Goal: Task Accomplishment & Management: Use online tool/utility

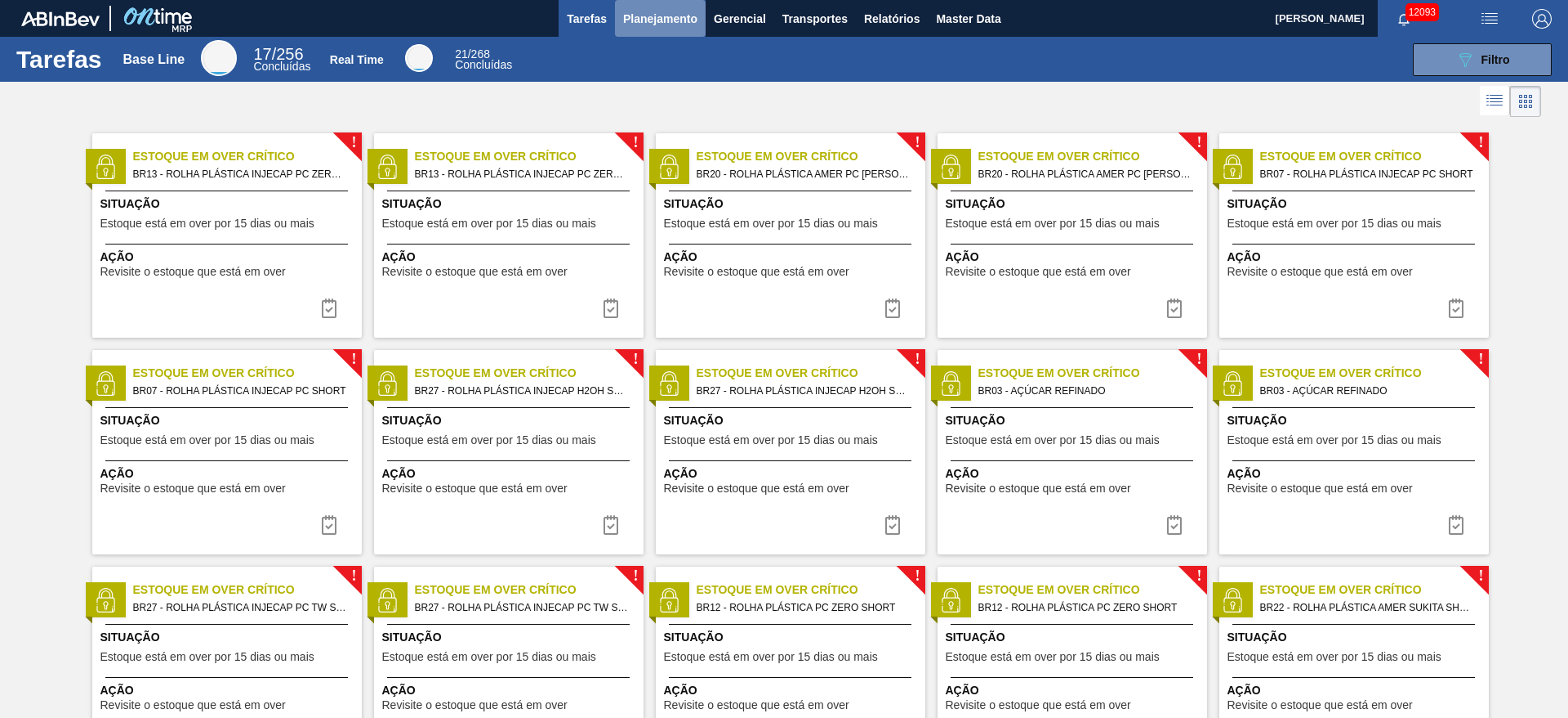
click at [650, 16] on span "Planejamento" at bounding box center [660, 18] width 75 height 20
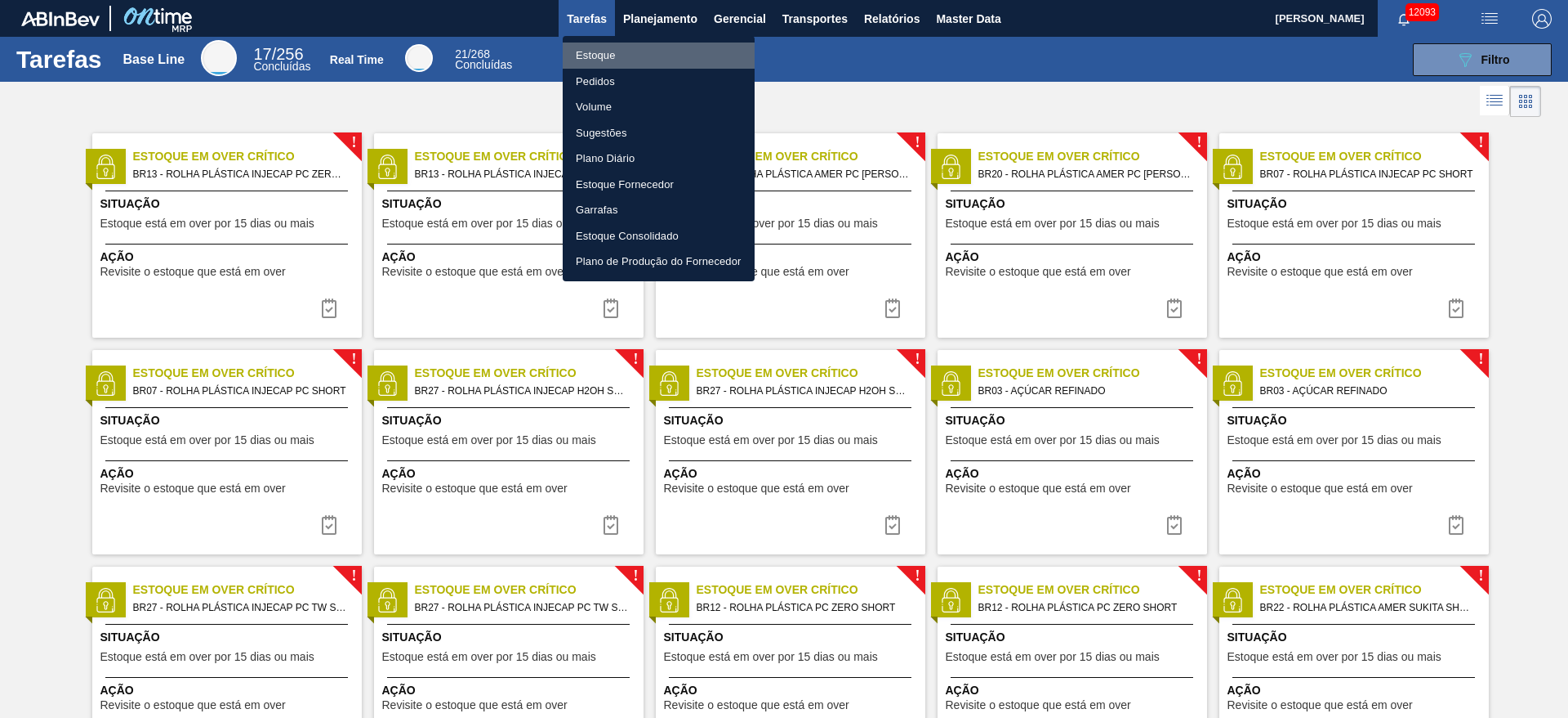
click at [630, 58] on li "Estoque" at bounding box center [658, 56] width 192 height 26
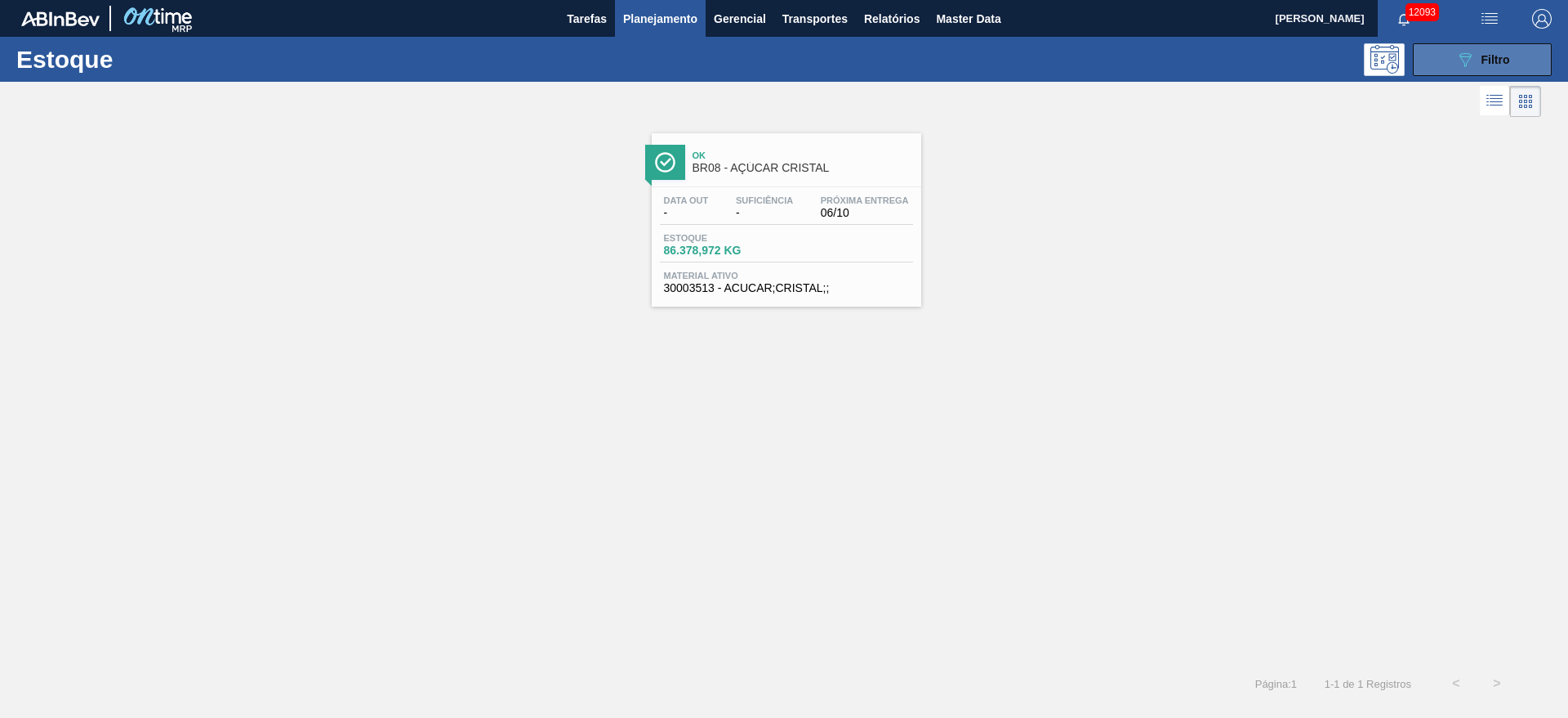
click at [1045, 50] on button "089F7B8B-B2A5-4AFE-B5C0-19BA573D28AC Filtro" at bounding box center [1483, 60] width 139 height 33
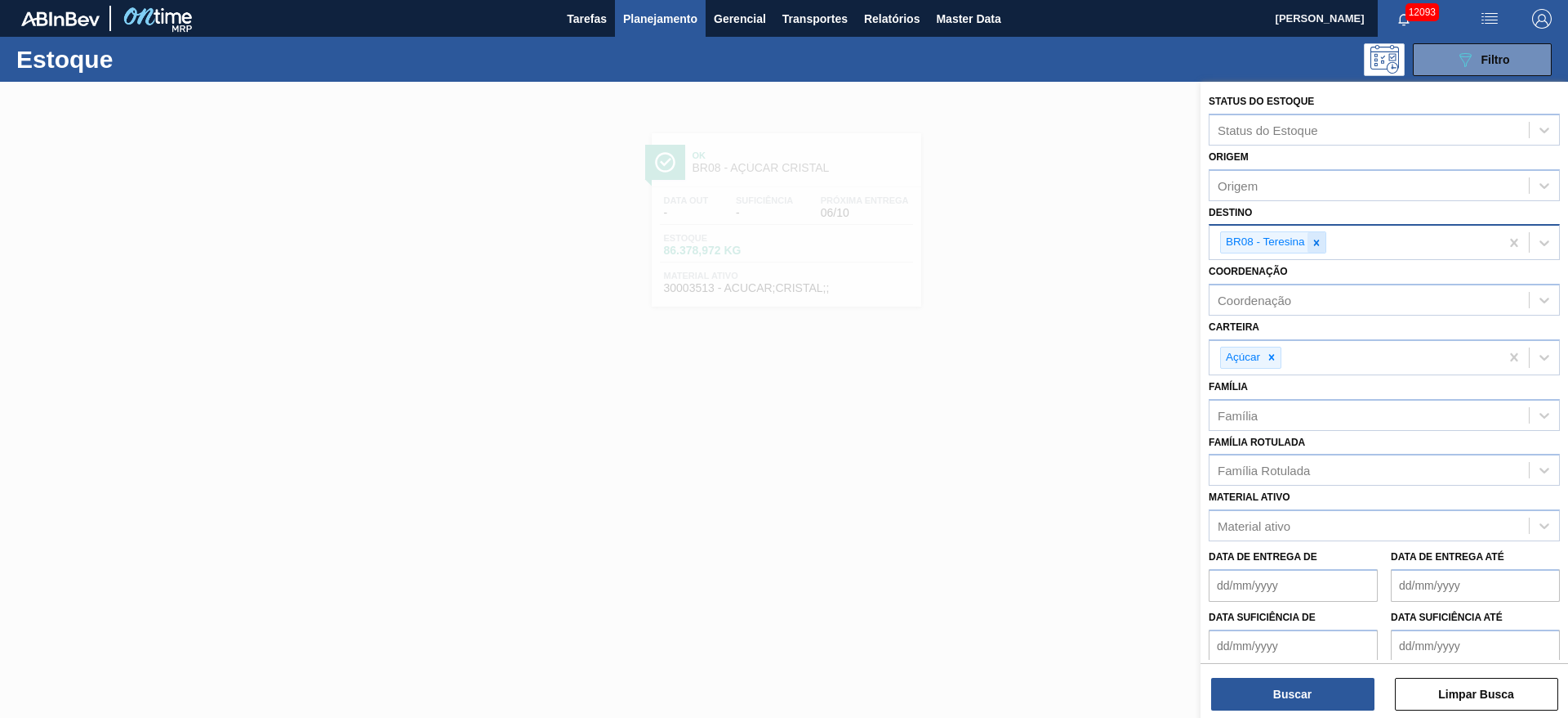
click at [1045, 245] on icon at bounding box center [1316, 243] width 11 height 11
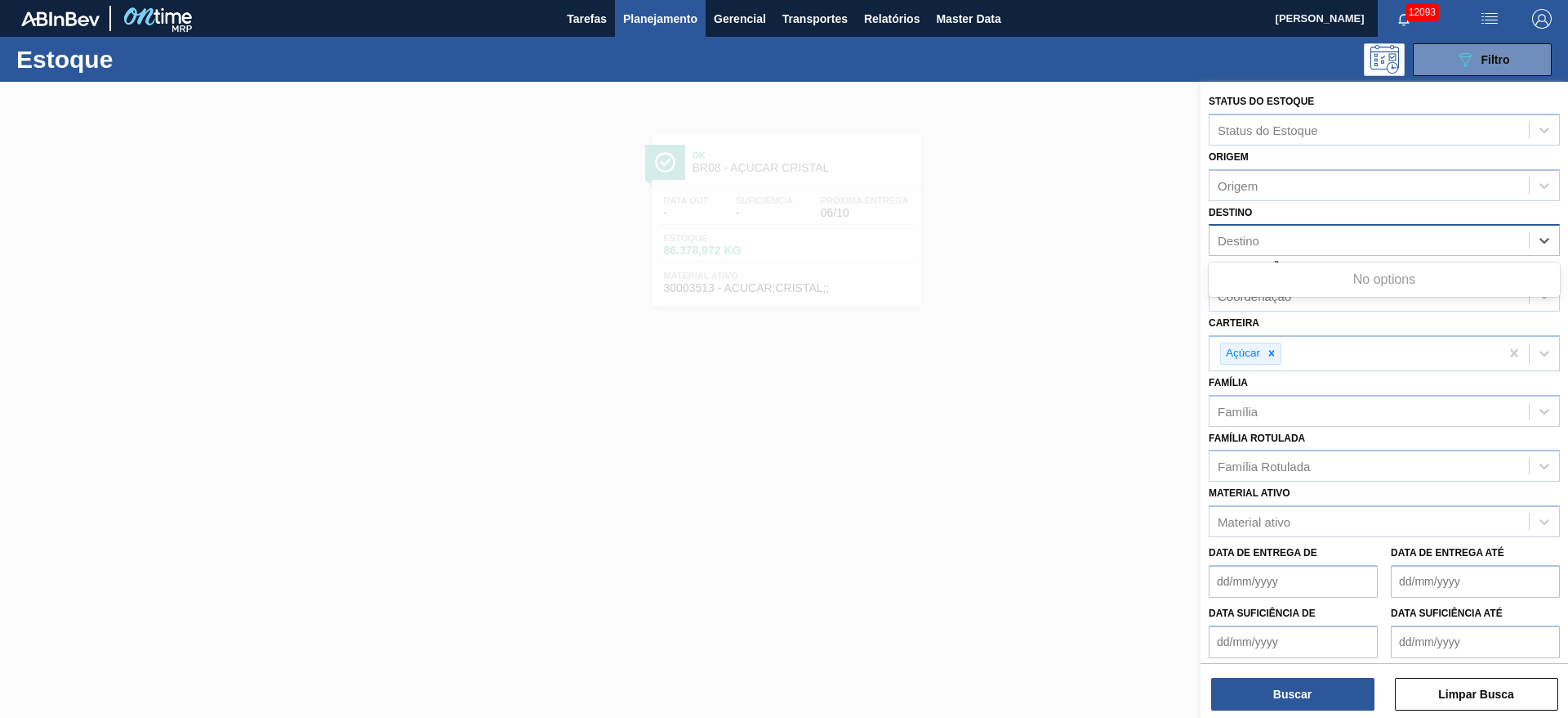
click at [1045, 245] on div "Destino" at bounding box center [1370, 240] width 320 height 23
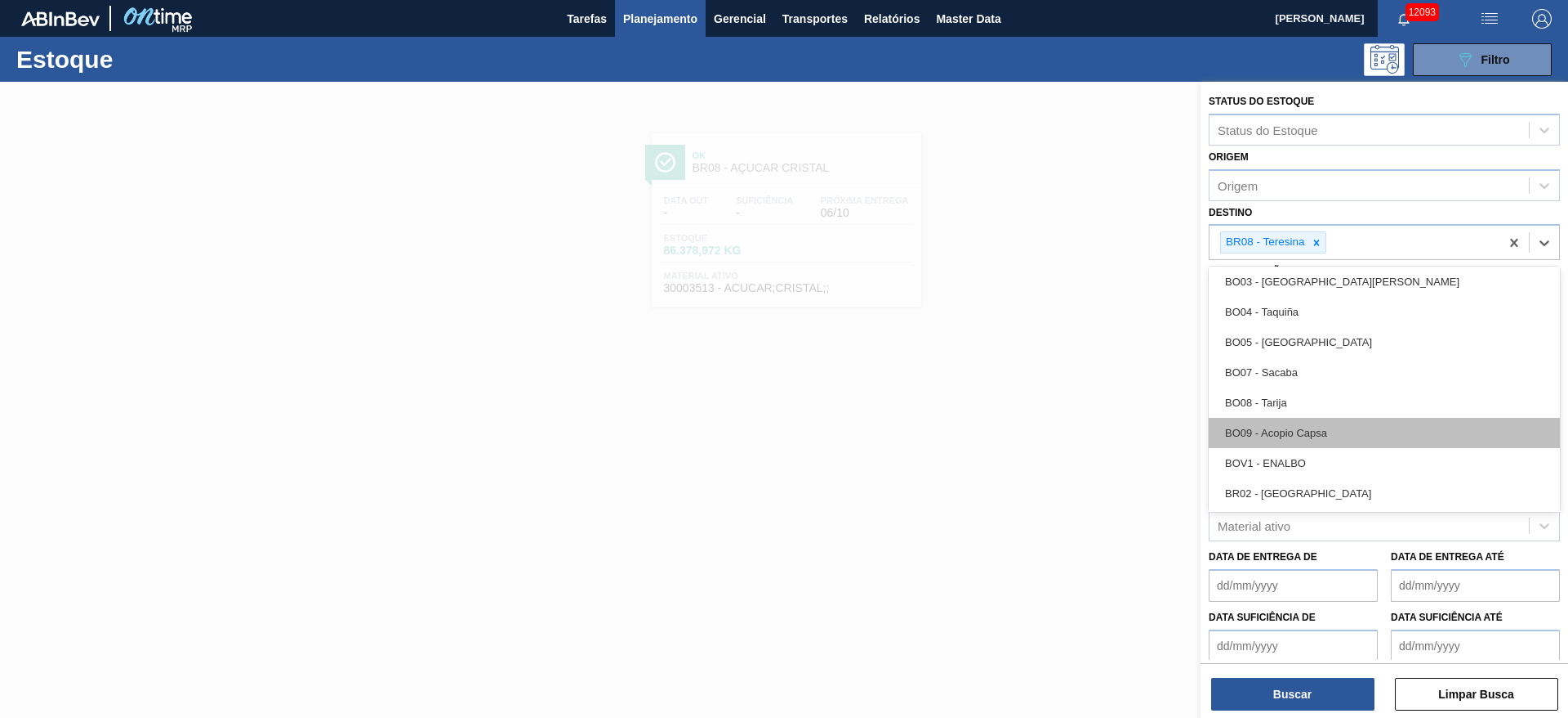
scroll to position [758, 0]
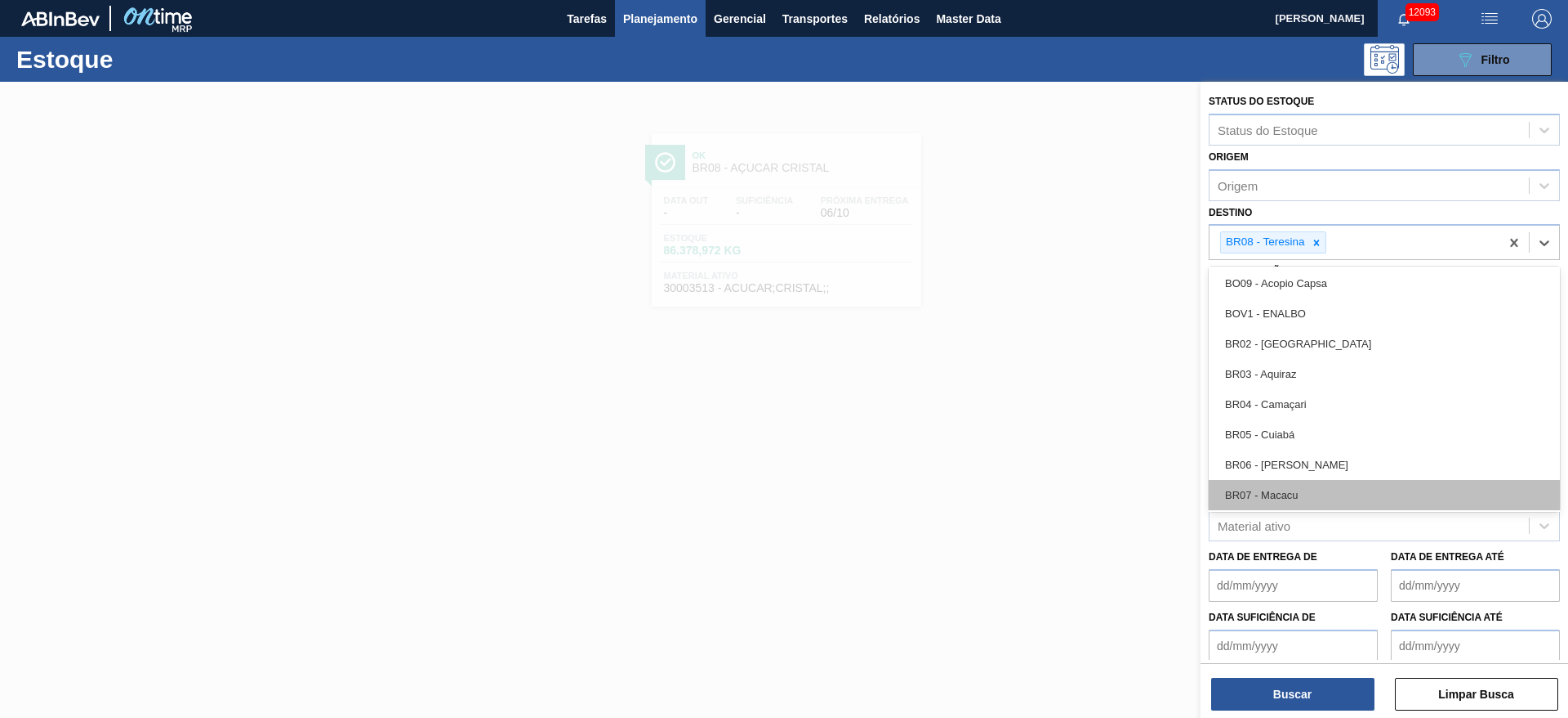
click at [1045, 477] on div "BR07 - Macacu" at bounding box center [1385, 495] width 351 height 30
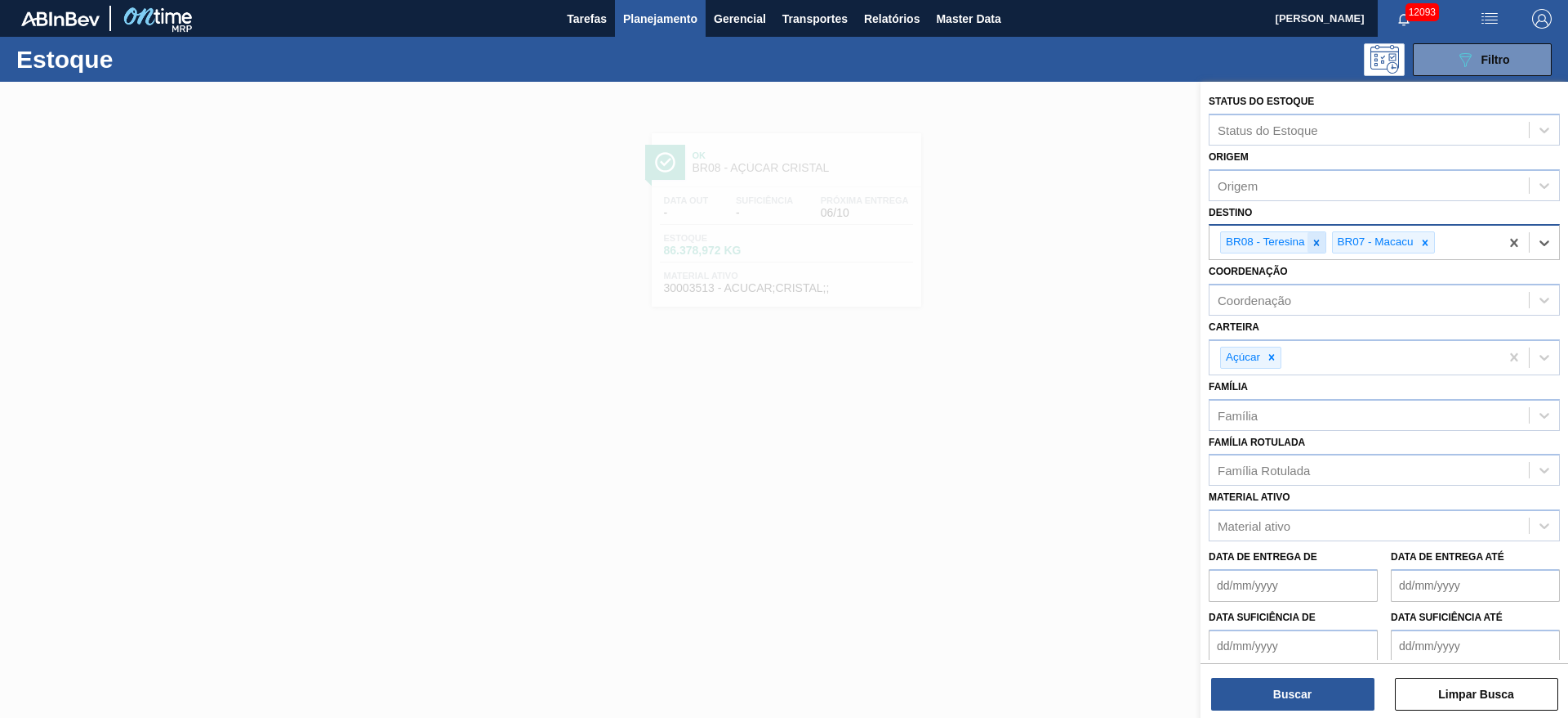
click at [1045, 250] on div at bounding box center [1316, 243] width 18 height 21
click at [1045, 350] on div at bounding box center [1272, 358] width 18 height 21
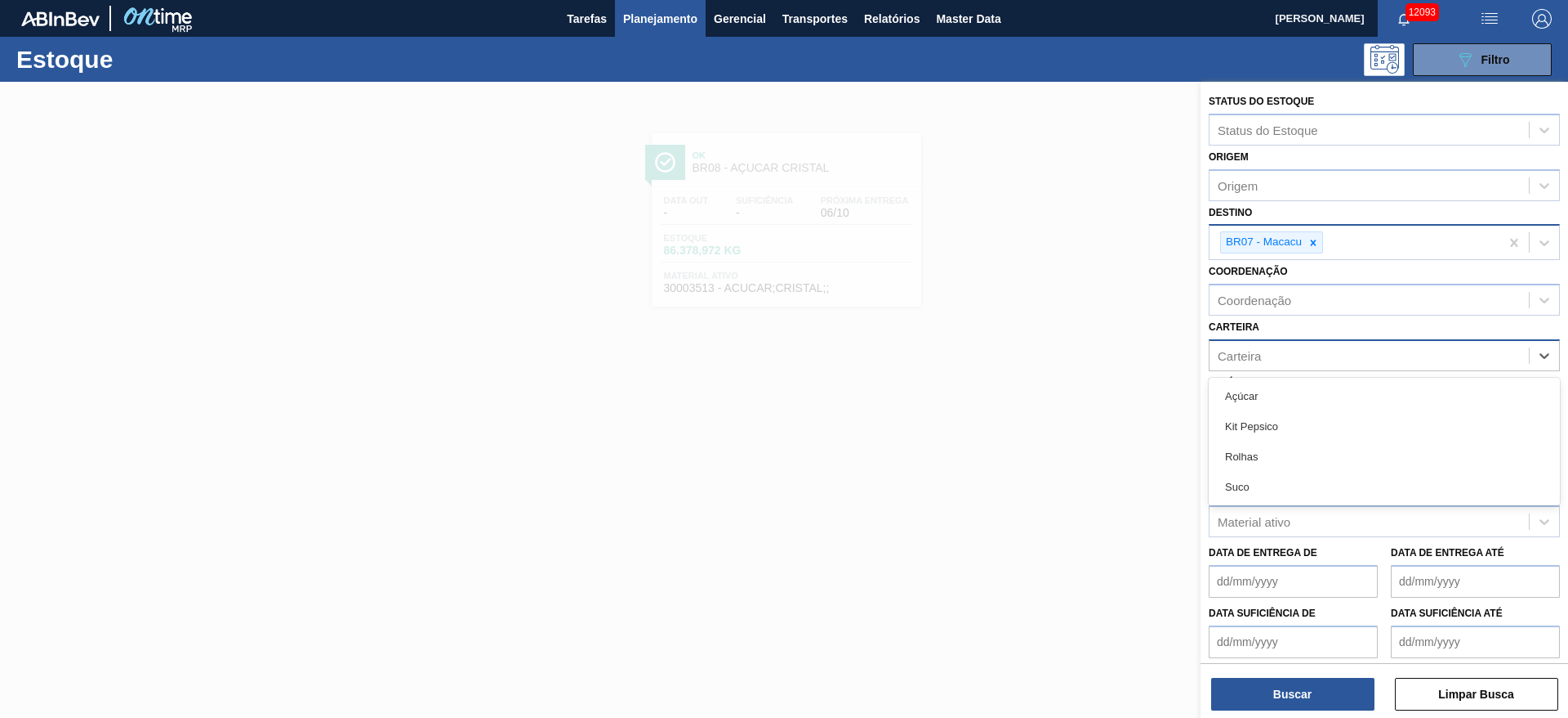
click at [1045, 350] on div "Carteira" at bounding box center [1370, 355] width 320 height 23
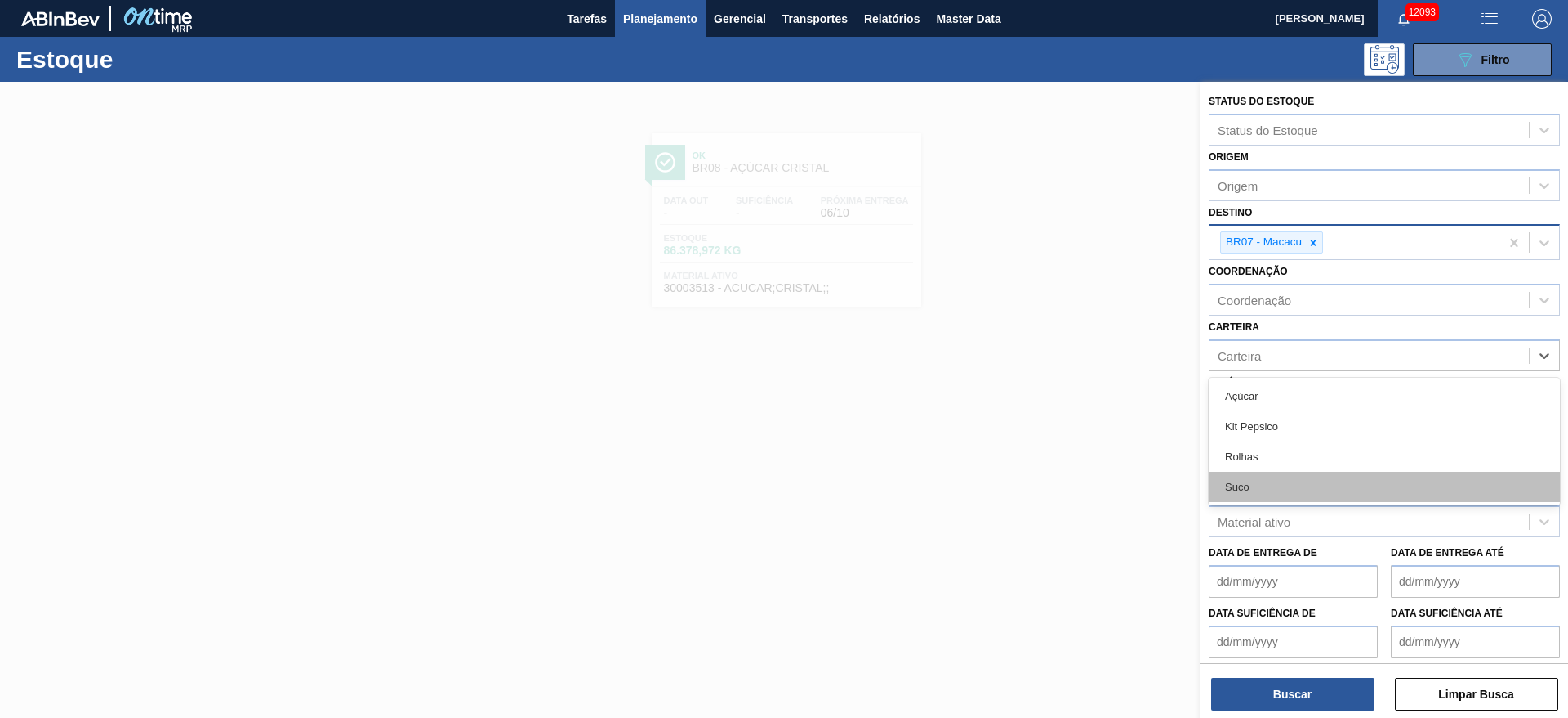
click at [1045, 477] on div "Suco" at bounding box center [1385, 487] width 351 height 30
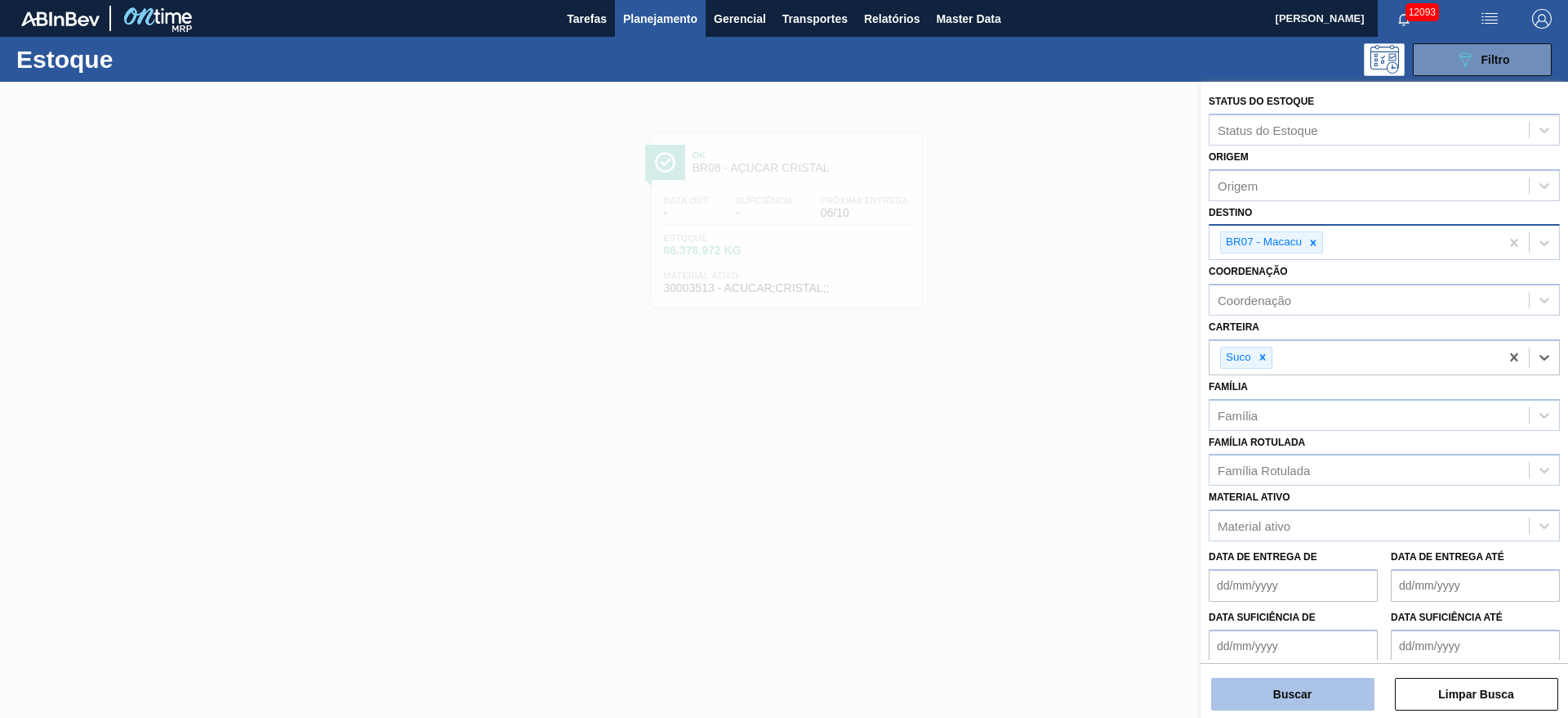
click at [1045, 477] on button "Buscar" at bounding box center [1293, 694] width 163 height 33
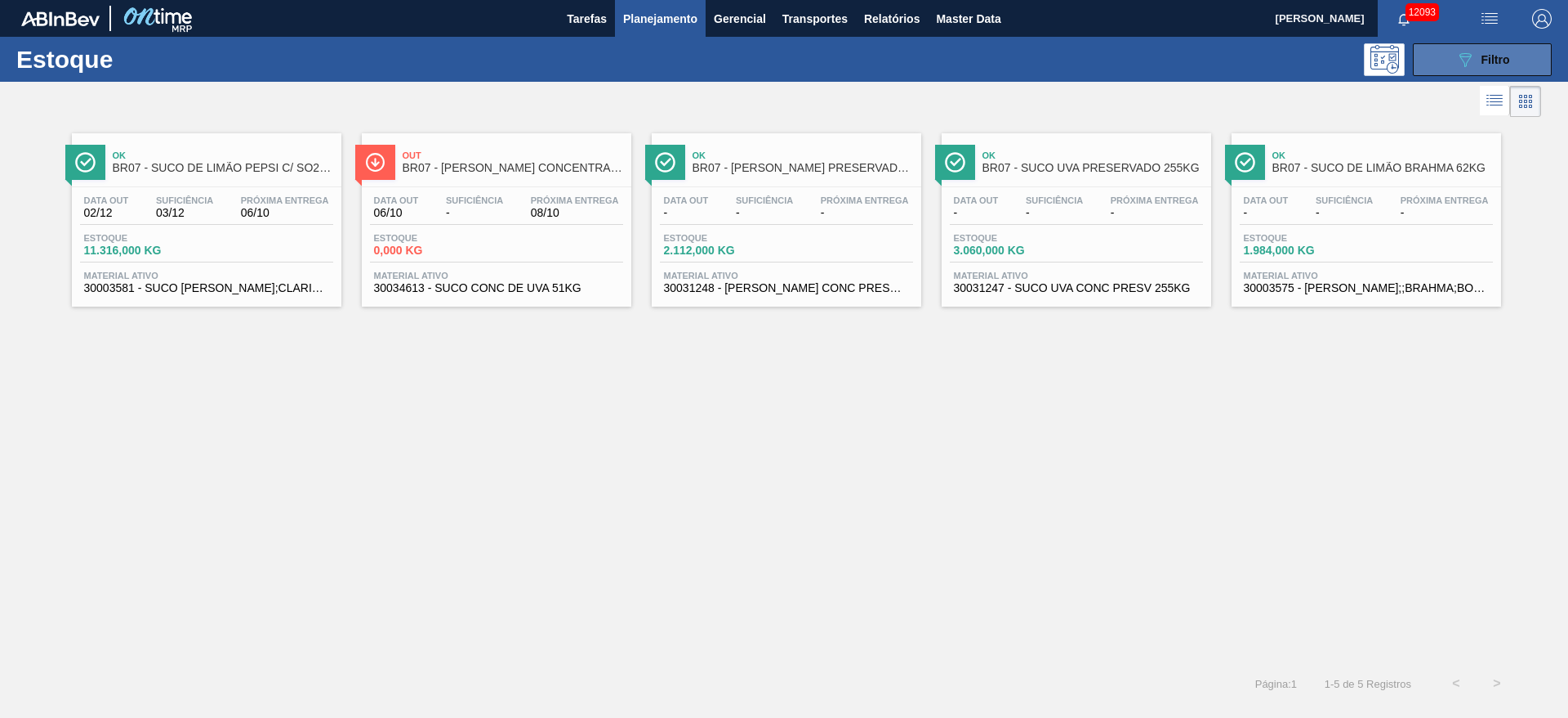
click at [1045, 69] on button "089F7B8B-B2A5-4AFE-B5C0-19BA573D28AC Filtro" at bounding box center [1483, 60] width 139 height 33
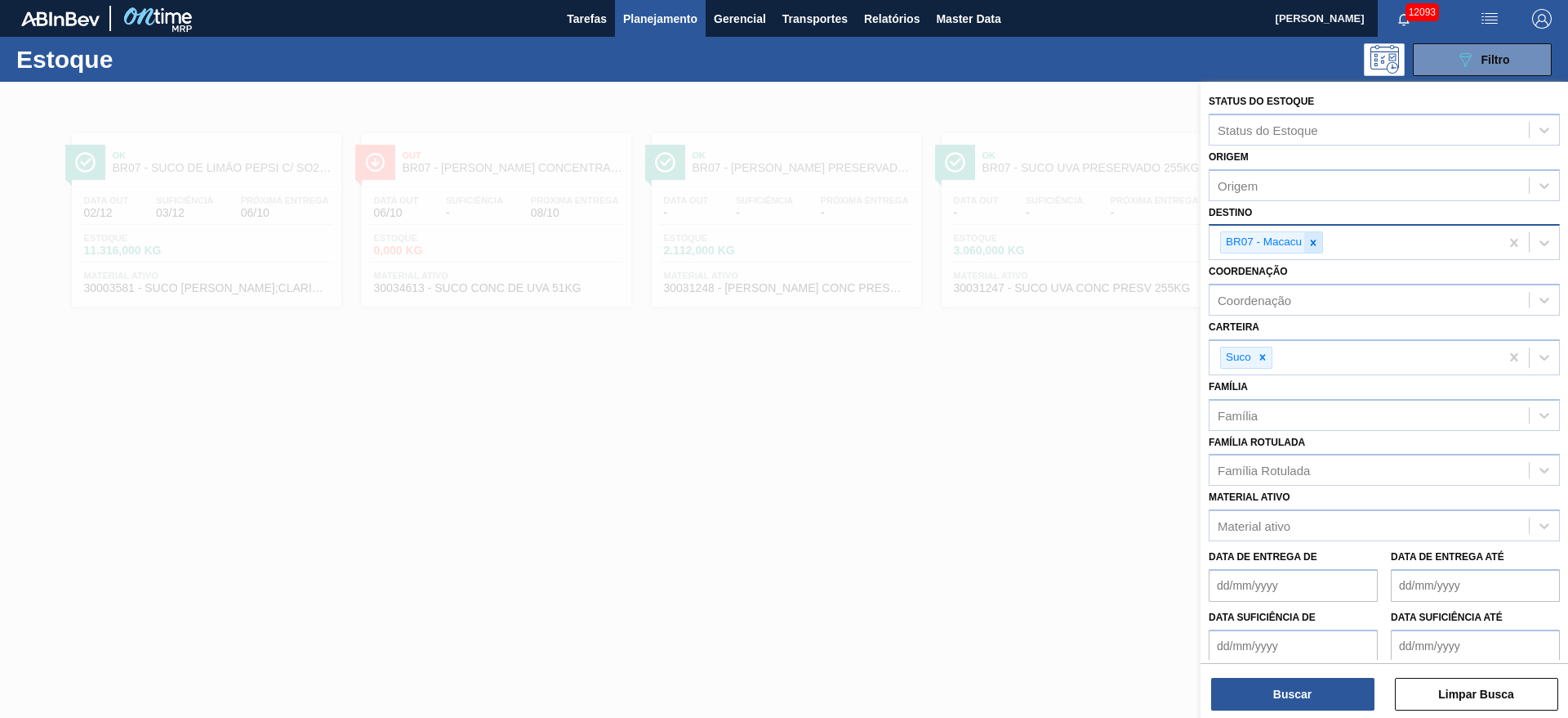
click at [1045, 235] on div at bounding box center [1313, 243] width 18 height 21
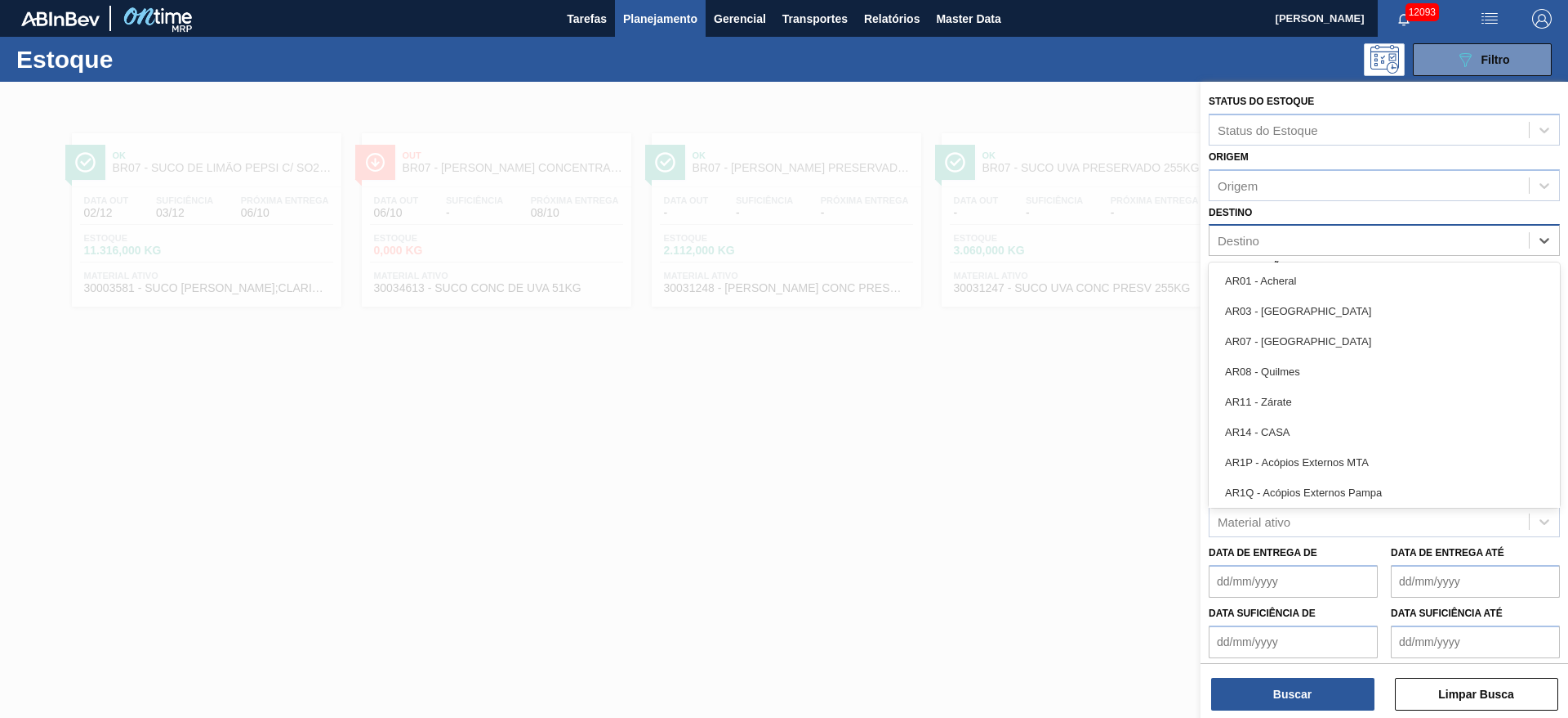
click at [1045, 235] on div "Destino" at bounding box center [1370, 240] width 320 height 23
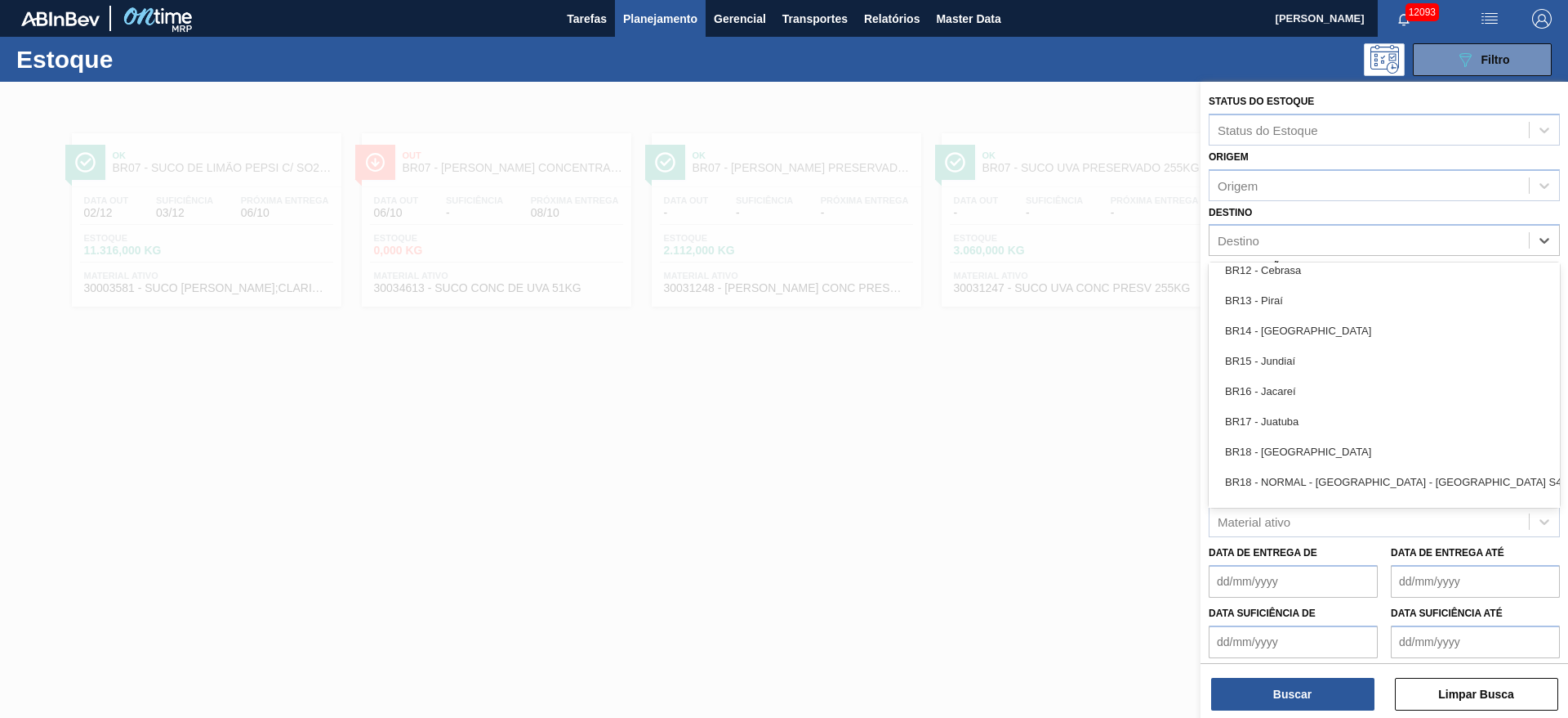
scroll to position [1130, 0]
click at [1045, 369] on div "BR15 - Jundiaí" at bounding box center [1385, 360] width 351 height 30
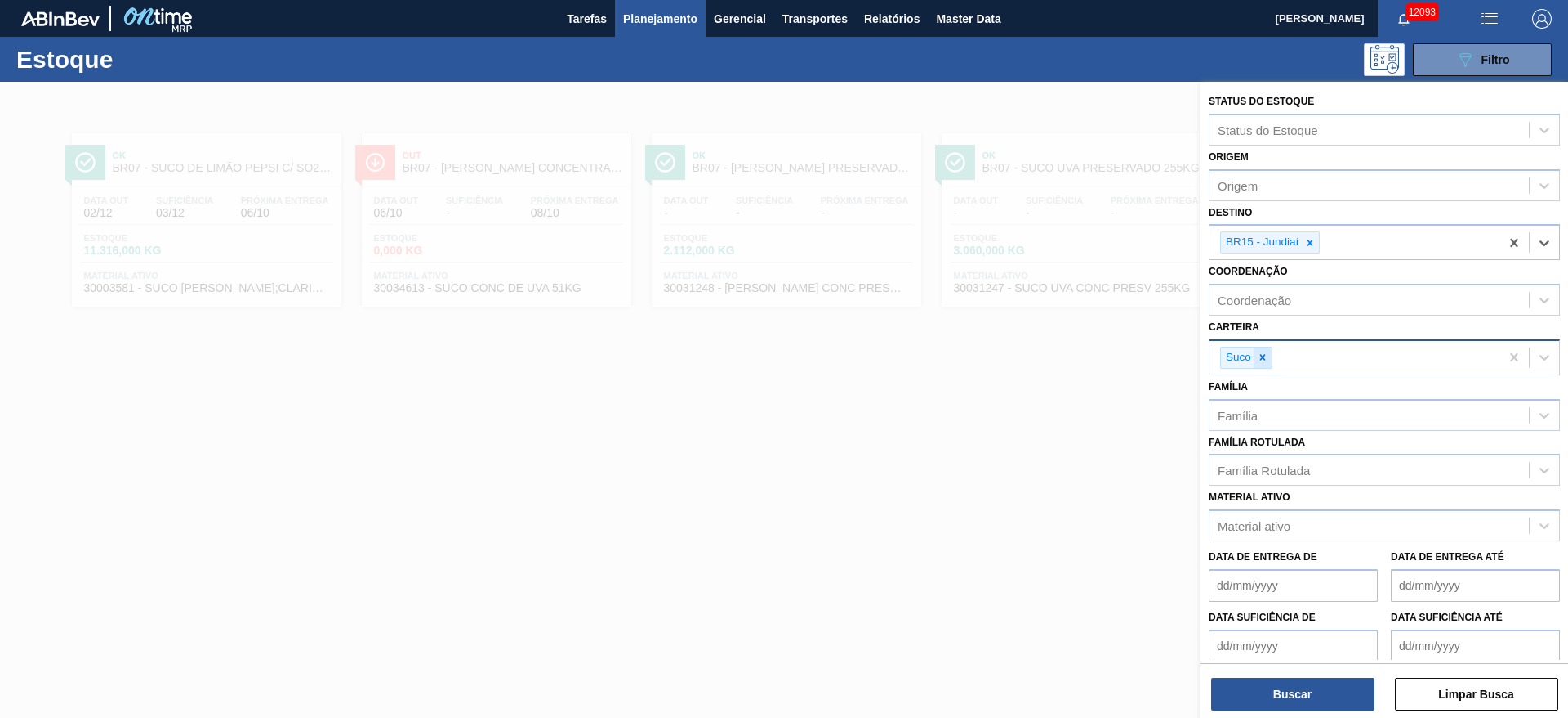
click at [1045, 352] on icon at bounding box center [1262, 356] width 11 height 11
click at [1045, 371] on div "option Suco, deselected. option Açúcar focused, 1 of 4. 4 results available. Us…" at bounding box center [1385, 355] width 351 height 32
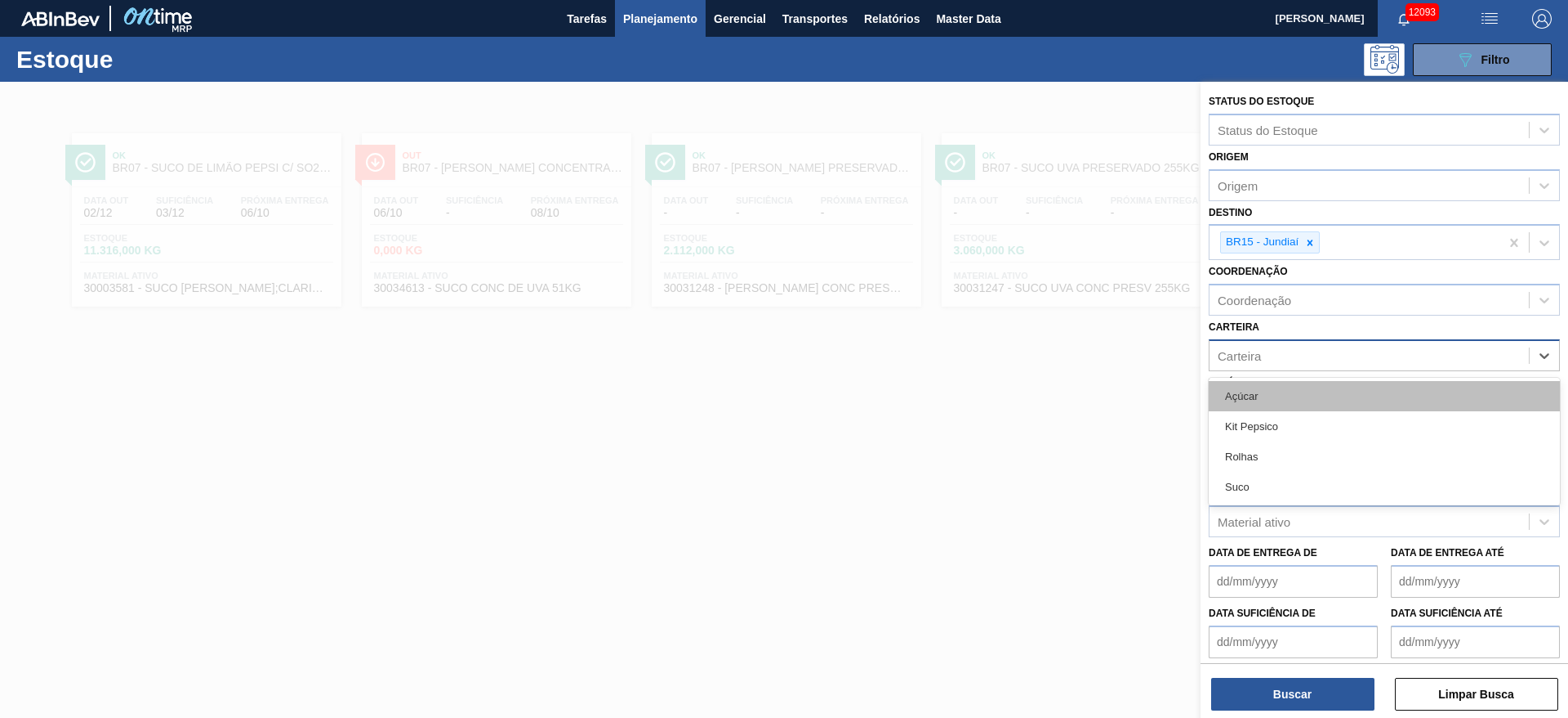
click at [1045, 391] on div "Açúcar" at bounding box center [1385, 396] width 351 height 30
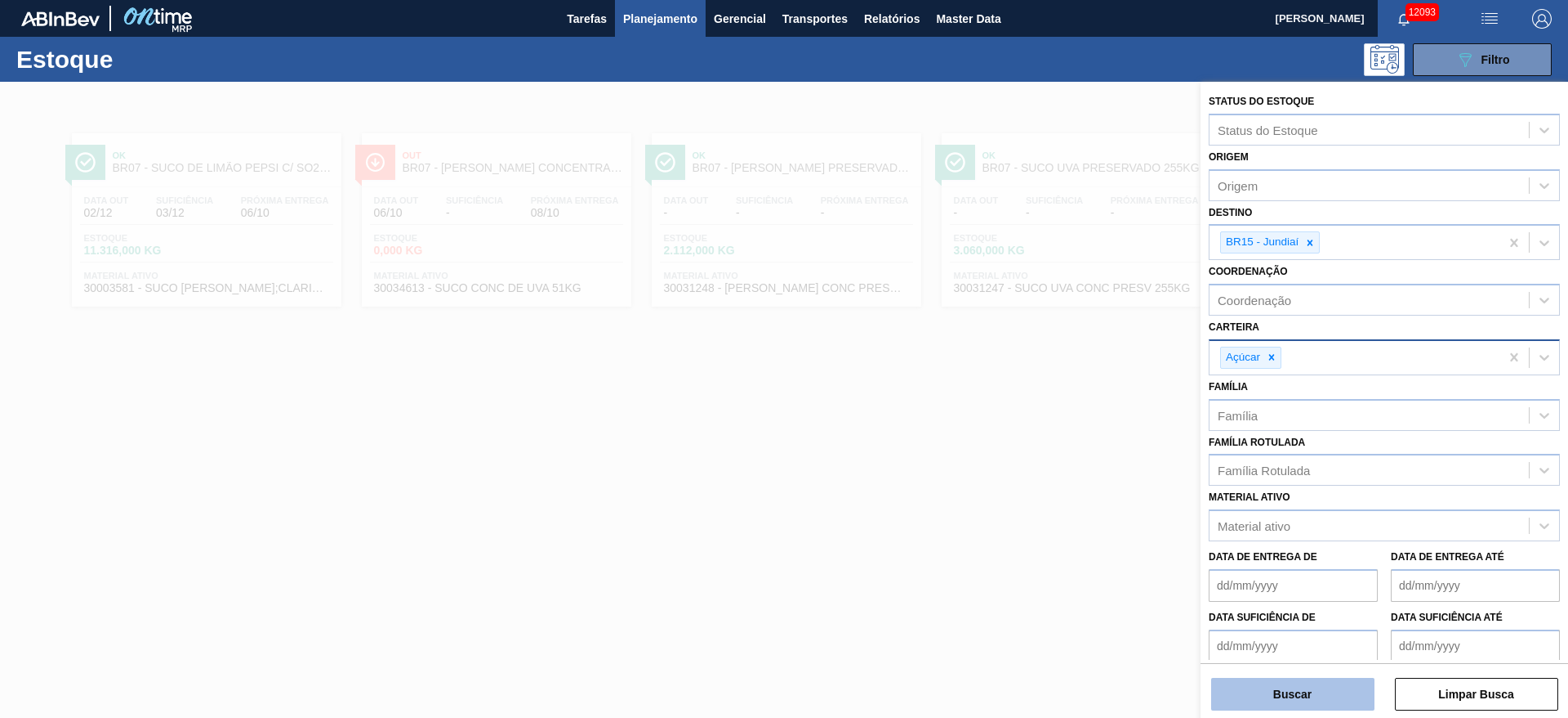
click at [1045, 477] on button "Buscar" at bounding box center [1293, 694] width 163 height 33
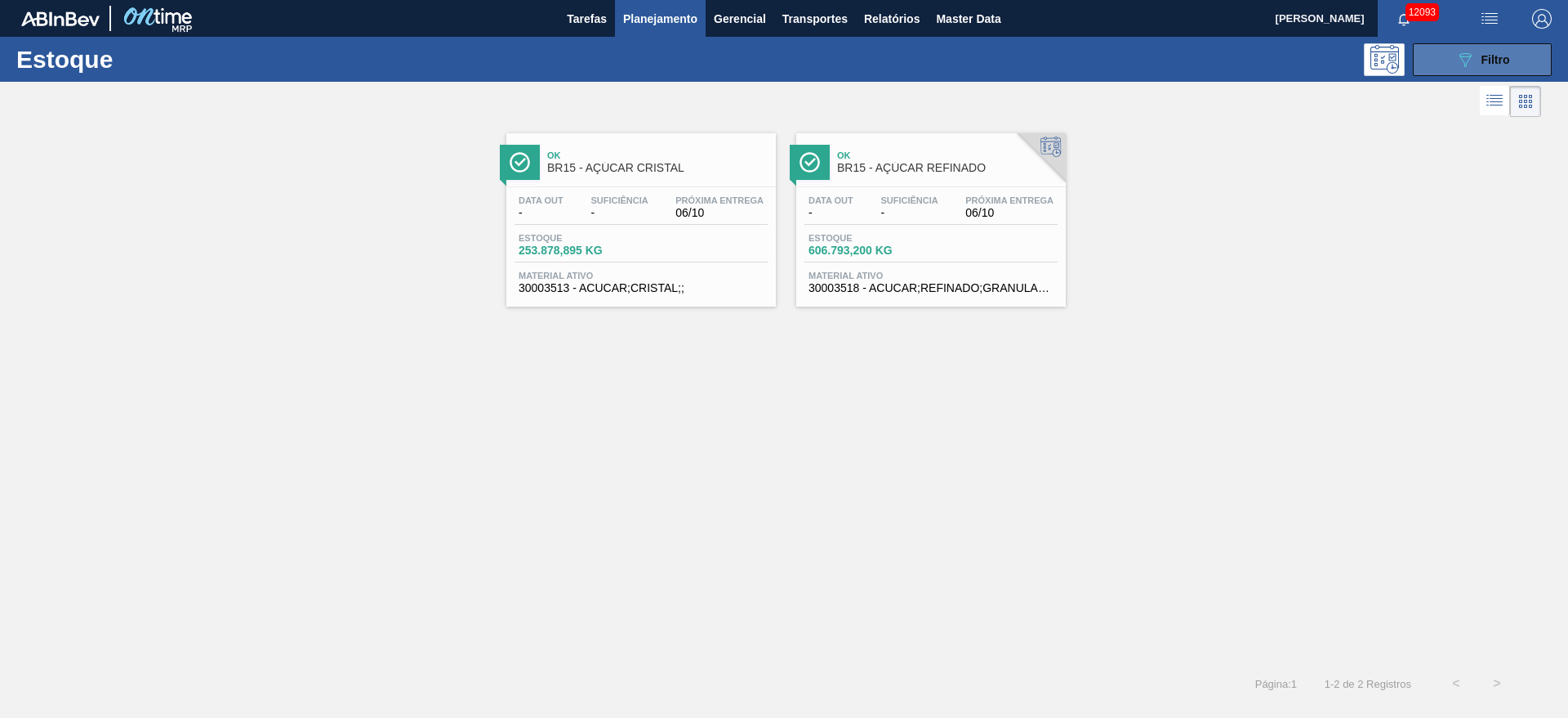
click at [1045, 51] on icon "089F7B8B-B2A5-4AFE-B5C0-19BA573D28AC" at bounding box center [1465, 59] width 20 height 20
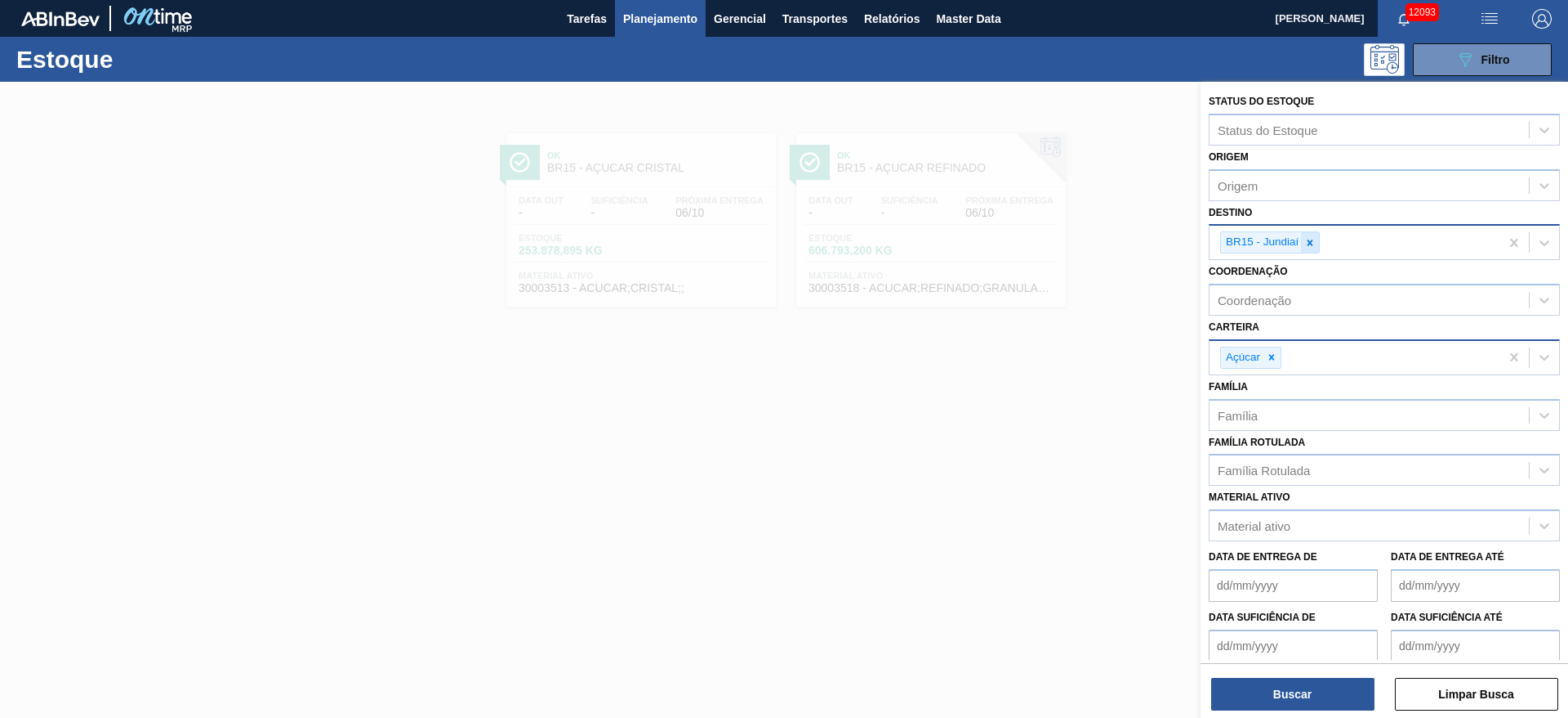
click at [1045, 237] on icon at bounding box center [1310, 243] width 11 height 11
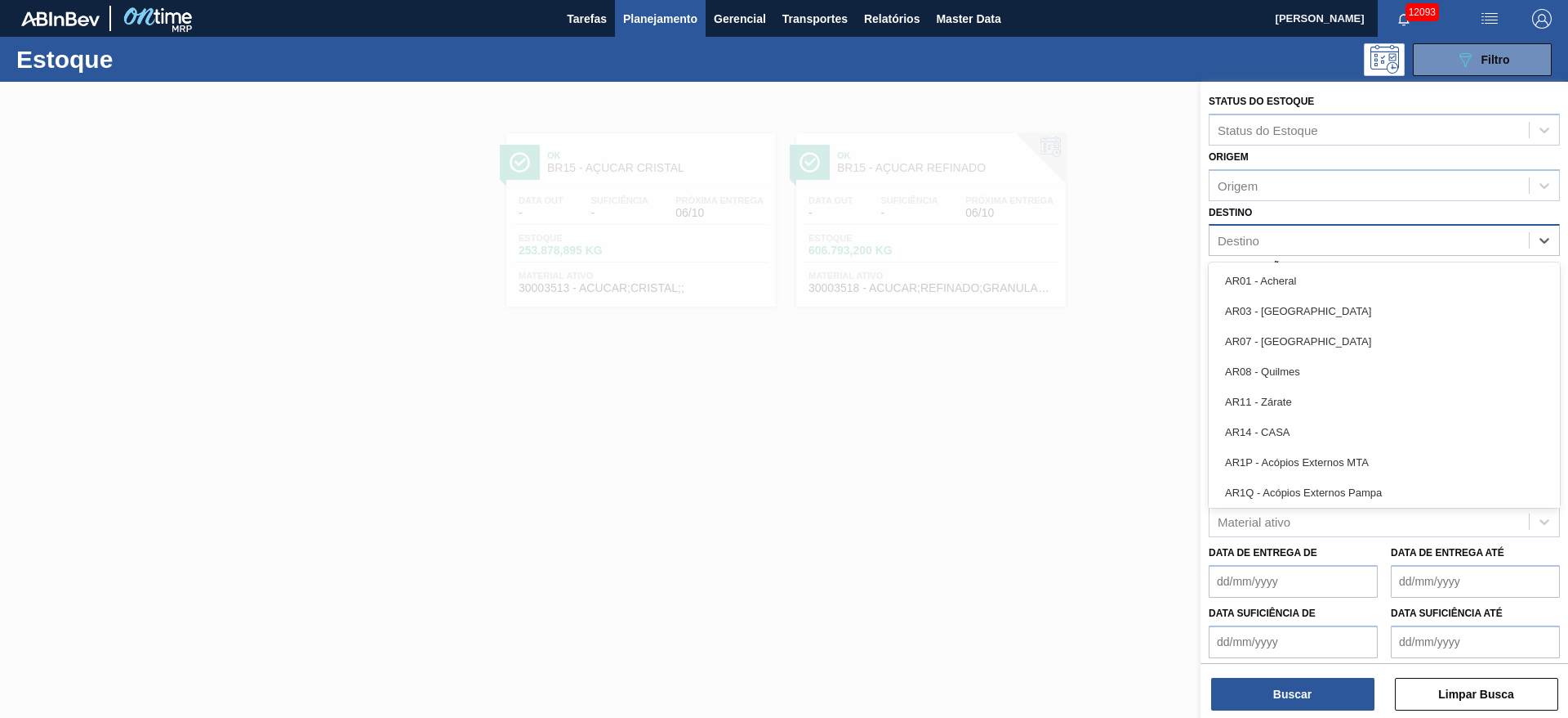
click at [1045, 237] on div "Destino" at bounding box center [1370, 240] width 320 height 23
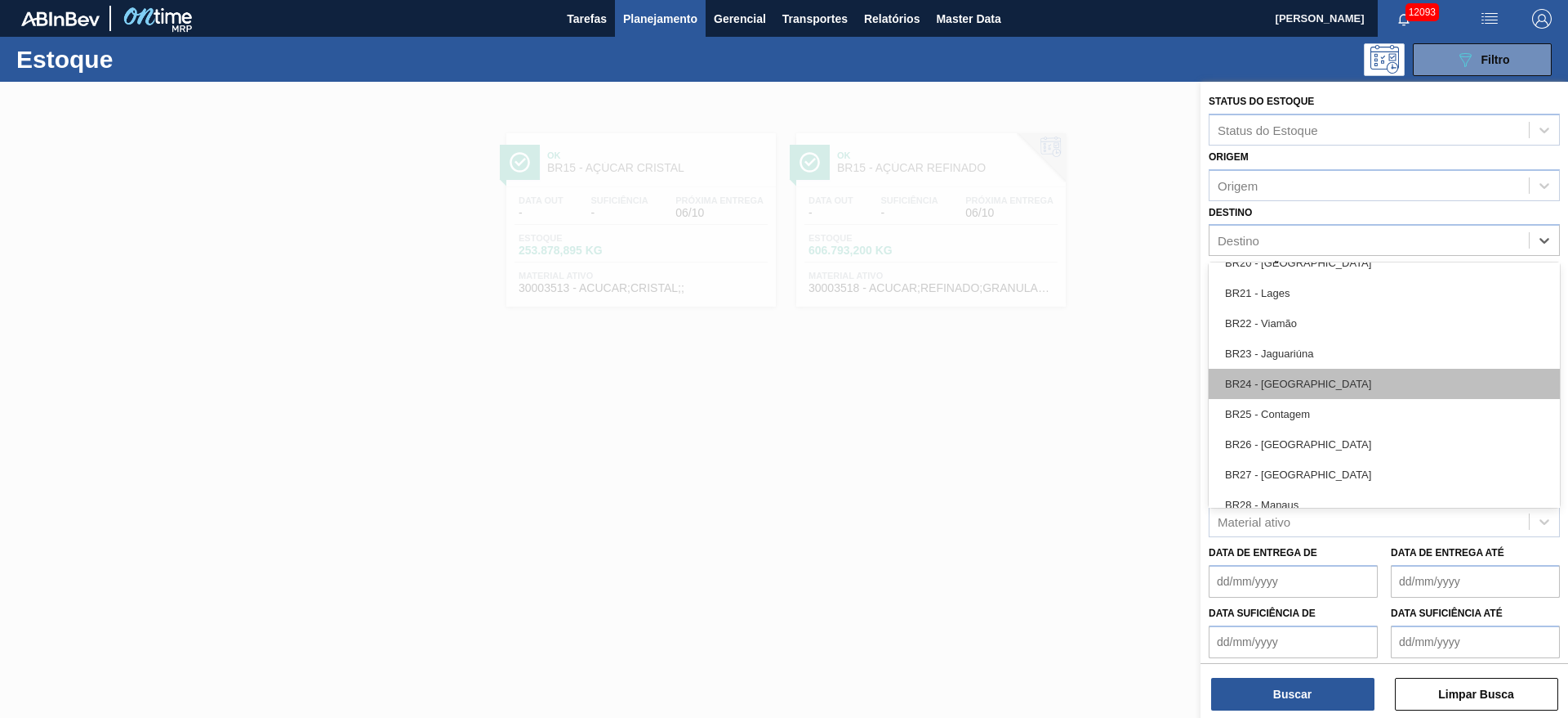
scroll to position [1518, 0]
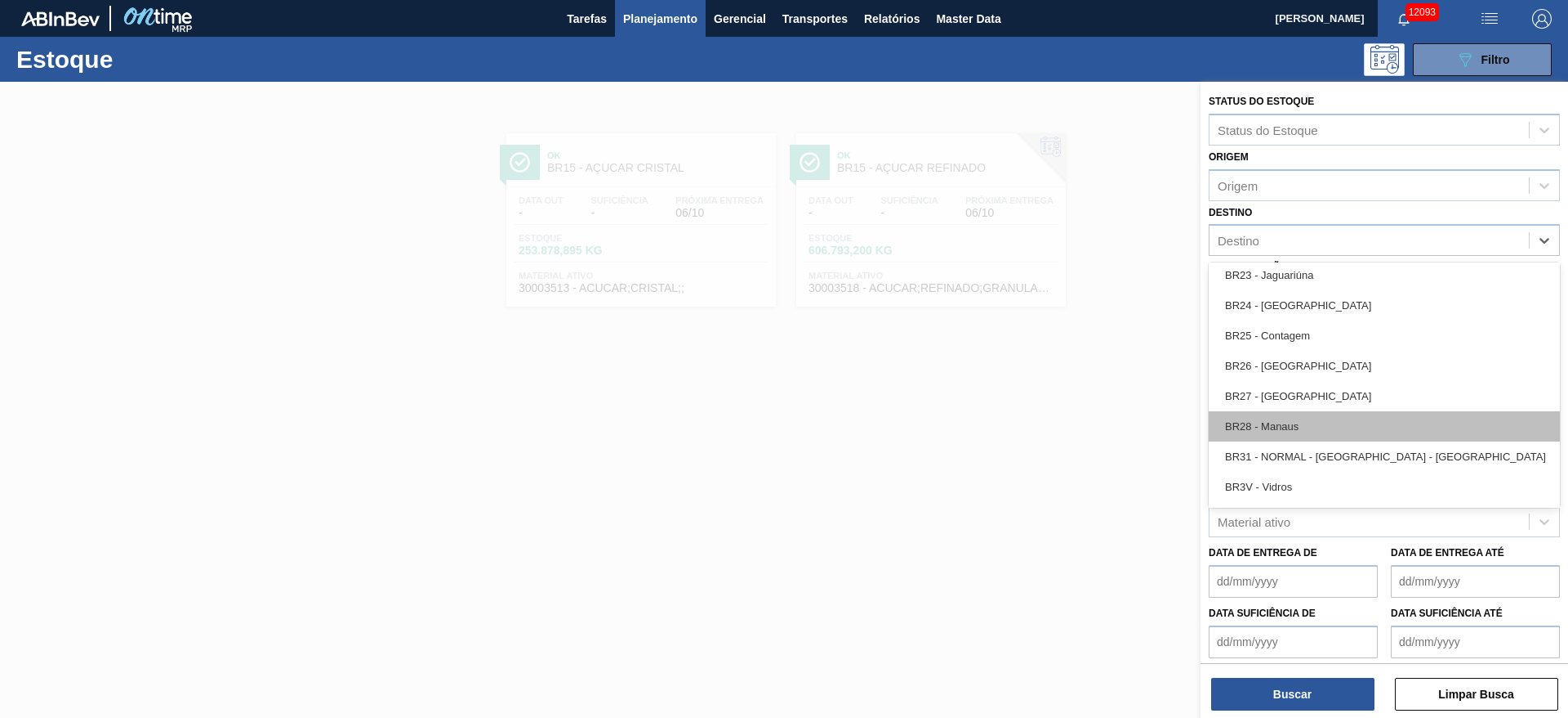
click at [1045, 417] on div "BR28 - Manaus" at bounding box center [1385, 426] width 351 height 30
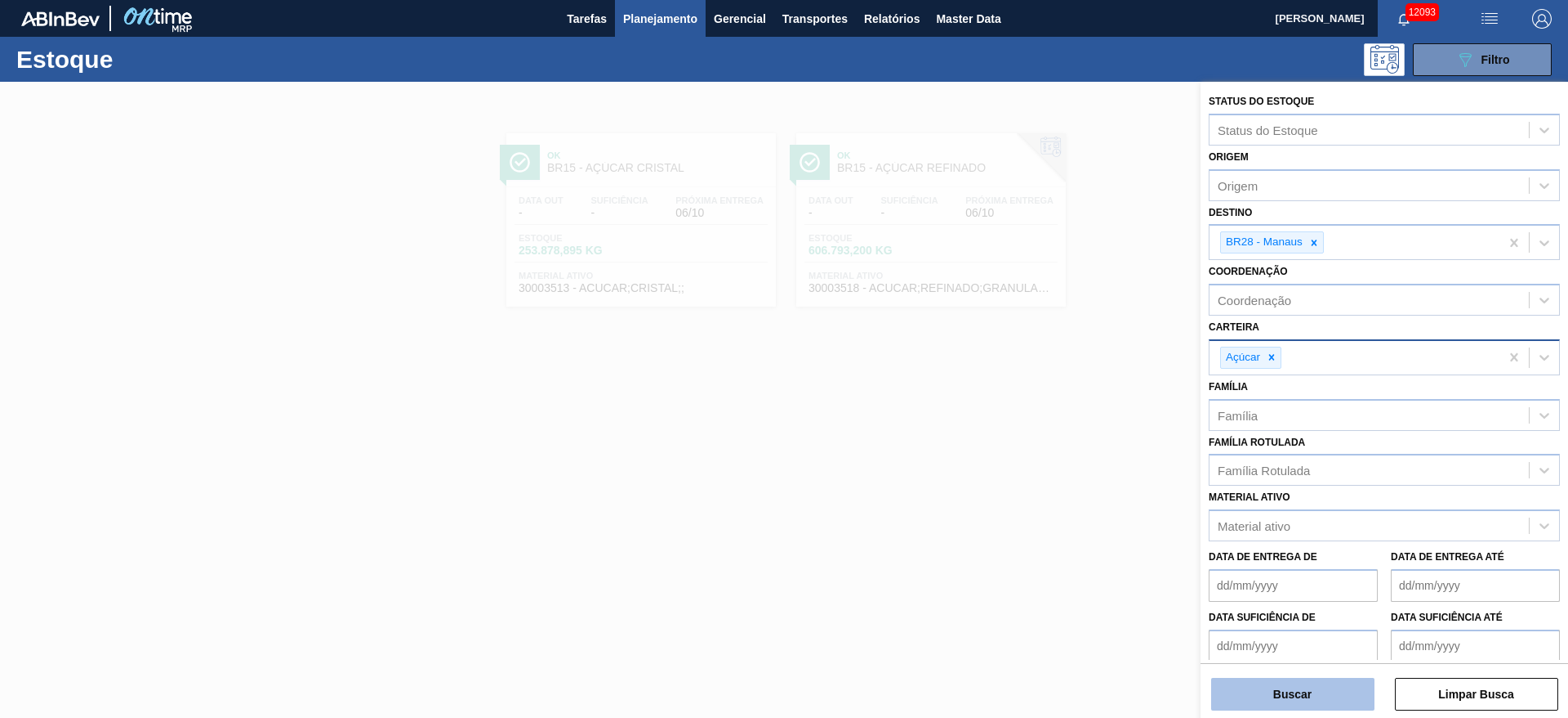
click at [1045, 477] on button "Buscar" at bounding box center [1293, 694] width 163 height 33
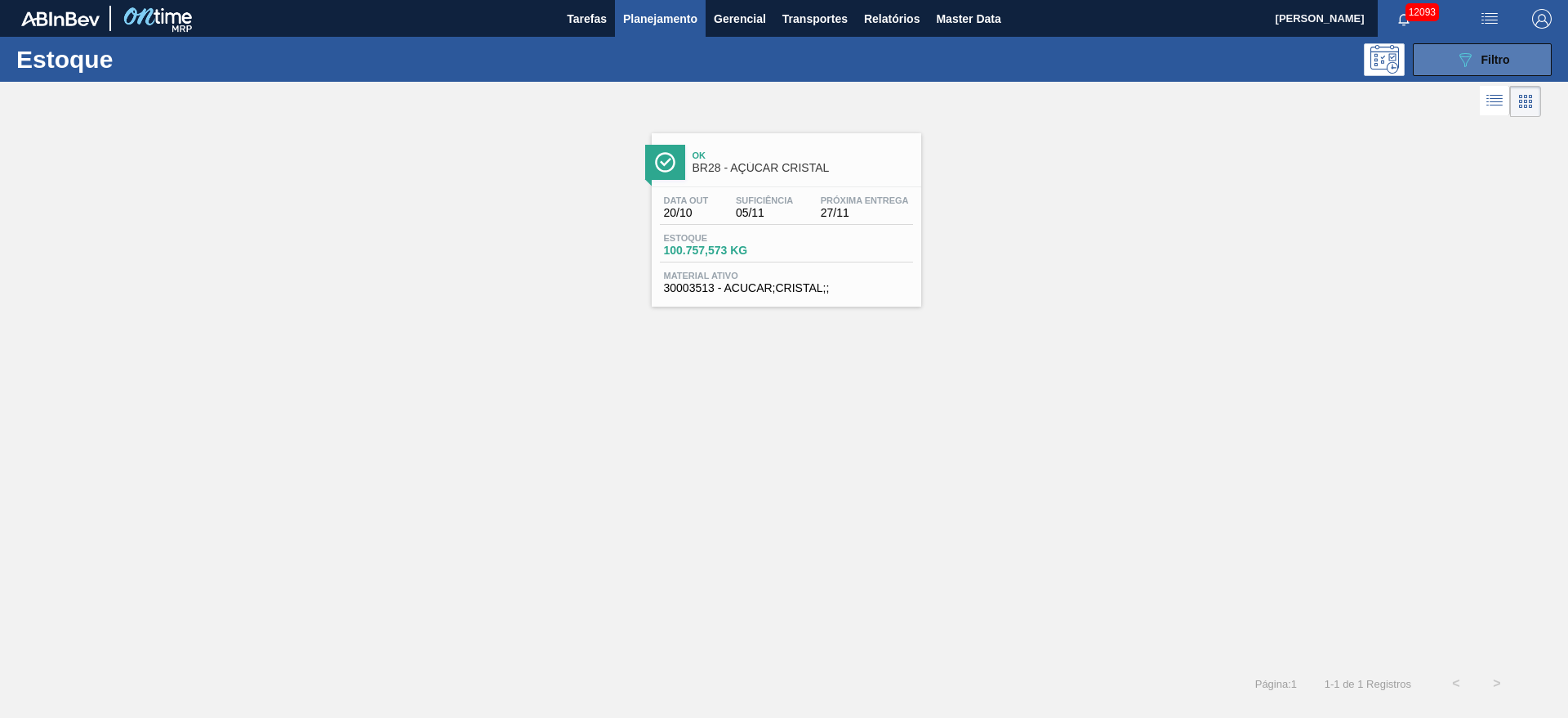
click at [1045, 51] on icon "089F7B8B-B2A5-4AFE-B5C0-19BA573D28AC" at bounding box center [1465, 59] width 20 height 20
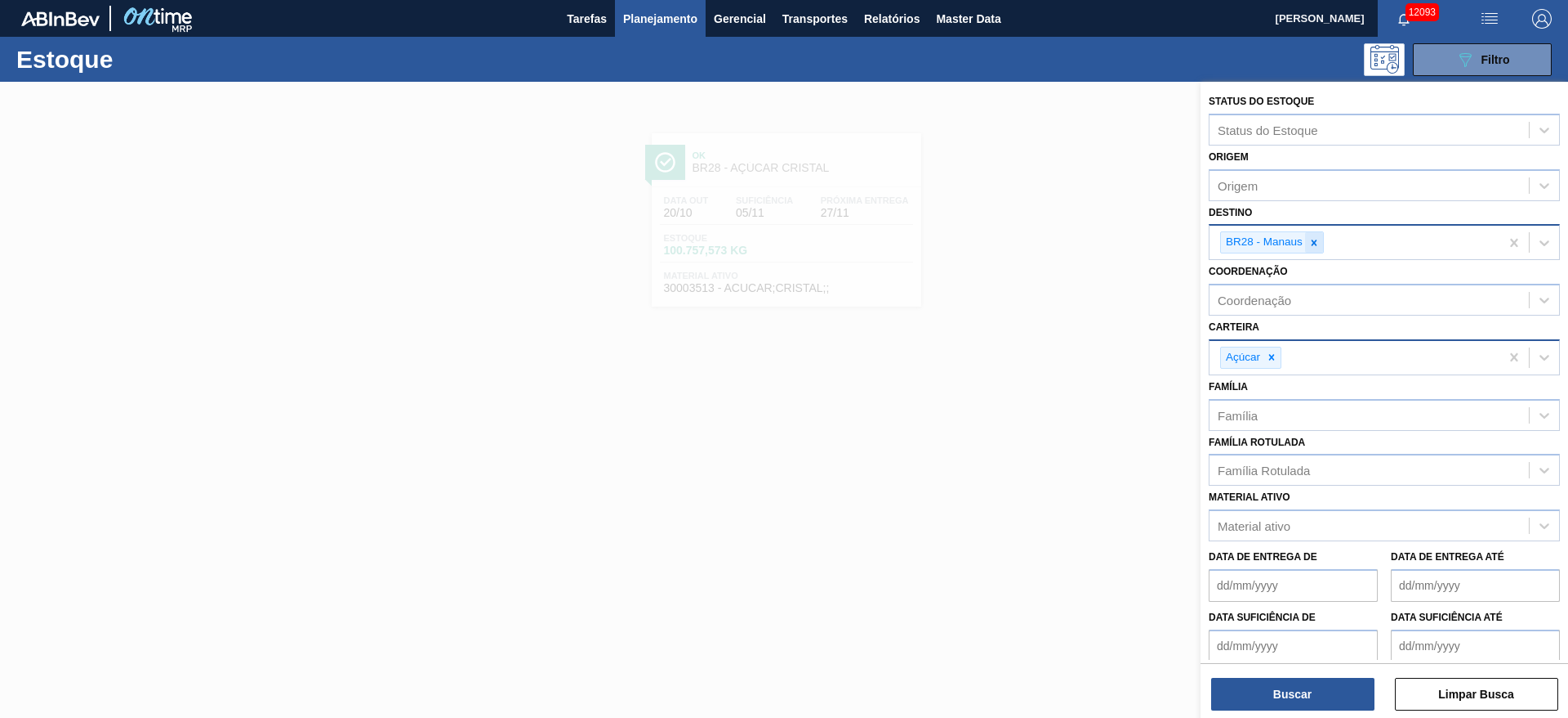
click at [1045, 251] on div at bounding box center [1314, 243] width 18 height 21
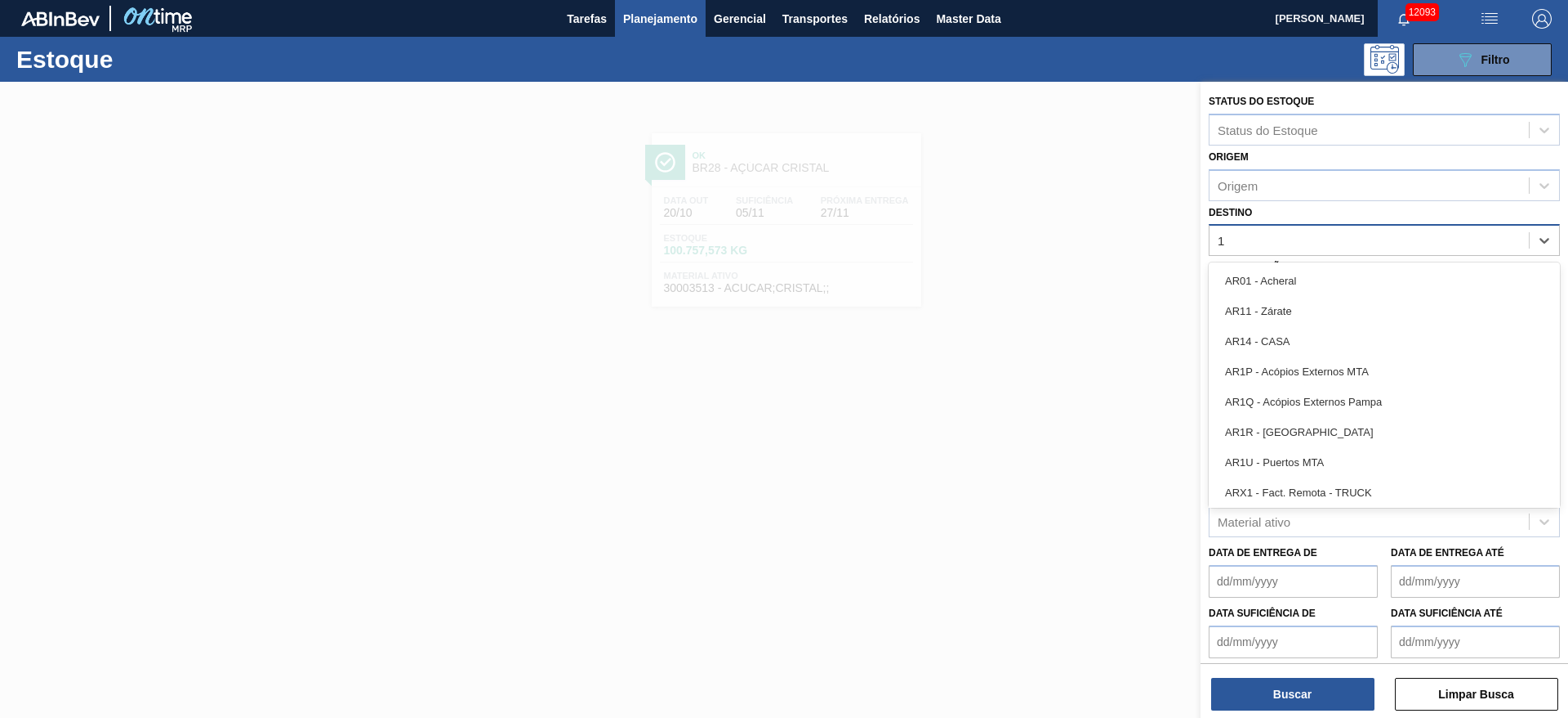
type input "19"
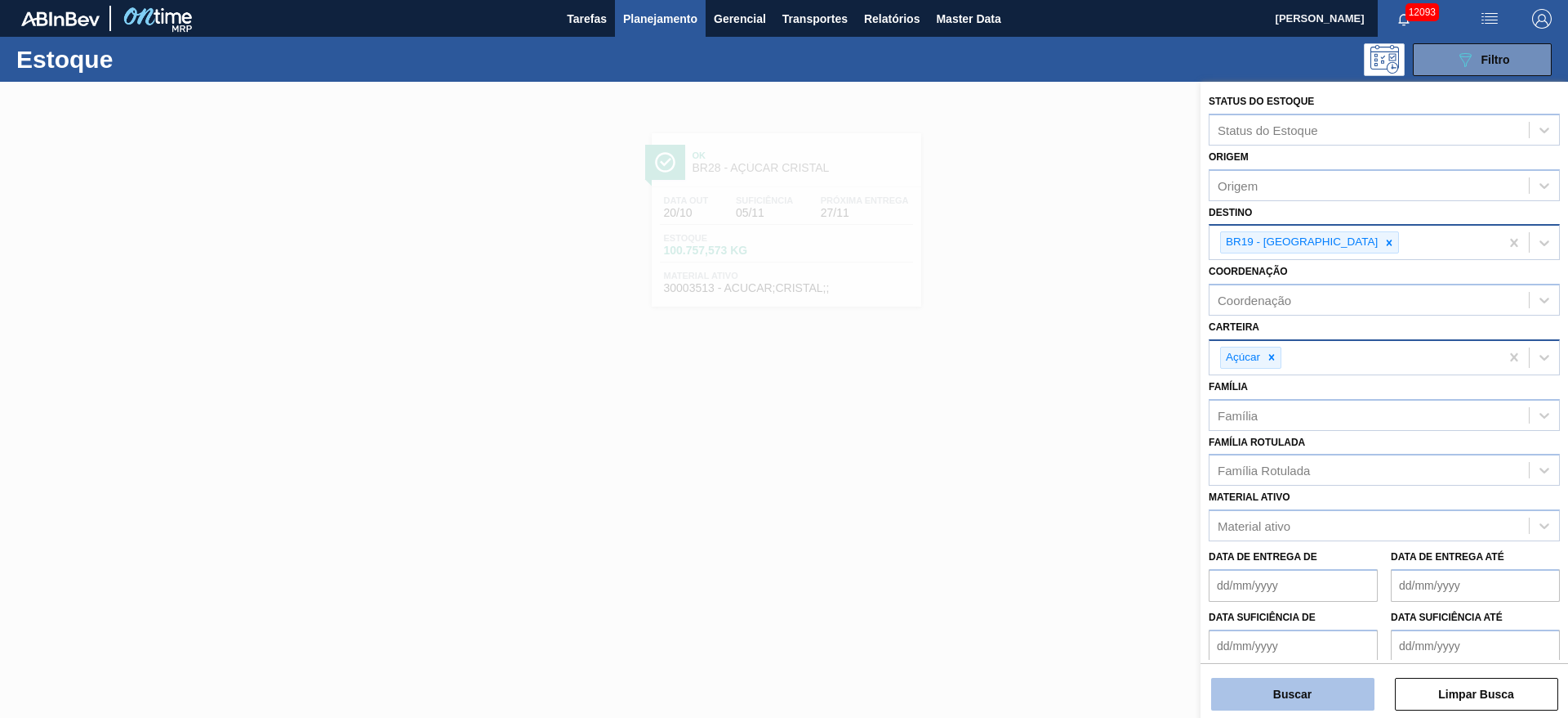
click at [1045, 477] on div "Status do Estoque Status do Estoque Origem Origem Destino BR19 - Nova Rio Coord…" at bounding box center [1384, 401] width 367 height 639
click at [1045, 477] on button "Buscar" at bounding box center [1293, 694] width 163 height 33
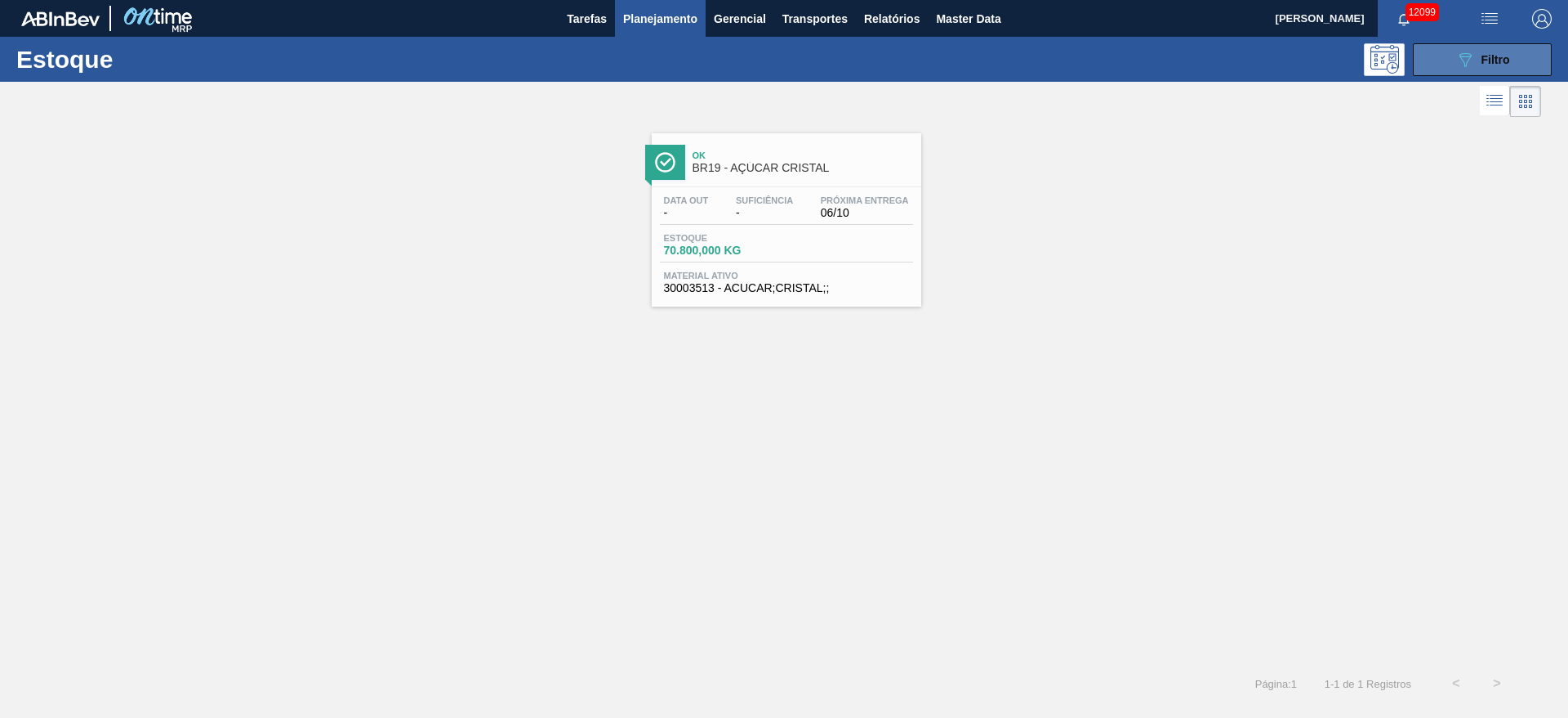
click at [1045, 62] on span "Filtro" at bounding box center [1496, 59] width 29 height 13
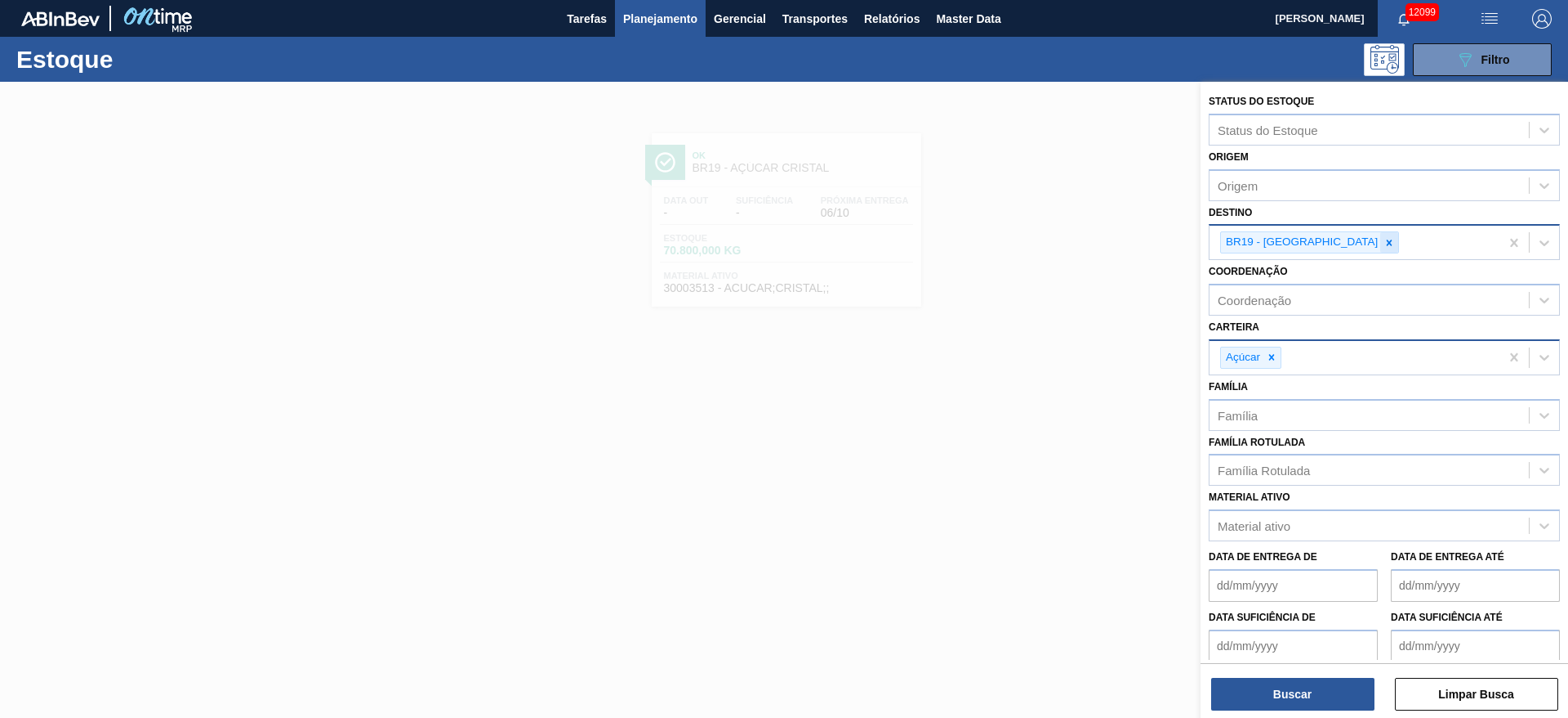
click at [1045, 249] on div at bounding box center [1389, 243] width 18 height 21
type input "23"
click at [1045, 359] on icon at bounding box center [1271, 356] width 11 height 11
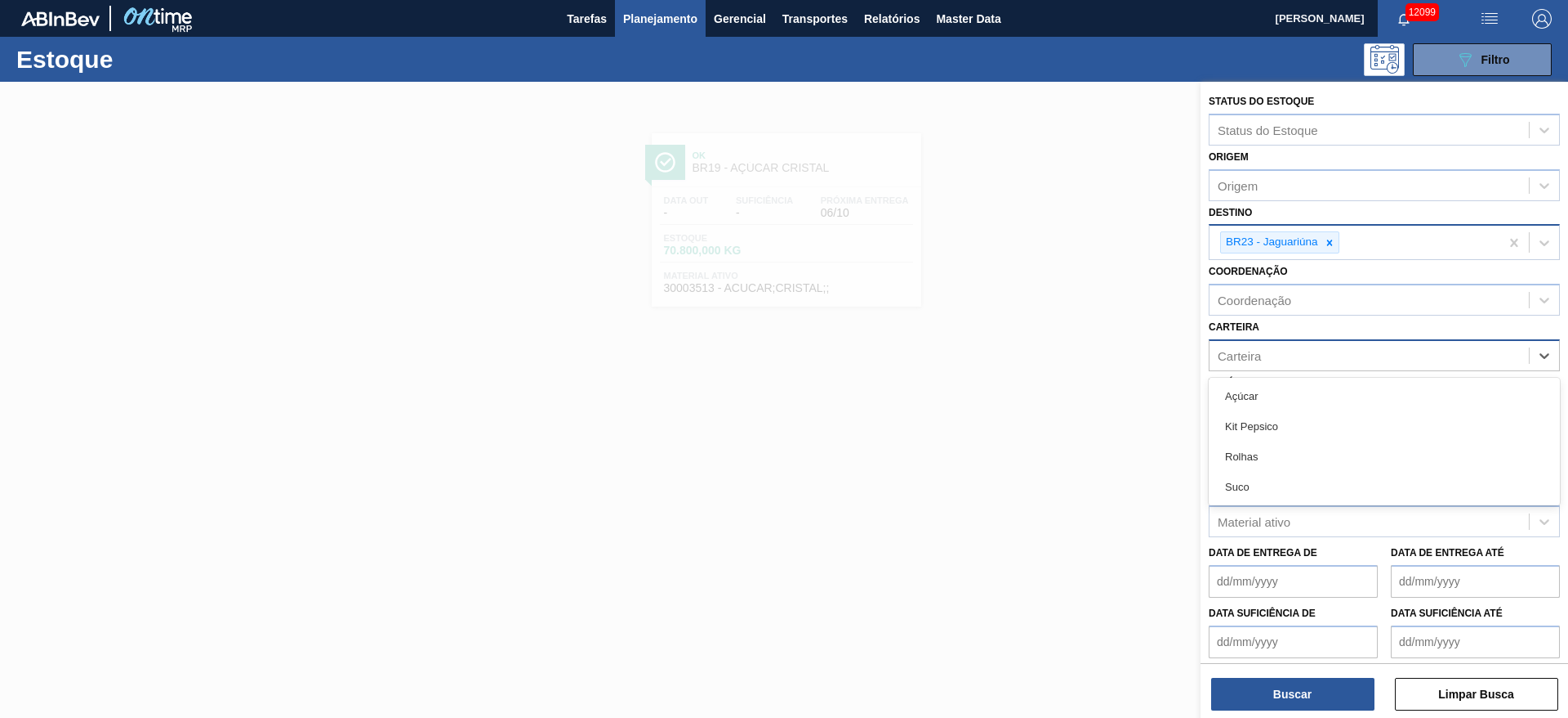
click at [1045, 359] on div "Carteira" at bounding box center [1370, 355] width 320 height 23
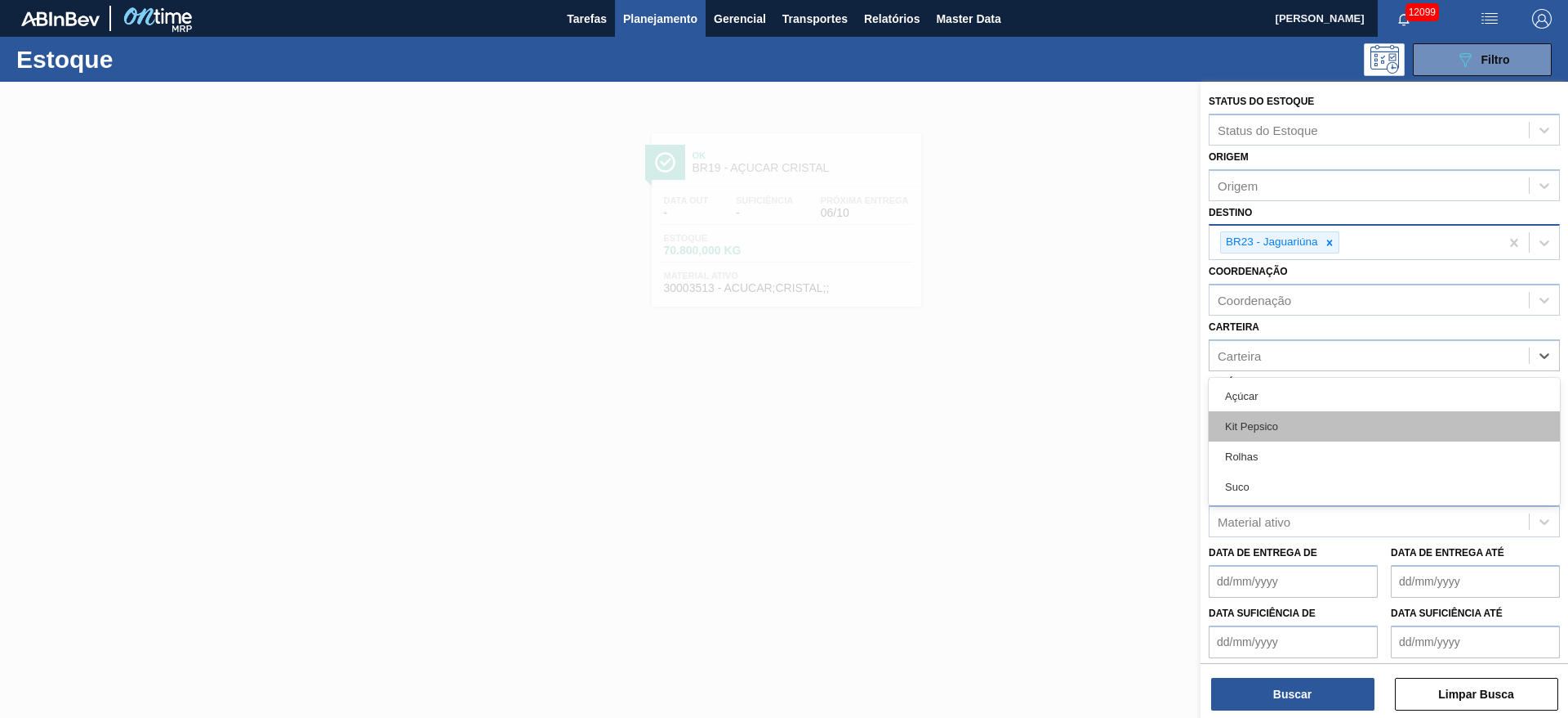
click at [1045, 429] on div "Kit Pepsico" at bounding box center [1385, 426] width 351 height 30
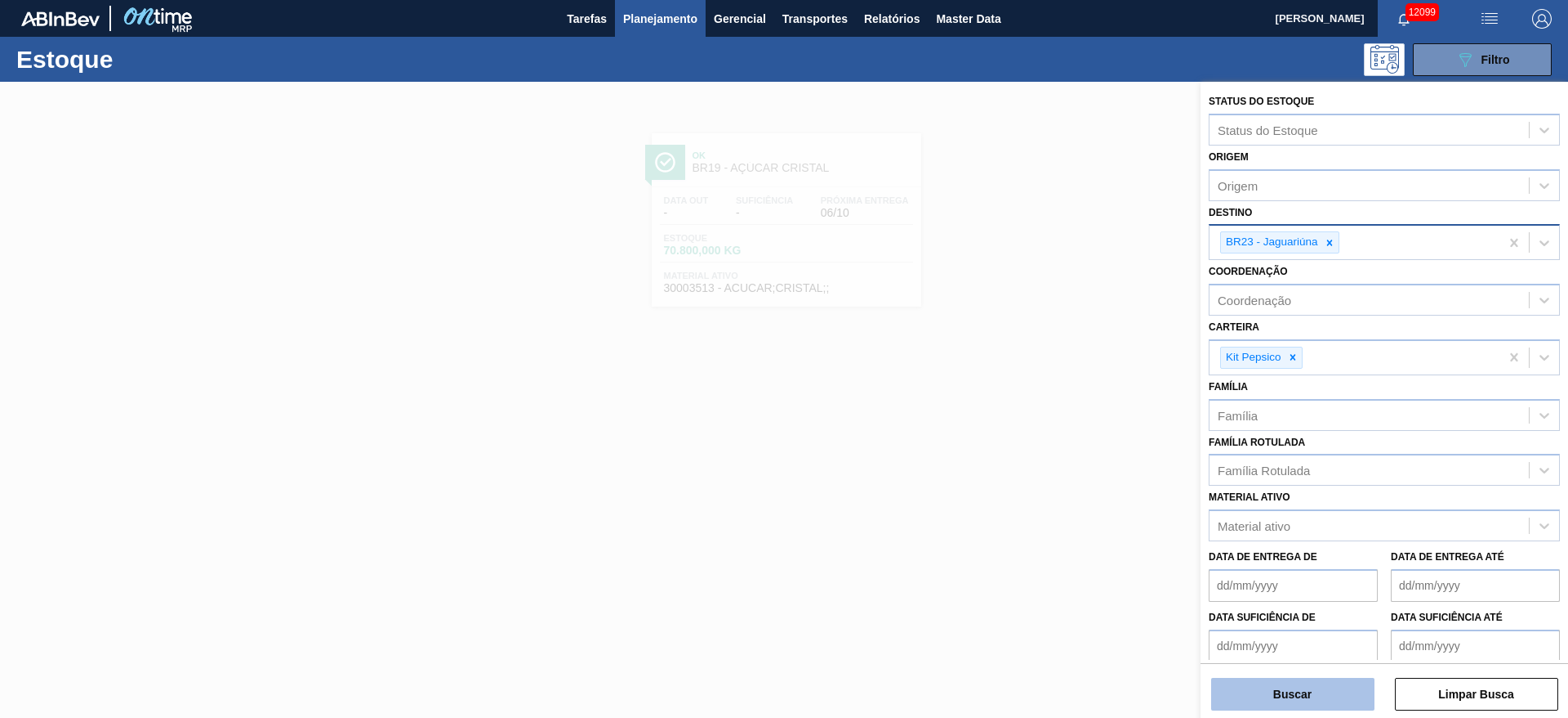
click at [1045, 477] on button "Buscar" at bounding box center [1293, 694] width 163 height 33
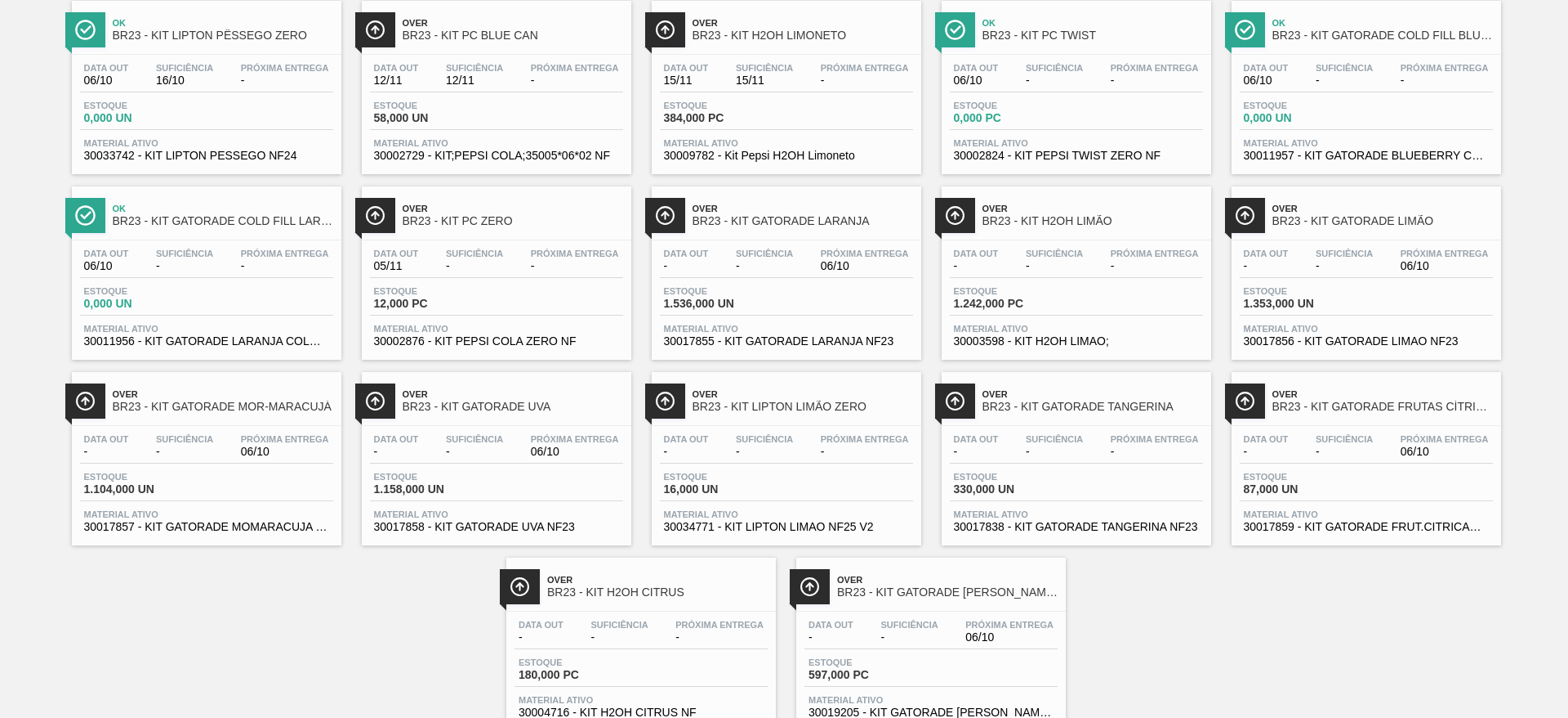
scroll to position [0, 0]
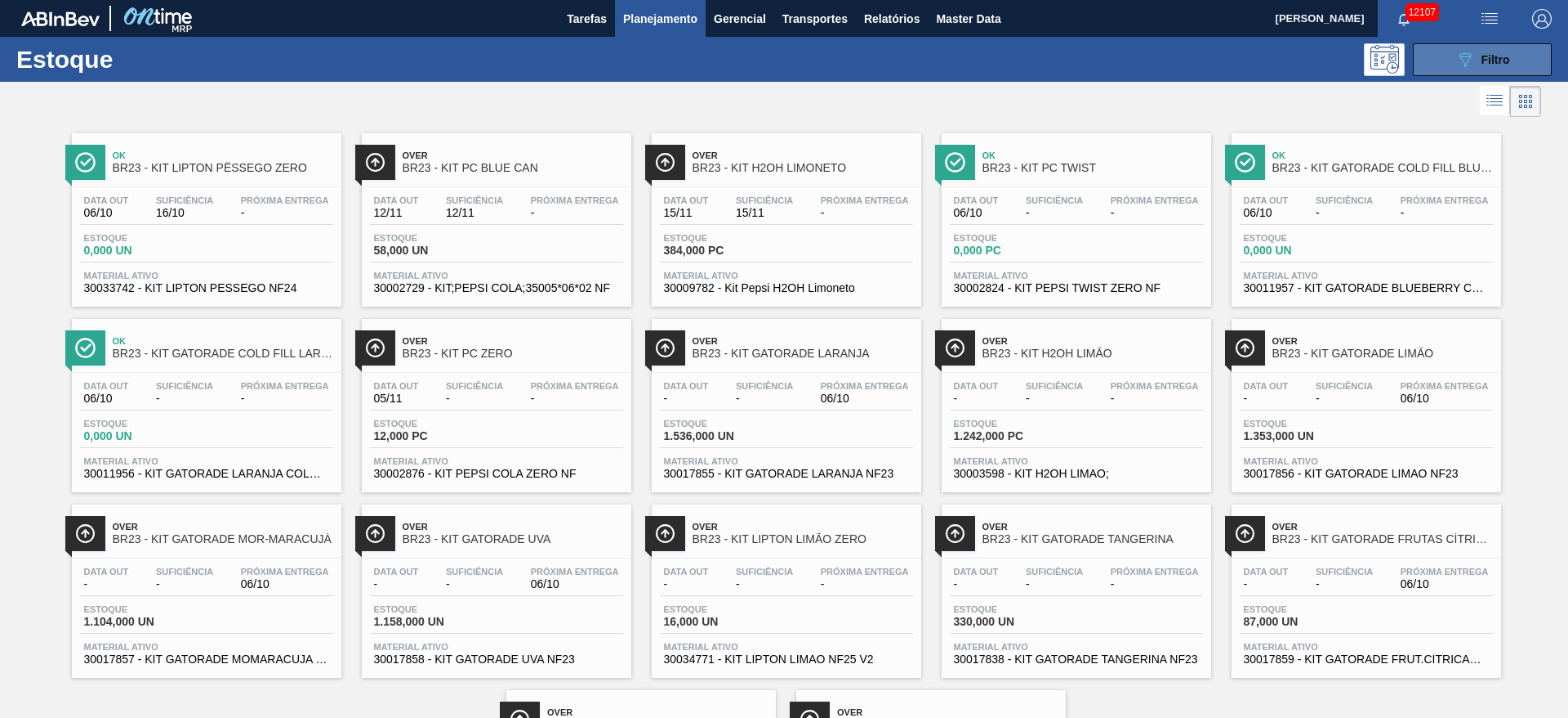
click at [1045, 64] on button "089F7B8B-B2A5-4AFE-B5C0-19BA573D28AC Filtro" at bounding box center [1483, 60] width 139 height 33
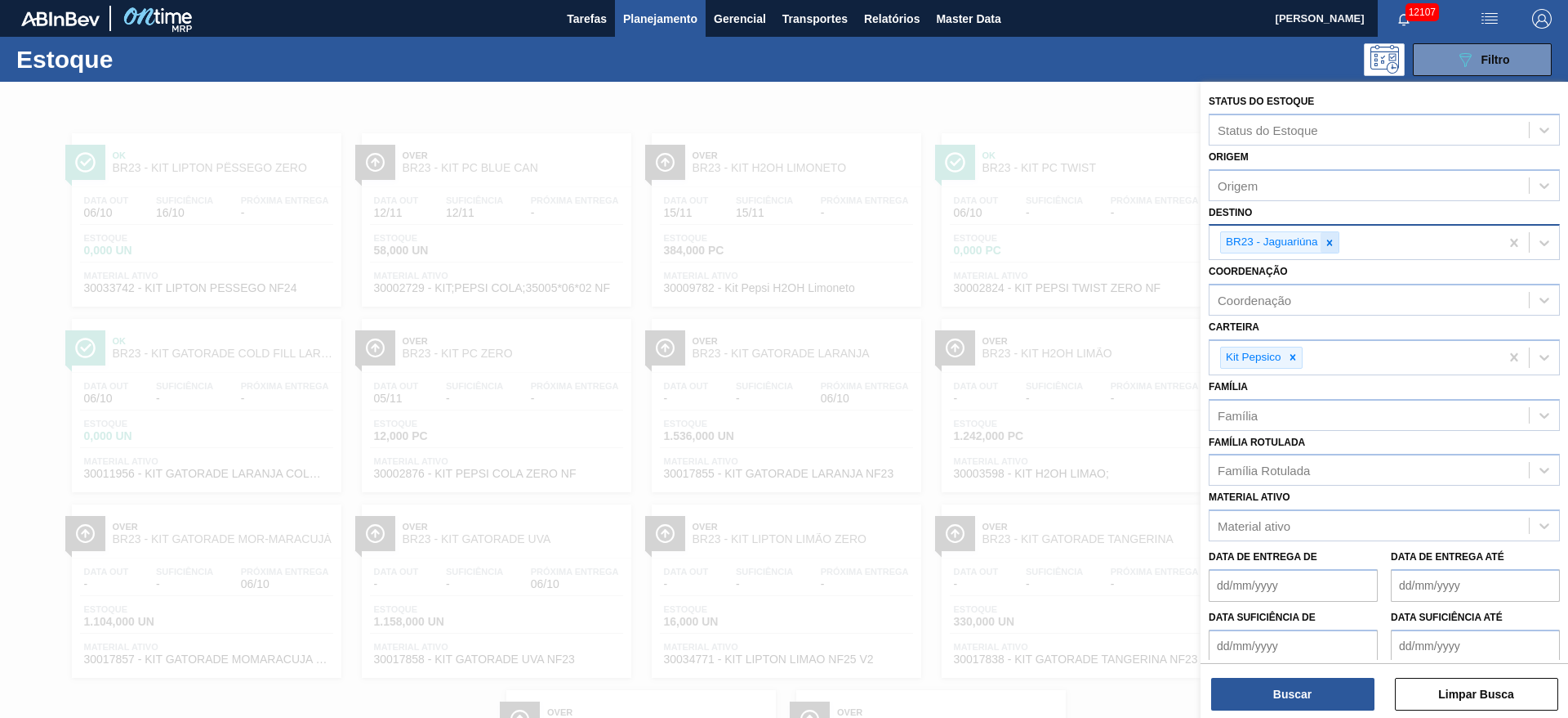
click at [1045, 243] on icon at bounding box center [1329, 243] width 11 height 11
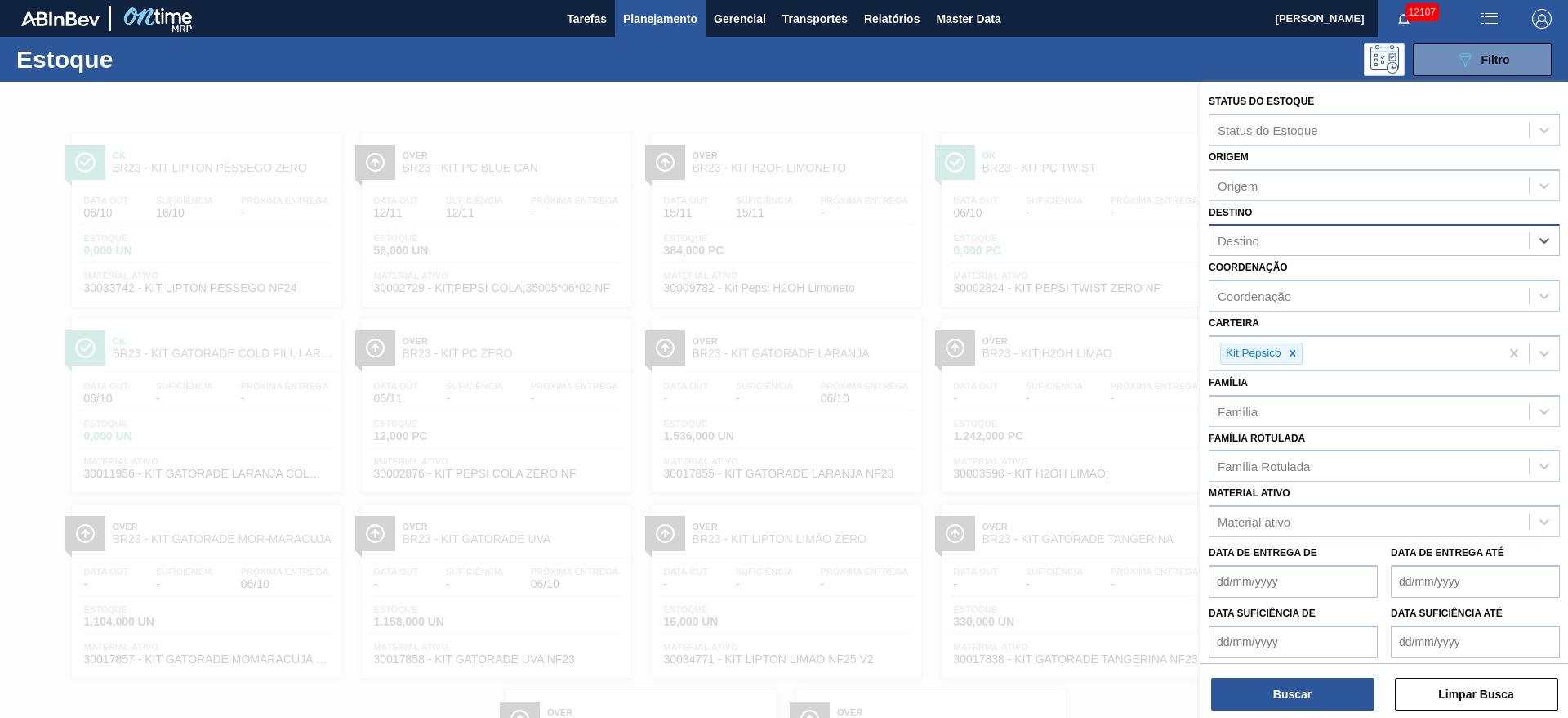
type input "3"
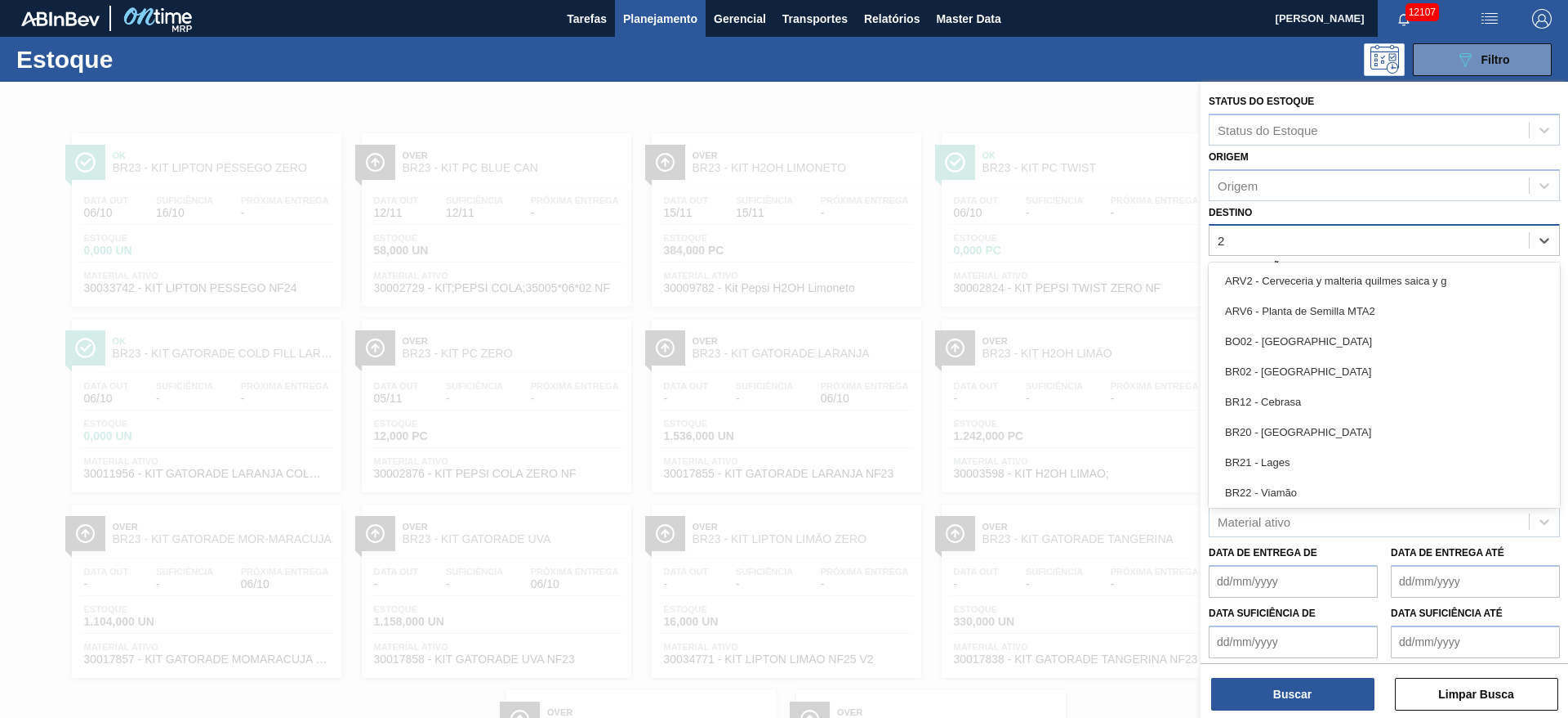
type input "22"
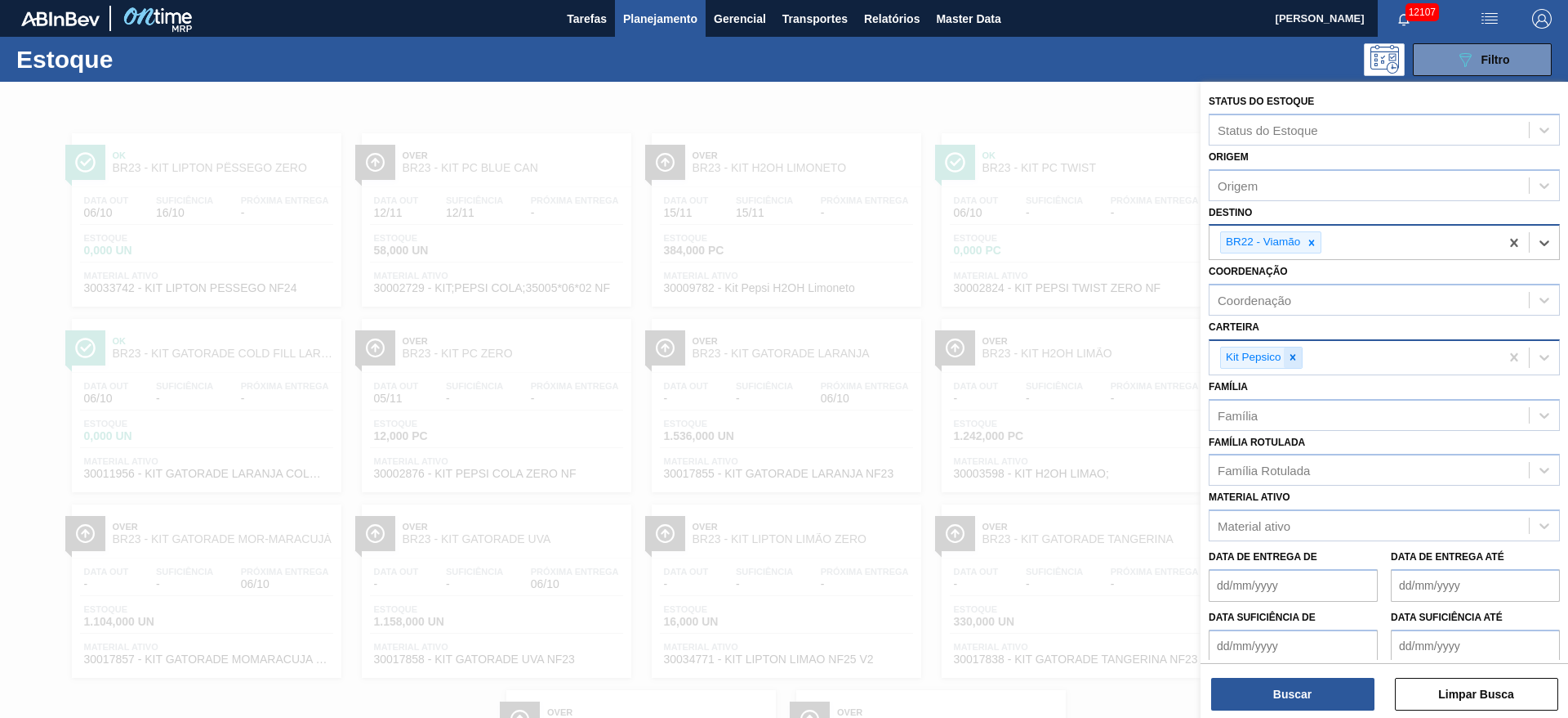
click at [1045, 351] on icon at bounding box center [1293, 356] width 11 height 11
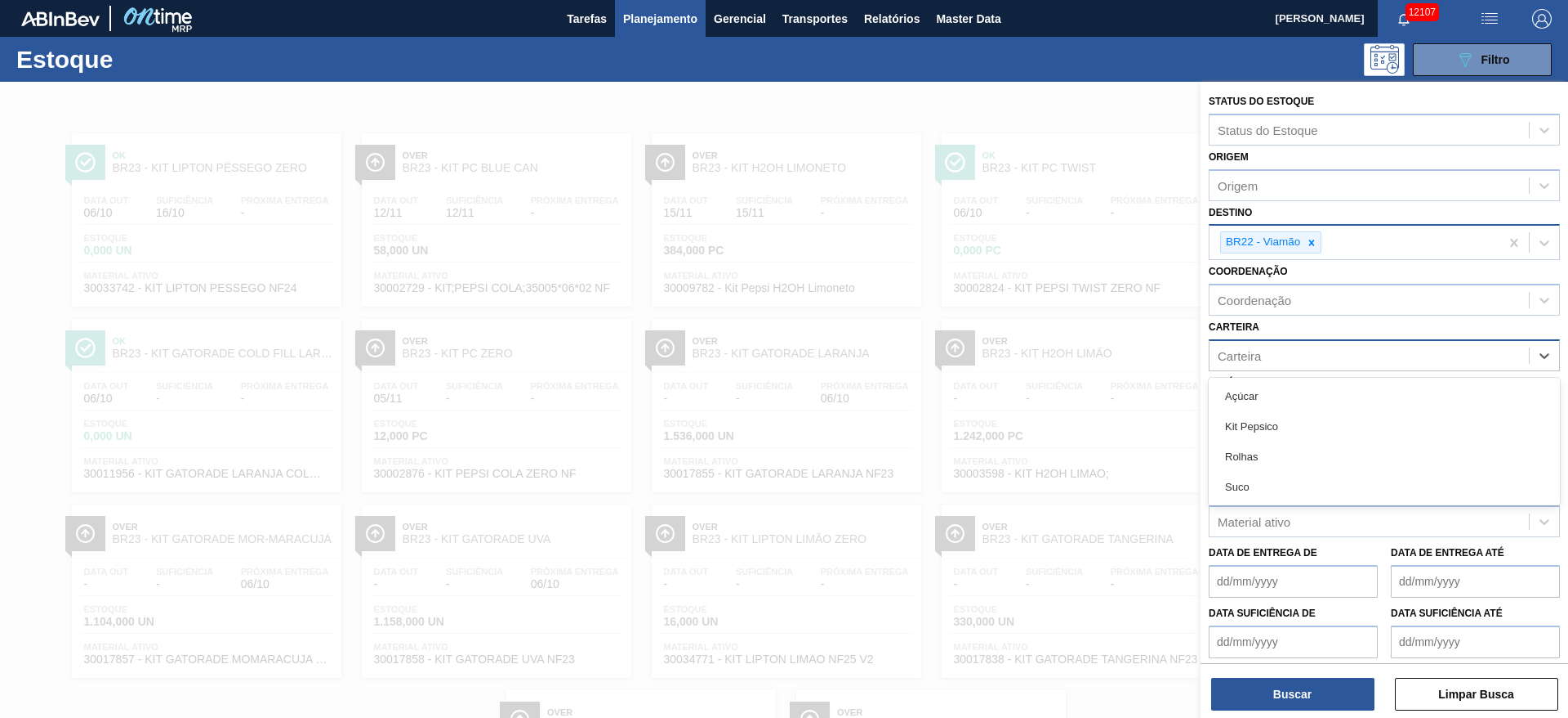
click at [1045, 350] on div "Carteira" at bounding box center [1370, 355] width 320 height 23
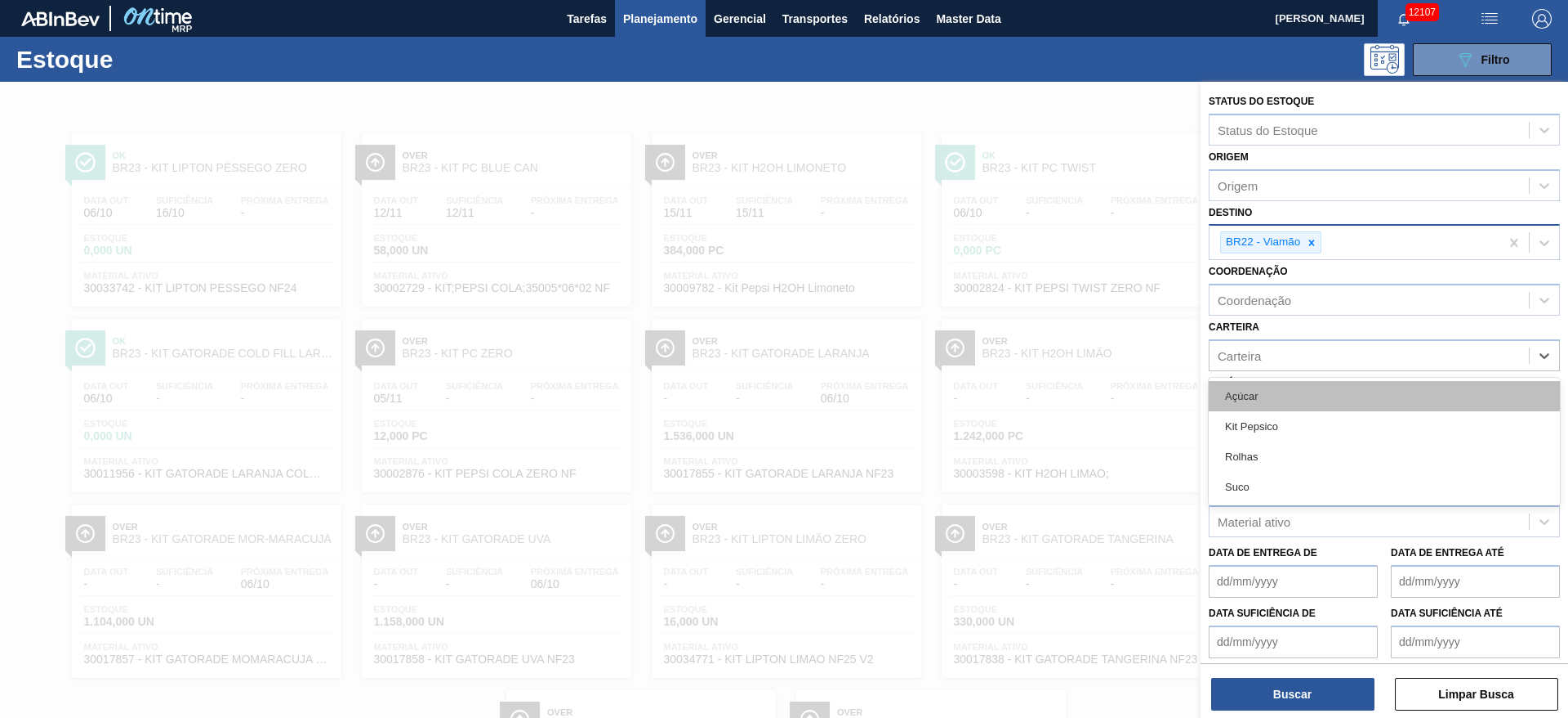
click at [1045, 397] on div "Açúcar" at bounding box center [1385, 396] width 351 height 30
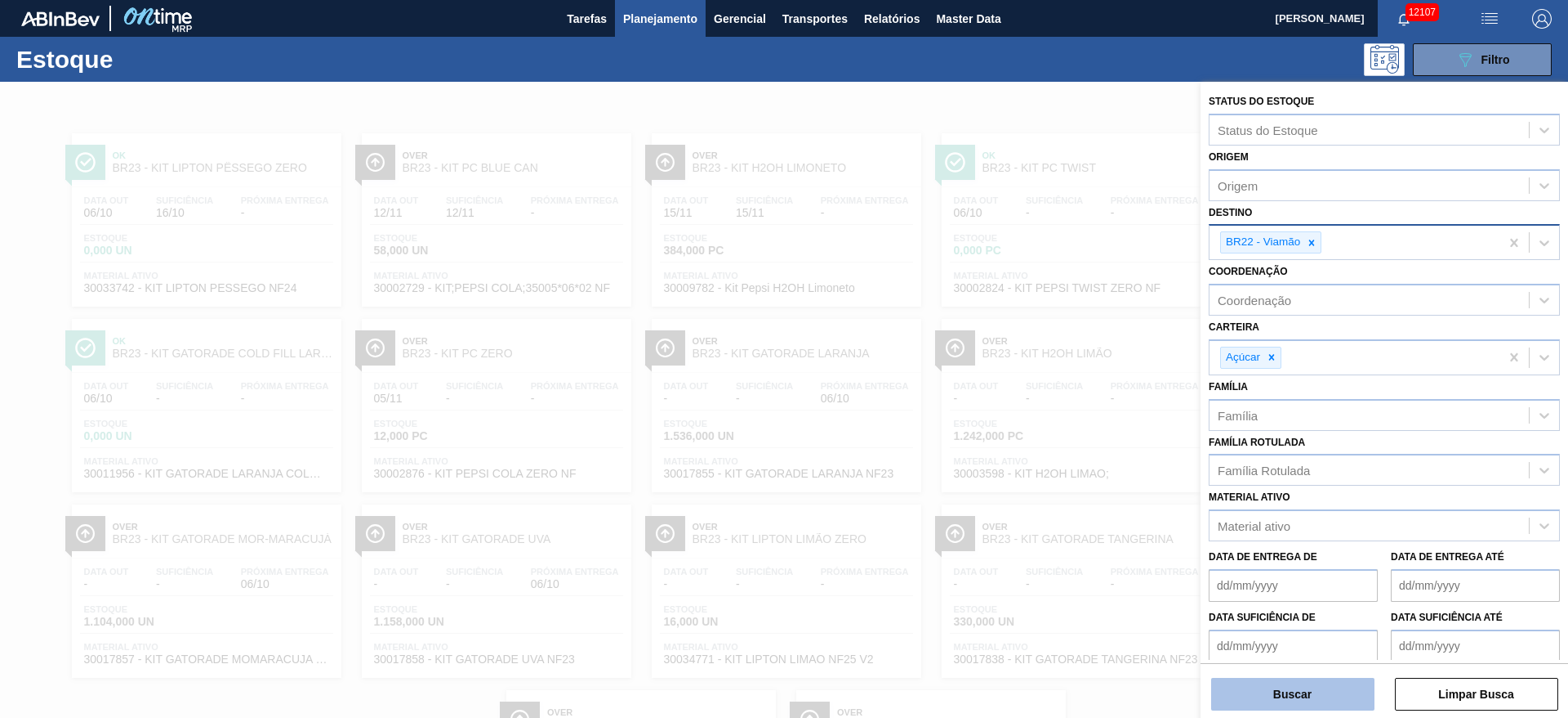
click at [1045, 477] on button "Buscar" at bounding box center [1293, 694] width 163 height 33
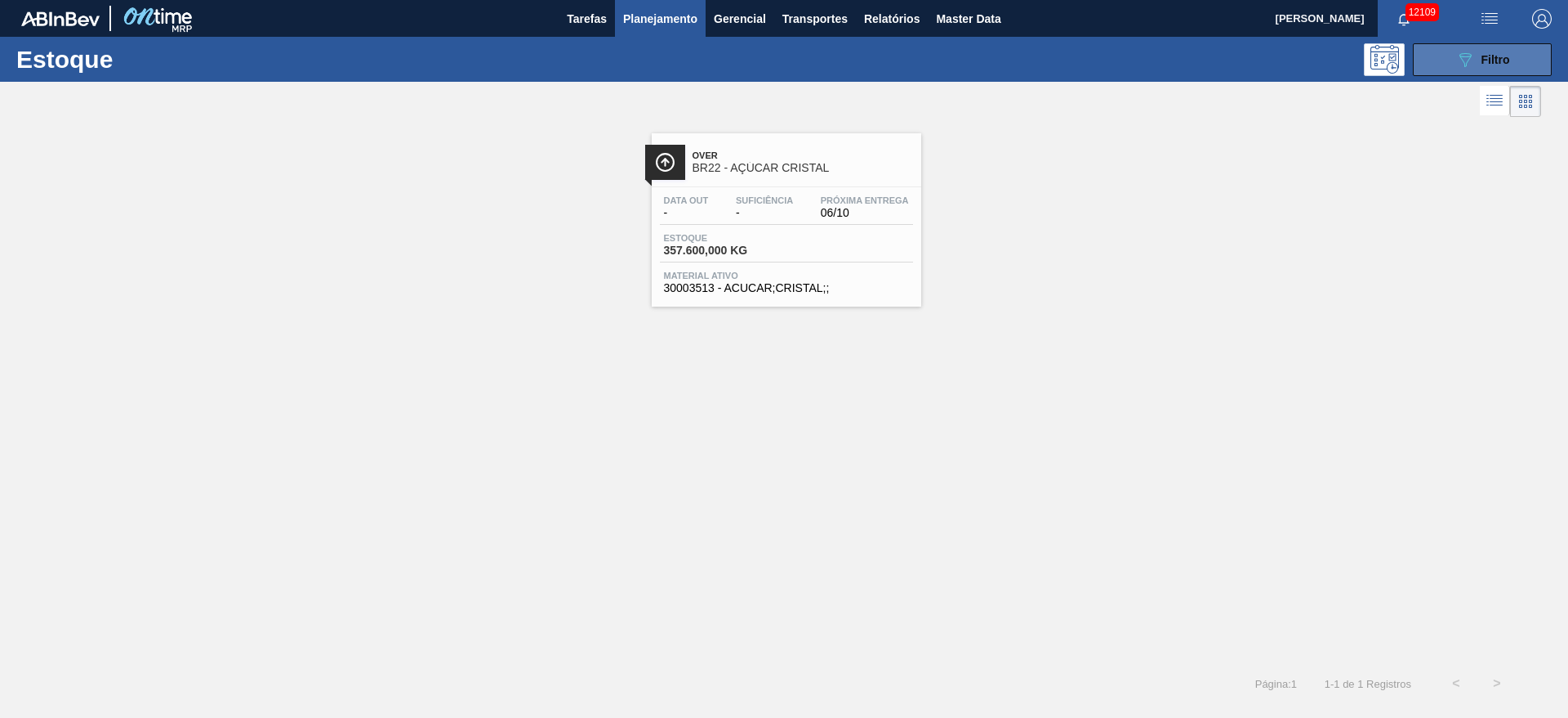
click at [1045, 57] on div "089F7B8B-B2A5-4AFE-B5C0-19BA573D28AC Filtro" at bounding box center [1483, 59] width 55 height 20
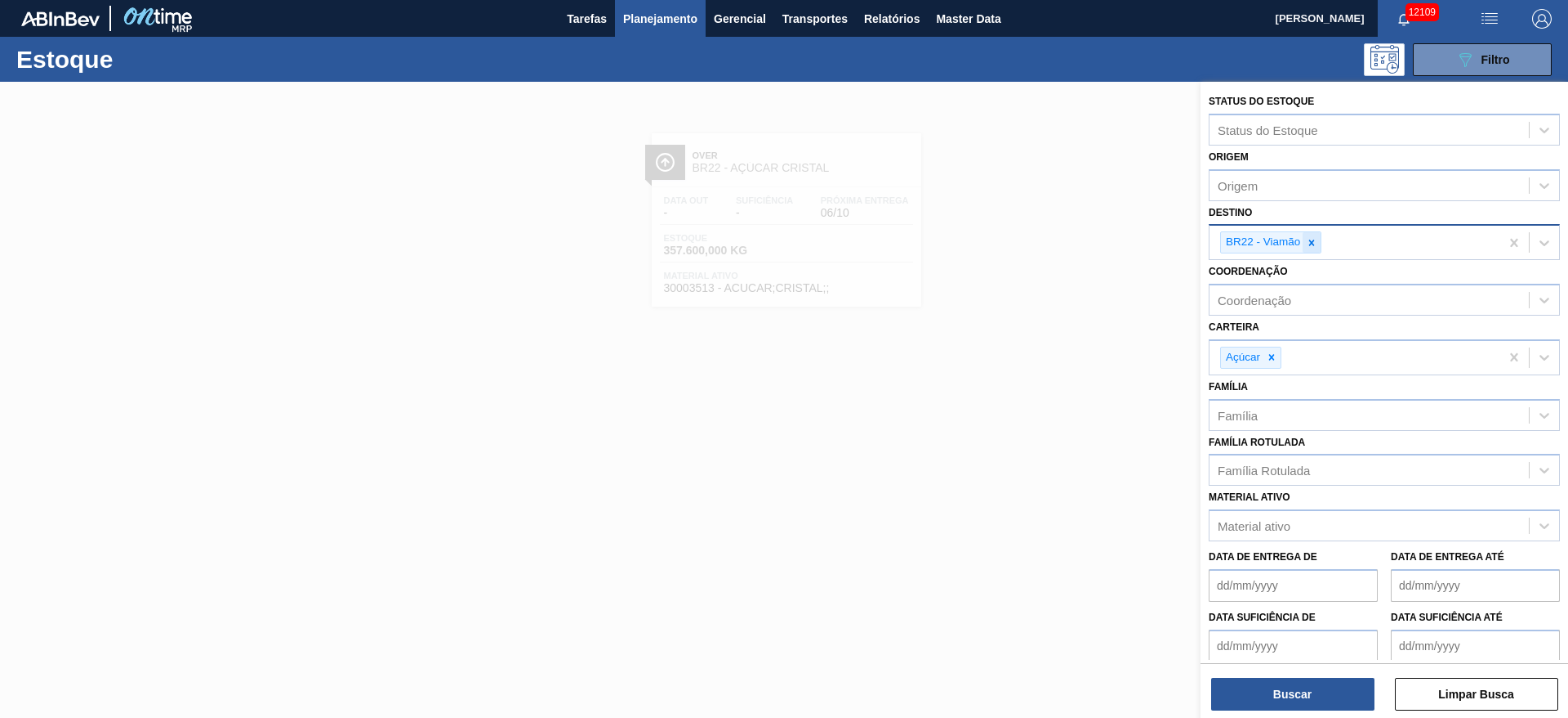
click at [1045, 241] on div at bounding box center [1312, 243] width 18 height 21
type input "14"
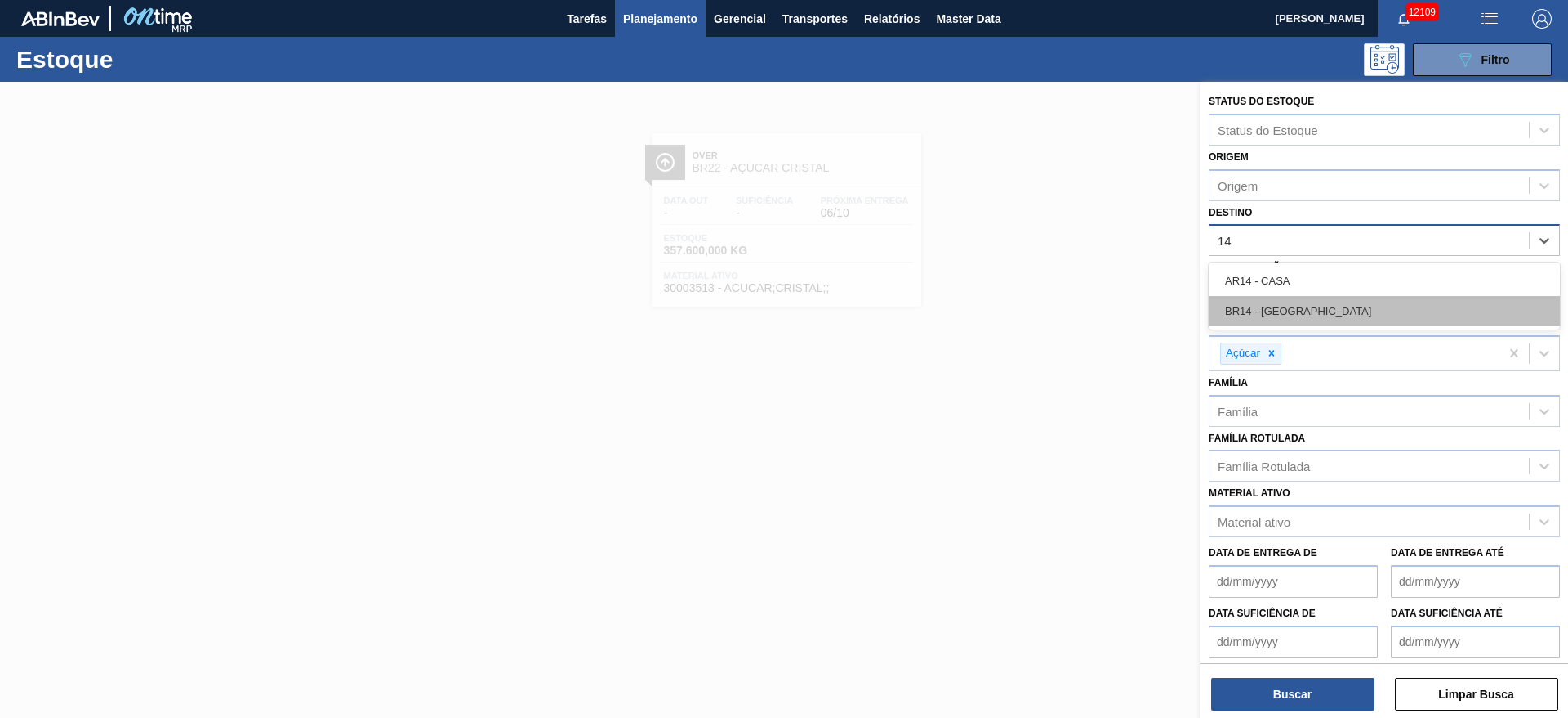
click at [1045, 325] on div "BR14 - Curitibana" at bounding box center [1385, 310] width 351 height 30
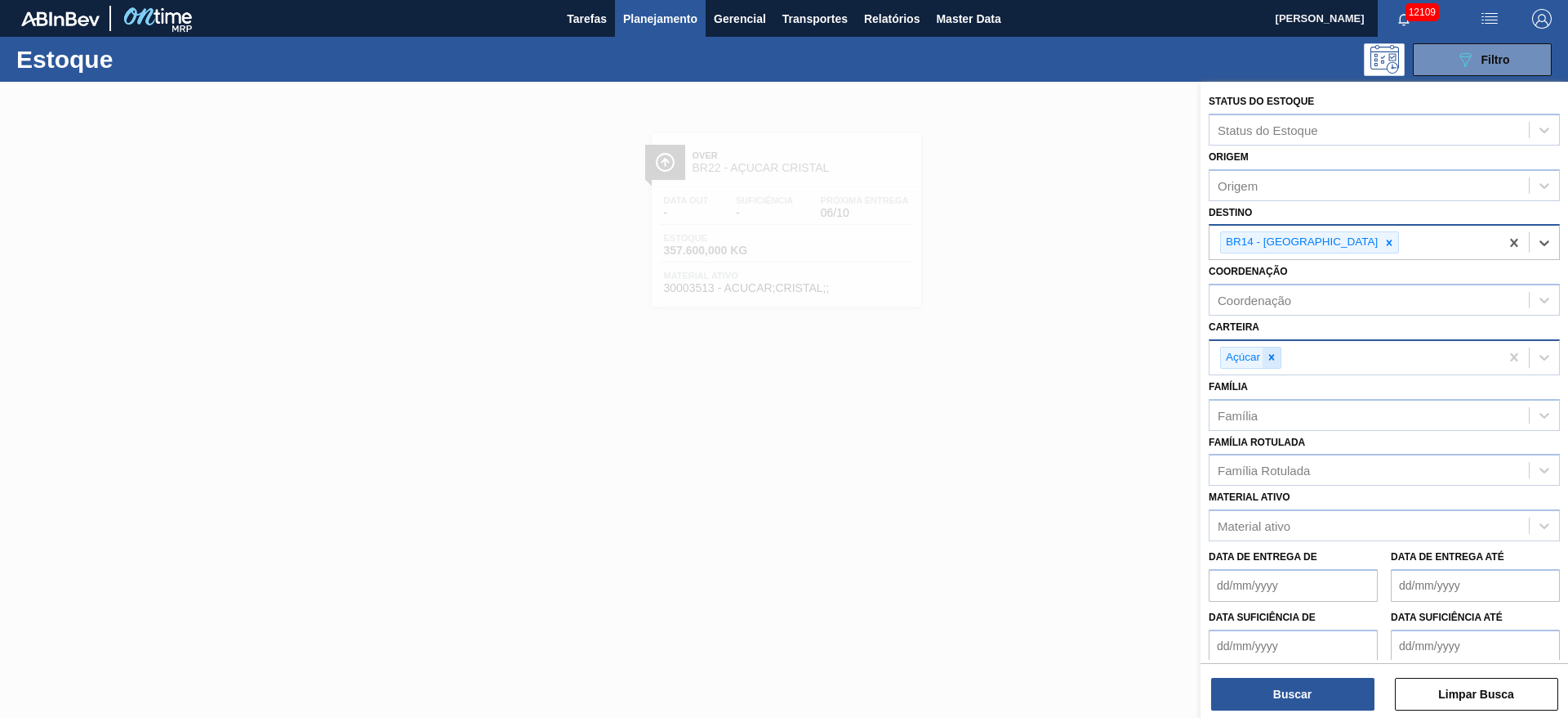
click at [1045, 351] on icon at bounding box center [1271, 356] width 11 height 11
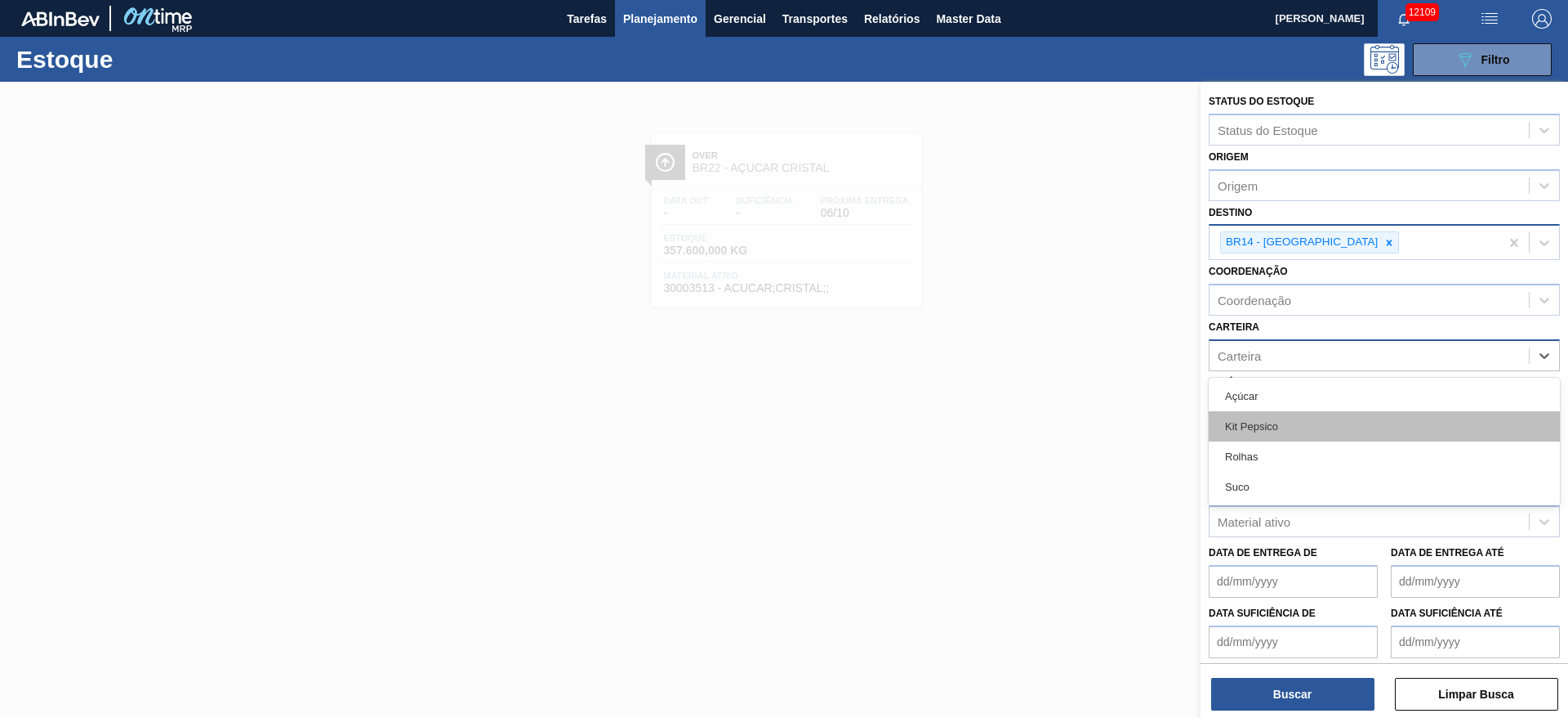
drag, startPoint x: 1266, startPoint y: 351, endPoint x: 1265, endPoint y: 425, distance: 74.0
click at [1045, 371] on div "option Açúcar, deselected. option Açúcar focused, 1 of 4. 4 results available. …" at bounding box center [1385, 355] width 351 height 32
click at [1045, 425] on div "Kit Pepsico" at bounding box center [1385, 426] width 351 height 30
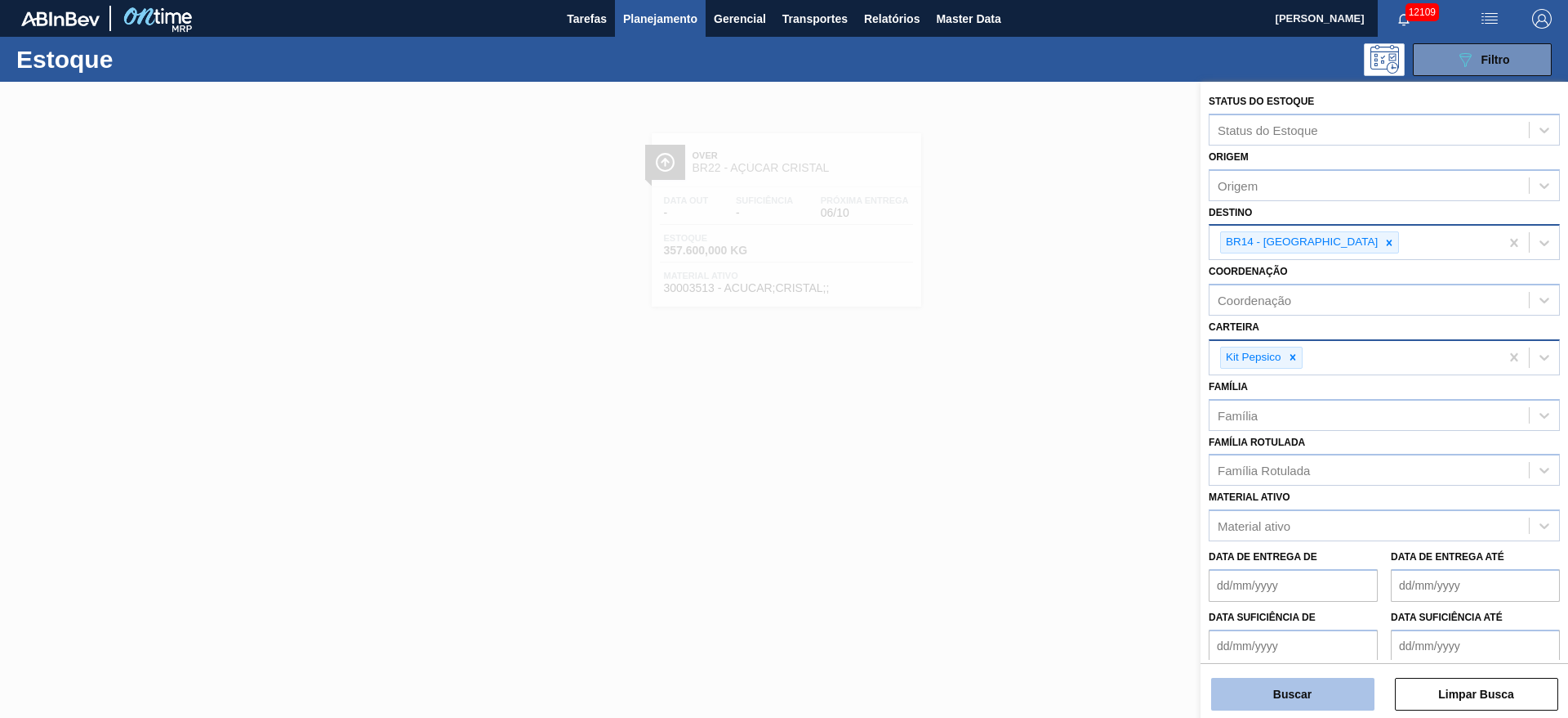
click at [1045, 477] on button "Buscar" at bounding box center [1293, 694] width 163 height 33
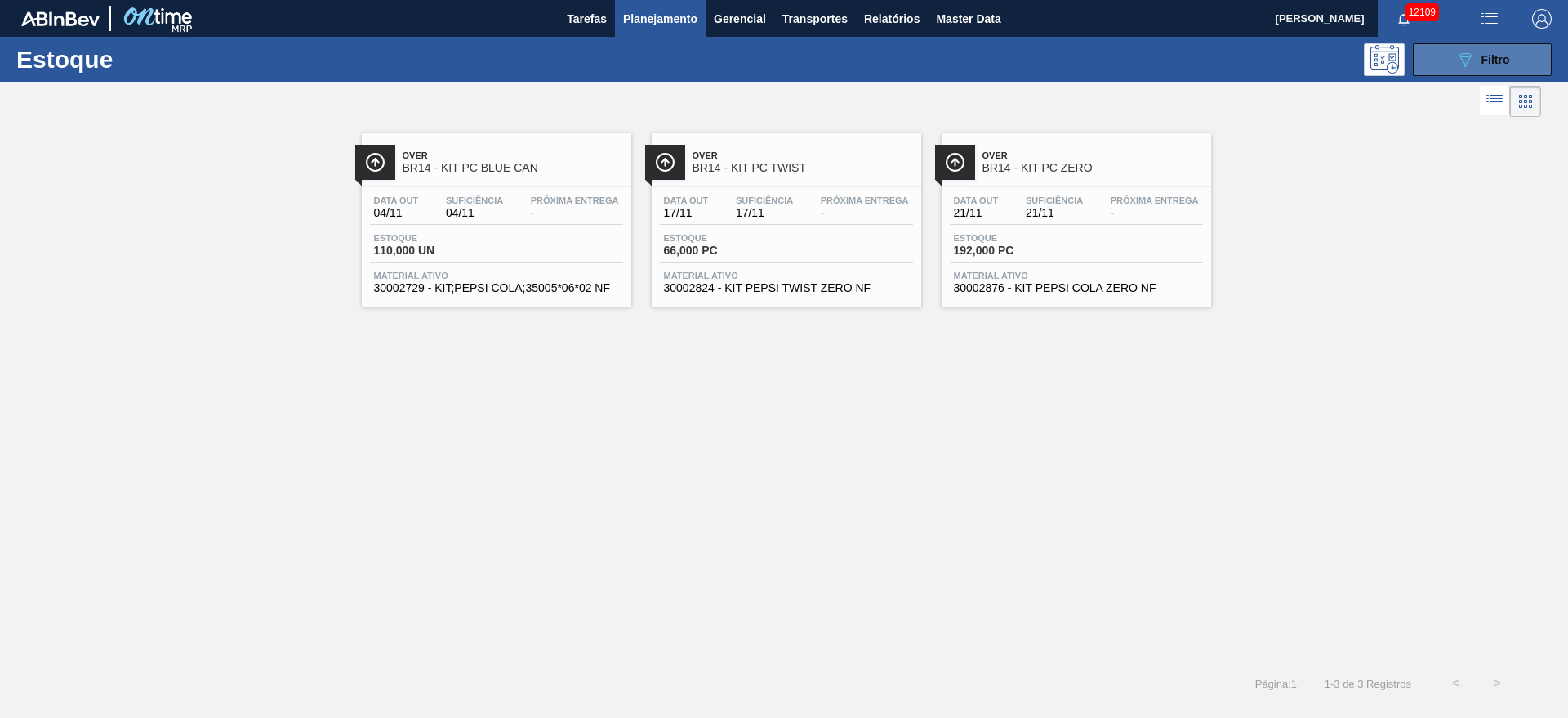
click at [1045, 63] on icon "089F7B8B-B2A5-4AFE-B5C0-19BA573D28AC" at bounding box center [1465, 59] width 20 height 20
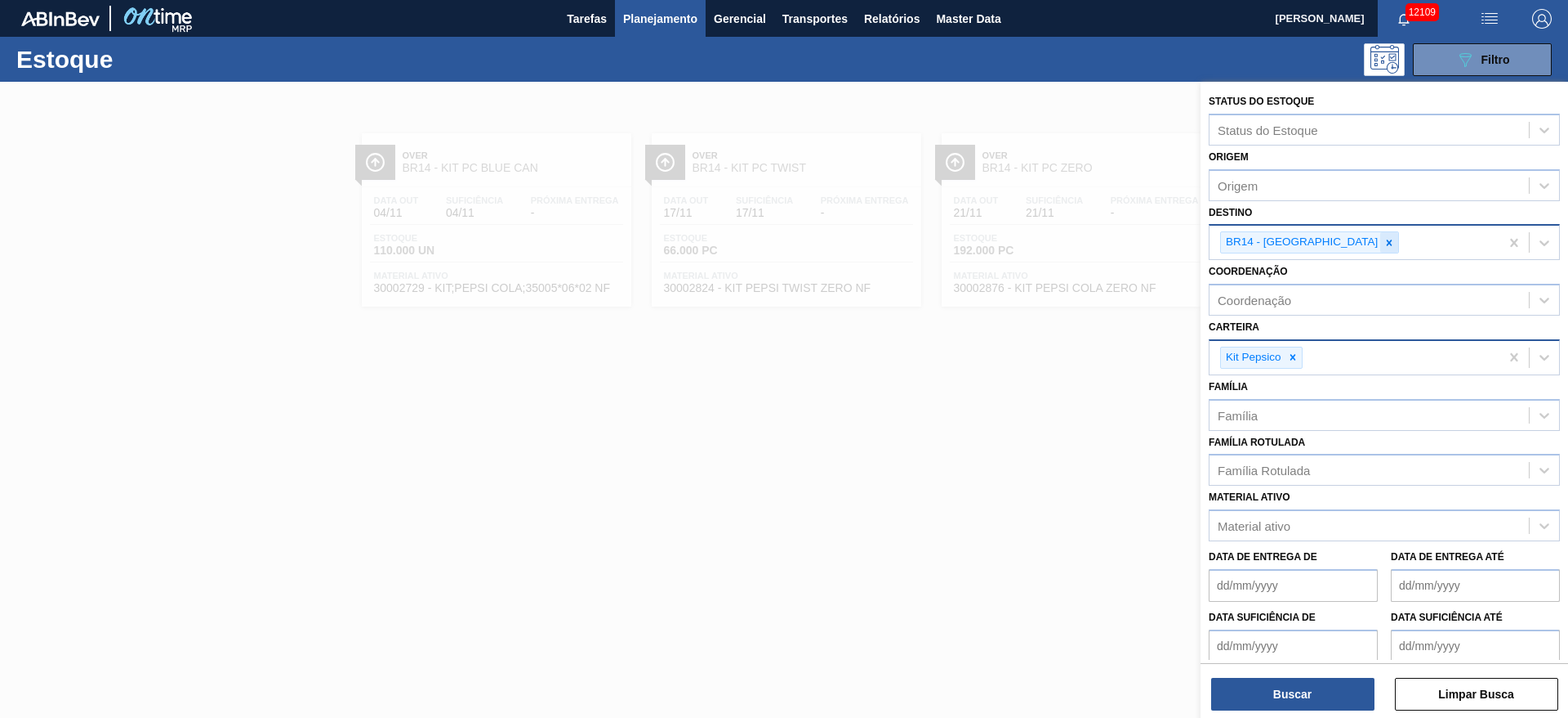
click at [1045, 242] on icon at bounding box center [1389, 243] width 11 height 11
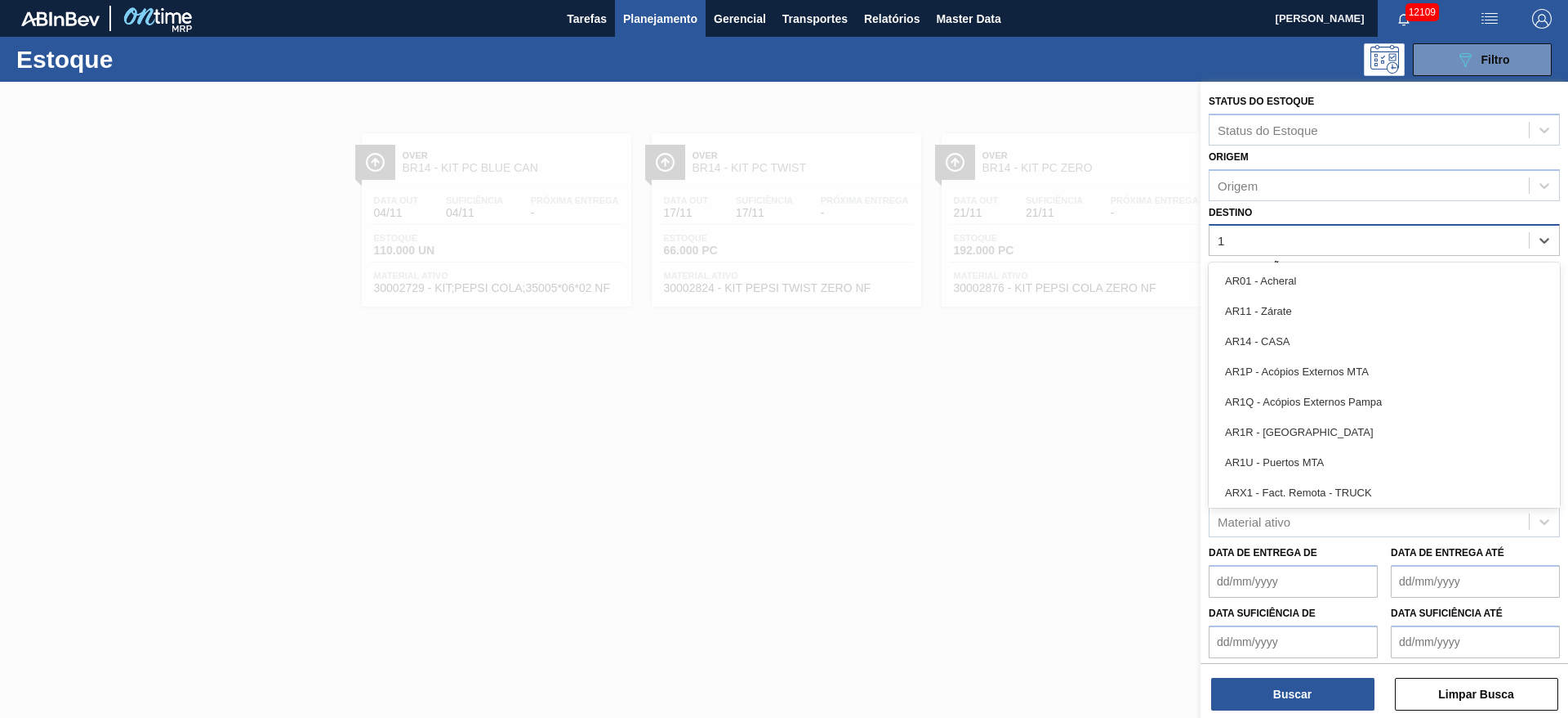
type input "15"
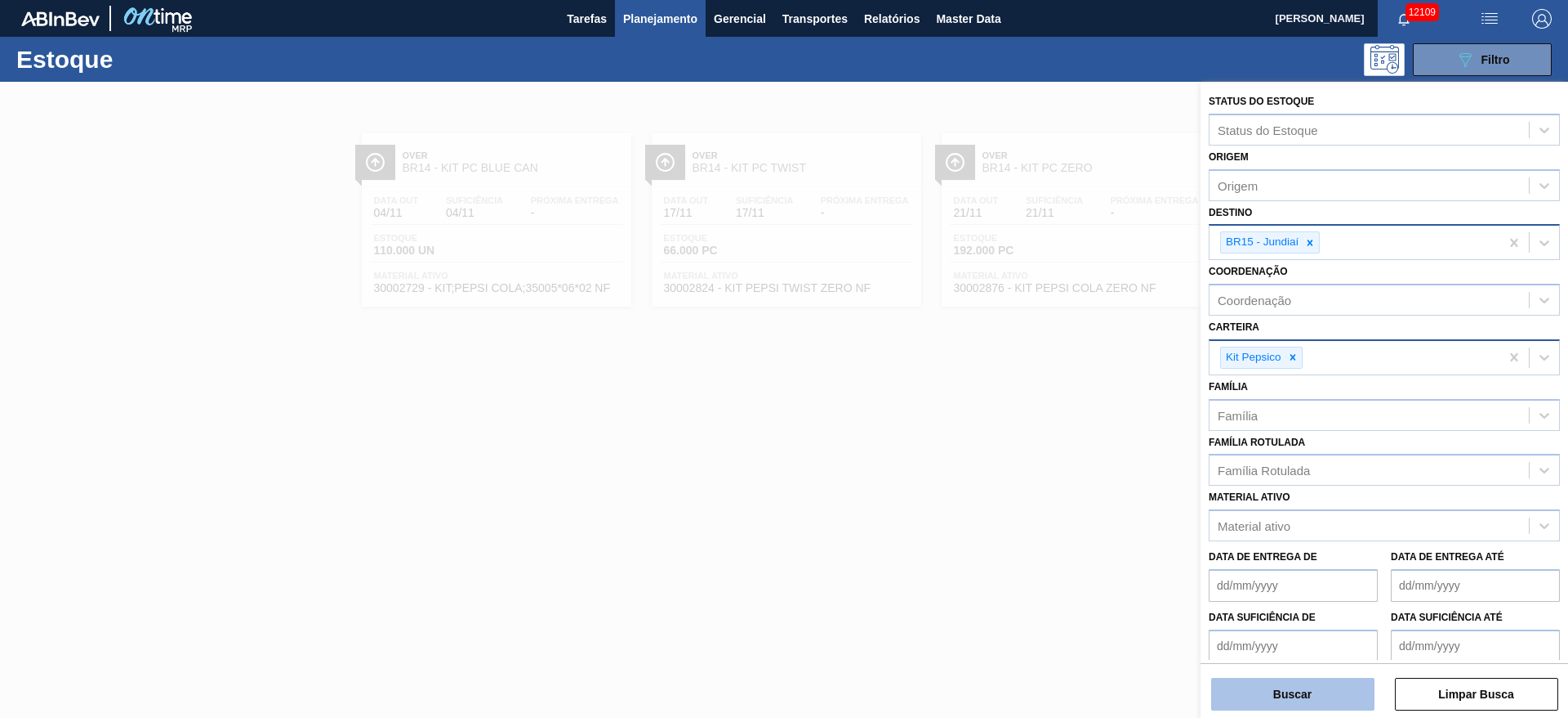
click at [1045, 477] on button "Buscar" at bounding box center [1293, 694] width 163 height 33
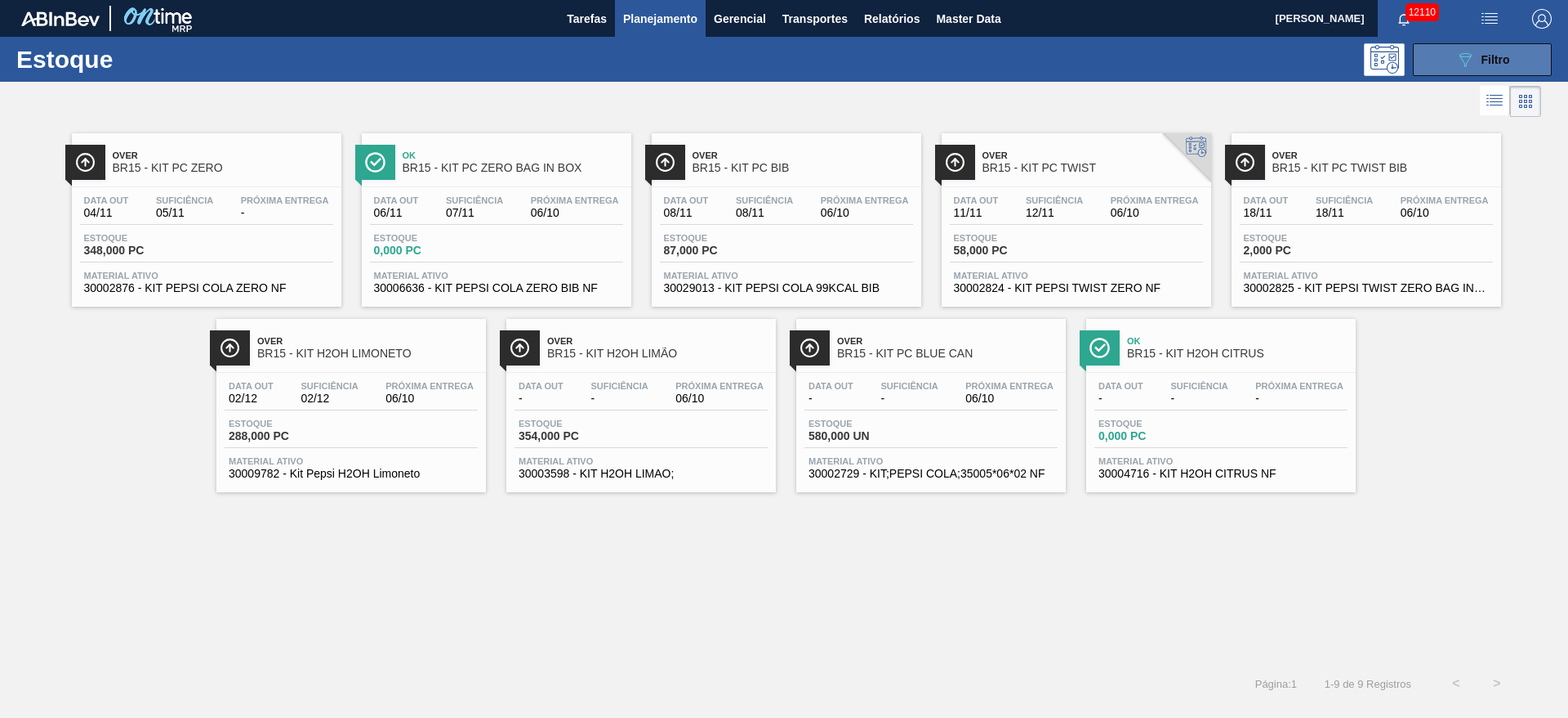
click at [1045, 71] on button "089F7B8B-B2A5-4AFE-B5C0-19BA573D28AC Filtro" at bounding box center [1483, 60] width 139 height 33
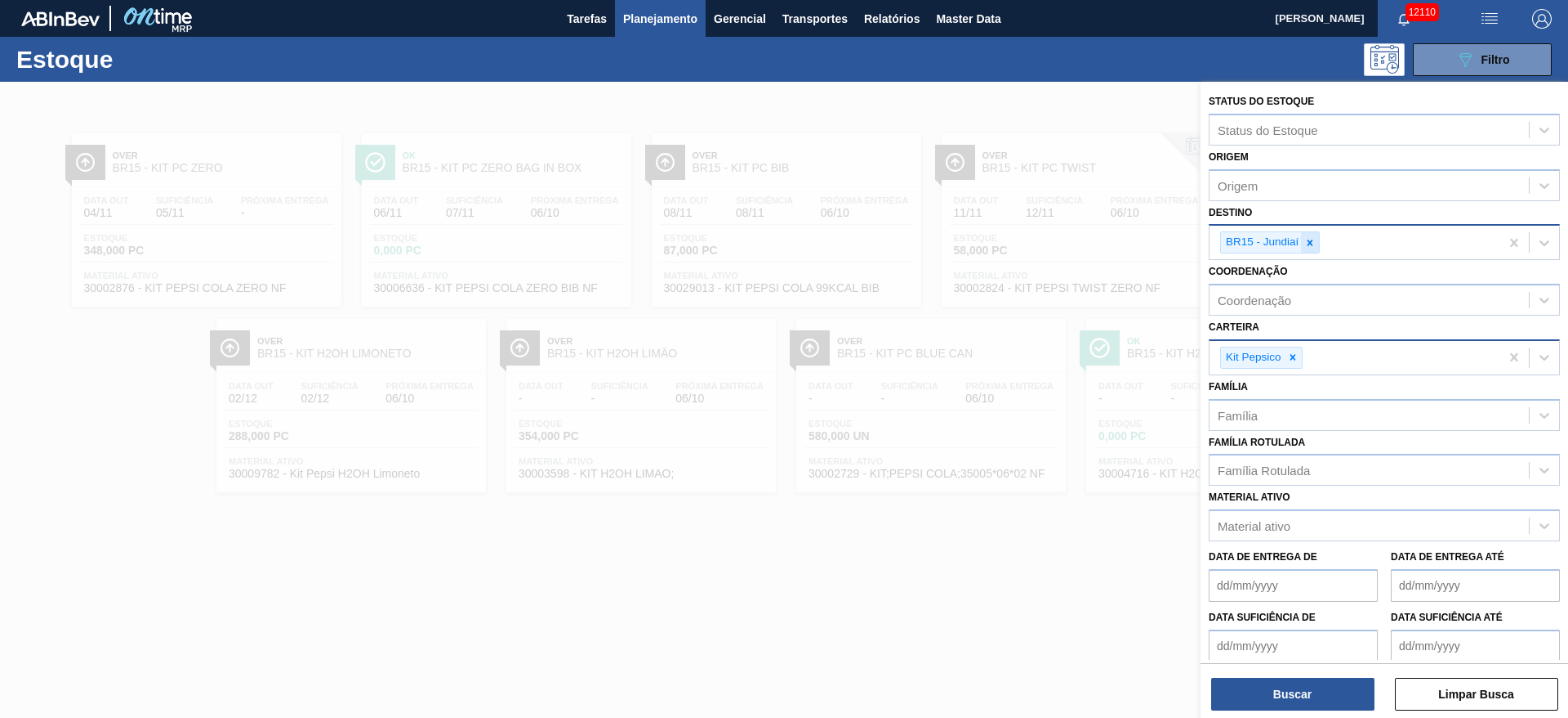
click at [1045, 243] on icon at bounding box center [1310, 243] width 11 height 11
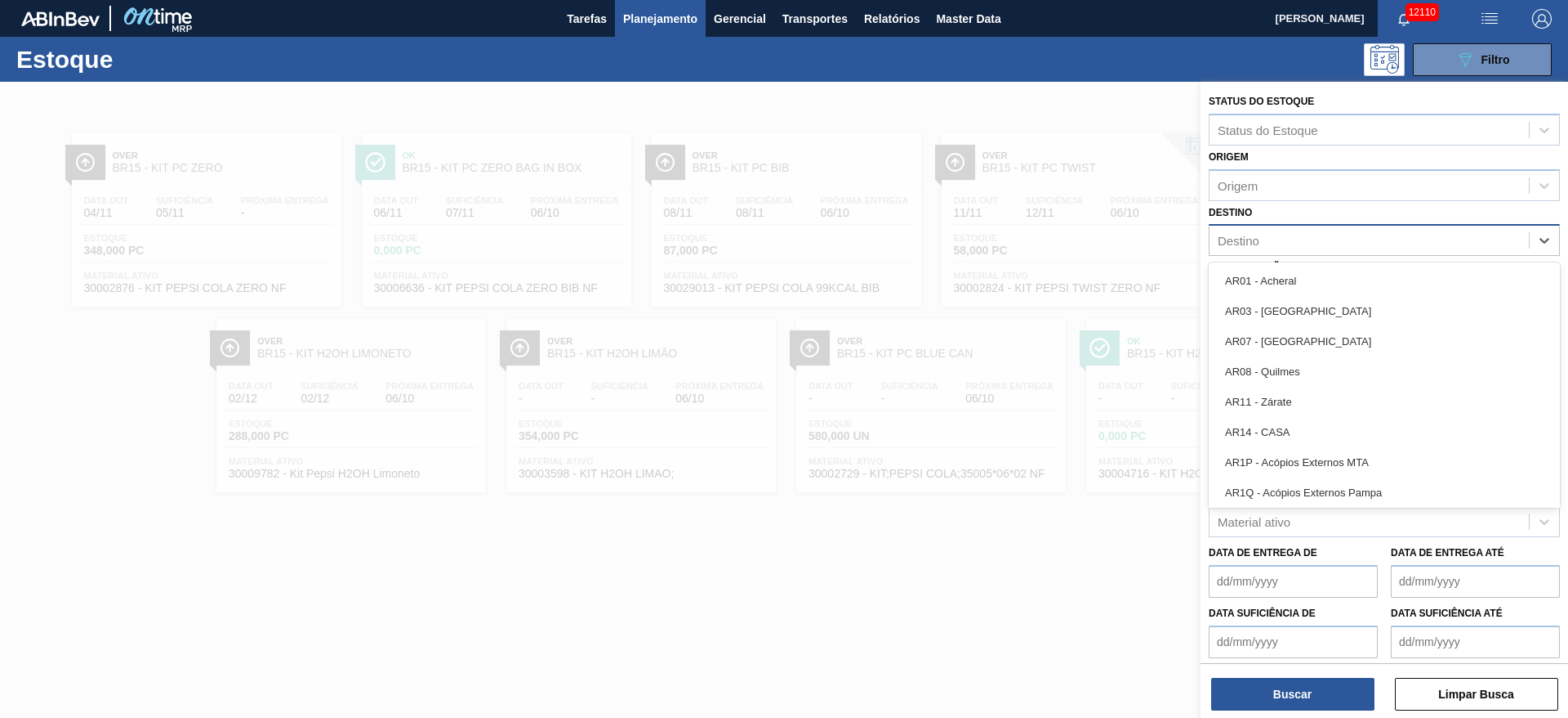
click at [1045, 243] on div "Destino" at bounding box center [1370, 240] width 320 height 23
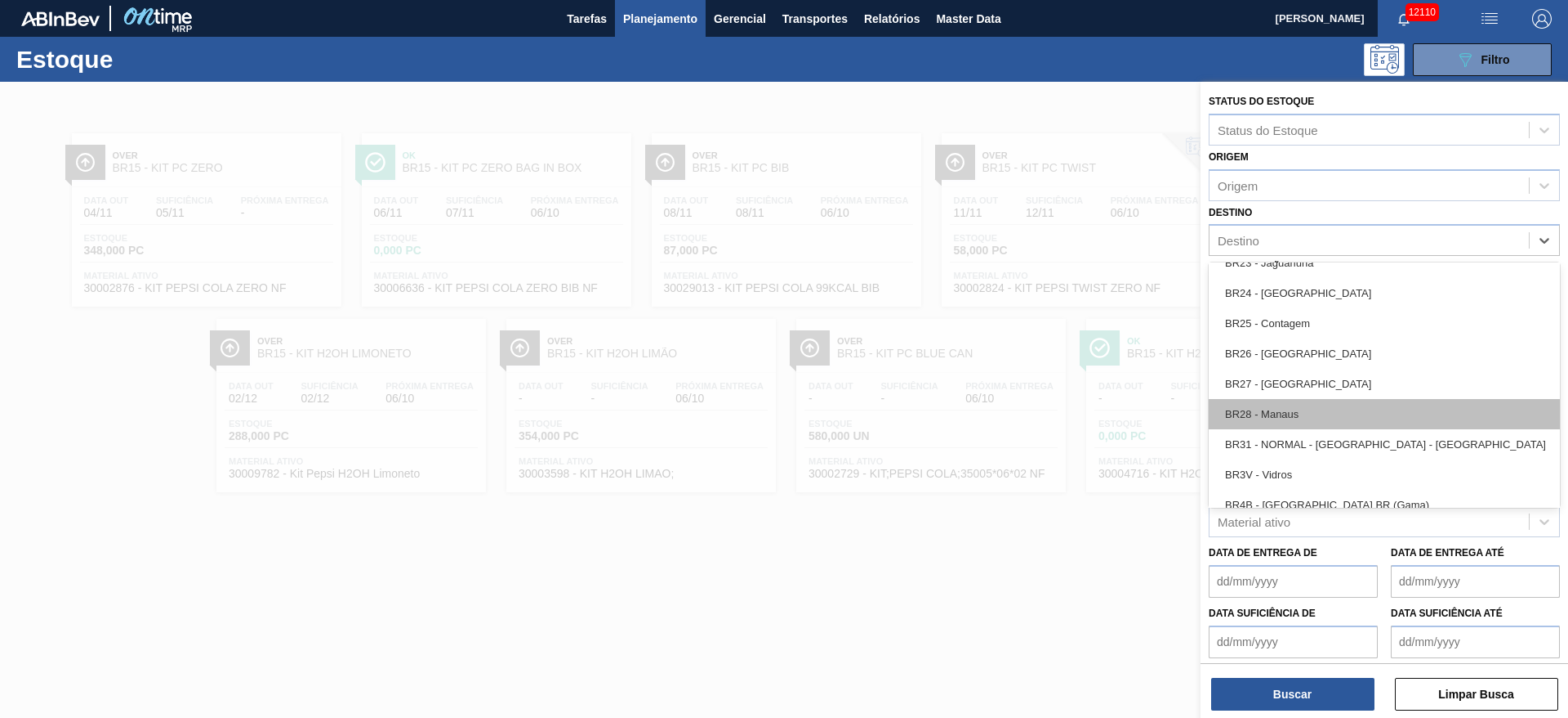
click at [1045, 422] on div "BR28 - Manaus" at bounding box center [1385, 414] width 351 height 30
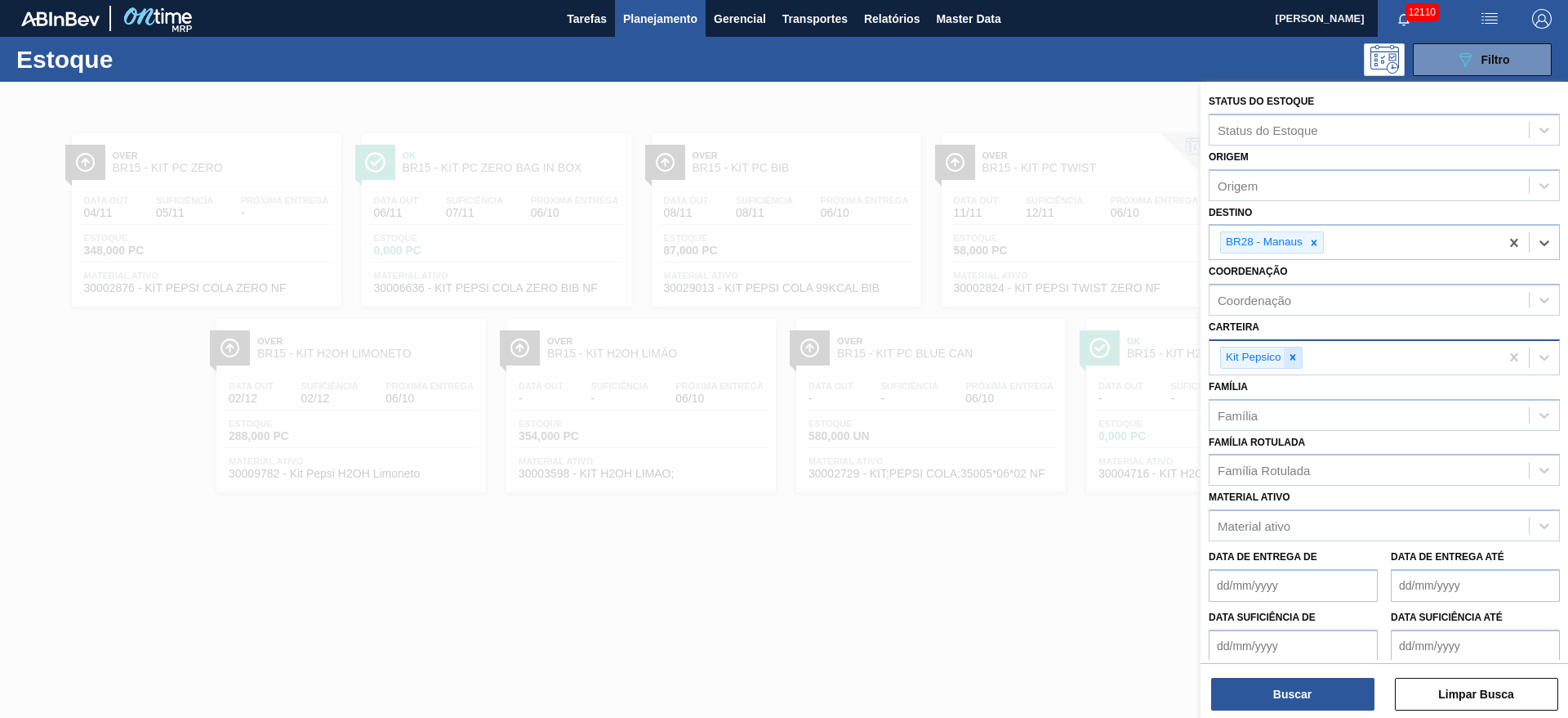
click at [1045, 354] on icon at bounding box center [1293, 356] width 11 height 11
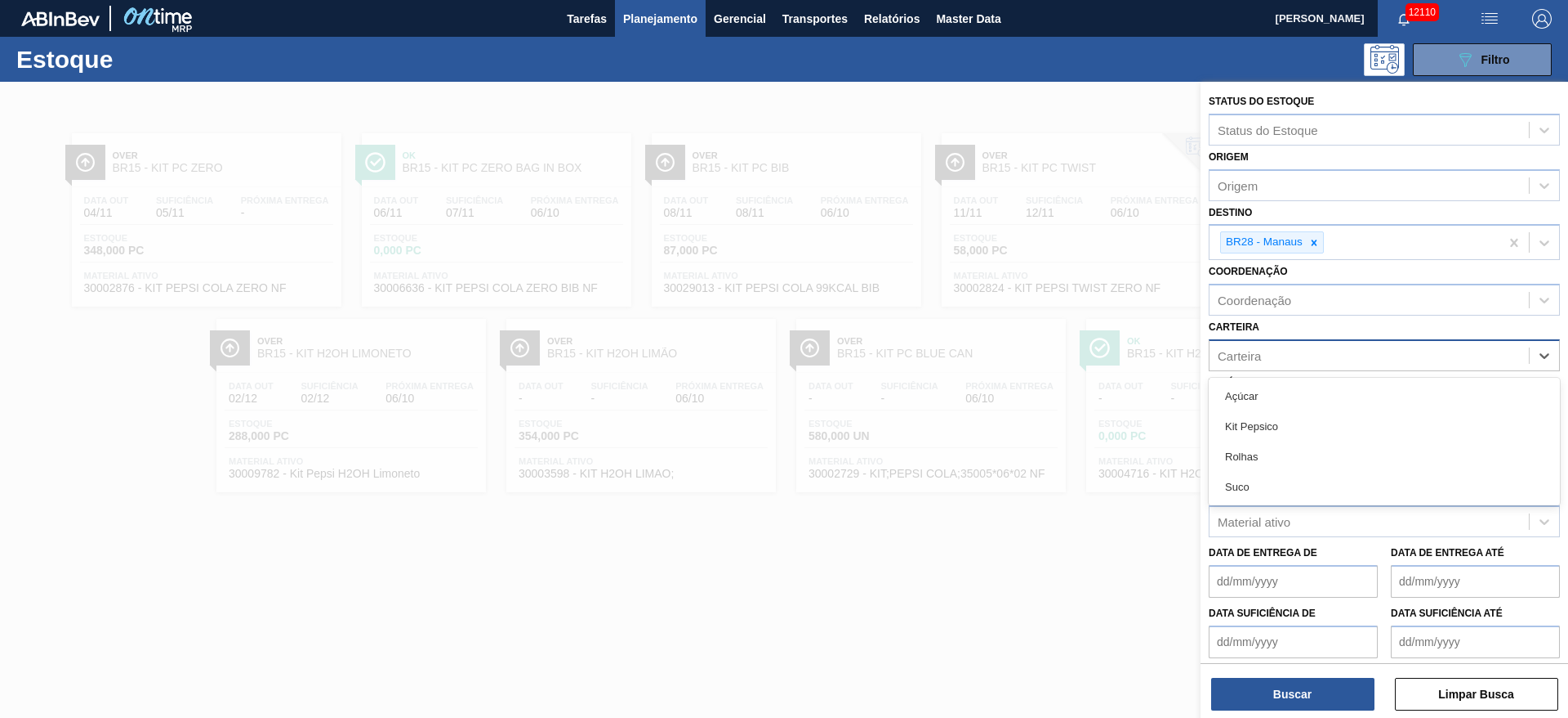
click at [1045, 354] on div "Carteira" at bounding box center [1370, 355] width 320 height 23
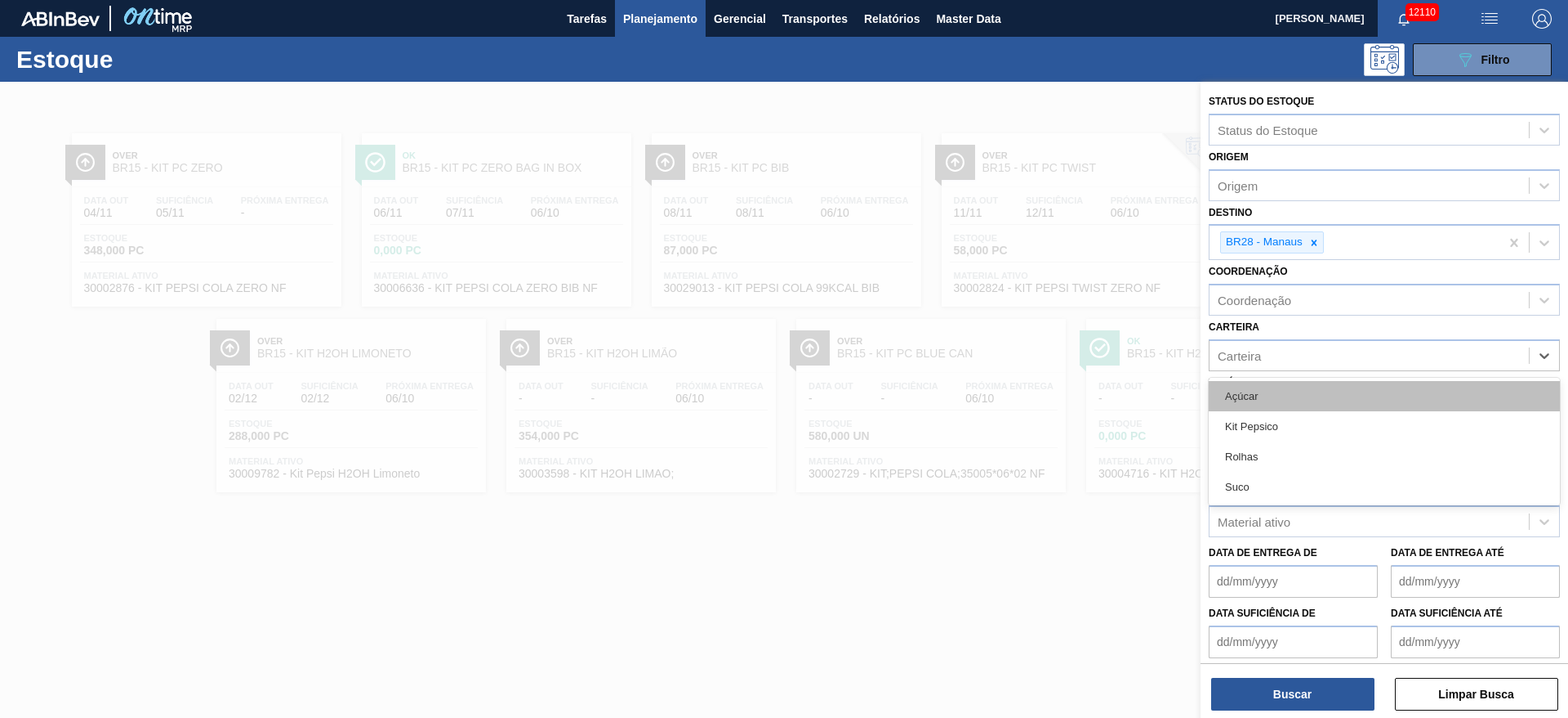
click at [1045, 391] on div "Açúcar" at bounding box center [1385, 396] width 351 height 30
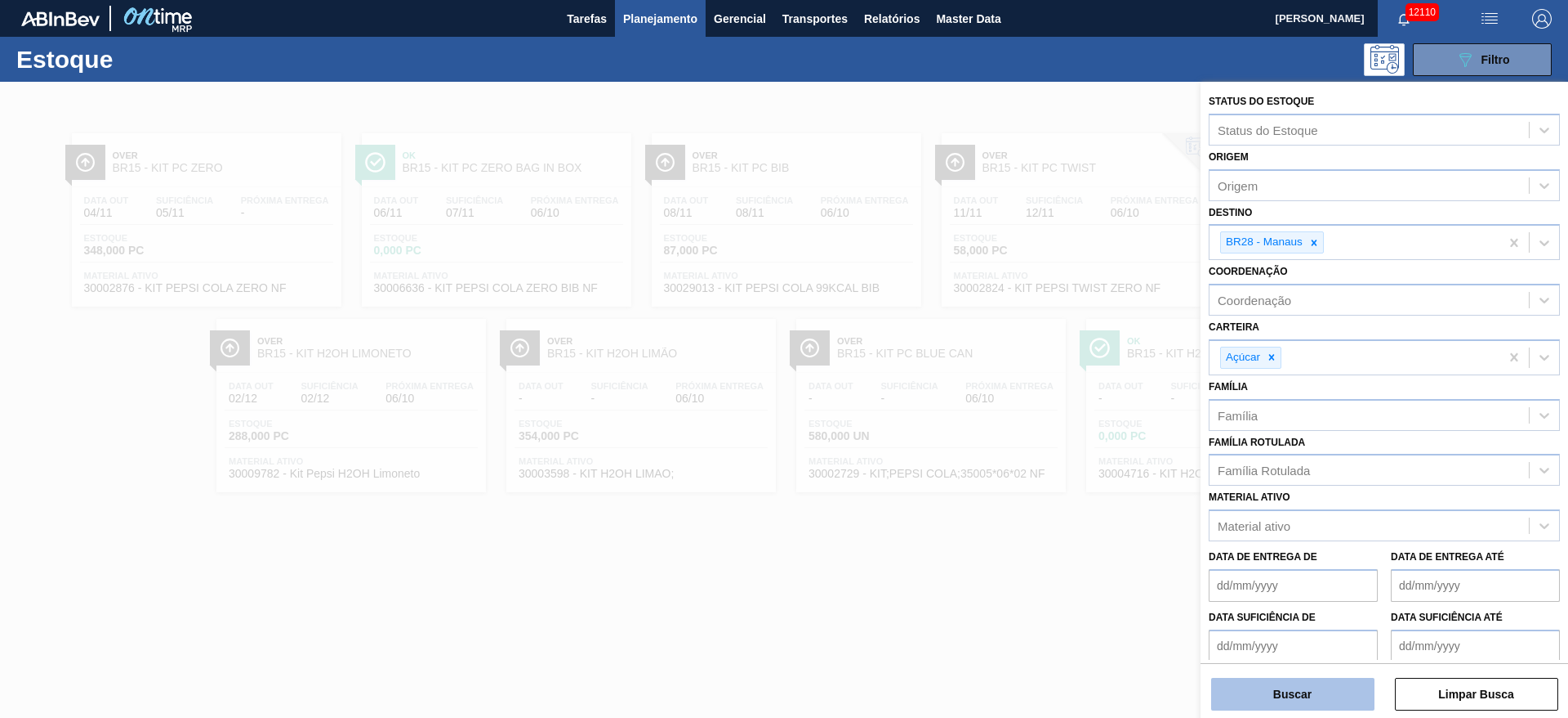
click at [1045, 477] on button "Buscar" at bounding box center [1293, 694] width 163 height 33
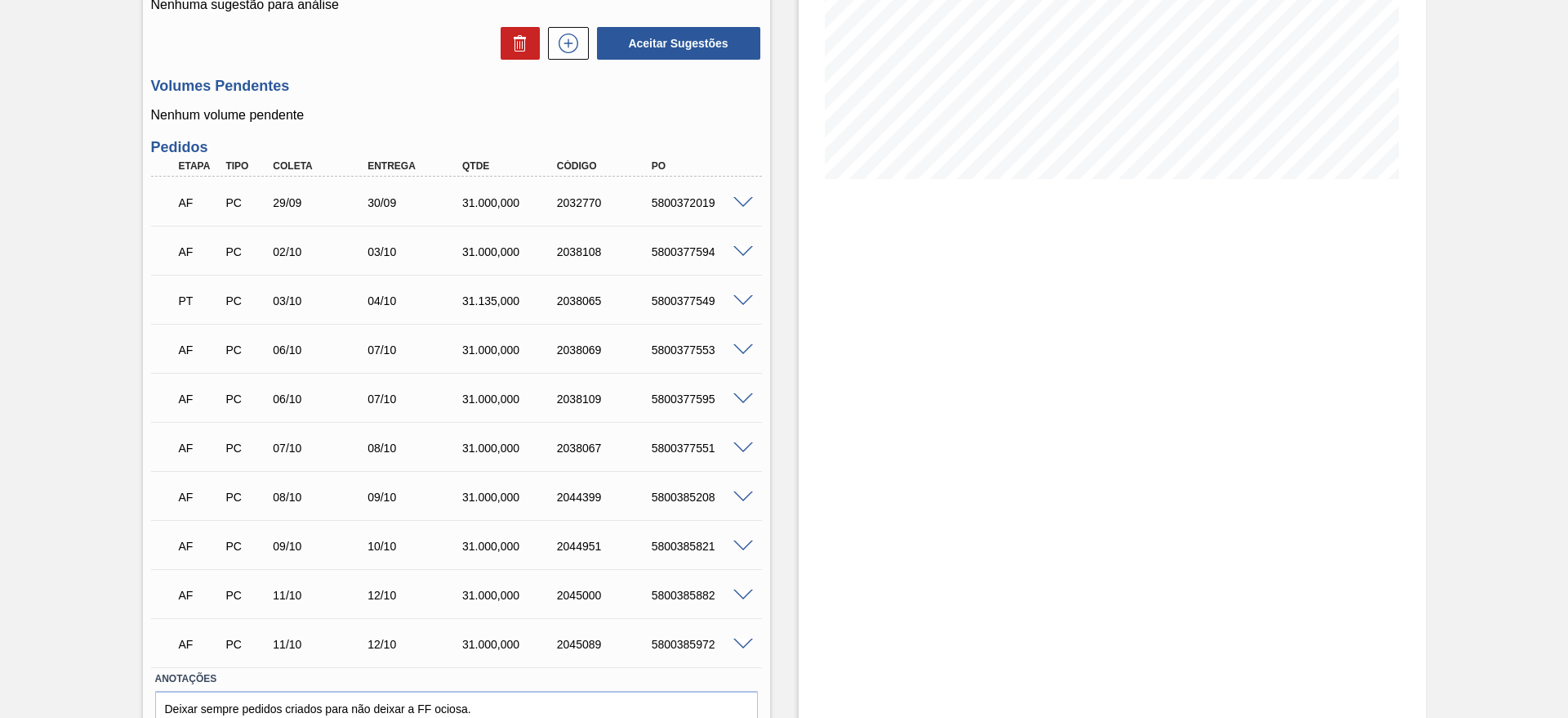
scroll to position [382, 0]
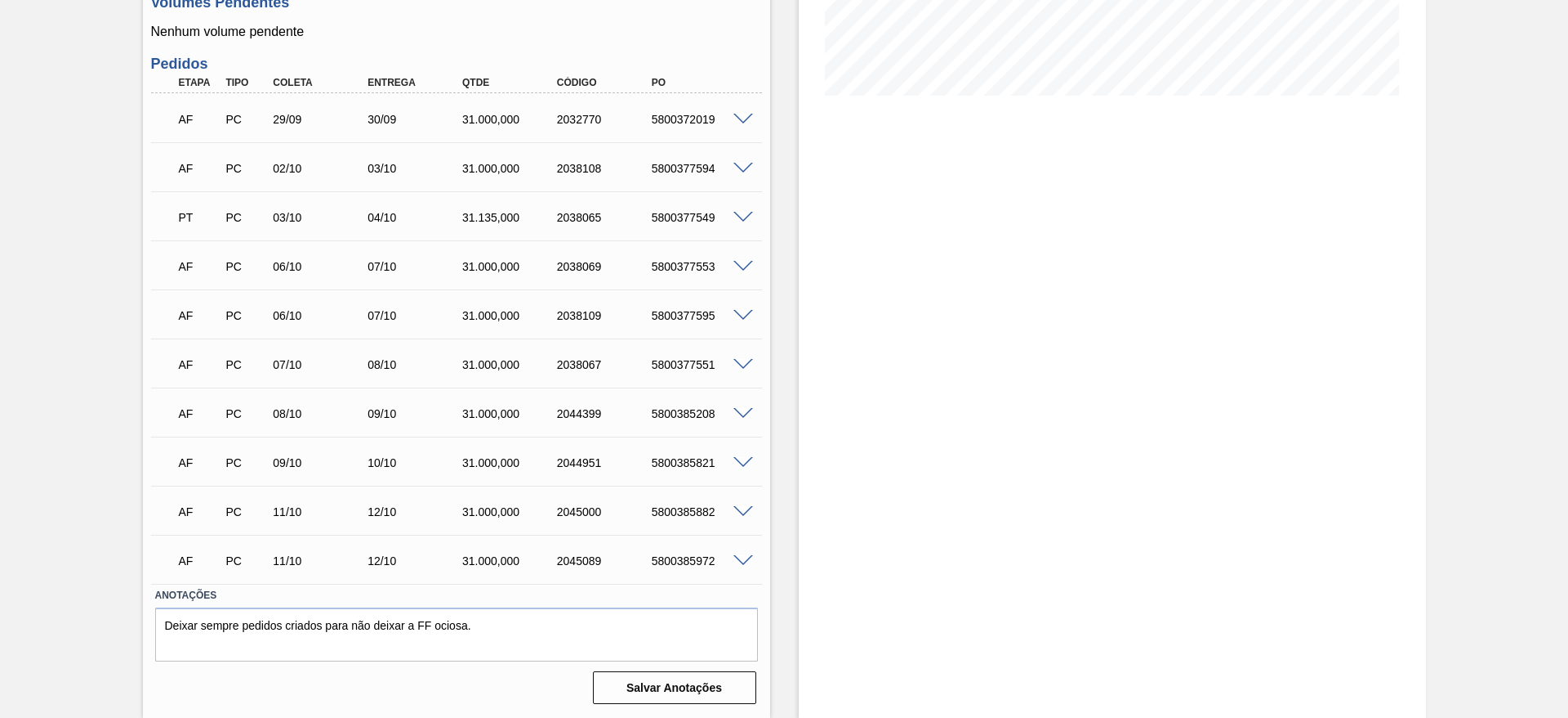
click at [742, 555] on span at bounding box center [743, 561] width 20 height 12
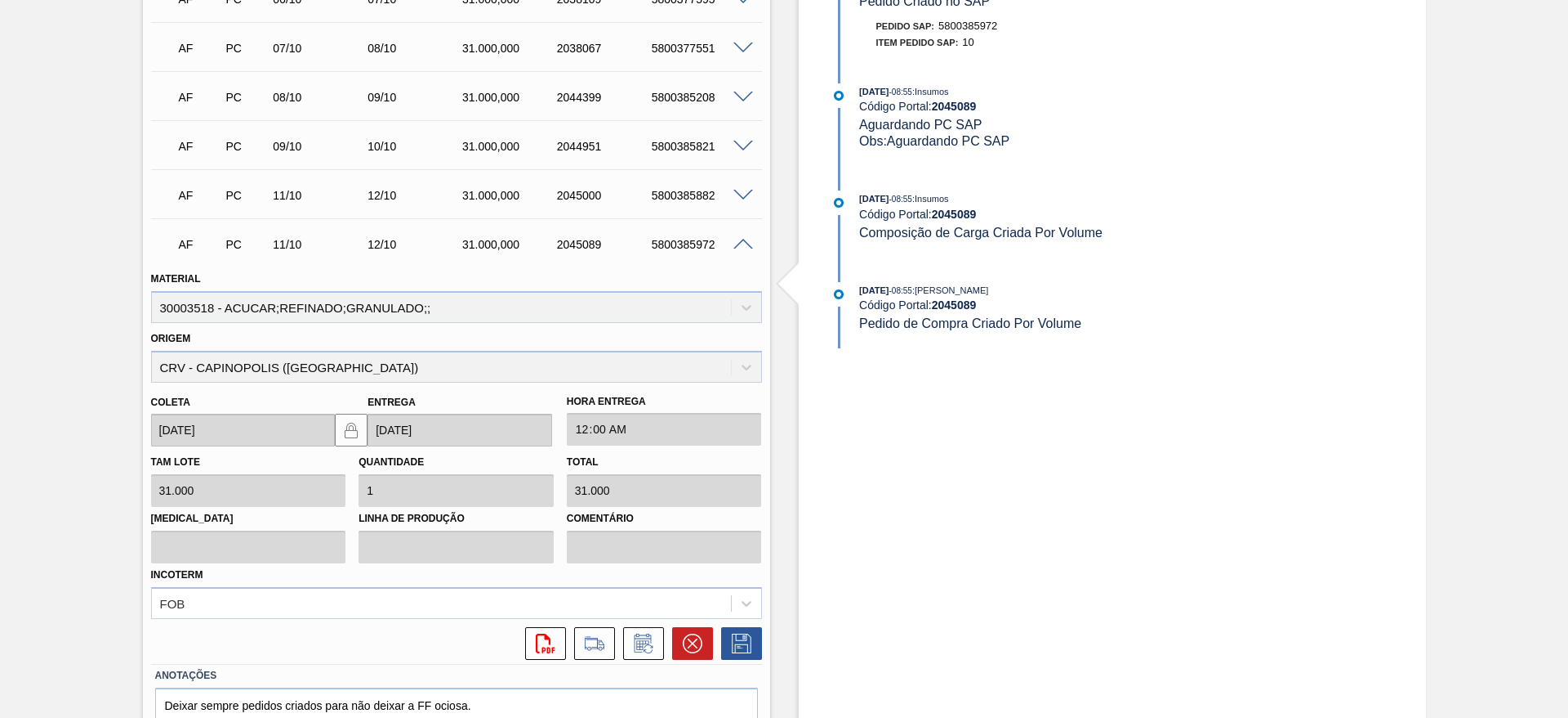
scroll to position [703, 0]
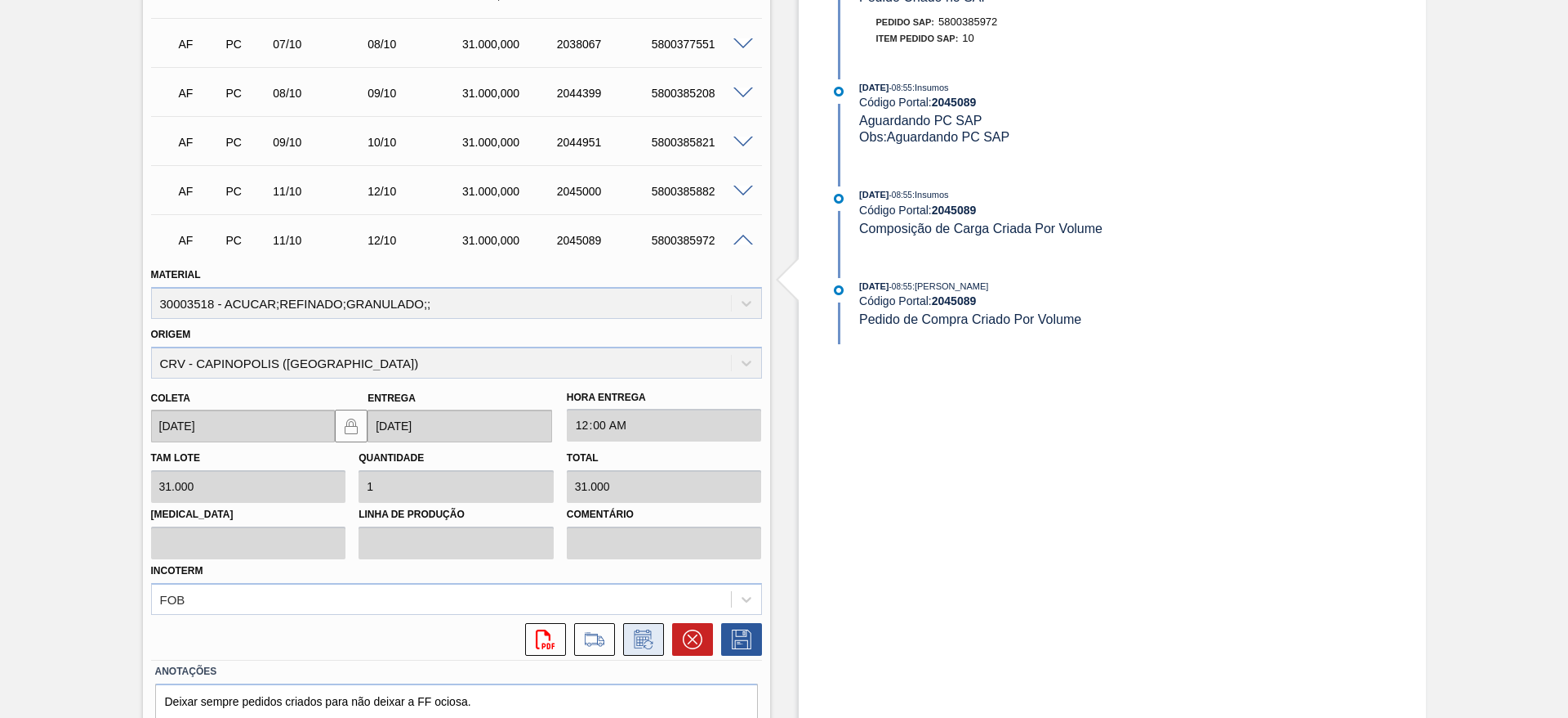
click at [652, 633] on icon at bounding box center [644, 639] width 26 height 20
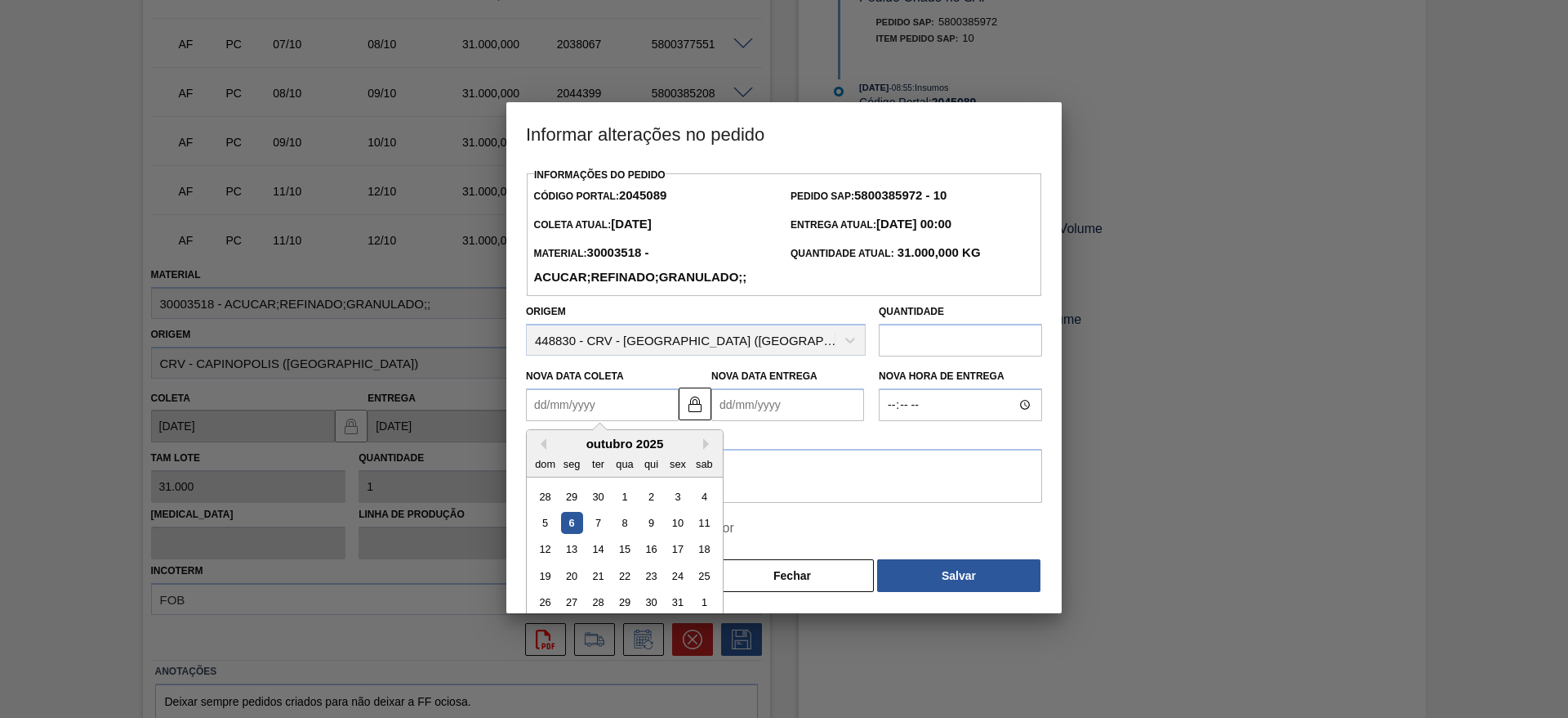
click at [554, 400] on Coleta2045089 "Nova Data Coleta" at bounding box center [603, 405] width 153 height 33
click at [581, 543] on div "13" at bounding box center [572, 549] width 22 height 22
type Coleta2045089 "[DATE]"
type Entrega2045089 "14/10/2025"
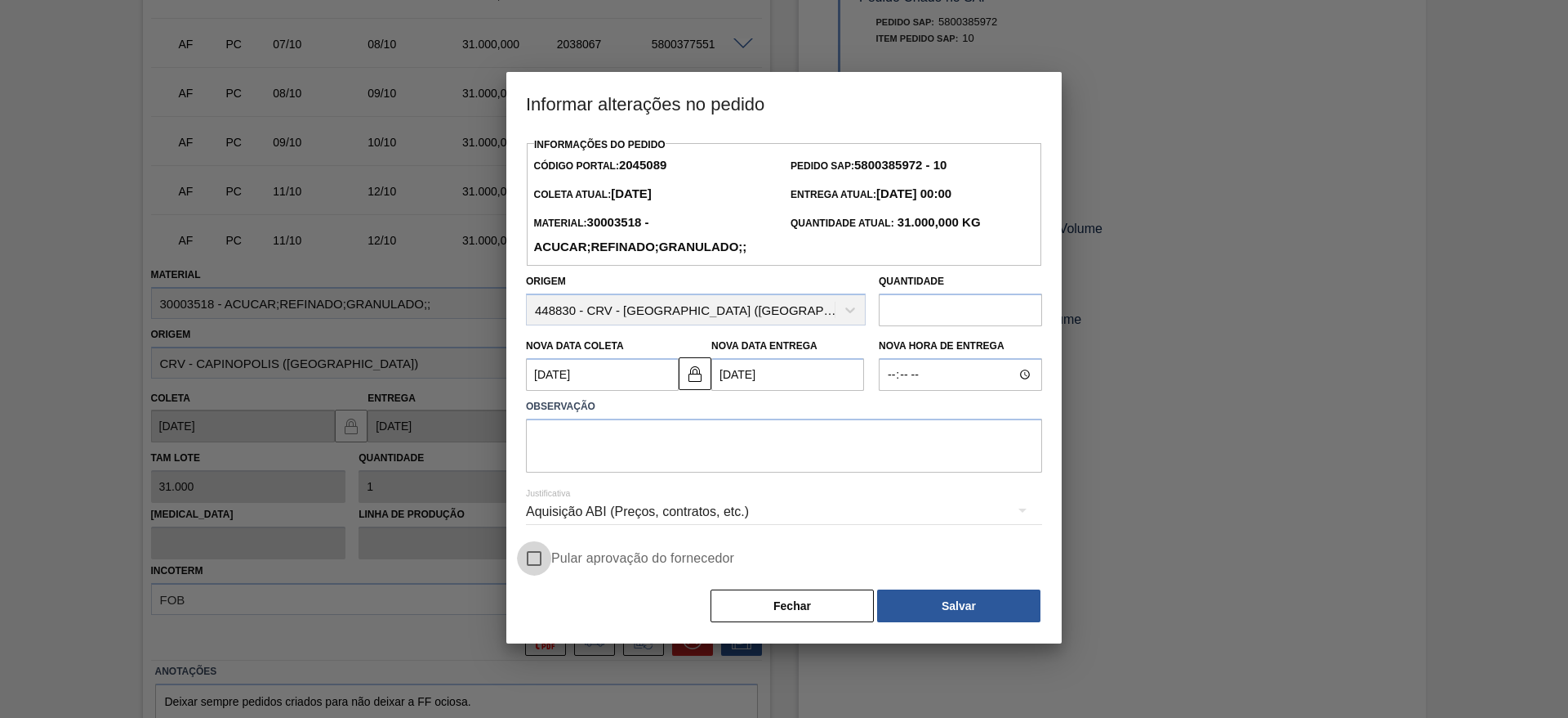
click at [539, 555] on input "Pular aprovação do fornecedor" at bounding box center [533, 557] width 34 height 34
checkbox input "true"
click at [804, 605] on button "Fechar" at bounding box center [792, 606] width 163 height 33
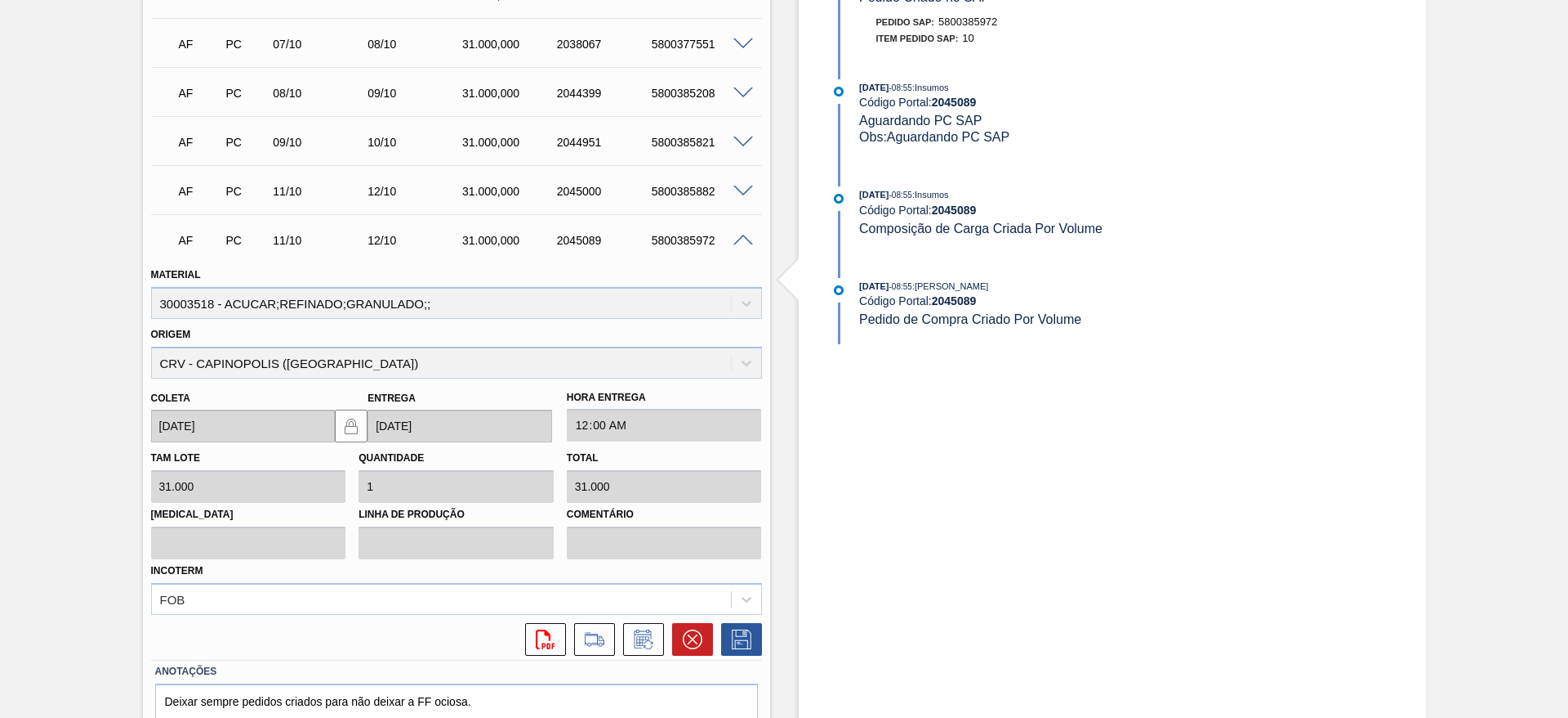
click at [740, 42] on span at bounding box center [743, 44] width 20 height 12
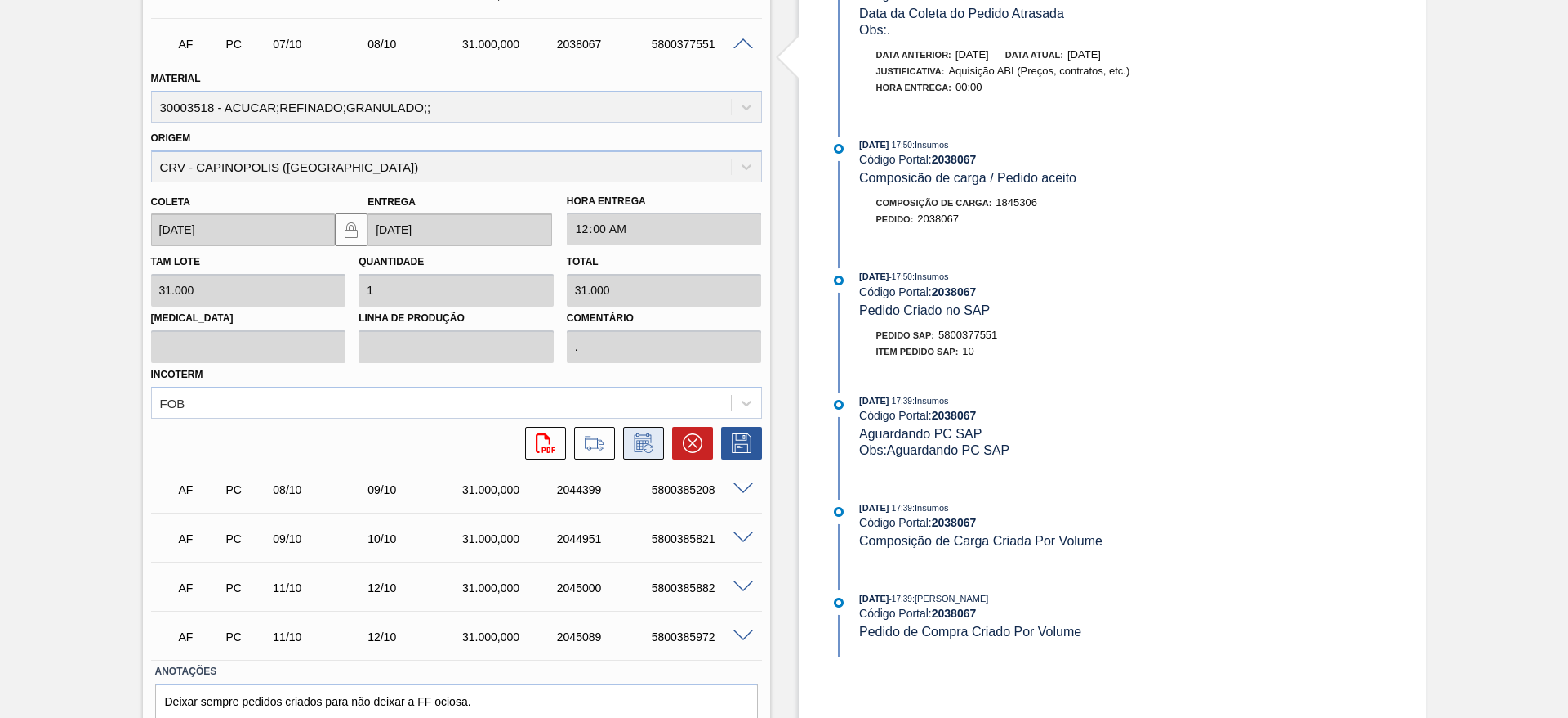
click at [634, 443] on icon at bounding box center [644, 442] width 26 height 20
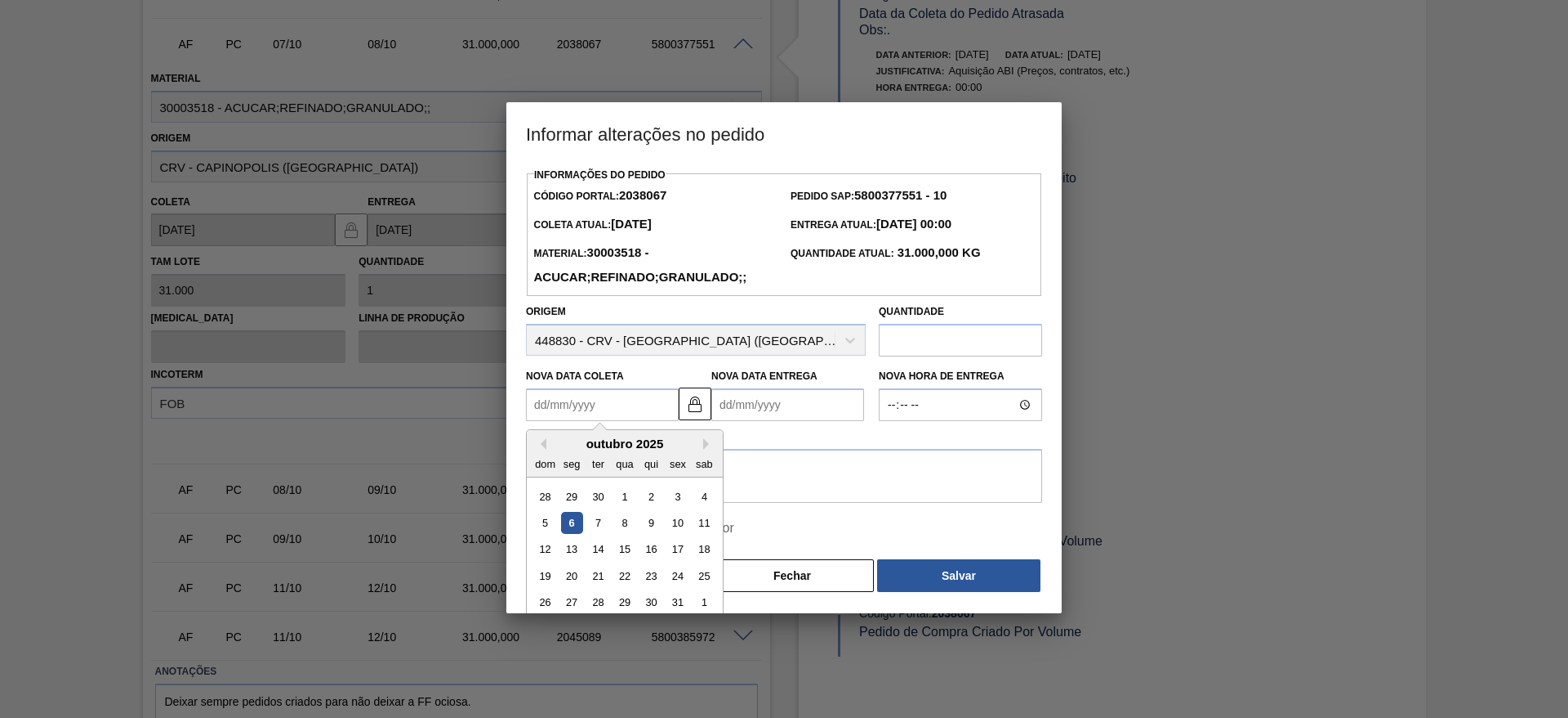
click at [595, 416] on Coleta2038067 "Nova Data Coleta" at bounding box center [603, 405] width 153 height 33
click at [575, 553] on div "13" at bounding box center [572, 549] width 22 height 22
type Coleta2038067 "13/10/2025"
type Entrega2038067 "14/10/2025"
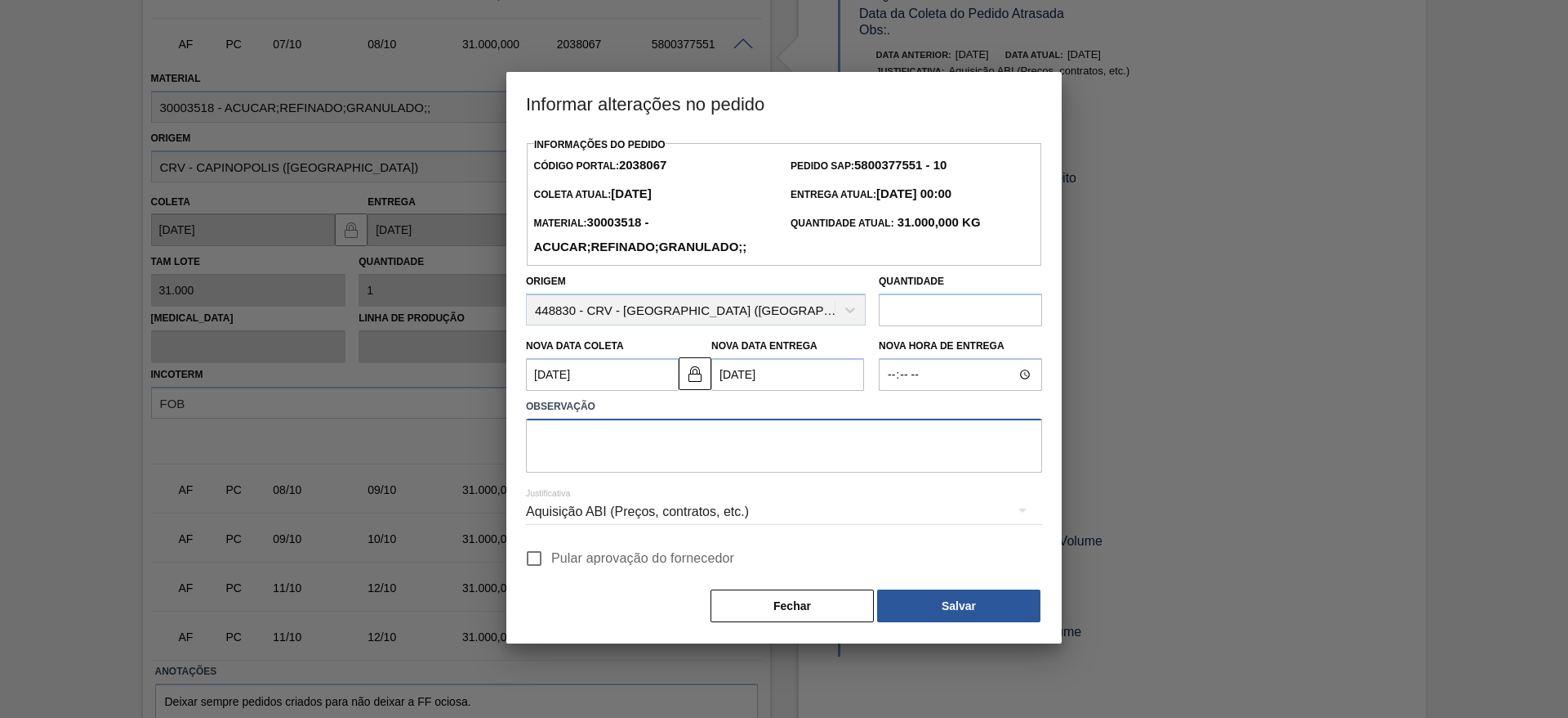
click at [663, 449] on textarea at bounding box center [784, 445] width 516 height 54
type textarea ";"
click at [544, 551] on input "Pular aprovação do fornecedor" at bounding box center [533, 557] width 34 height 34
checkbox input "true"
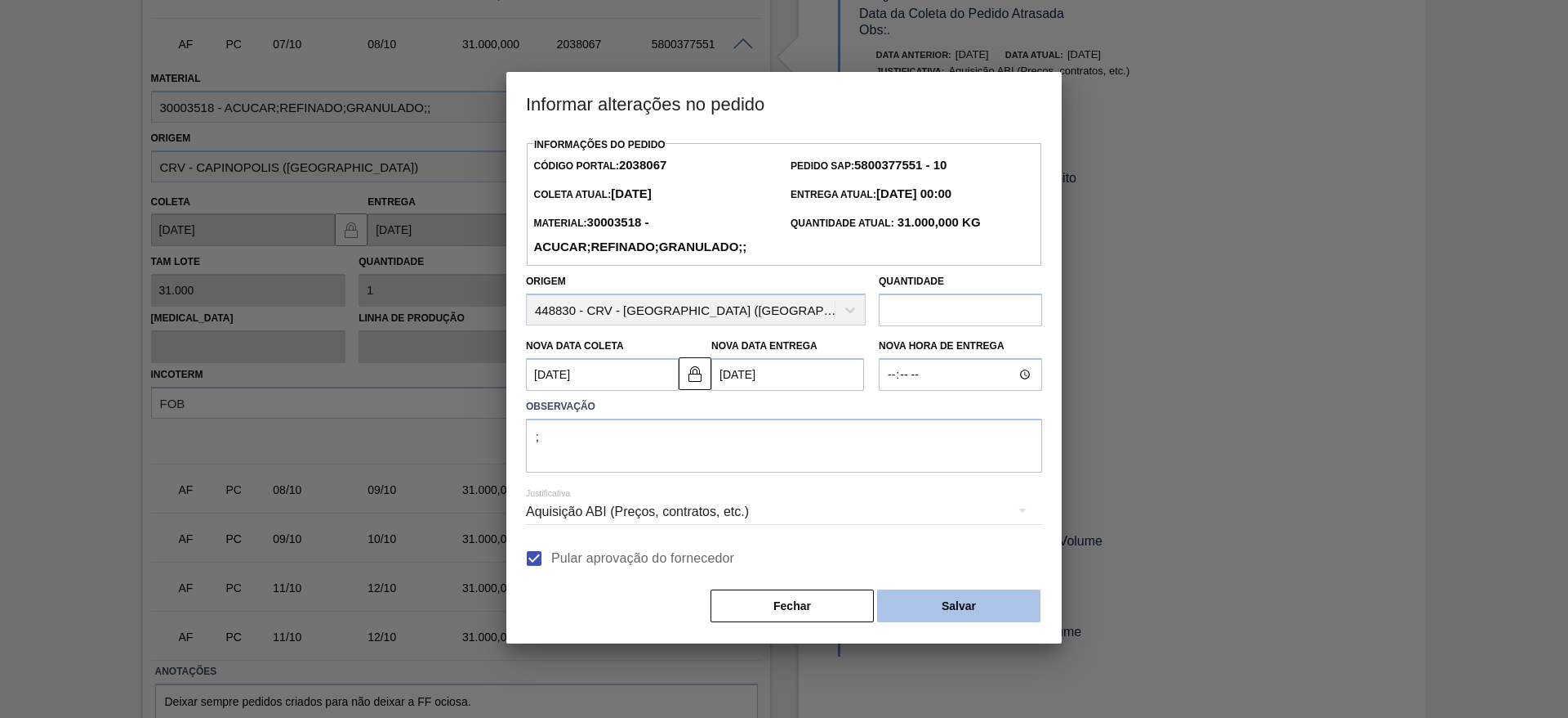
click at [1007, 609] on button "Salvar" at bounding box center [959, 606] width 163 height 33
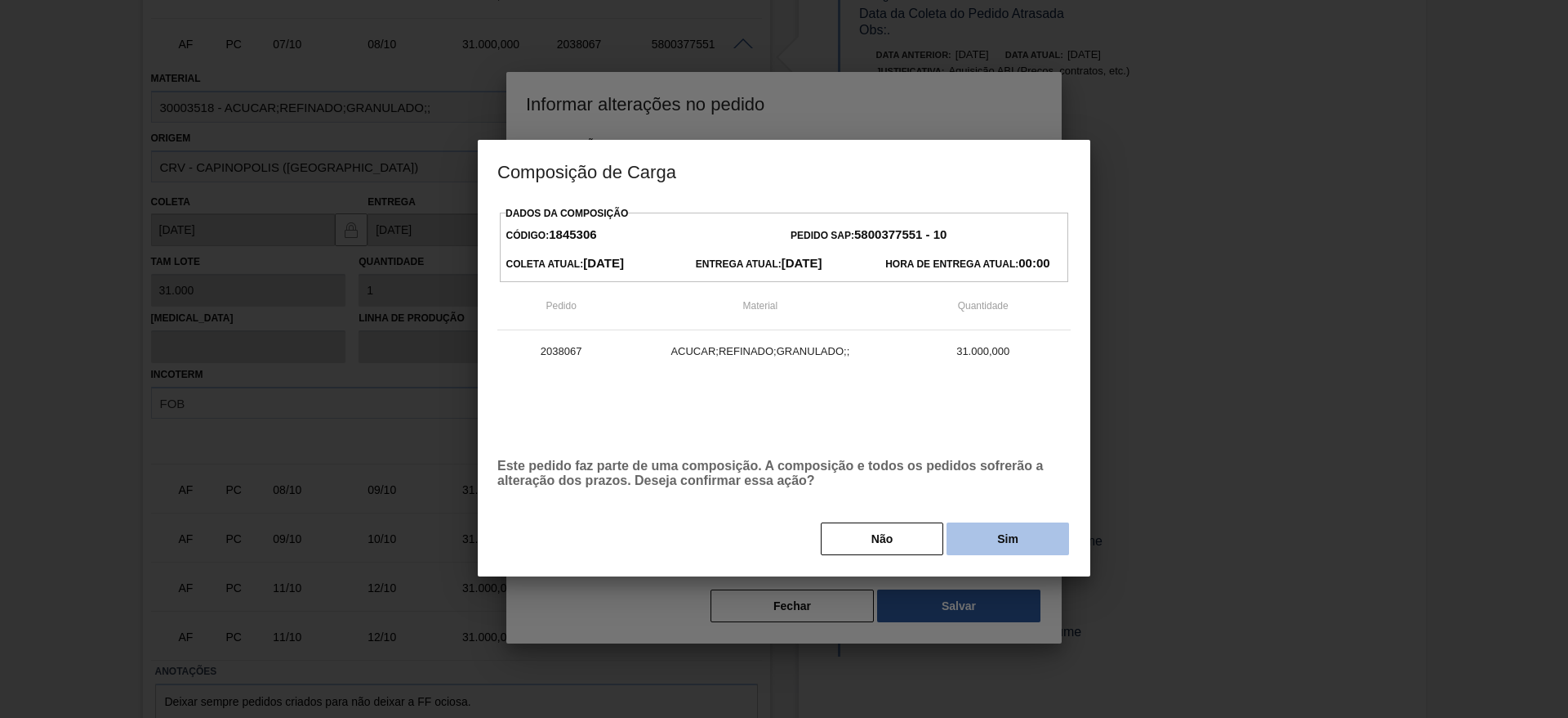
click at [981, 535] on button "Sim" at bounding box center [1008, 539] width 122 height 33
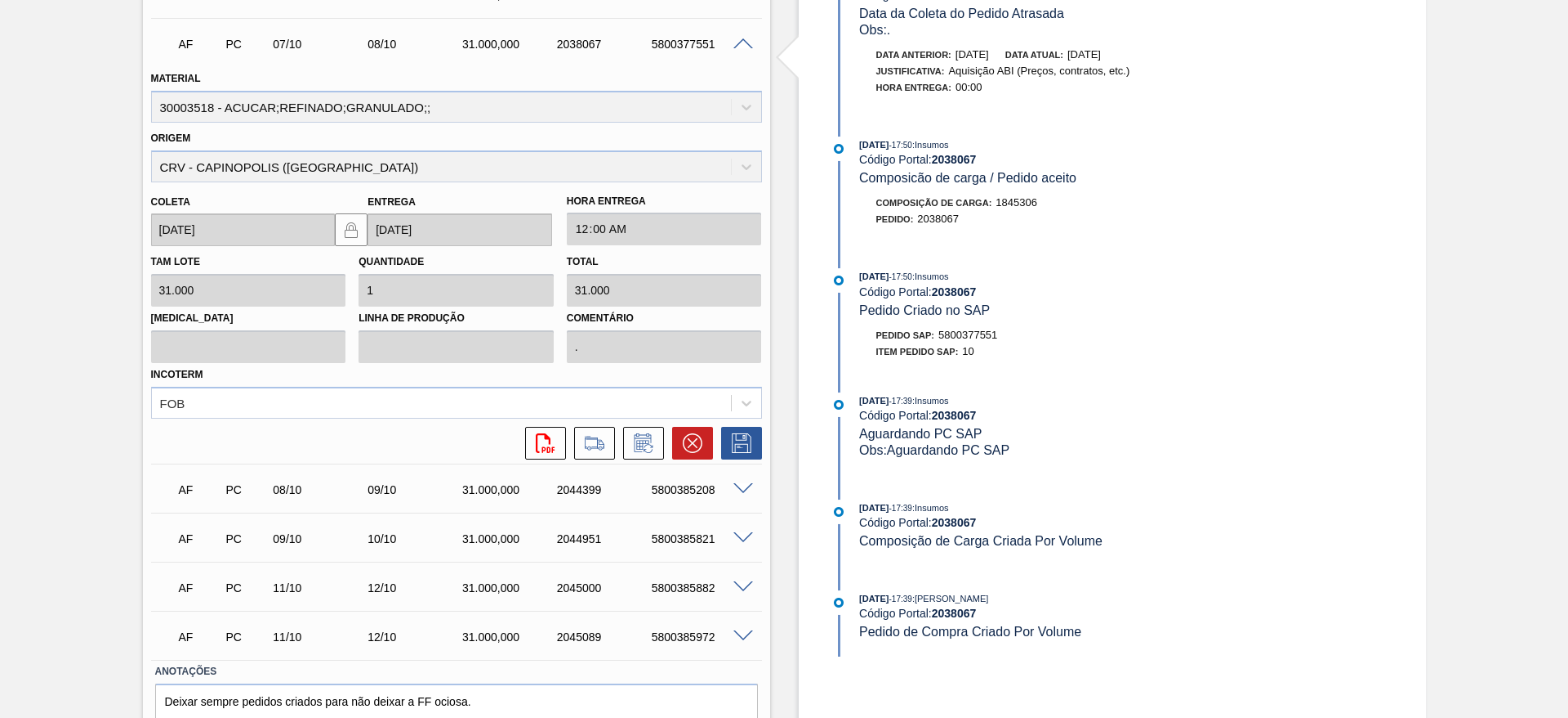
scroll to position [75, 0]
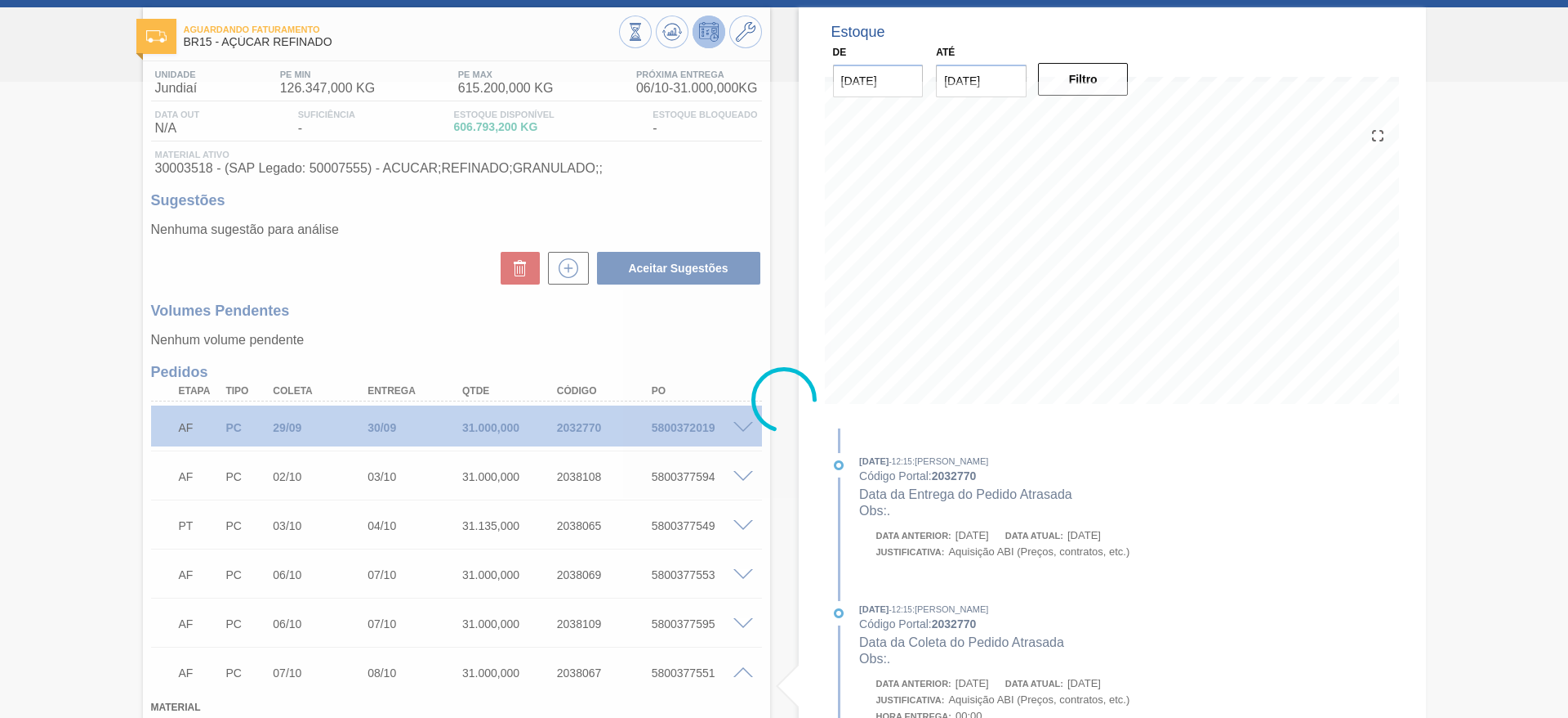
type input ";"
type input "[DATE]"
type input "14/10/2025"
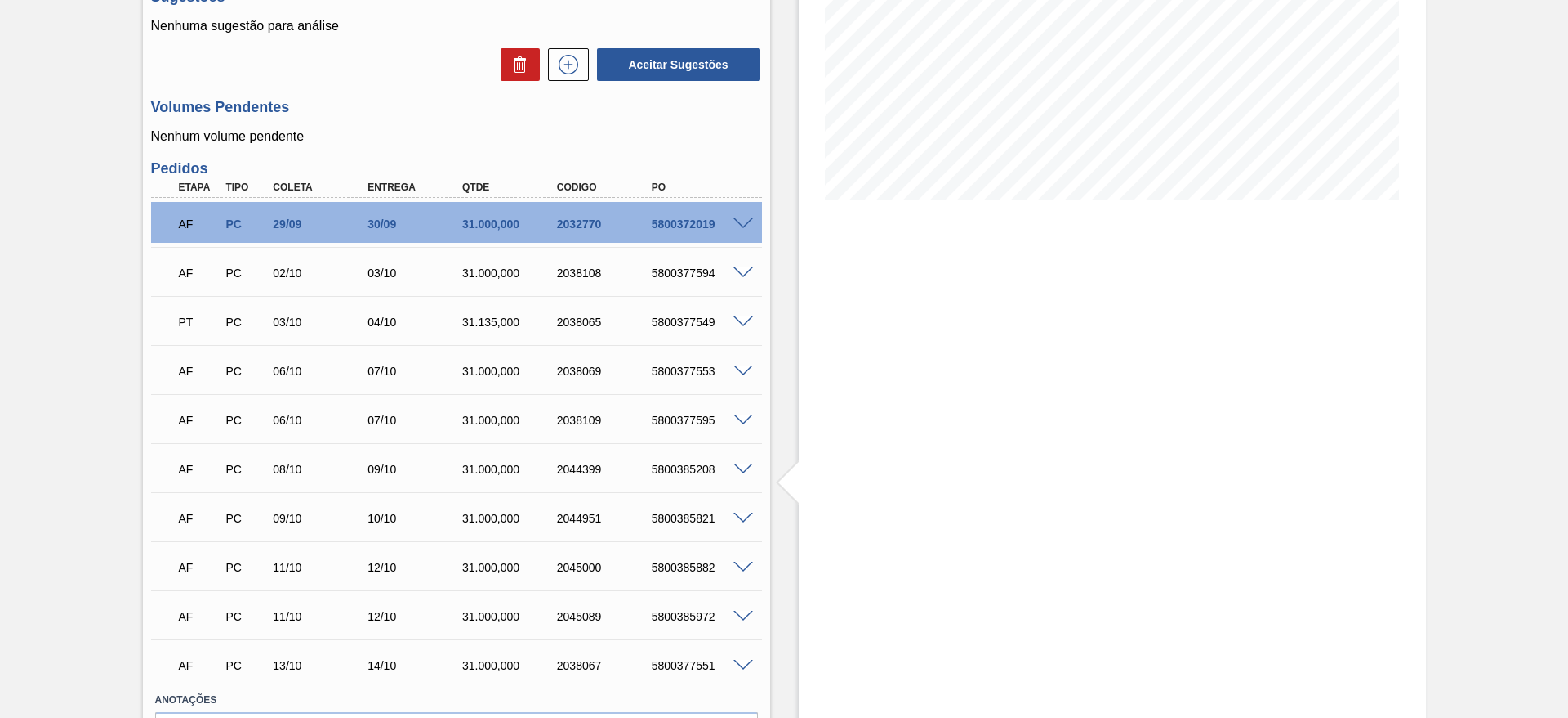
scroll to position [283, 0]
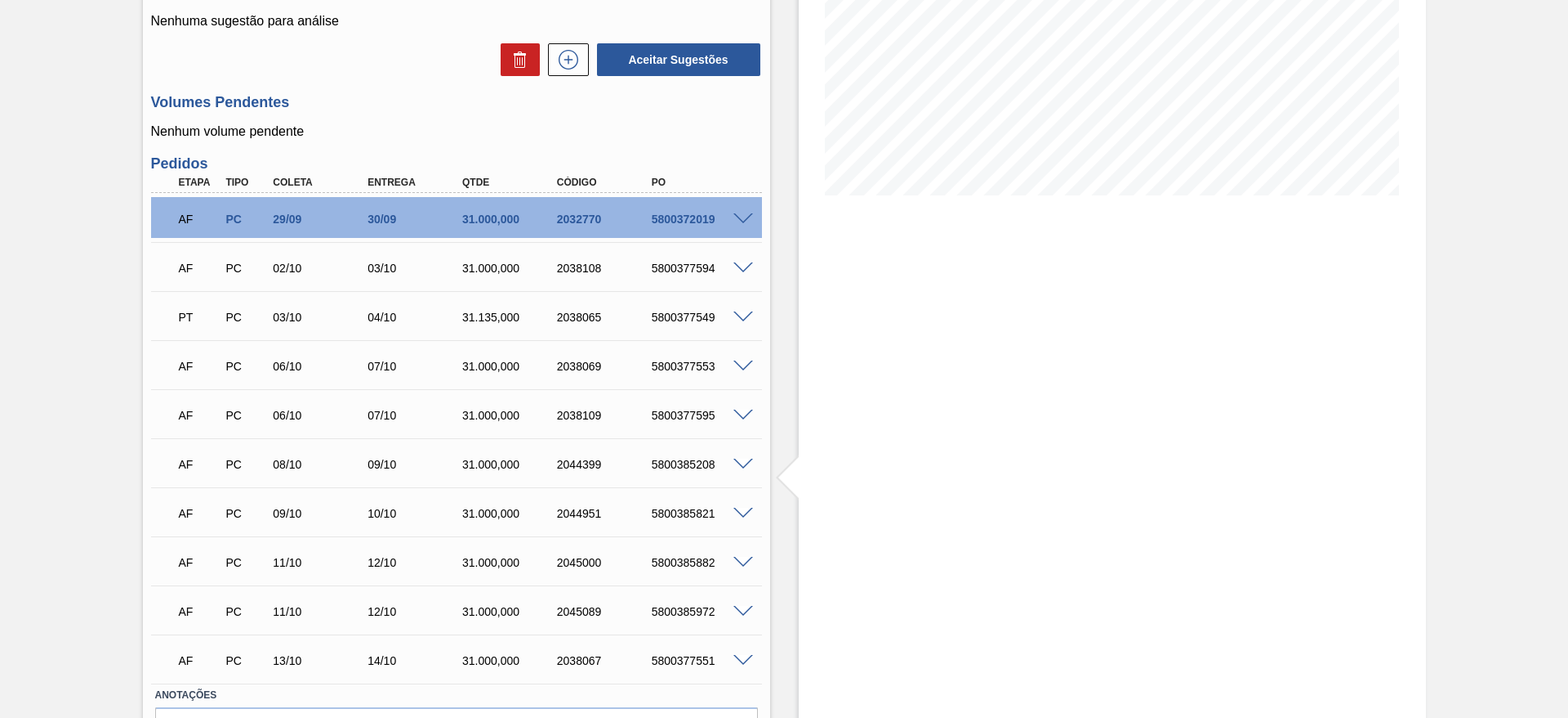
click at [735, 468] on div "AF PC 08/10 09/10 31.000,000 2044399 5800385208" at bounding box center [456, 462] width 611 height 41
click at [735, 468] on span at bounding box center [743, 464] width 20 height 12
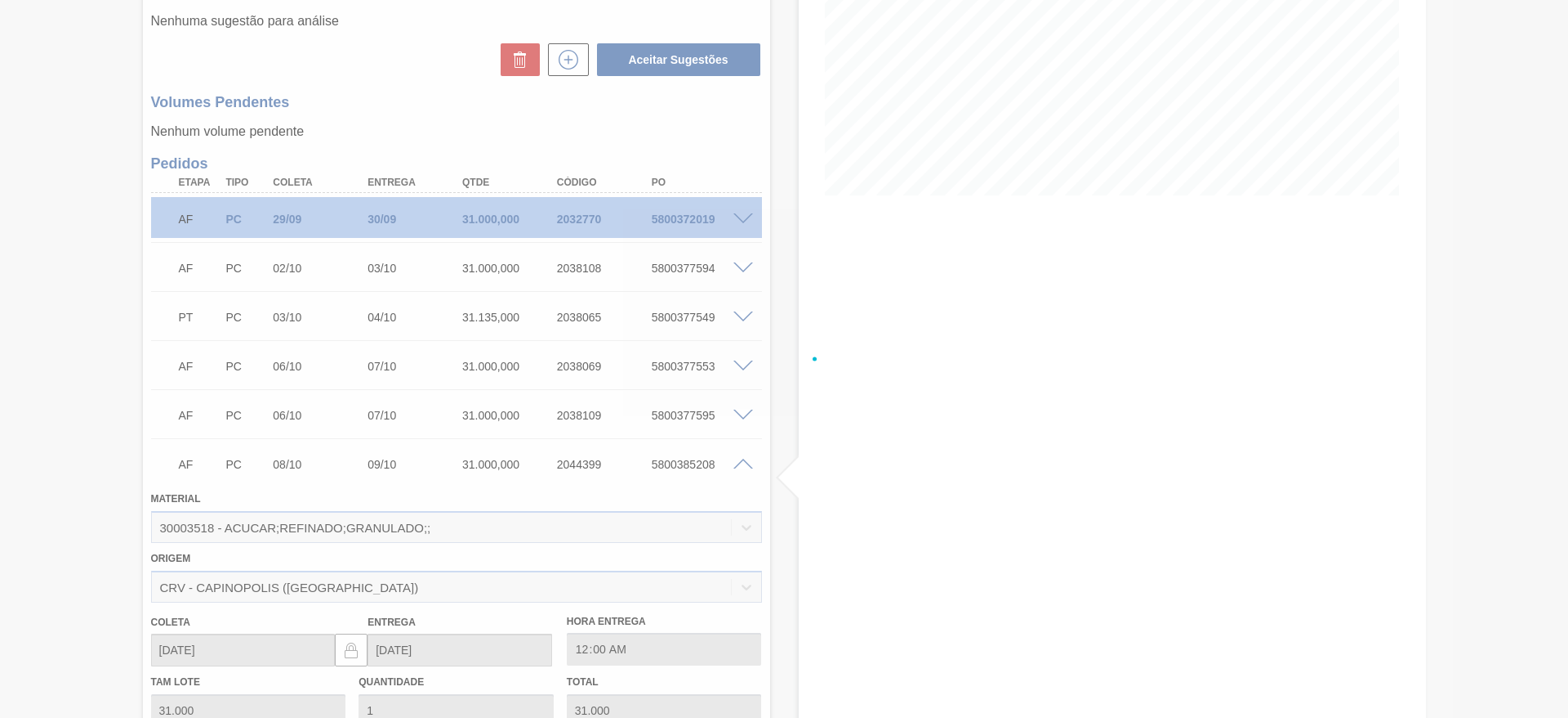
click at [735, 468] on div at bounding box center [784, 359] width 1568 height 718
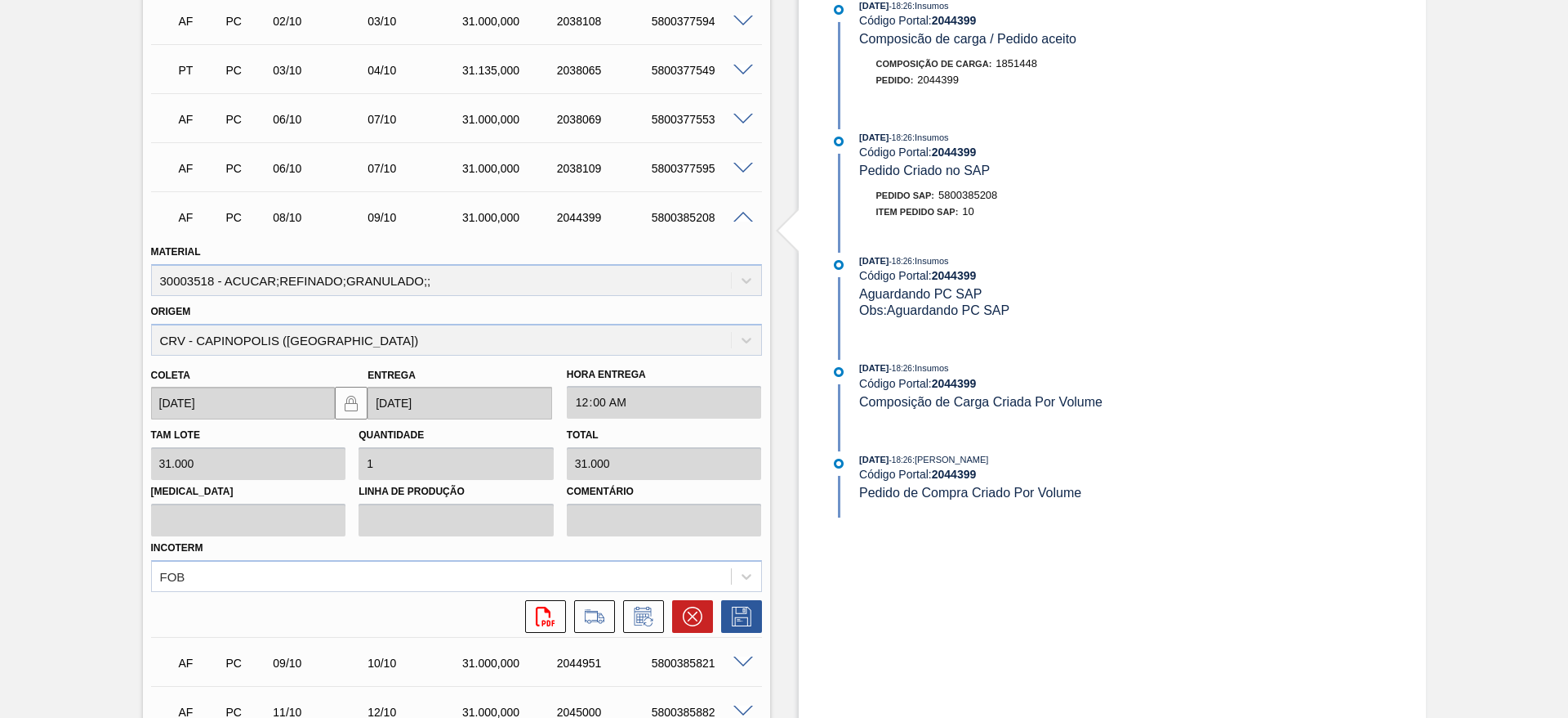
scroll to position [652, 0]
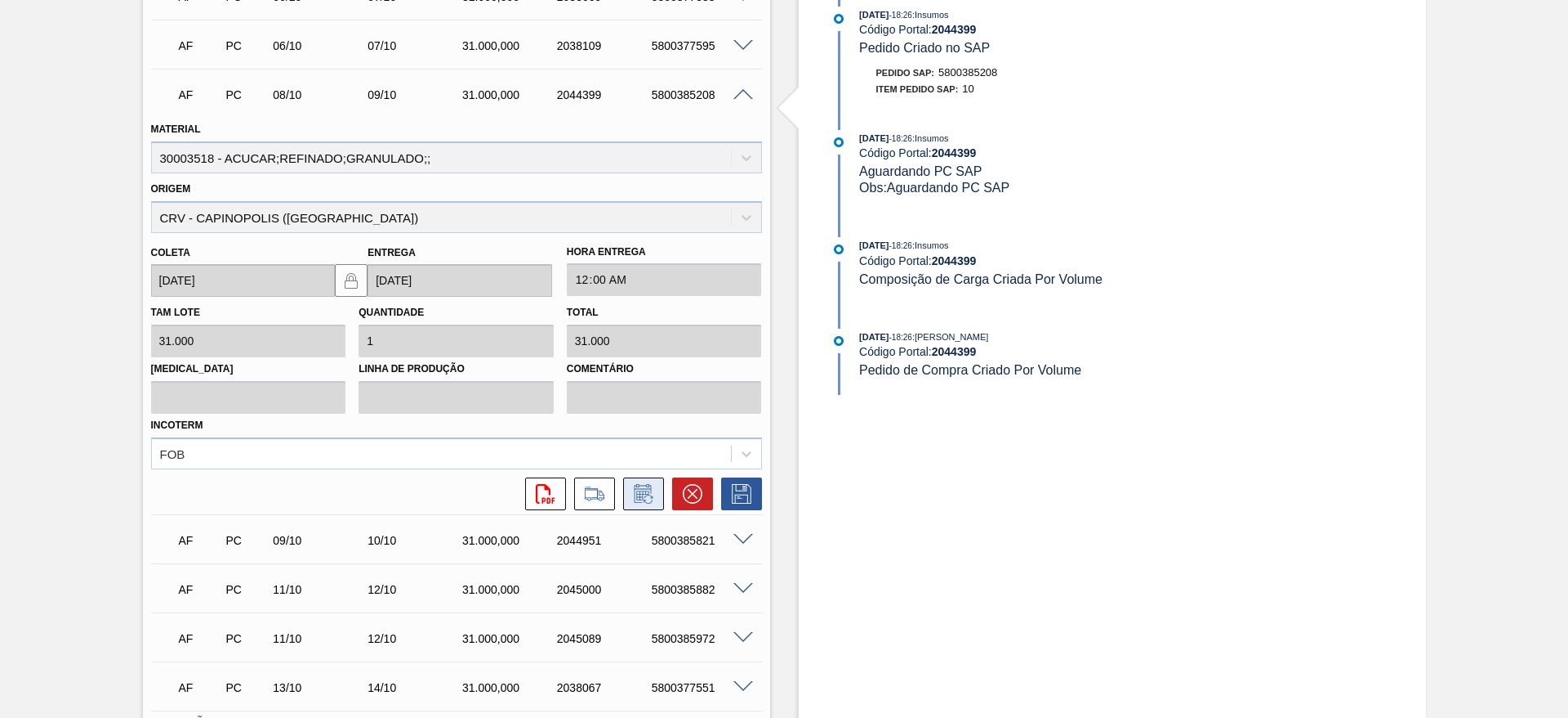
click at [652, 501] on icon at bounding box center [644, 494] width 26 height 20
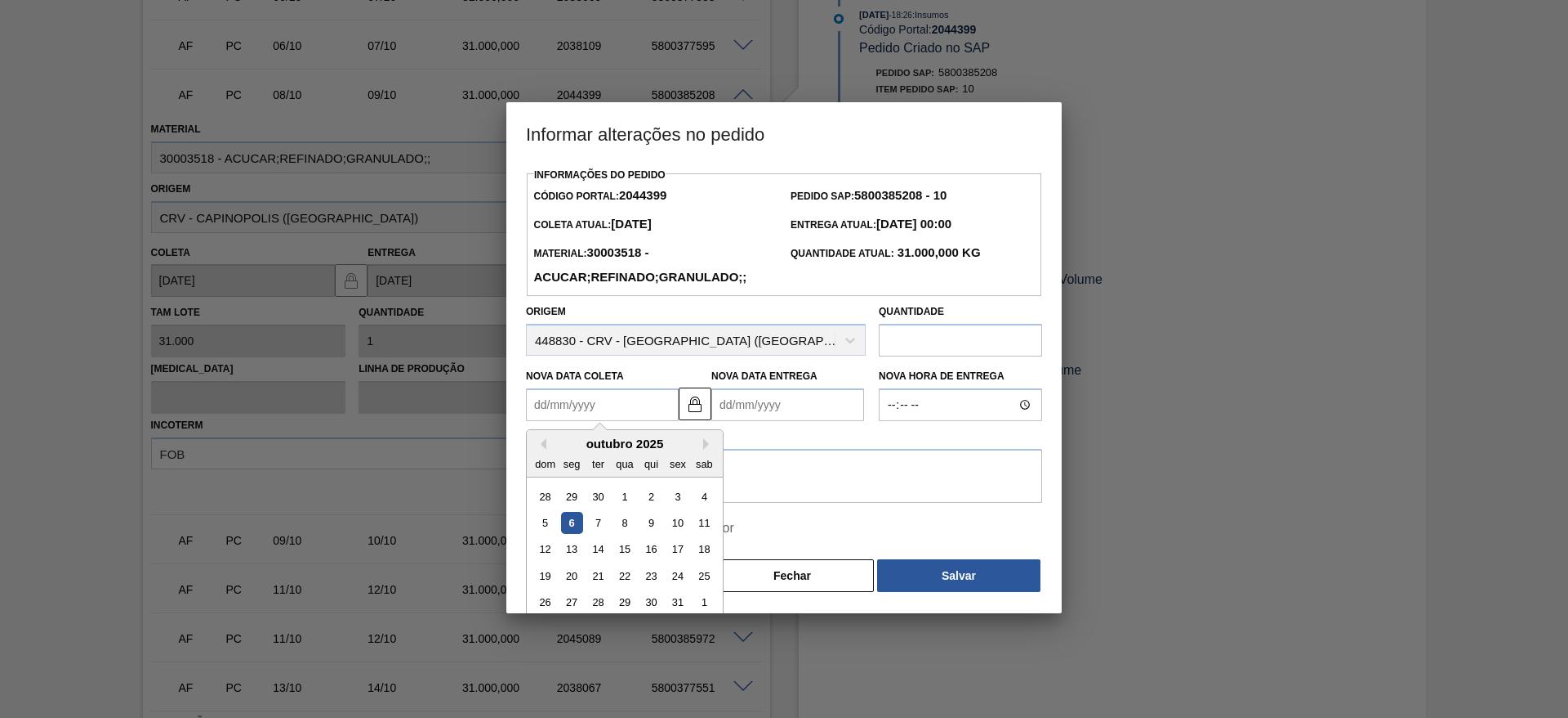
click at [583, 416] on Coleta2044399 "Nova Data Coleta" at bounding box center [603, 405] width 153 height 33
click at [599, 548] on div "14" at bounding box center [598, 549] width 22 height 22
type Coleta2044399 "14/10/2025"
type Entrega2044399 "[DATE]"
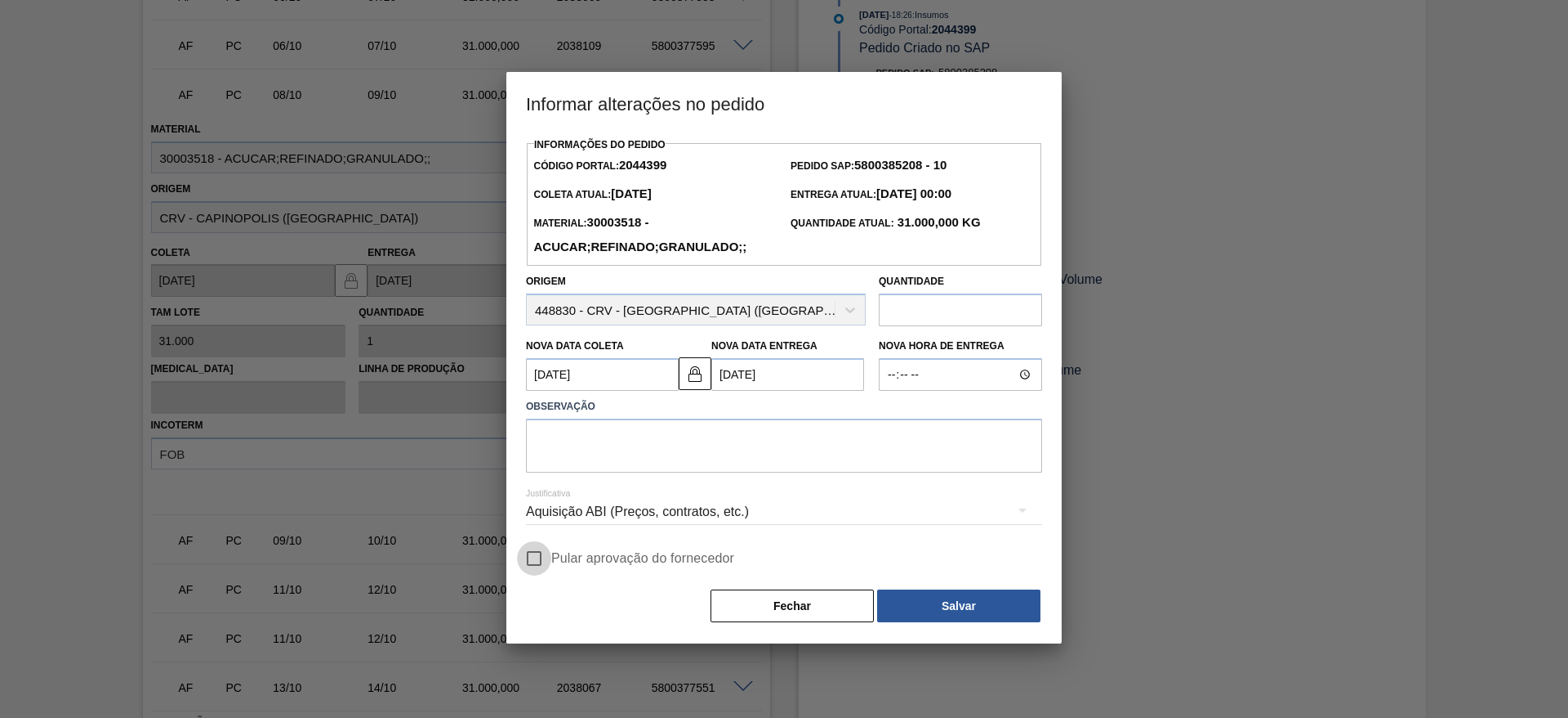
click at [521, 555] on input "Pular aprovação do fornecedor" at bounding box center [533, 557] width 34 height 34
checkbox input "true"
click at [643, 460] on textarea at bounding box center [784, 445] width 516 height 54
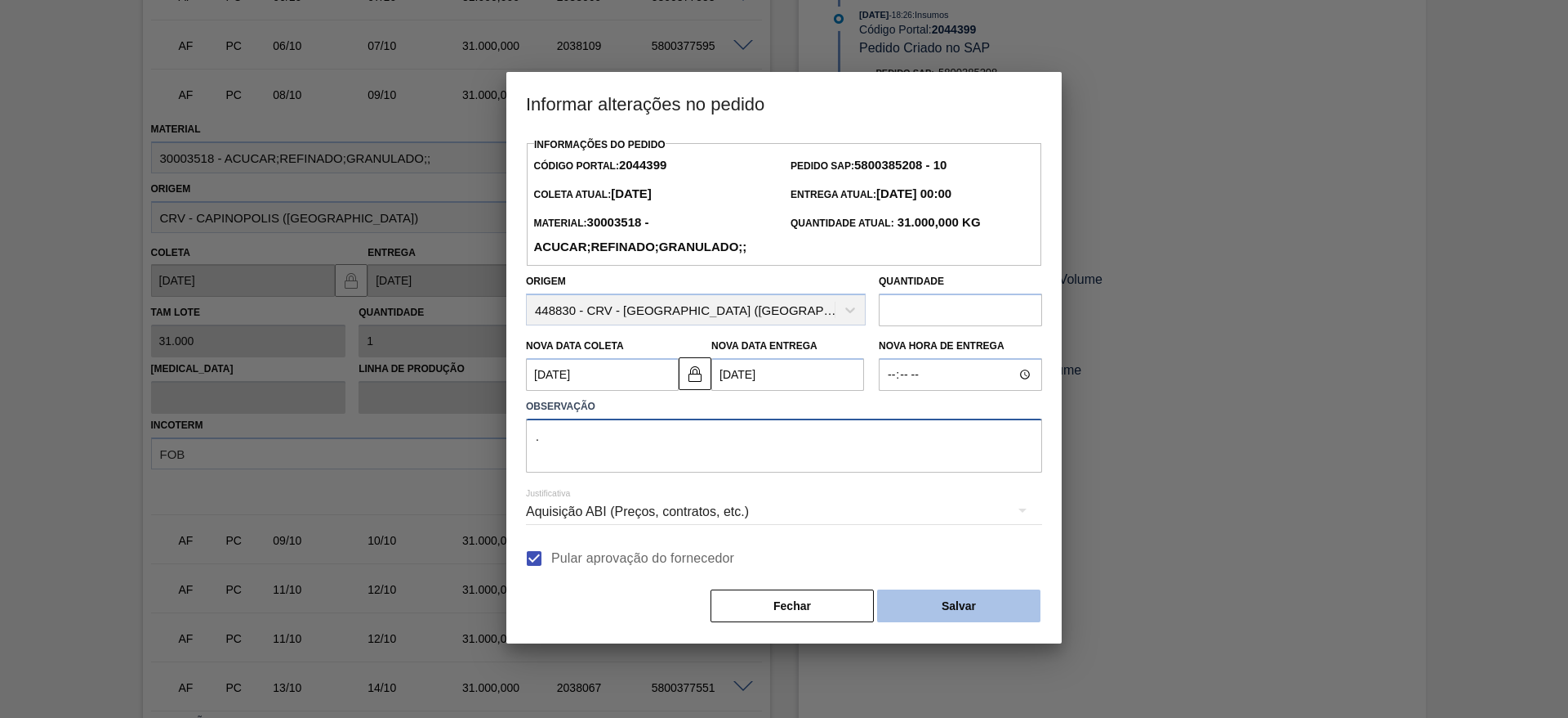
type textarea "."
click at [931, 605] on button "Salvar" at bounding box center [959, 606] width 163 height 33
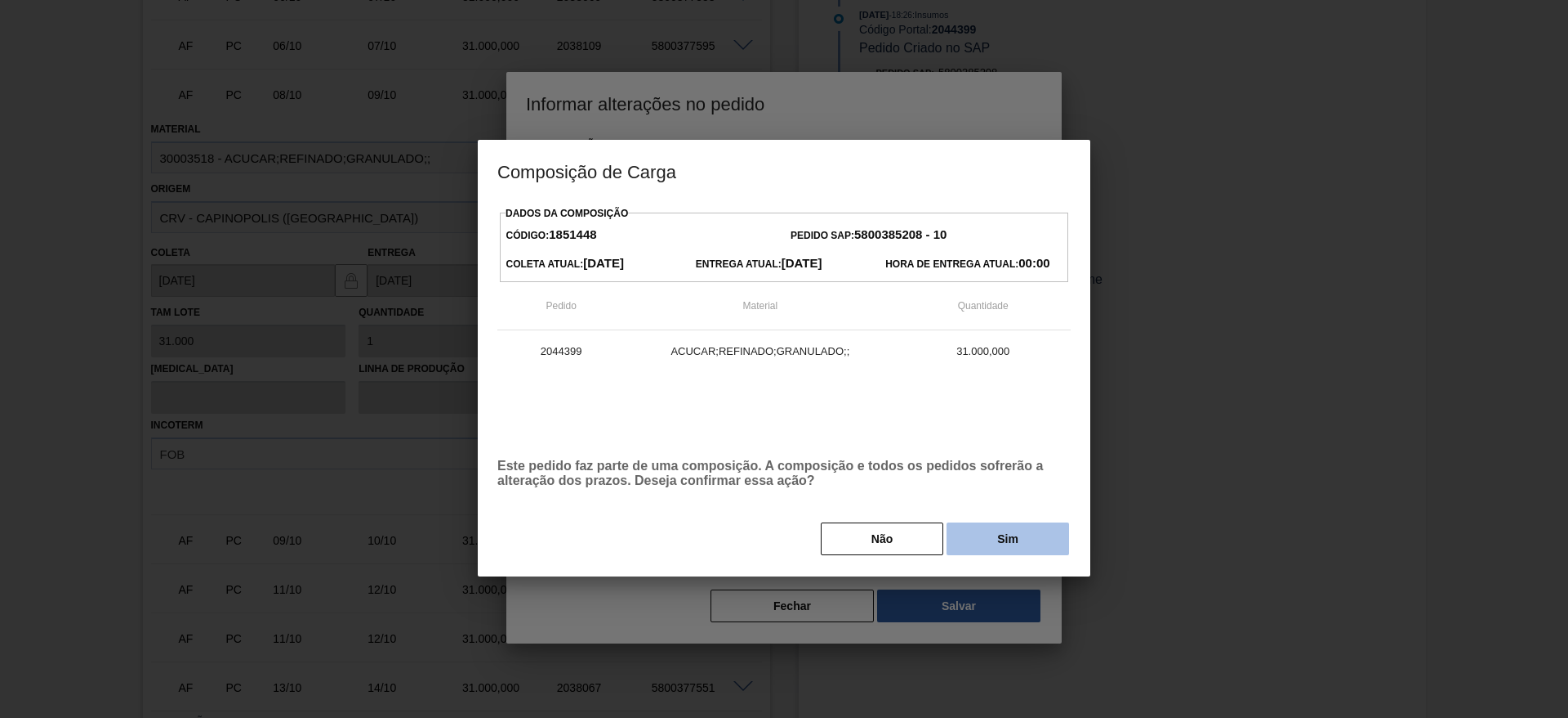
click at [1031, 544] on button "Sim" at bounding box center [1008, 539] width 122 height 33
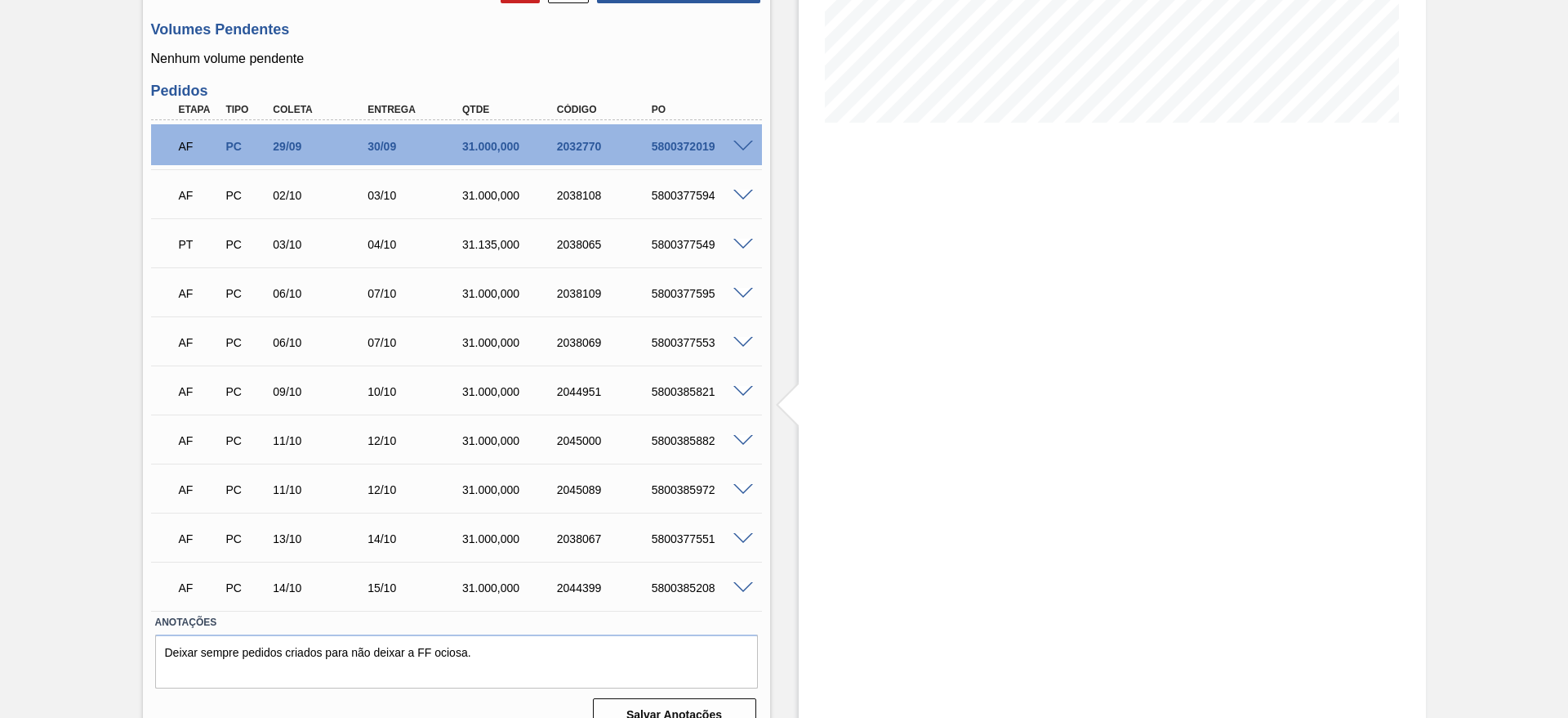
scroll to position [382, 0]
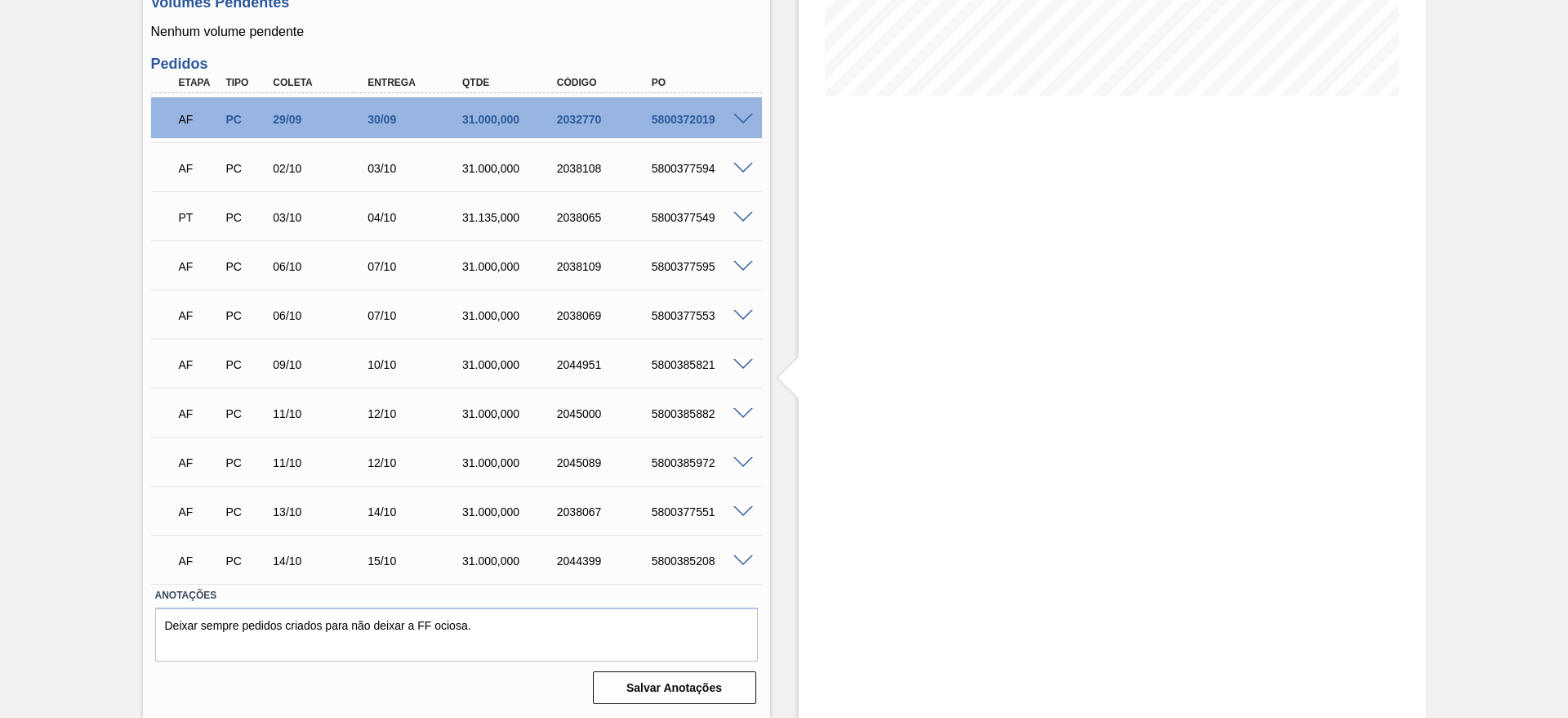
click at [745, 365] on span at bounding box center [743, 365] width 20 height 12
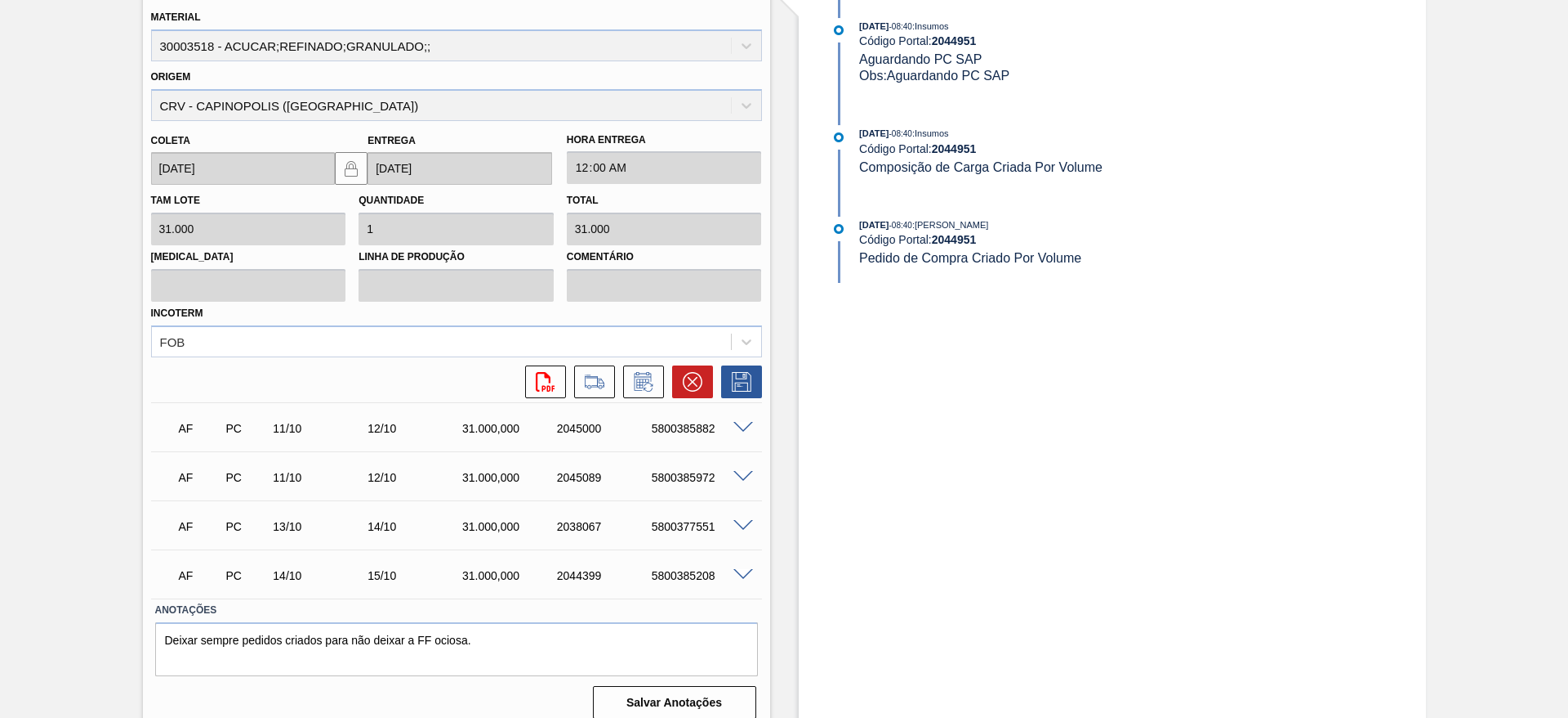
scroll to position [779, 0]
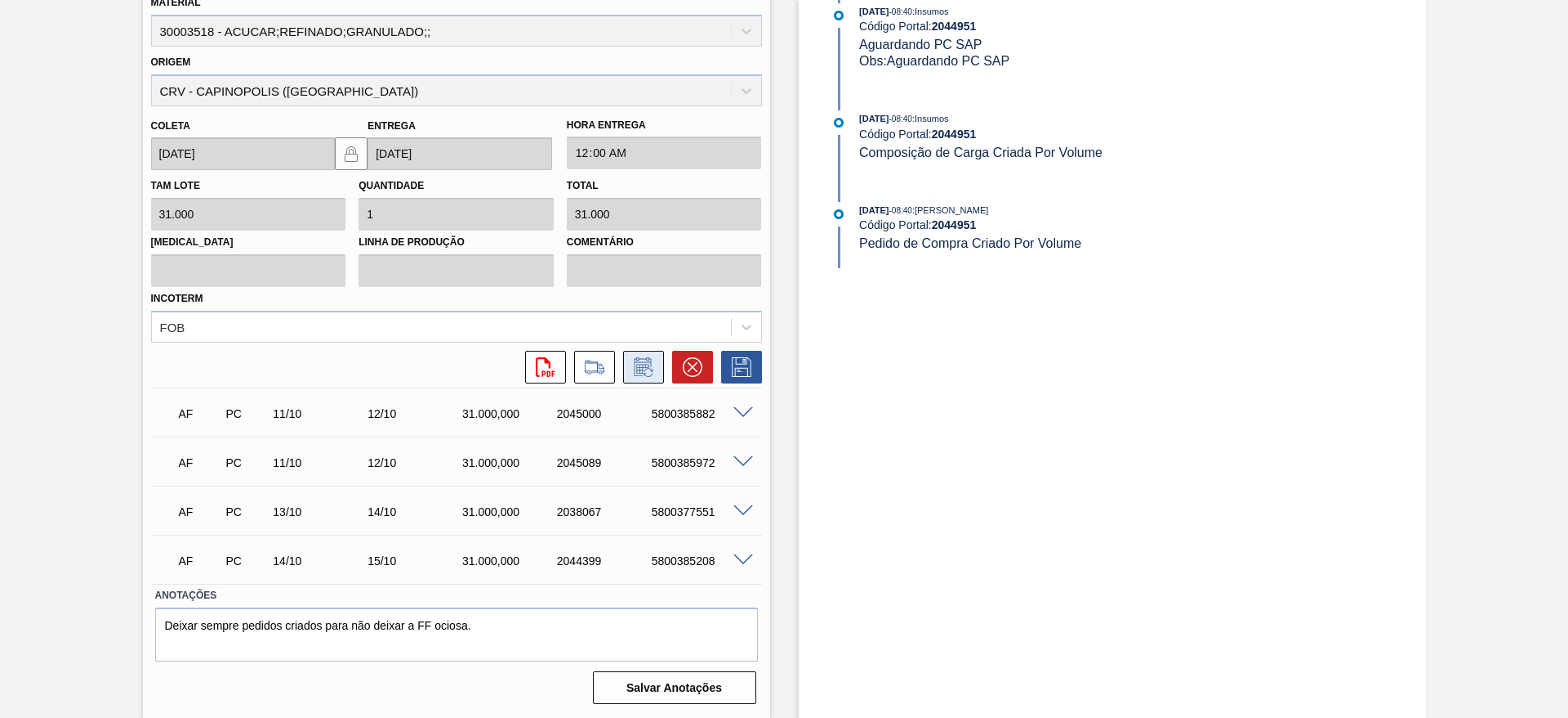
click at [636, 363] on icon at bounding box center [642, 368] width 12 height 10
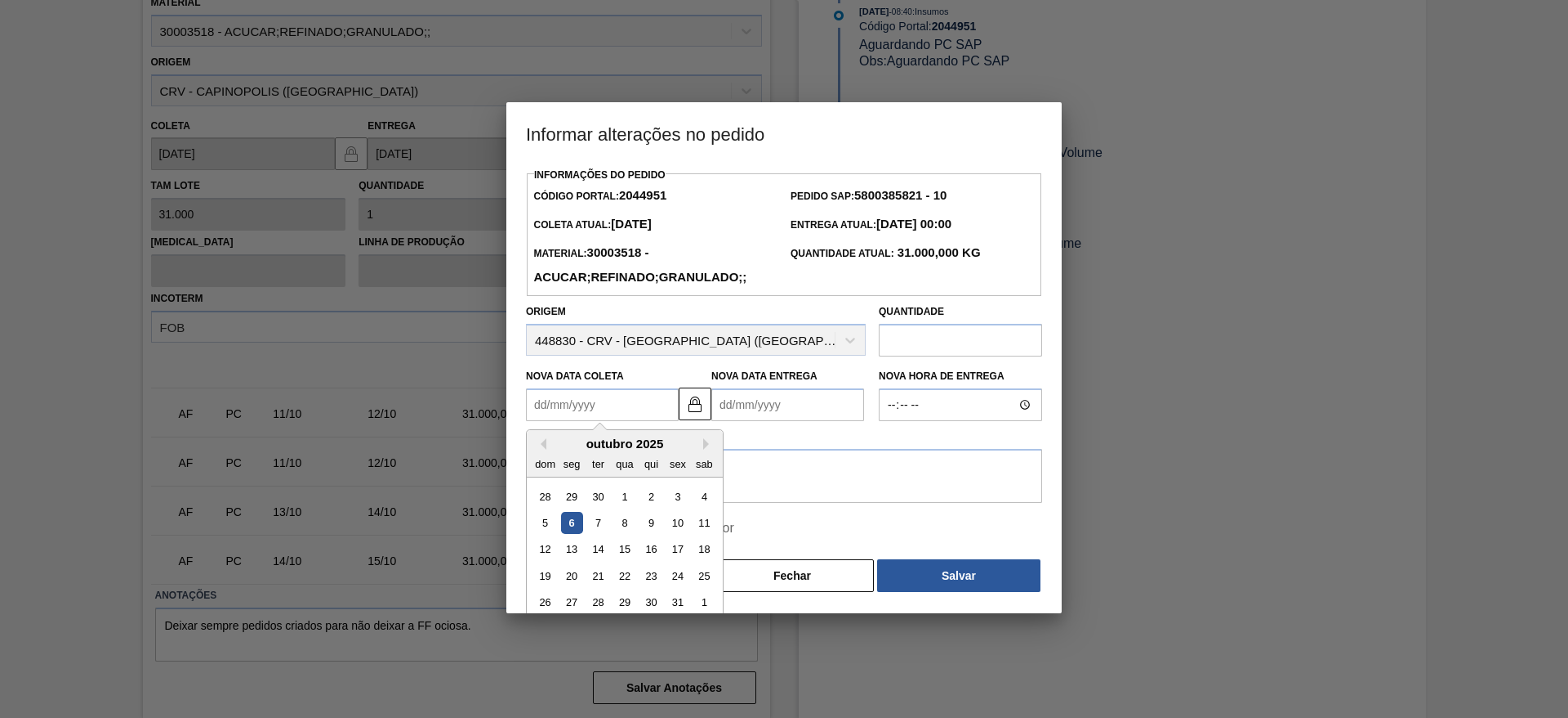
click at [583, 413] on Coleta2044951 "Nova Data Coleta" at bounding box center [603, 405] width 153 height 33
click at [614, 547] on div "15" at bounding box center [624, 549] width 22 height 22
type Coleta2044951 "[DATE]"
type Entrega2044951 "16/10/2025"
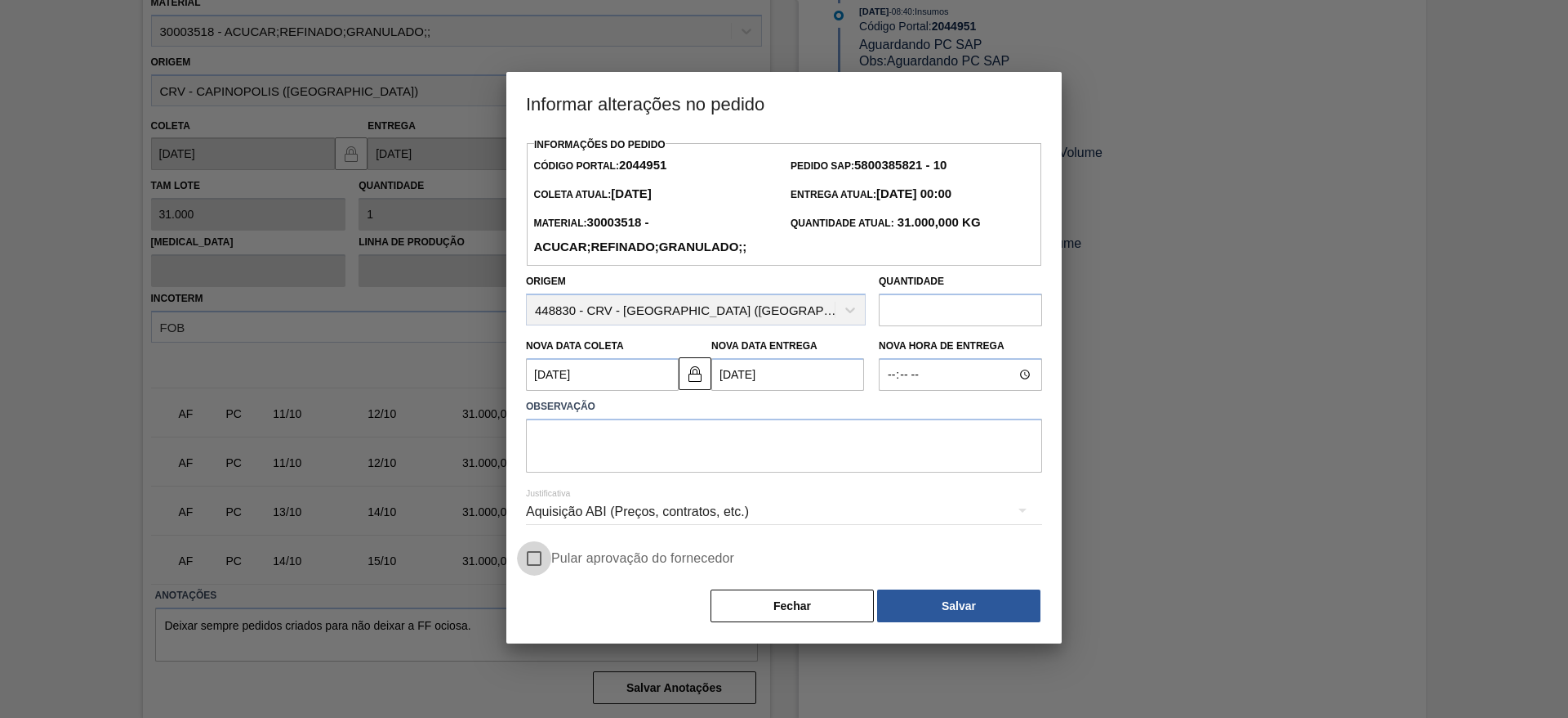
click at [545, 568] on input "Pular aprovação do fornecedor" at bounding box center [533, 557] width 34 height 34
checkbox input "true"
click at [626, 429] on textarea at bounding box center [784, 445] width 516 height 54
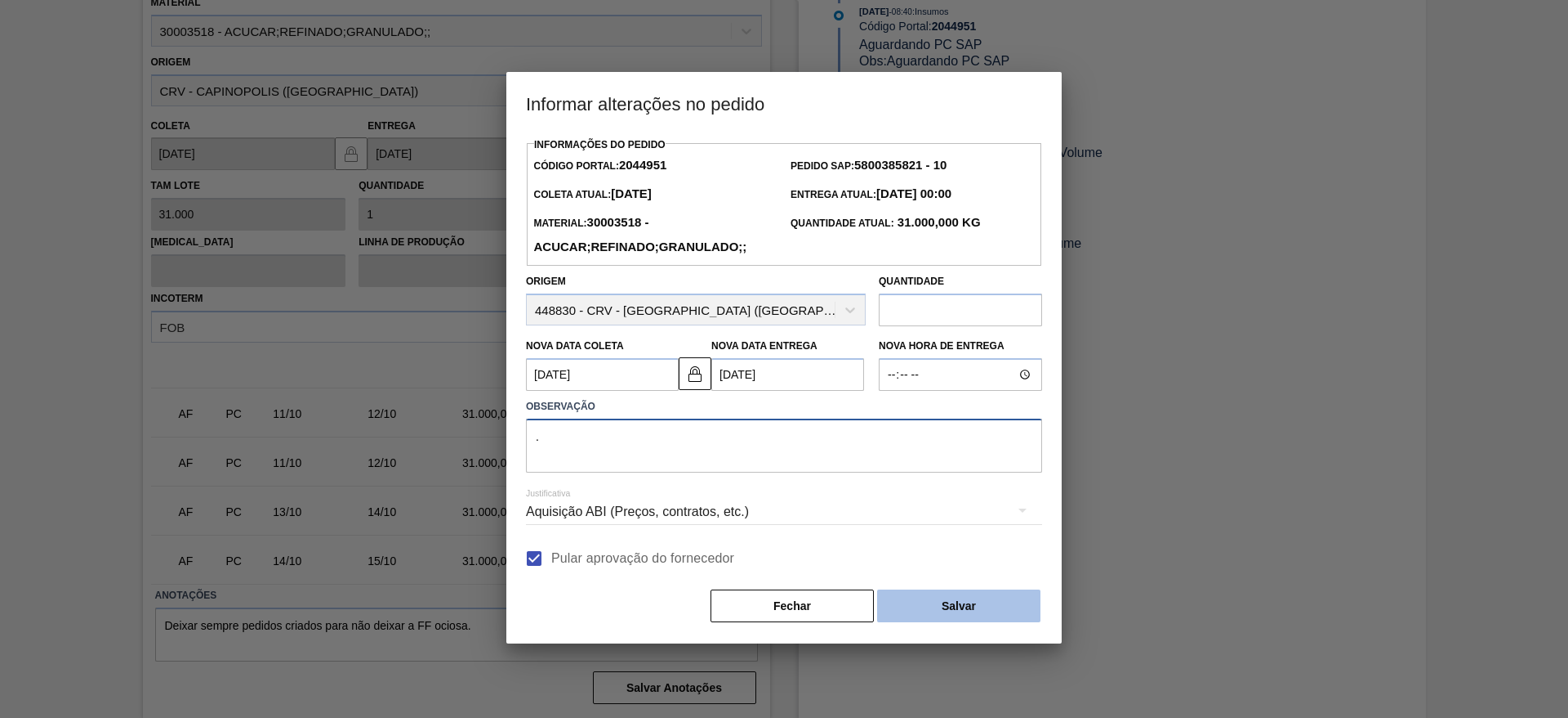
type textarea "."
click at [916, 608] on button "Salvar" at bounding box center [959, 606] width 163 height 33
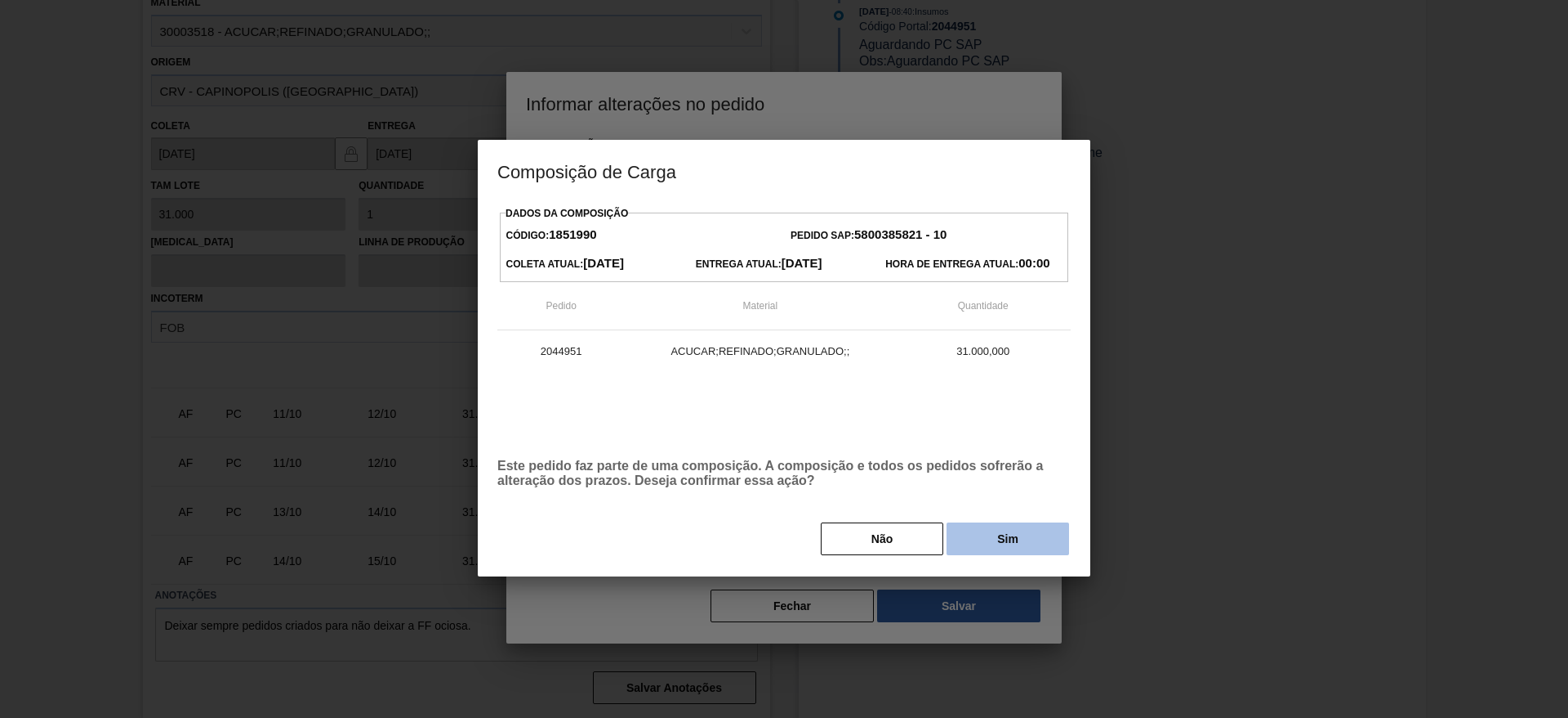
click at [1003, 537] on button "Sim" at bounding box center [1008, 539] width 122 height 33
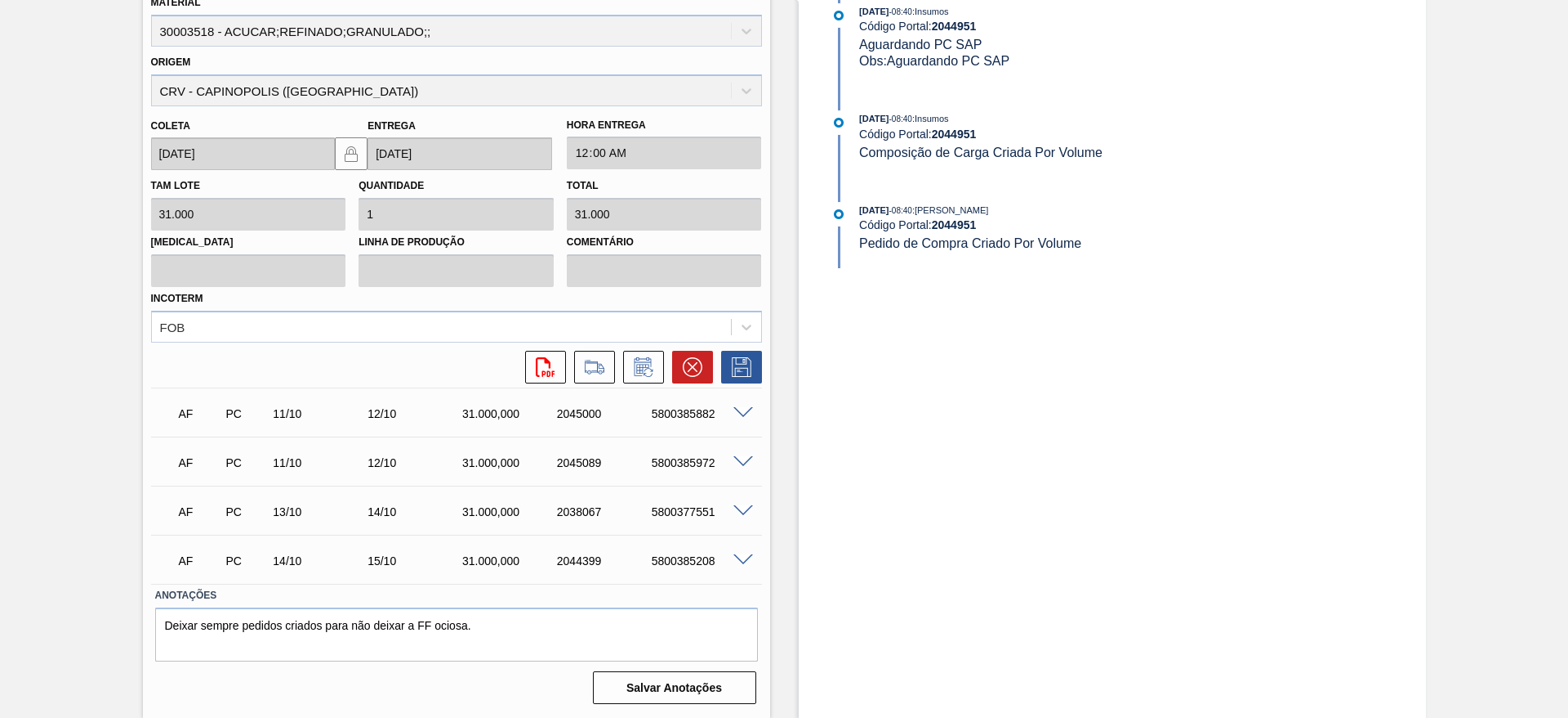
scroll to position [151, 0]
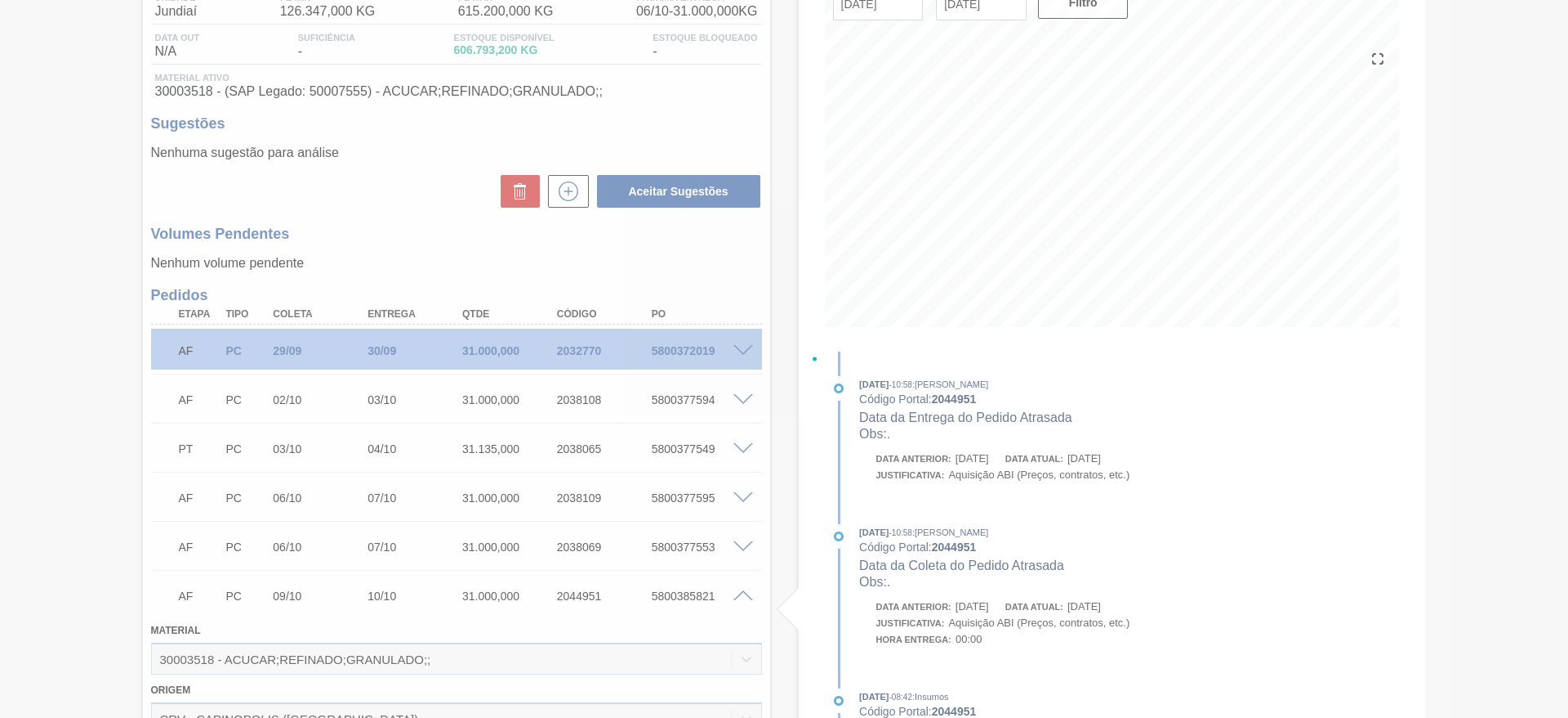
type input "."
type input "15/10/2025"
type input "16/10/2025"
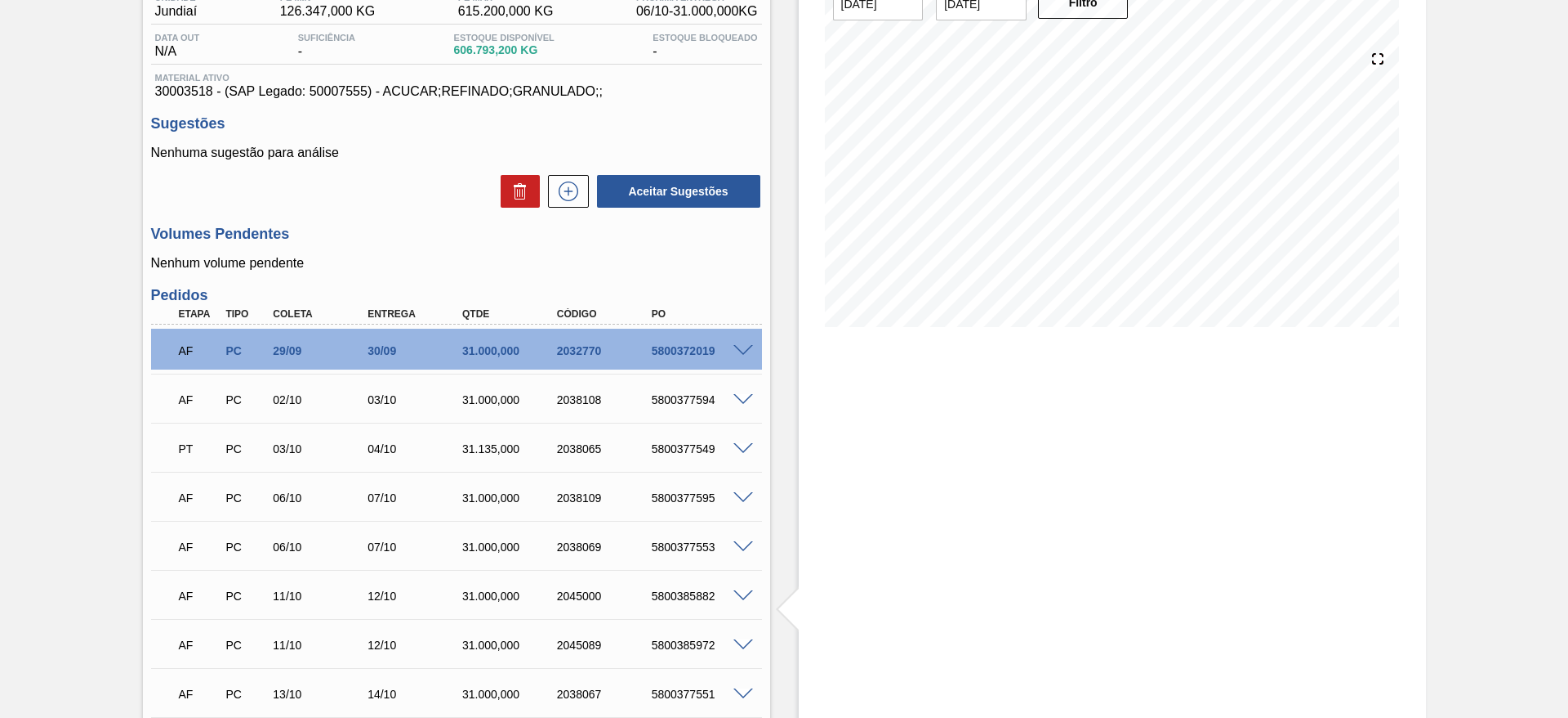
scroll to position [382, 0]
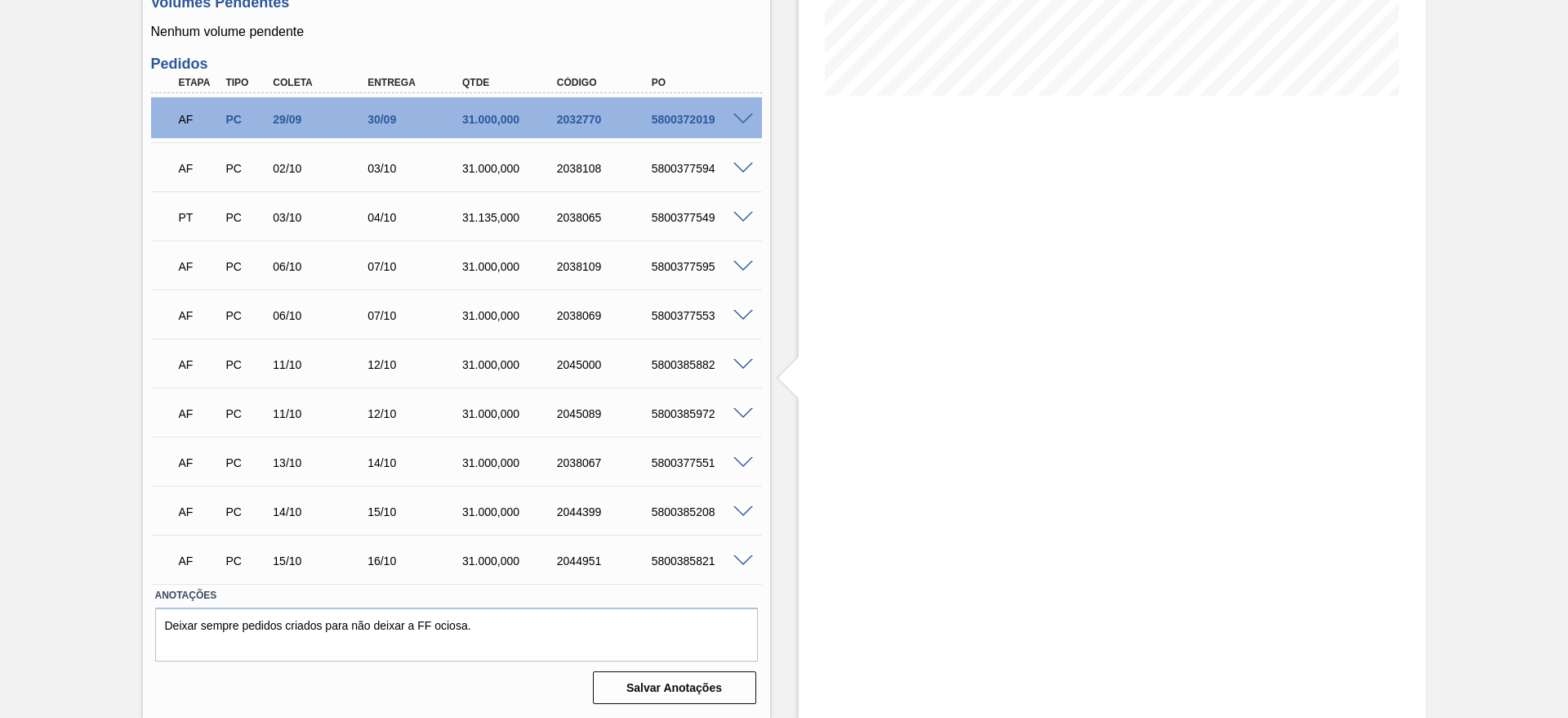
click at [745, 362] on span at bounding box center [743, 365] width 20 height 12
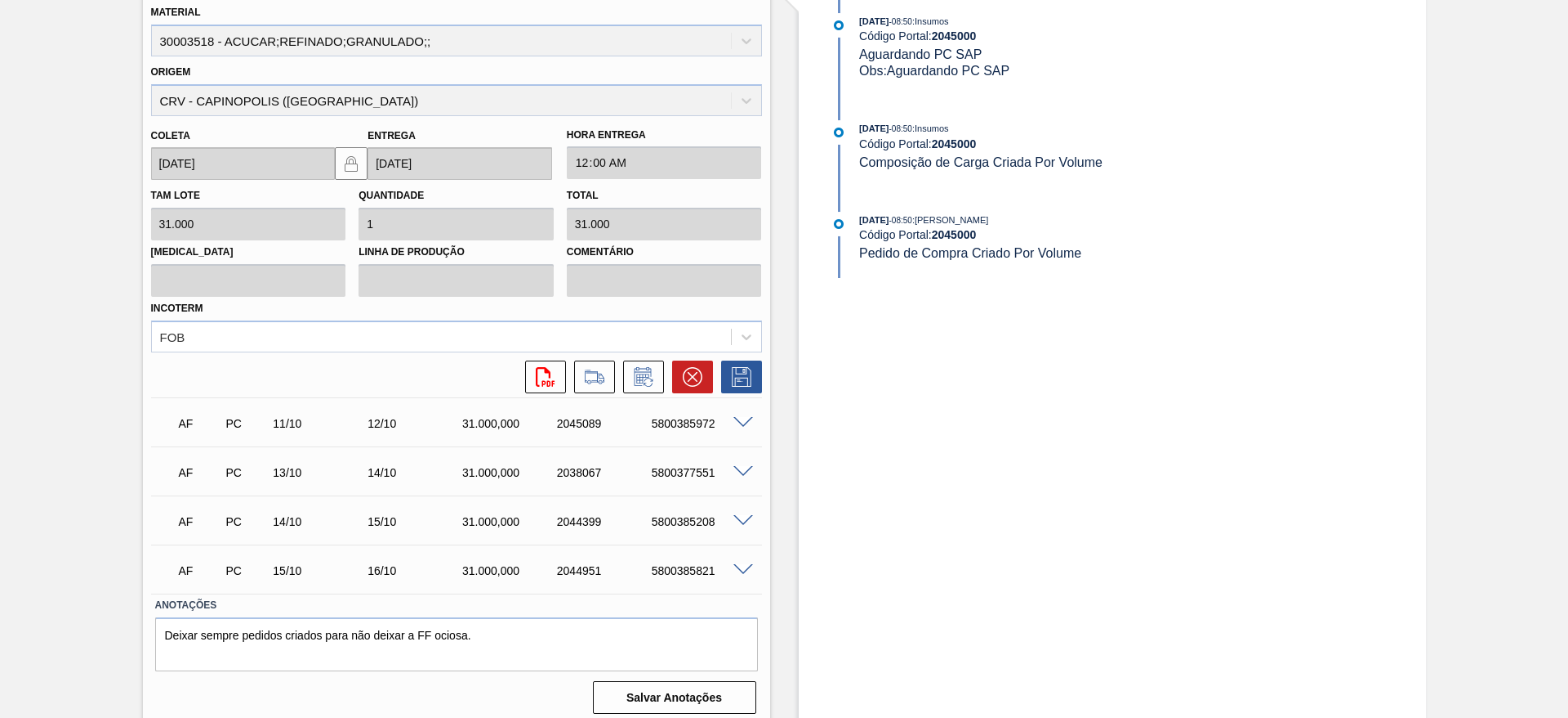
scroll to position [773, 0]
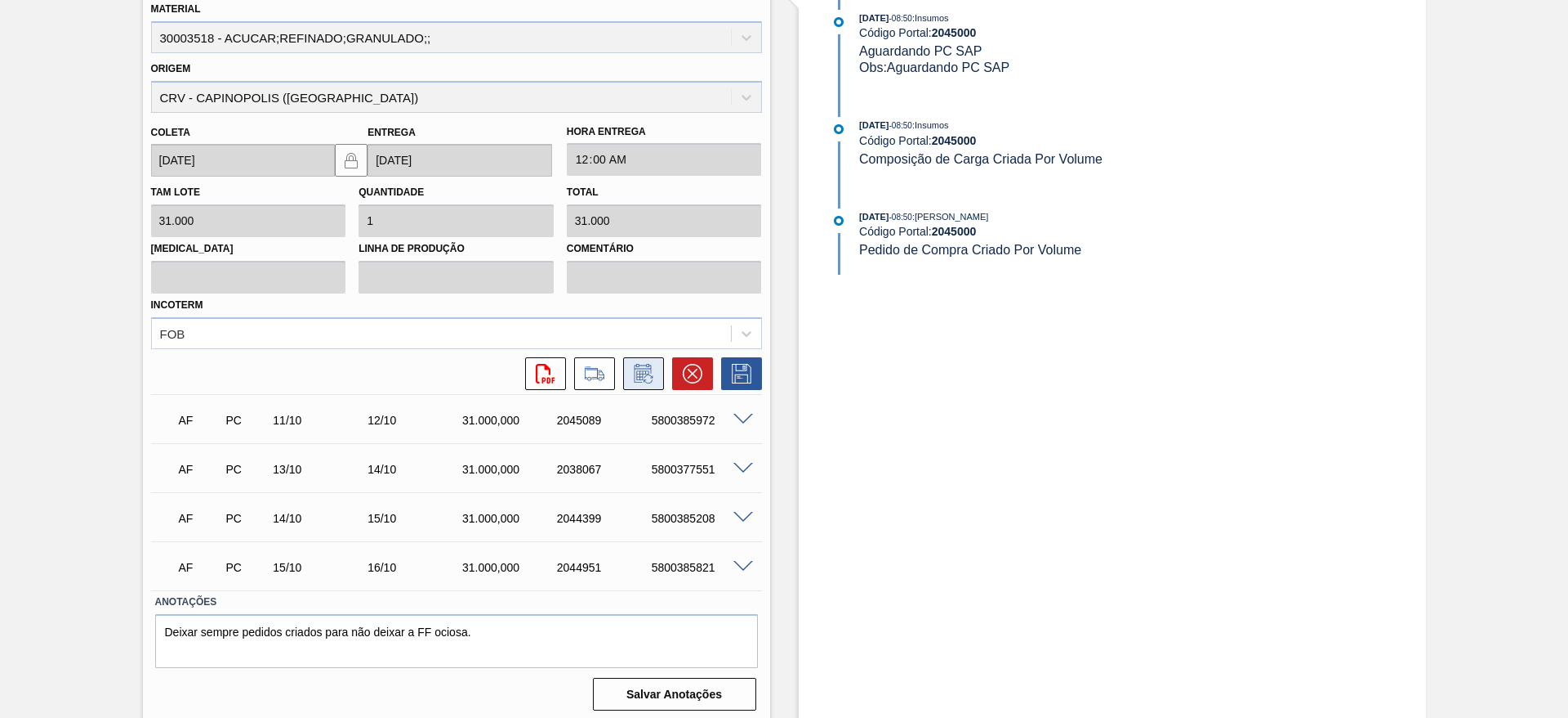
click at [652, 367] on icon at bounding box center [644, 373] width 26 height 20
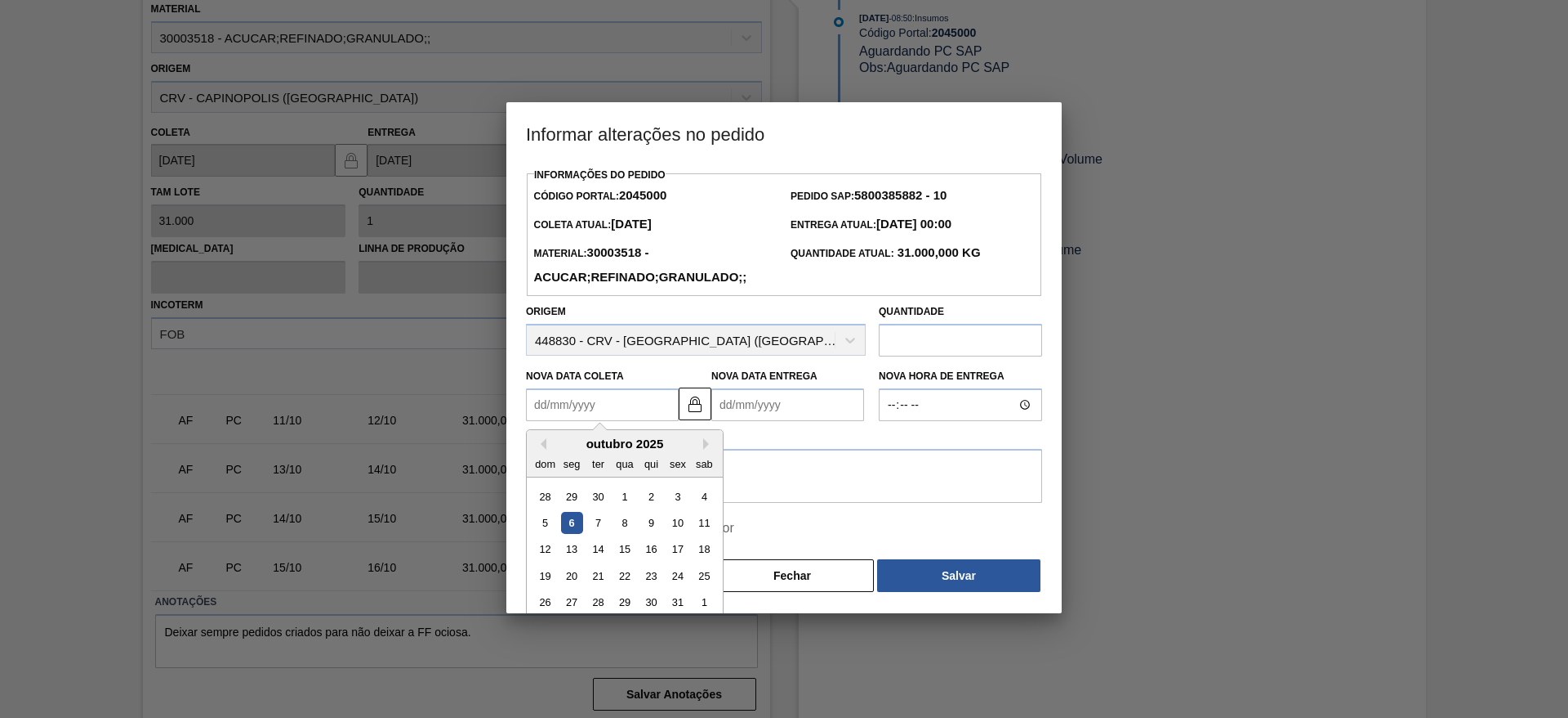
click at [574, 414] on Coleta2045000 "Nova Data Coleta" at bounding box center [603, 405] width 153 height 33
click at [630, 544] on div "15" at bounding box center [624, 549] width 22 height 22
type Coleta2045000 "15/10/2025"
type Entrega2045000 "16/10/2025"
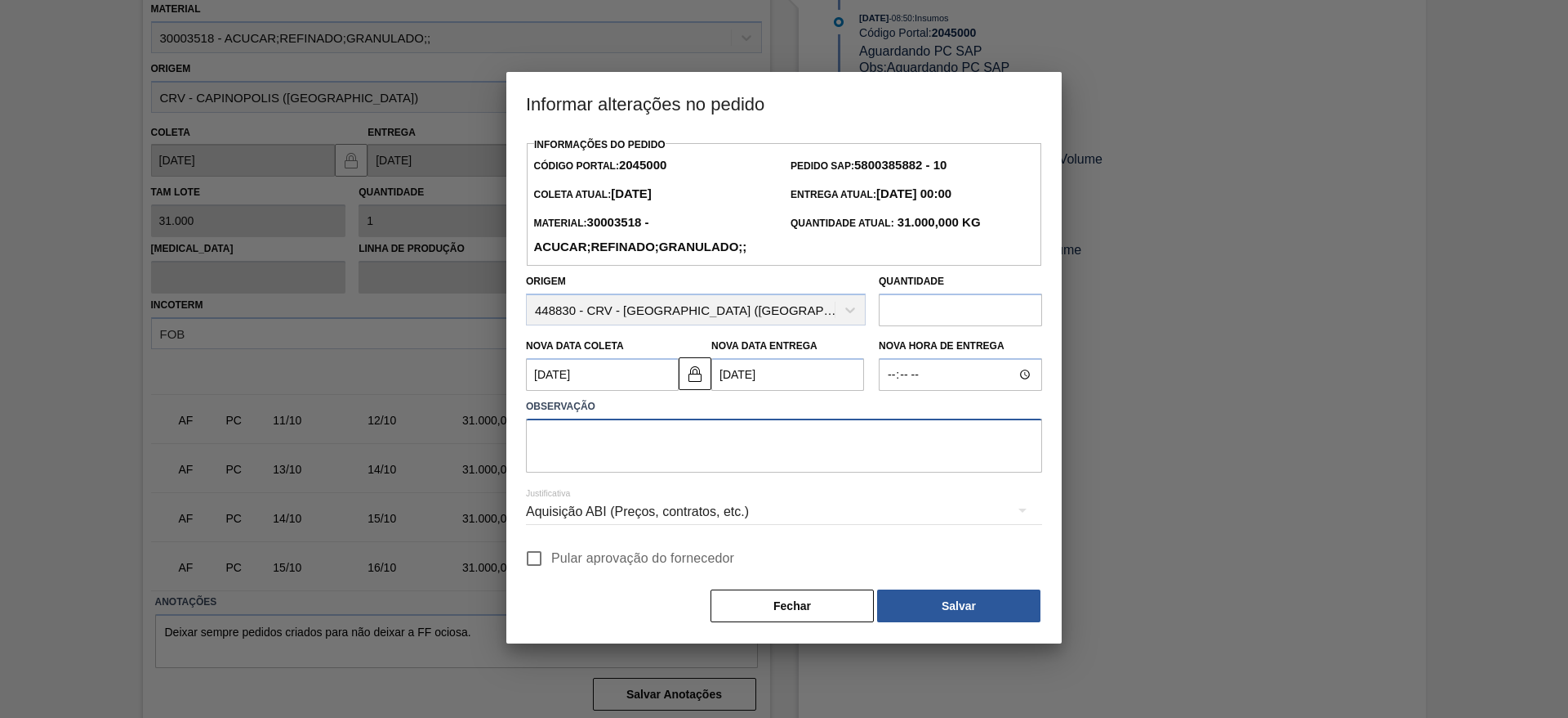
click at [656, 449] on textarea at bounding box center [784, 445] width 516 height 54
type textarea ";"
click at [543, 559] on input "Pular aprovação do fornecedor" at bounding box center [533, 557] width 34 height 34
checkbox input "true"
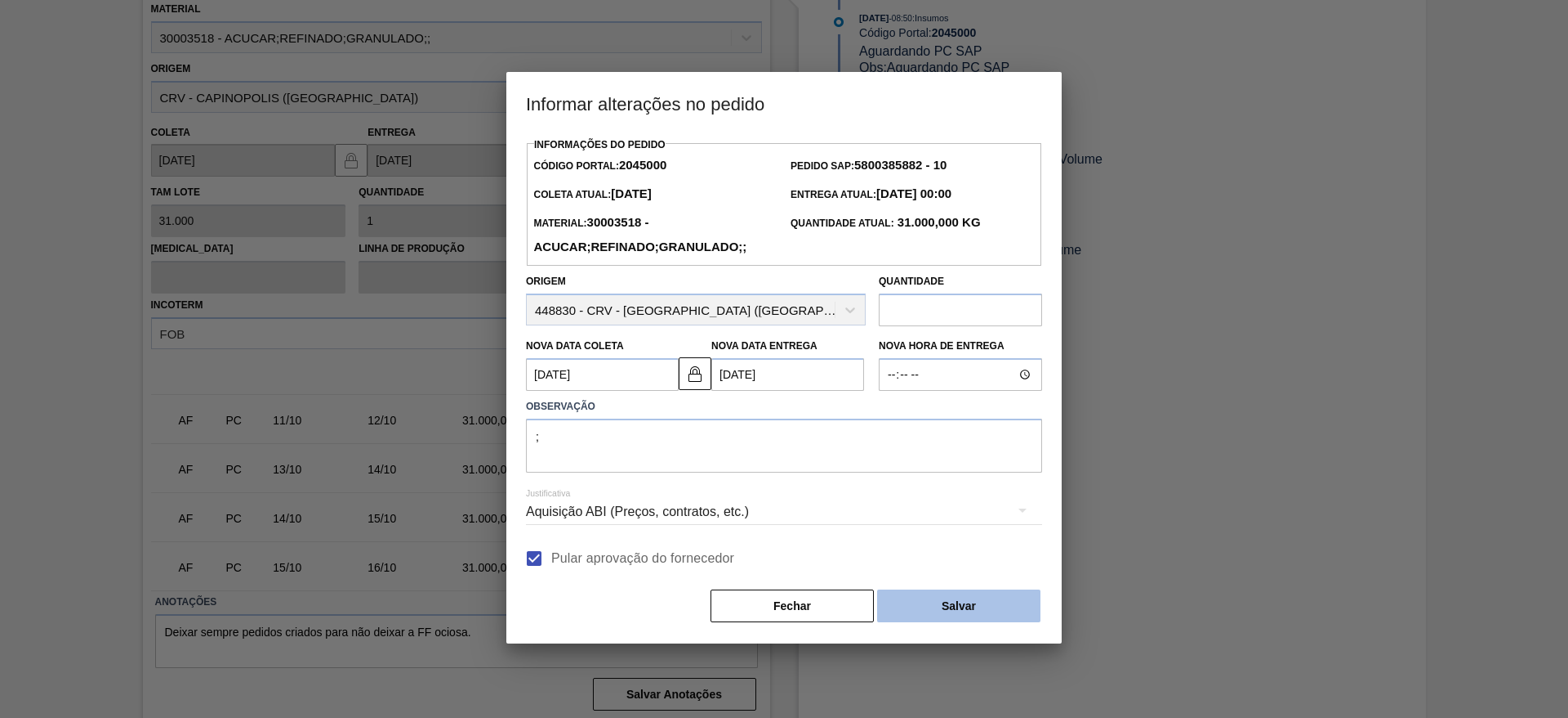
click at [963, 619] on button "Salvar" at bounding box center [959, 606] width 163 height 33
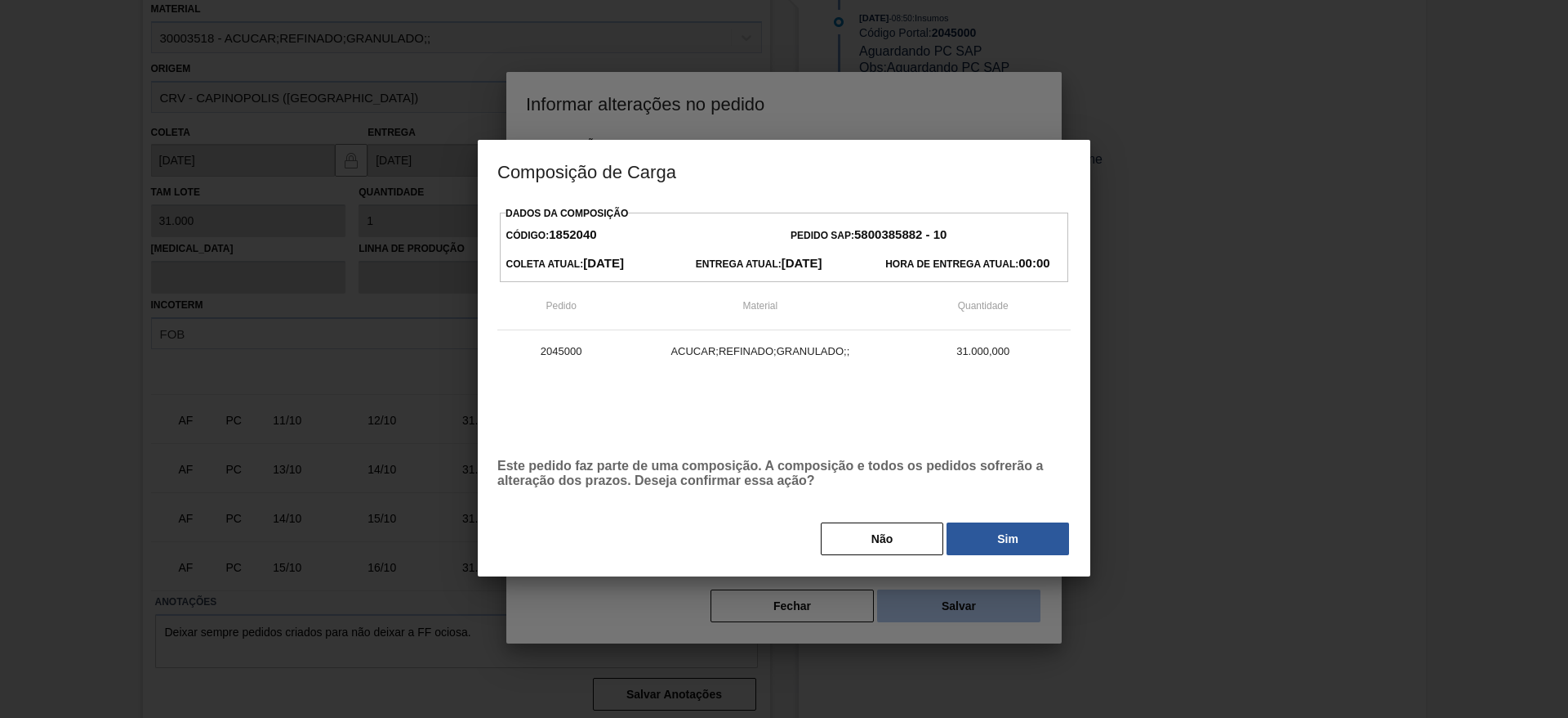
click at [963, 619] on div at bounding box center [784, 359] width 1568 height 718
click at [1002, 538] on button "Sim" at bounding box center [1008, 539] width 122 height 33
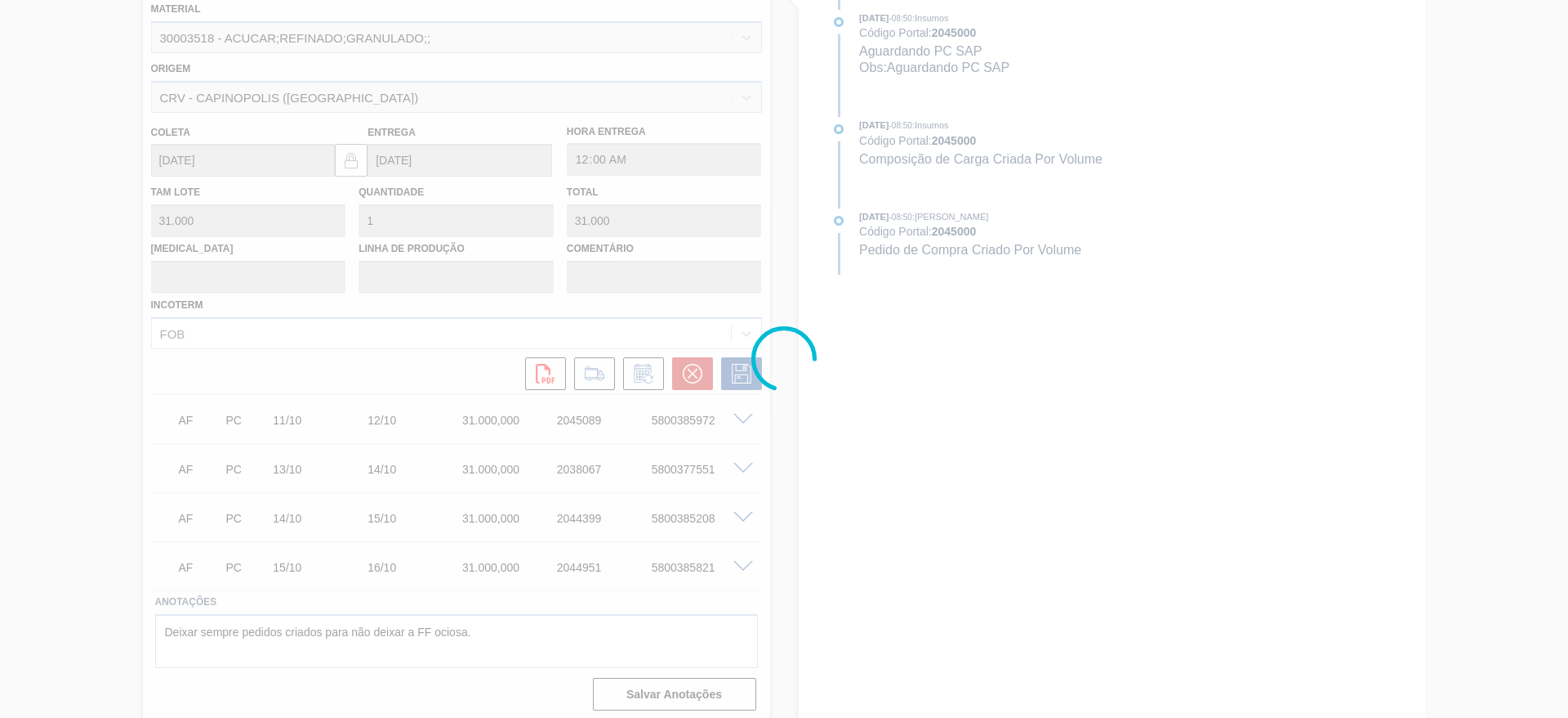
scroll to position [144, 0]
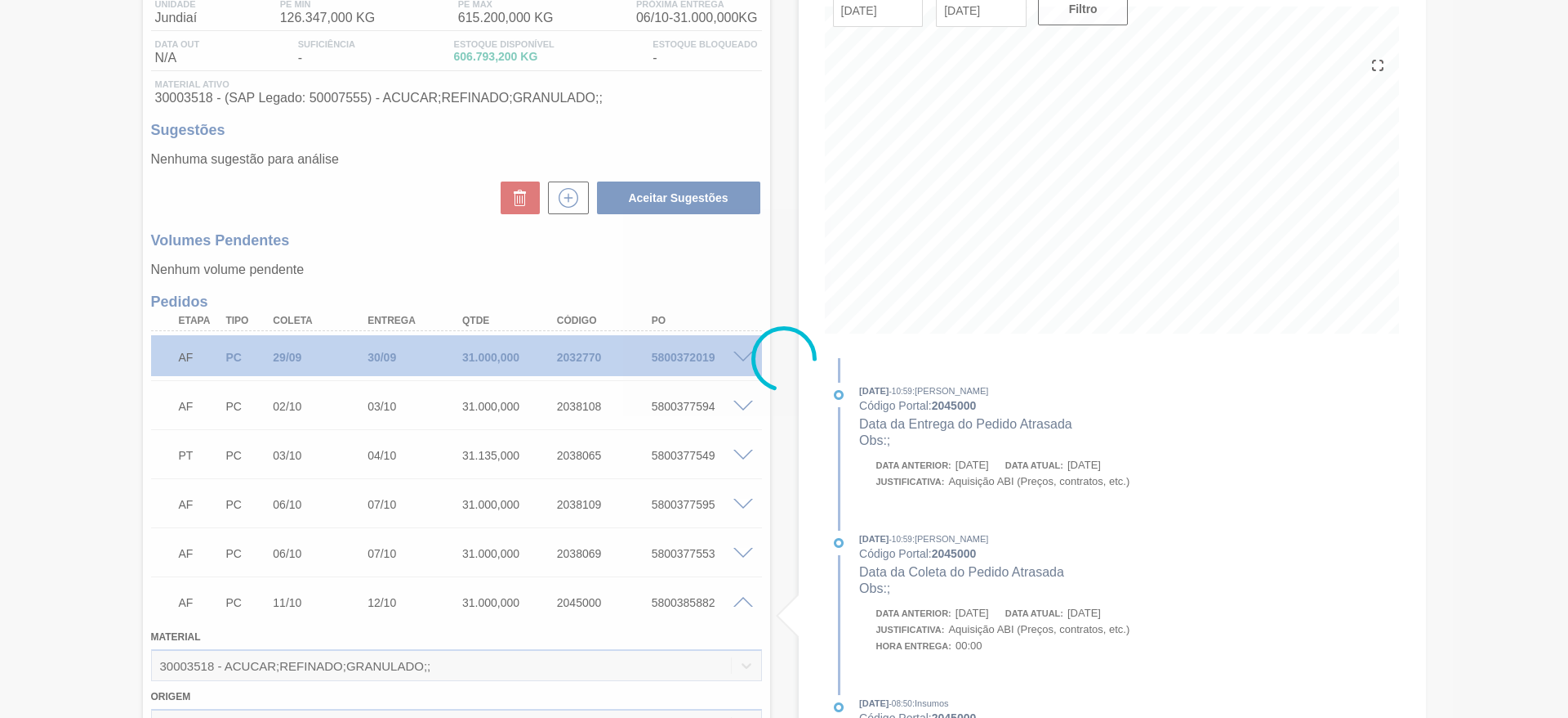
type input ";"
type input "15/10/2025"
type input "16/10/2025"
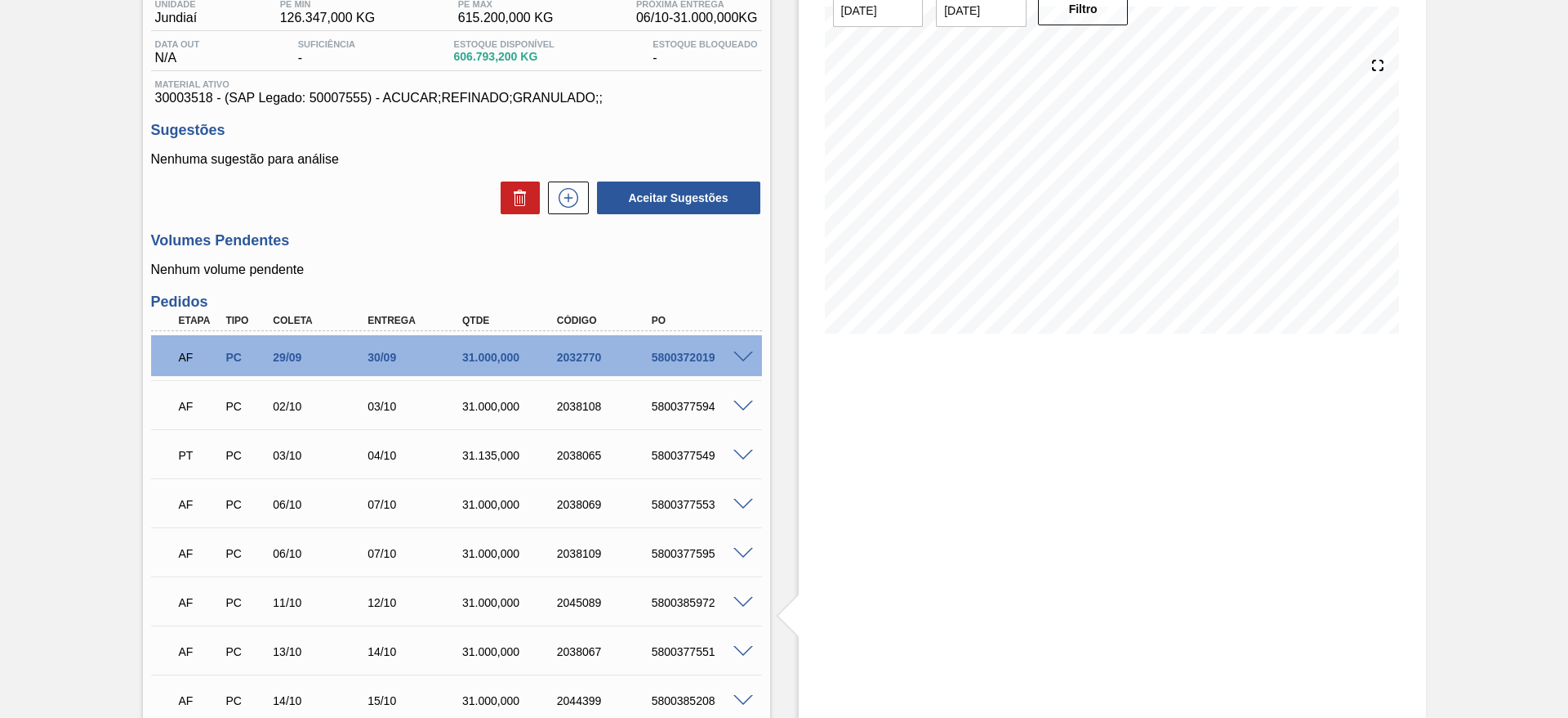
scroll to position [382, 0]
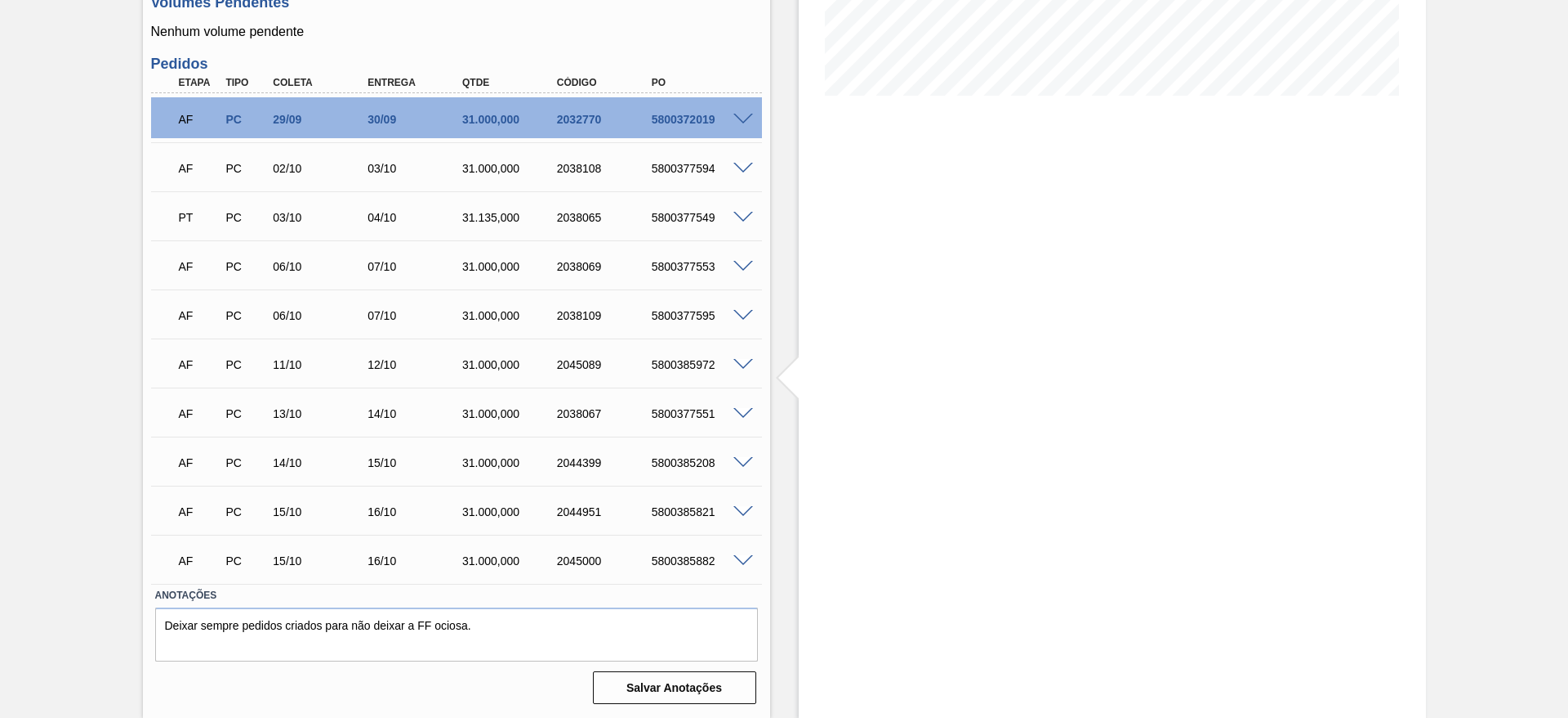
click at [737, 362] on span at bounding box center [743, 365] width 20 height 12
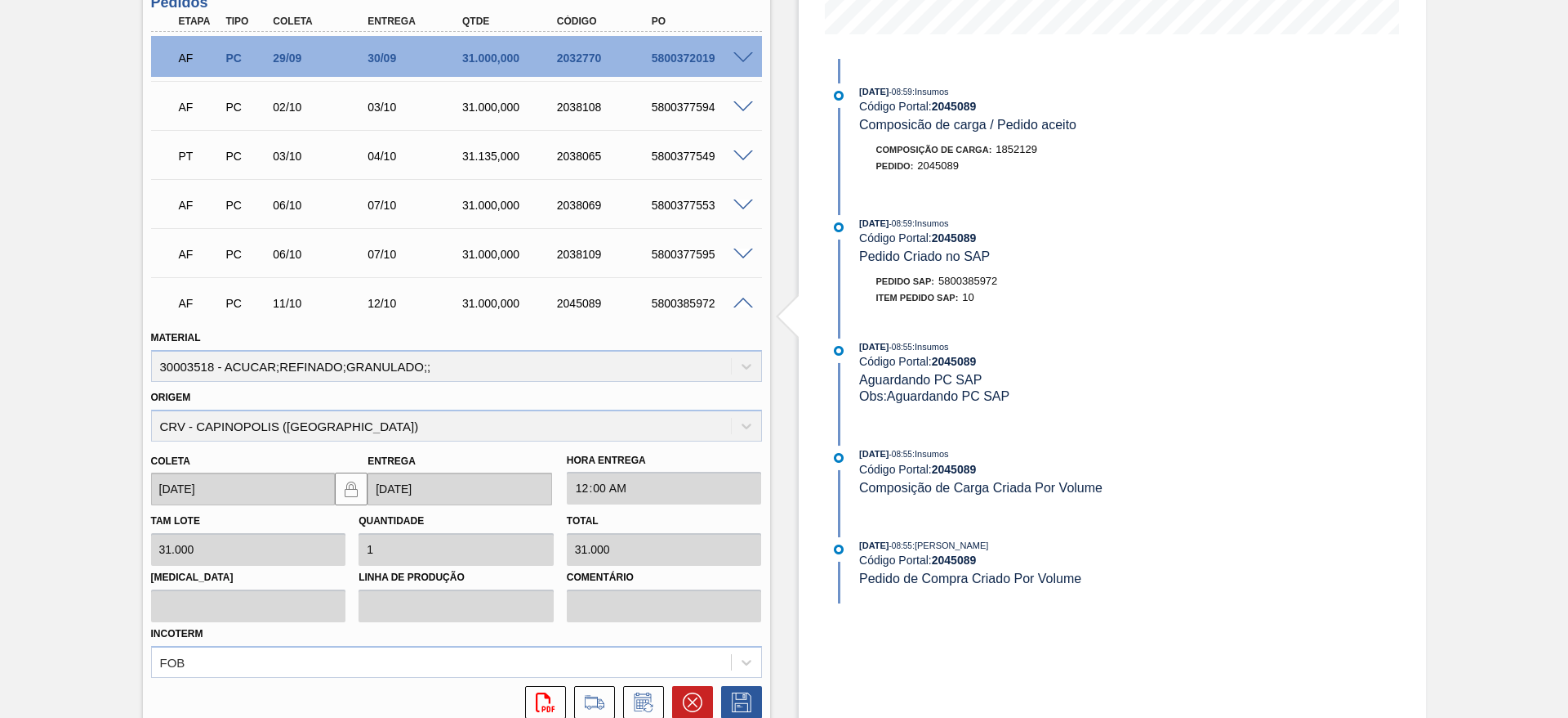
scroll to position [612, 0]
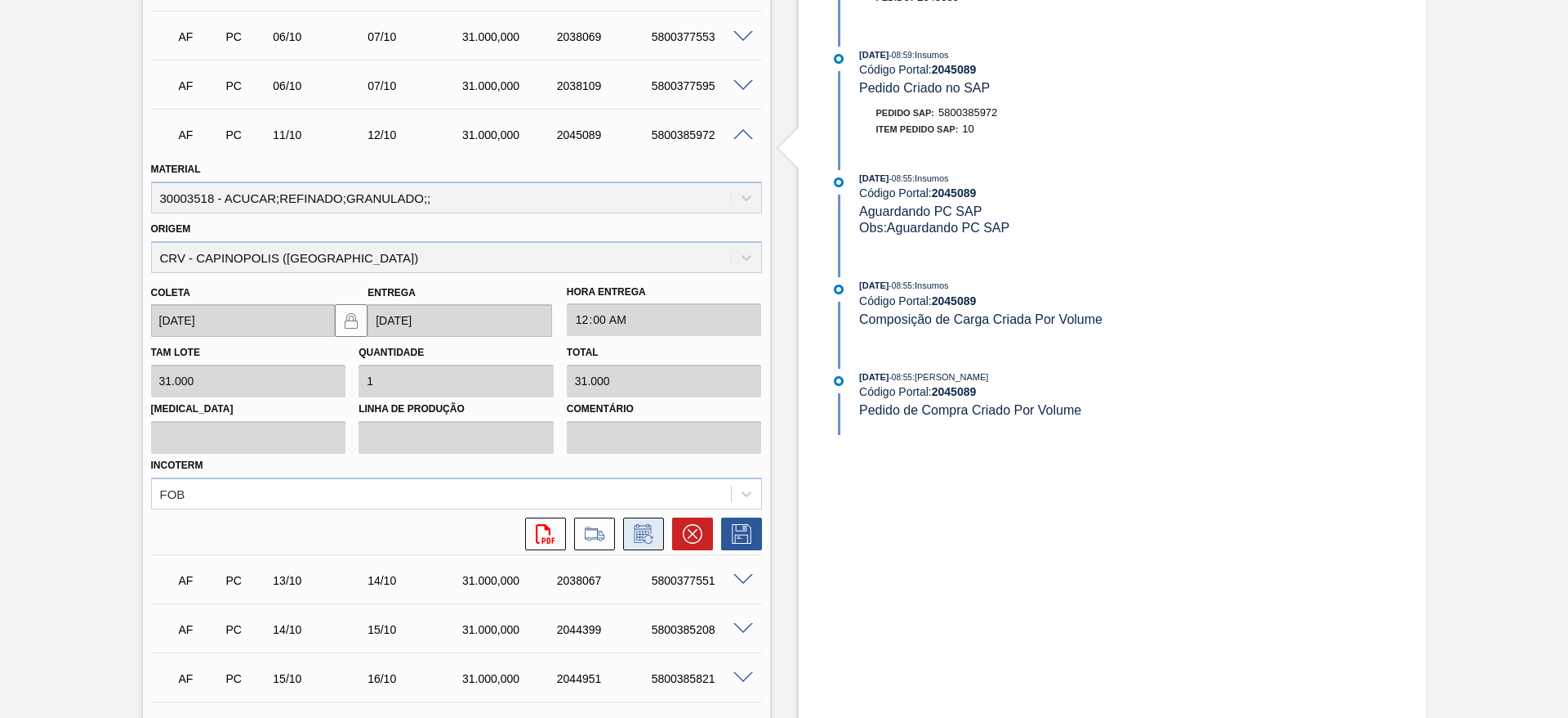
click at [636, 537] on icon at bounding box center [642, 535] width 12 height 10
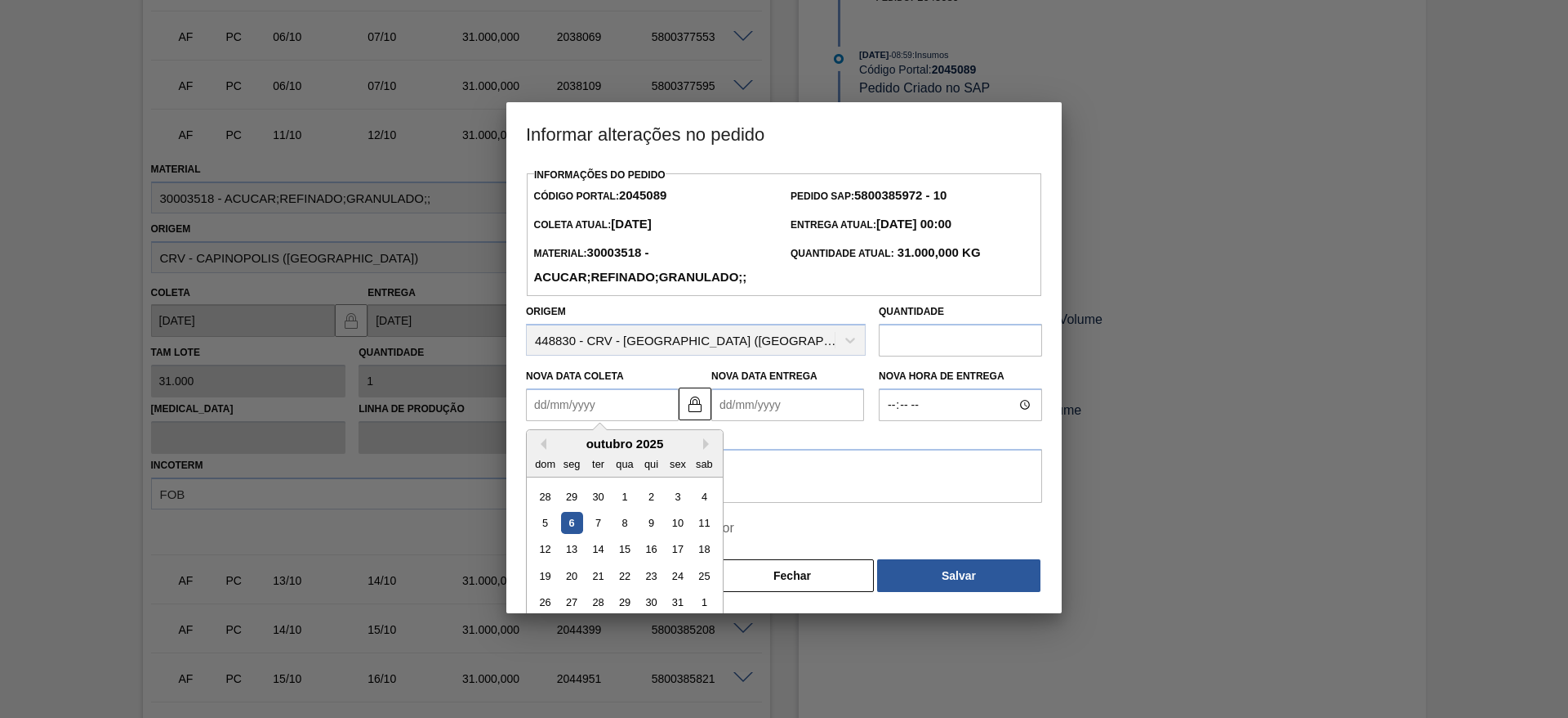
click at [567, 408] on Coleta2045089 "Nova Data Coleta" at bounding box center [603, 405] width 153 height 33
click at [601, 544] on div "14" at bounding box center [598, 549] width 22 height 22
type Coleta2045089 "14/10/2025"
type Entrega2045089 "15/10/2025"
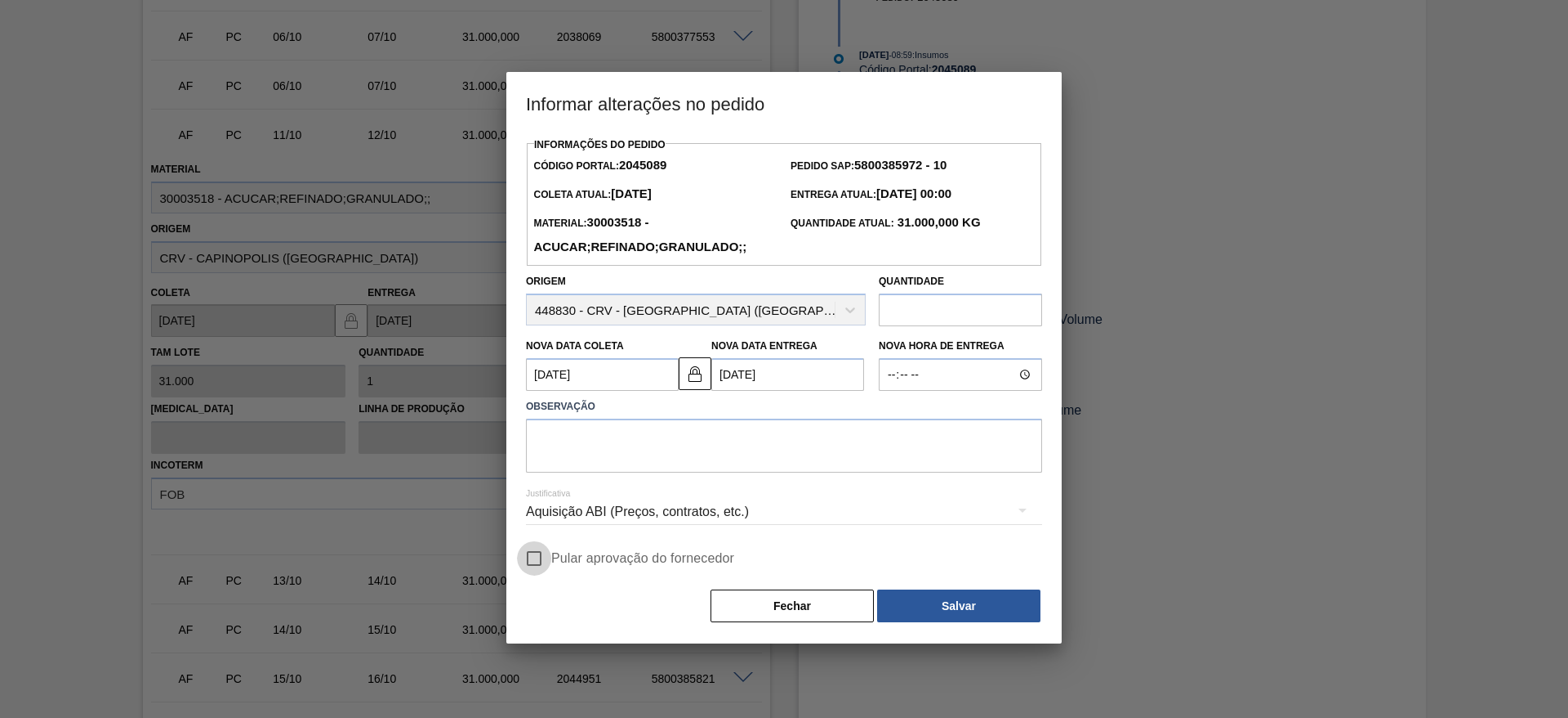
click at [541, 546] on input "Pular aprovação do fornecedor" at bounding box center [533, 557] width 34 height 34
checkbox input "true"
click at [632, 455] on textarea at bounding box center [784, 445] width 516 height 54
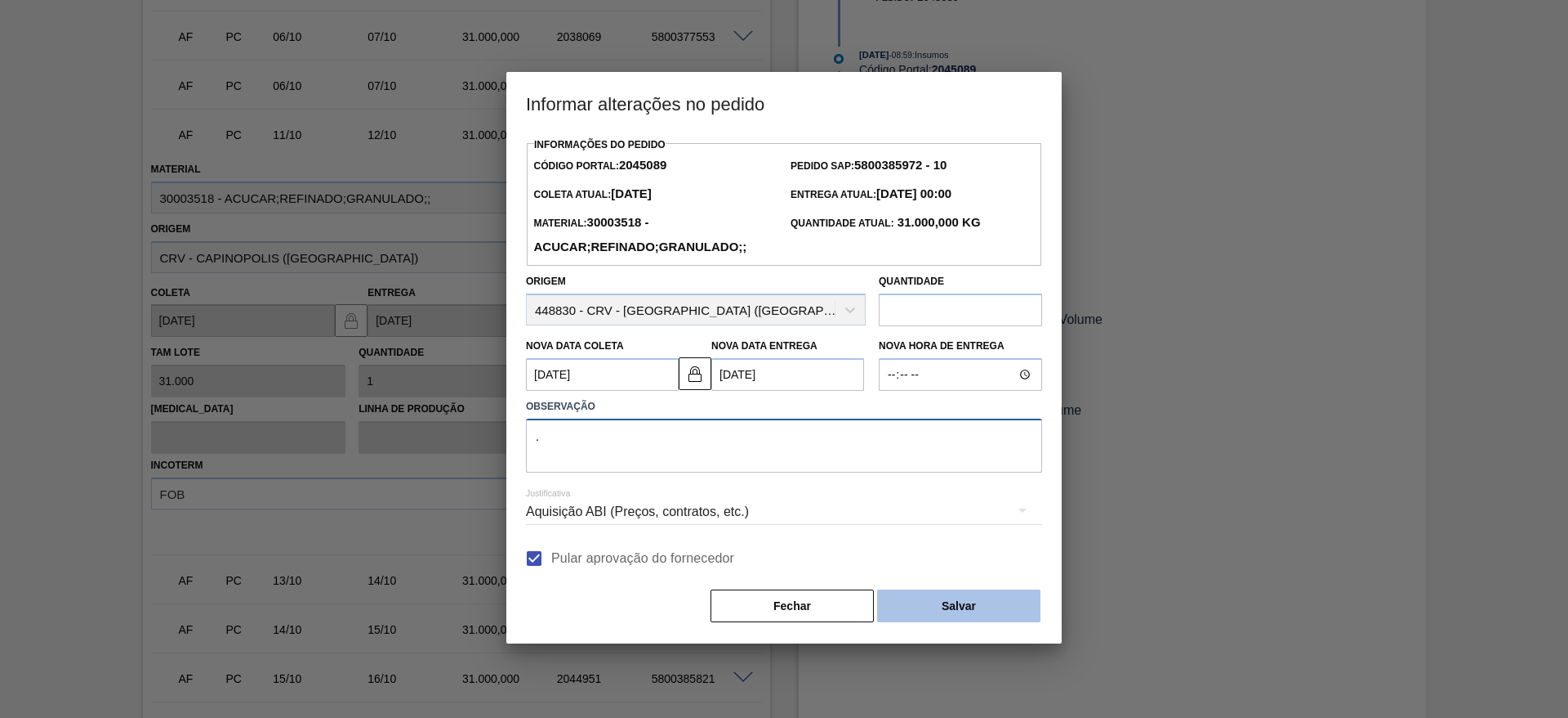
type textarea "."
click at [936, 595] on button "Salvar" at bounding box center [959, 606] width 163 height 33
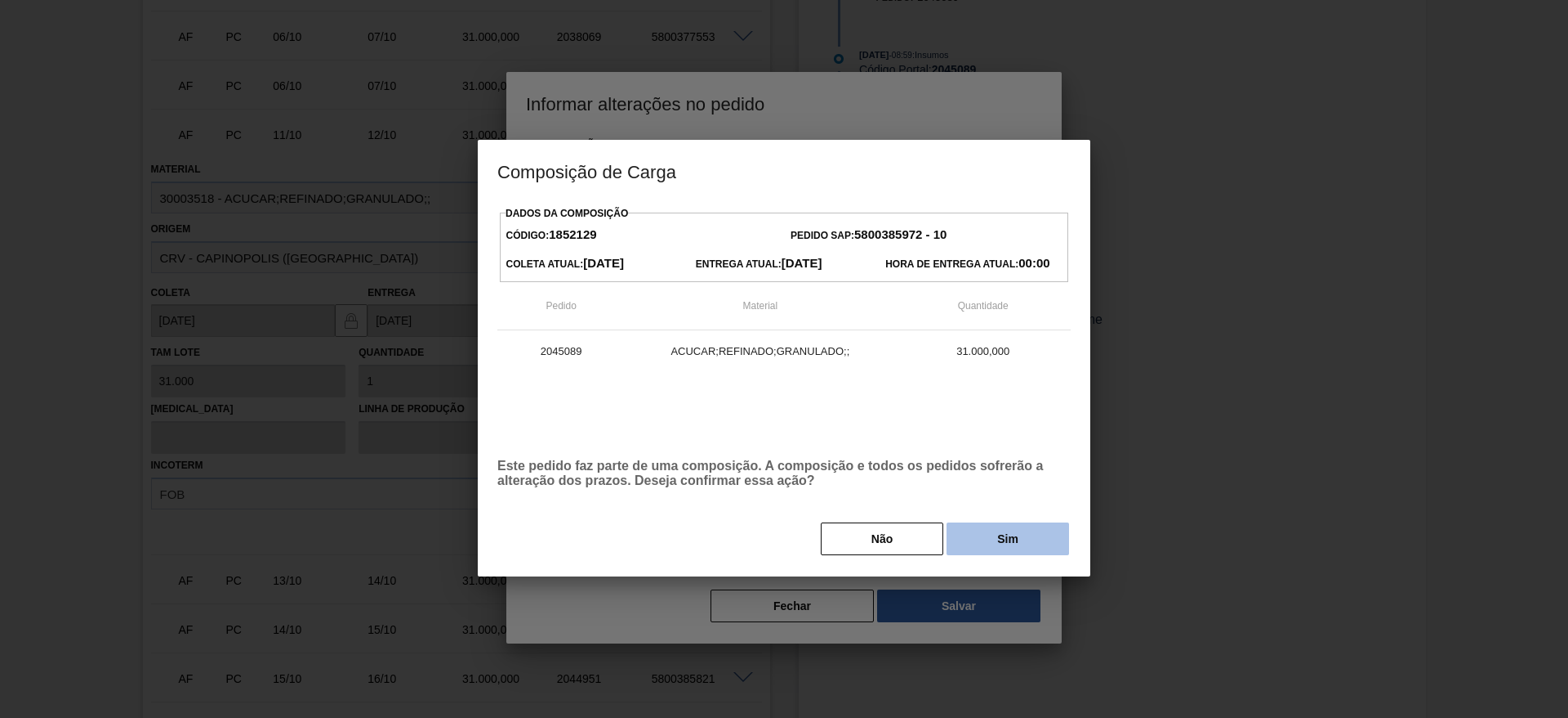
click at [987, 540] on button "Sim" at bounding box center [1008, 539] width 122 height 33
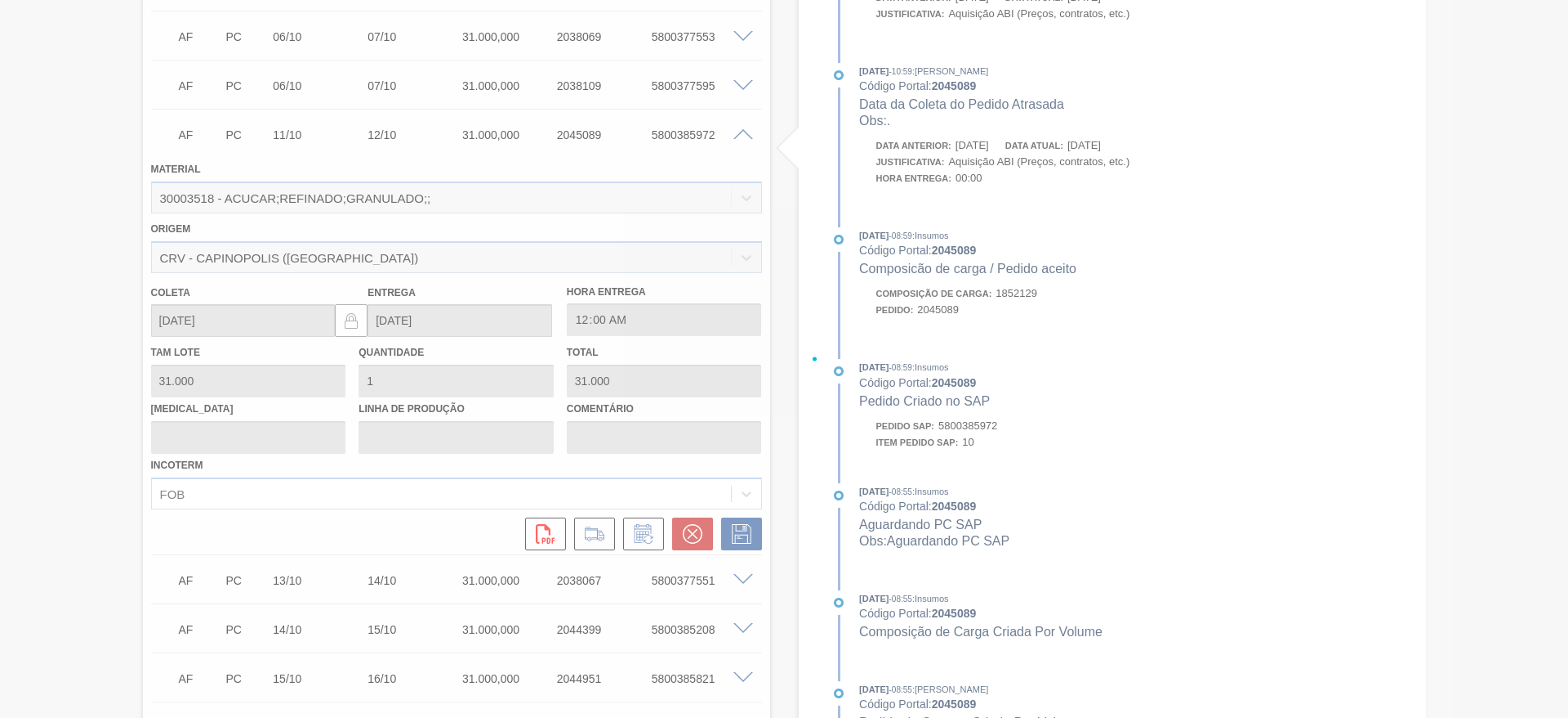
type input "."
type input "14/10/2025"
type input "15/10/2025"
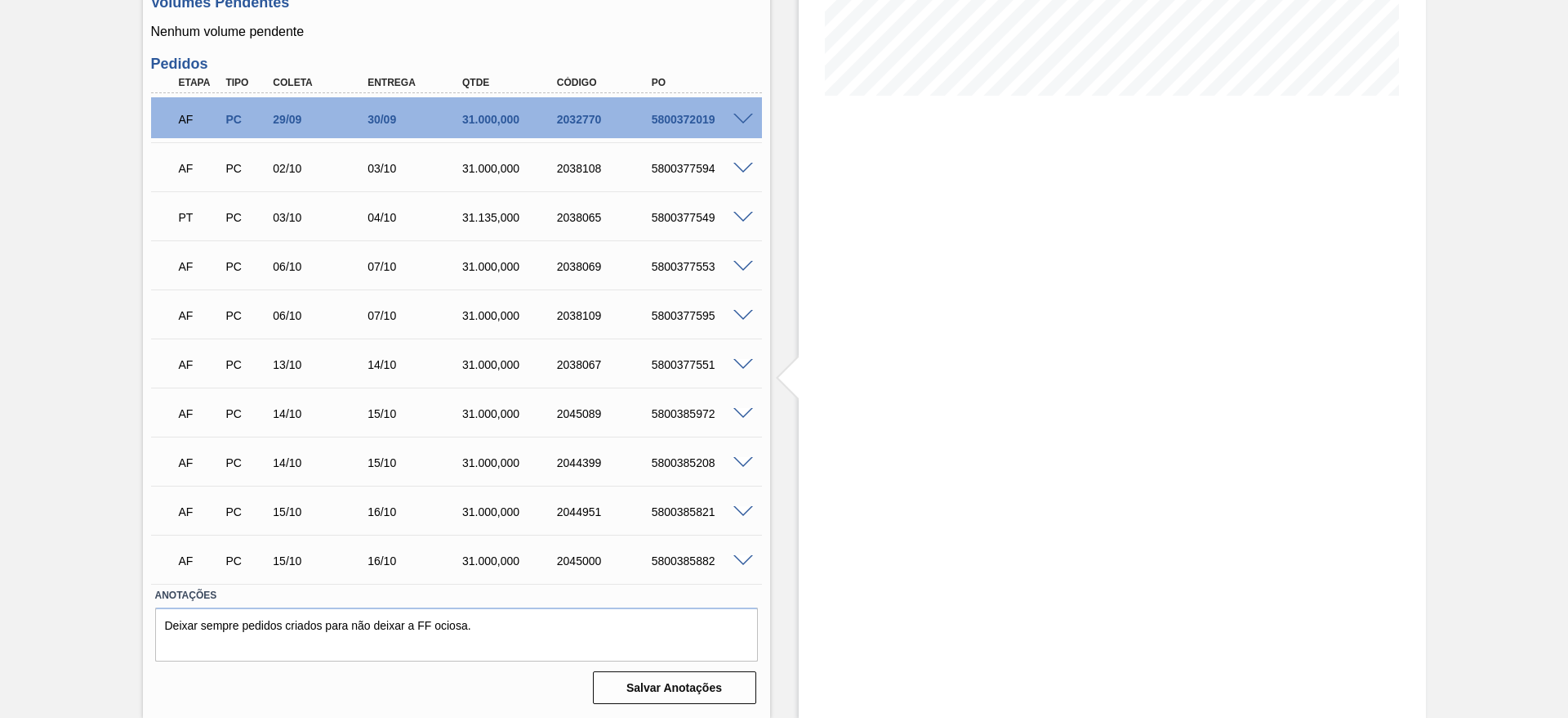
scroll to position [0, 0]
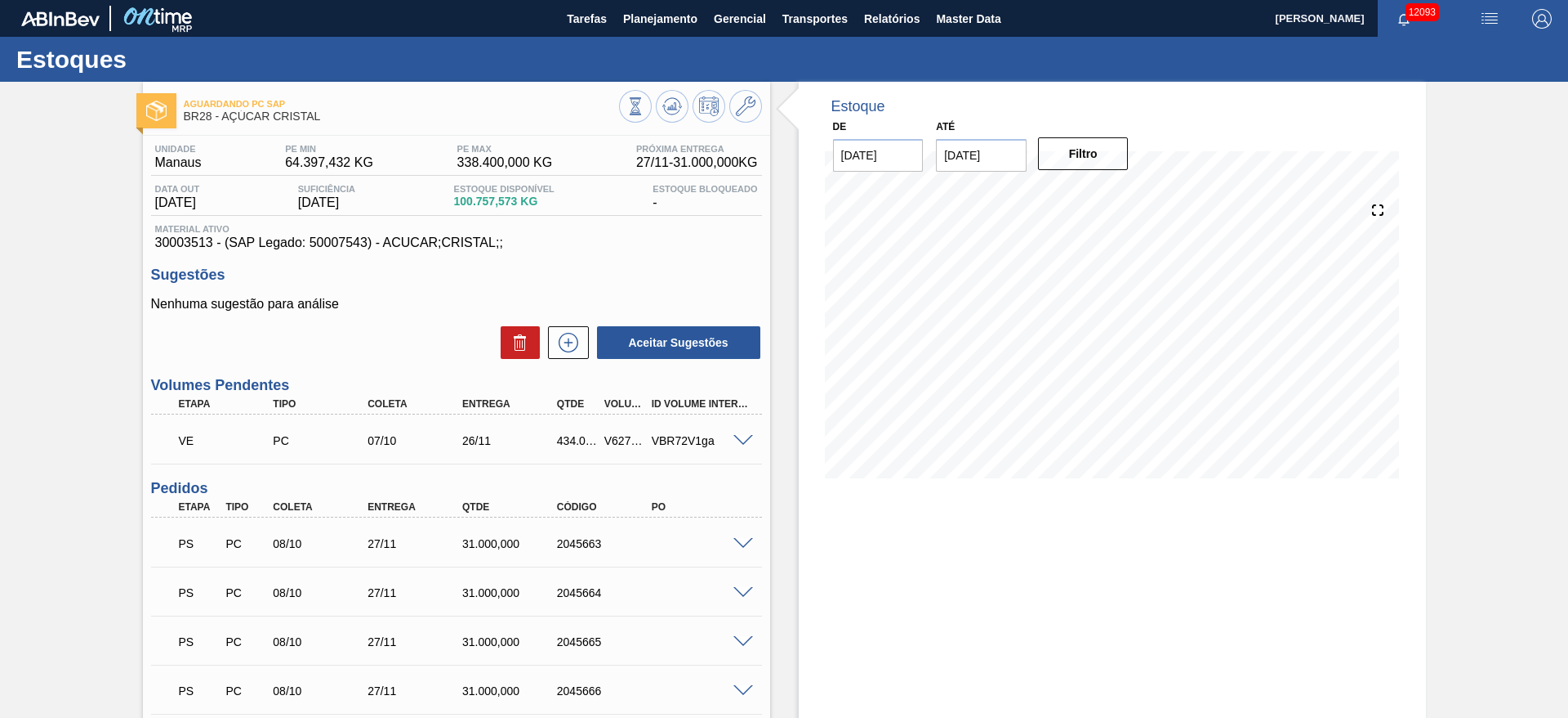
click at [626, 437] on div "V627903" at bounding box center [625, 440] width 49 height 13
copy div "V627903"
click at [747, 441] on span at bounding box center [743, 441] width 20 height 12
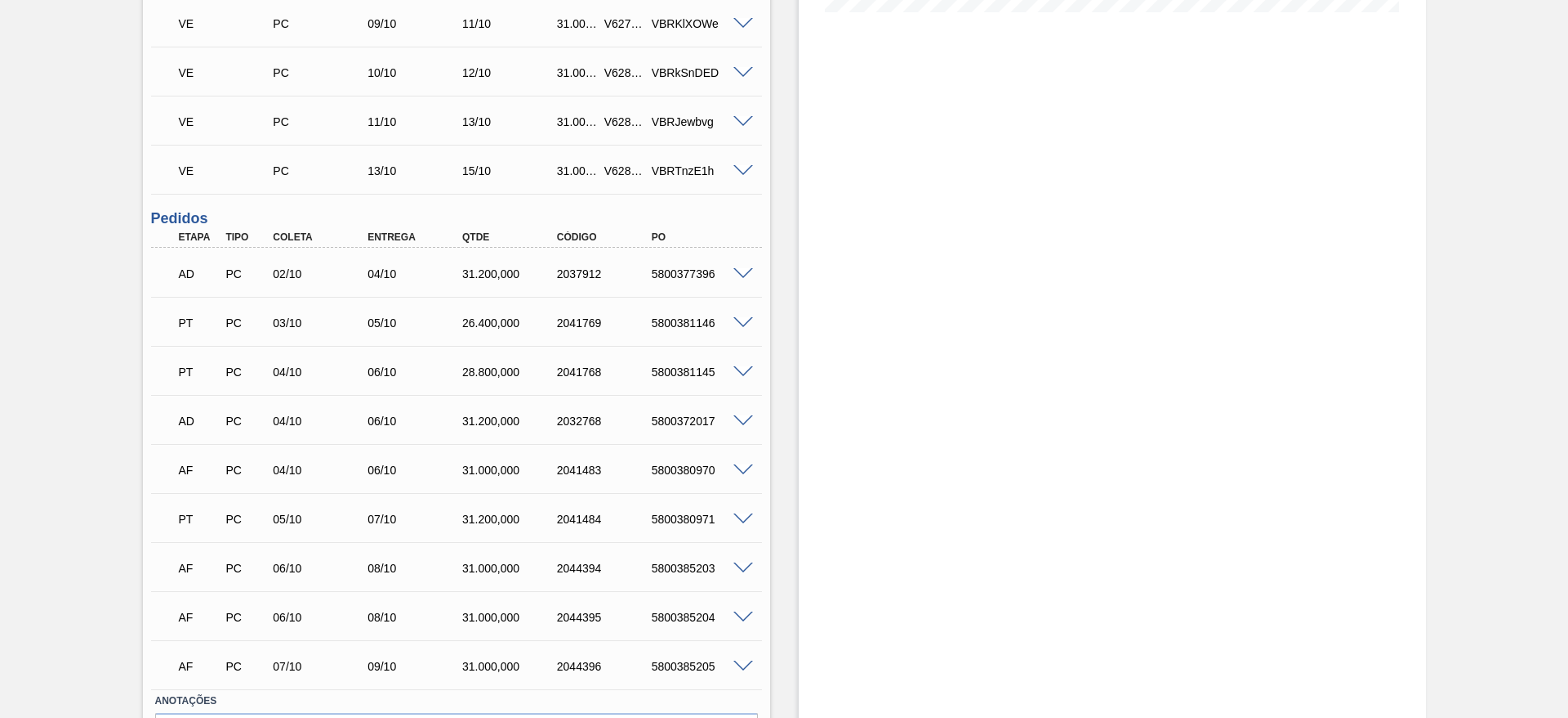
scroll to position [502, 0]
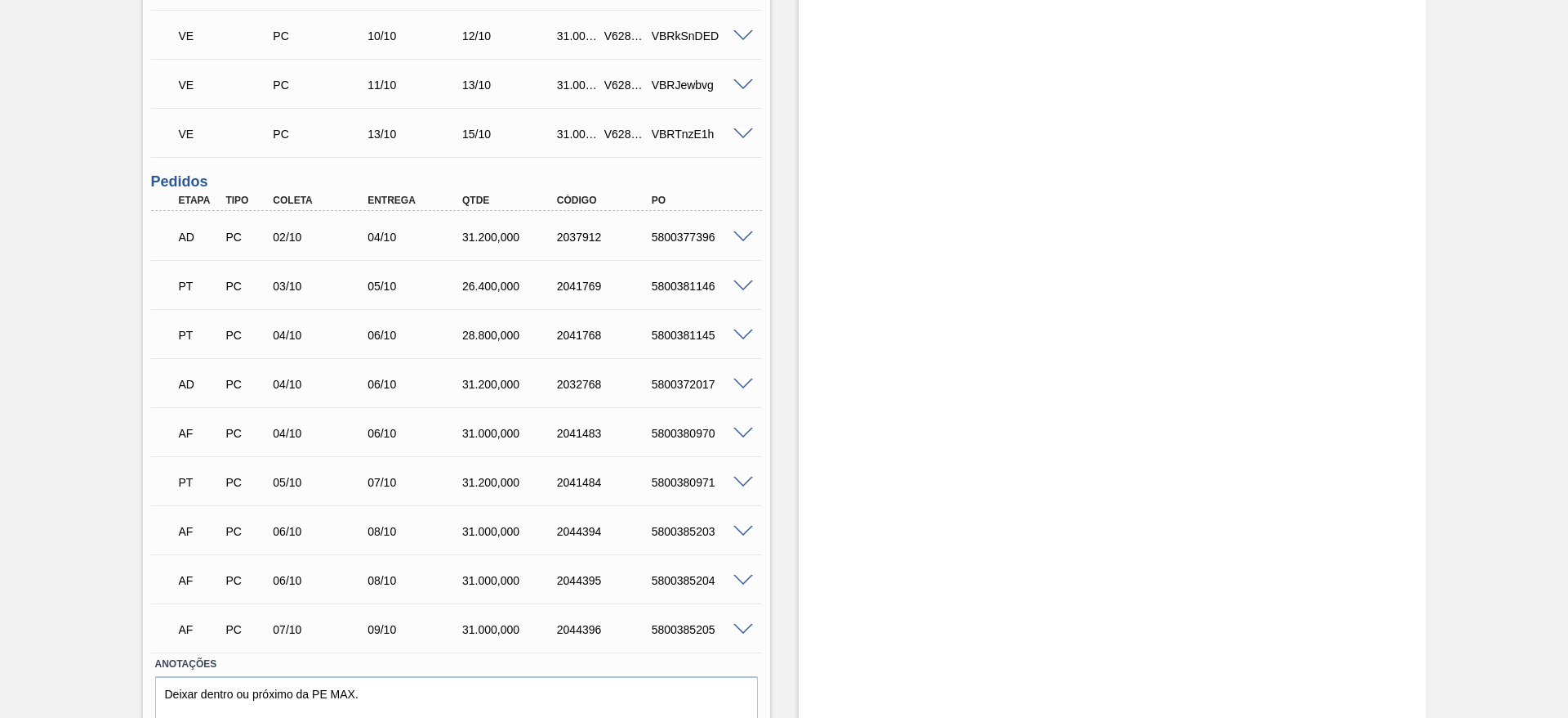
click at [737, 431] on span at bounding box center [743, 434] width 20 height 12
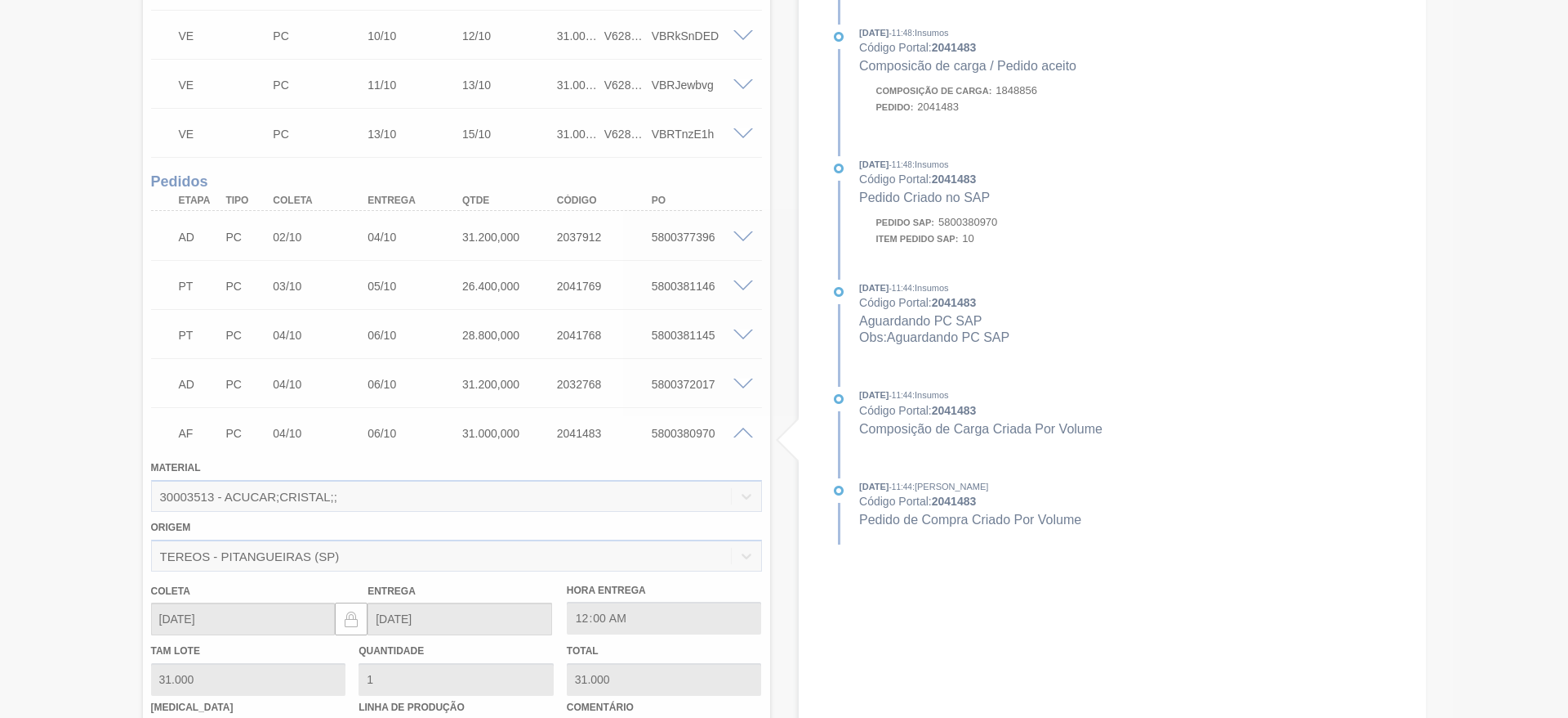
click at [515, 482] on div at bounding box center [784, 359] width 1568 height 718
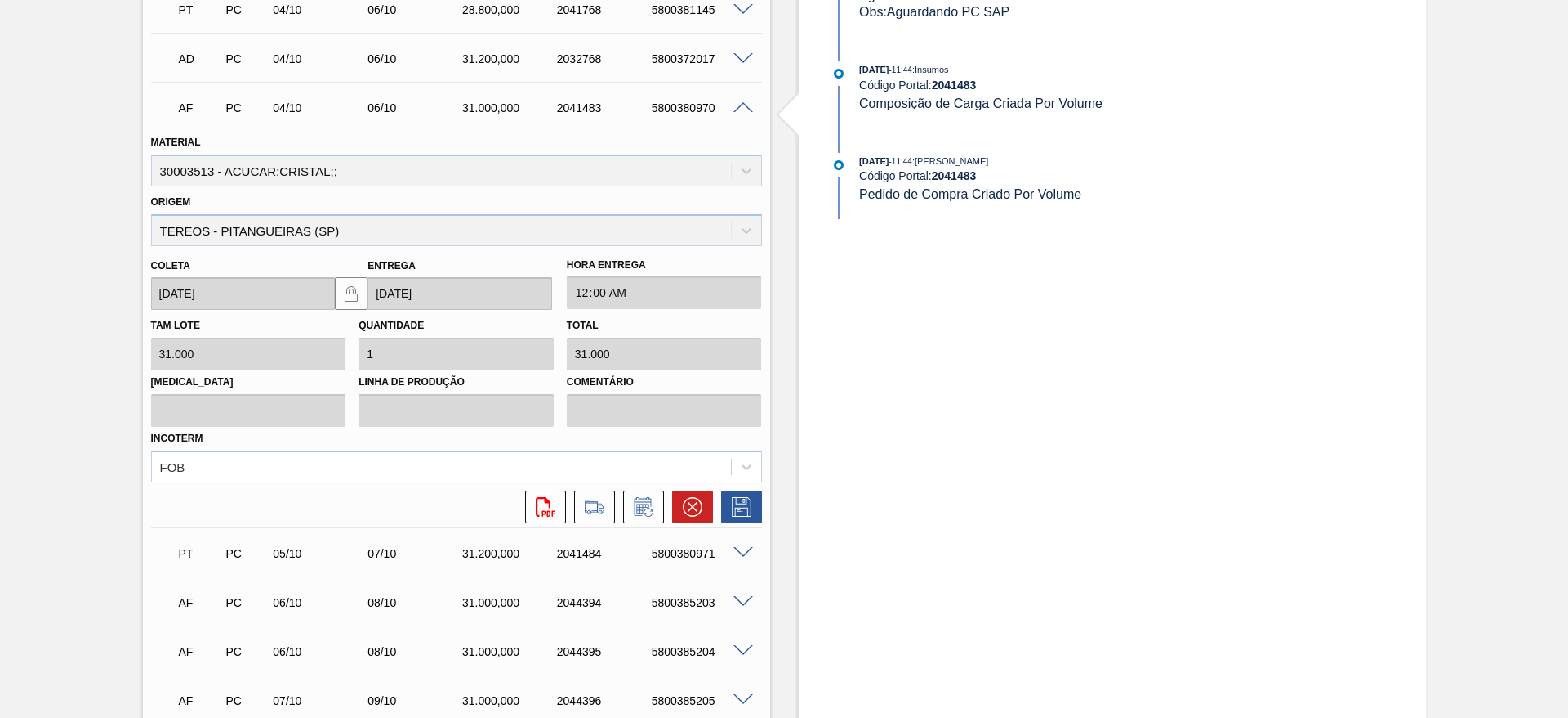
scroll to position [828, 0]
click at [646, 522] on button at bounding box center [643, 506] width 41 height 33
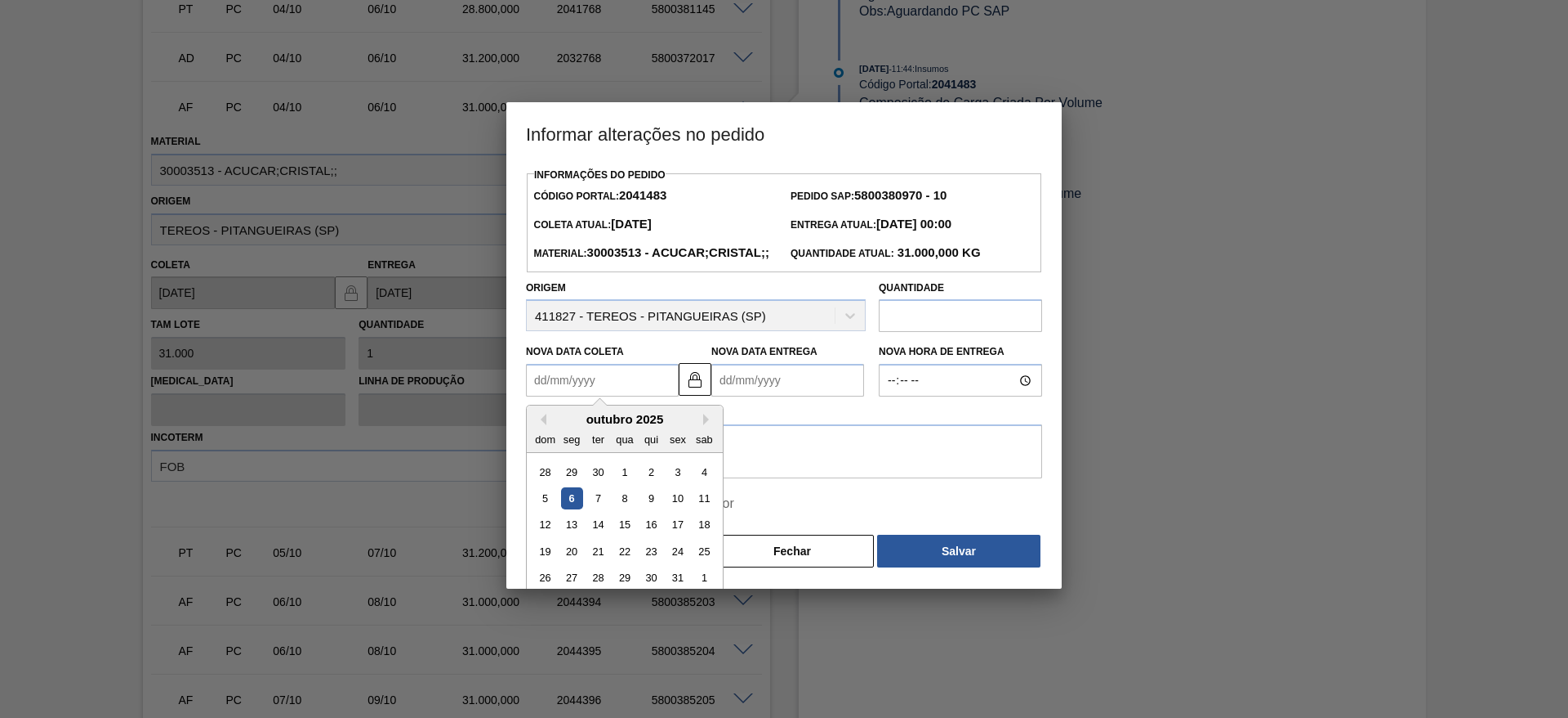
click at [579, 396] on Coleta2041483 "Nova Data Coleta" at bounding box center [603, 380] width 153 height 33
click at [652, 509] on div "9" at bounding box center [651, 497] width 22 height 22
type Coleta2041483 "[DATE]"
type Entrega2041483 "11/10/2025"
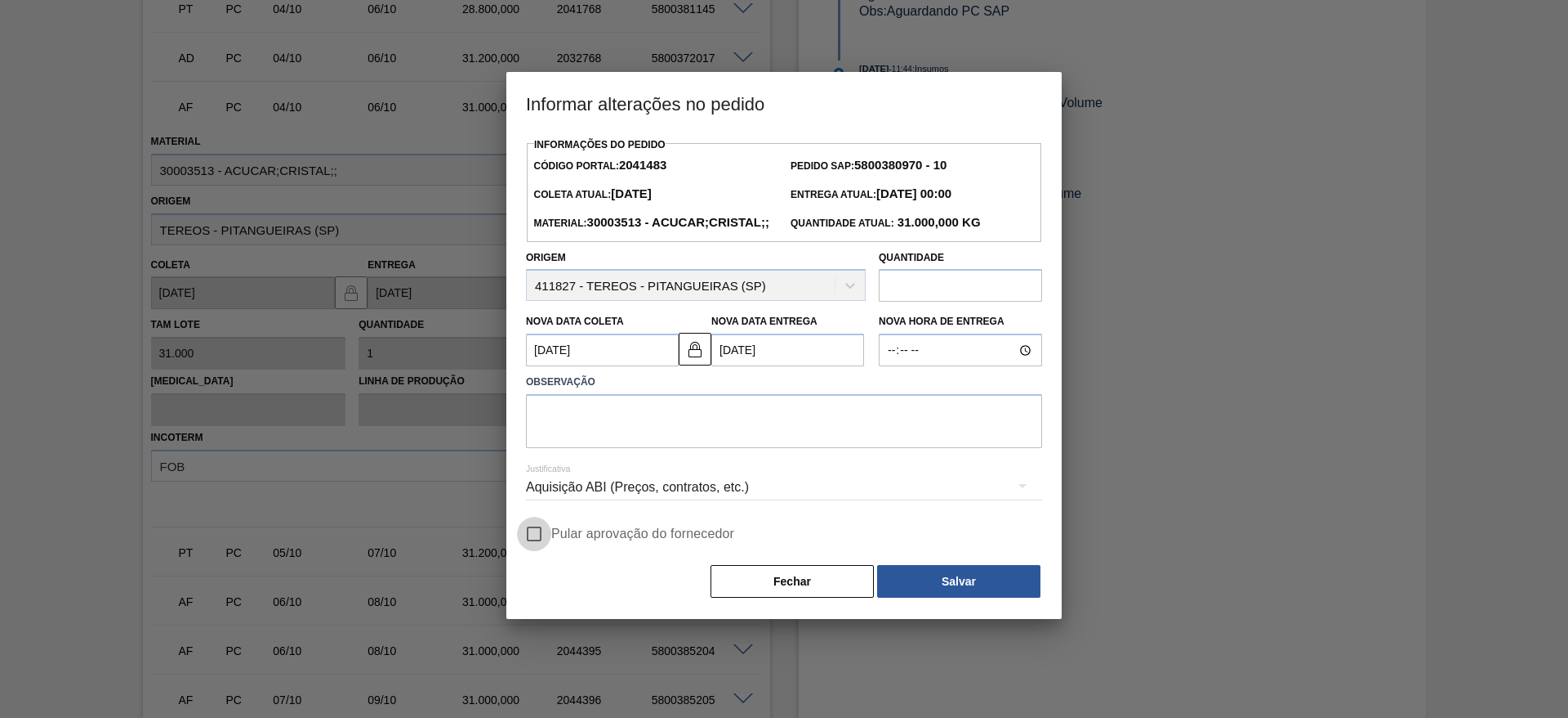
click at [535, 551] on input "Pular aprovação do fornecedor" at bounding box center [533, 533] width 34 height 34
checkbox input "true"
click at [624, 435] on textarea at bounding box center [784, 421] width 516 height 54
type textarea "."
click at [902, 597] on button "Salvar" at bounding box center [959, 582] width 163 height 33
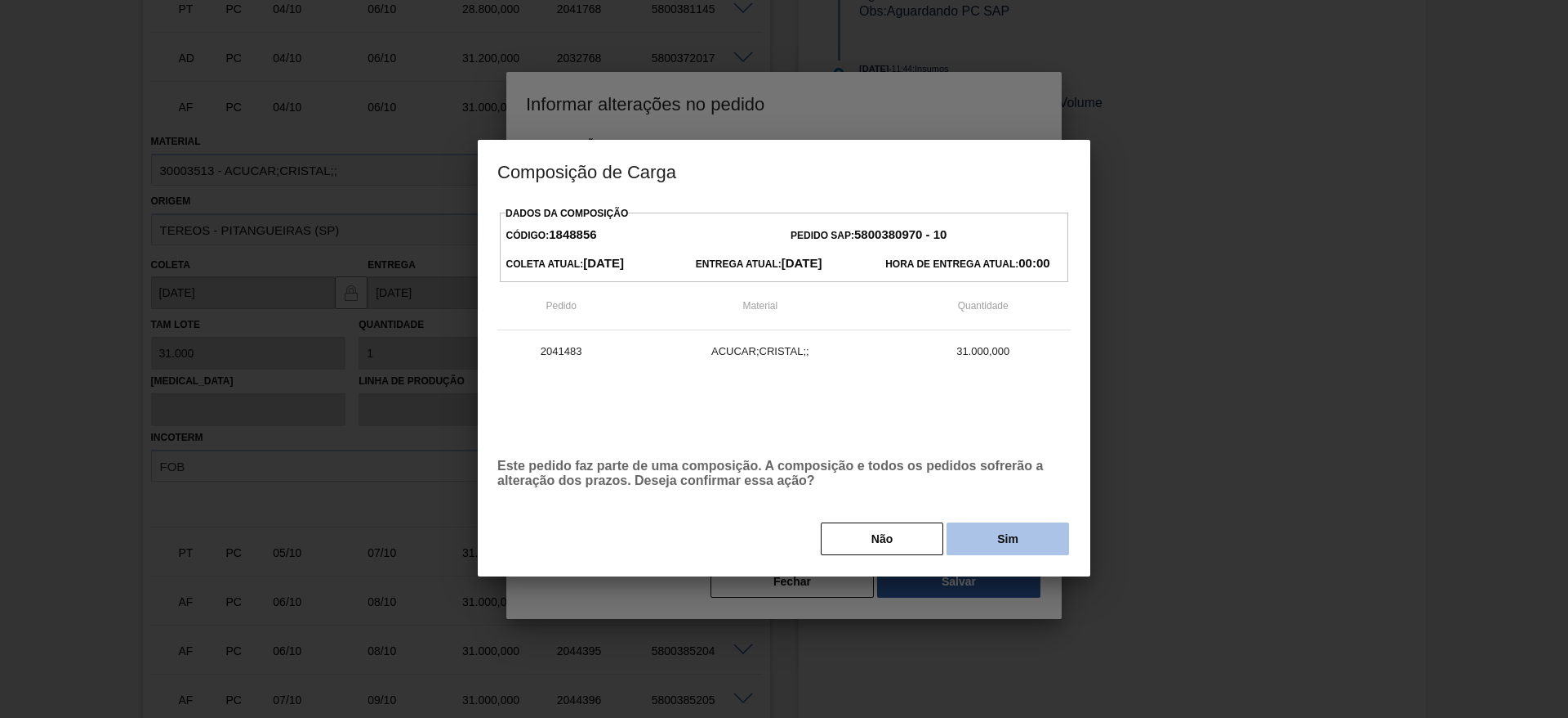
click at [969, 543] on button "Sim" at bounding box center [1008, 539] width 122 height 33
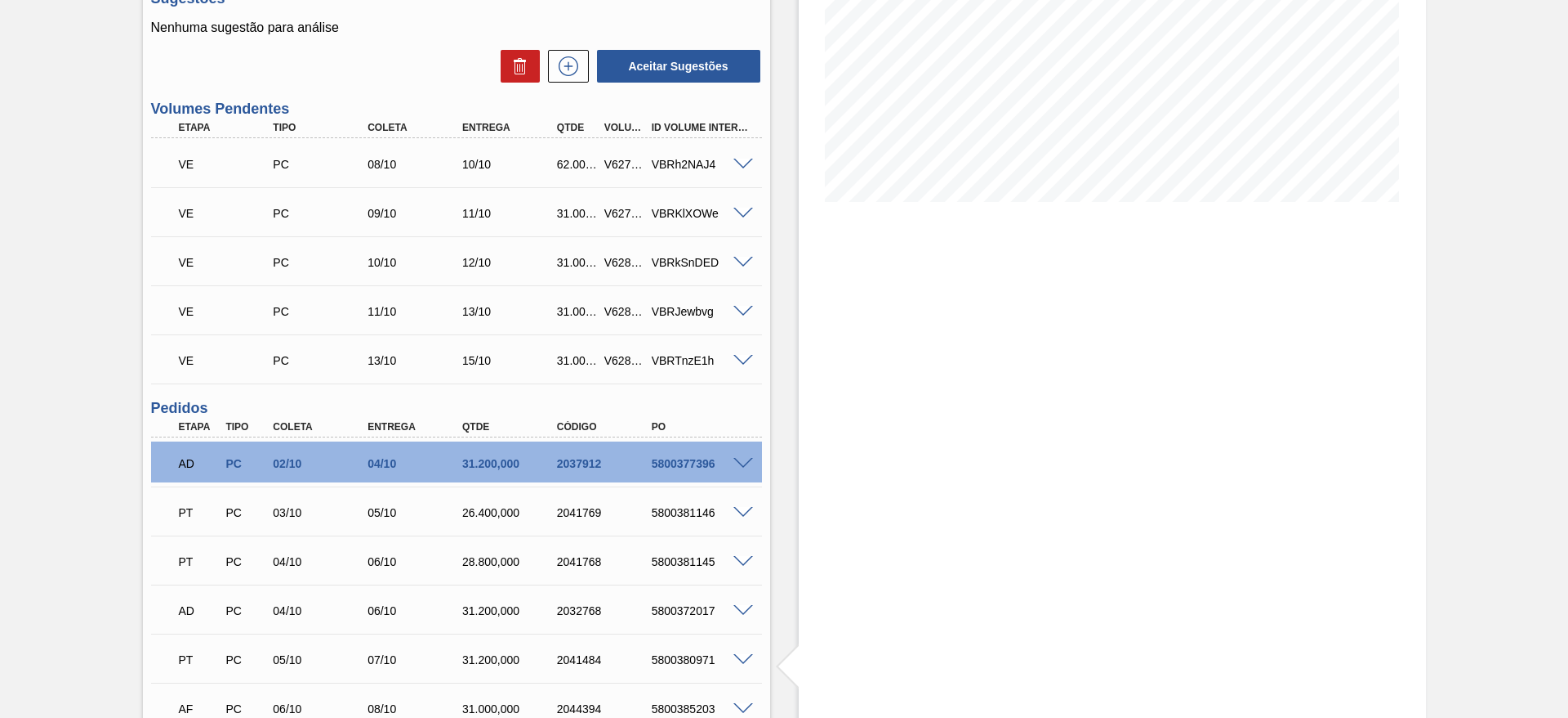
scroll to position [0, 0]
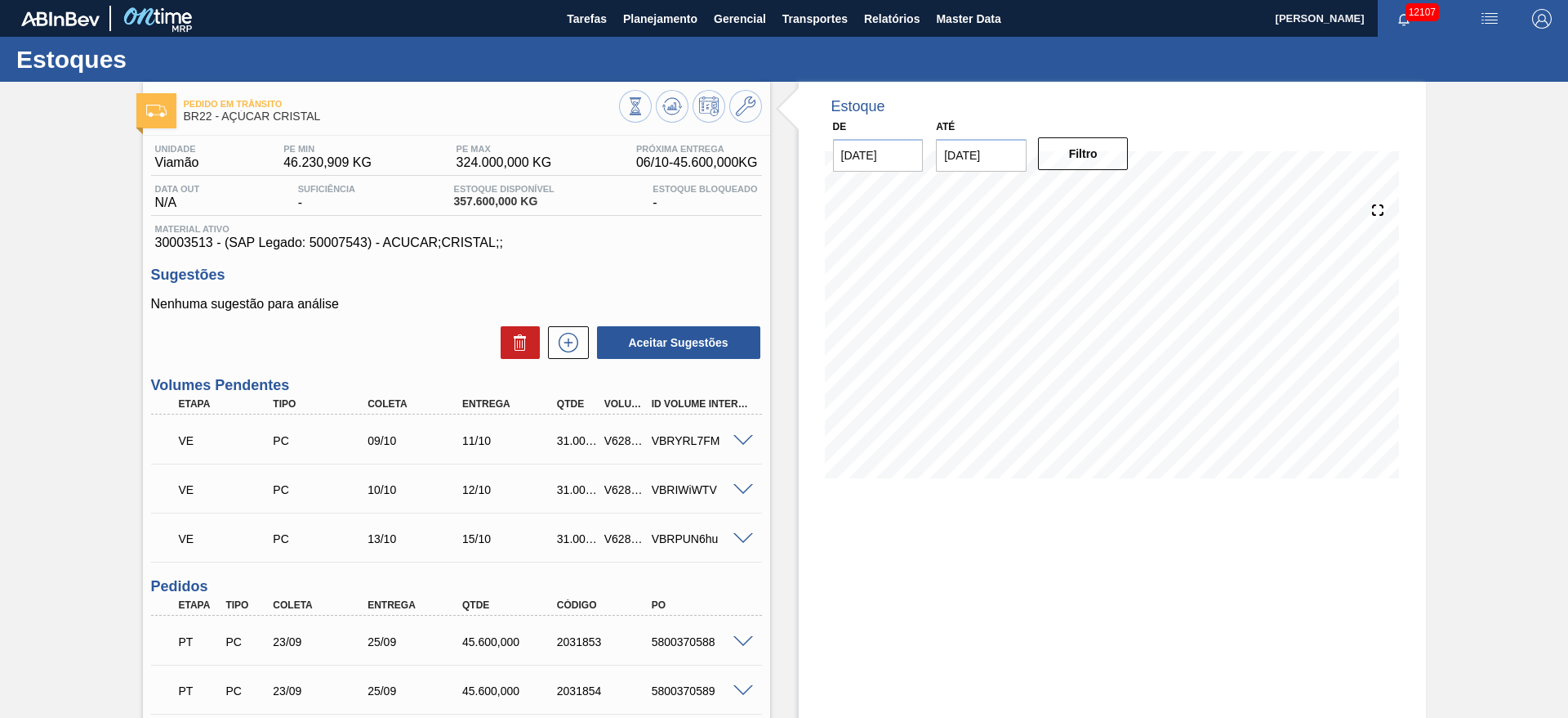
click at [684, 637] on div "5800370588" at bounding box center [701, 642] width 106 height 13
copy div "5800370588"
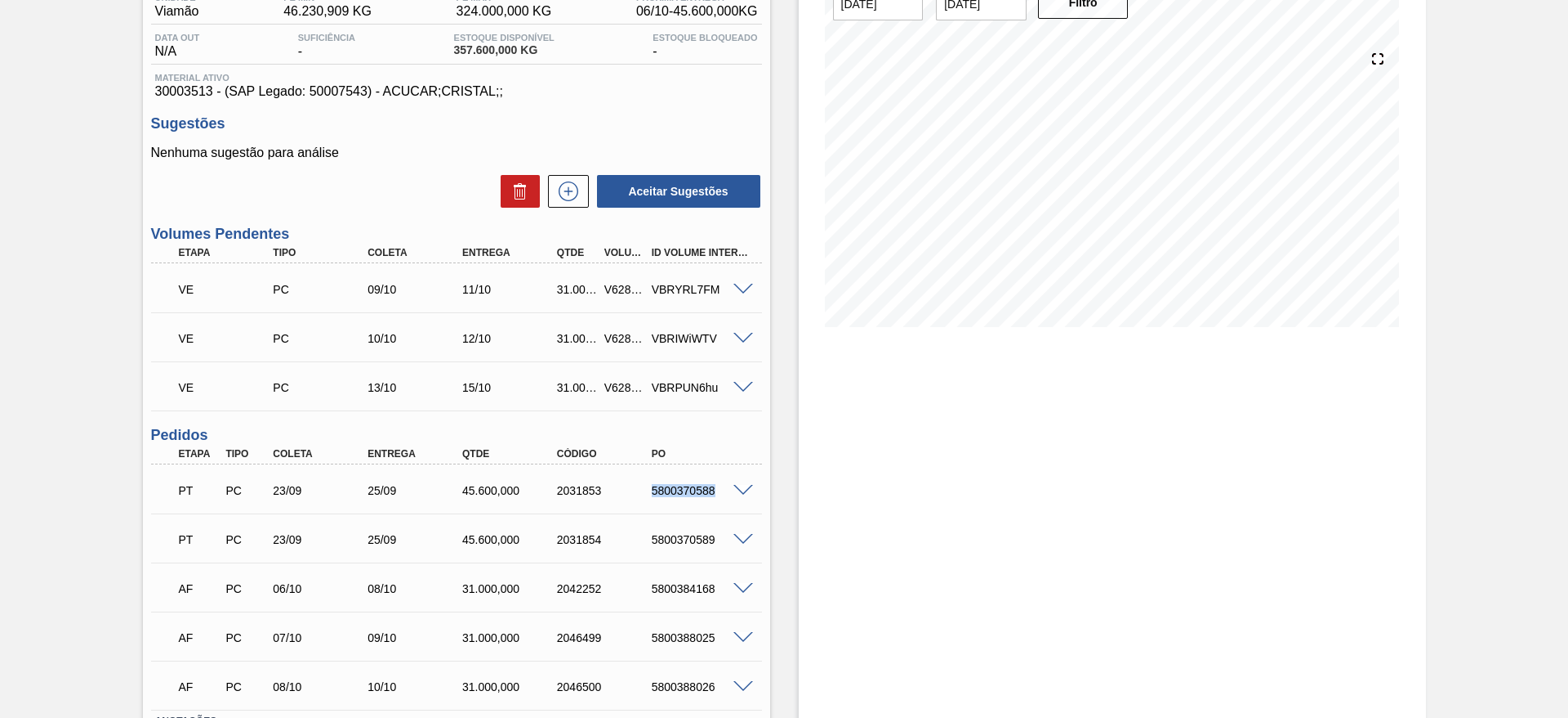
scroll to position [189, 0]
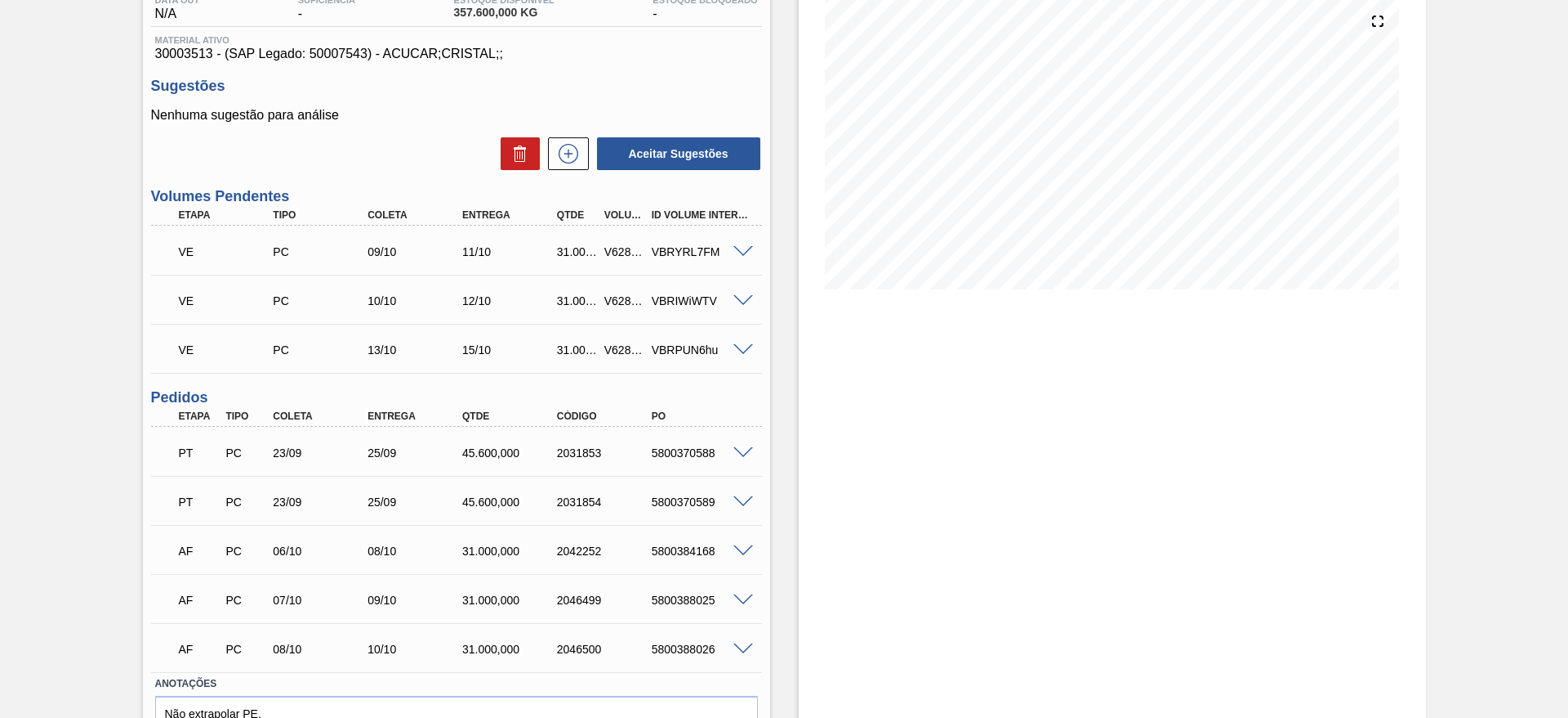
click at [745, 549] on span at bounding box center [743, 551] width 20 height 12
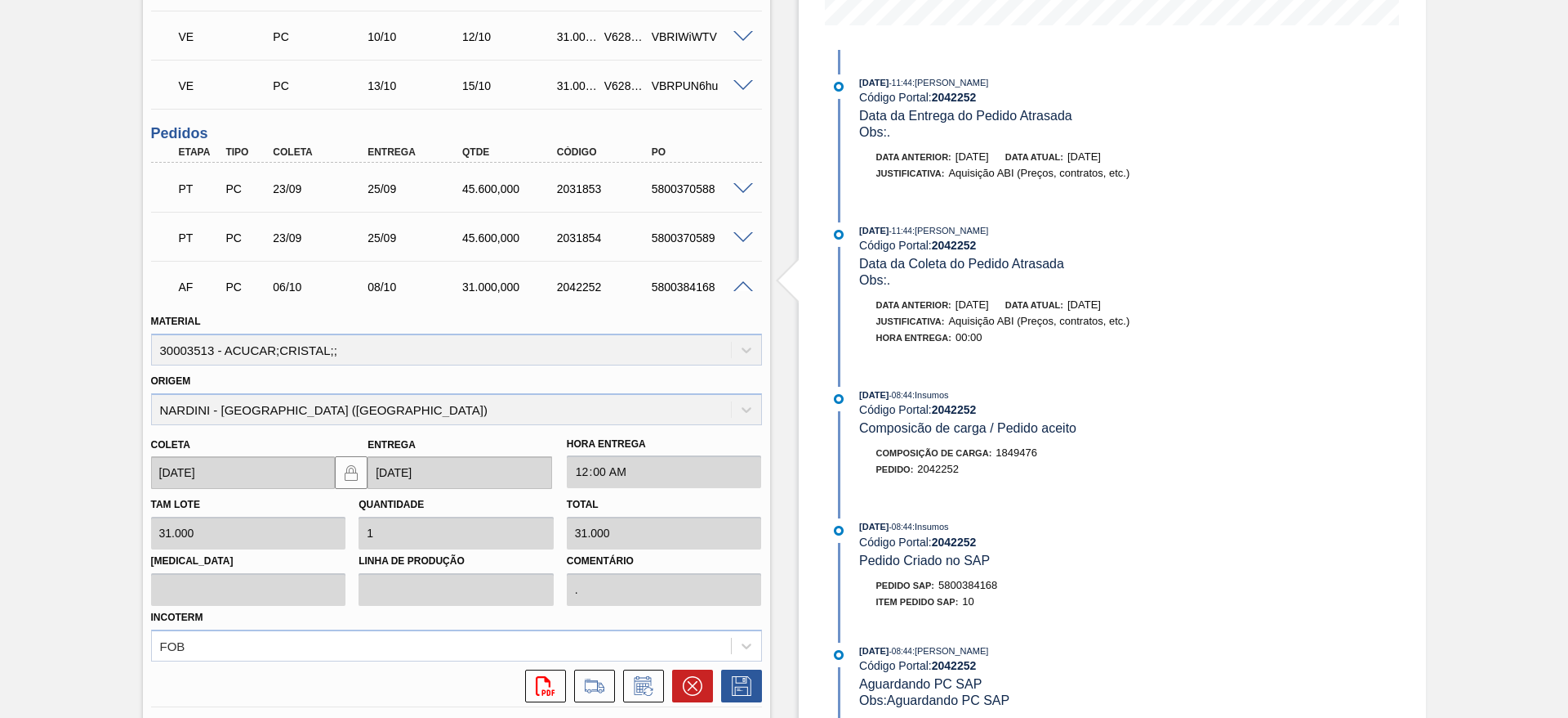
scroll to position [456, 0]
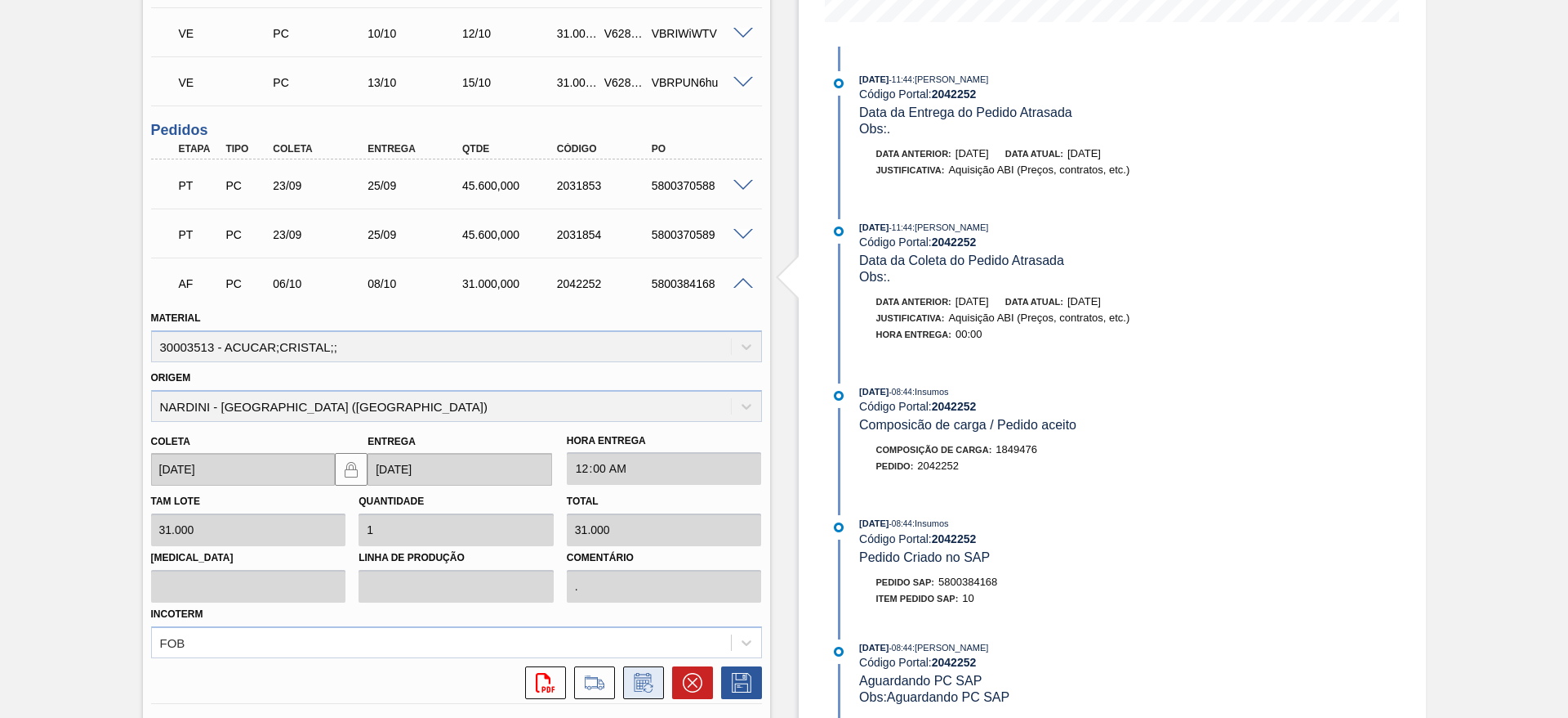
click at [653, 678] on icon at bounding box center [644, 682] width 26 height 20
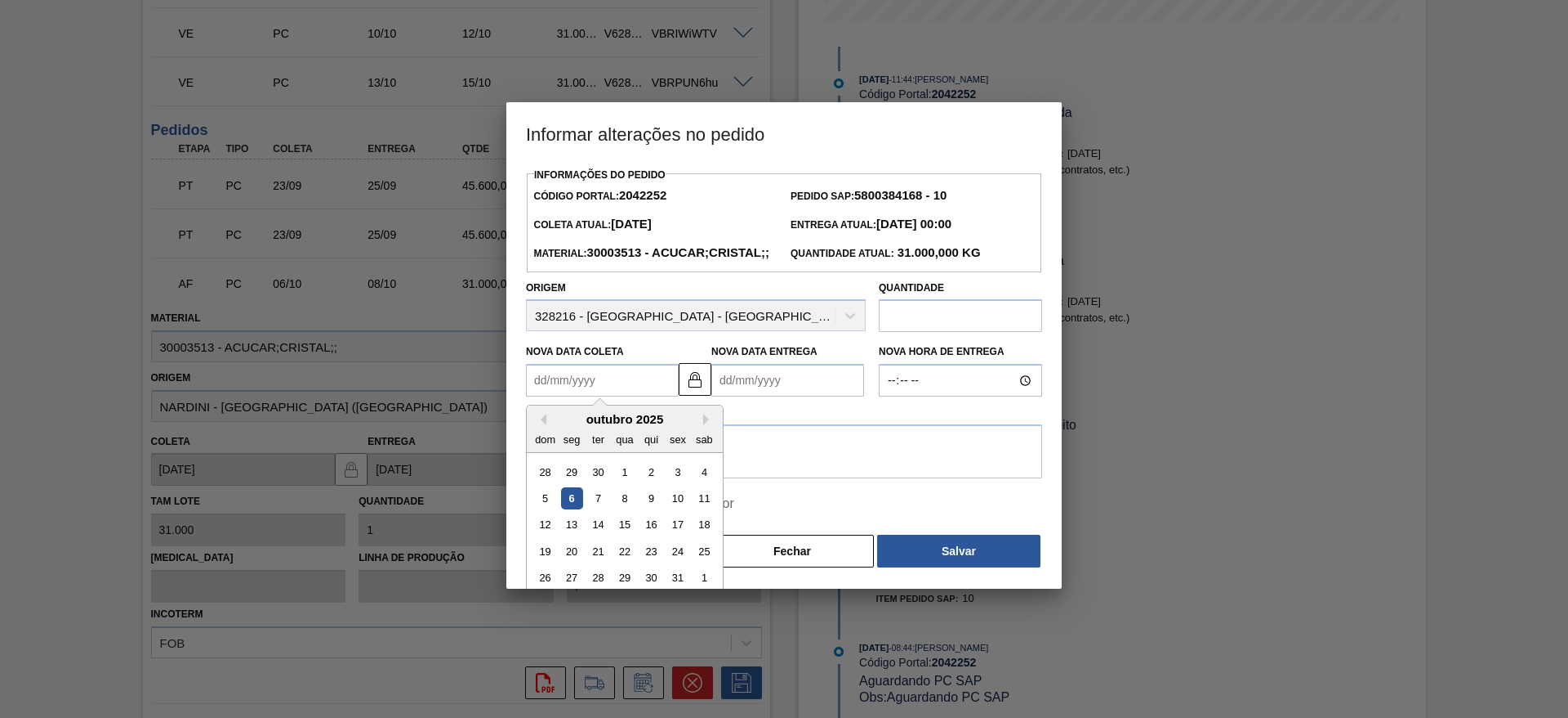
click at [567, 396] on Coleta2042252 "Nova Data Coleta" at bounding box center [603, 380] width 153 height 33
drag, startPoint x: 605, startPoint y: 537, endPoint x: 603, endPoint y: 527, distance: 10.2
click at [603, 512] on div "5 6 7 8 9 10 11" at bounding box center [624, 499] width 185 height 26
click at [603, 509] on div "7" at bounding box center [598, 497] width 22 height 22
type Coleta2042252 "[DATE]"
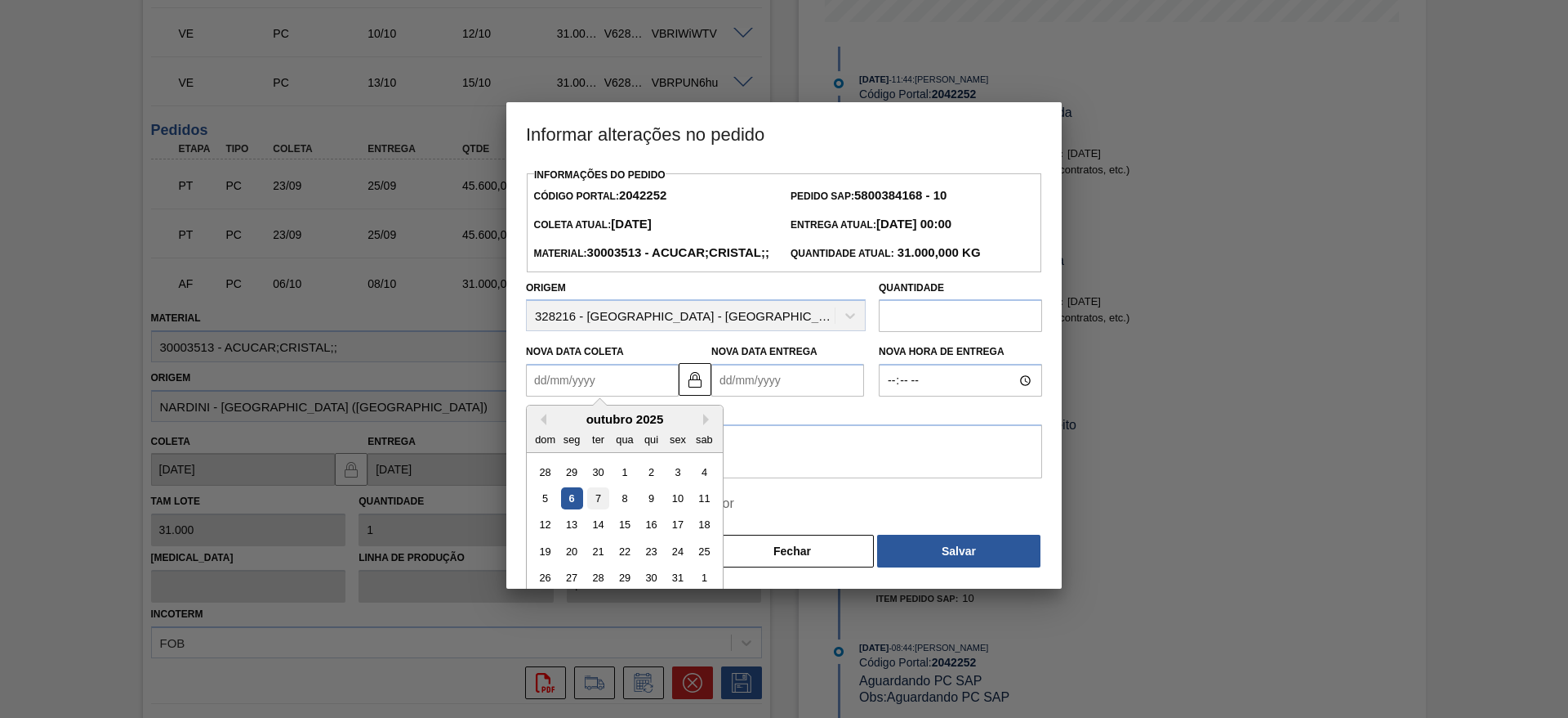
type Entrega2042252 "[DATE]"
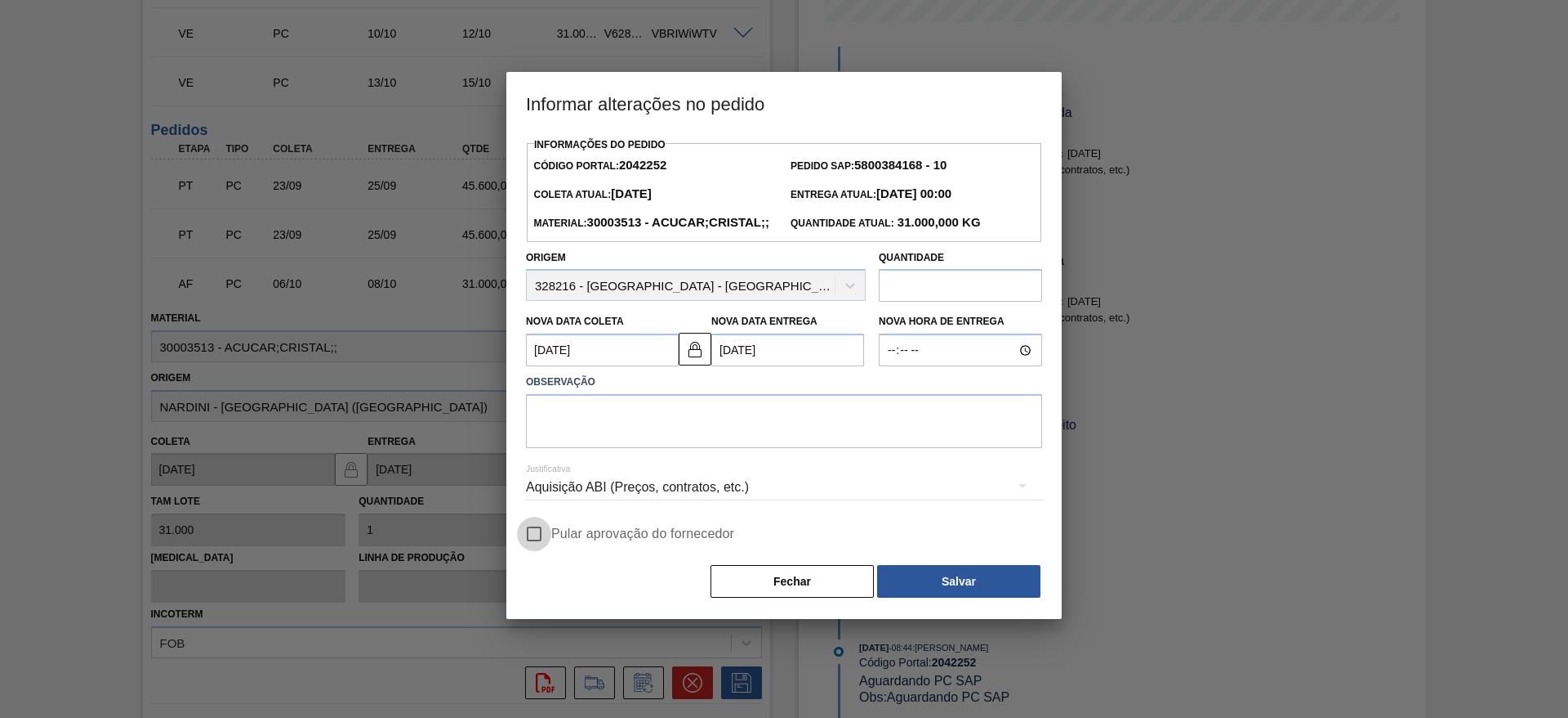
click at [546, 551] on input "Pular aprovação do fornecedor" at bounding box center [533, 533] width 34 height 34
checkbox input "true"
click at [624, 448] on textarea at bounding box center [784, 421] width 516 height 54
type textarea ";"
click at [971, 597] on button "Salvar" at bounding box center [959, 582] width 163 height 33
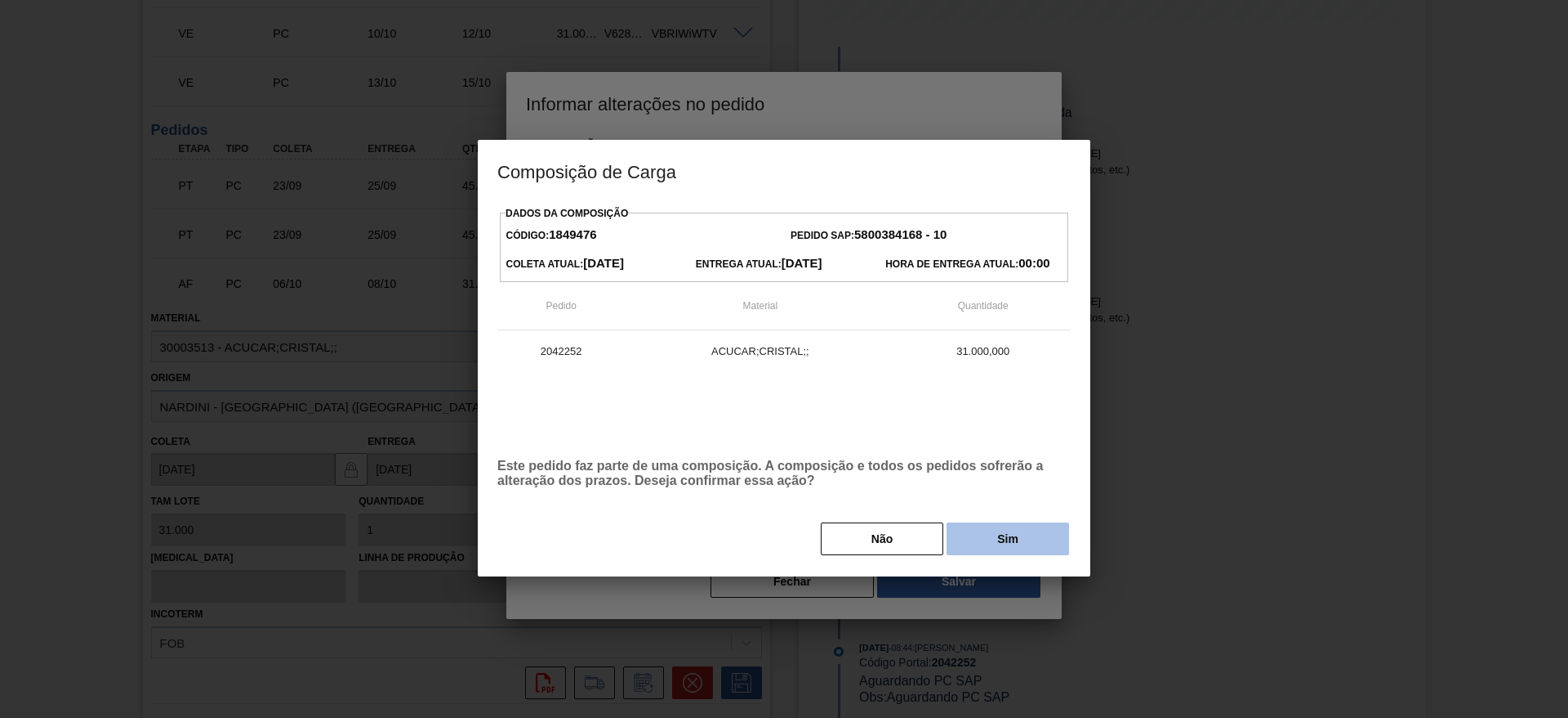
click at [1023, 541] on button "Sim" at bounding box center [1008, 539] width 122 height 33
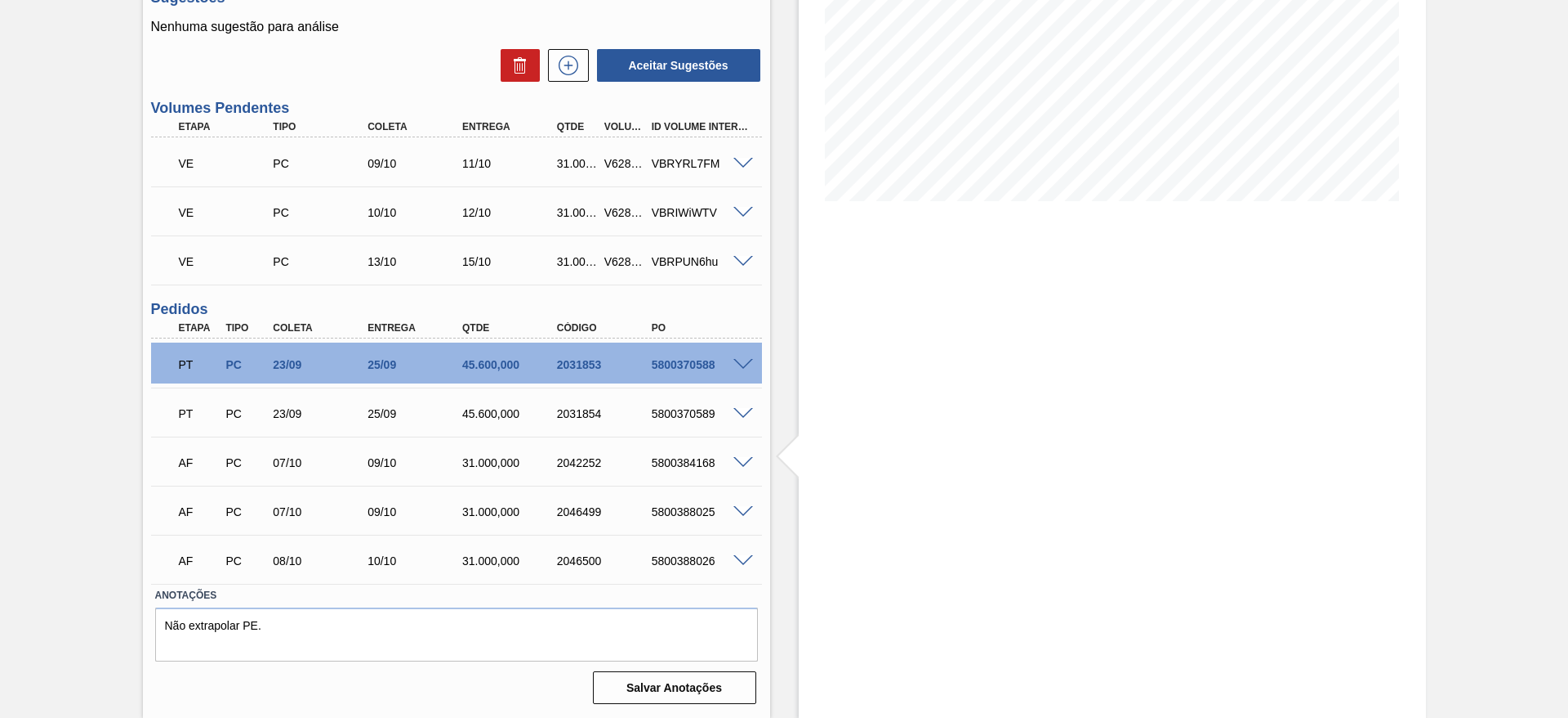
scroll to position [277, 0]
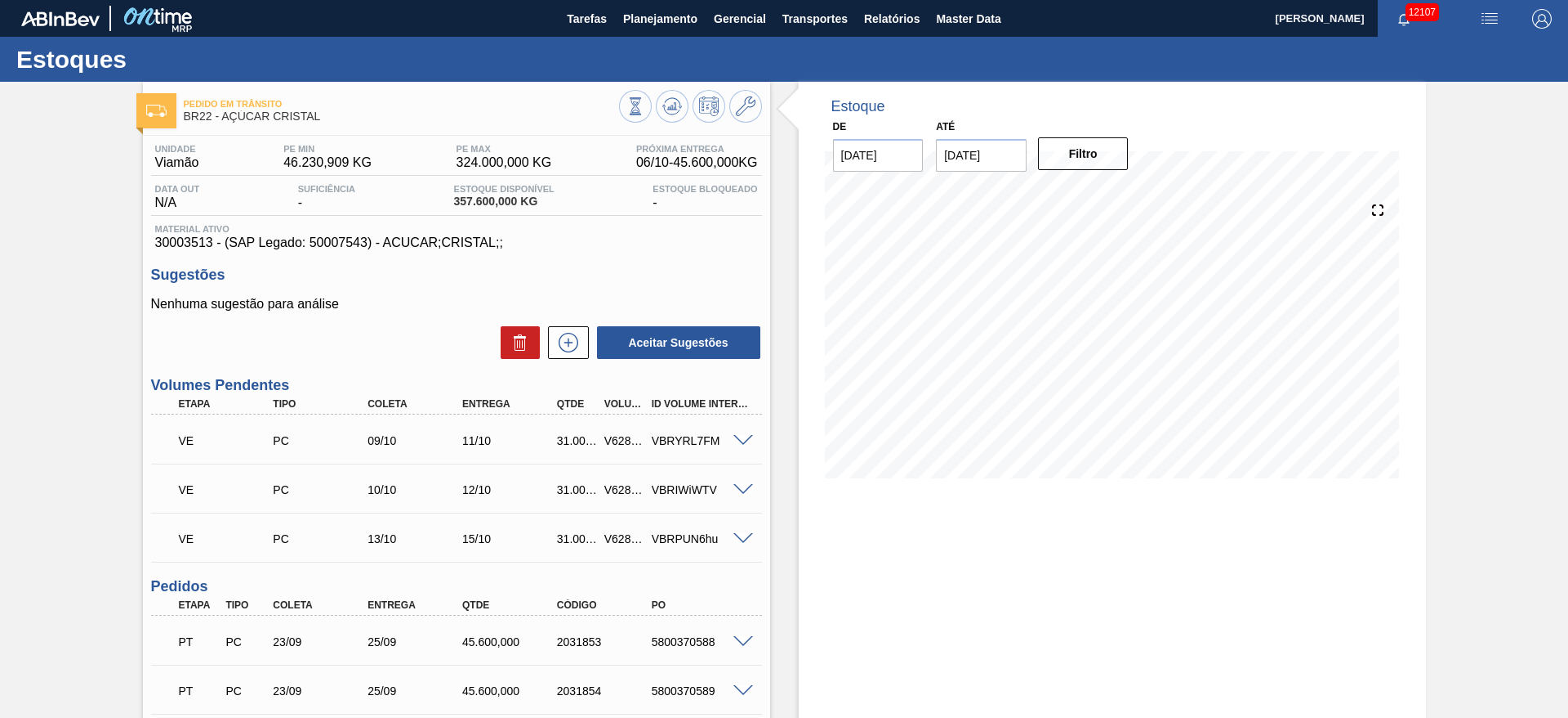
scroll to position [277, 0]
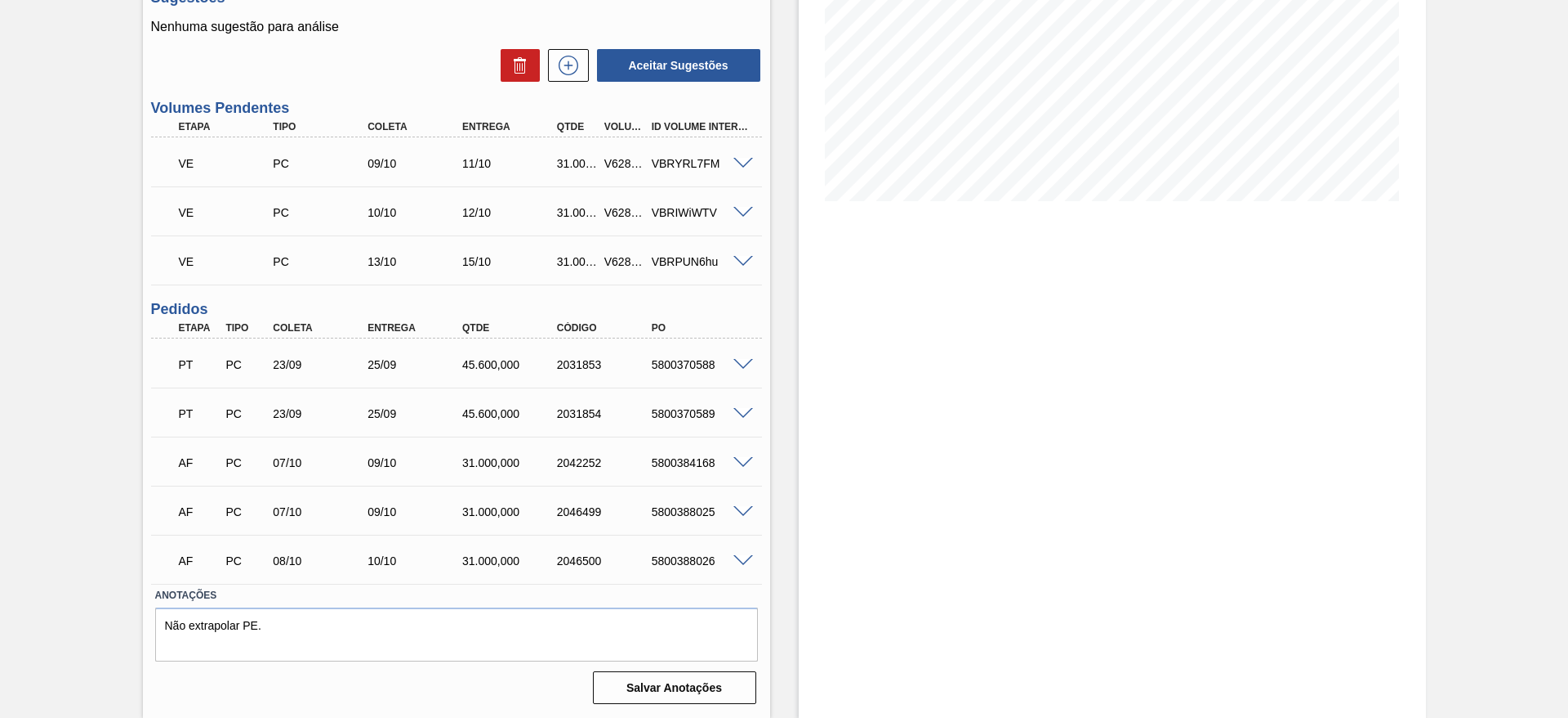
click at [742, 359] on span at bounding box center [743, 365] width 20 height 12
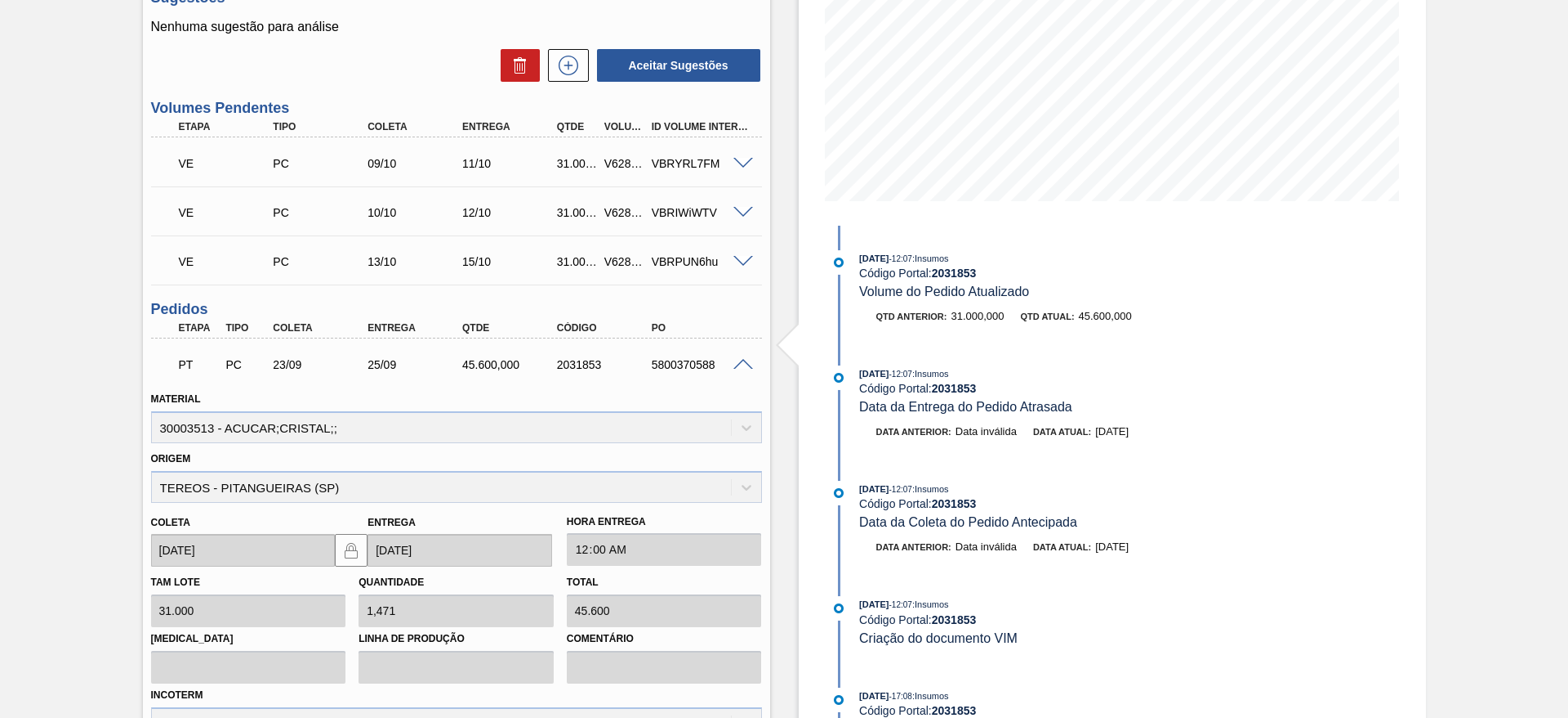
scroll to position [674, 0]
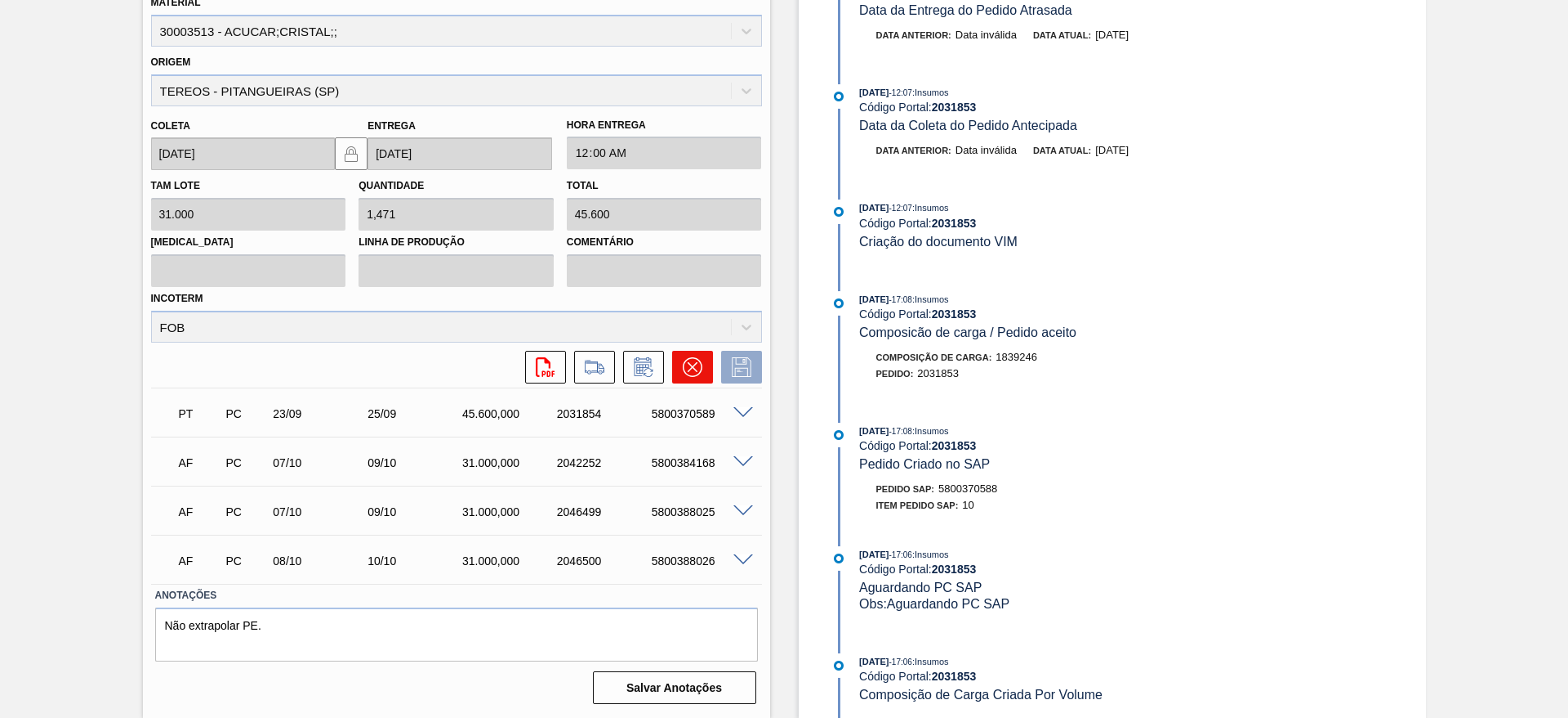
click at [694, 362] on icon at bounding box center [692, 367] width 20 height 20
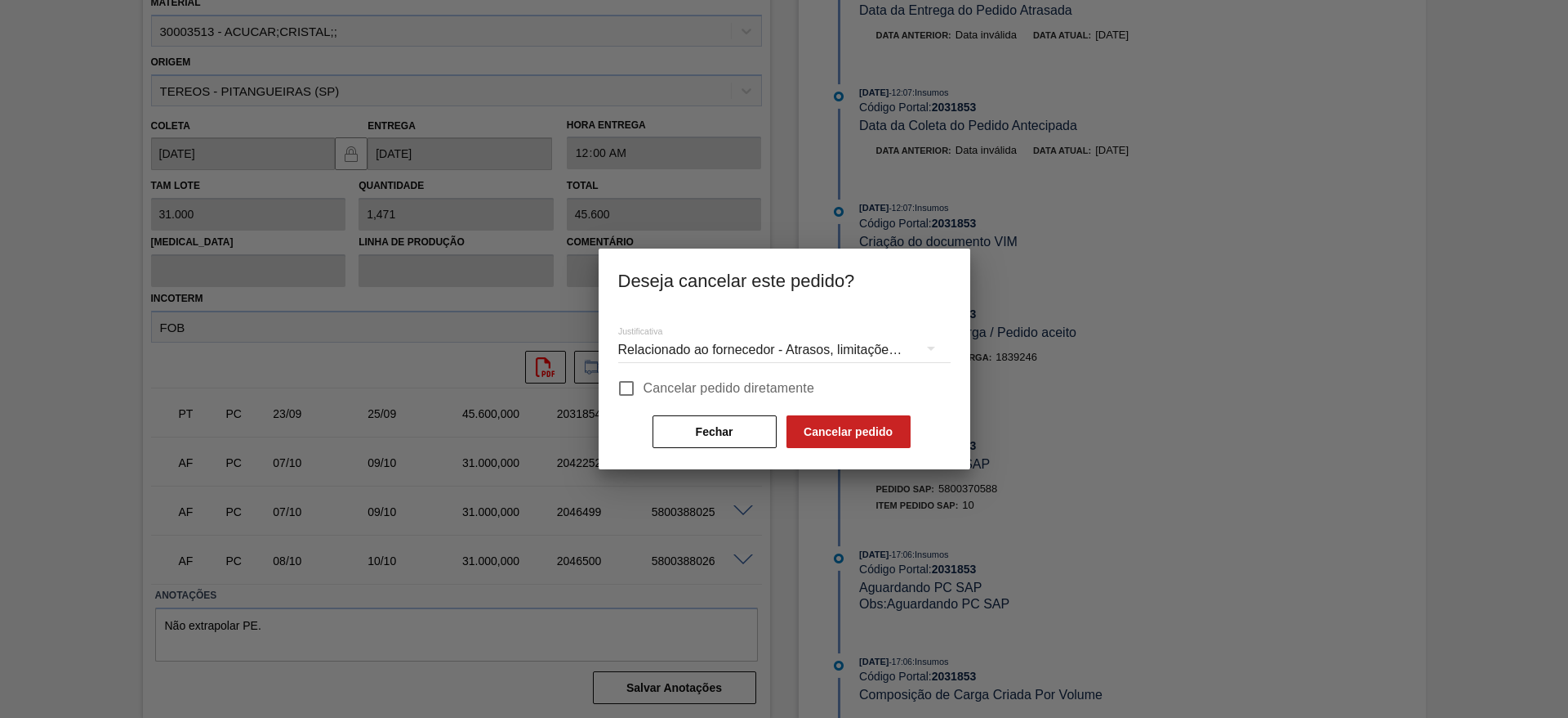
click at [669, 380] on span "Cancelar pedido diretamente" at bounding box center [729, 388] width 171 height 20
click at [644, 380] on input "Cancelar pedido diretamente" at bounding box center [625, 388] width 34 height 34
checkbox input "true"
click at [814, 433] on button "Cancelar pedido" at bounding box center [848, 432] width 124 height 33
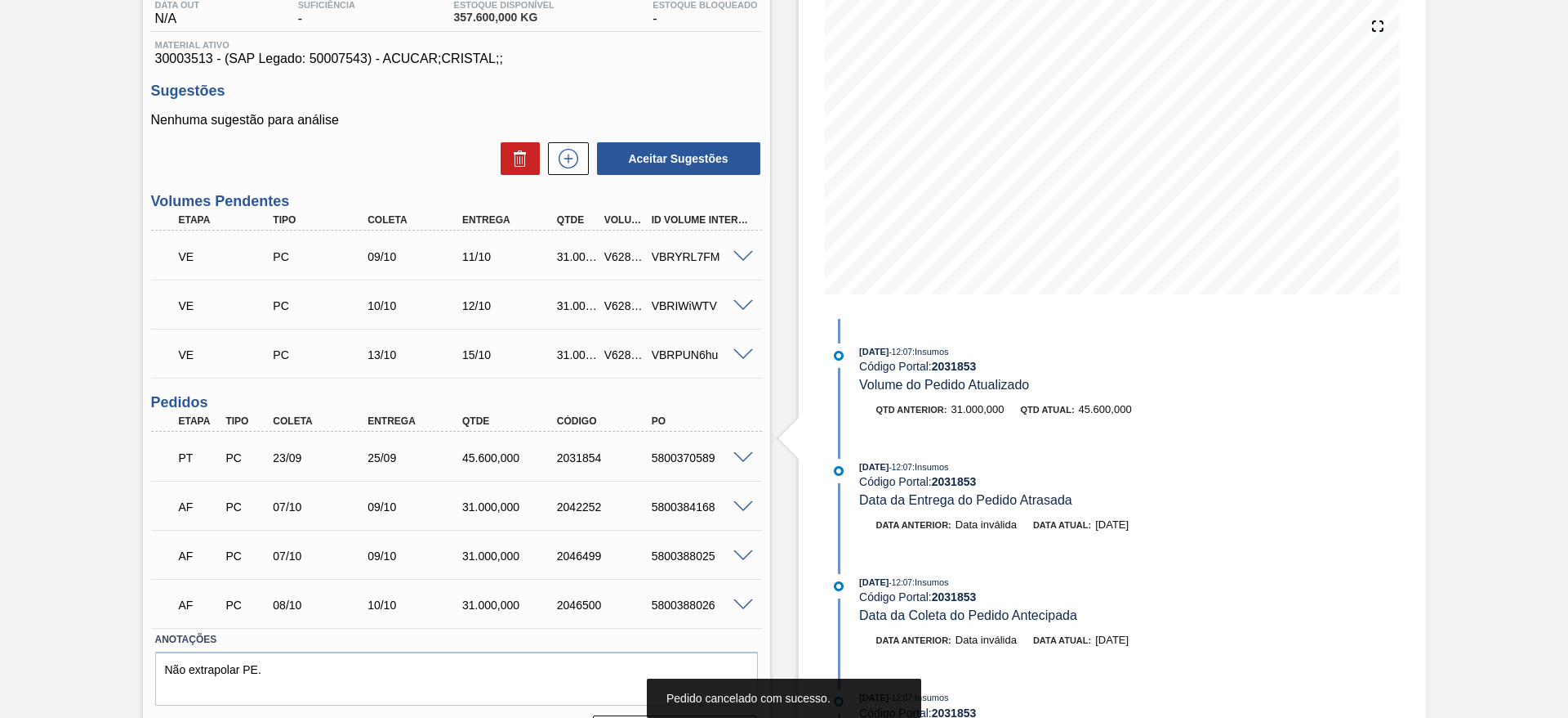
scroll to position [228, 0]
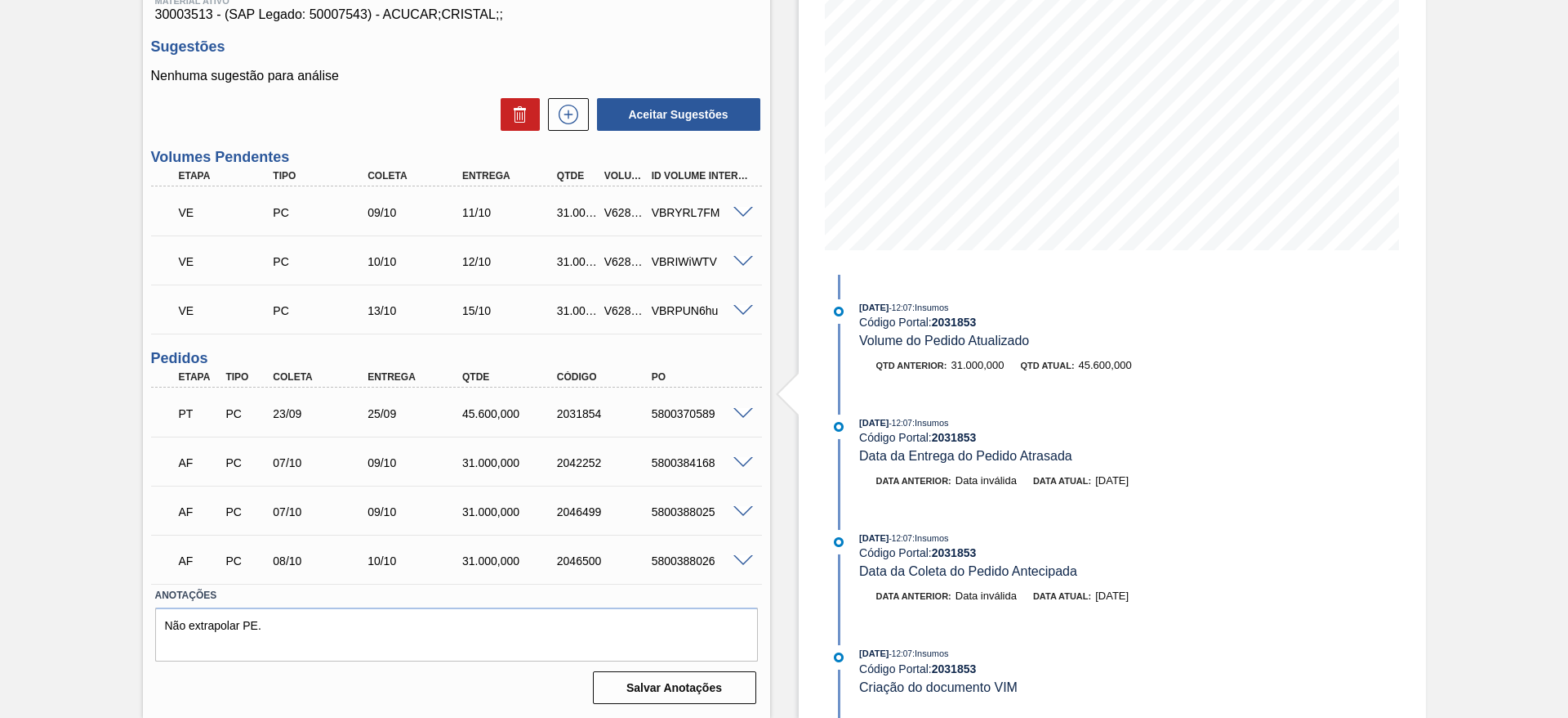
click at [736, 416] on span at bounding box center [743, 414] width 20 height 12
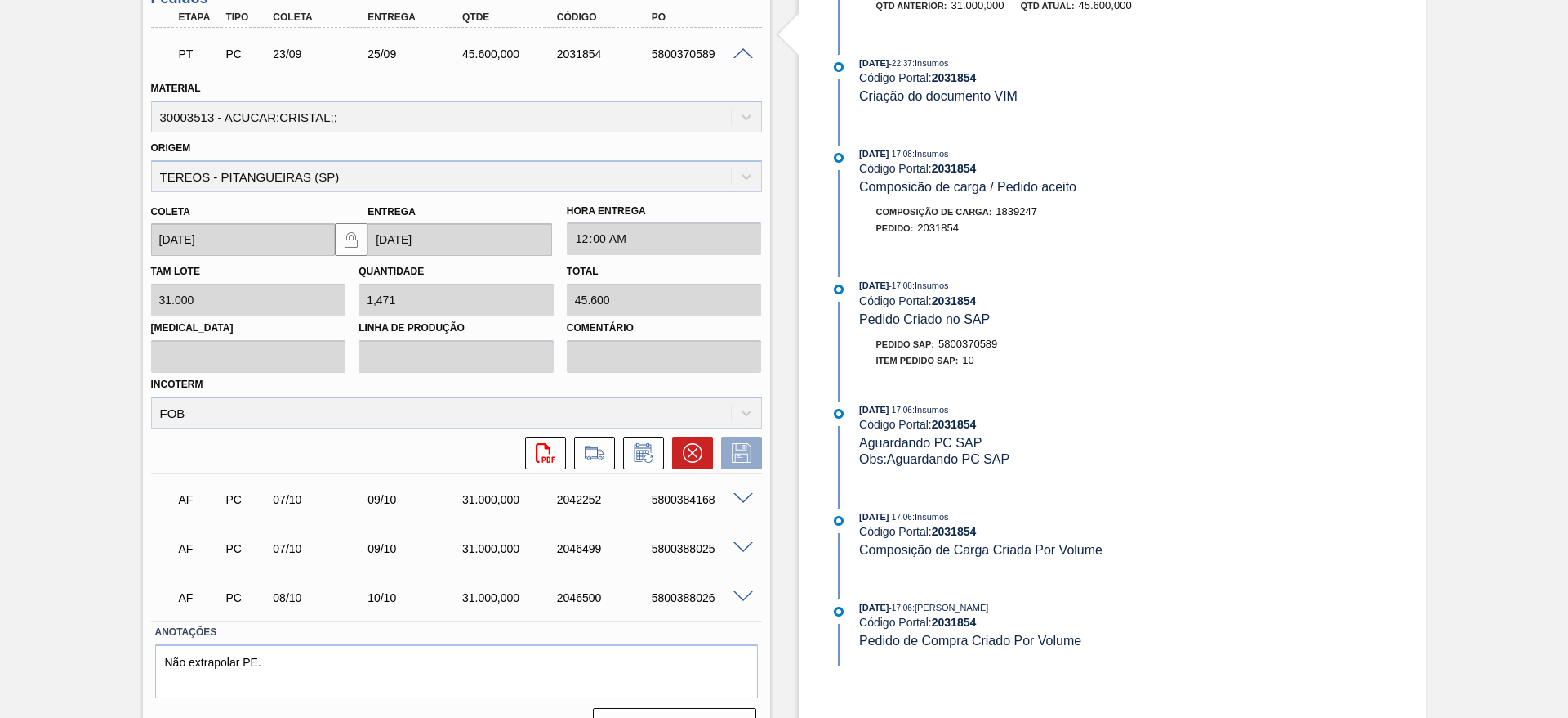
scroll to position [624, 0]
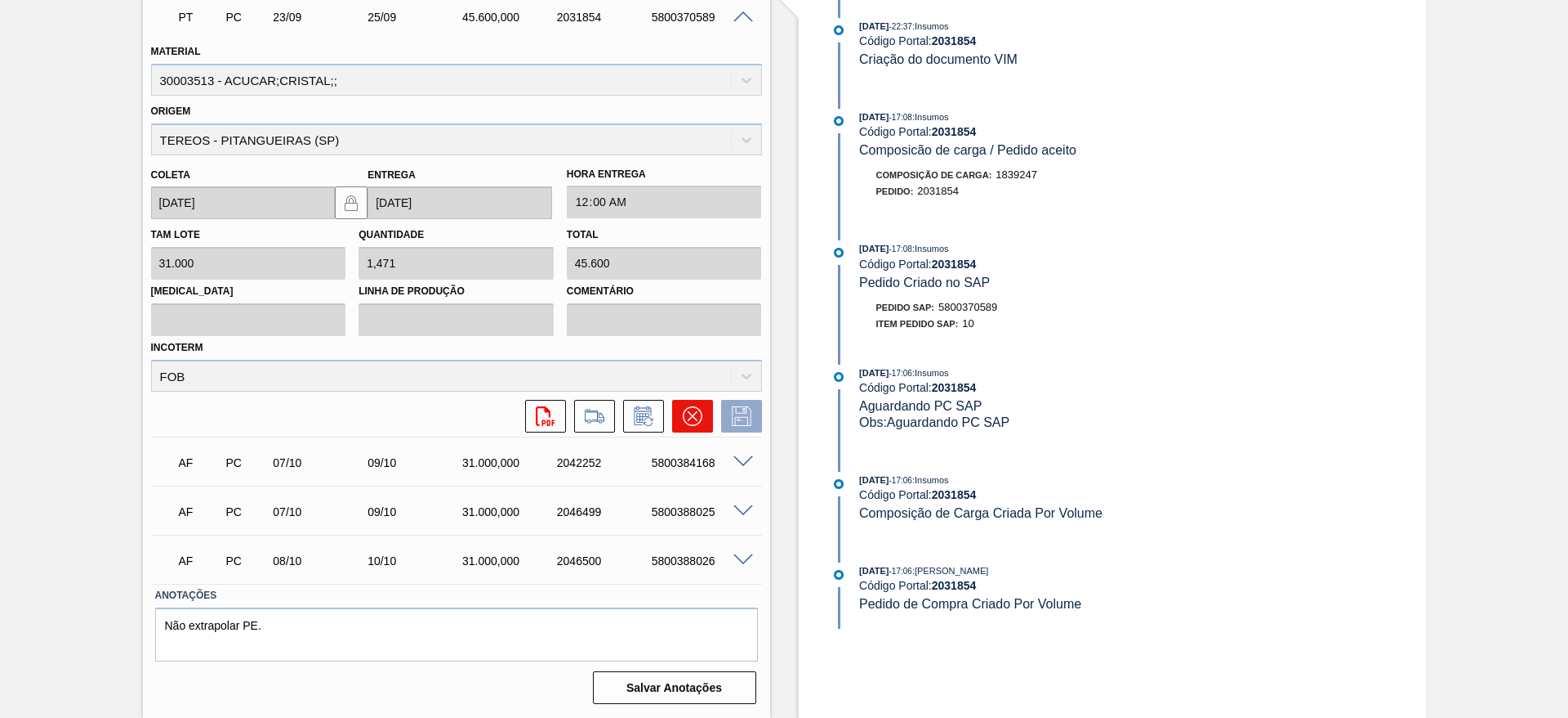
click at [684, 411] on icon at bounding box center [692, 416] width 20 height 20
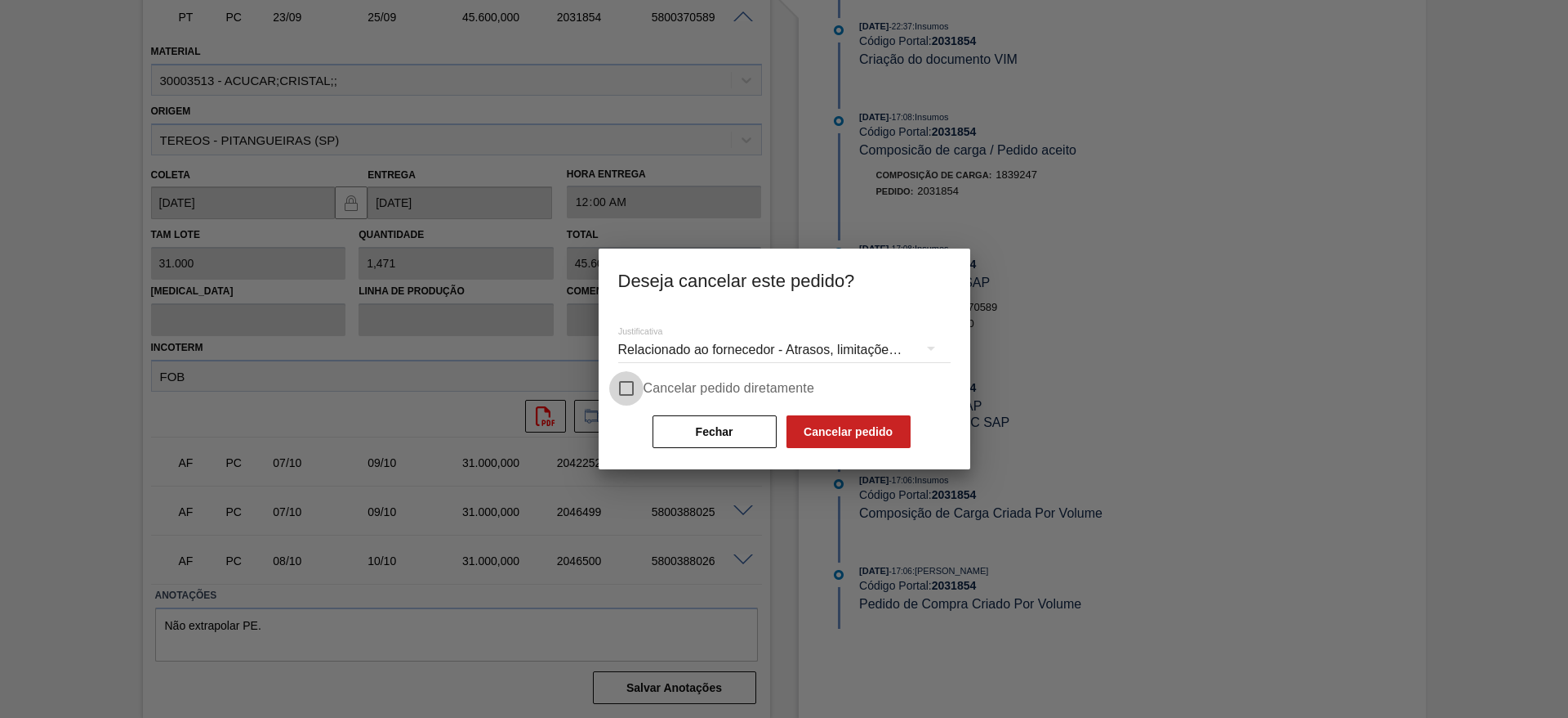
click at [618, 396] on input "Cancelar pedido diretamente" at bounding box center [625, 388] width 34 height 34
checkbox input "true"
click at [811, 424] on button "Cancelar pedido" at bounding box center [848, 432] width 124 height 33
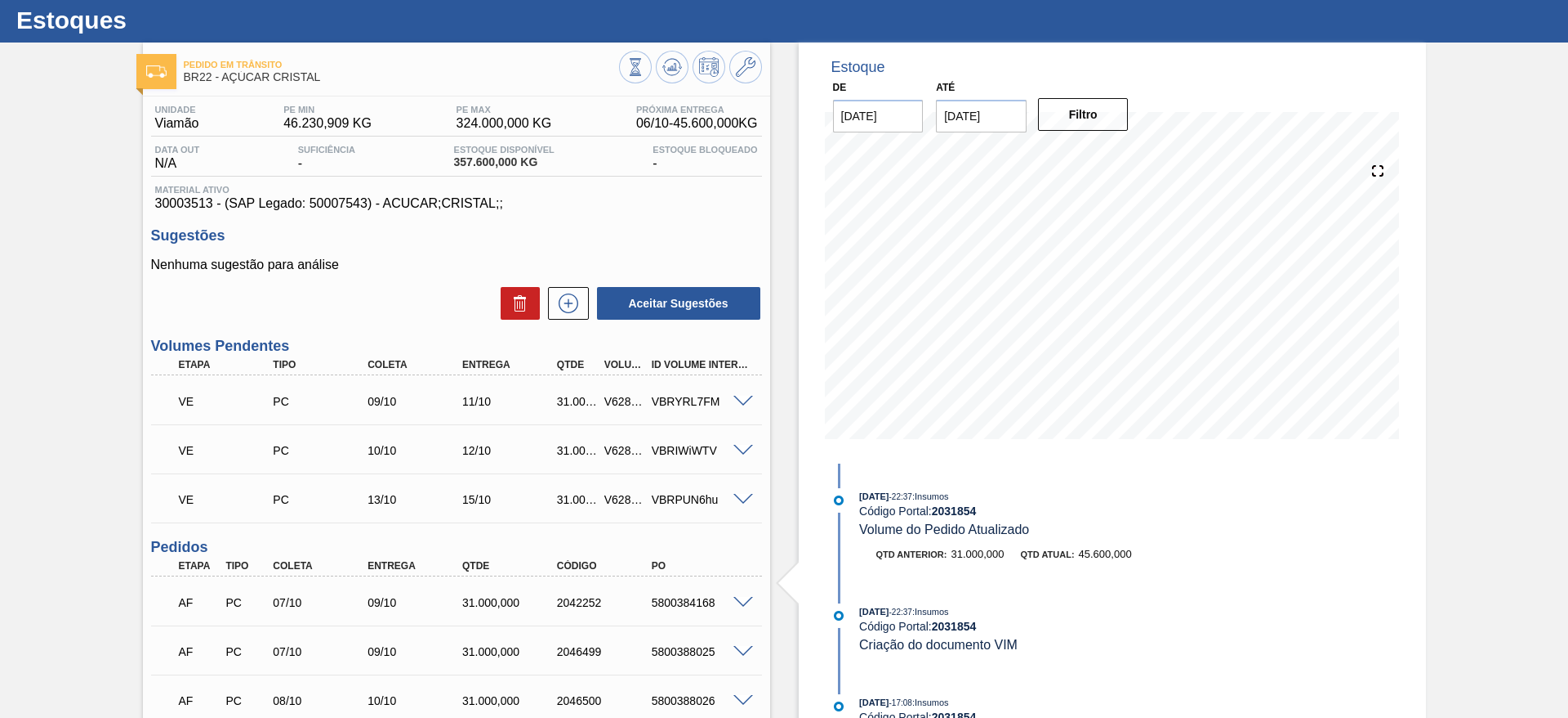
scroll to position [38, 0]
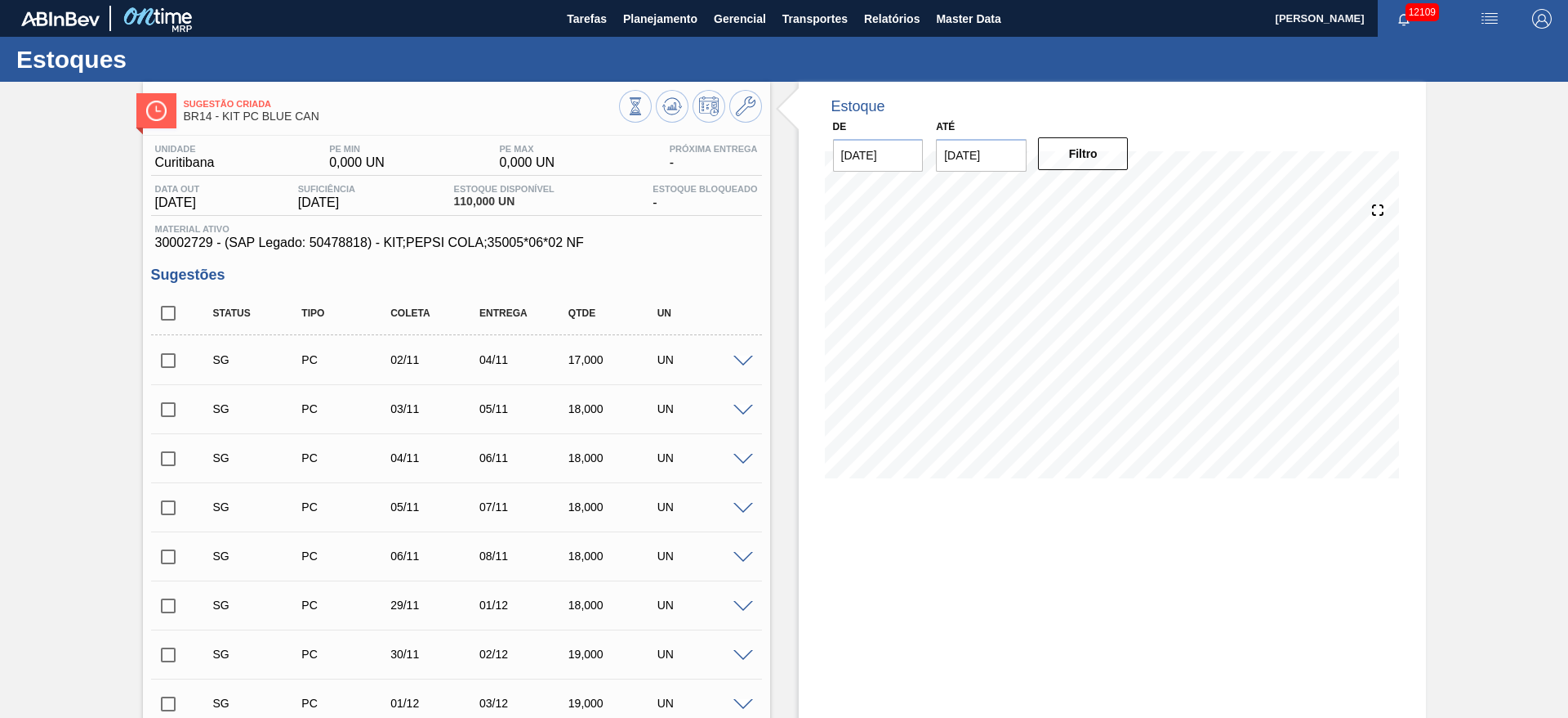
click at [742, 364] on span at bounding box center [743, 362] width 20 height 12
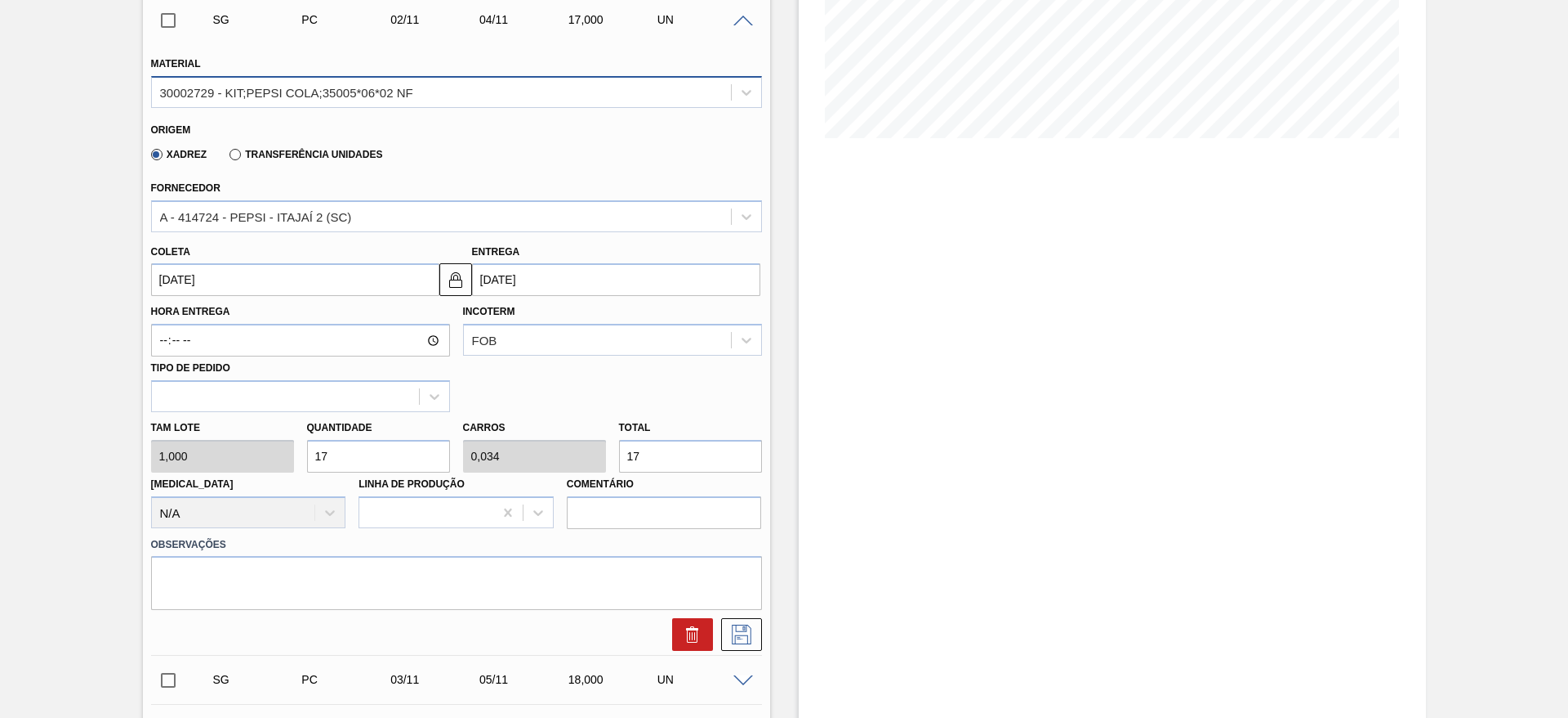
scroll to position [341, 0]
click at [362, 450] on input "17" at bounding box center [379, 455] width 143 height 33
type input "1"
type input "0,002"
type input "1"
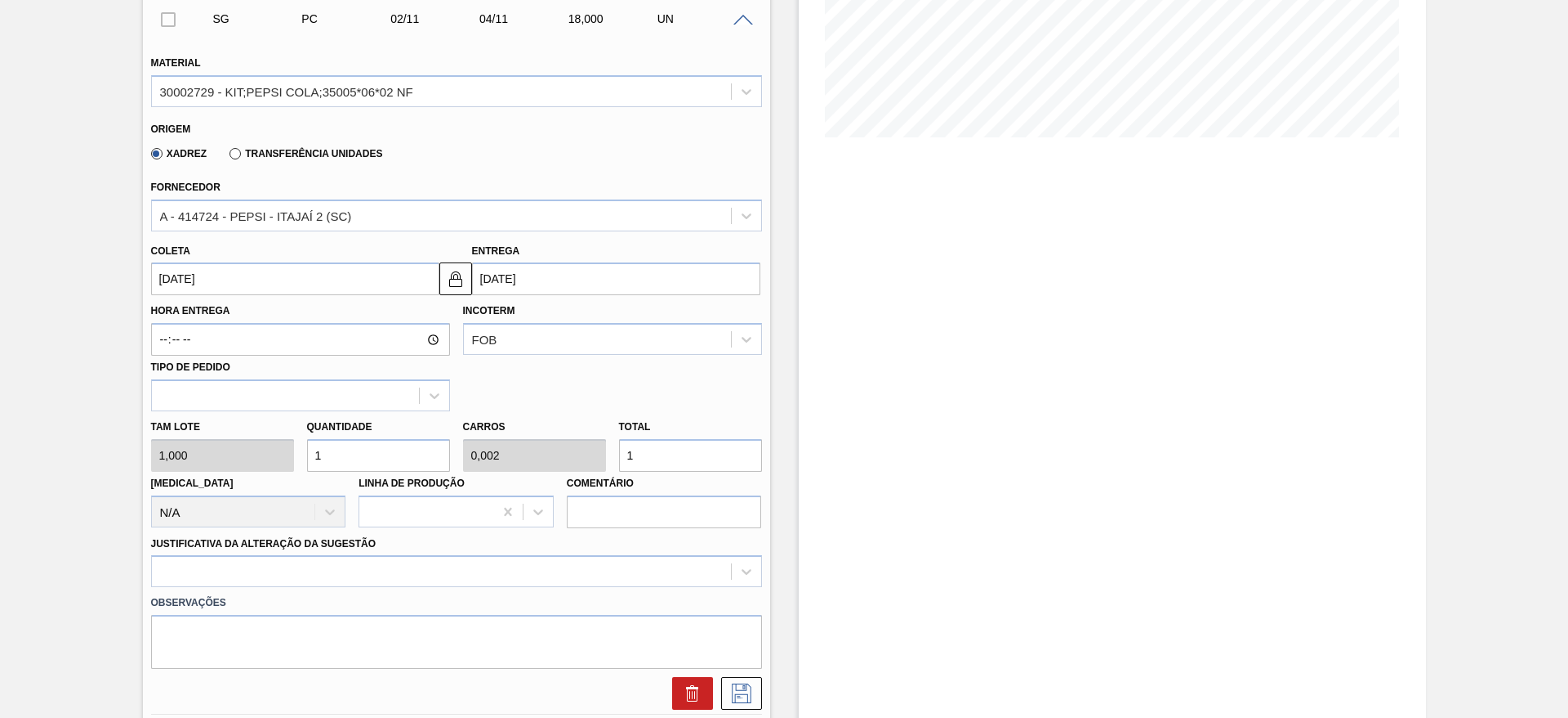
type input "18"
type input "0,036"
type input "18"
type input "180"
type input "0,36"
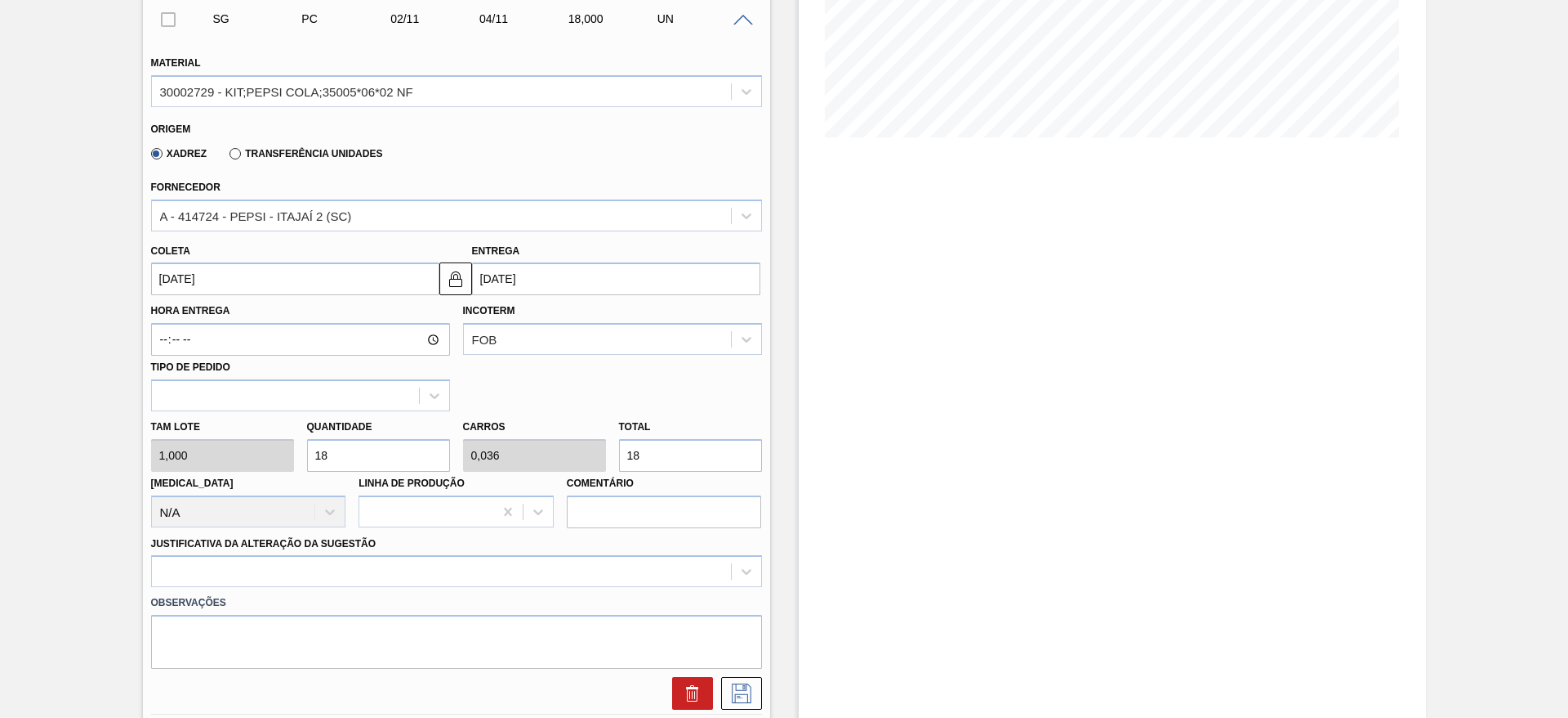
type input "180"
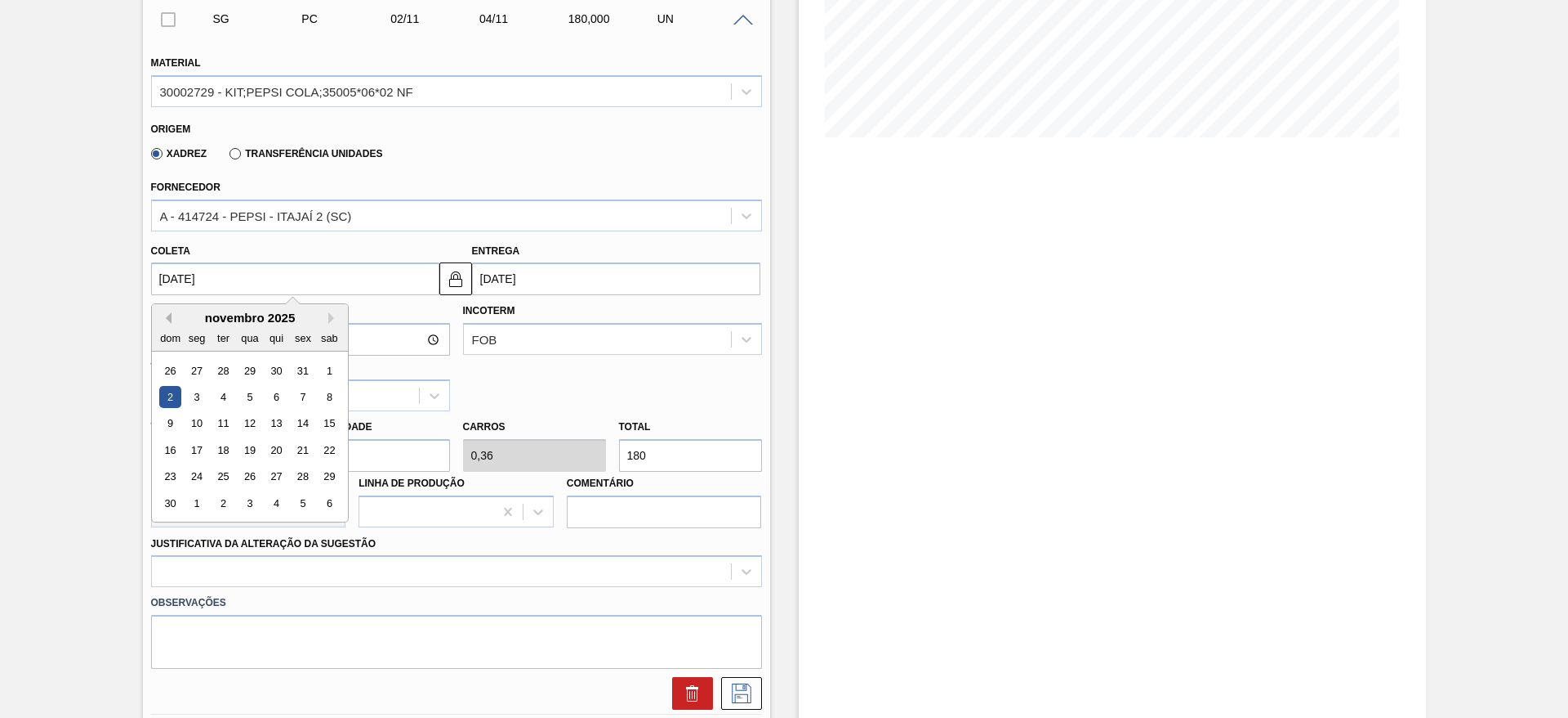
drag, startPoint x: 197, startPoint y: 276, endPoint x: 169, endPoint y: 316, distance: 48.8
click at [169, 295] on div "[DATE] Previous Month Next Month novembro 2025 dom seg ter qua qui sex sab 26 2…" at bounding box center [295, 279] width 288 height 33
click at [169, 316] on button "Previous Month" at bounding box center [165, 317] width 11 height 11
click at [228, 402] on div "7" at bounding box center [222, 396] width 22 height 22
type input "[DATE]"
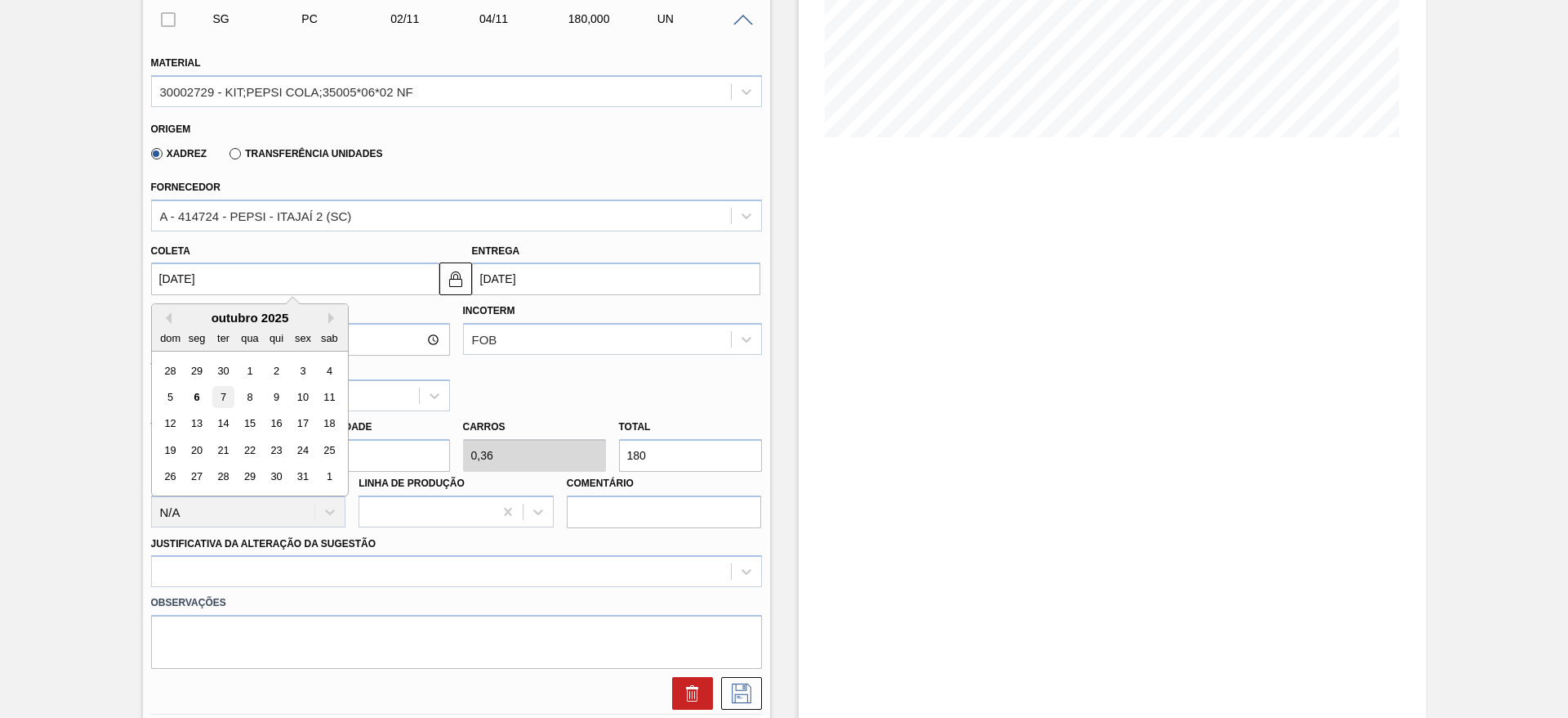
type input "[DATE]"
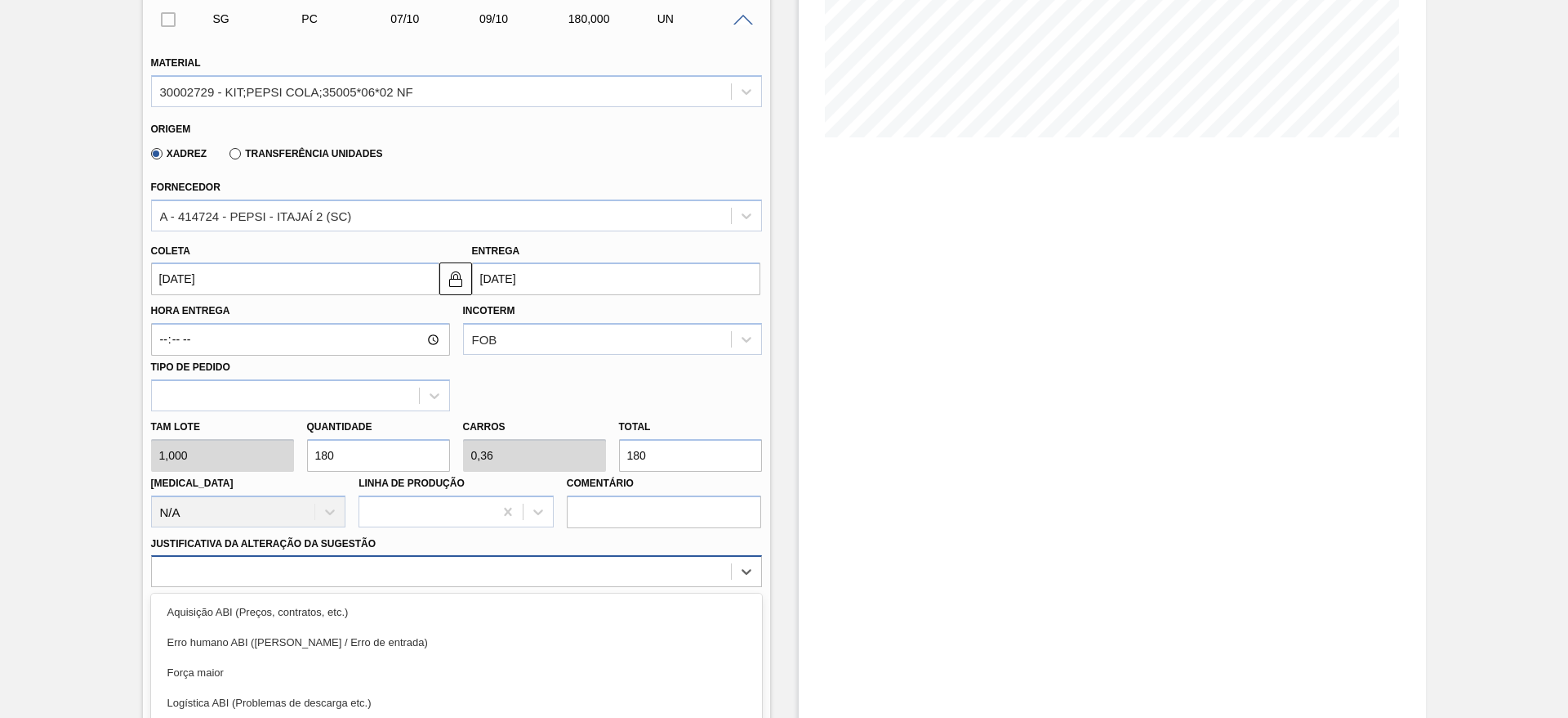
scroll to position [469, 0]
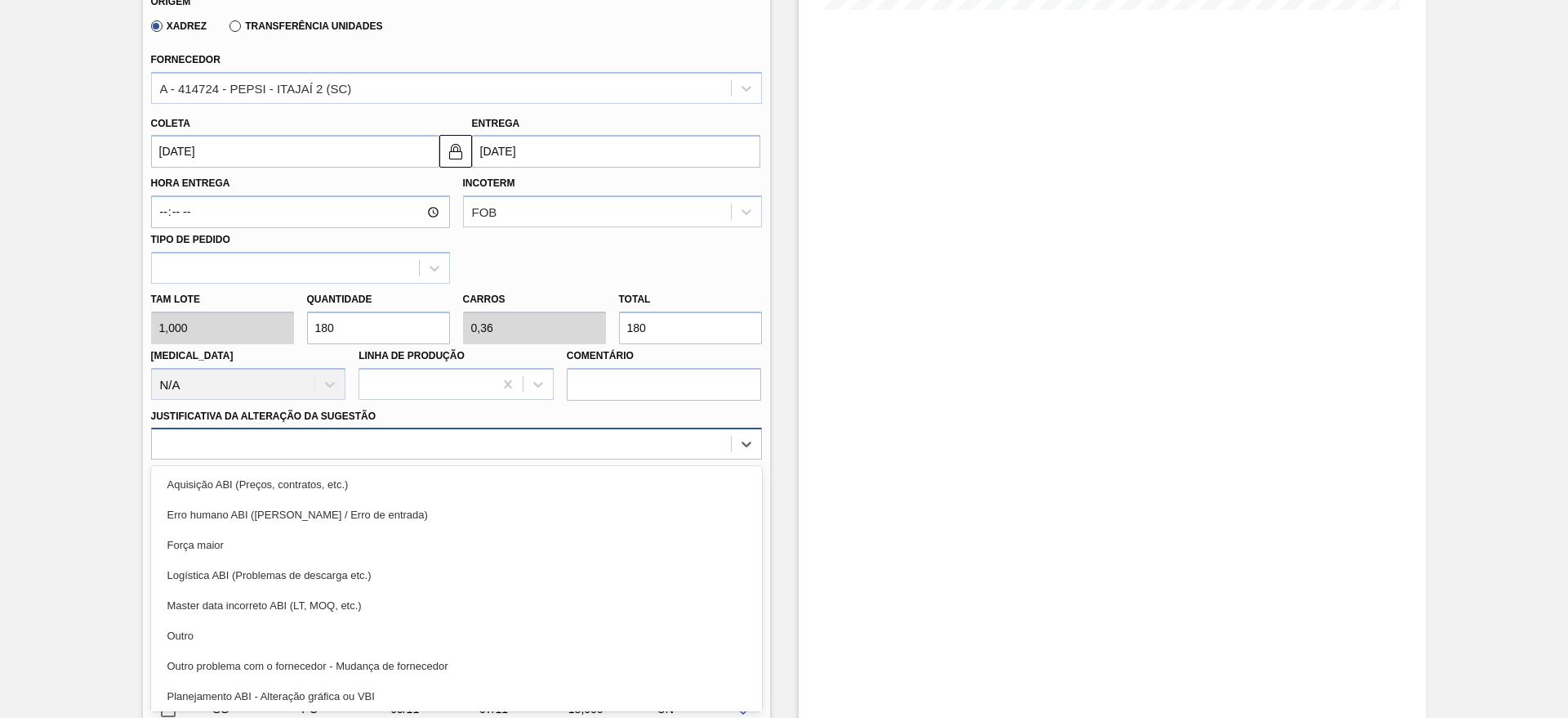
click at [587, 459] on div "option Logística ABI (Problemas de descarga etc.) focused, 4 of 18. 18 results …" at bounding box center [456, 443] width 611 height 32
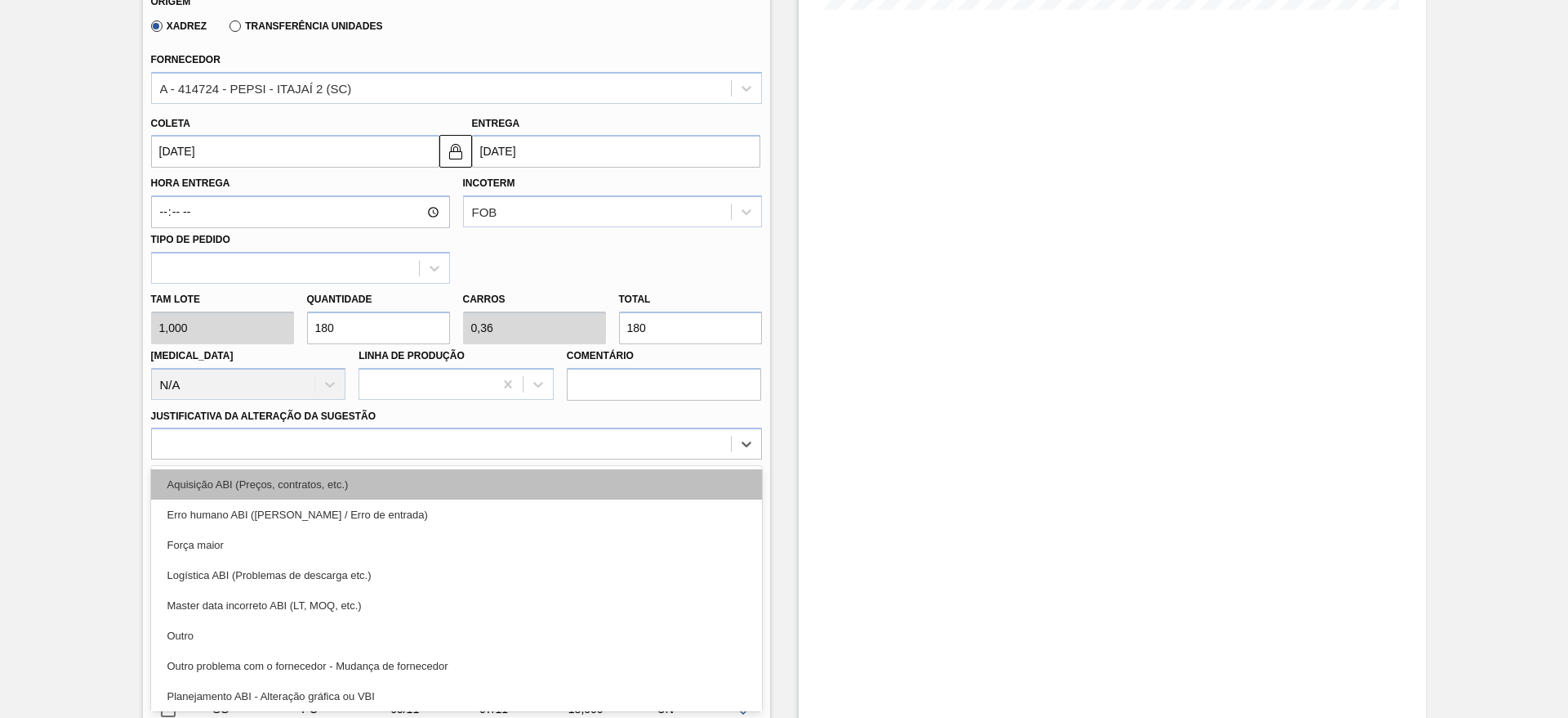
click at [641, 495] on div "Aquisição ABI (Preços, contratos, etc.)" at bounding box center [456, 484] width 611 height 30
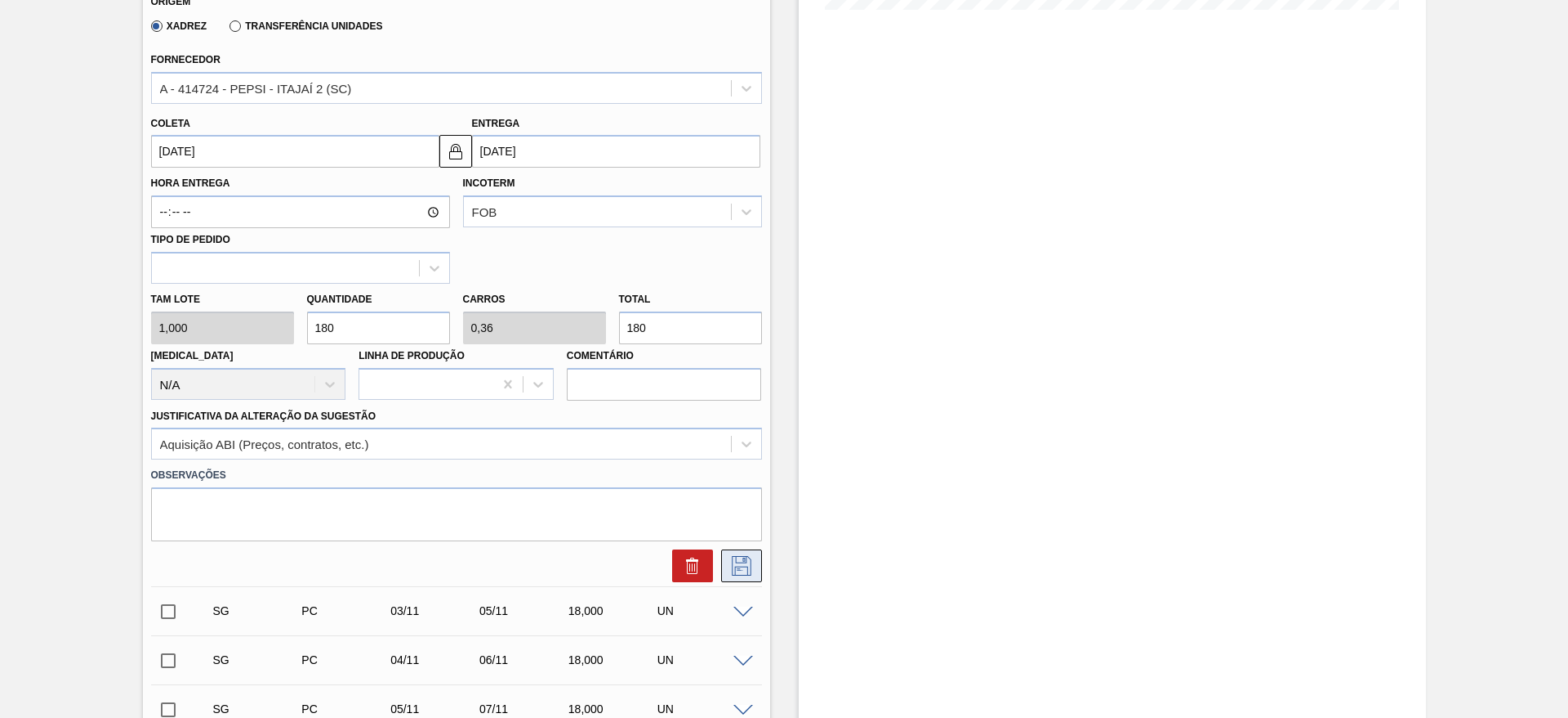
click at [758, 564] on button at bounding box center [741, 566] width 41 height 33
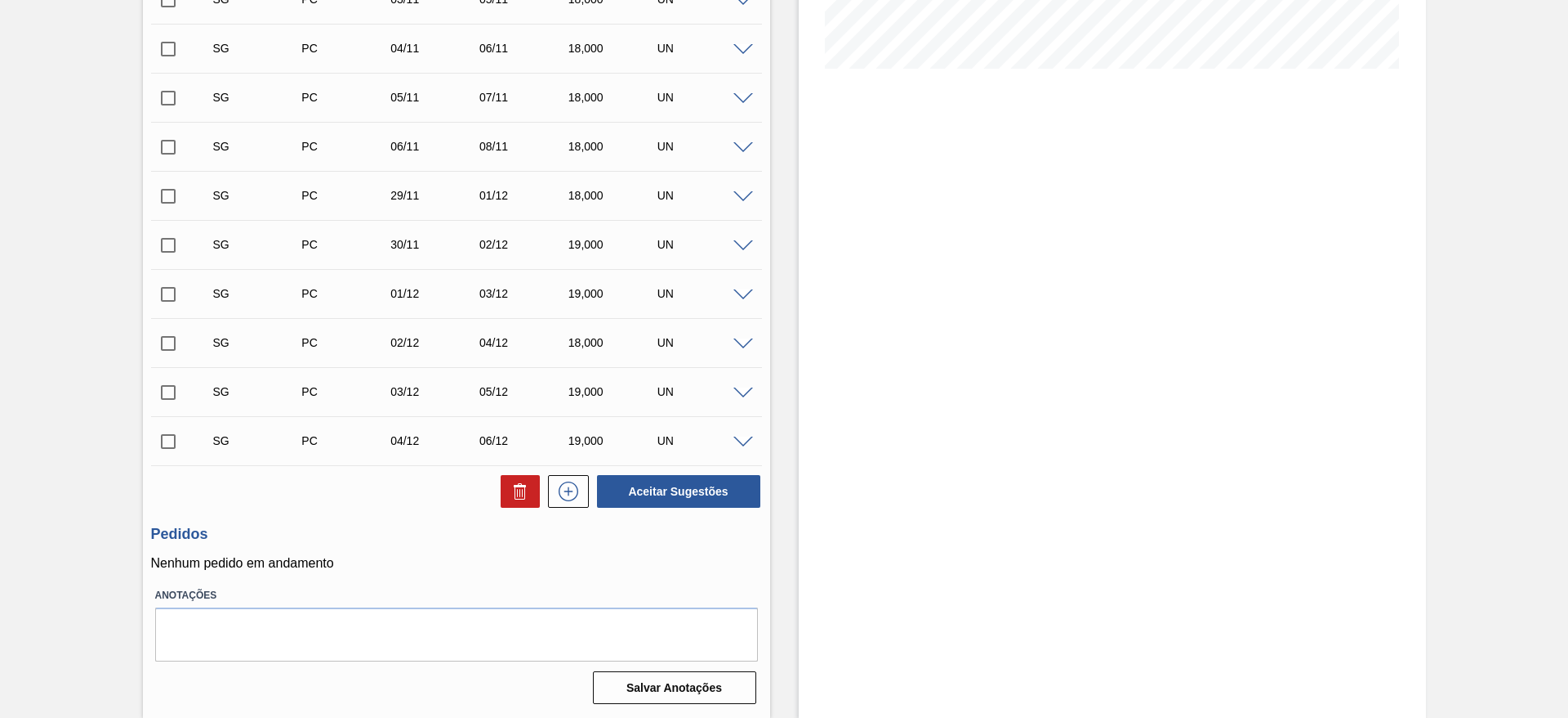
scroll to position [166, 0]
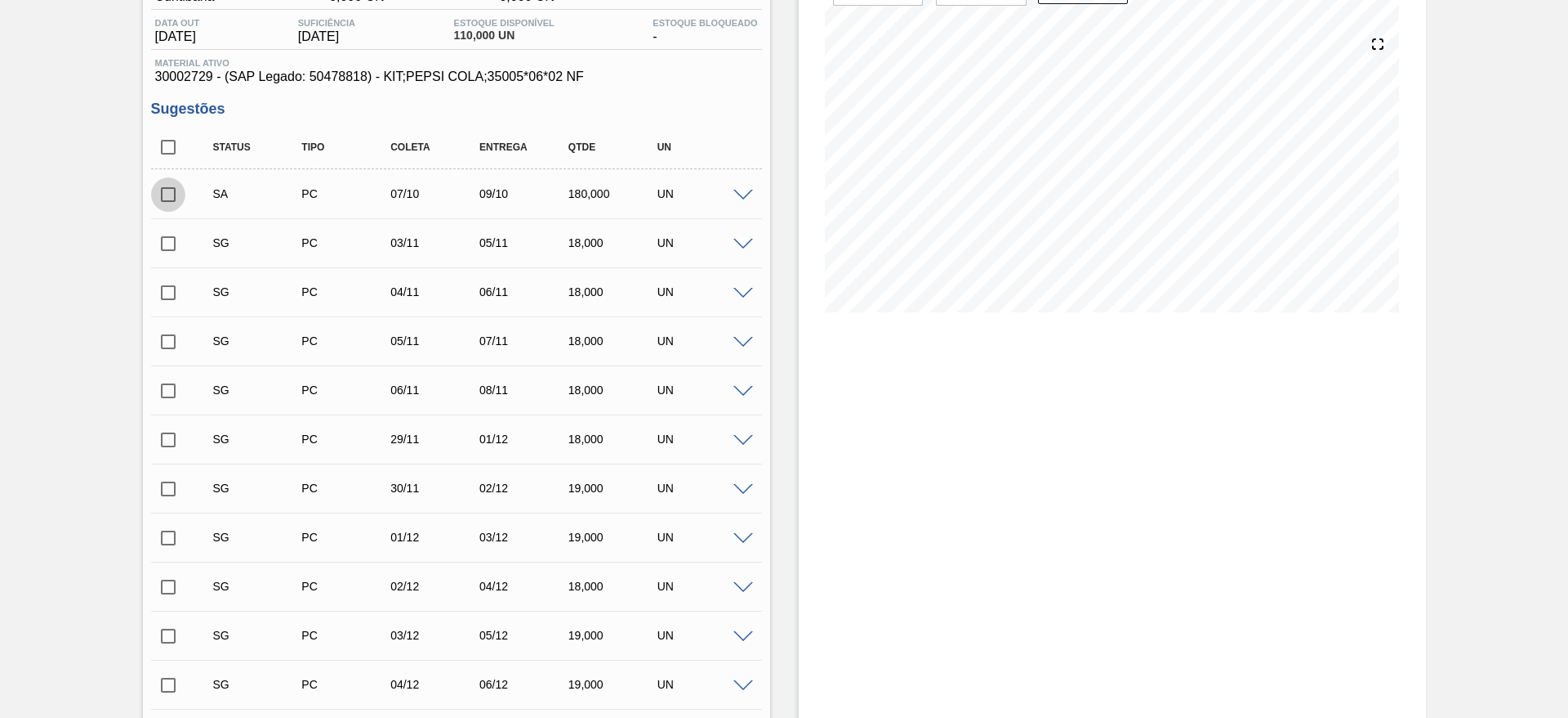
click at [177, 192] on input "checkbox" at bounding box center [168, 194] width 34 height 34
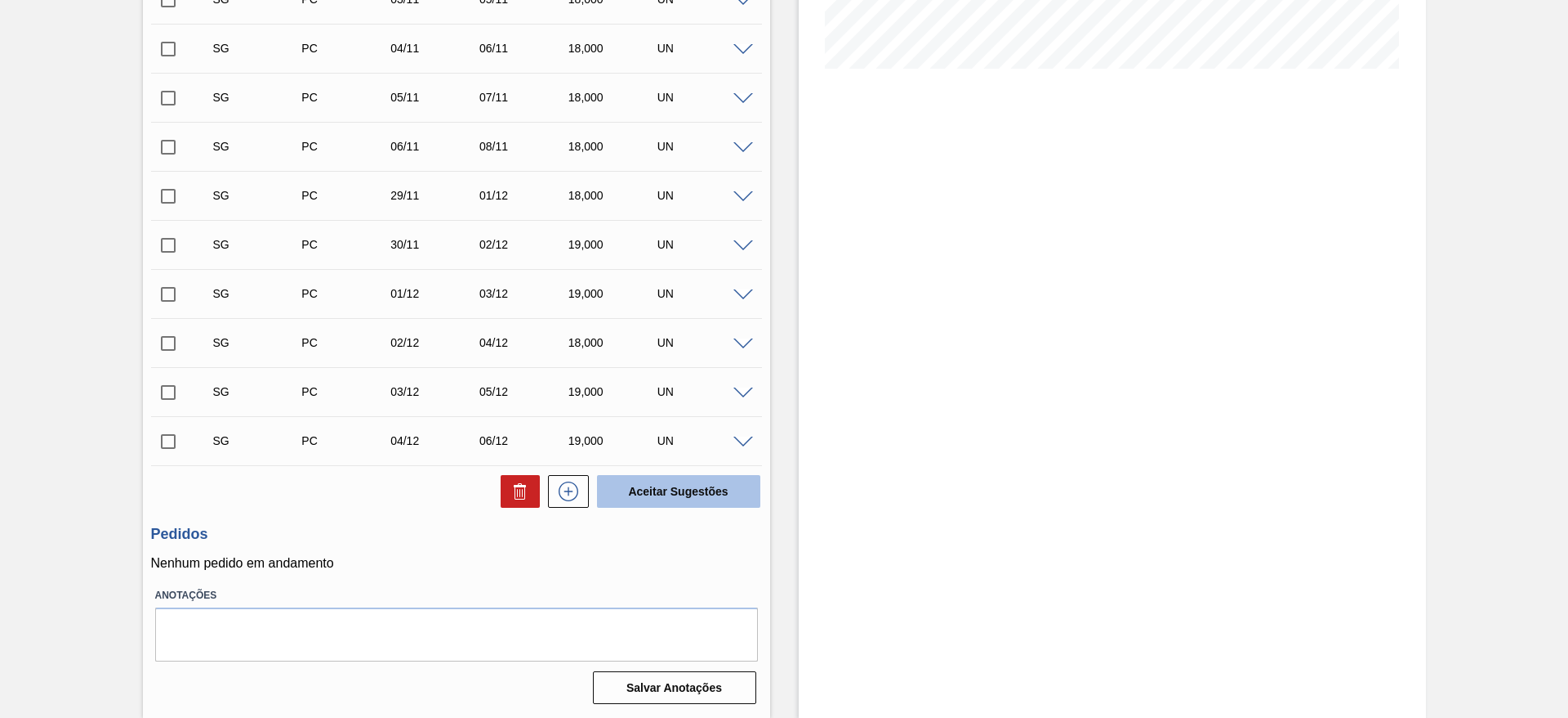
click at [652, 479] on button "Aceitar Sugestões" at bounding box center [678, 491] width 163 height 33
checkbox input "false"
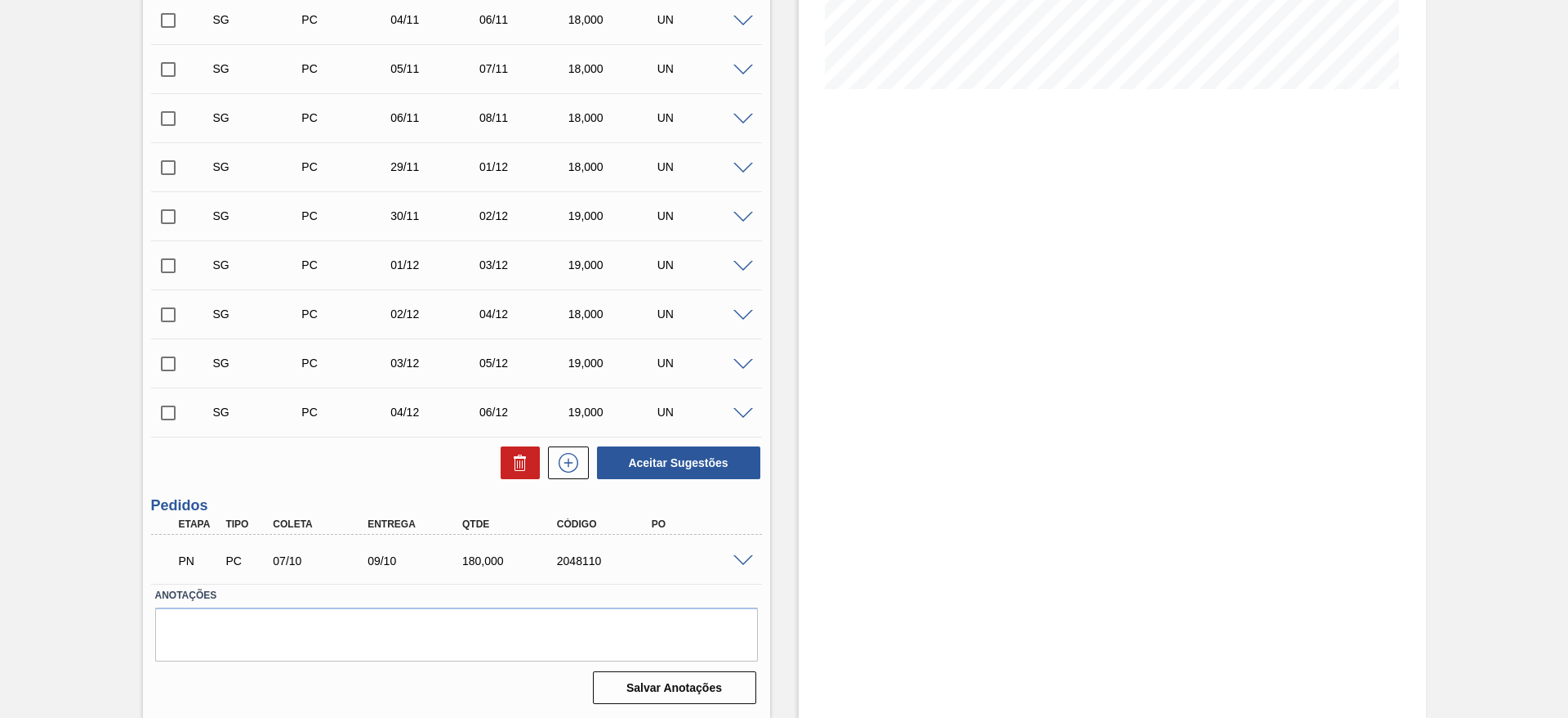
scroll to position [361, 0]
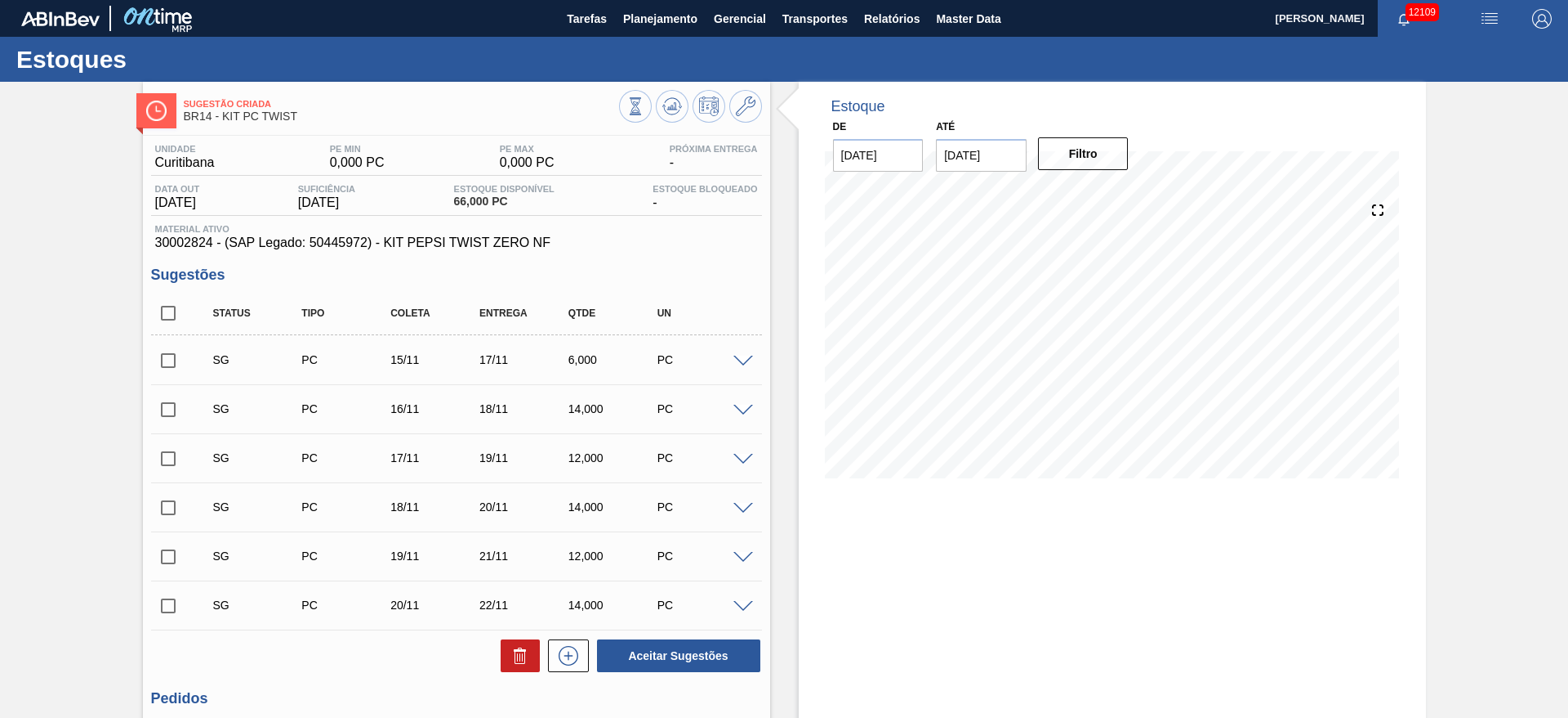
click at [743, 356] on span at bounding box center [743, 362] width 20 height 12
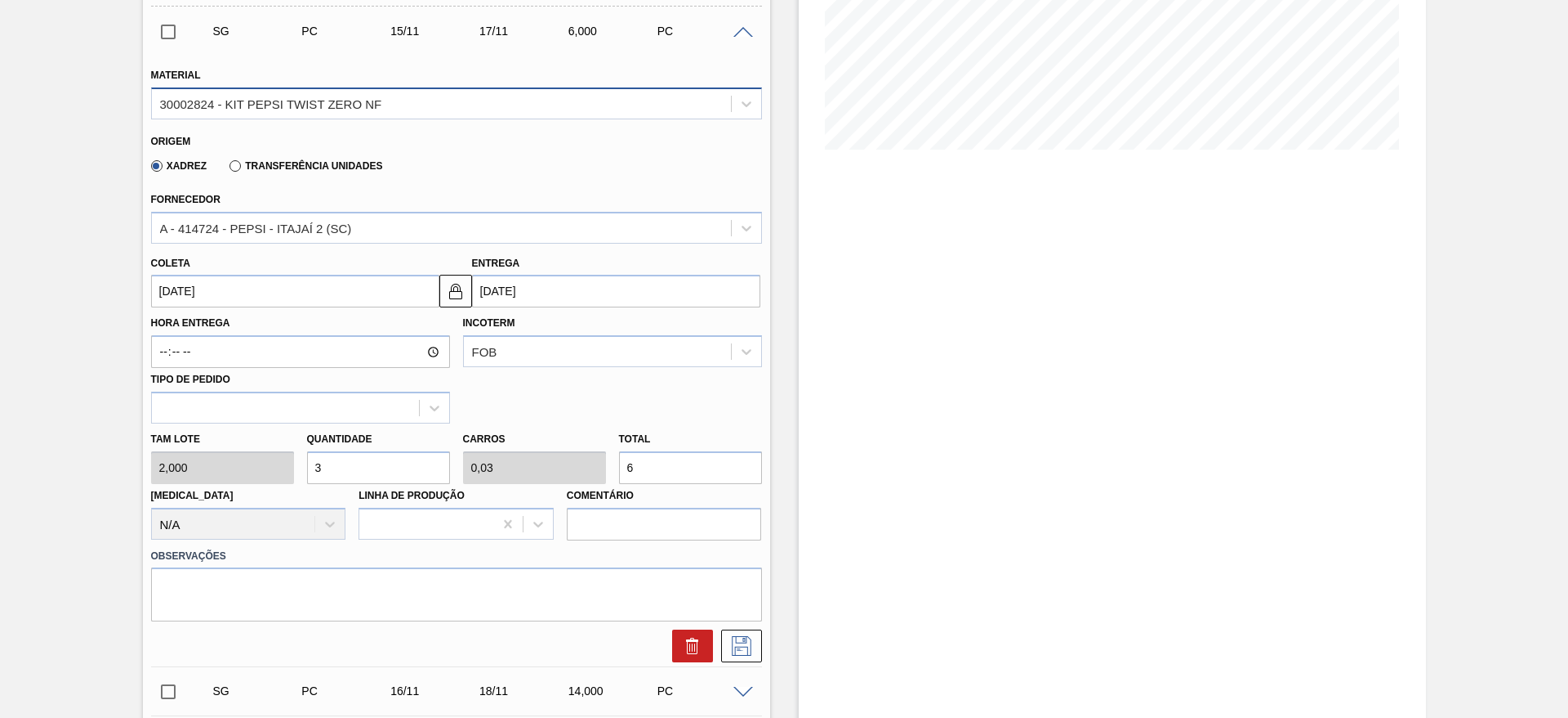
scroll to position [330, 0]
click at [351, 458] on input "3" at bounding box center [379, 466] width 143 height 33
type input "4"
type input "0,04"
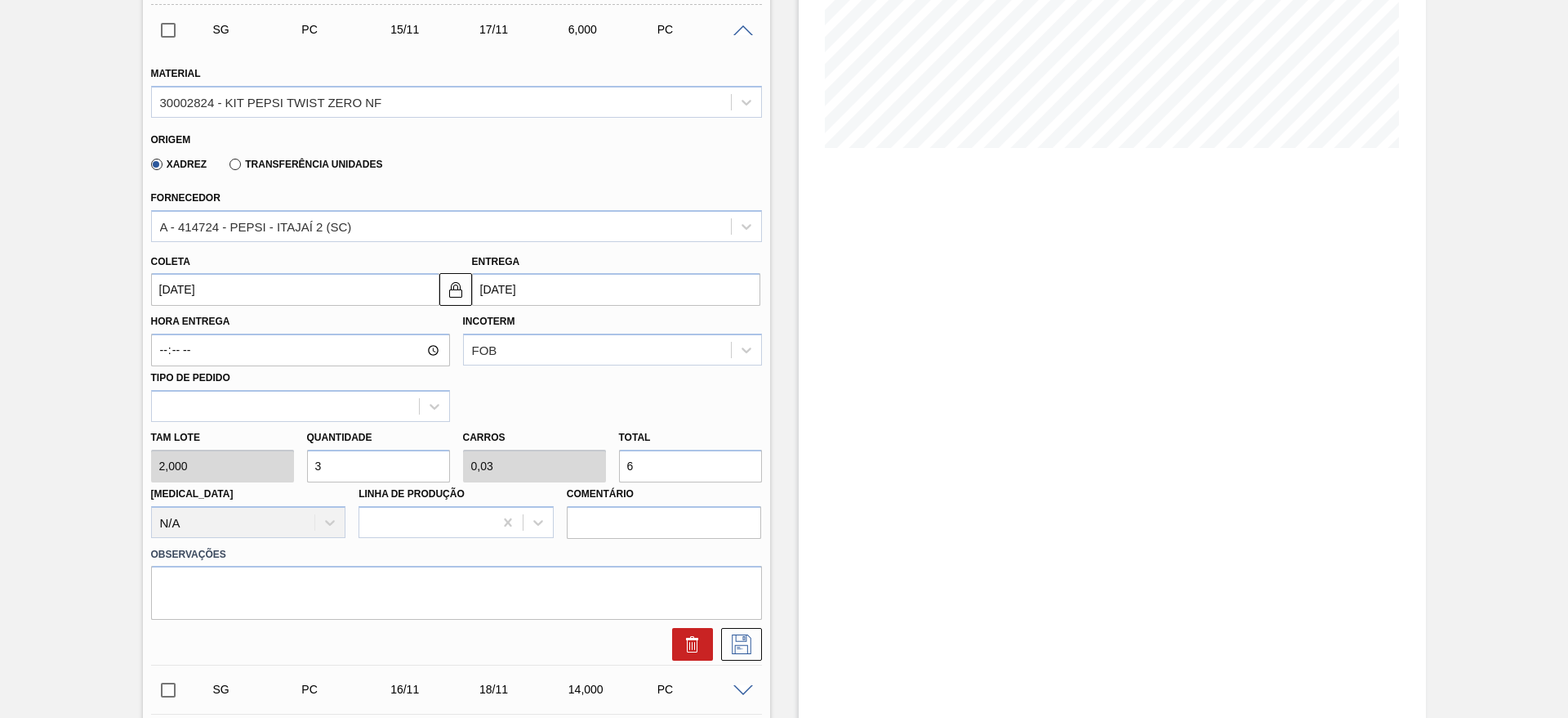
type input "8"
type input "40"
type input "0,4"
type input "80"
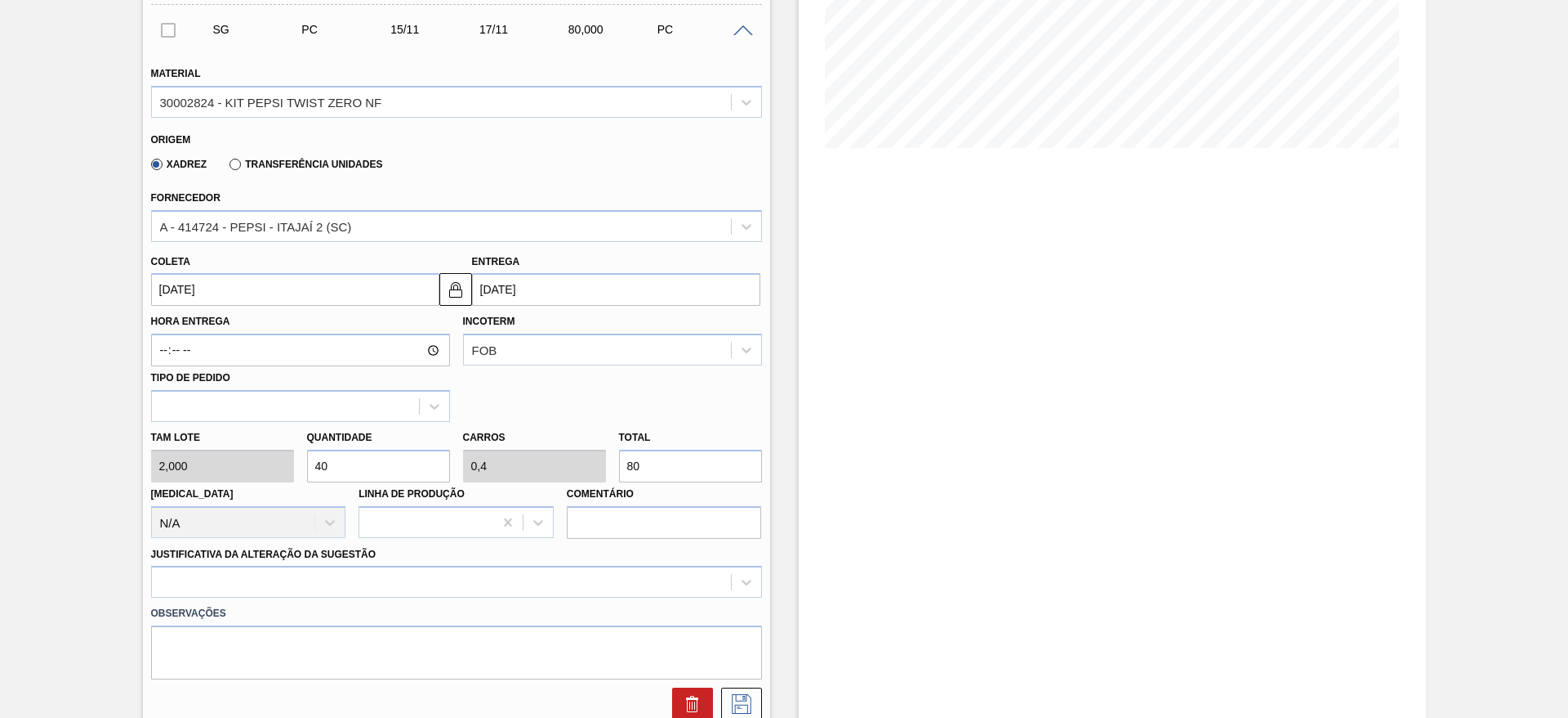
type input "40"
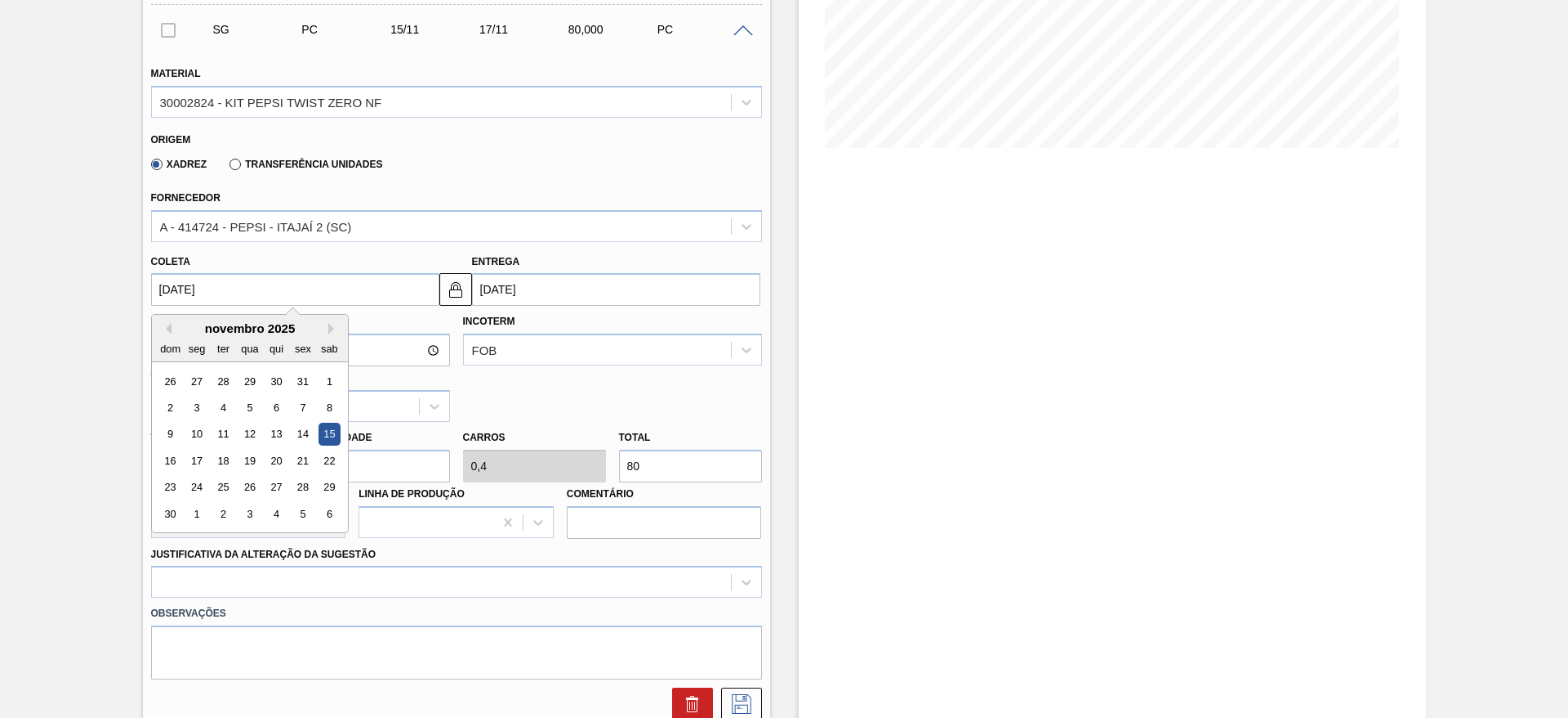
click at [173, 286] on input "[DATE]" at bounding box center [295, 289] width 288 height 33
click at [169, 329] on button "Previous Month" at bounding box center [165, 328] width 11 height 11
click at [232, 404] on div "7" at bounding box center [222, 407] width 22 height 22
type input "[DATE]"
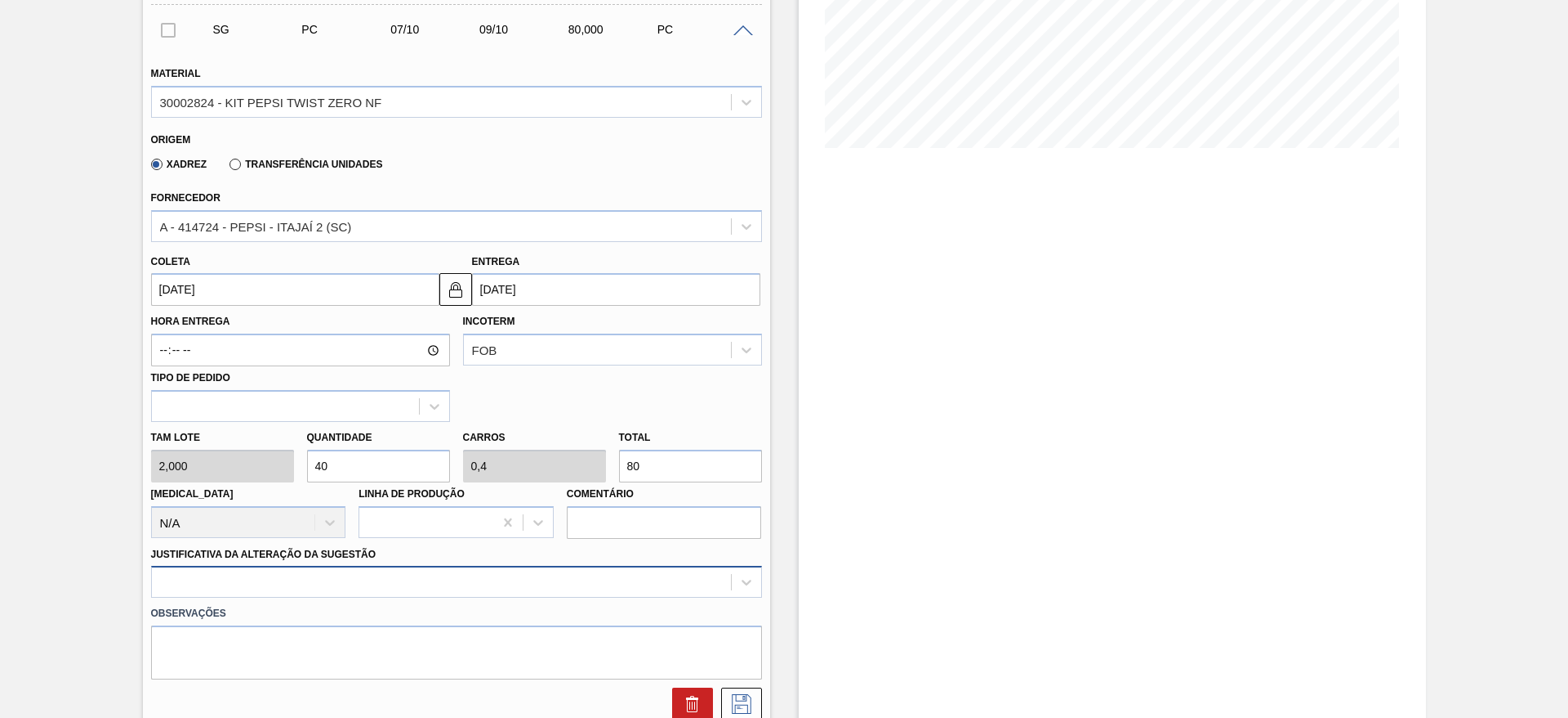
scroll to position [469, 0]
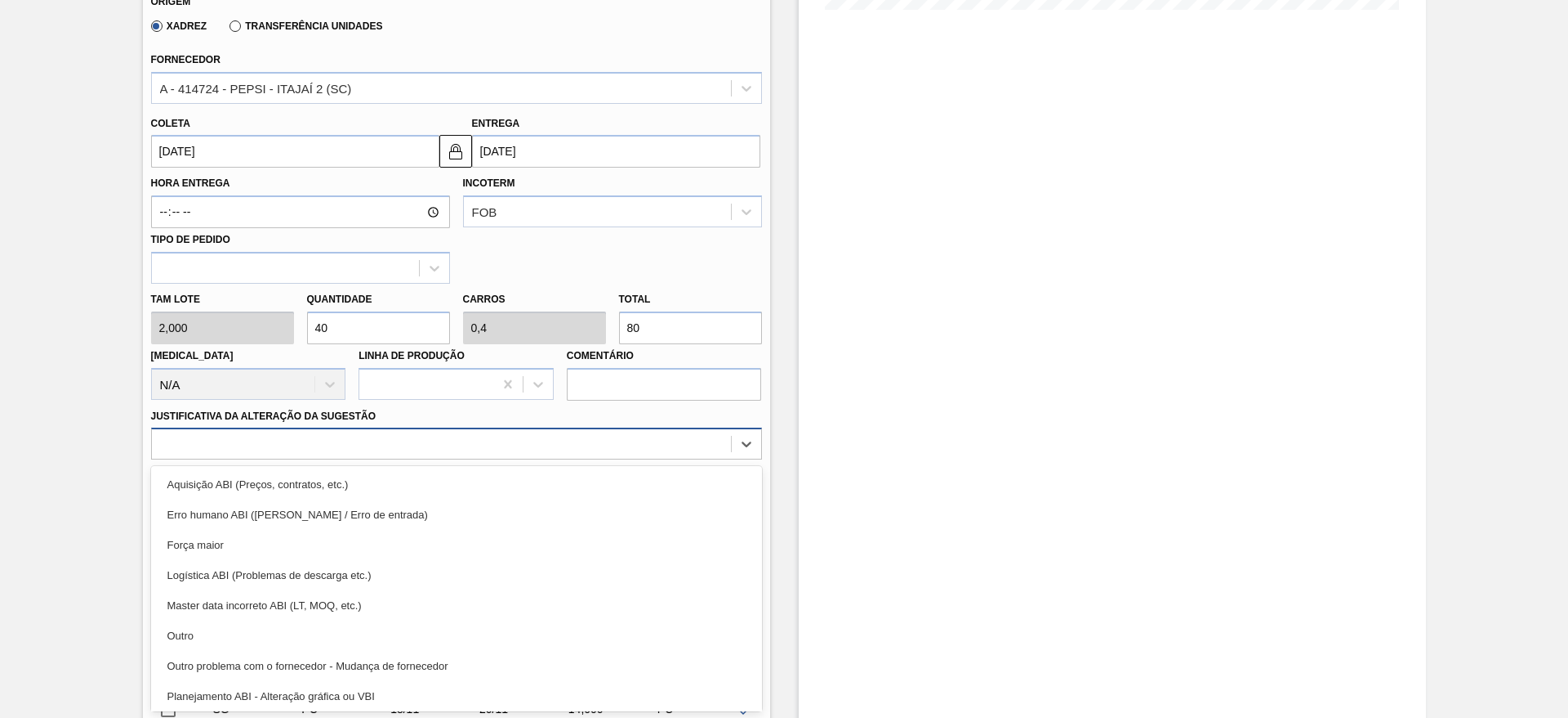
click at [527, 459] on div "option Master data incorreto ABI (LT, MOQ, etc.) focused, 5 of 18. 18 results a…" at bounding box center [456, 443] width 611 height 32
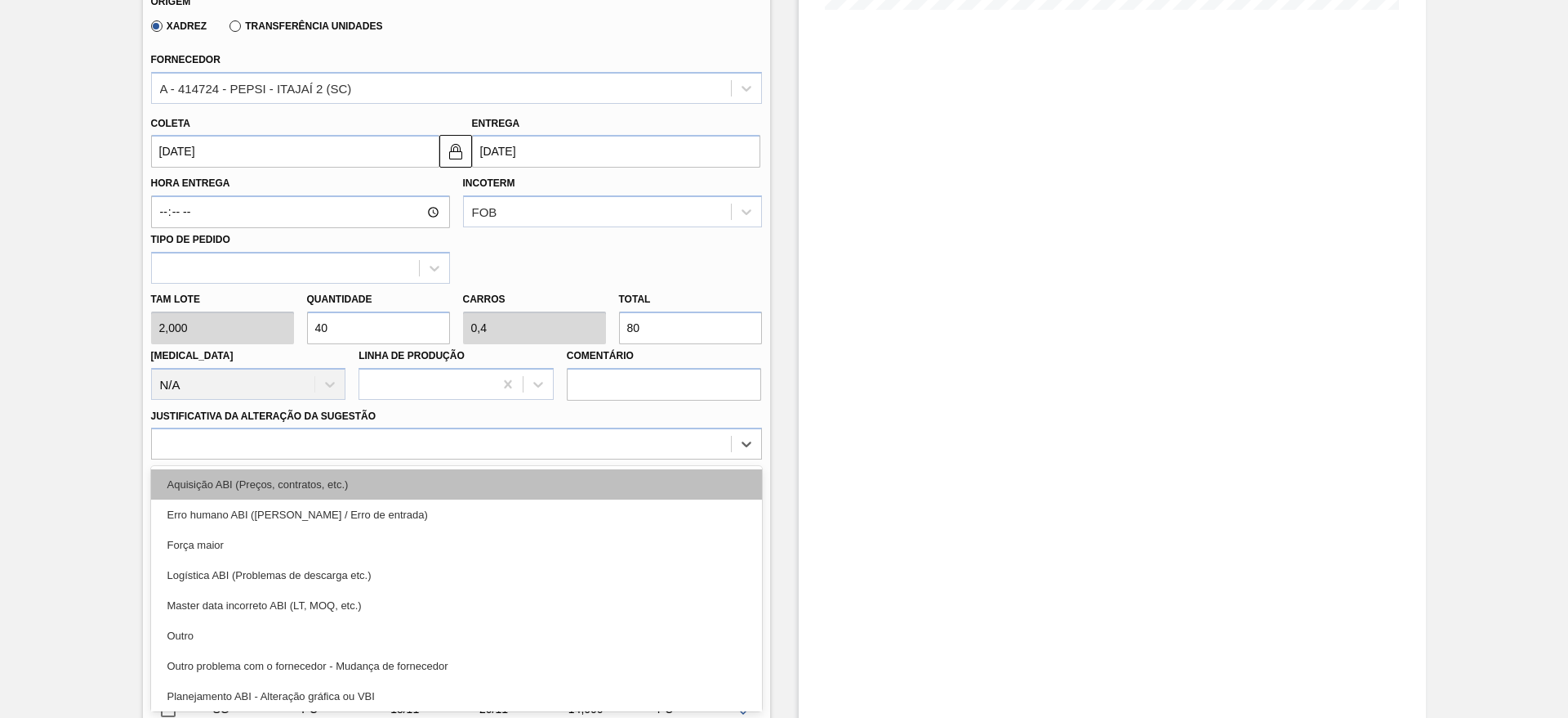
click at [610, 486] on div "Aquisição ABI (Preços, contratos, etc.)" at bounding box center [456, 484] width 611 height 30
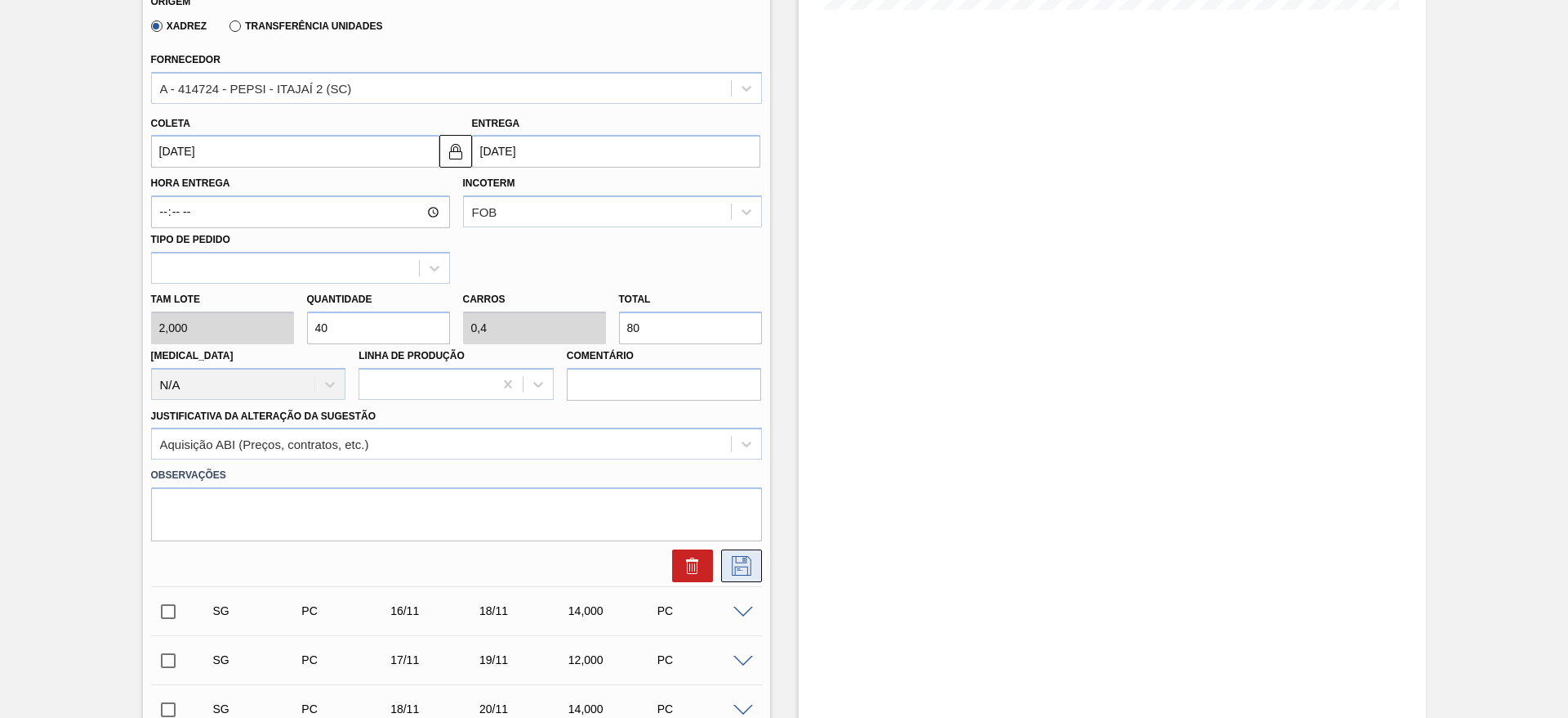
click at [757, 572] on button at bounding box center [741, 566] width 41 height 33
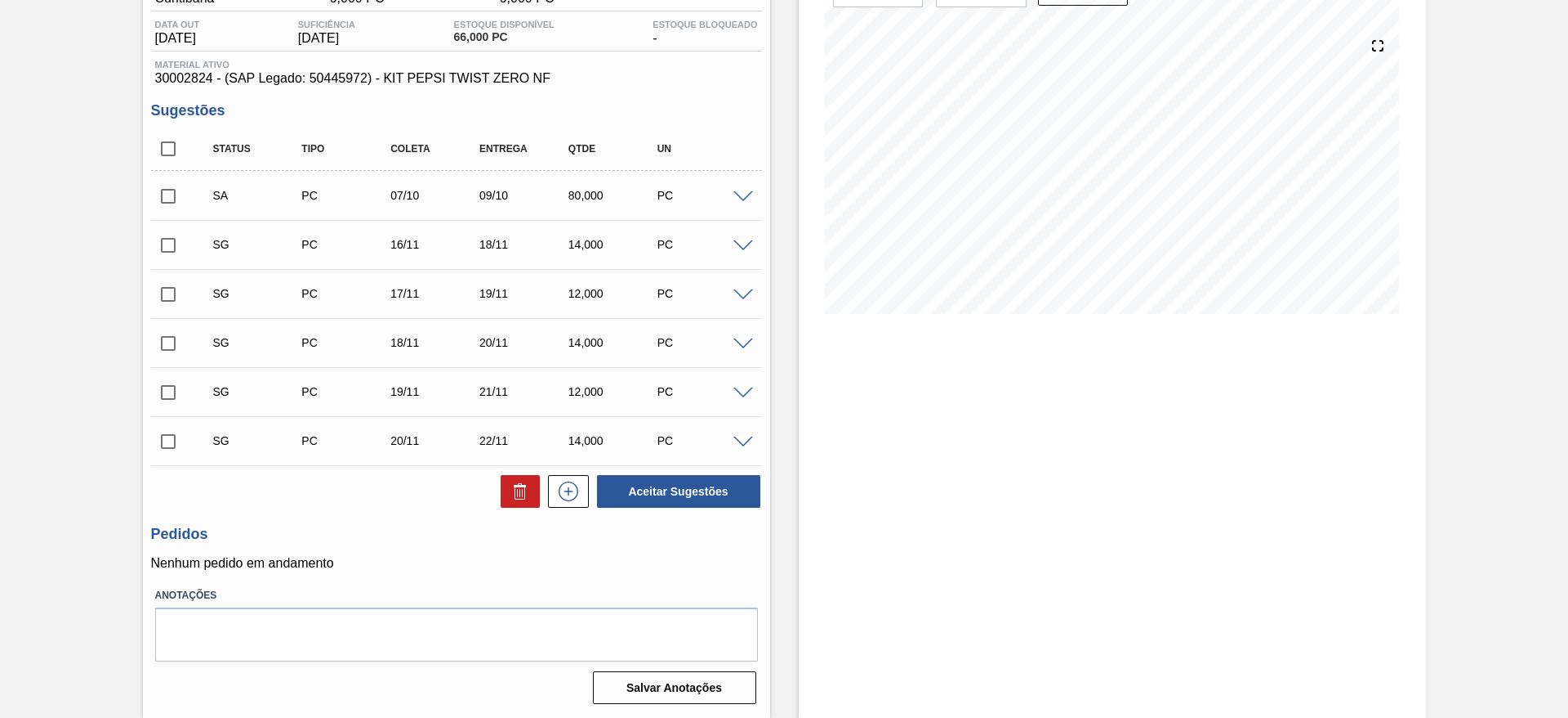
scroll to position [164, 0]
click at [171, 202] on input "checkbox" at bounding box center [168, 196] width 34 height 34
click at [631, 495] on button "Aceitar Sugestões" at bounding box center [678, 491] width 163 height 33
checkbox input "false"
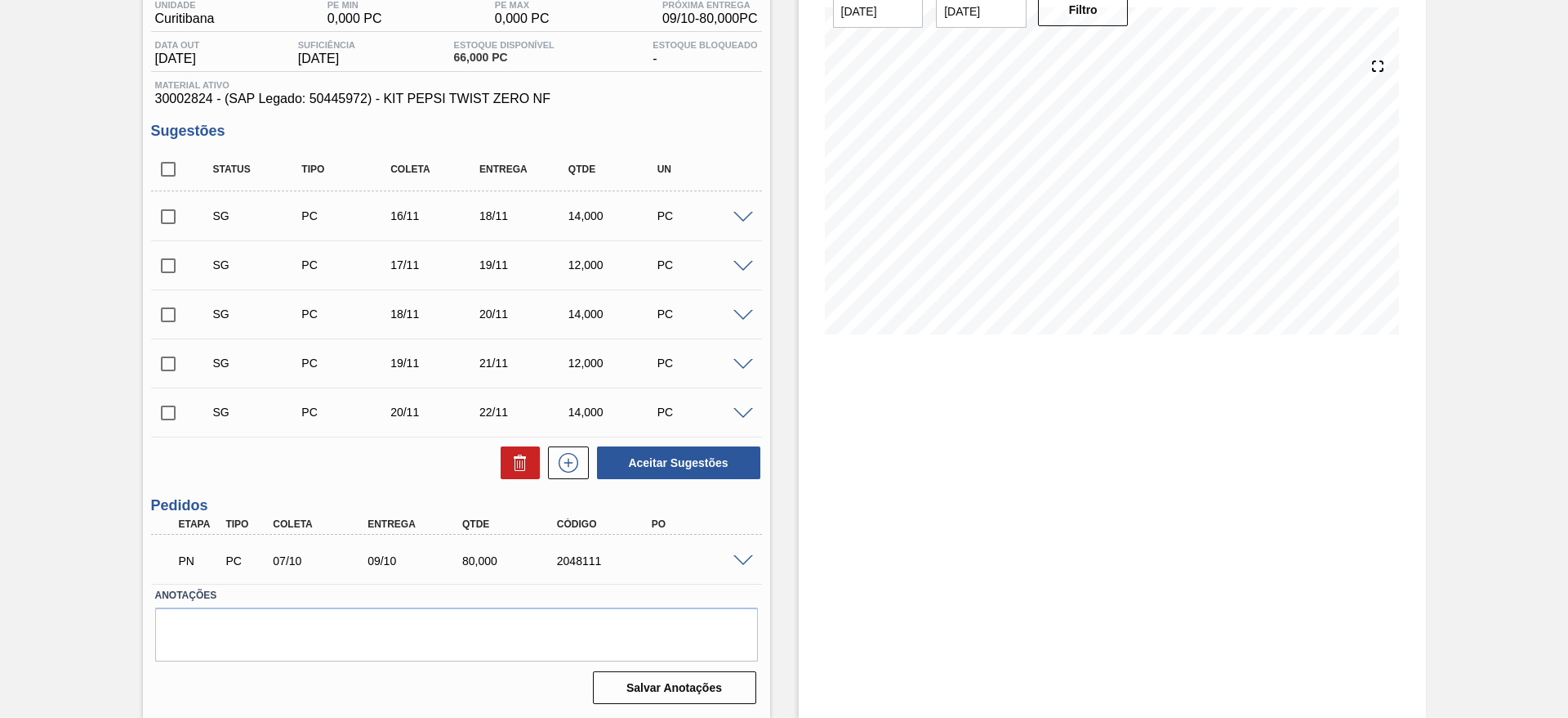
scroll to position [143, 0]
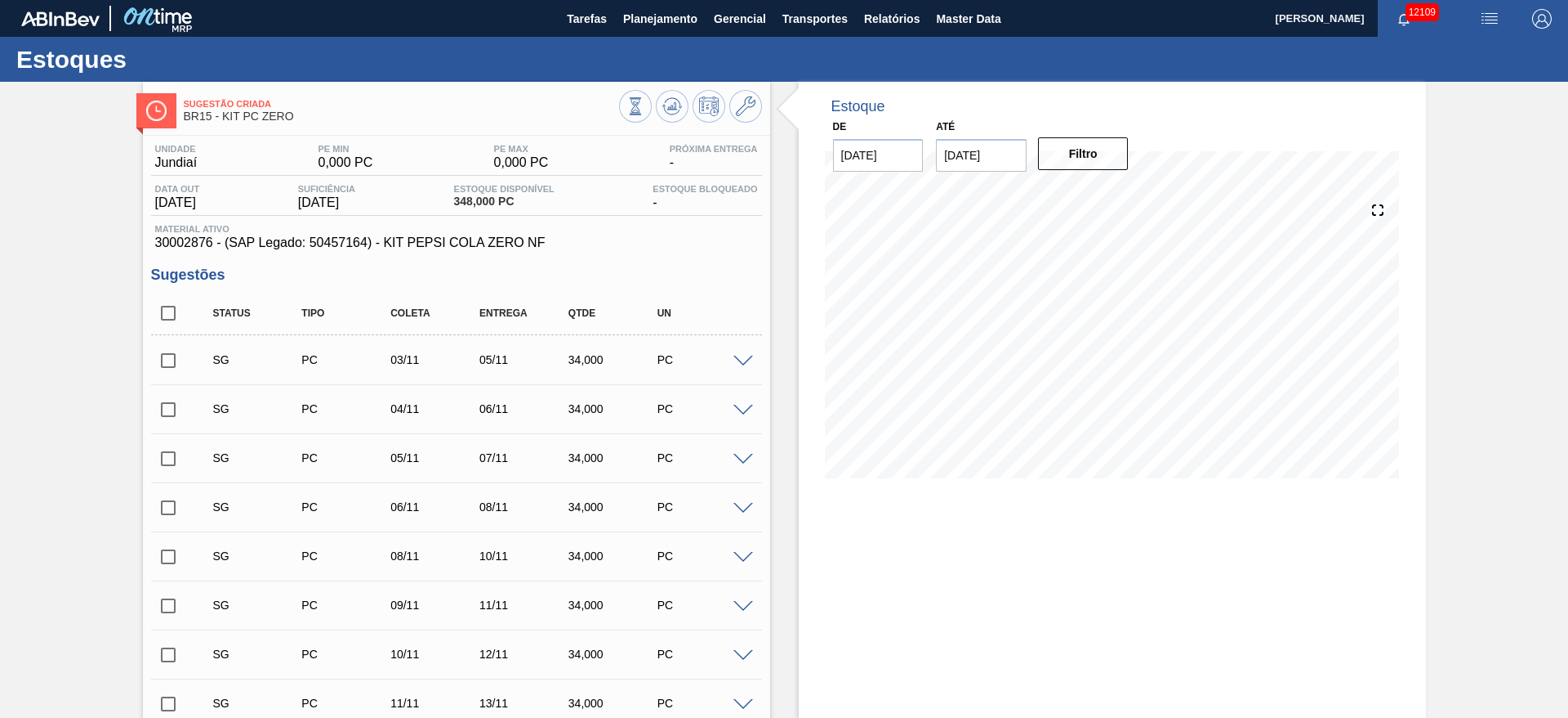
click at [742, 363] on span at bounding box center [743, 362] width 20 height 12
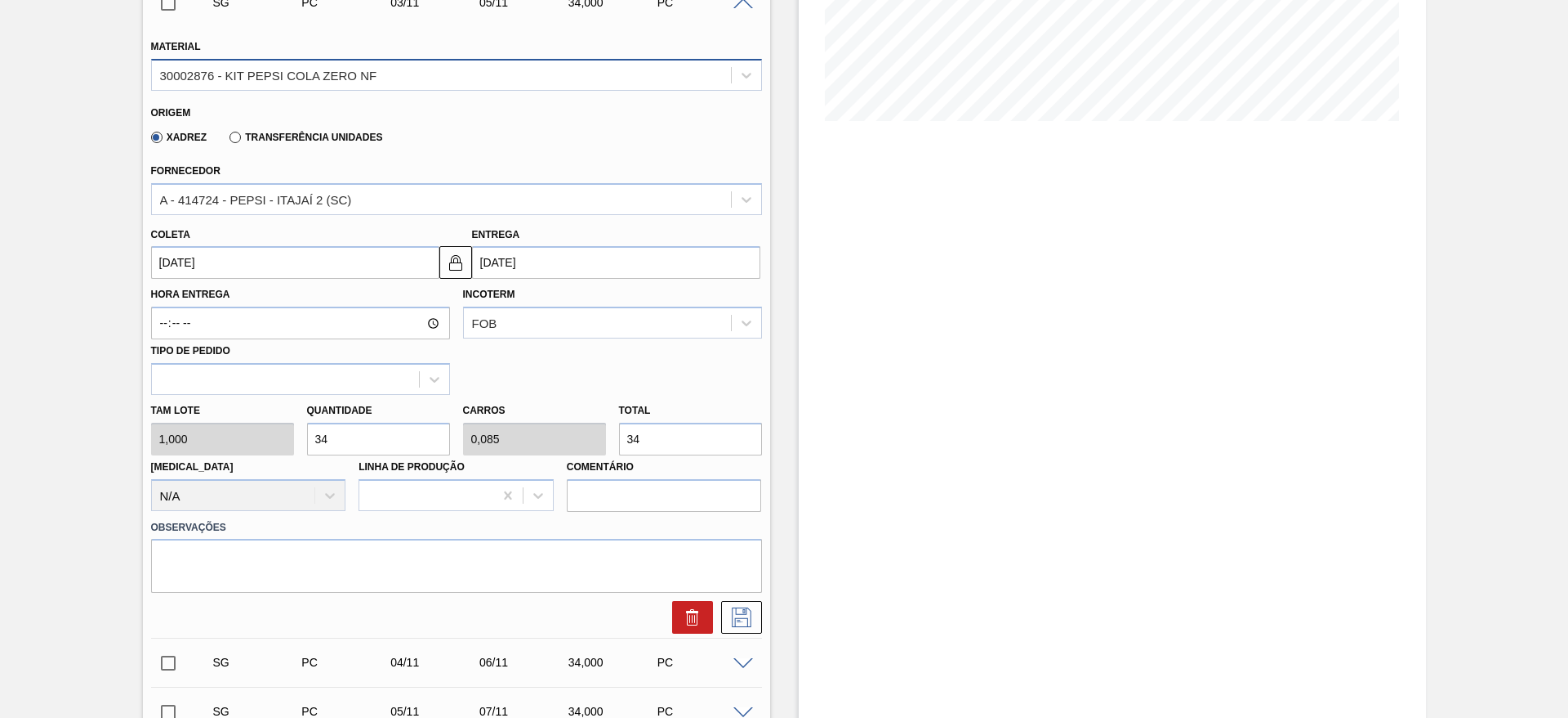
scroll to position [369, 0]
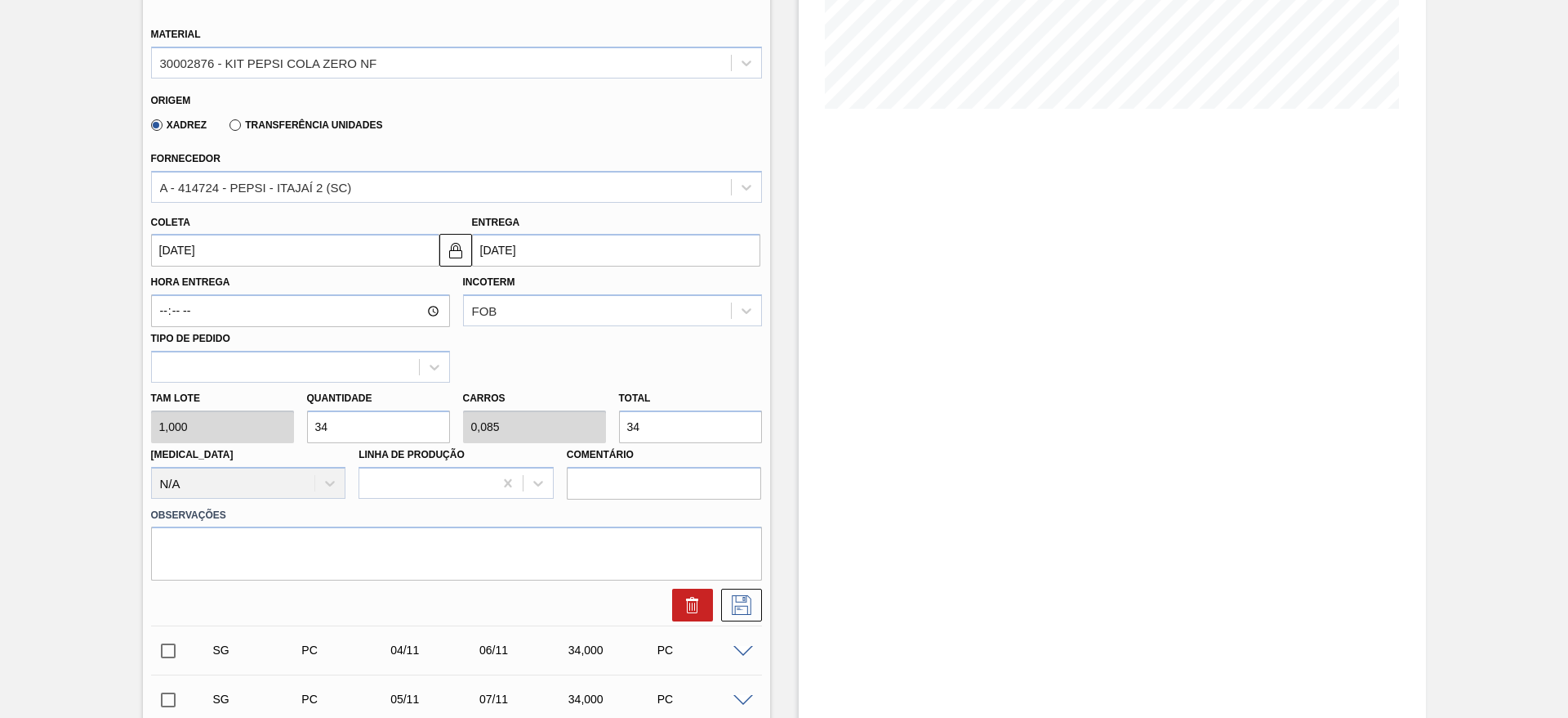
click at [360, 421] on input "34" at bounding box center [379, 427] width 143 height 33
type input "2"
type input "0,005"
type input "2"
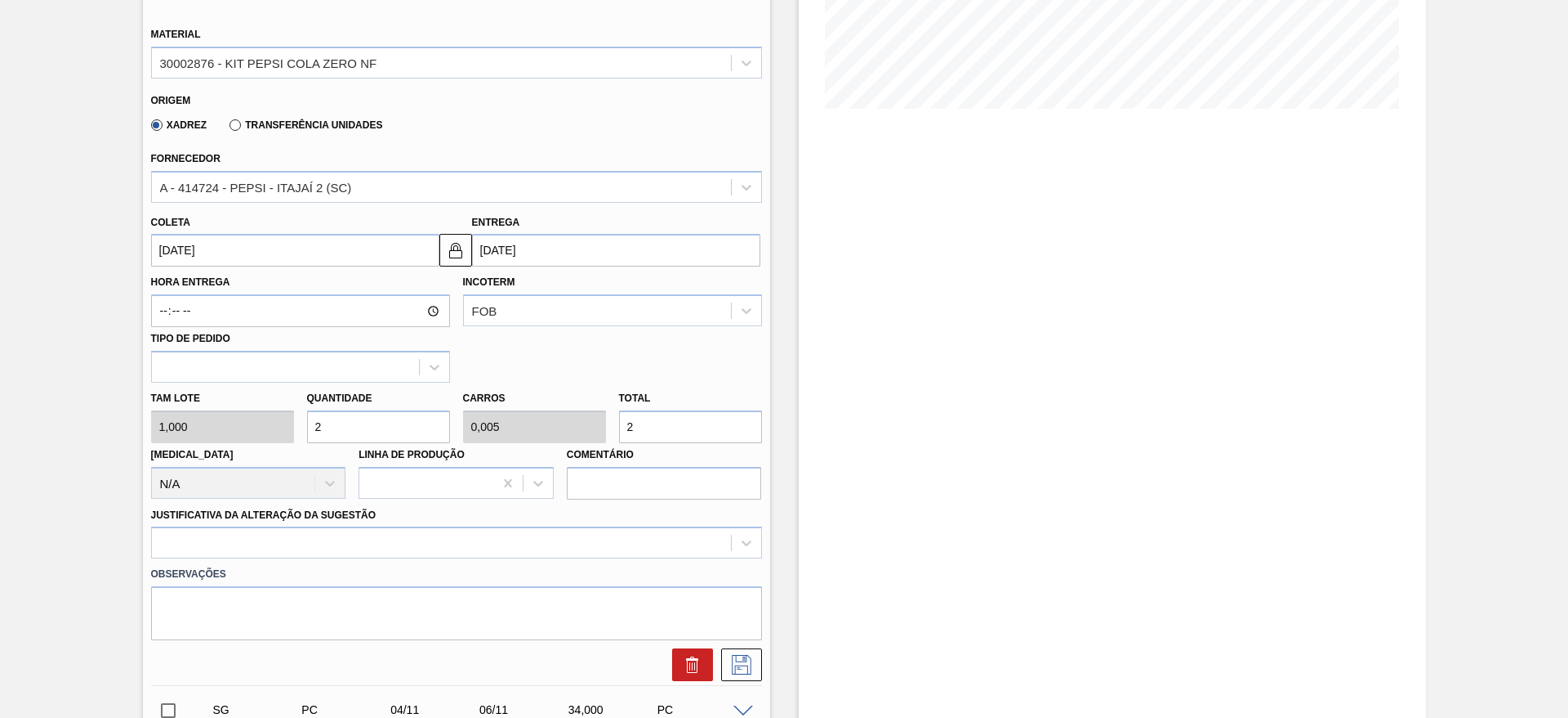
type input "20"
type input "0,05"
type input "20"
type input "200"
type input "0,5"
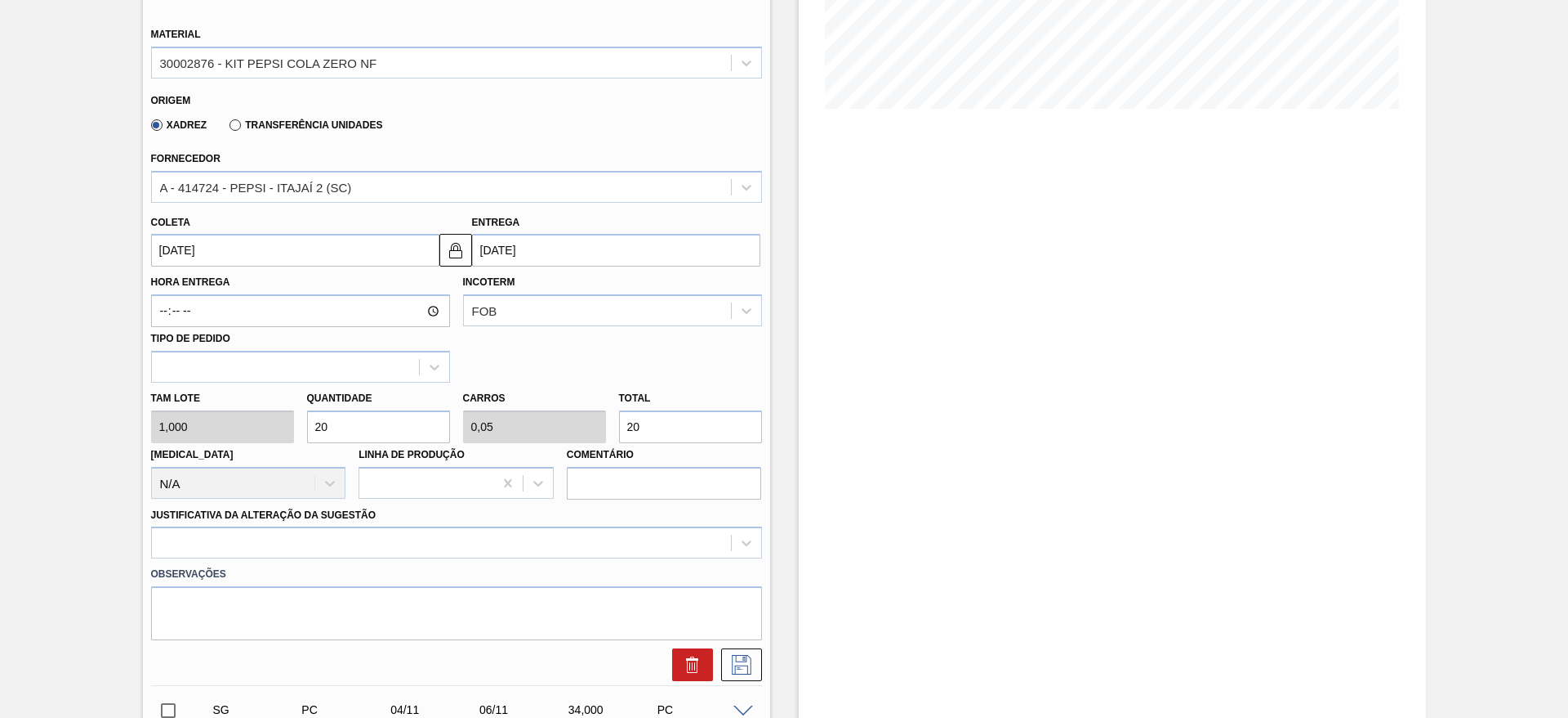
type input "200"
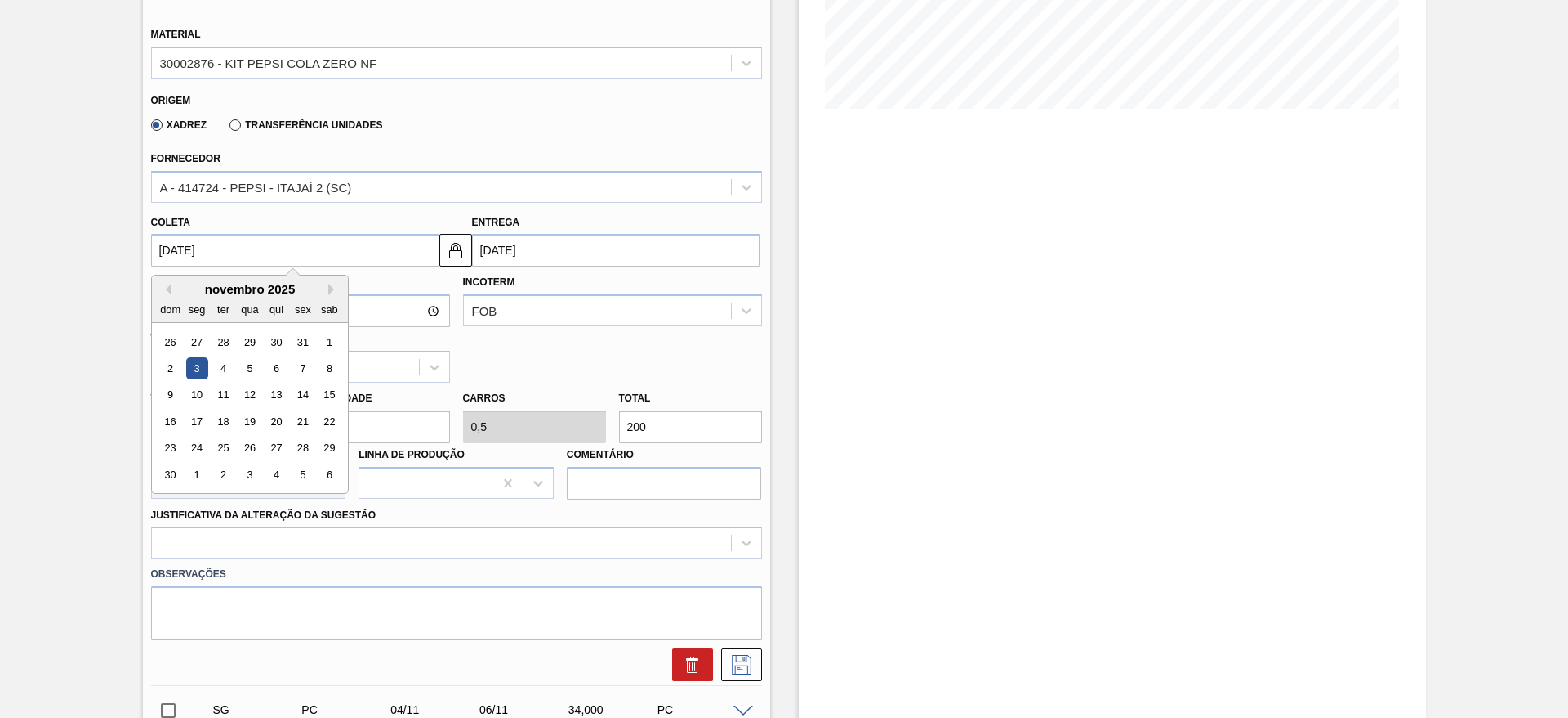
click at [164, 245] on input "[DATE]" at bounding box center [295, 250] width 288 height 33
click at [168, 291] on button "Previous Month" at bounding box center [165, 289] width 11 height 11
click at [228, 357] on div "7" at bounding box center [222, 368] width 22 height 22
type input "07/10/2025"
type input "09/10/2025"
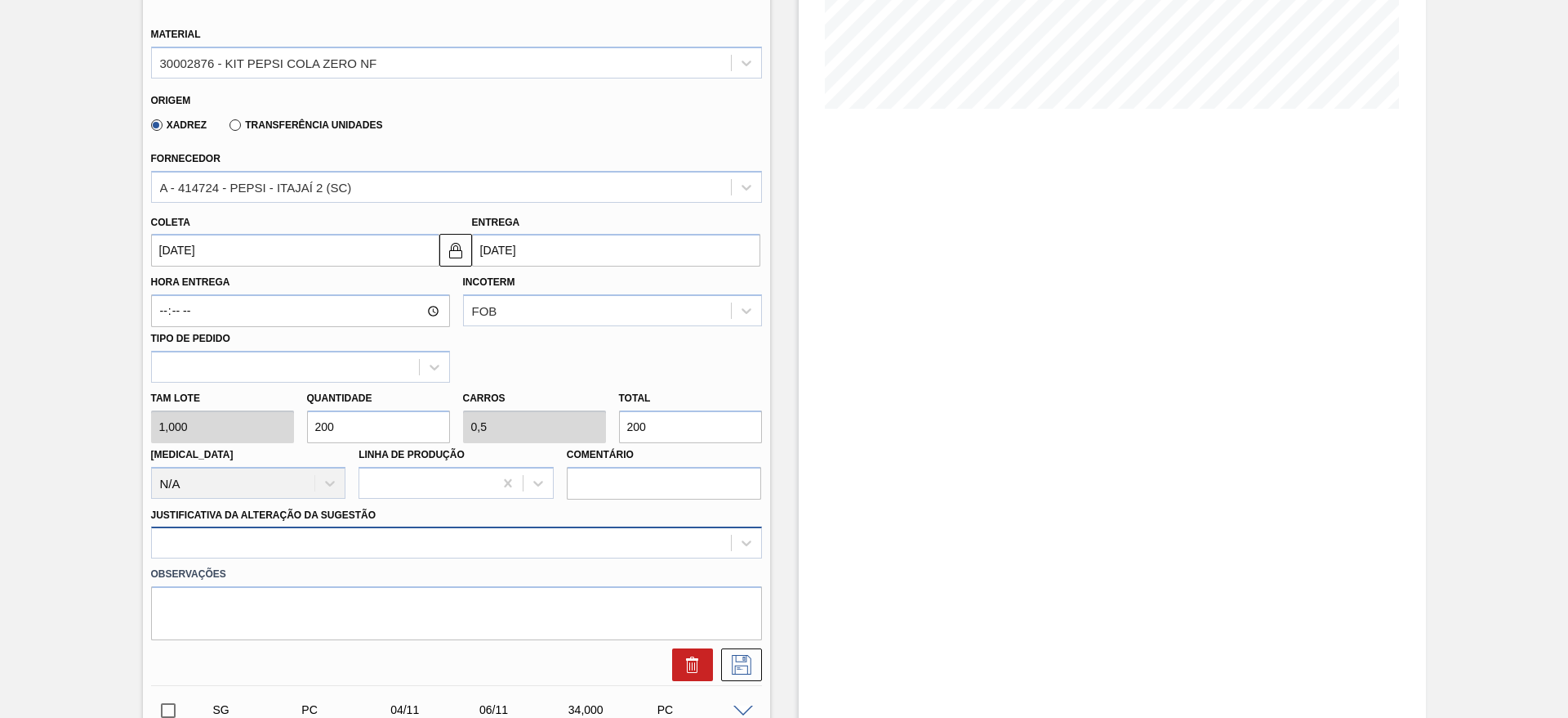
scroll to position [469, 0]
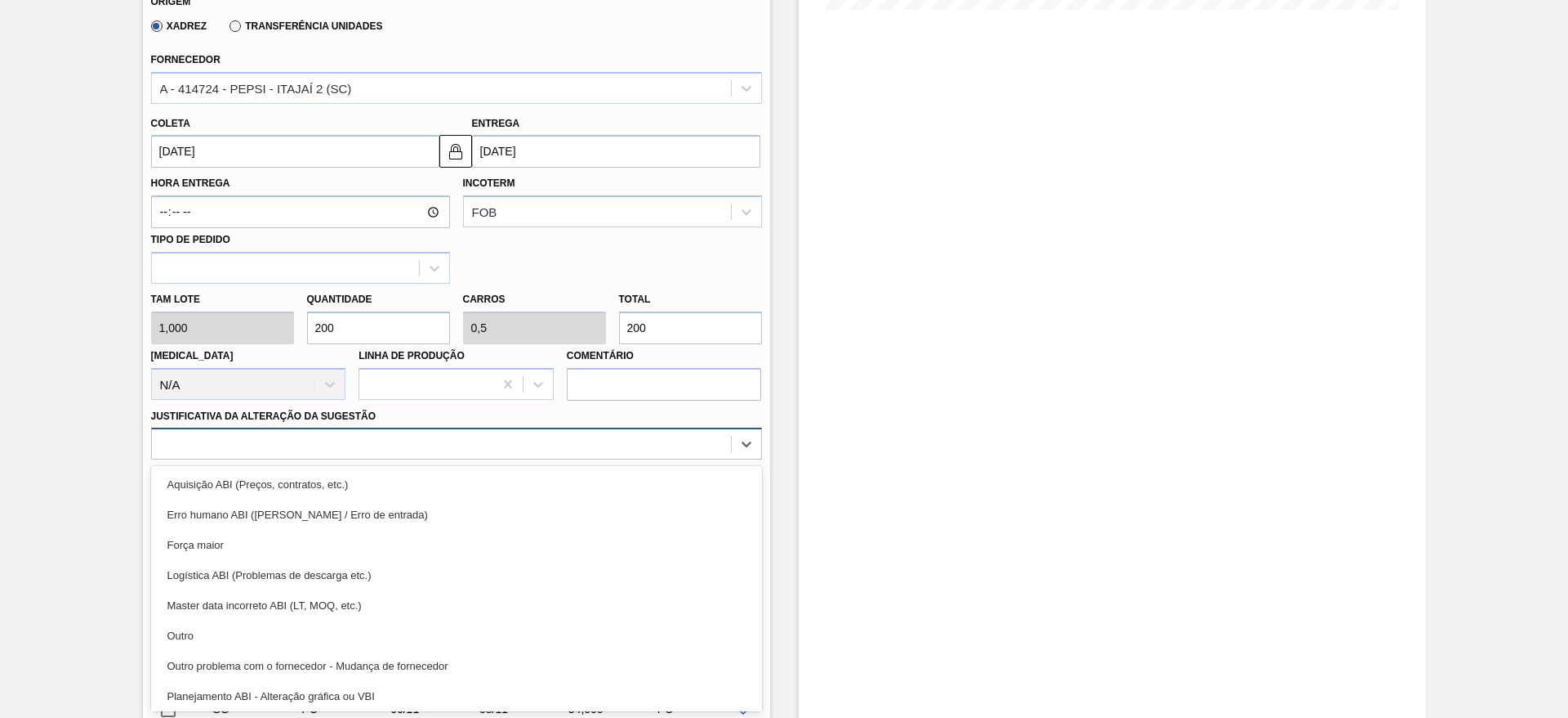
click at [601, 459] on div "option Força maior focused, 3 of 18. 18 results available. Use Up and Down to c…" at bounding box center [456, 443] width 611 height 32
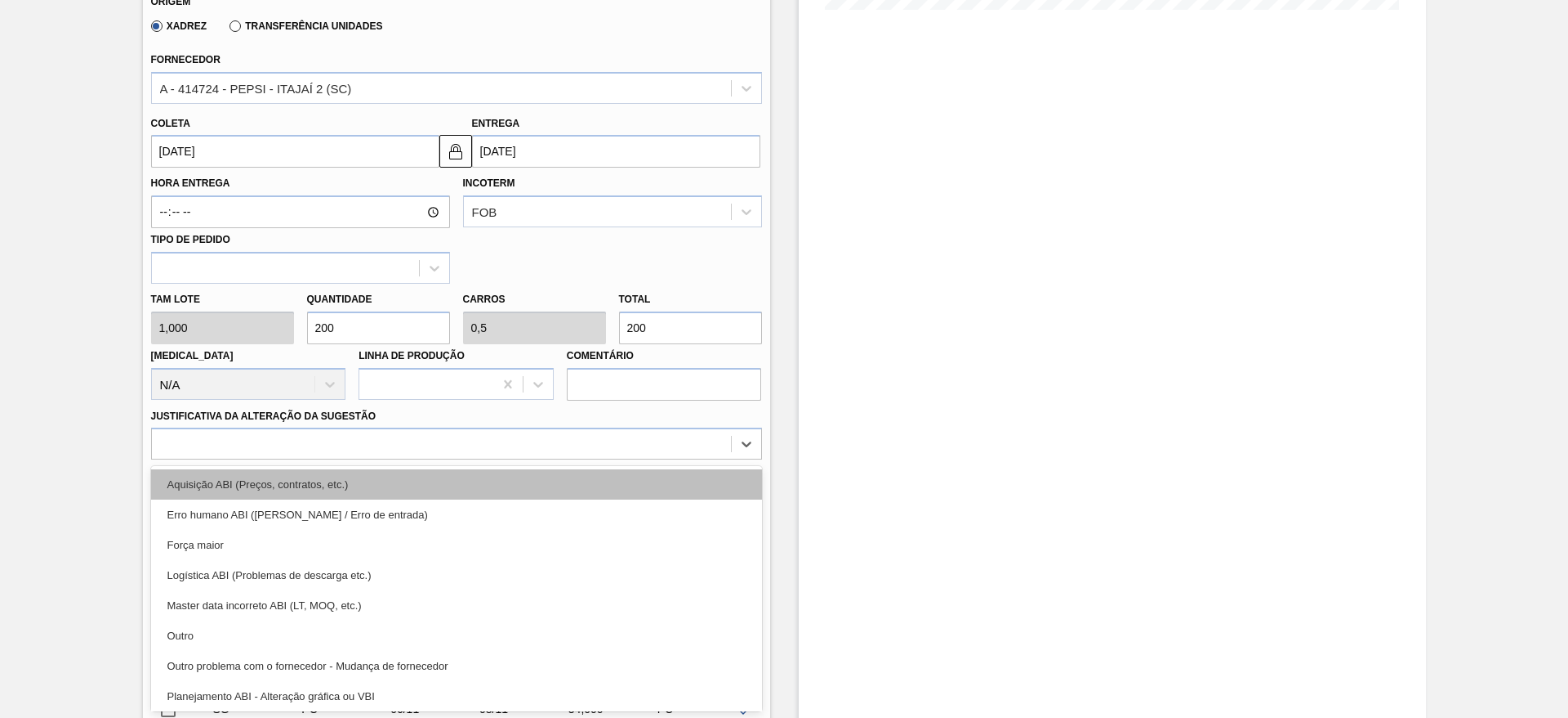
click at [646, 493] on div "Aquisição ABI (Preços, contratos, etc.)" at bounding box center [456, 484] width 611 height 30
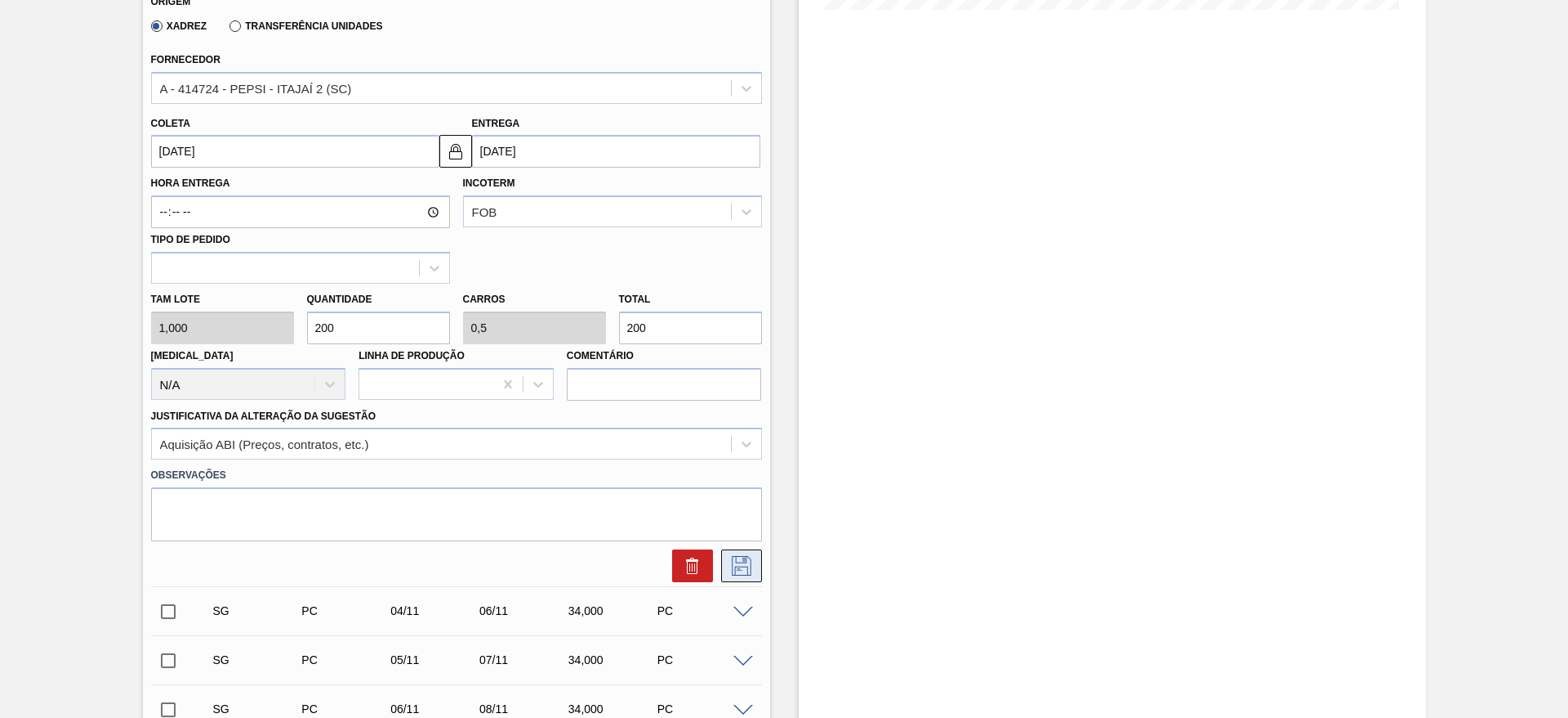
click at [738, 555] on icon at bounding box center [742, 565] width 26 height 20
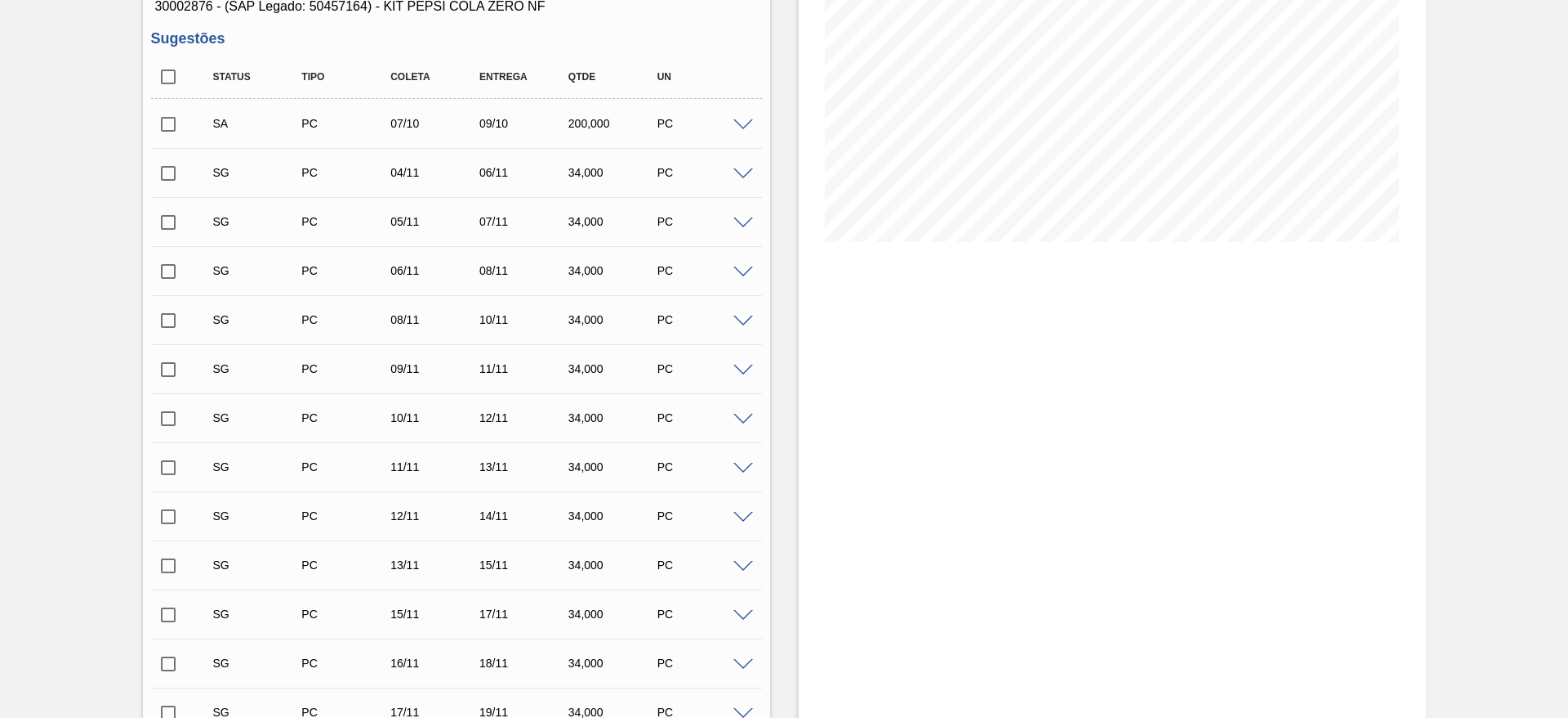
scroll to position [236, 0]
click at [171, 139] on input "checkbox" at bounding box center [168, 124] width 34 height 34
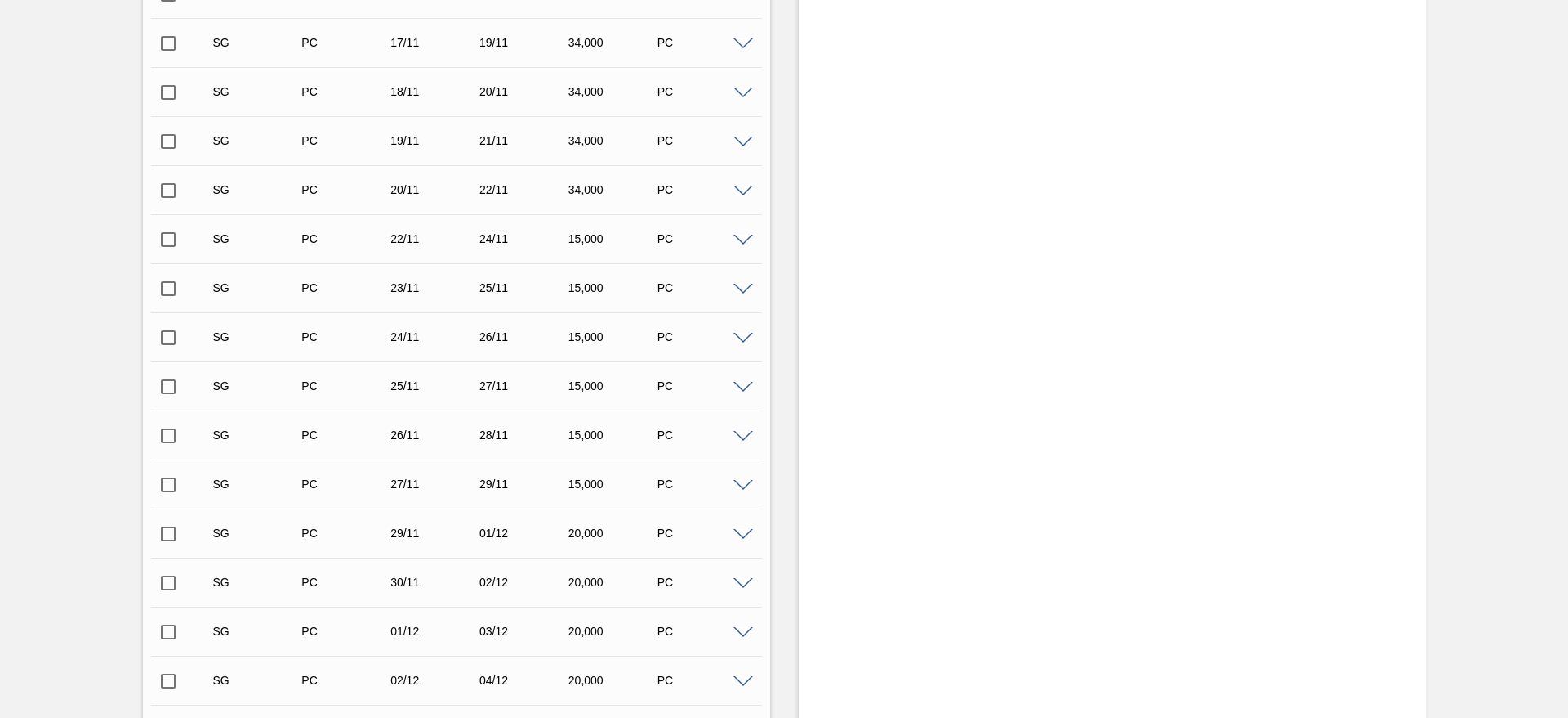
scroll to position [1194, 0]
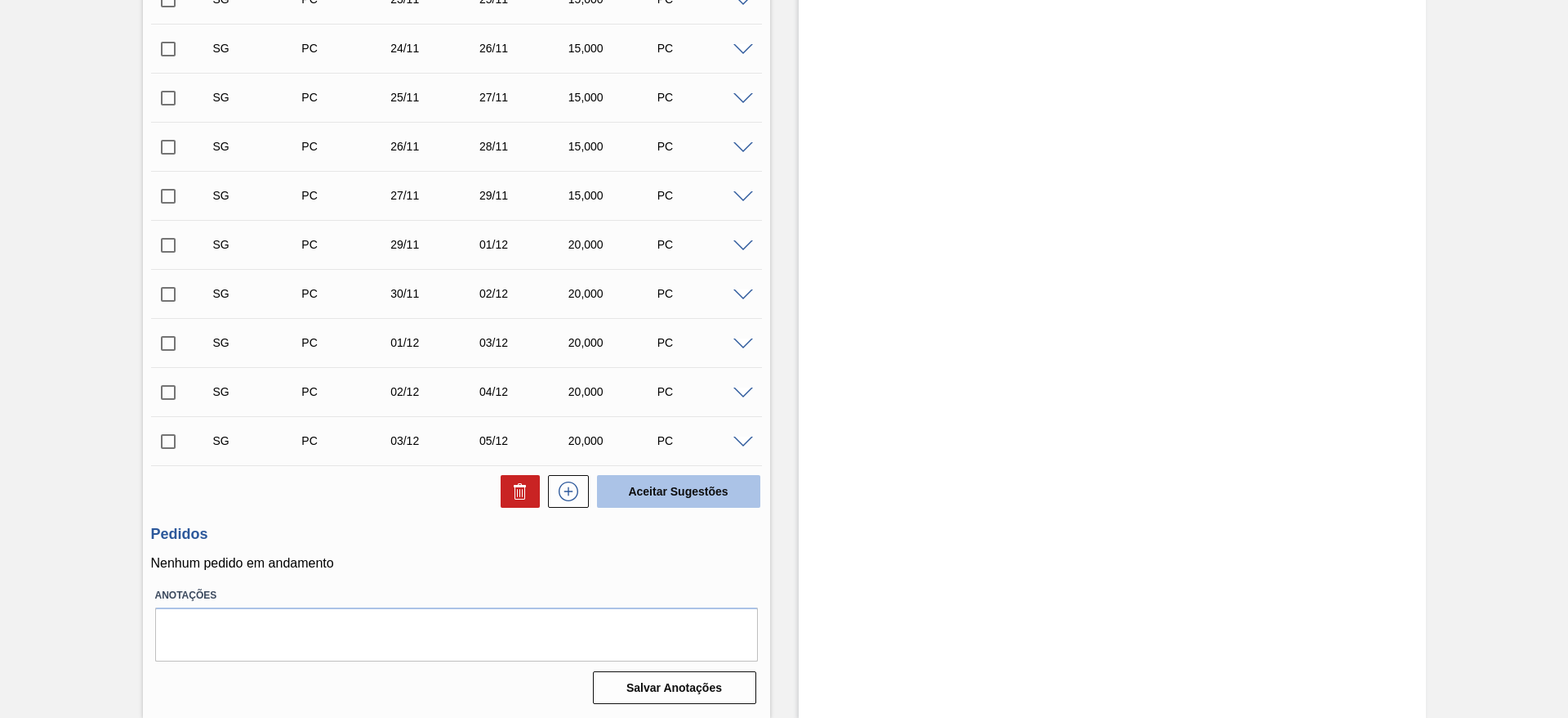
click at [650, 480] on button "Aceitar Sugestões" at bounding box center [678, 491] width 163 height 33
checkbox input "false"
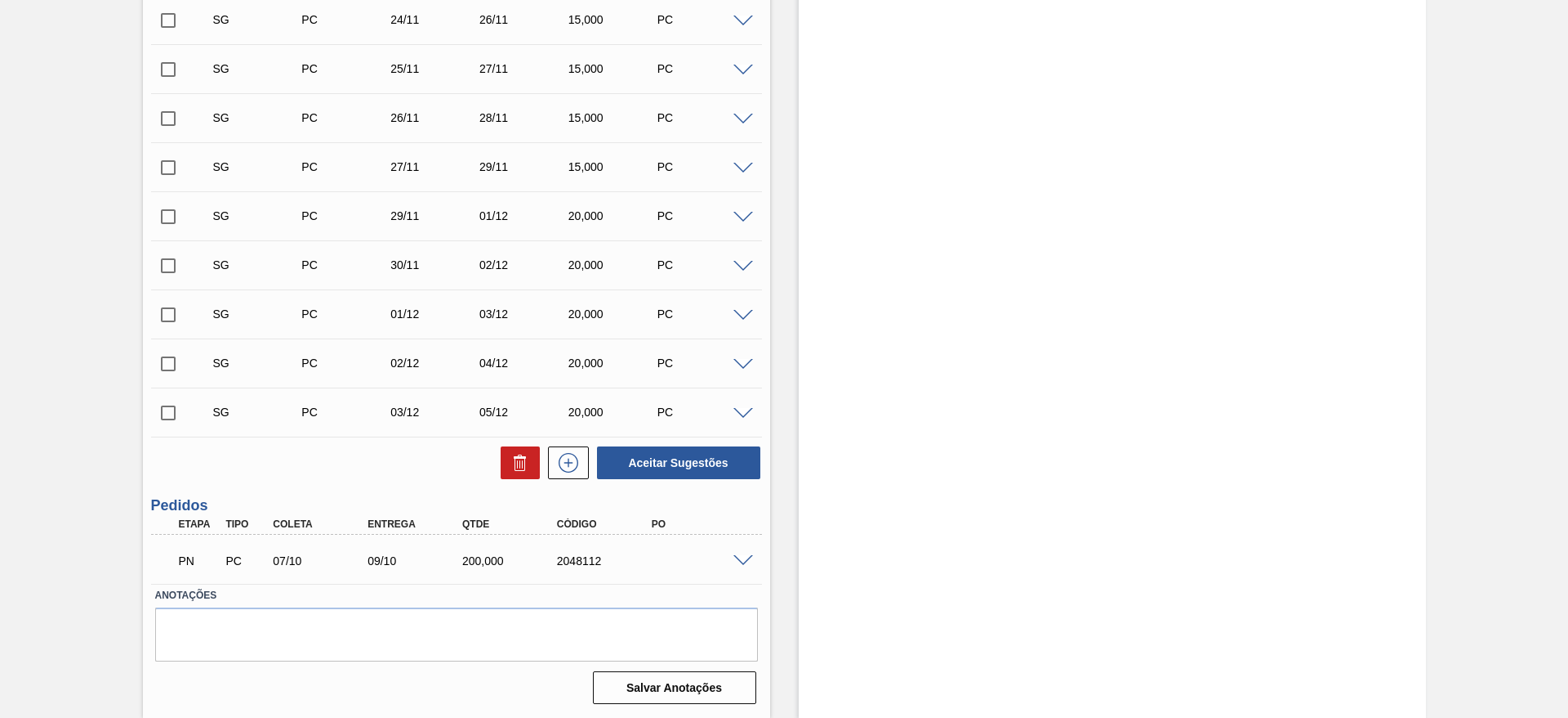
scroll to position [1145, 0]
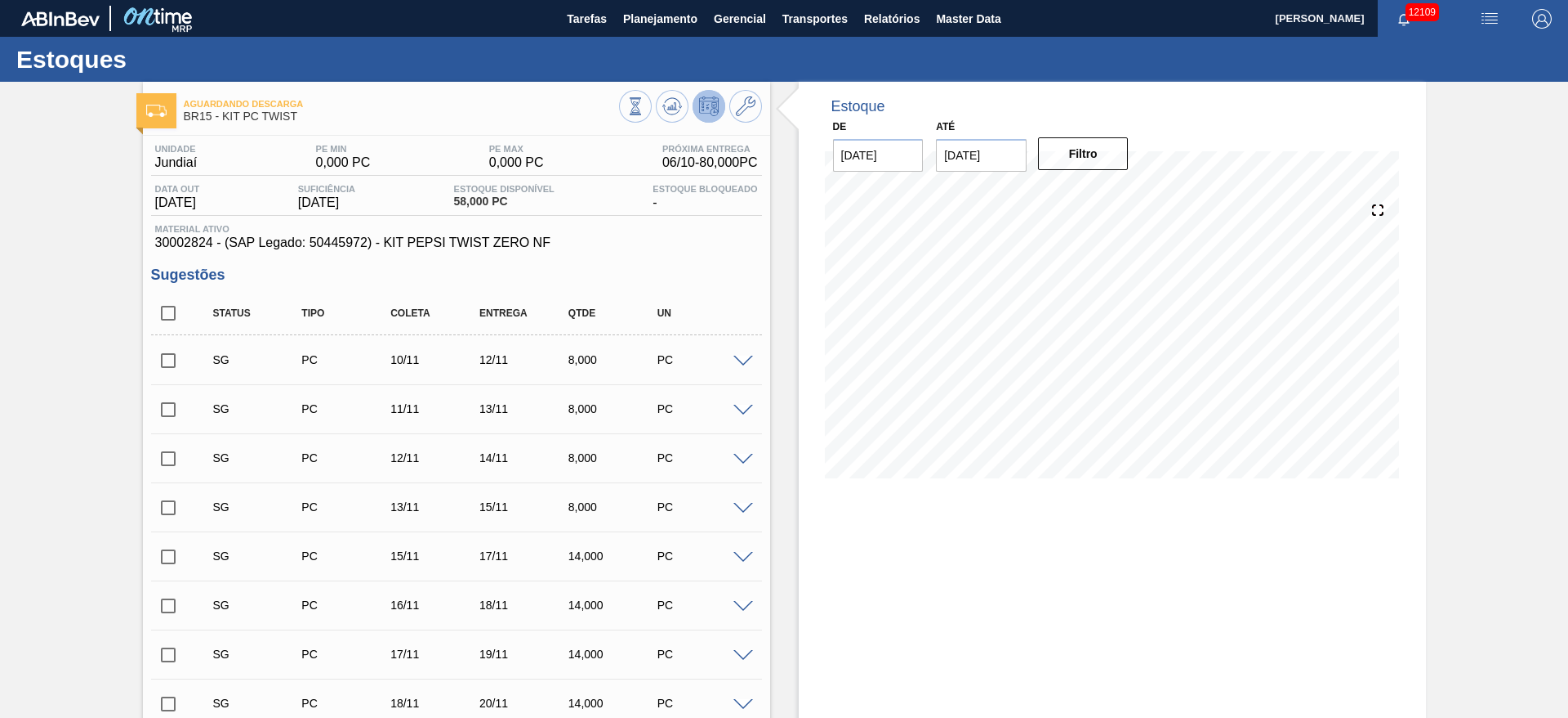
click at [742, 362] on span at bounding box center [743, 362] width 20 height 12
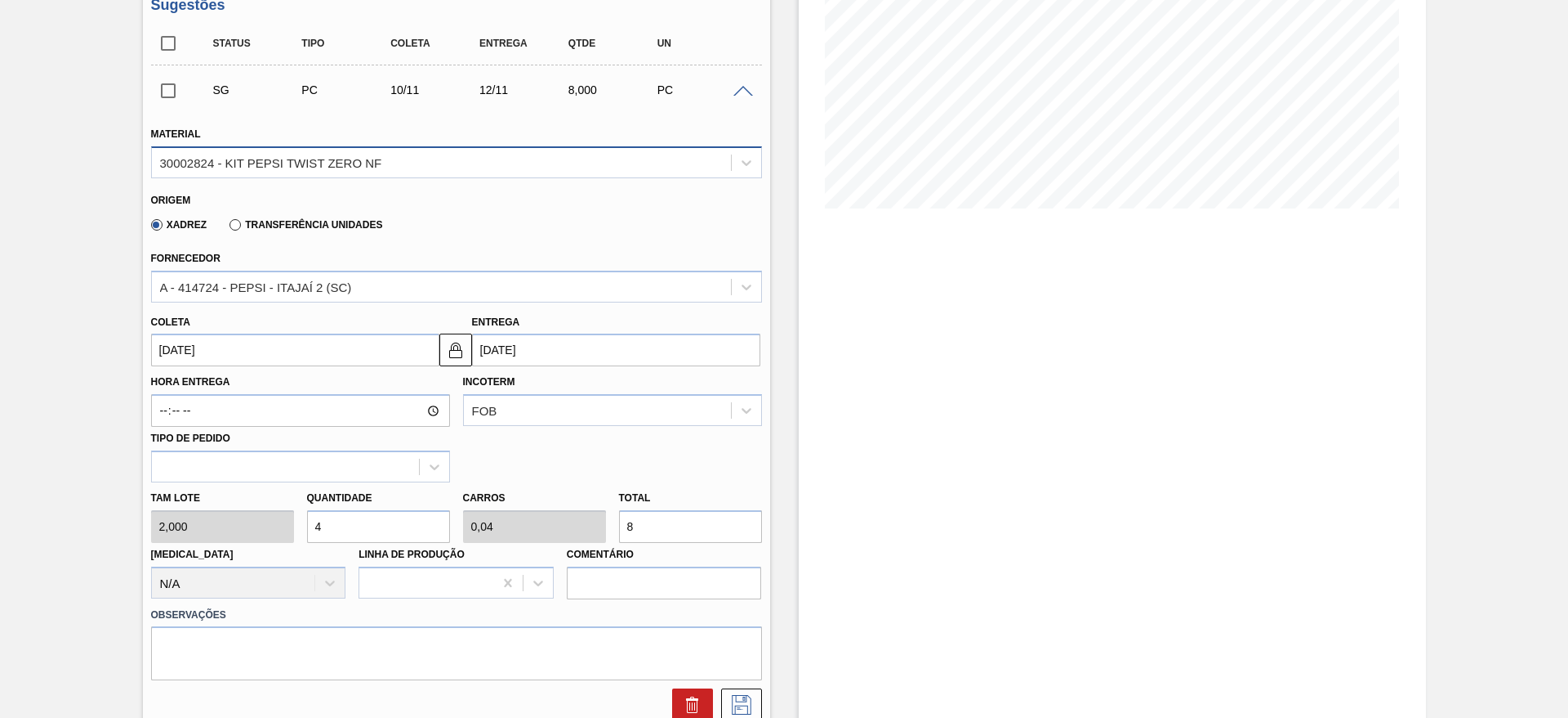
scroll to position [289, 0]
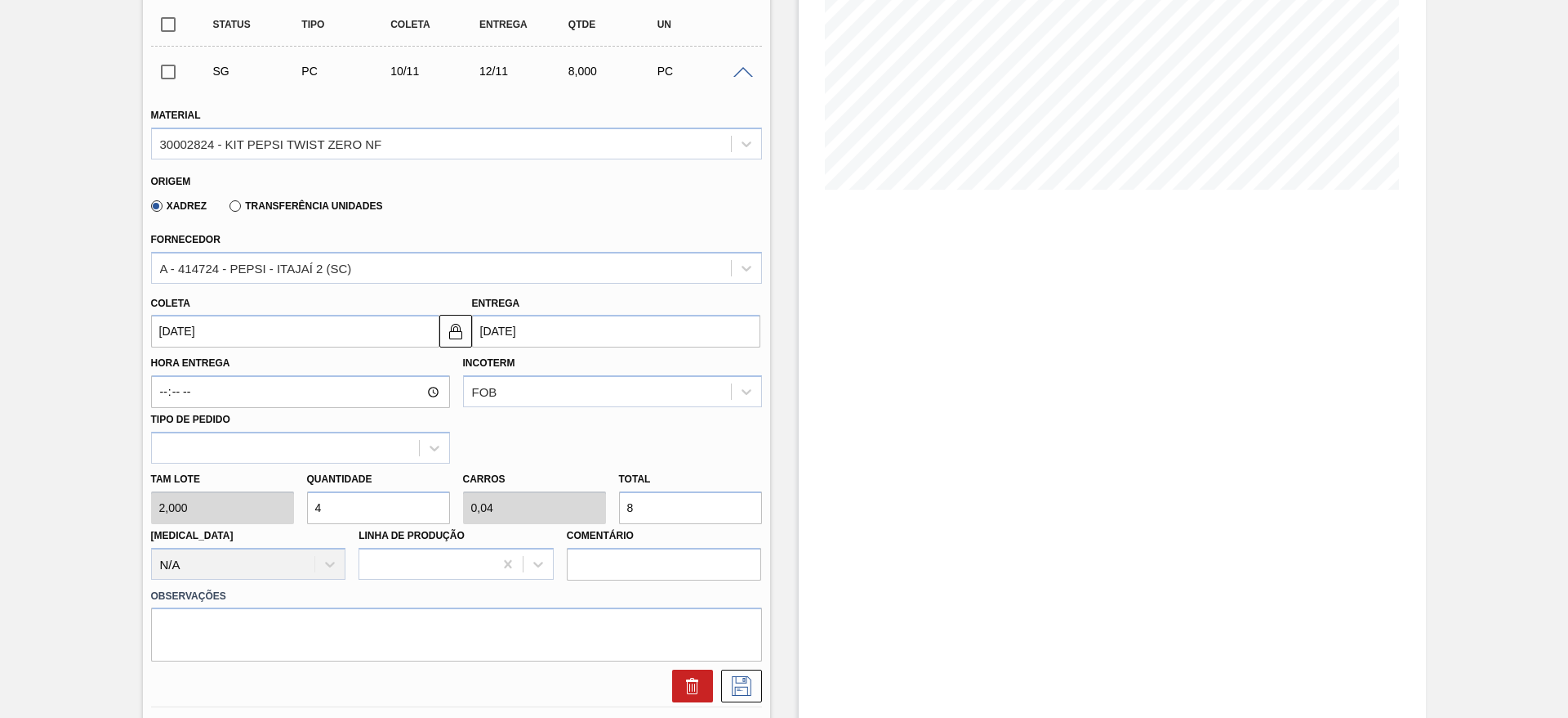
click at [347, 500] on input "4" at bounding box center [379, 508] width 143 height 33
type input "3"
type input "0,03"
type input "6"
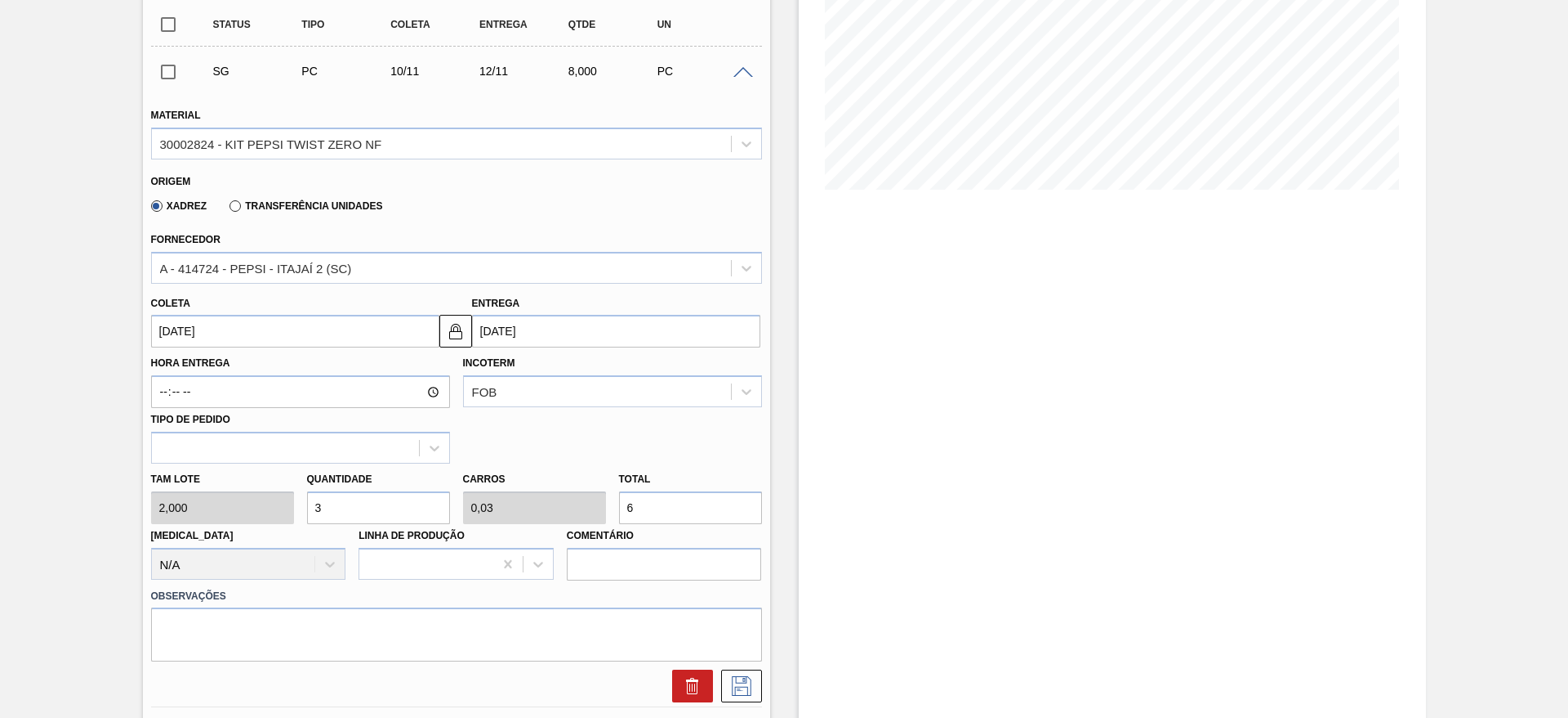
type input "30"
type input "0,3"
type input "60"
type input "30"
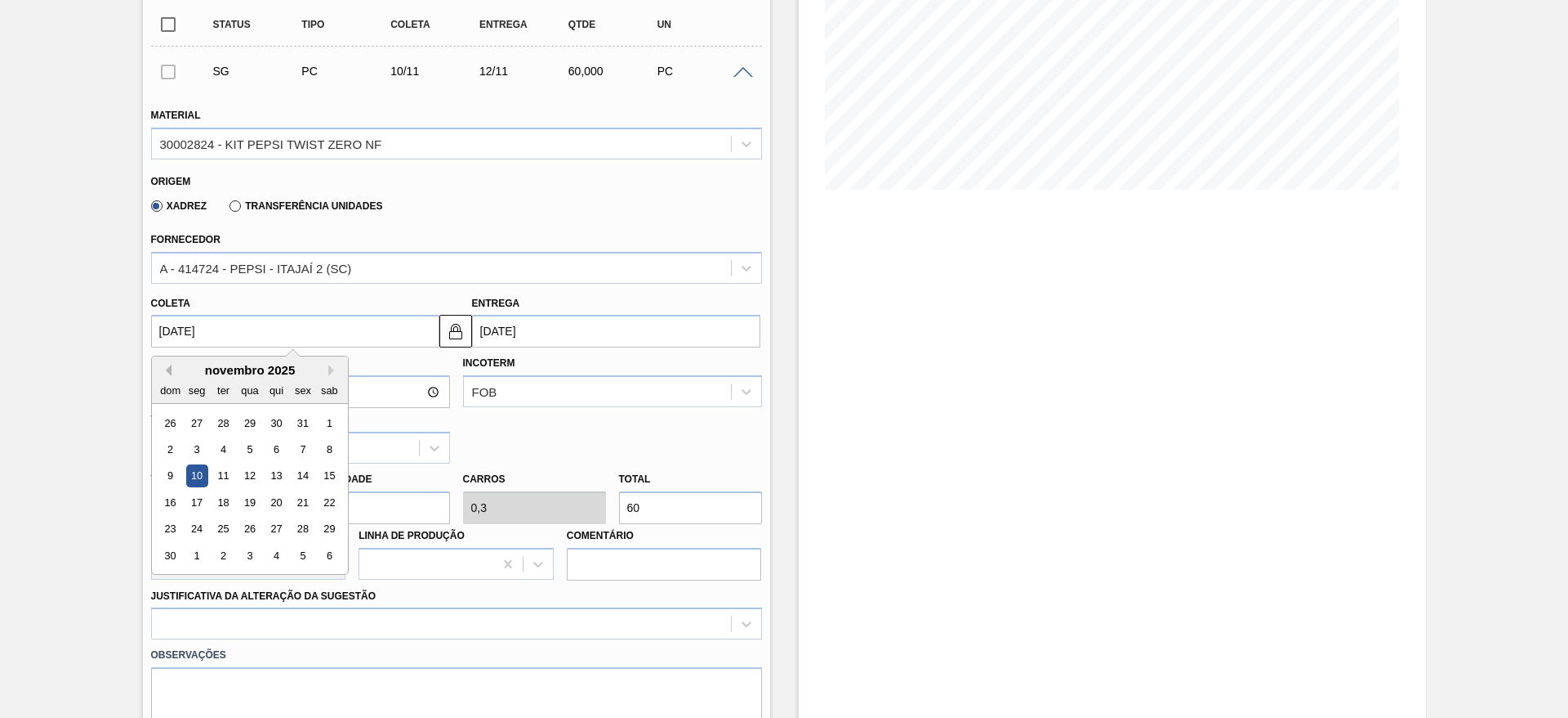
drag, startPoint x: 199, startPoint y: 327, endPoint x: 169, endPoint y: 373, distance: 54.9
click at [169, 348] on div "10/11/2025 Previous Month Next Month novembro 2025 dom seg ter qua qui sex sab …" at bounding box center [295, 331] width 288 height 33
click at [169, 373] on button "Previous Month" at bounding box center [165, 369] width 11 height 11
click at [215, 448] on div "7" at bounding box center [222, 449] width 22 height 22
type input "[DATE]"
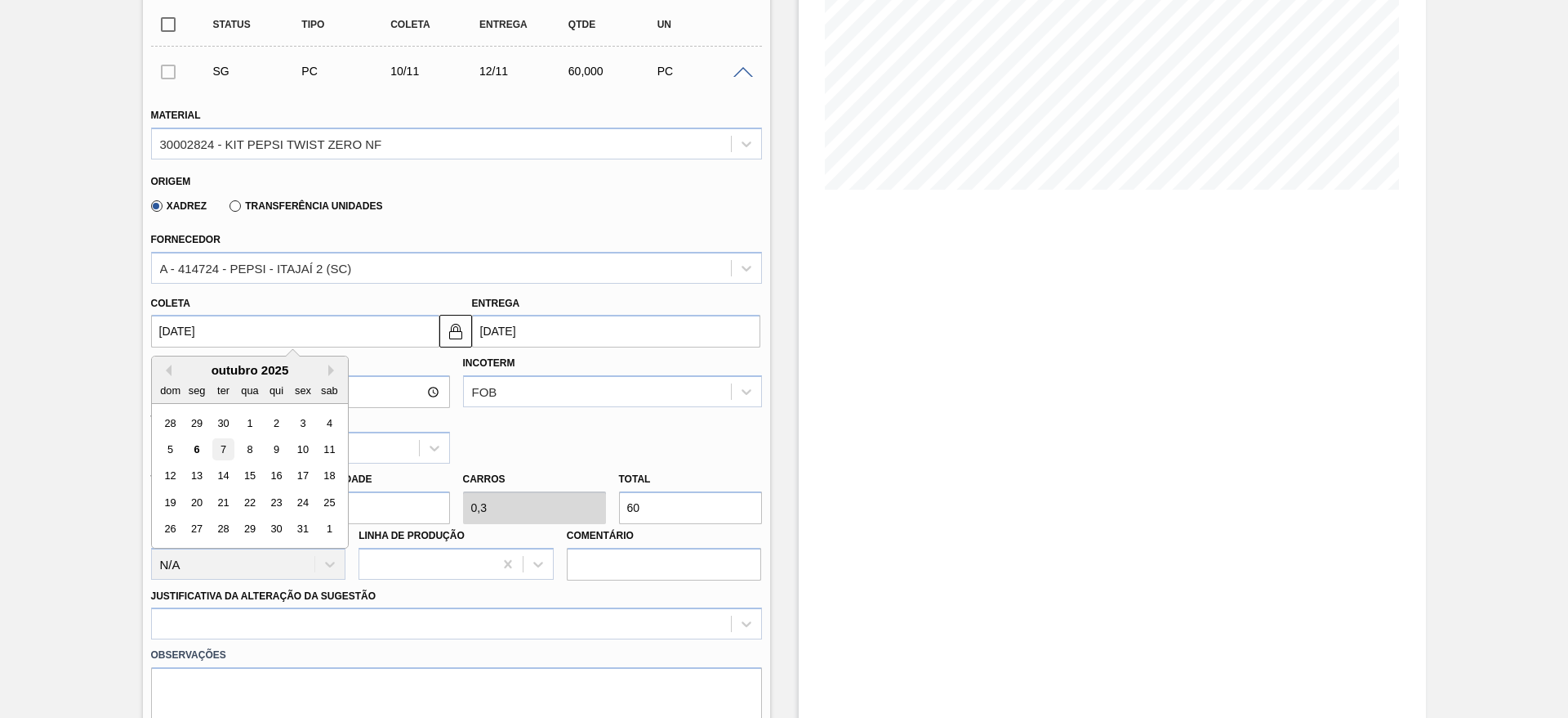
type input "[DATE]"
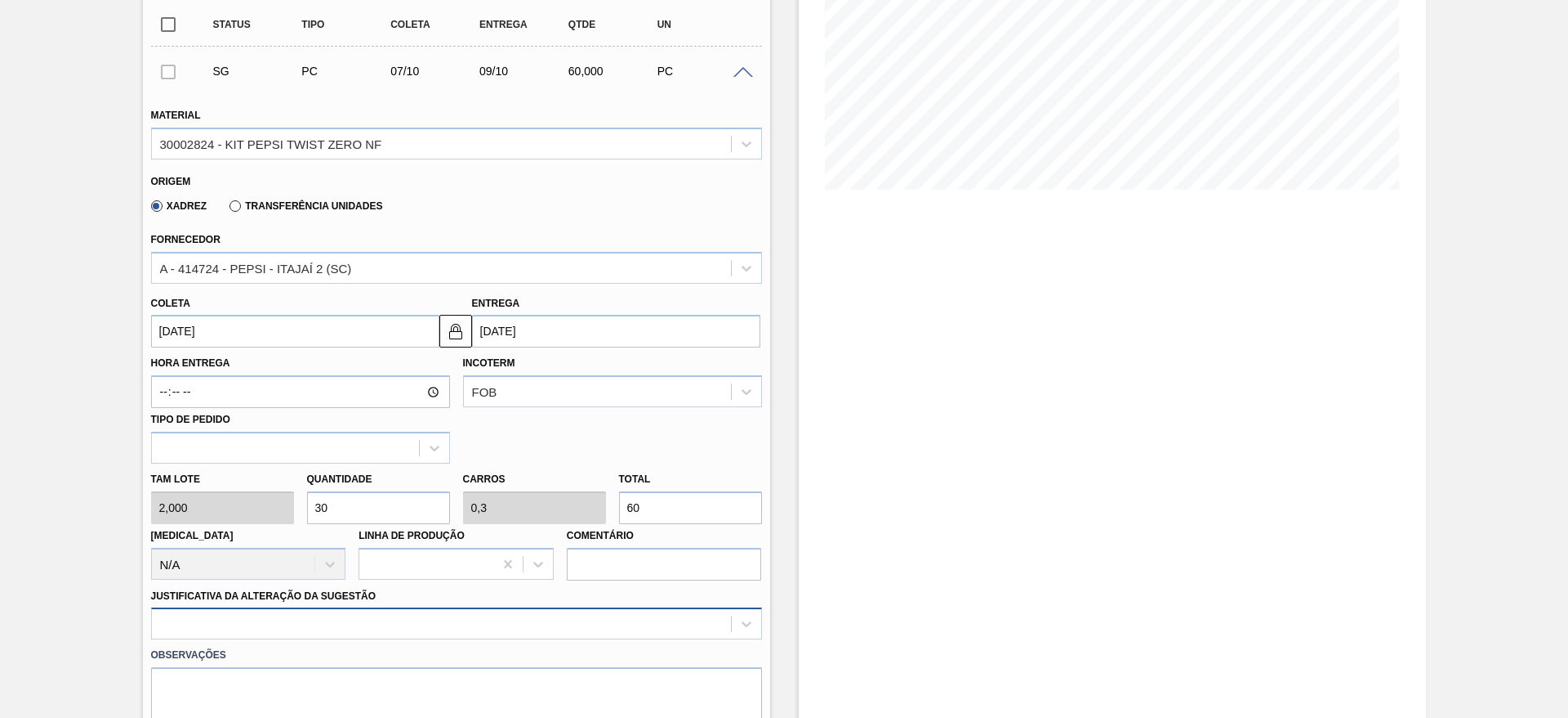
scroll to position [469, 0]
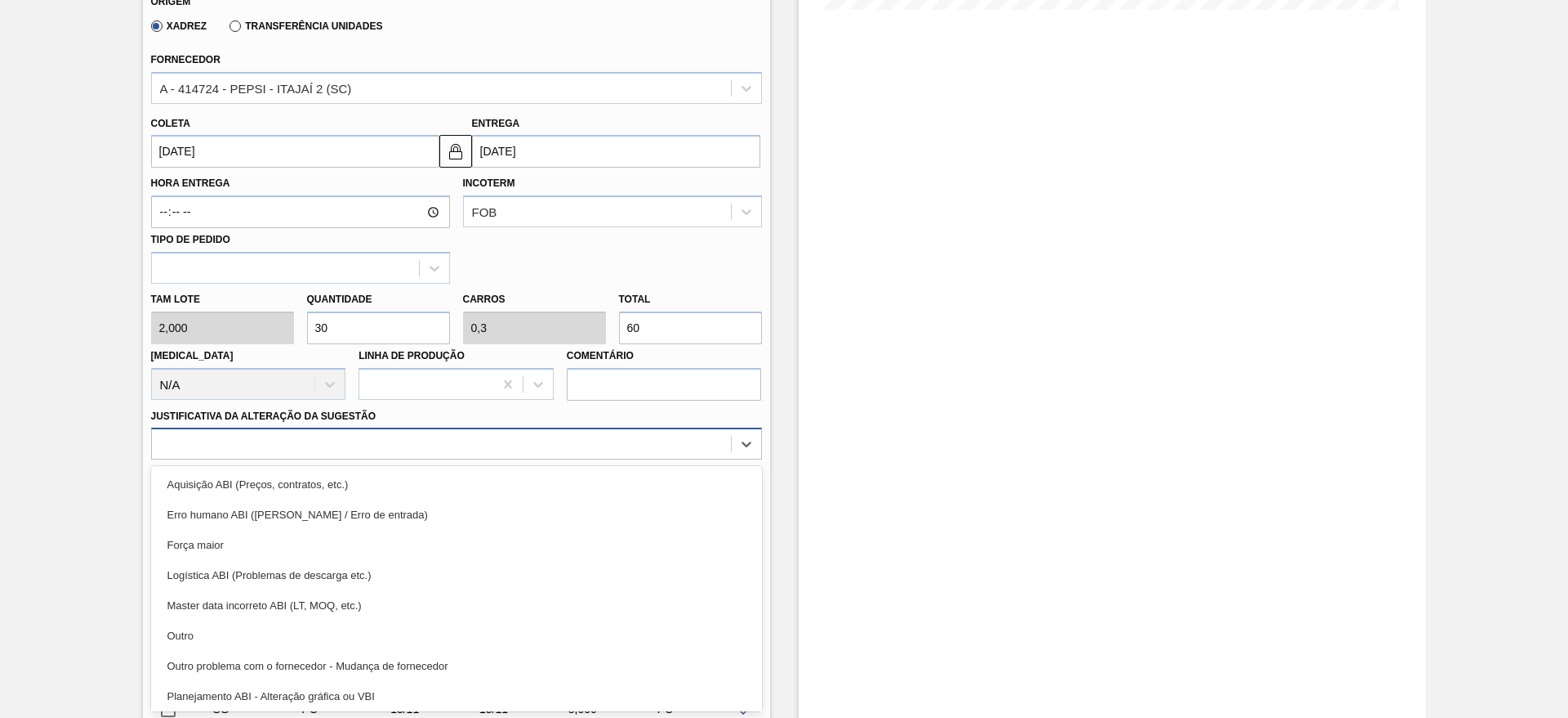
click at [526, 459] on div "option Outro focused, 6 of 18. 18 results available. Use Up and Down to choose …" at bounding box center [456, 443] width 611 height 32
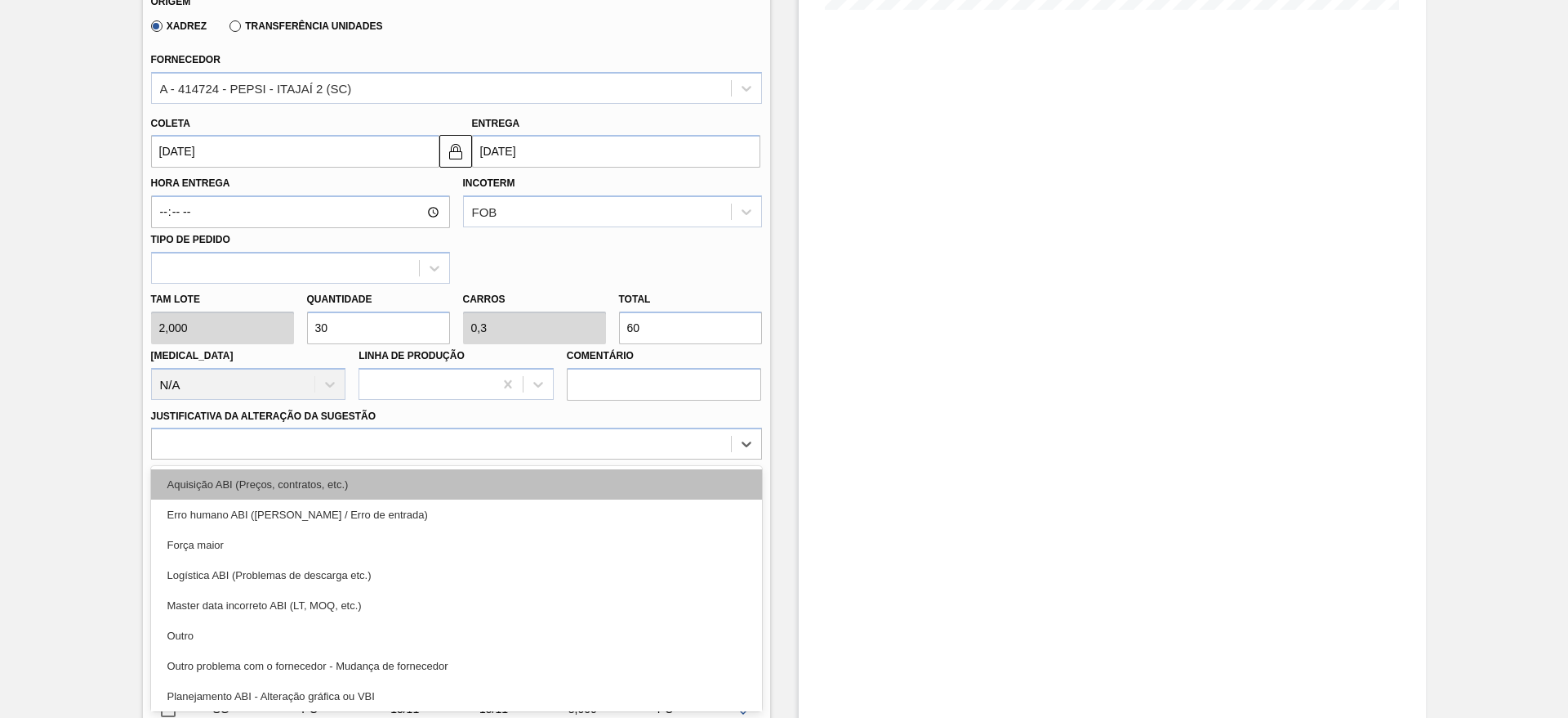
click at [635, 472] on div "Aquisição ABI (Preços, contratos, etc.)" at bounding box center [456, 484] width 611 height 30
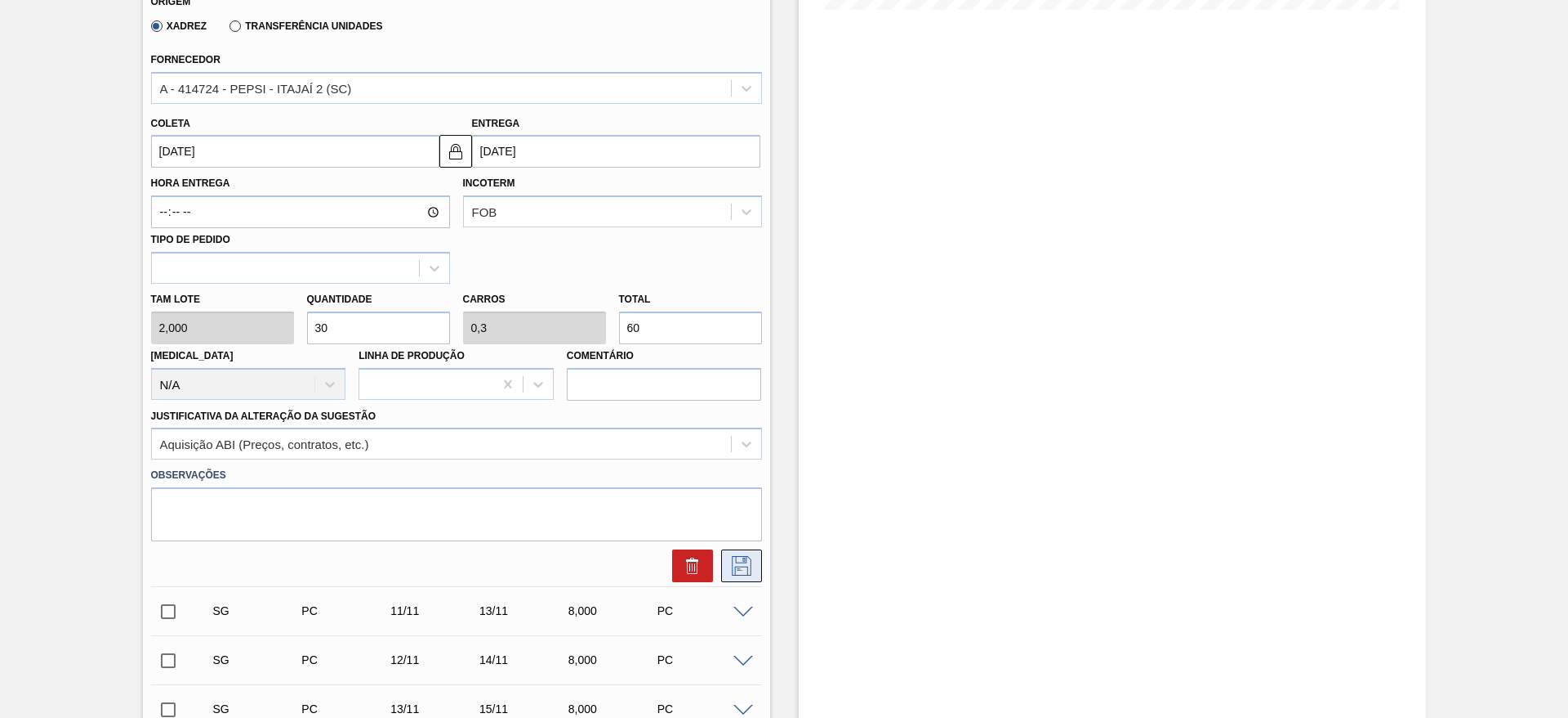
click at [746, 563] on icon at bounding box center [742, 565] width 26 height 20
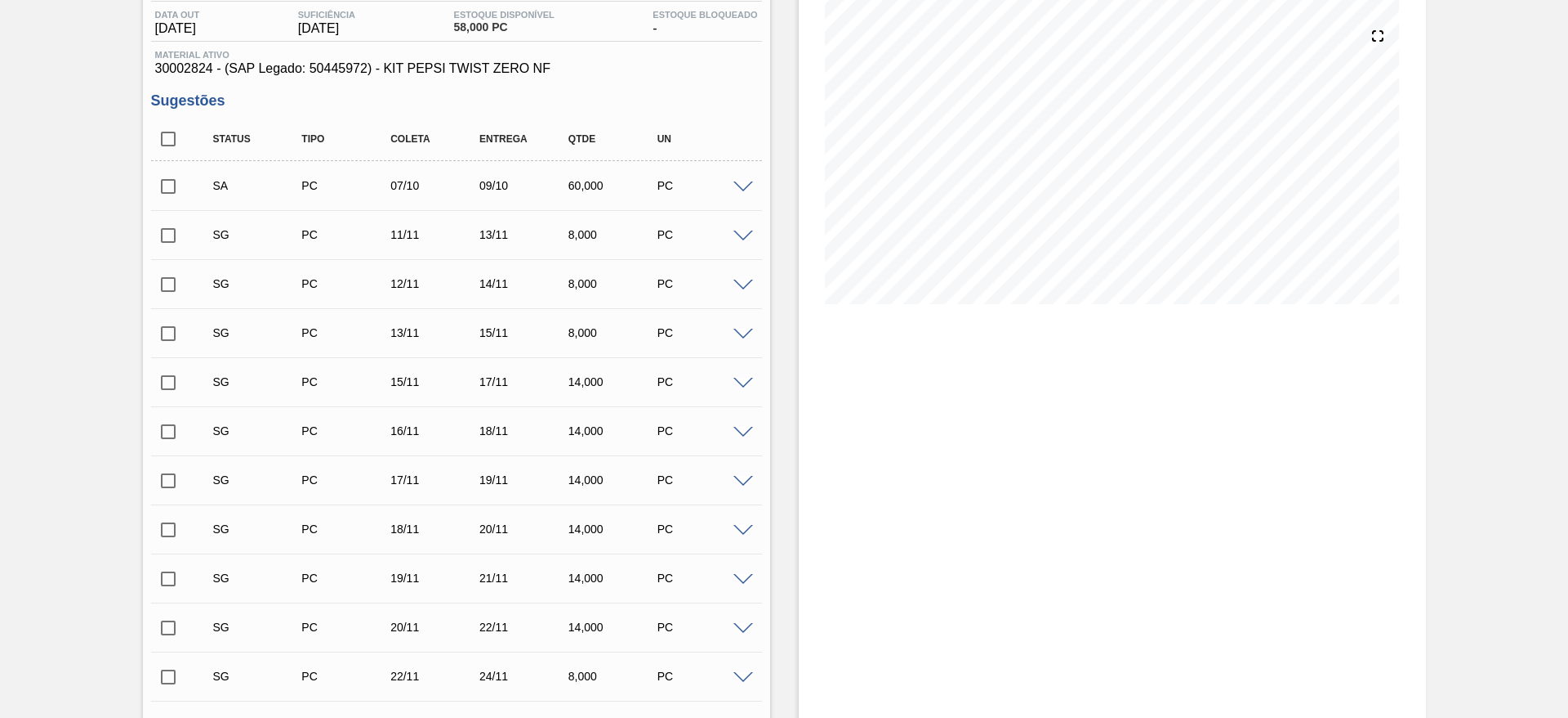
scroll to position [172, 0]
click at [168, 189] on input "checkbox" at bounding box center [168, 188] width 34 height 34
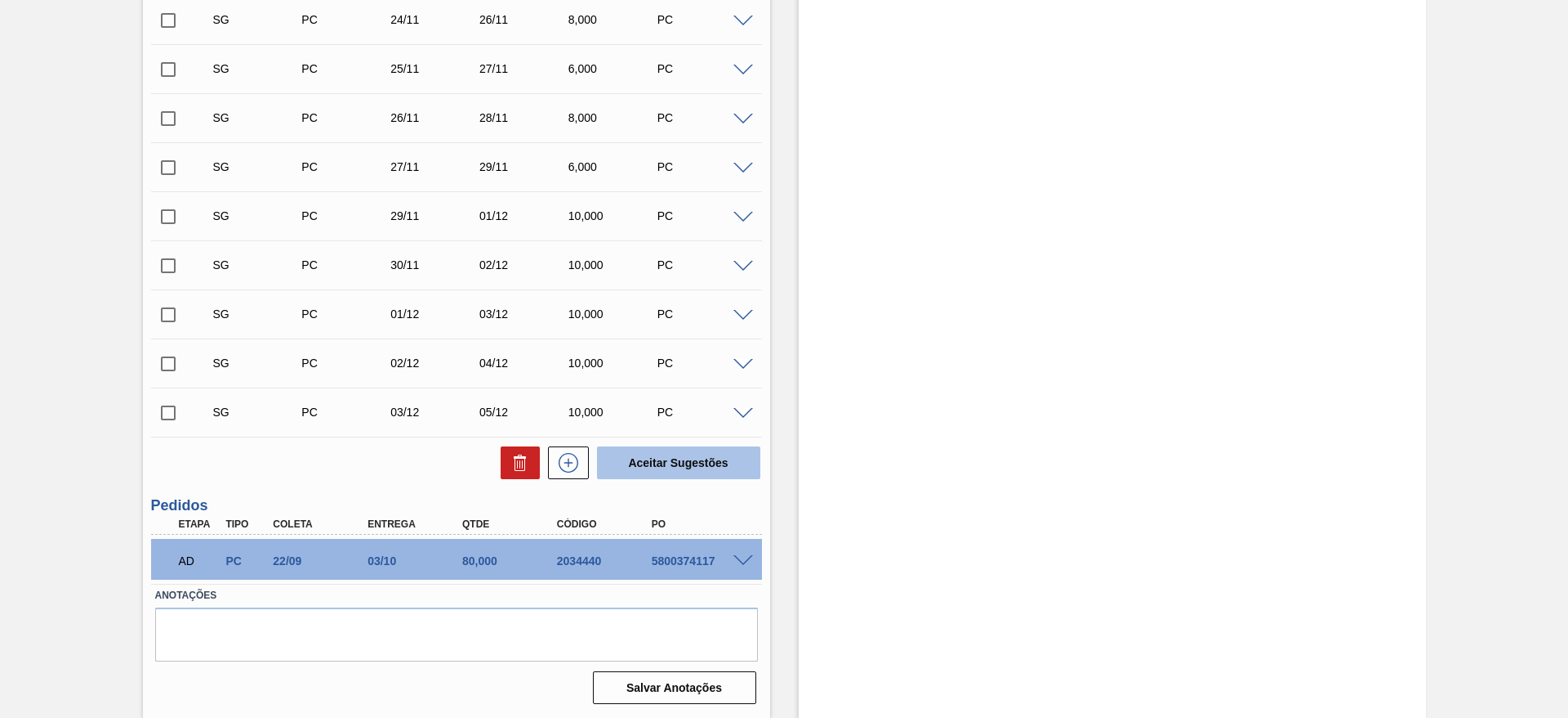
click at [656, 458] on button "Aceitar Sugestões" at bounding box center [678, 462] width 163 height 33
checkbox input "false"
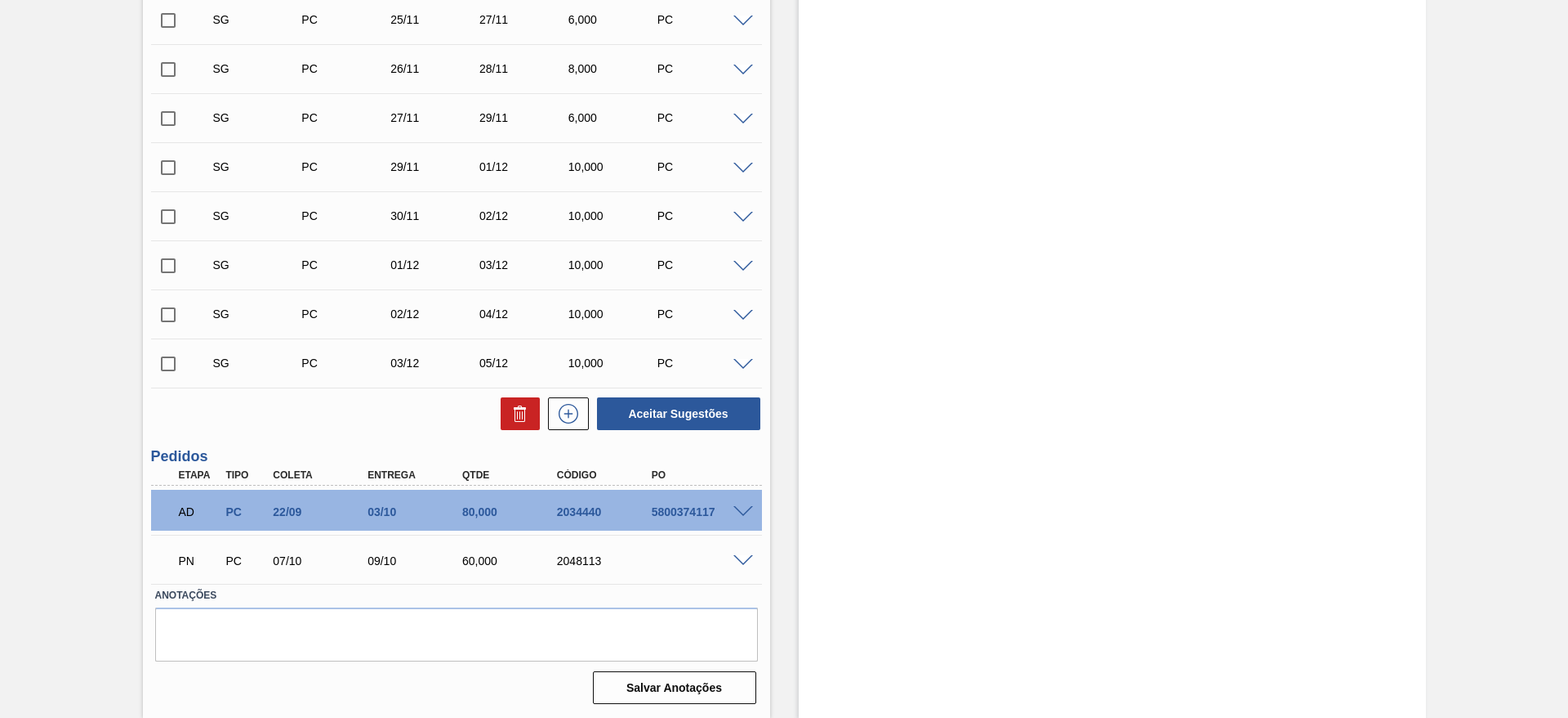
scroll to position [880, 0]
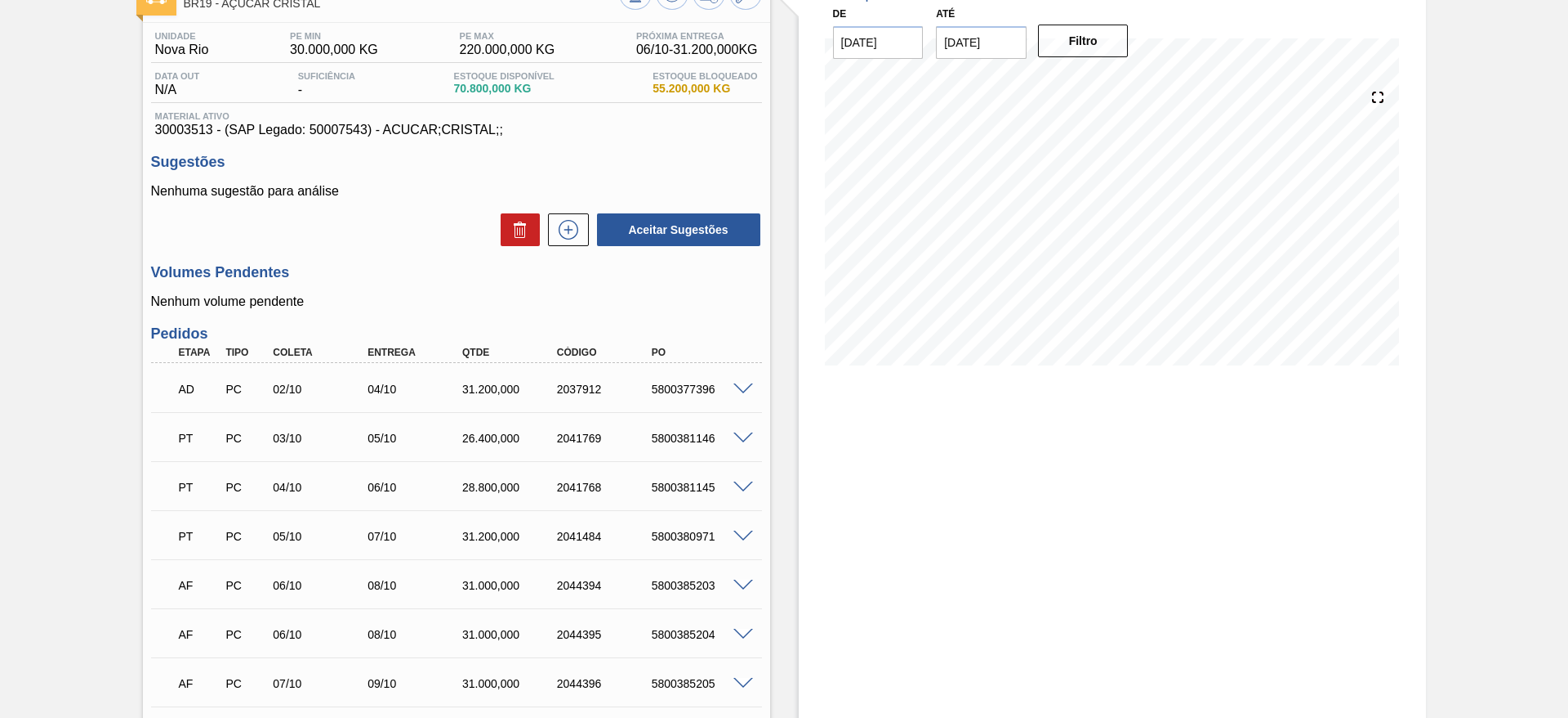
scroll to position [110, 0]
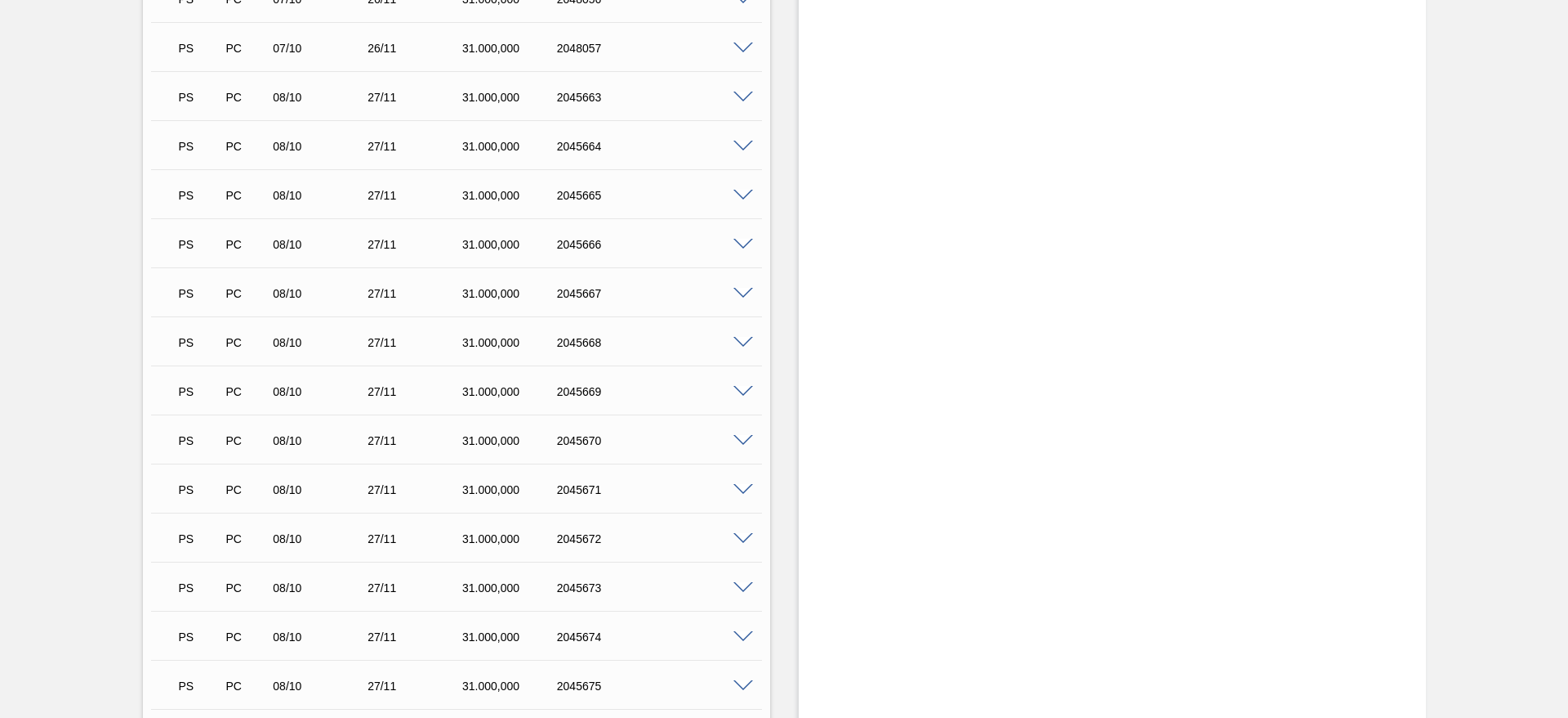
scroll to position [1266, 0]
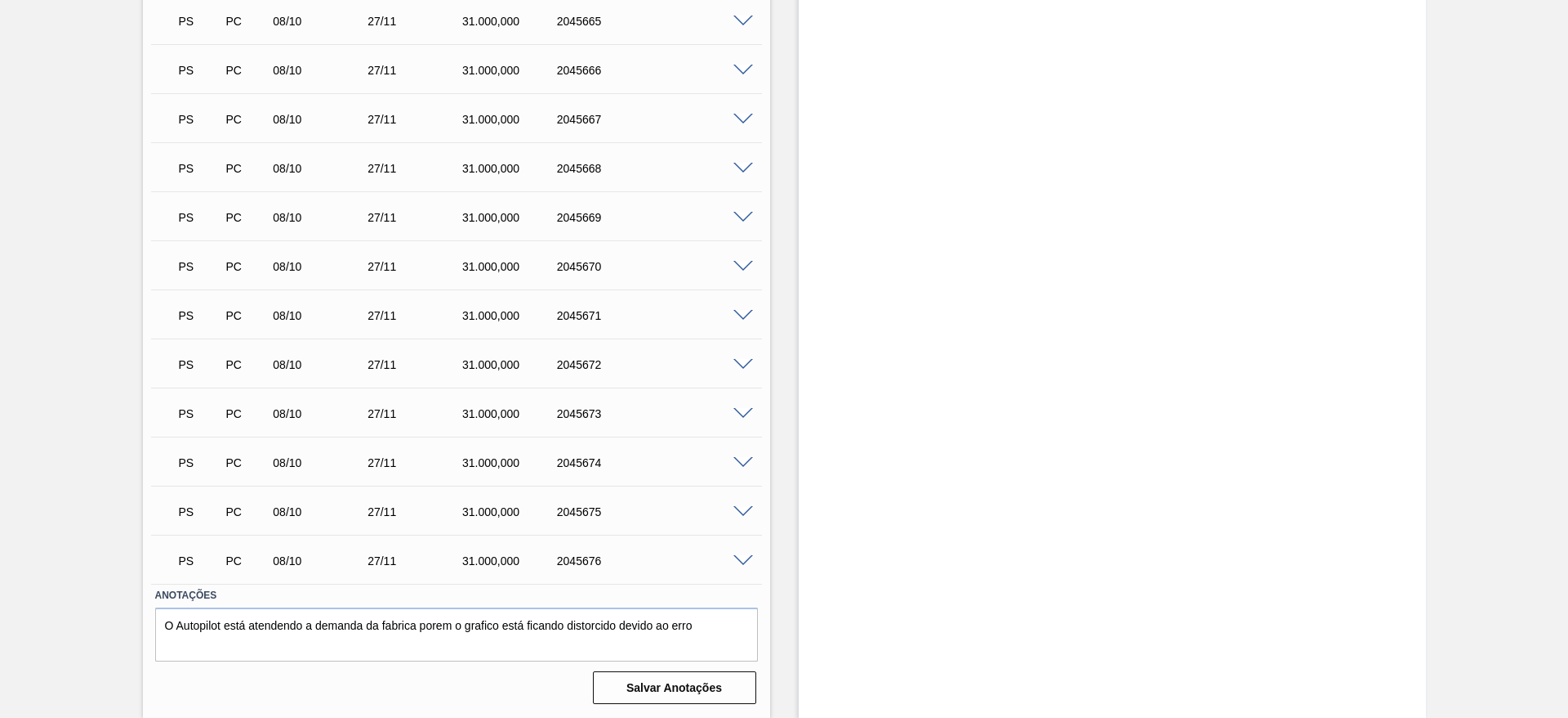
click at [736, 415] on span at bounding box center [743, 414] width 20 height 12
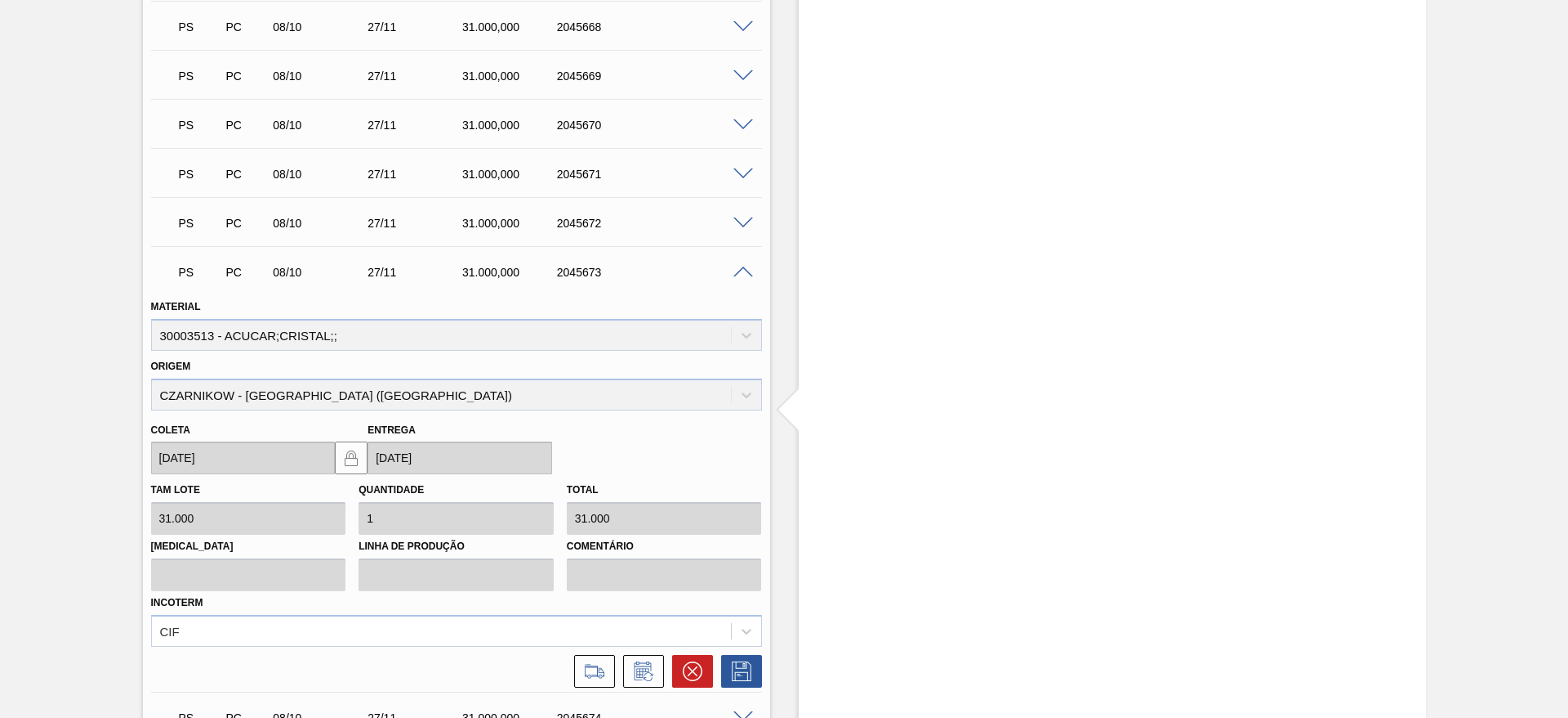
scroll to position [1662, 0]
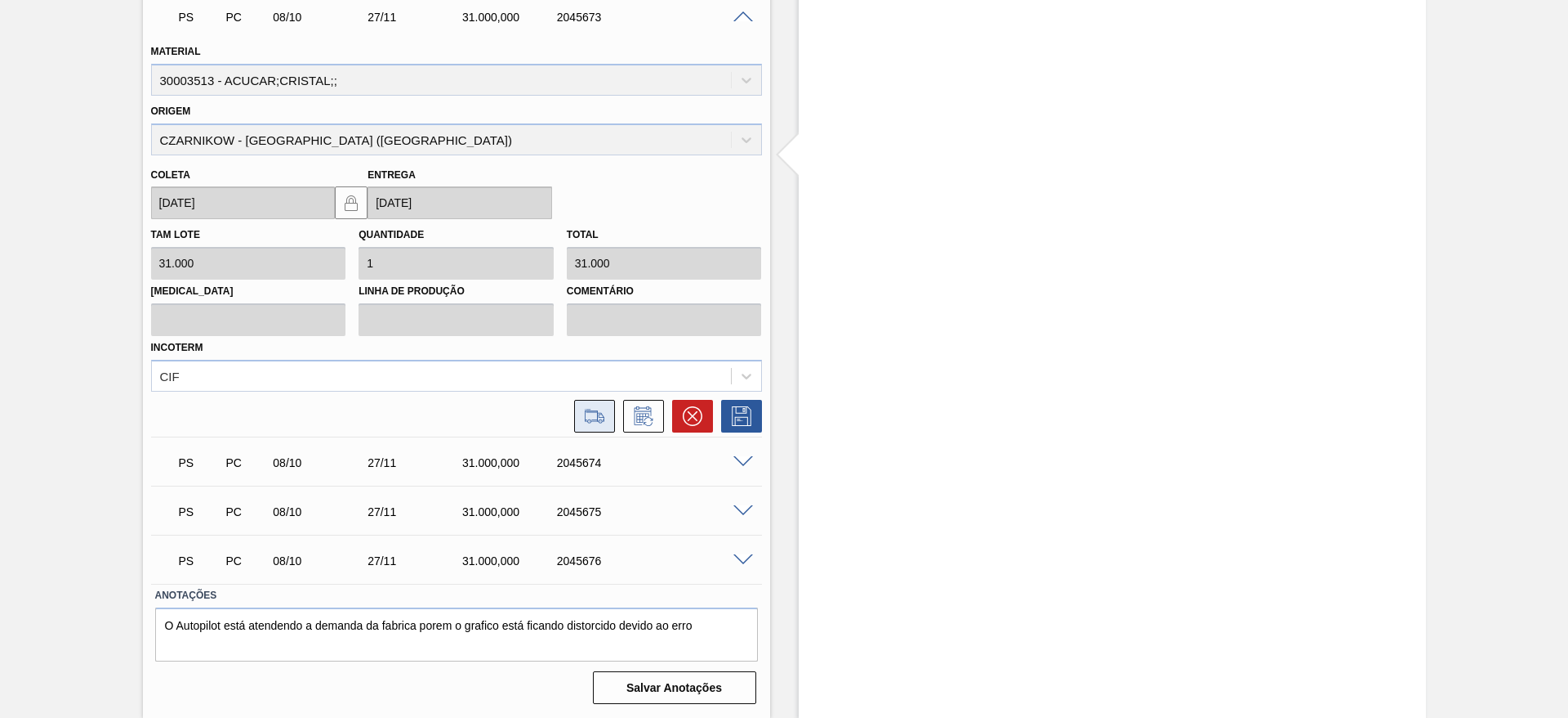
click at [581, 418] on icon at bounding box center [594, 416] width 26 height 20
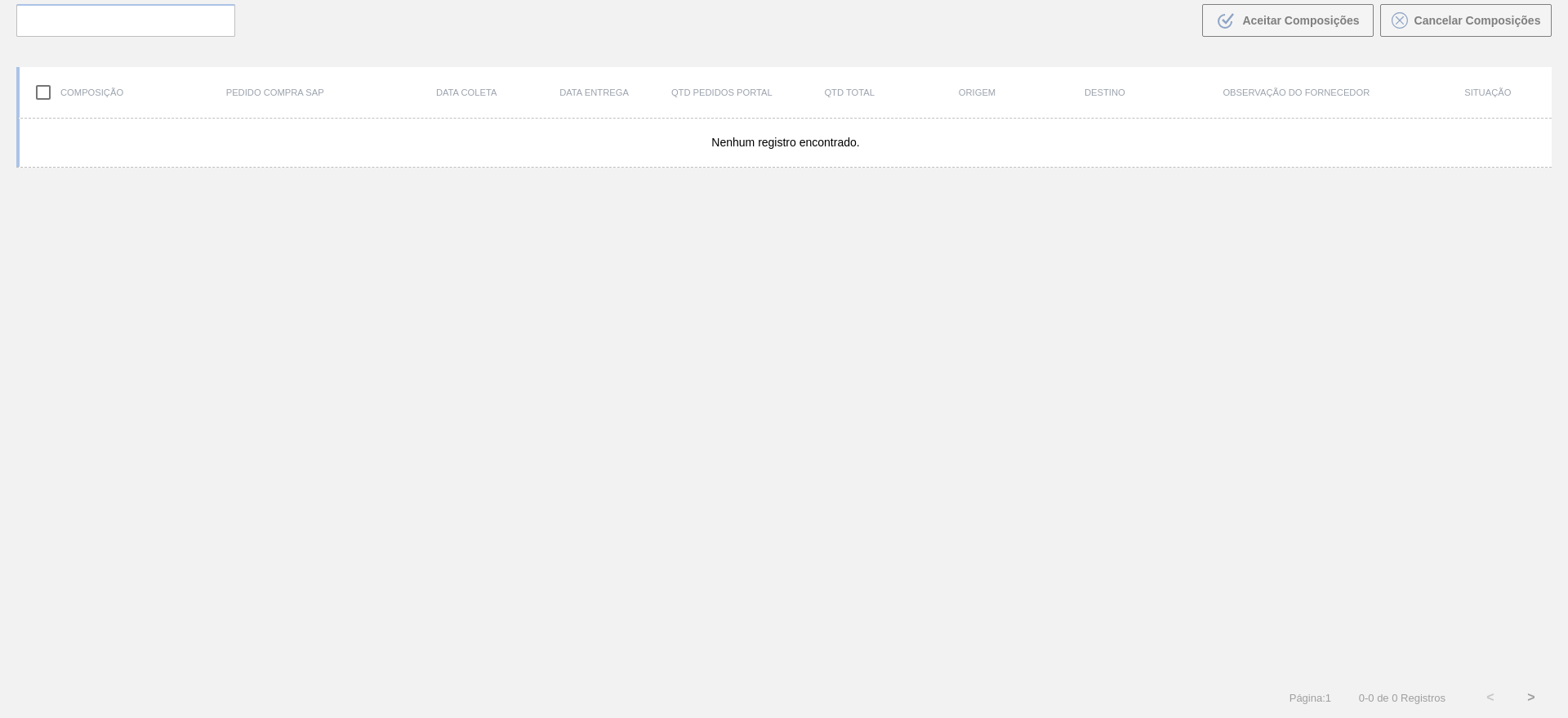
scroll to position [117, 0]
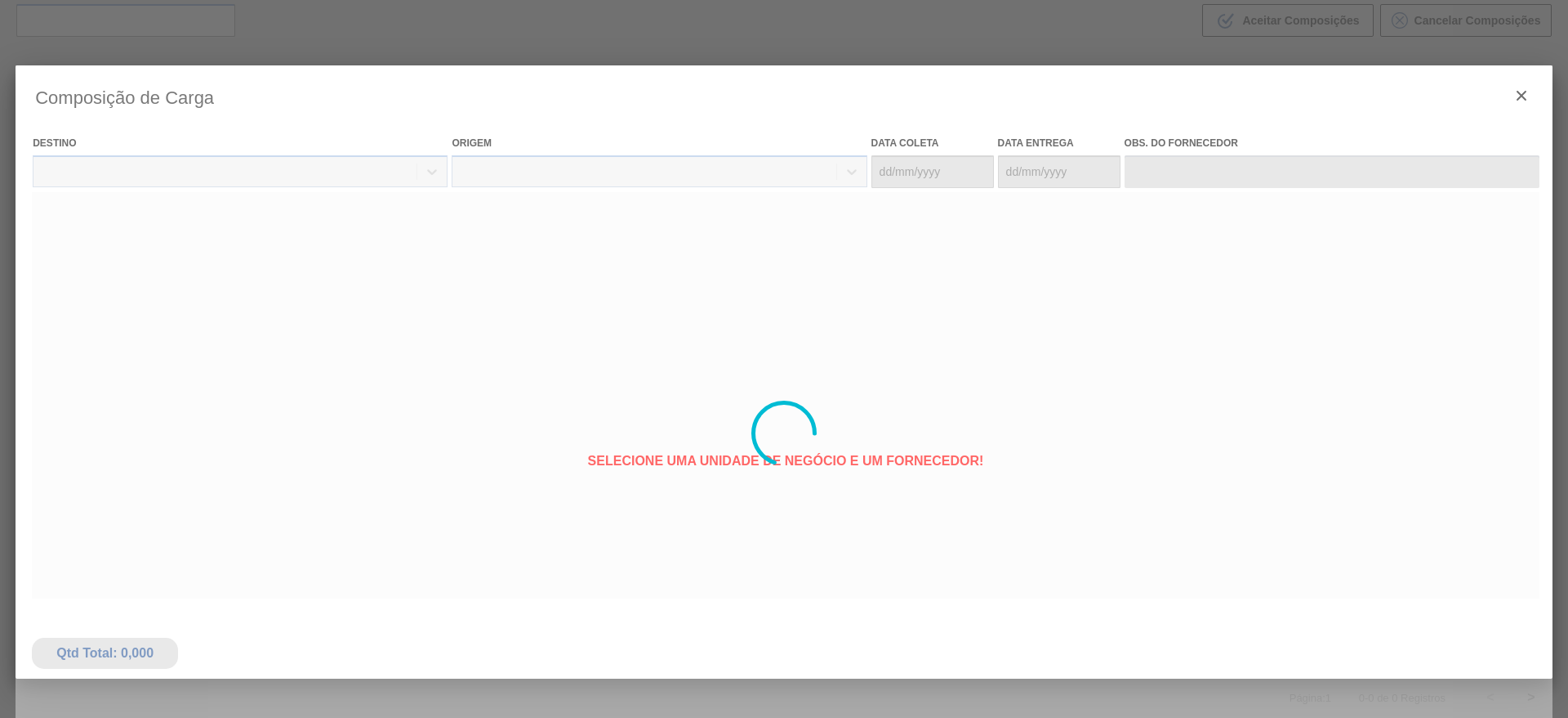
type coleta "[DATE]"
type Entrega "27/11/2025"
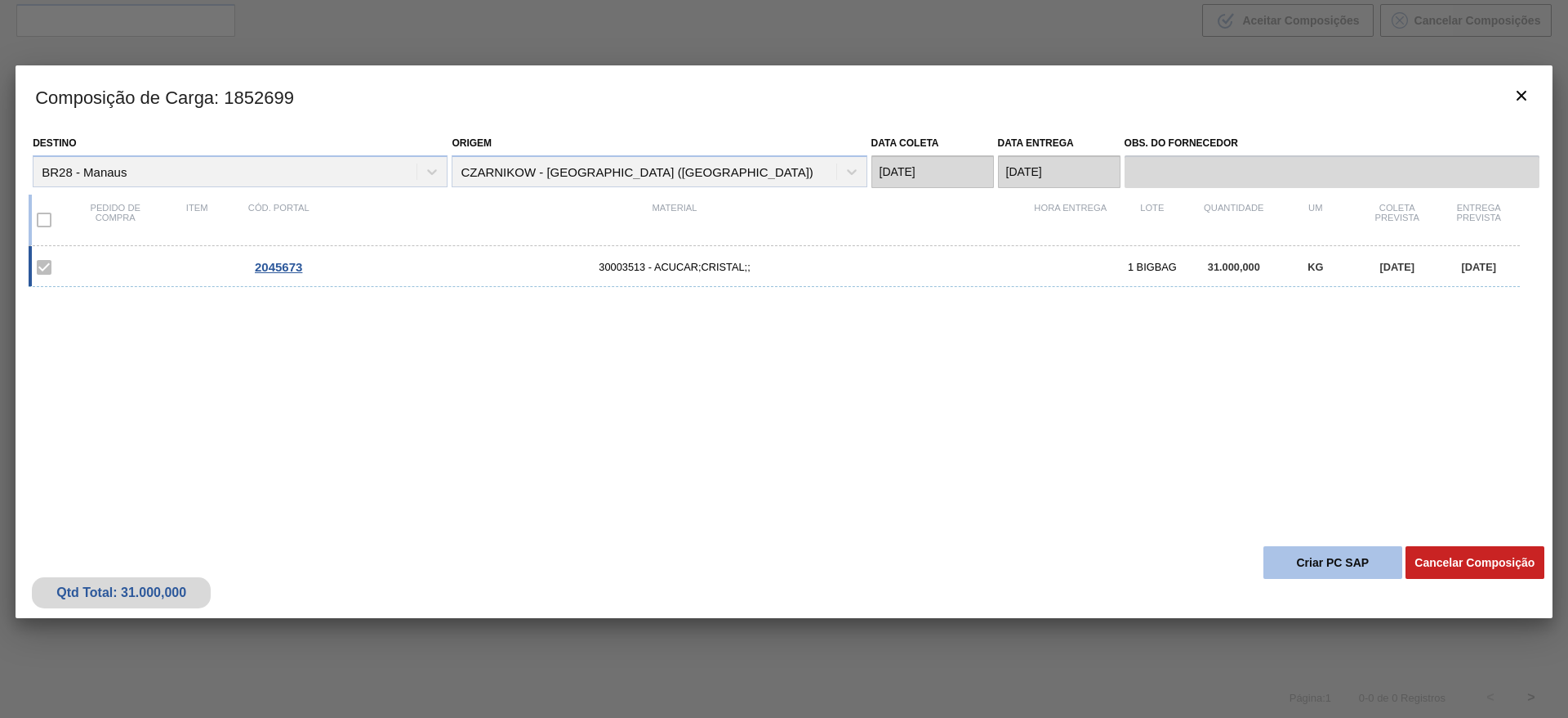
click at [1315, 553] on button "Criar PC SAP" at bounding box center [1333, 562] width 139 height 33
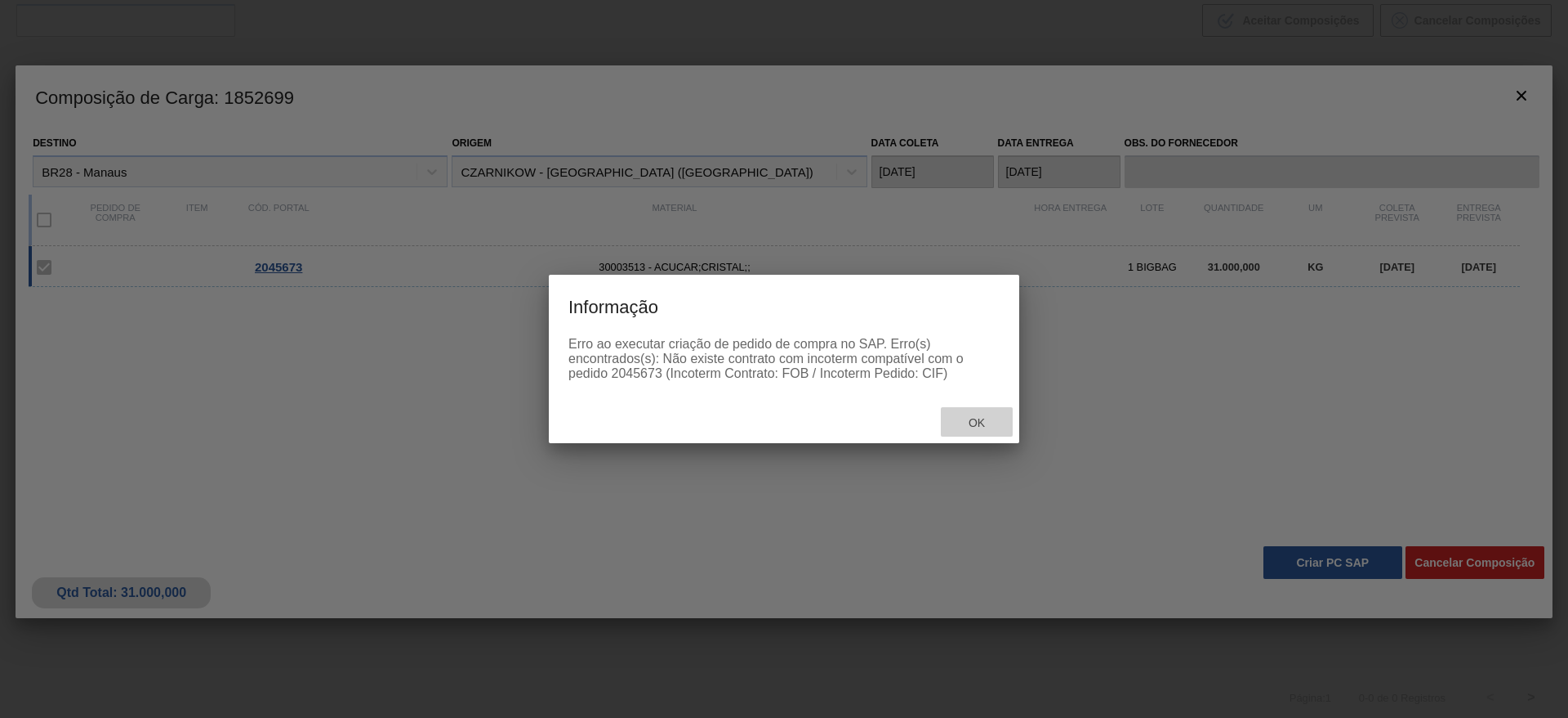
click at [996, 428] on span "Ok" at bounding box center [976, 422] width 43 height 13
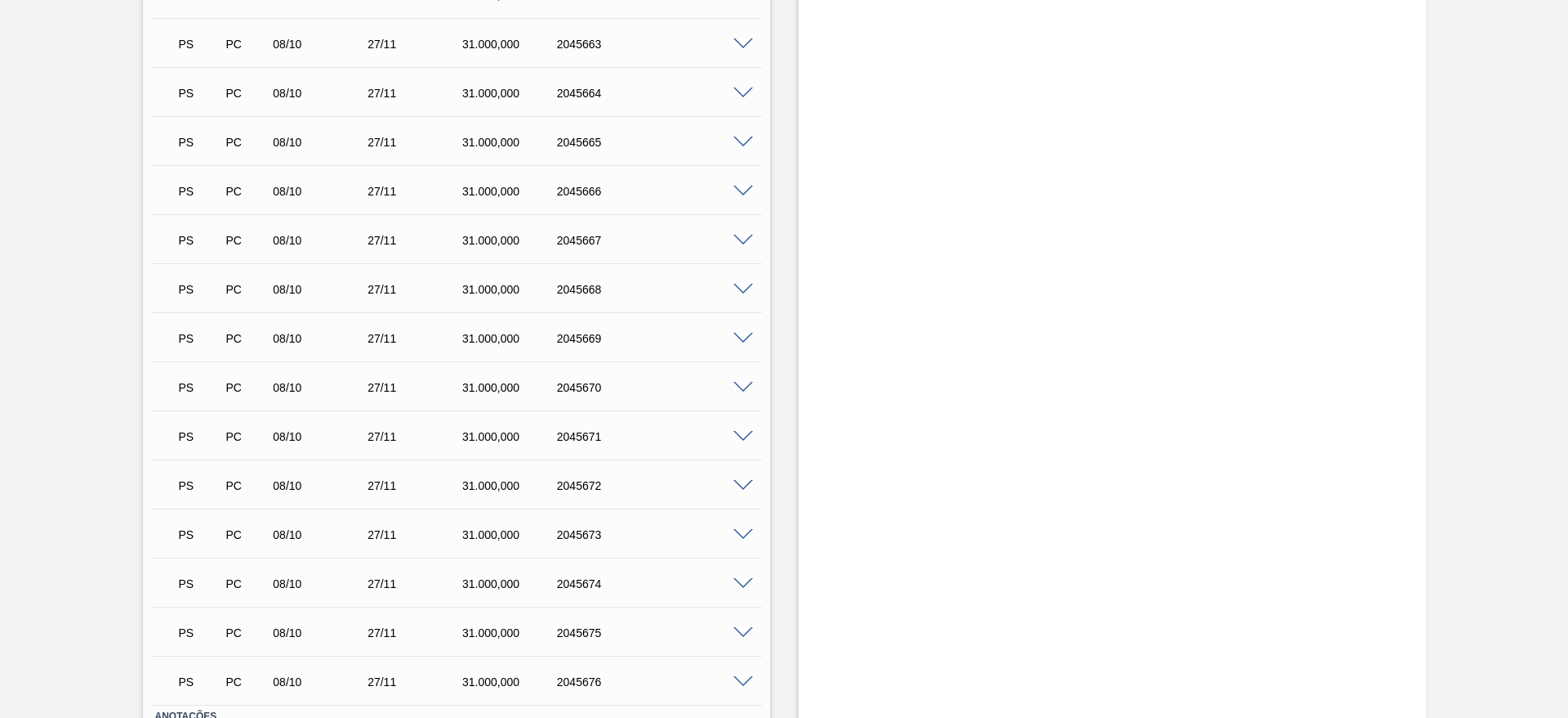
scroll to position [1266, 0]
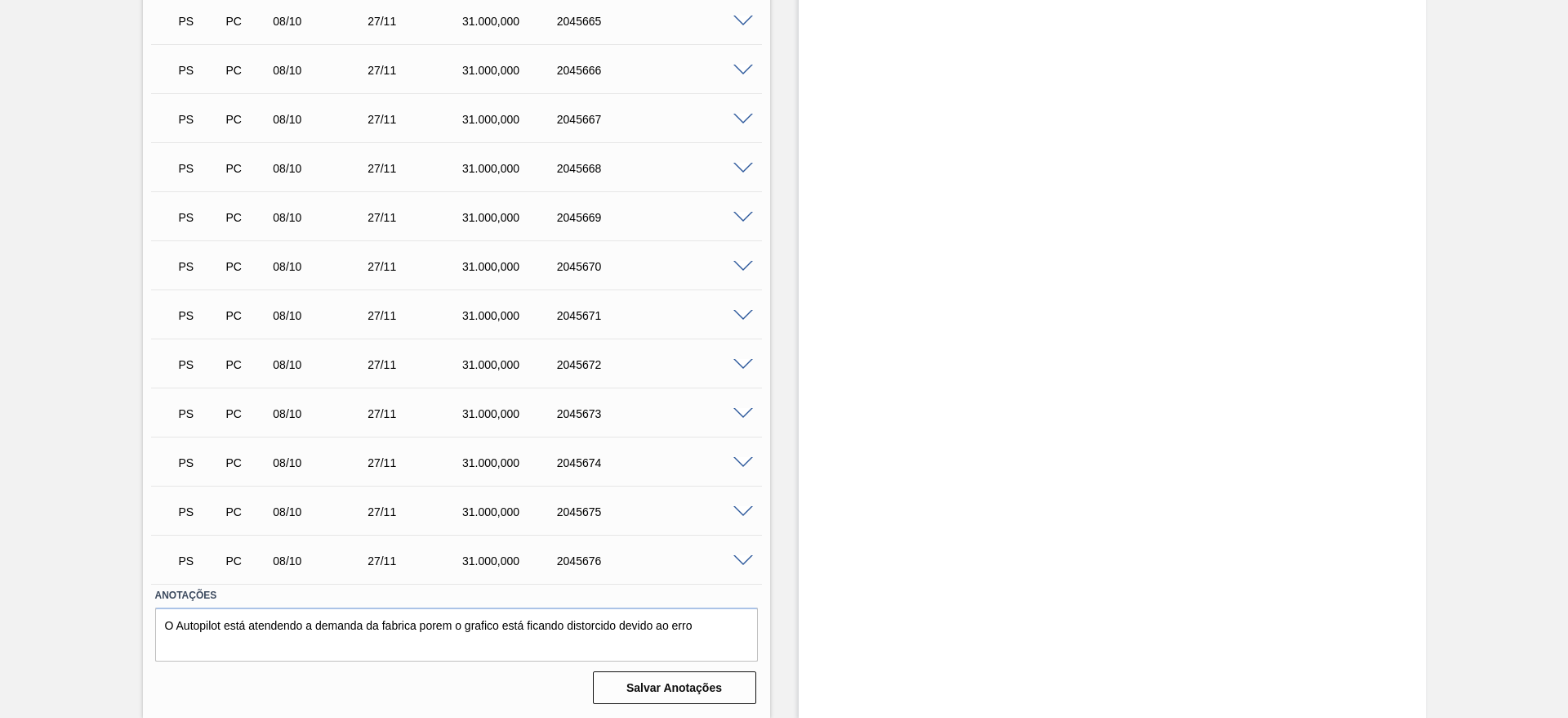
click at [745, 416] on span at bounding box center [743, 414] width 20 height 12
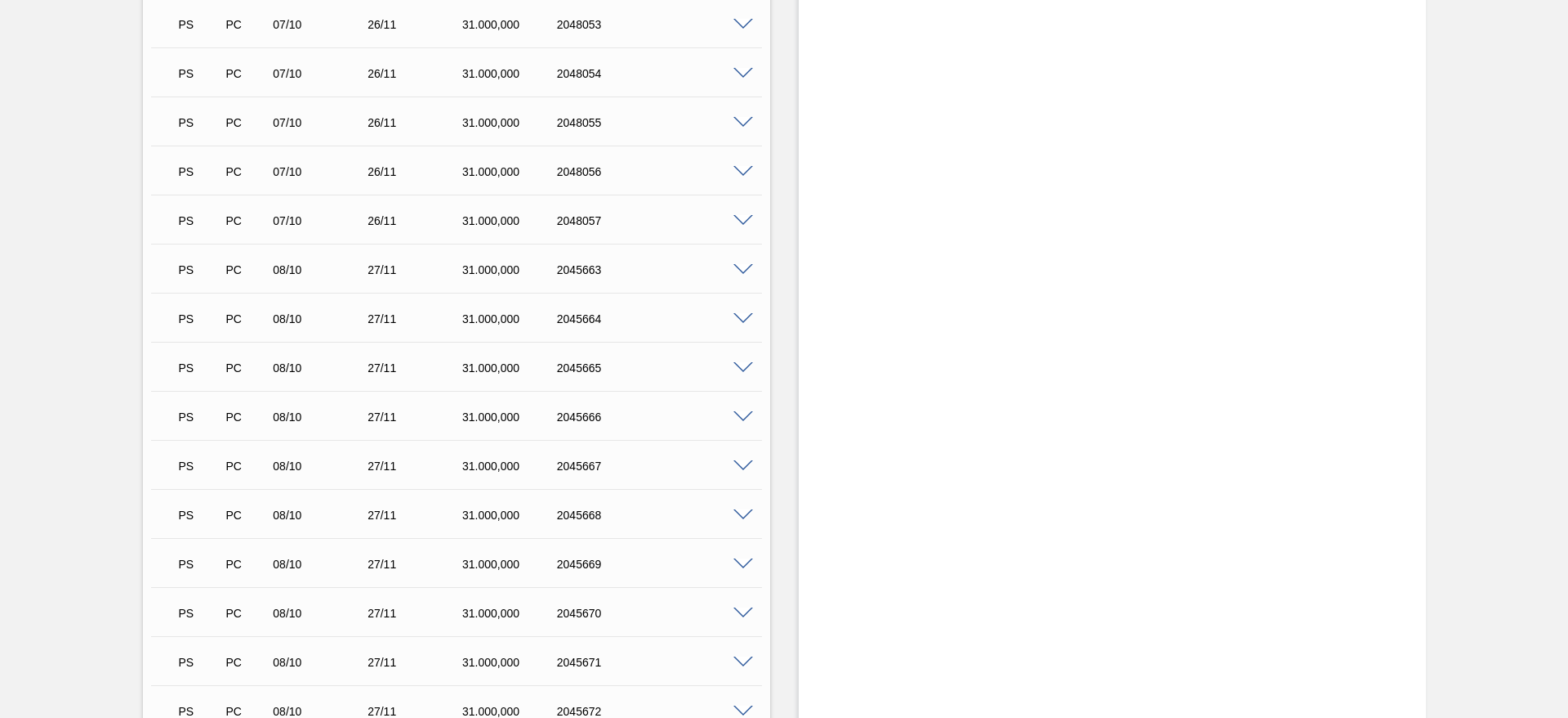
scroll to position [910, 0]
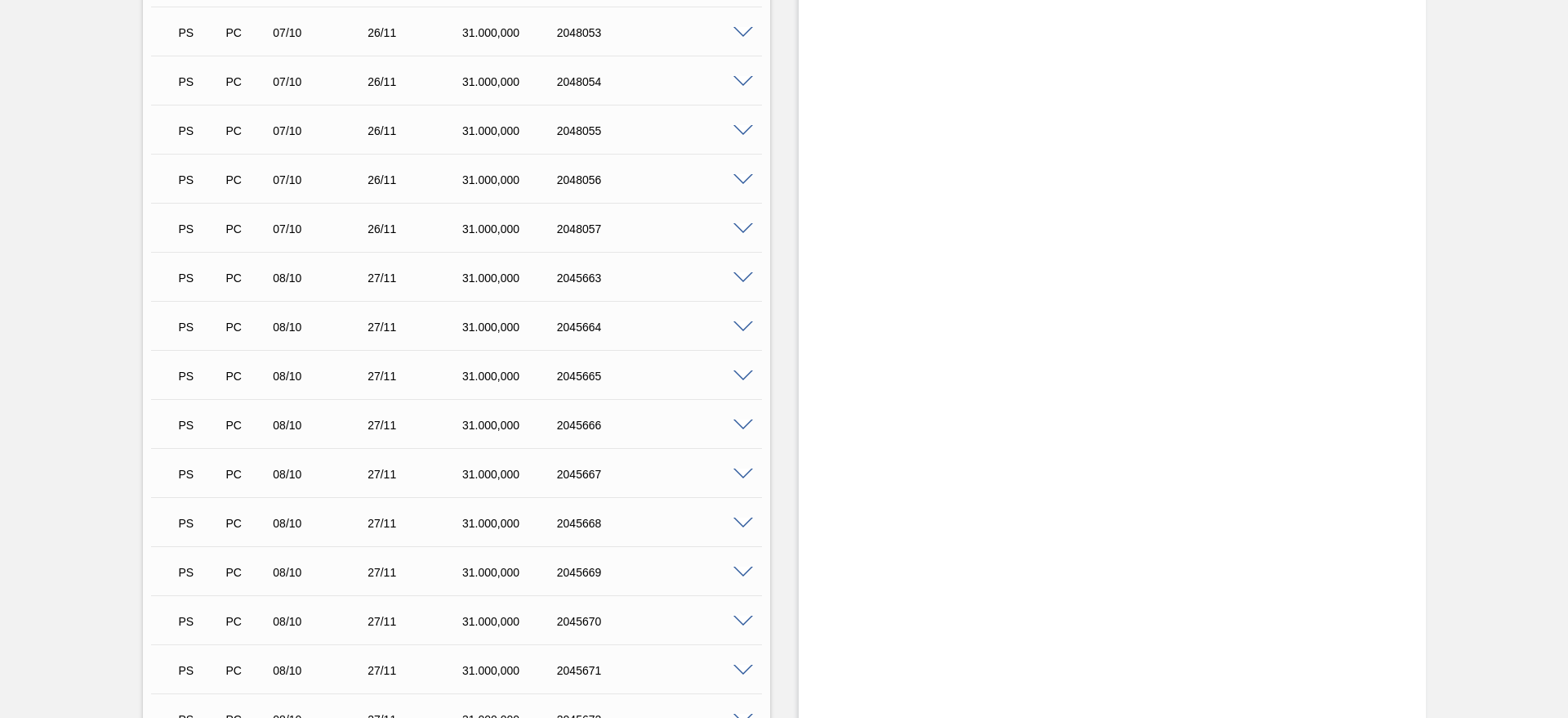
click at [738, 281] on span at bounding box center [743, 278] width 20 height 12
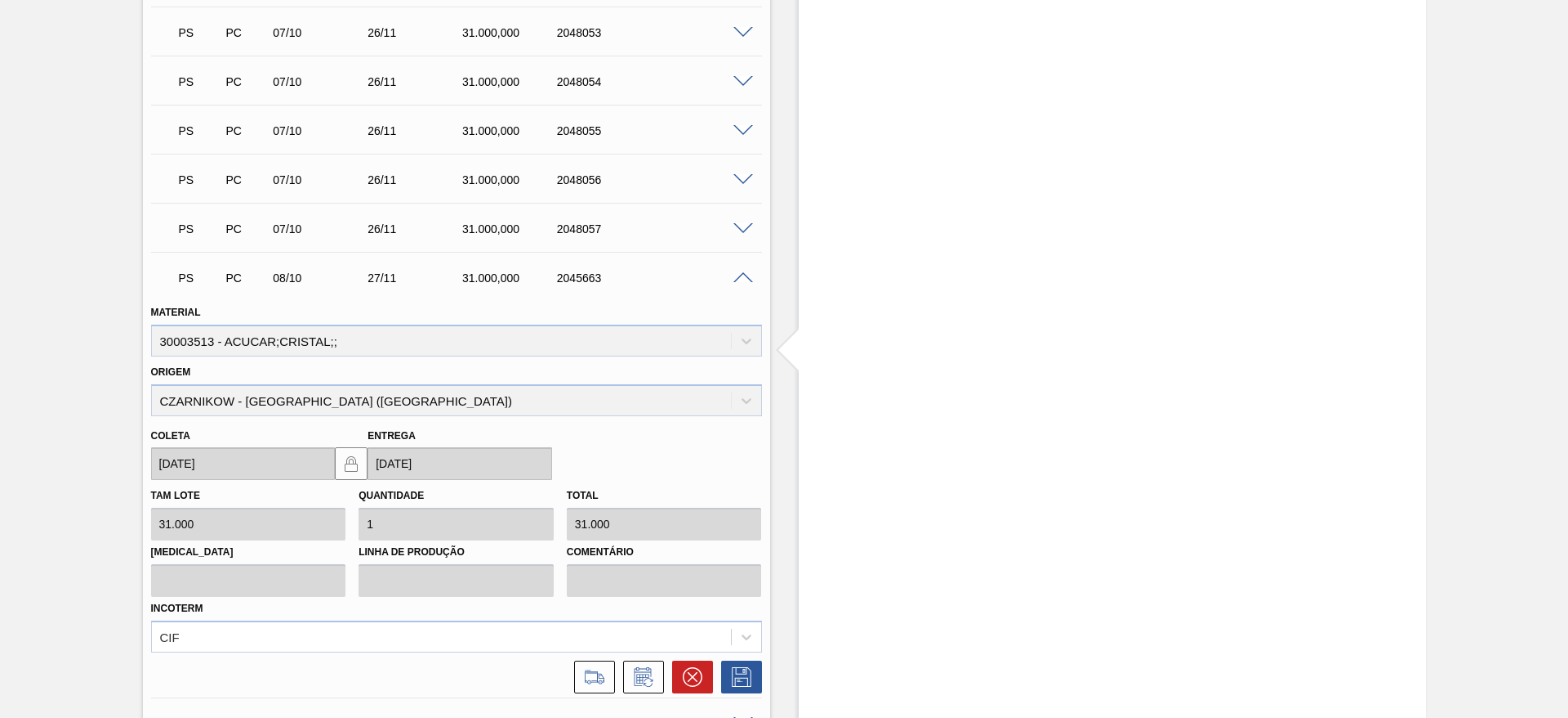
scroll to position [1183, 0]
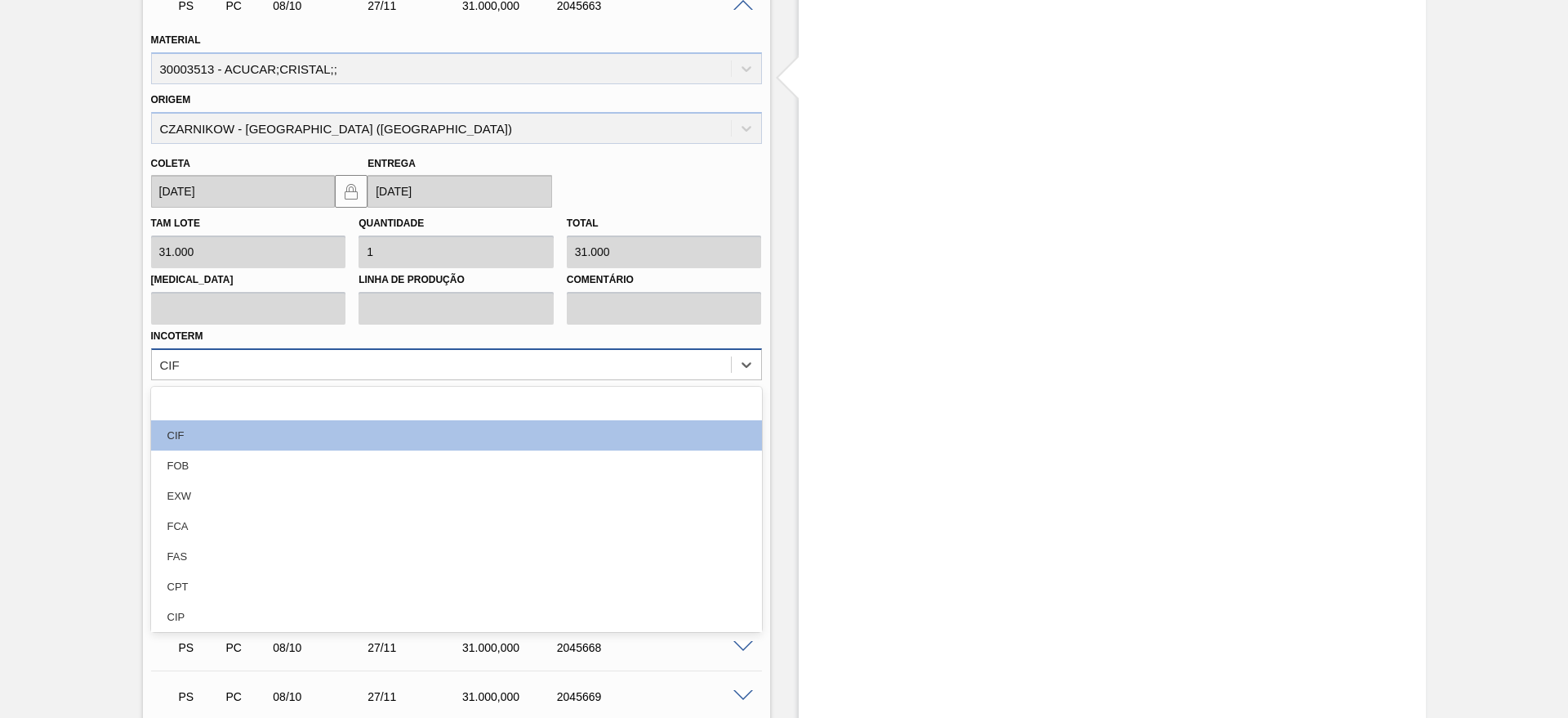
click at [656, 365] on div "CIF" at bounding box center [441, 363] width 579 height 23
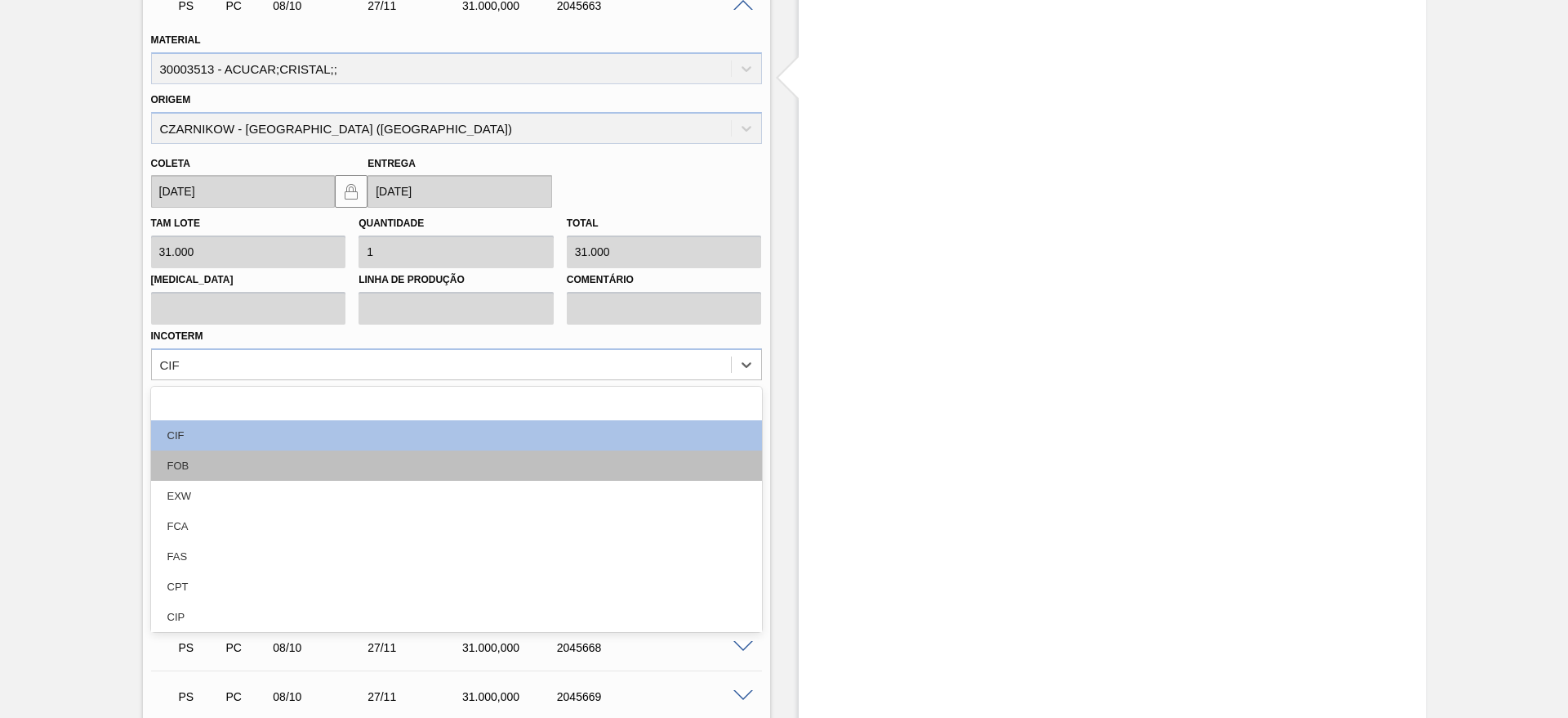
click at [619, 459] on div "FOB" at bounding box center [456, 465] width 611 height 30
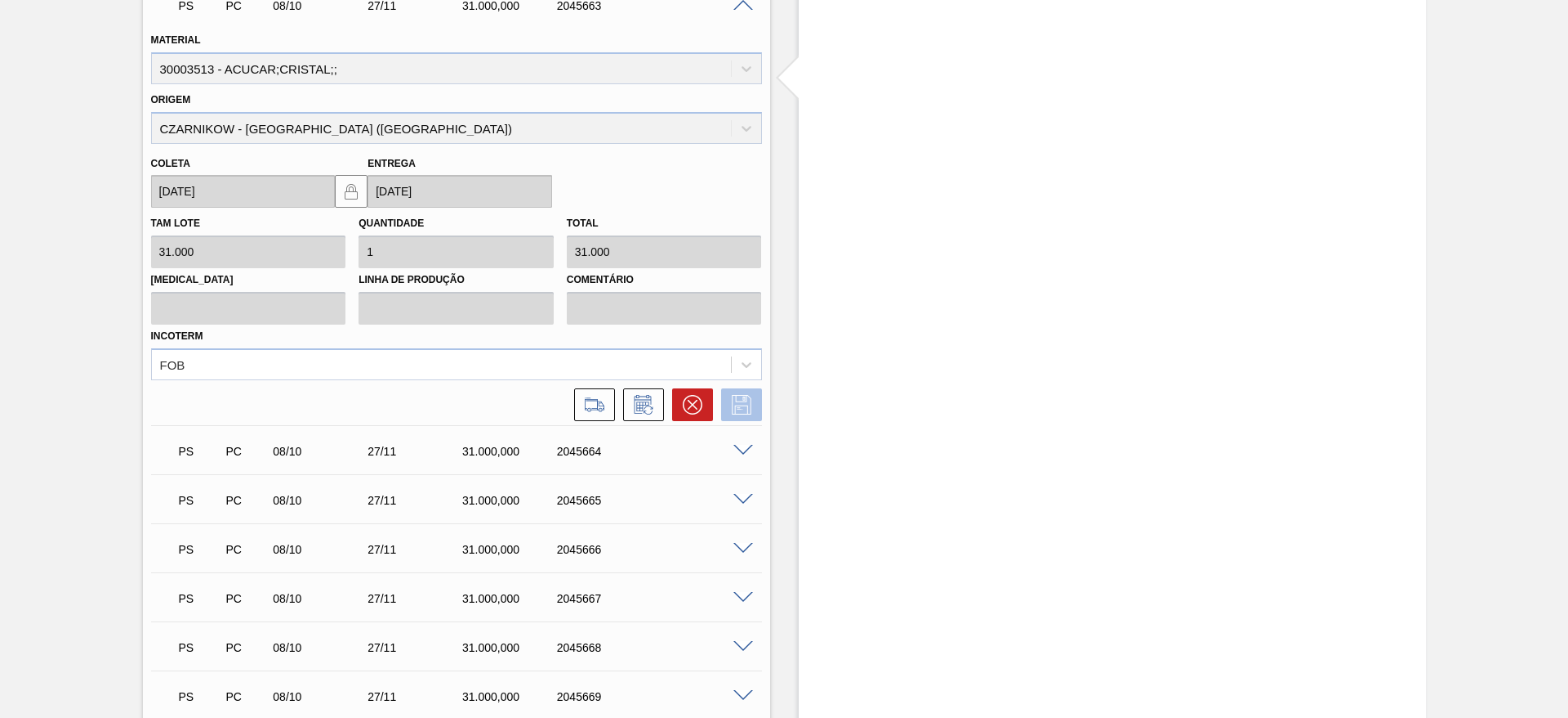
drag, startPoint x: 747, startPoint y: 421, endPoint x: 752, endPoint y: 403, distance: 18.7
click at [752, 403] on div "PS PC 08/10 27/11 31.000,000 2045663 Material 30003513 - ACUCAR;CRISTAL;; Orige…" at bounding box center [456, 202] width 611 height 445
click at [752, 403] on icon at bounding box center [742, 404] width 26 height 20
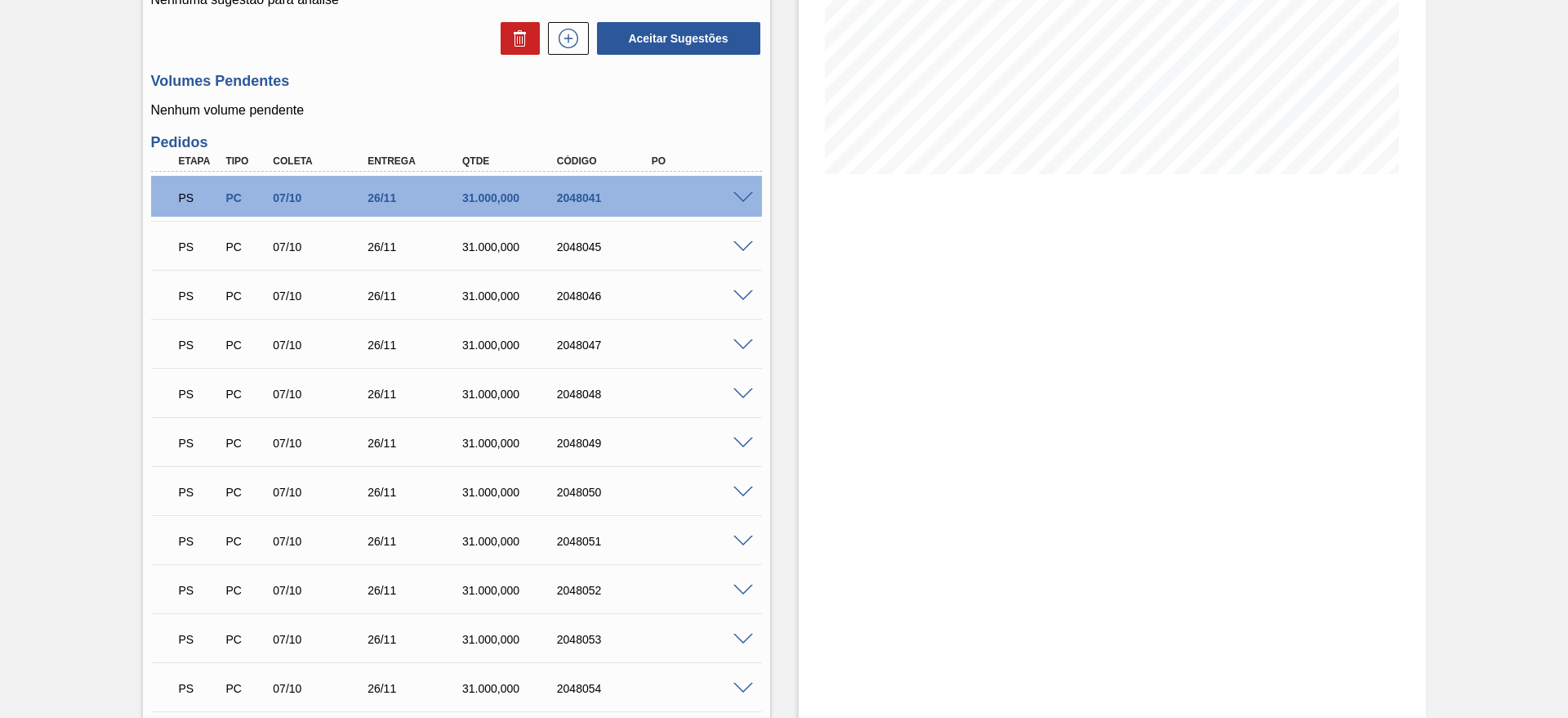
scroll to position [299, 0]
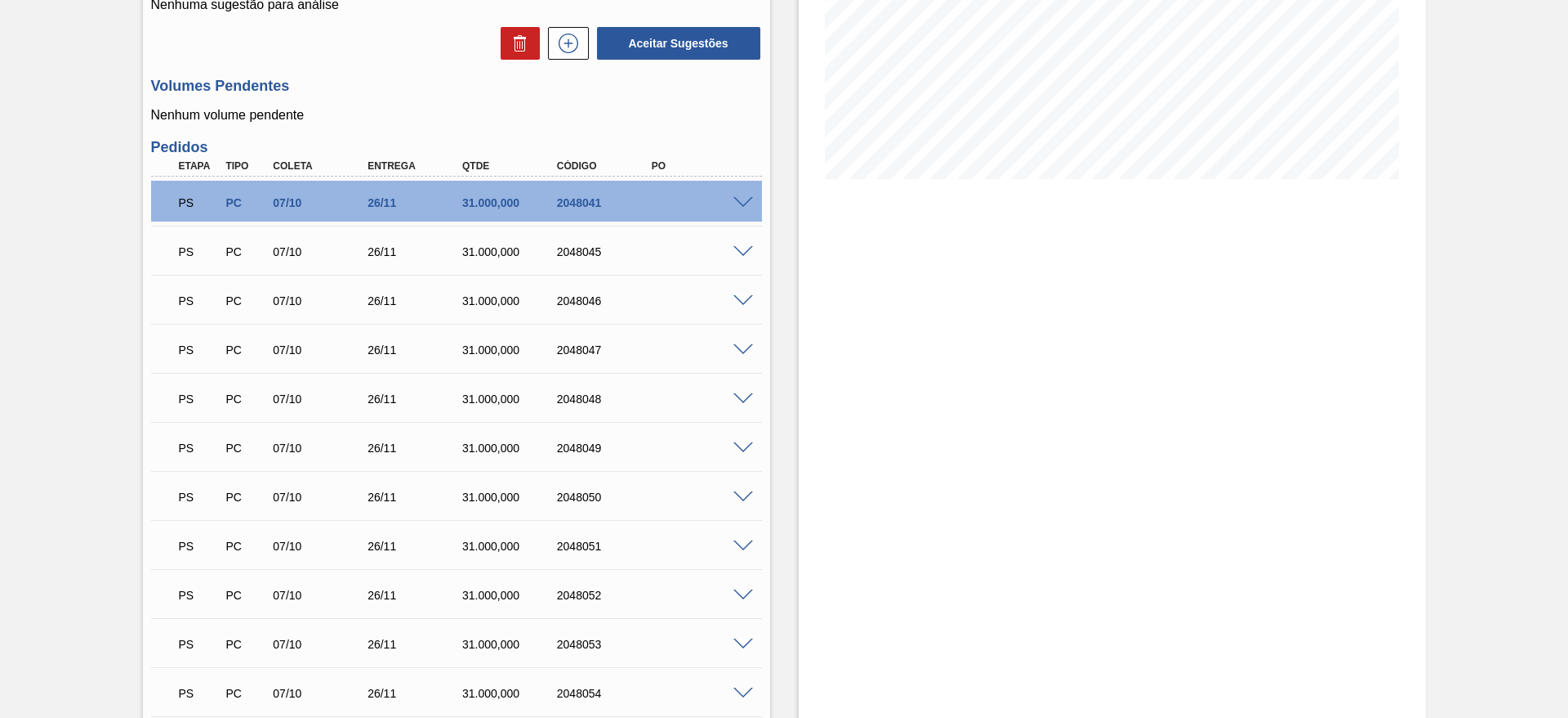
click at [745, 199] on span at bounding box center [743, 203] width 20 height 12
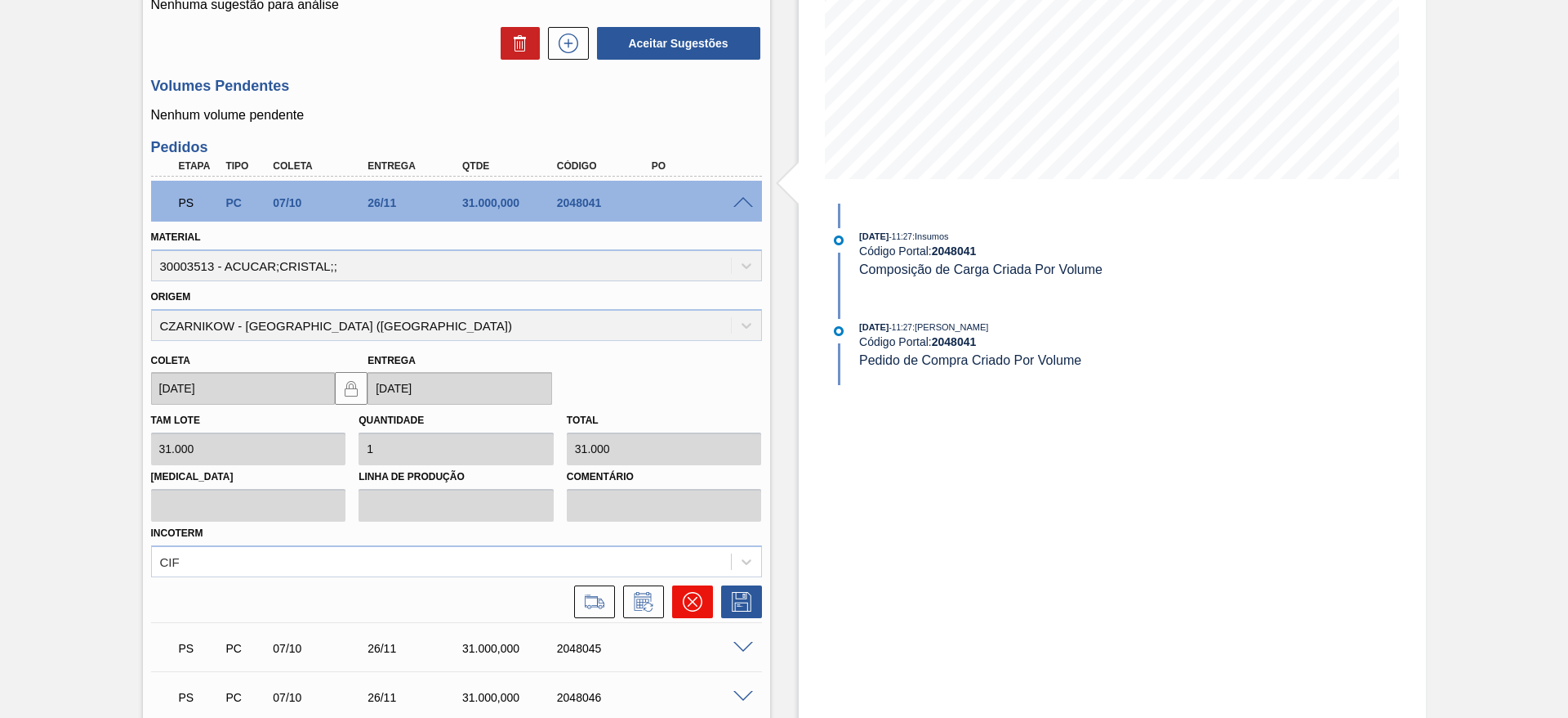
click at [703, 596] on button at bounding box center [692, 602] width 41 height 33
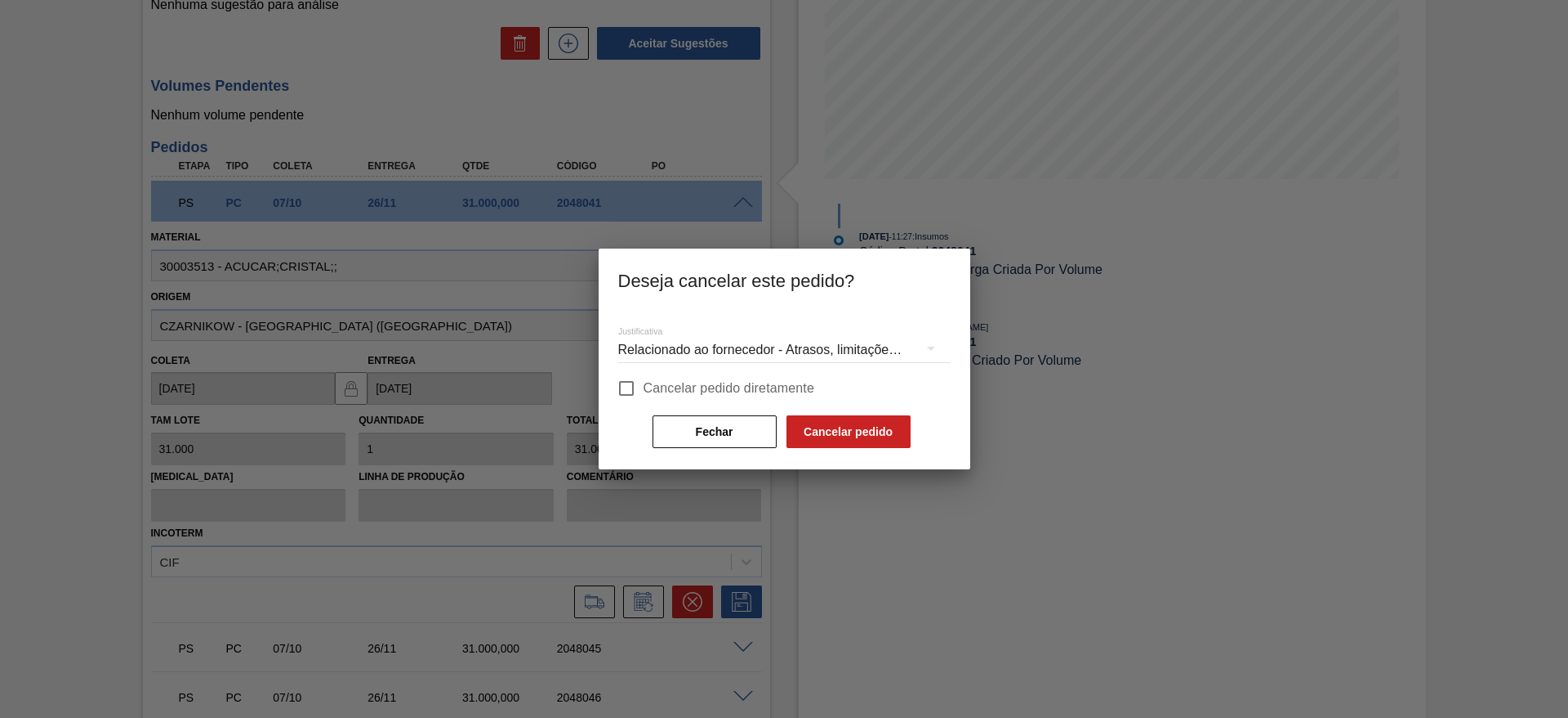
click at [740, 388] on span "Cancelar pedido diretamente" at bounding box center [729, 388] width 171 height 20
click at [644, 388] on input "Cancelar pedido diretamente" at bounding box center [625, 388] width 34 height 34
checkbox input "true"
click at [821, 429] on button "Cancelar pedido" at bounding box center [848, 432] width 124 height 33
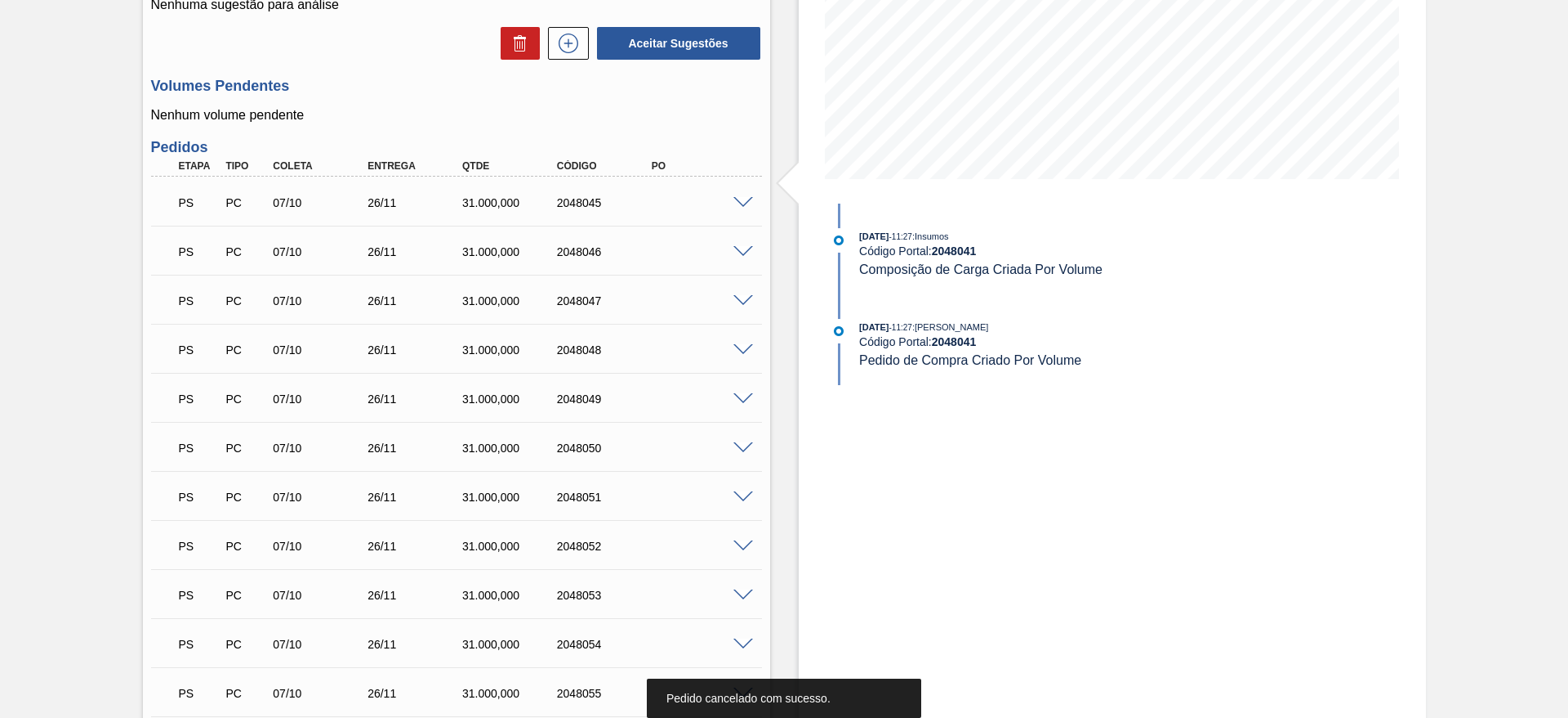
click at [741, 199] on span at bounding box center [743, 203] width 20 height 12
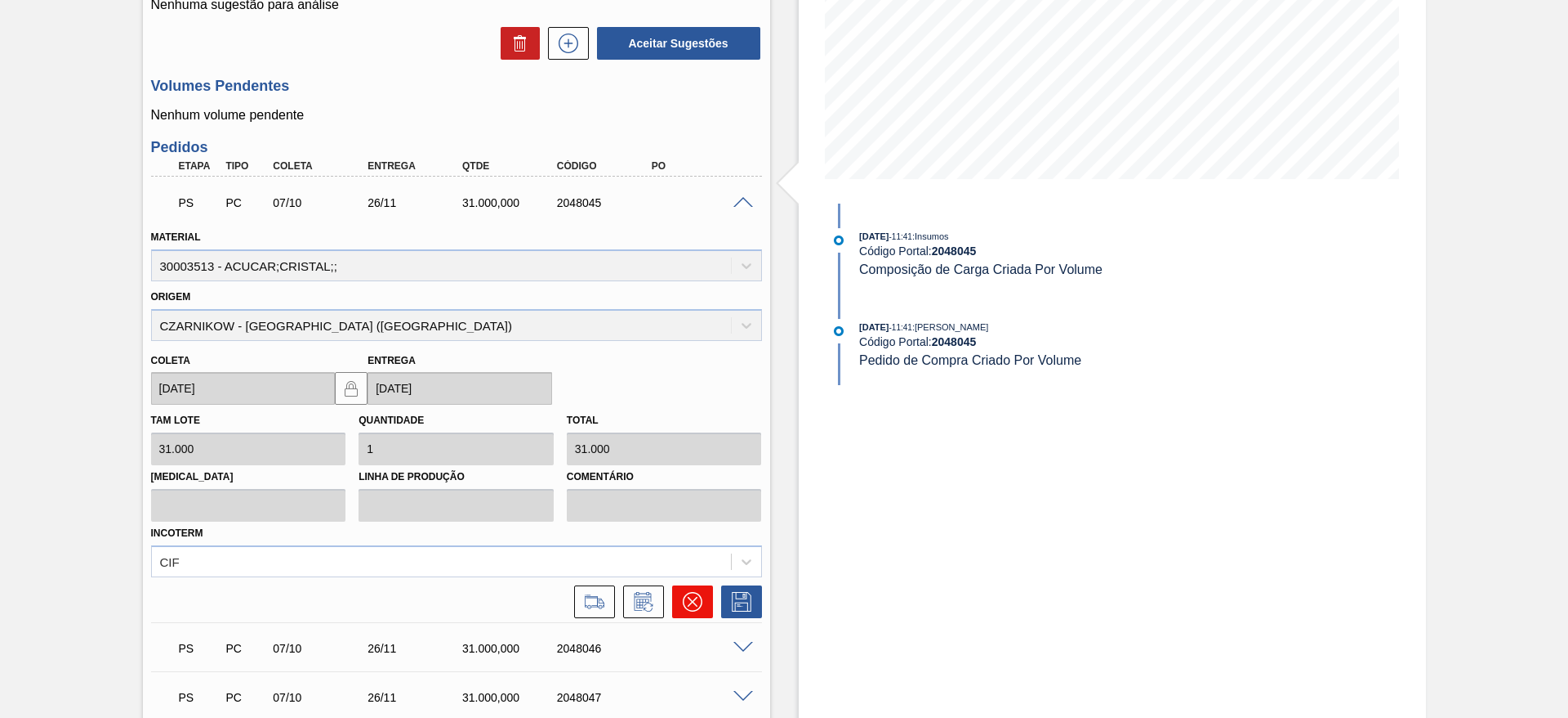
click at [685, 590] on button at bounding box center [692, 602] width 41 height 33
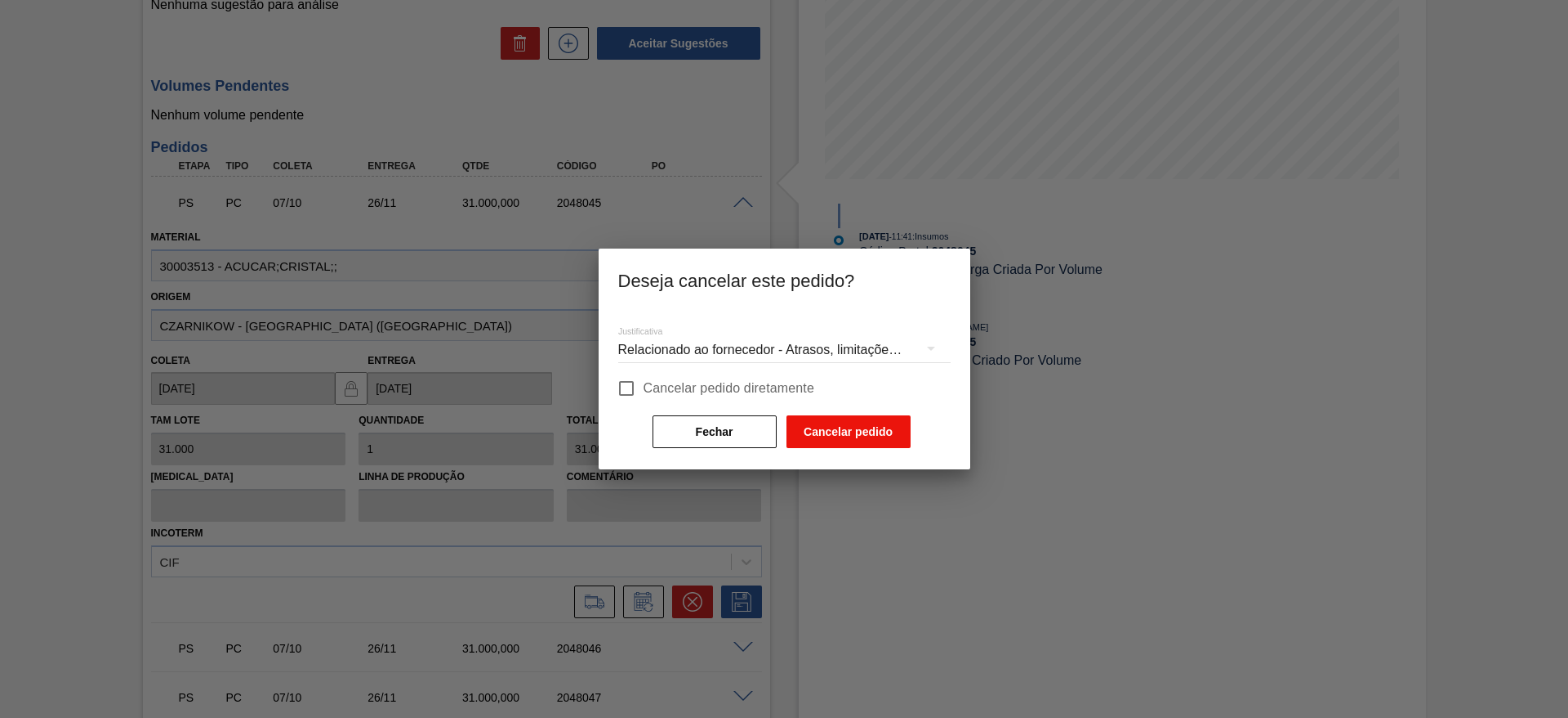
click at [847, 433] on button "Cancelar pedido" at bounding box center [848, 432] width 124 height 33
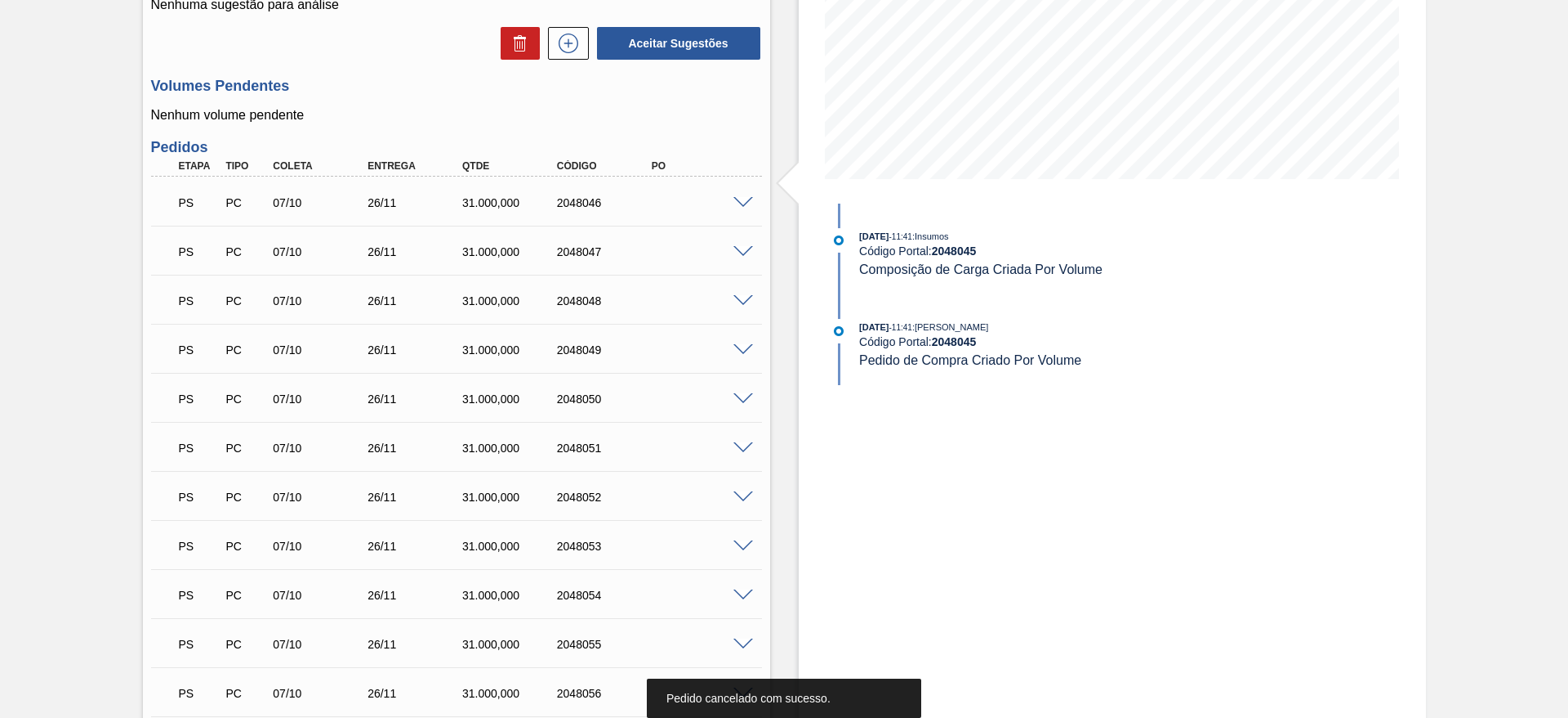
click at [738, 202] on span at bounding box center [743, 203] width 20 height 12
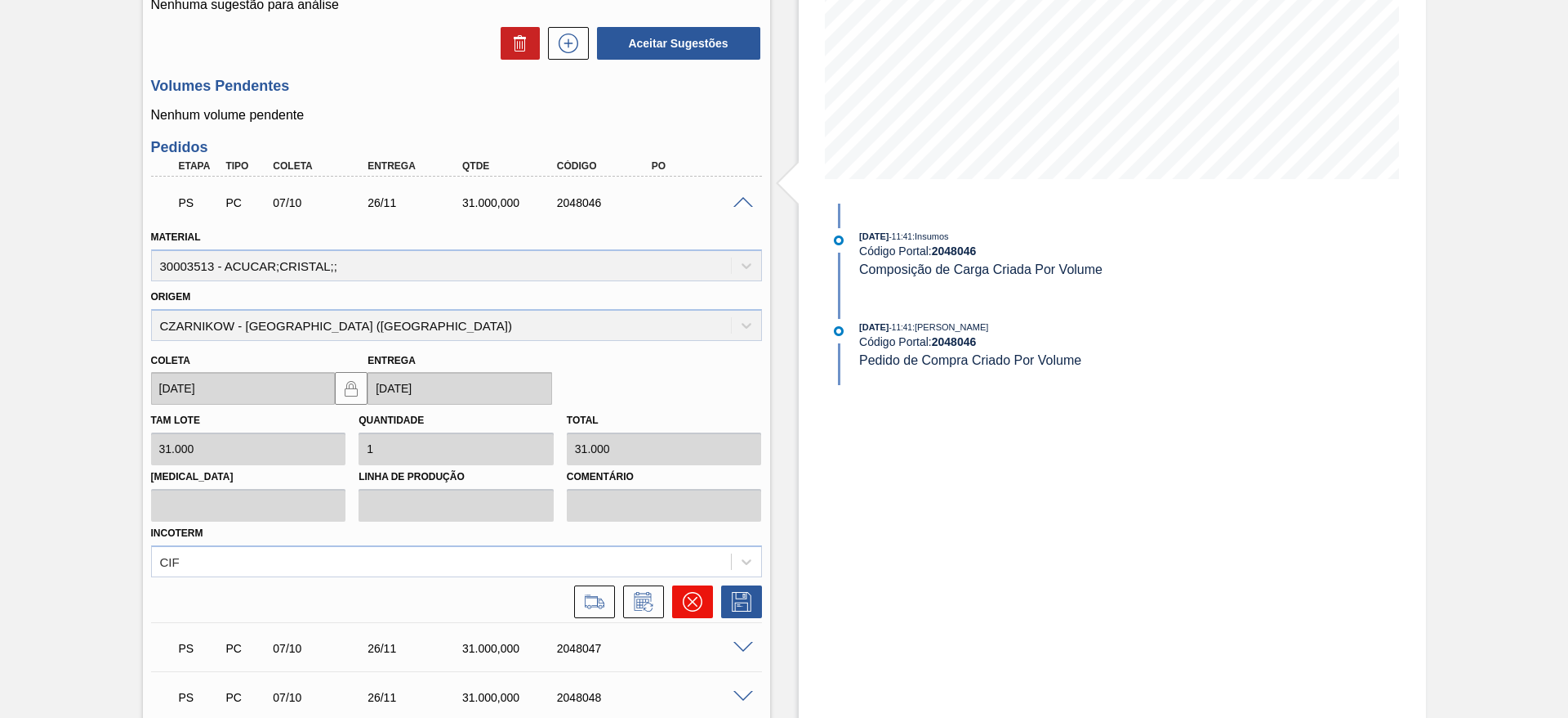
click at [691, 603] on icon at bounding box center [692, 602] width 20 height 20
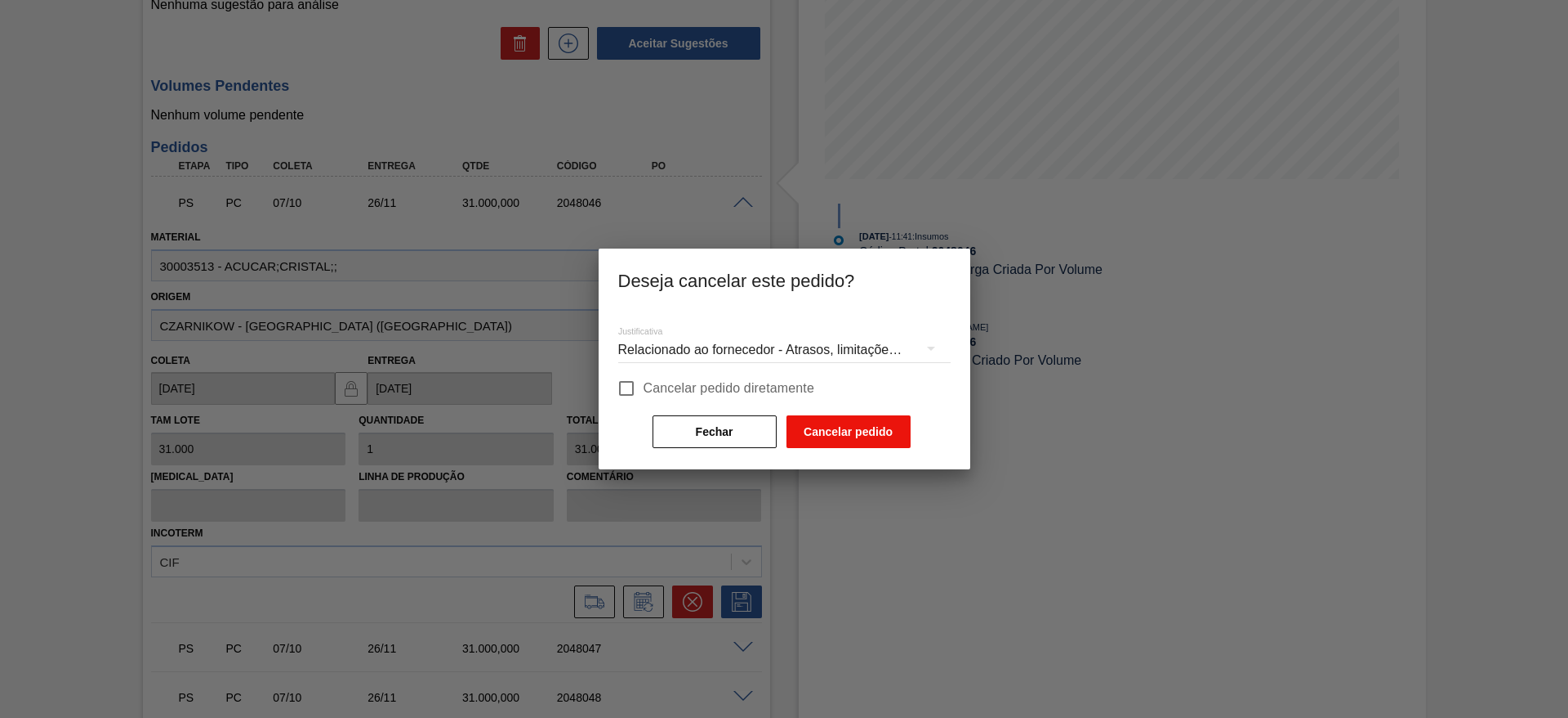
click at [832, 423] on button "Cancelar pedido" at bounding box center [848, 432] width 124 height 33
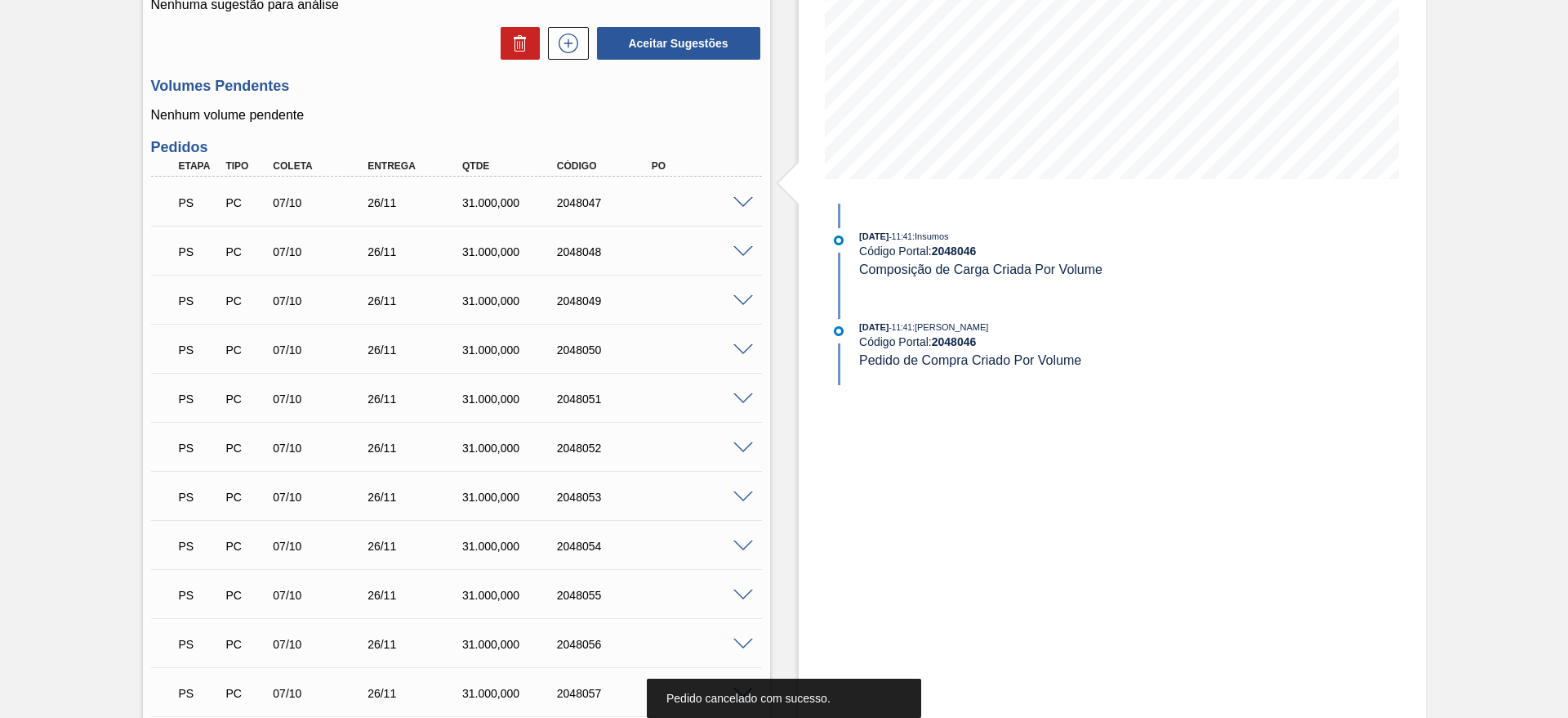
click at [743, 204] on span at bounding box center [743, 203] width 20 height 12
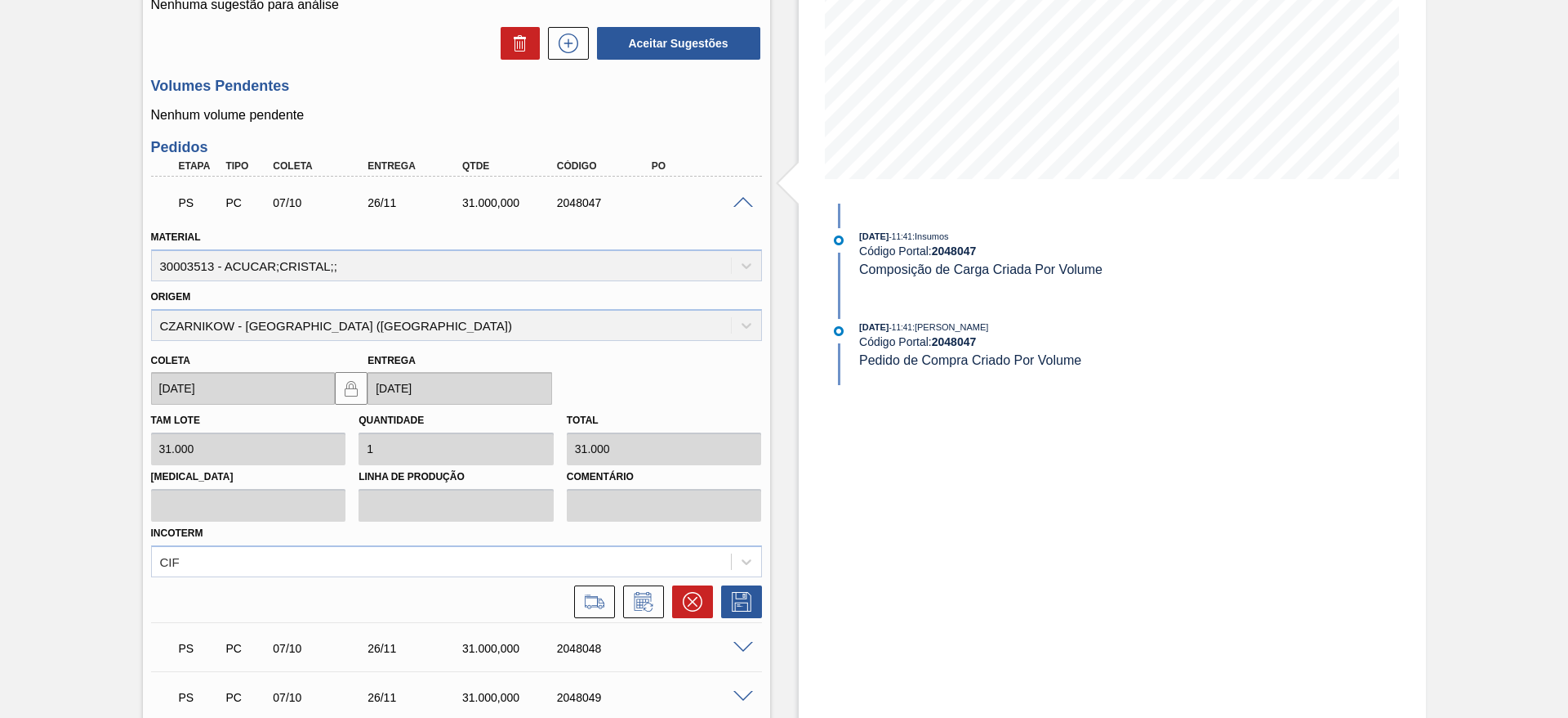
click at [699, 606] on icon at bounding box center [691, 602] width 20 height 20
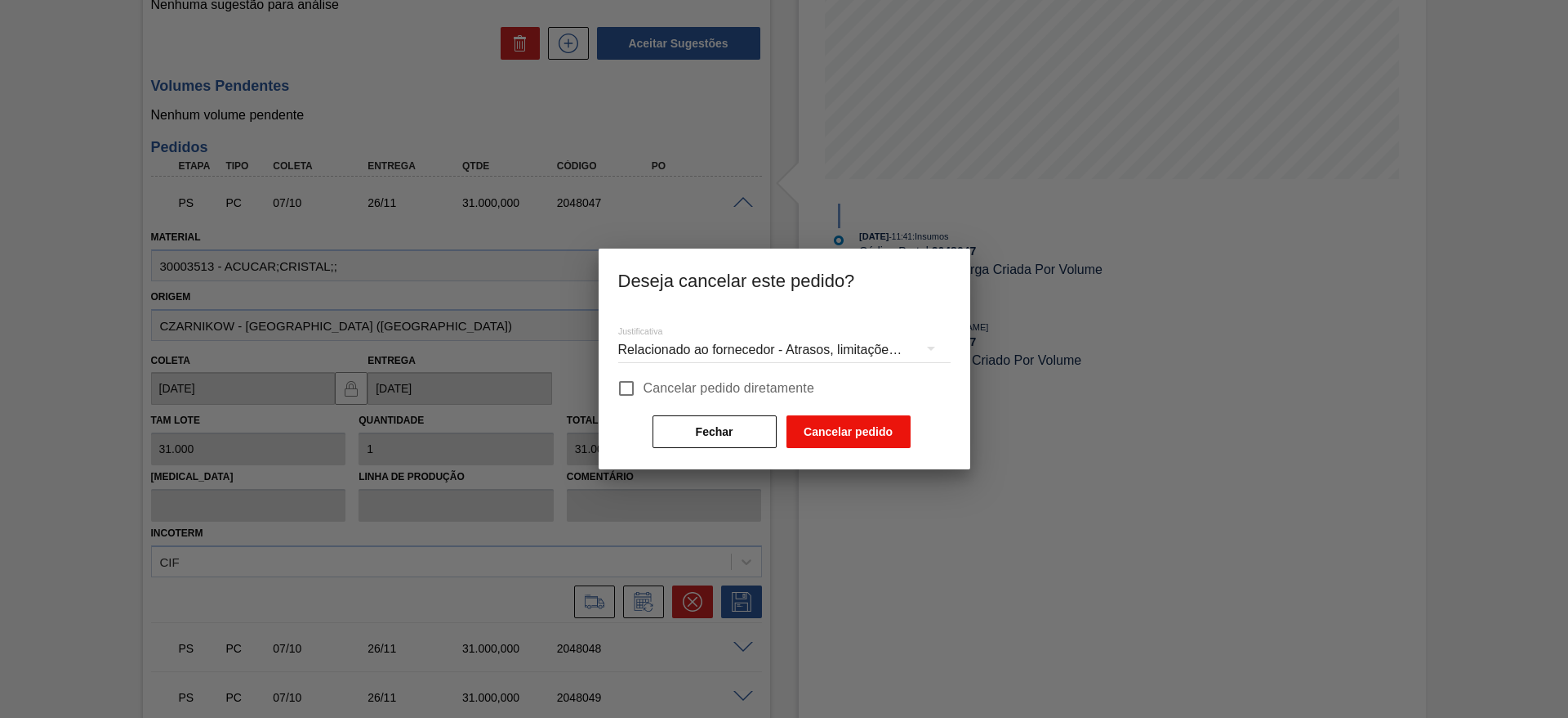
click at [818, 434] on button "Cancelar pedido" at bounding box center [848, 432] width 124 height 33
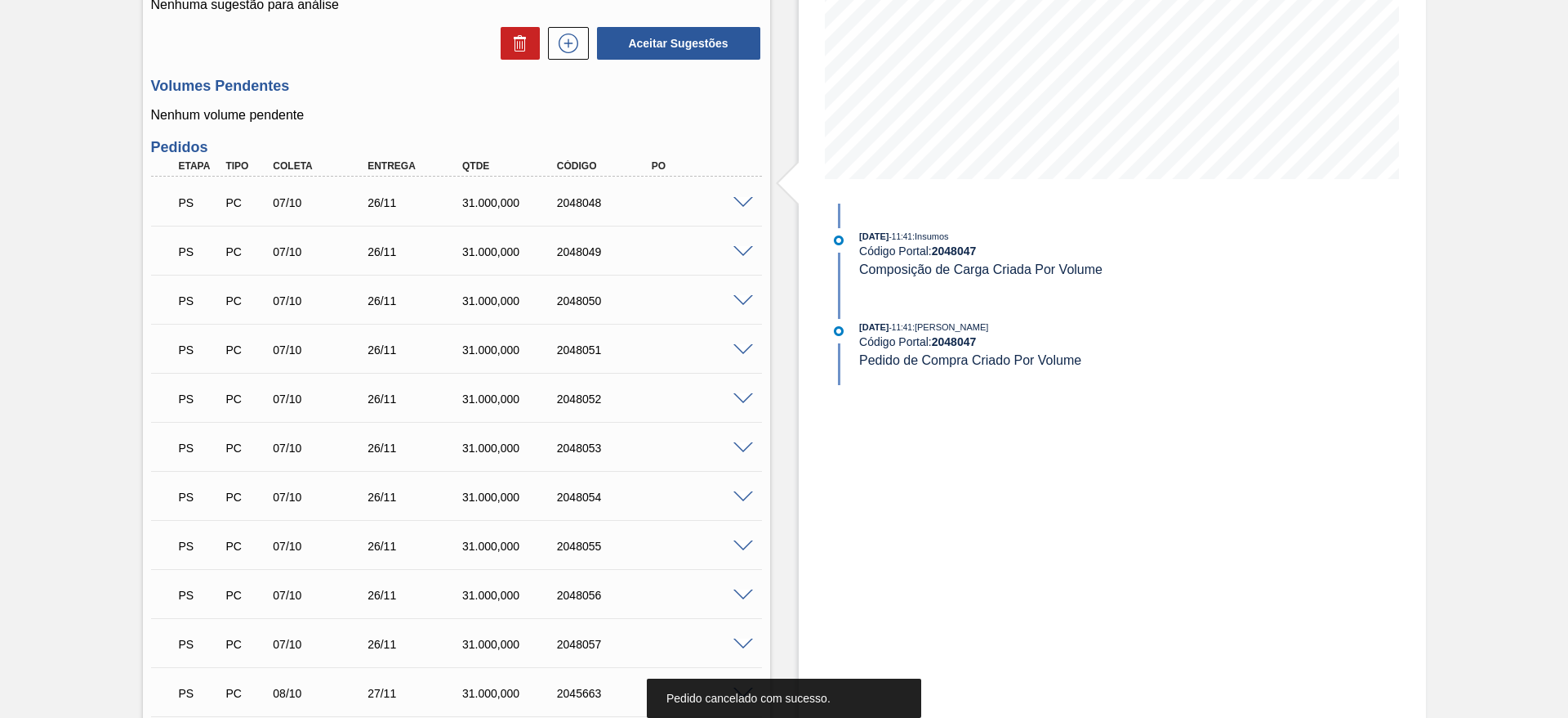
click at [744, 199] on span at bounding box center [743, 203] width 20 height 12
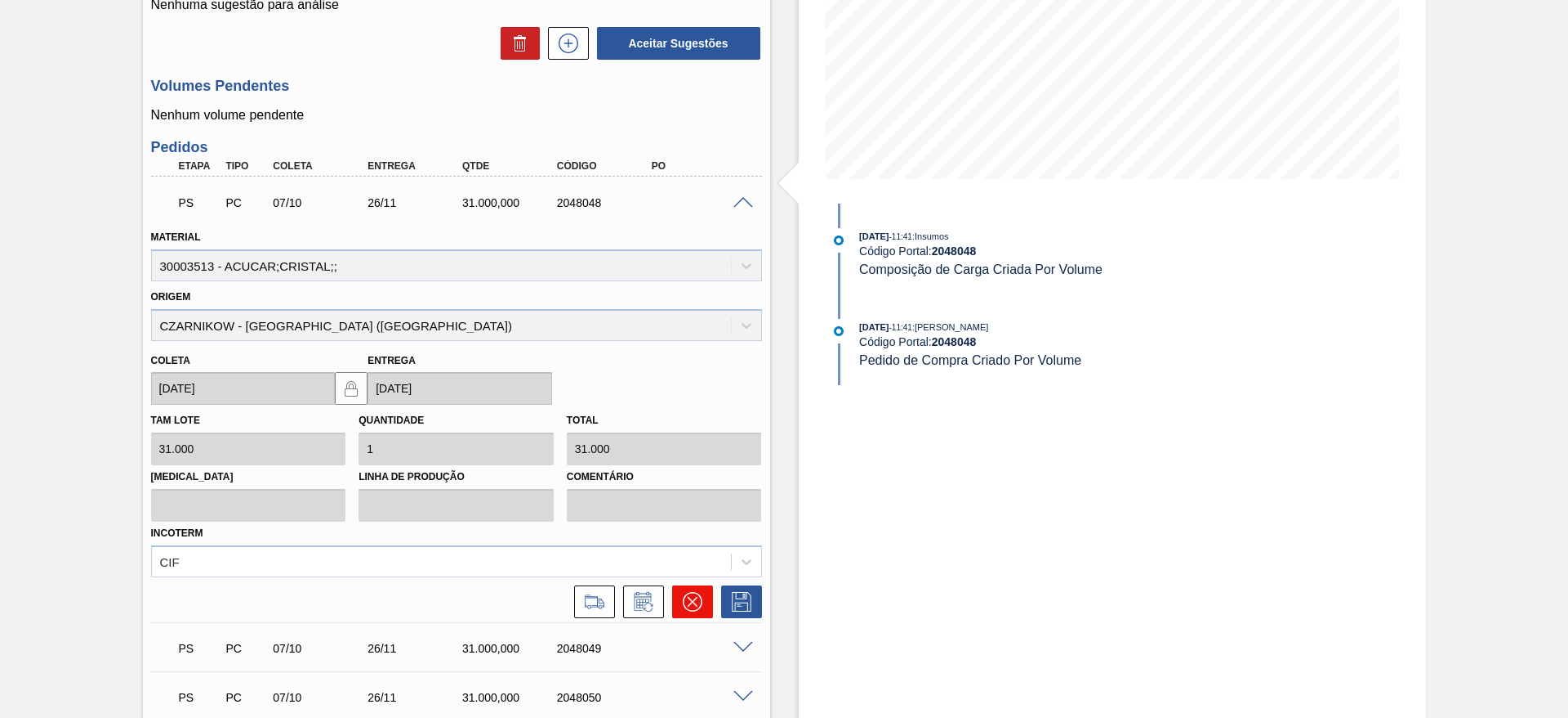
click at [693, 598] on icon at bounding box center [691, 601] width 10 height 10
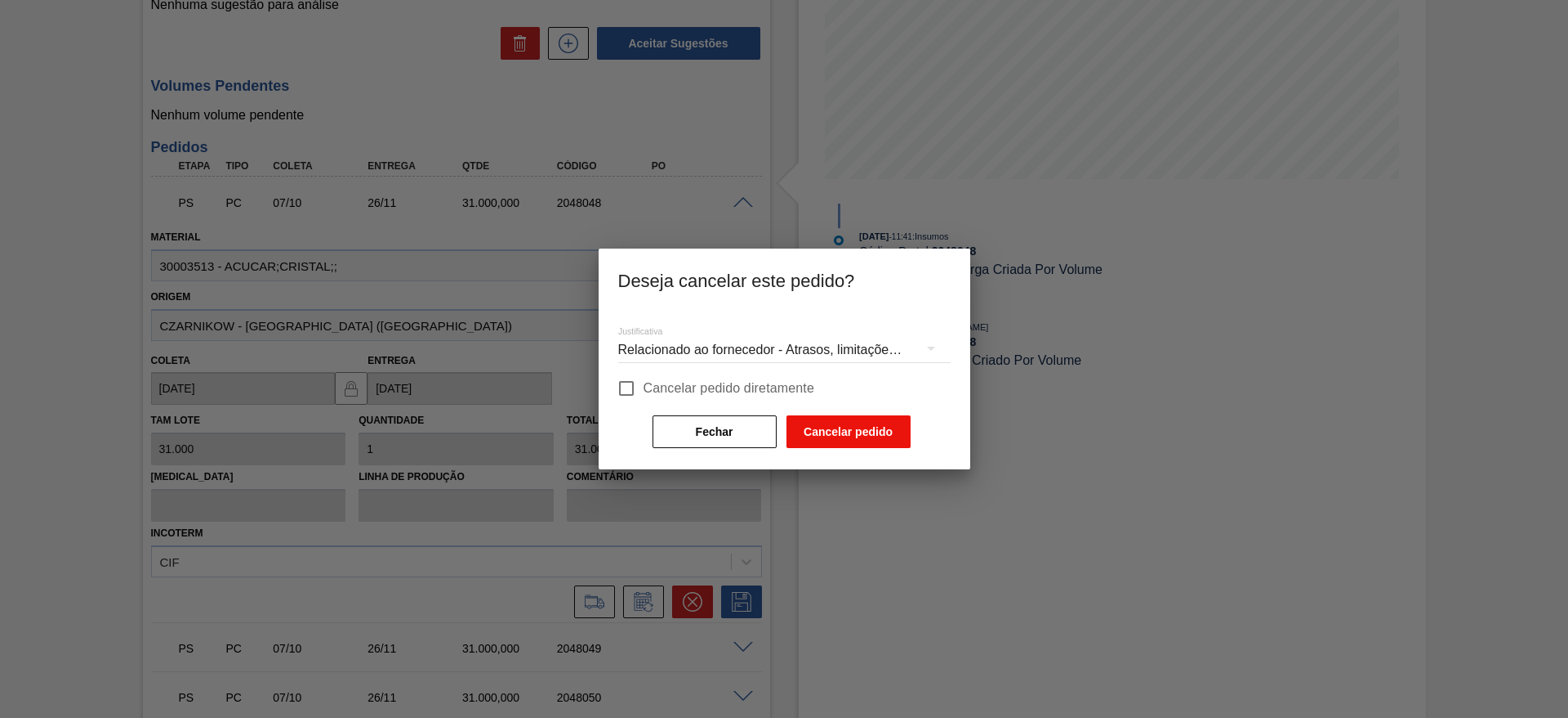
click at [844, 431] on button "Cancelar pedido" at bounding box center [848, 432] width 124 height 33
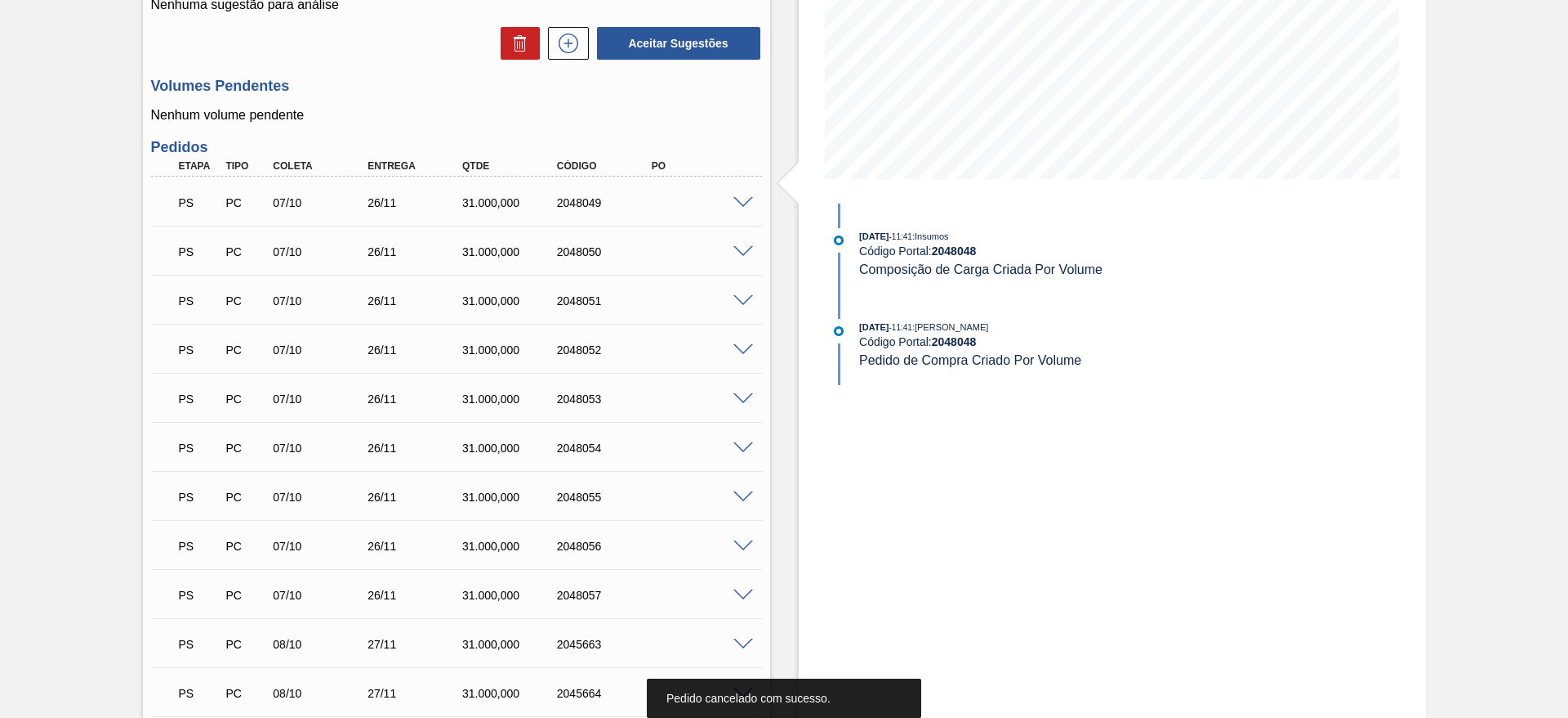
click at [749, 205] on span at bounding box center [743, 203] width 20 height 12
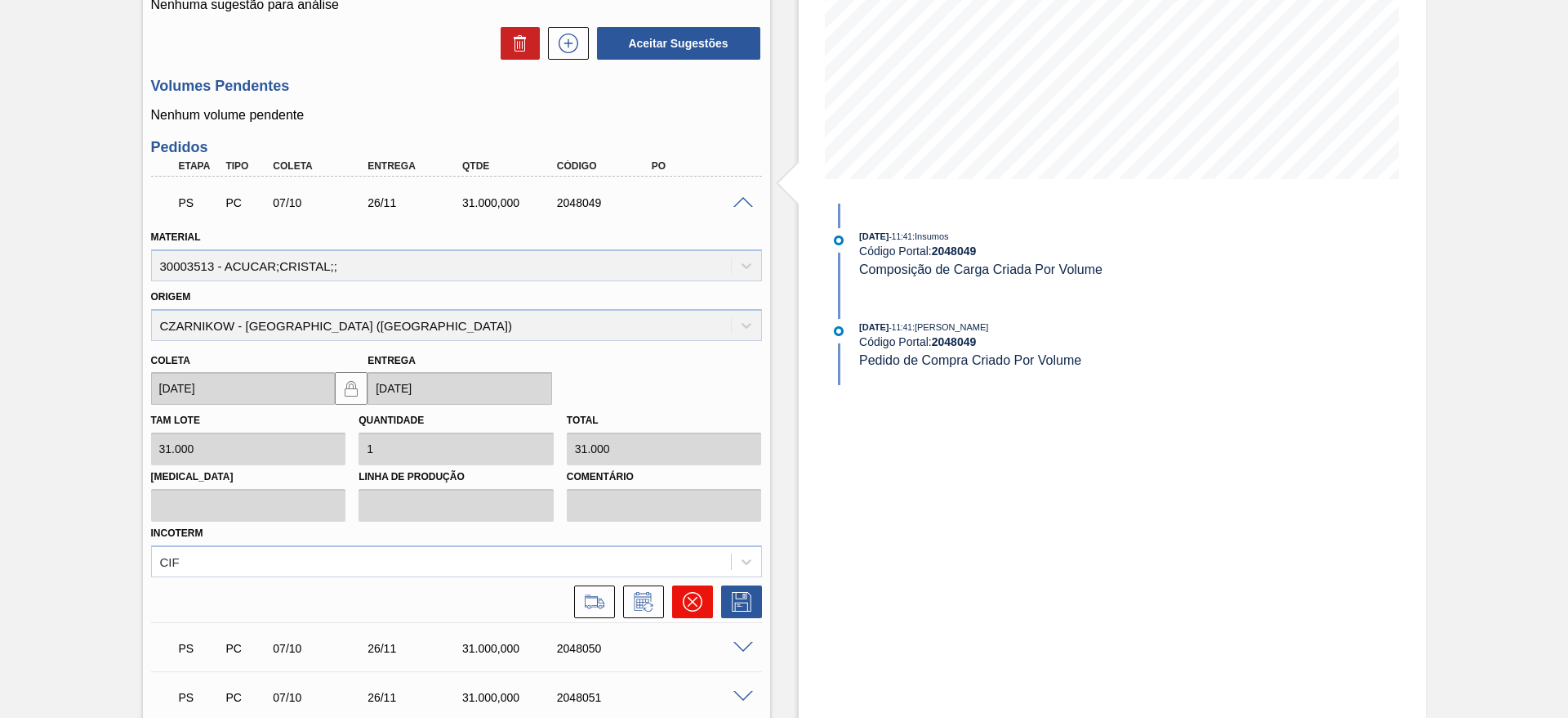
click at [676, 608] on button at bounding box center [692, 602] width 41 height 33
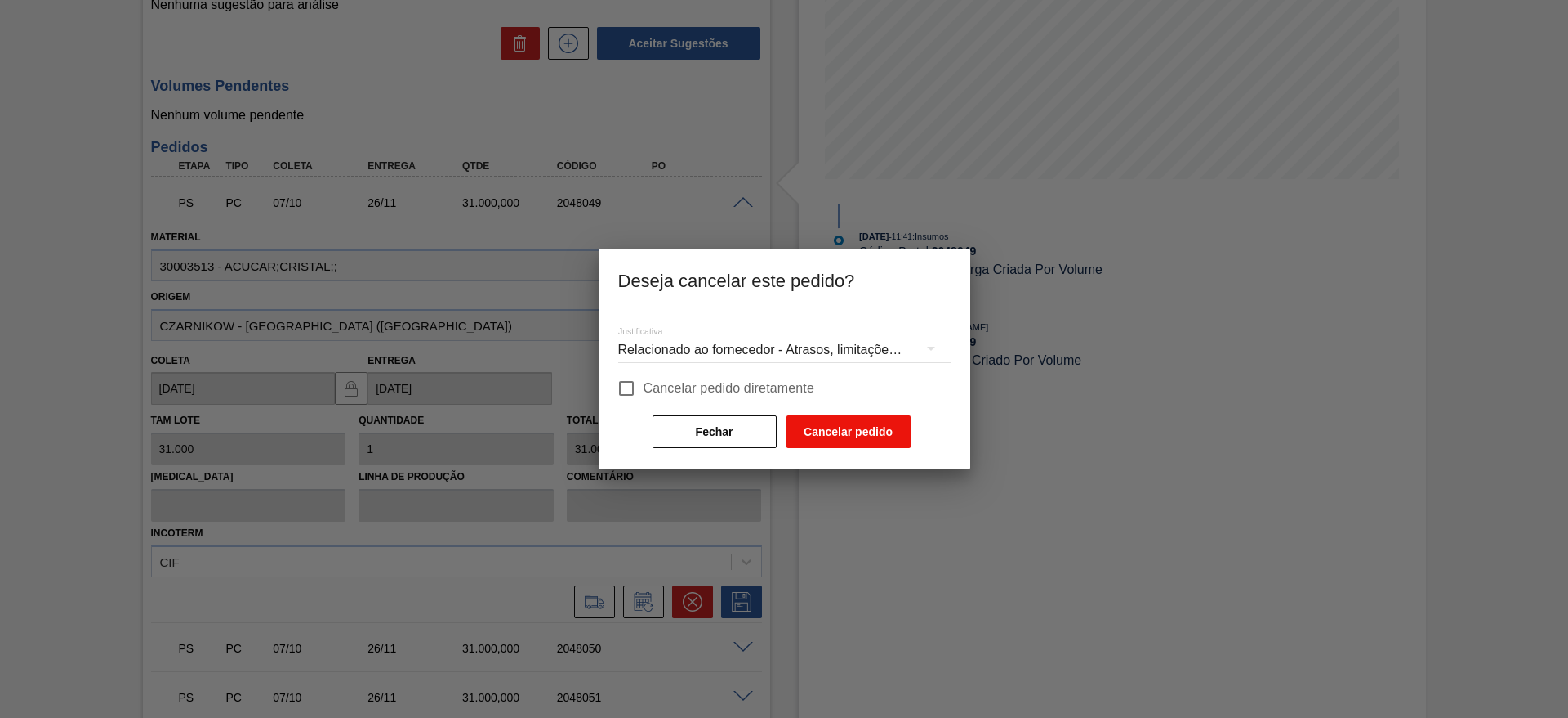
click at [839, 428] on button "Cancelar pedido" at bounding box center [848, 432] width 124 height 33
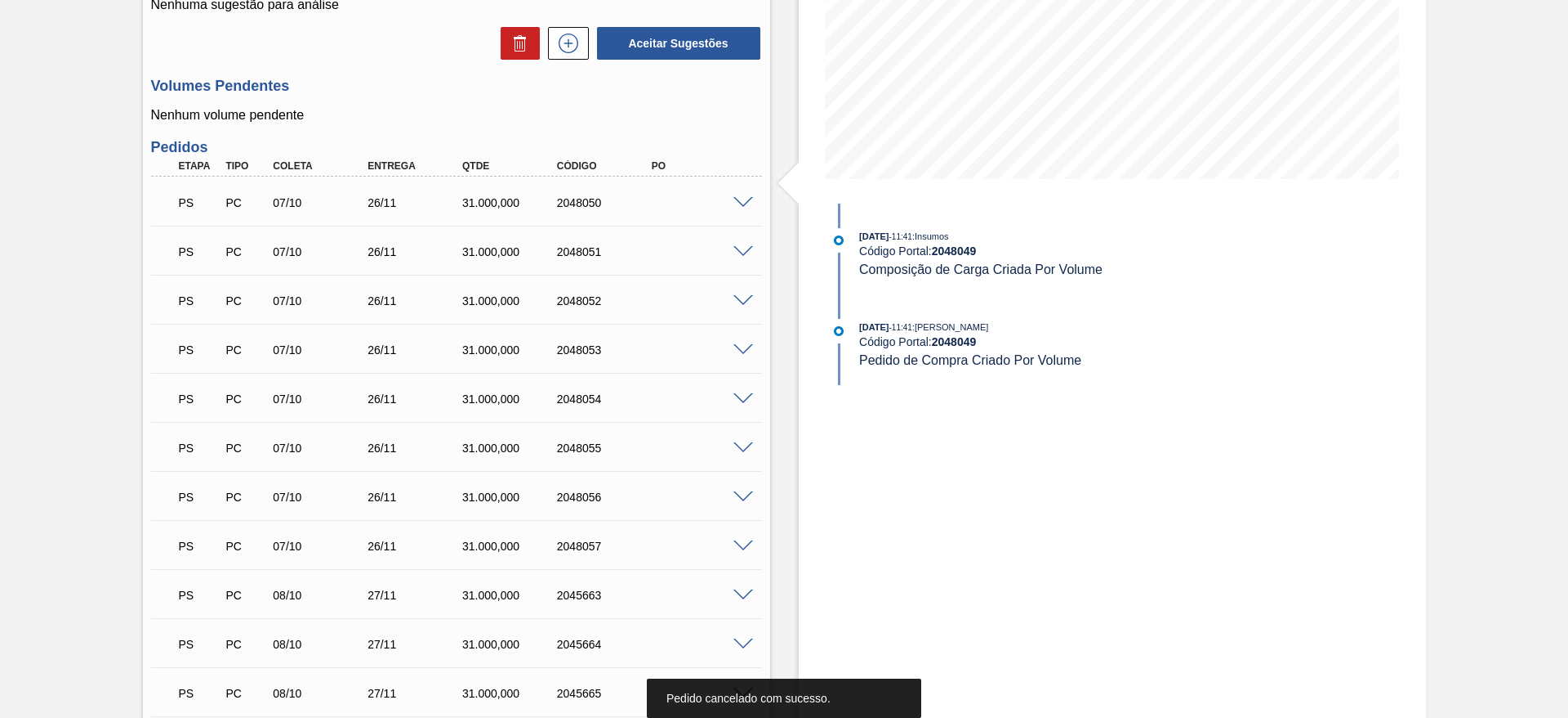
click at [745, 206] on span at bounding box center [743, 203] width 20 height 12
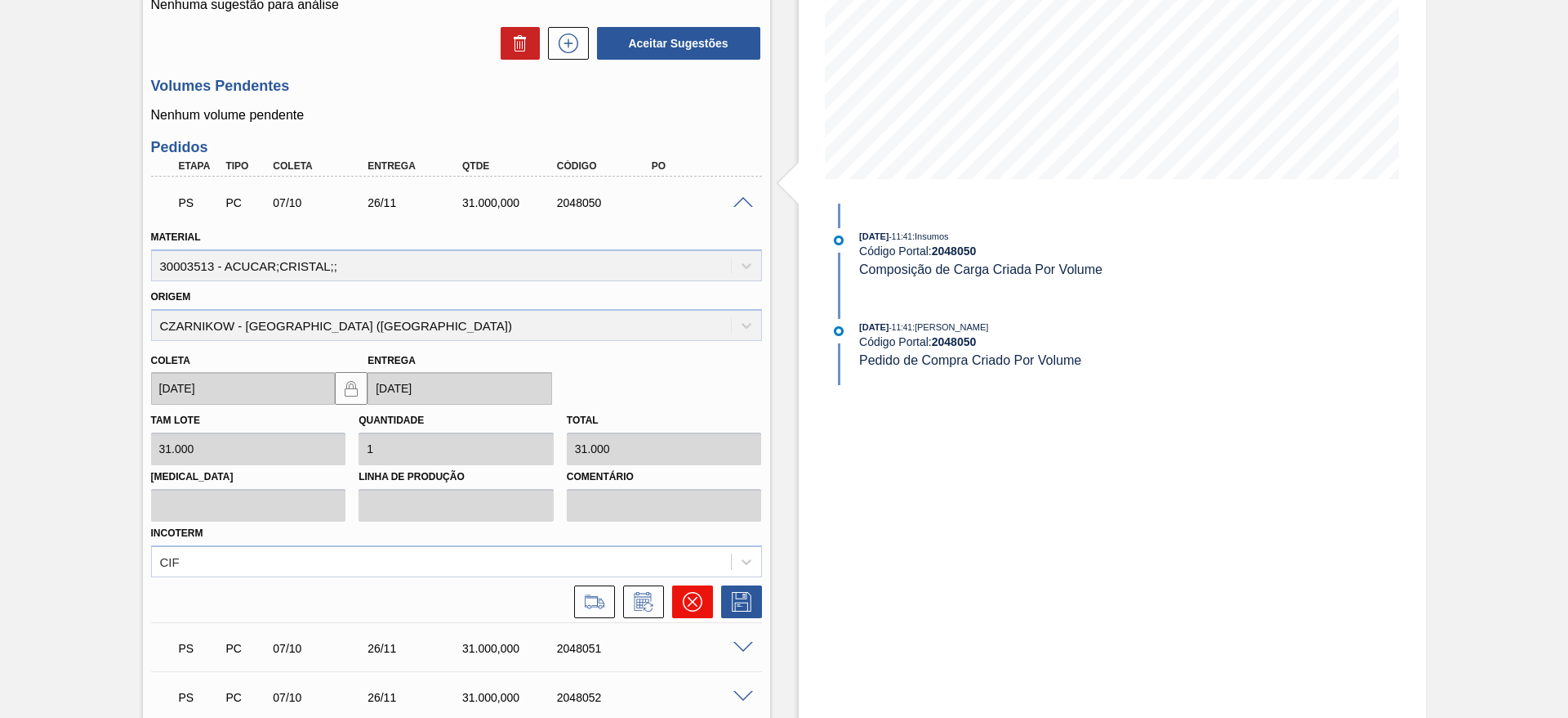
click at [704, 595] on button at bounding box center [692, 602] width 41 height 33
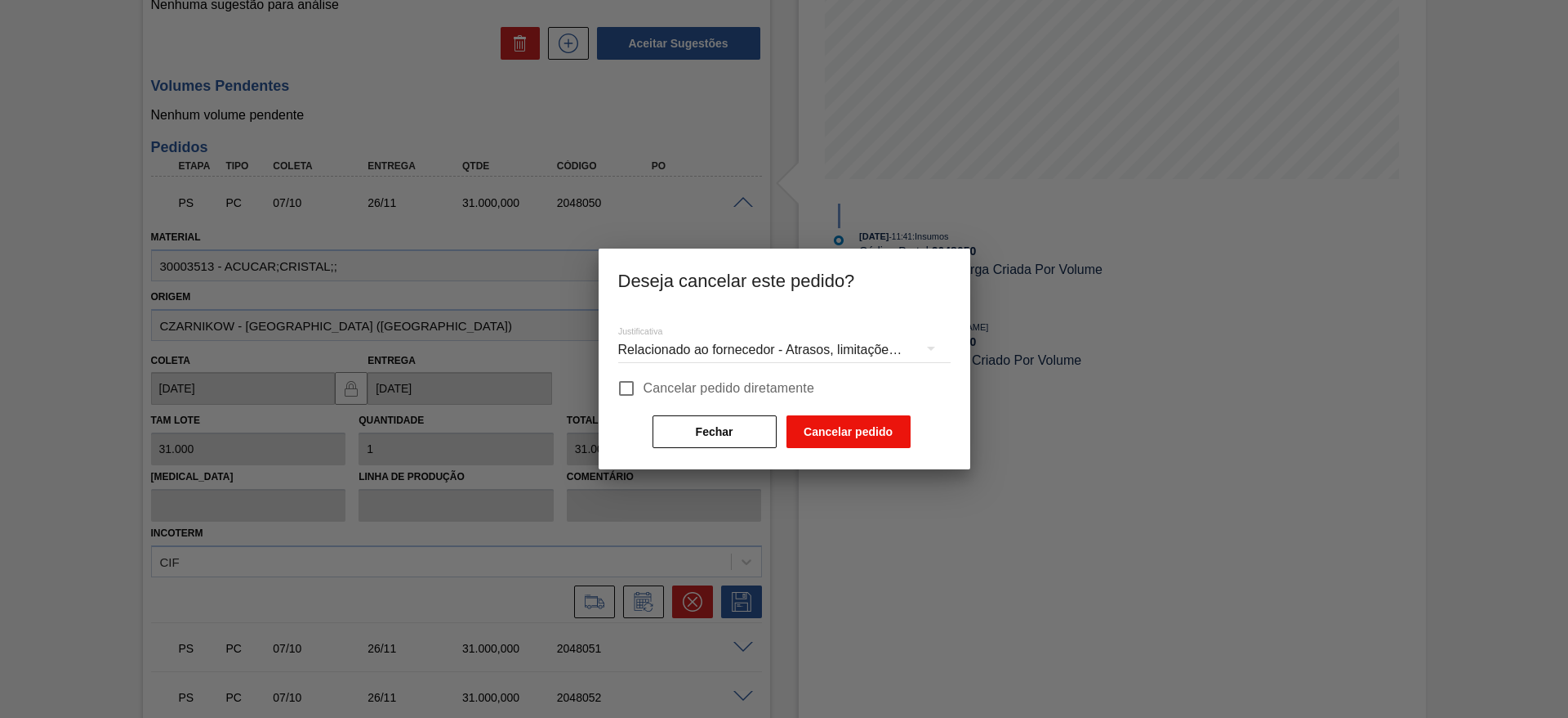
click at [821, 422] on button "Cancelar pedido" at bounding box center [848, 432] width 124 height 33
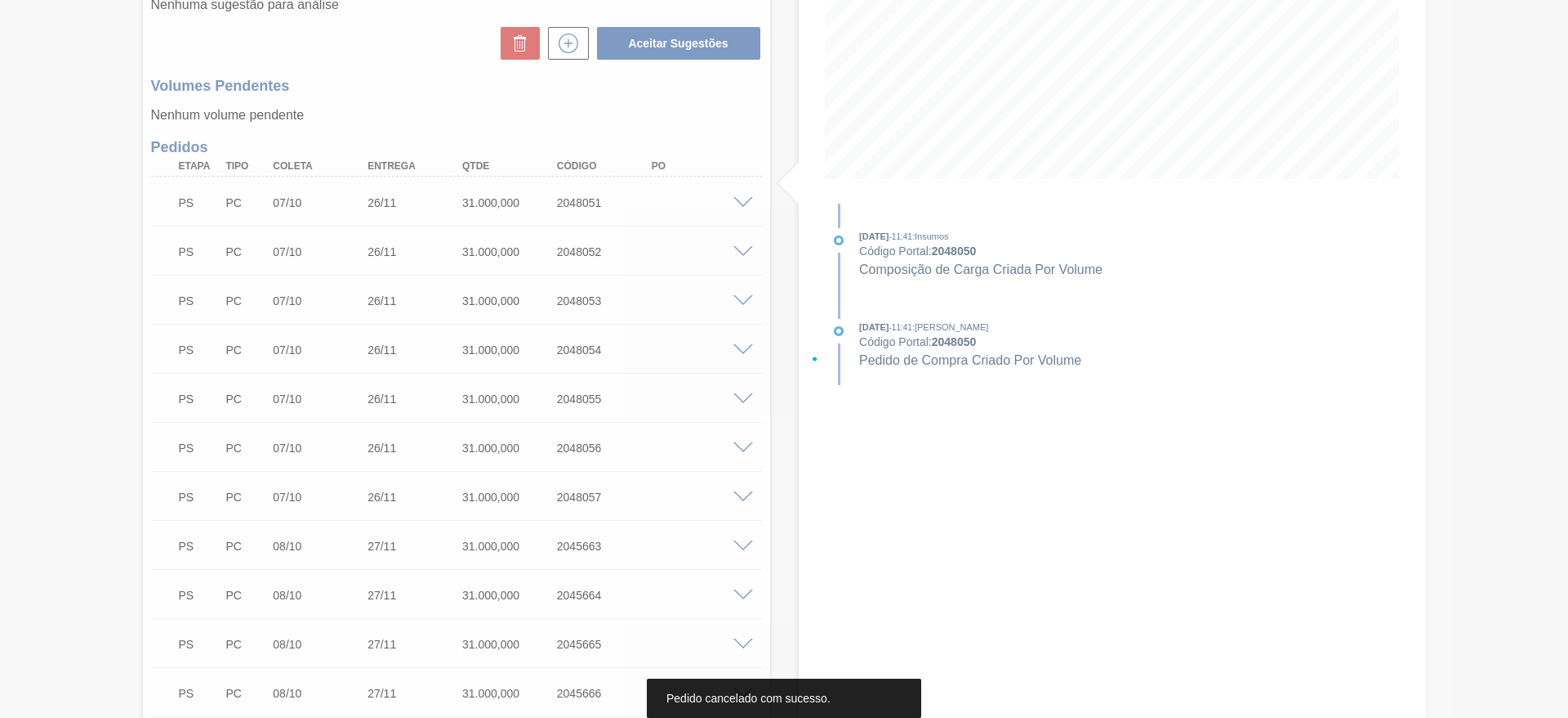
click at [738, 198] on div at bounding box center [784, 359] width 1568 height 718
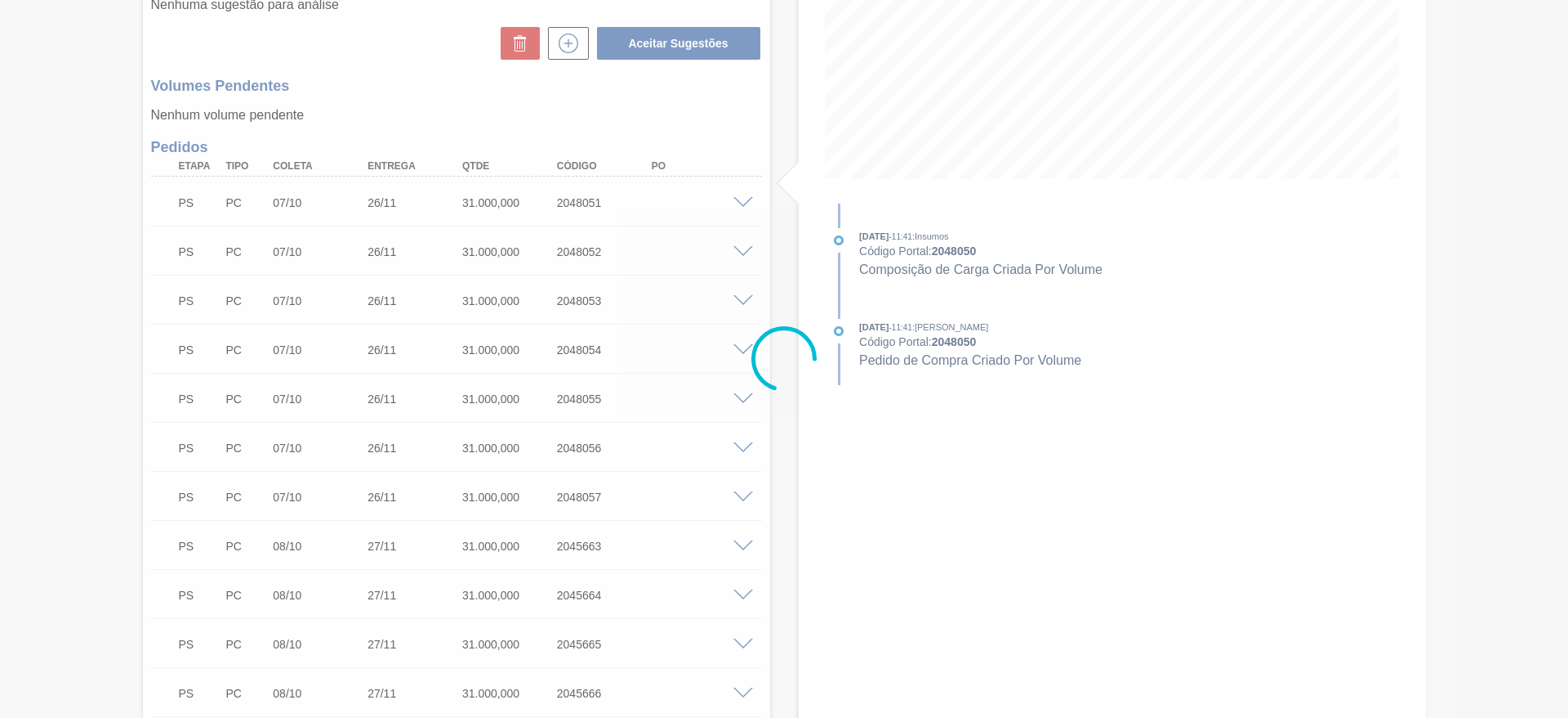
click at [738, 198] on div at bounding box center [784, 359] width 1568 height 718
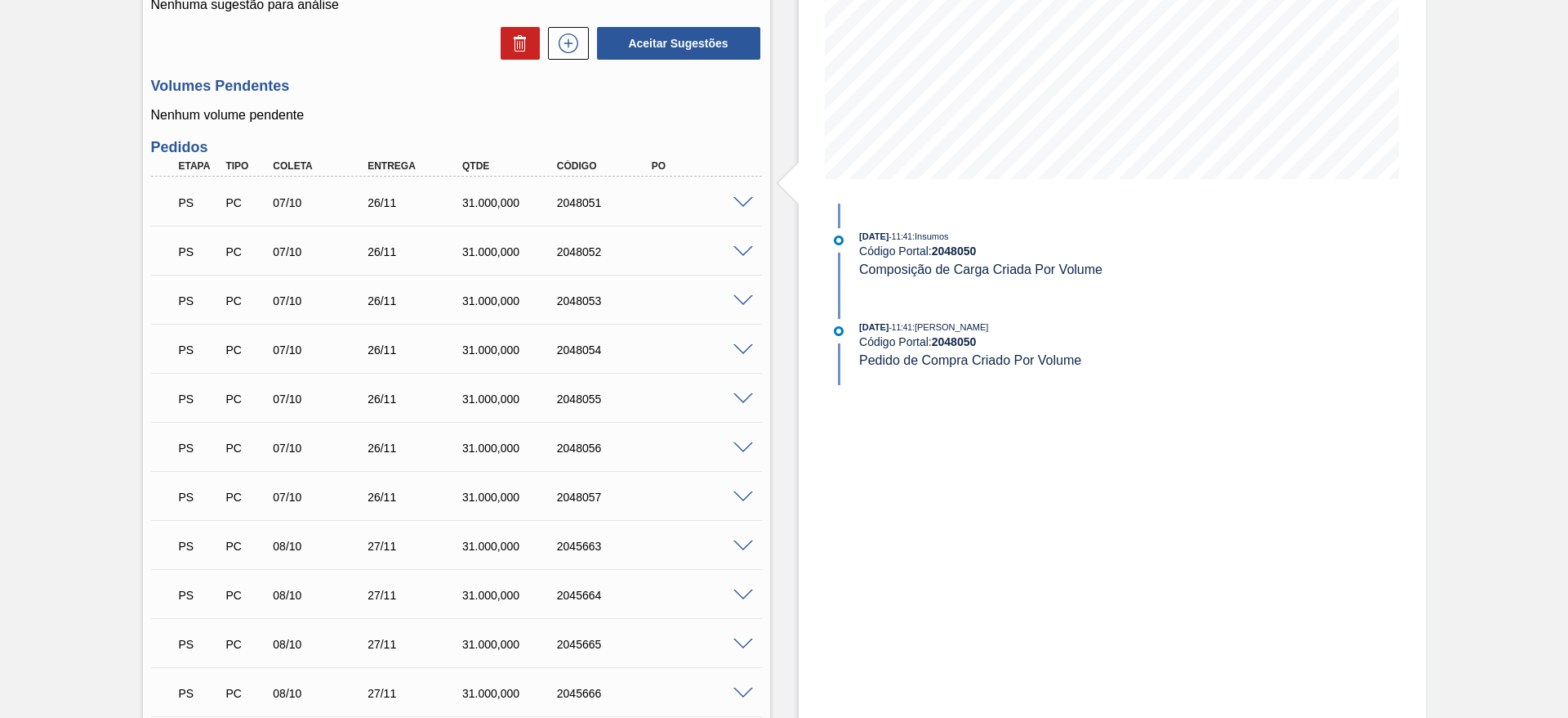
click at [738, 198] on span at bounding box center [743, 203] width 20 height 12
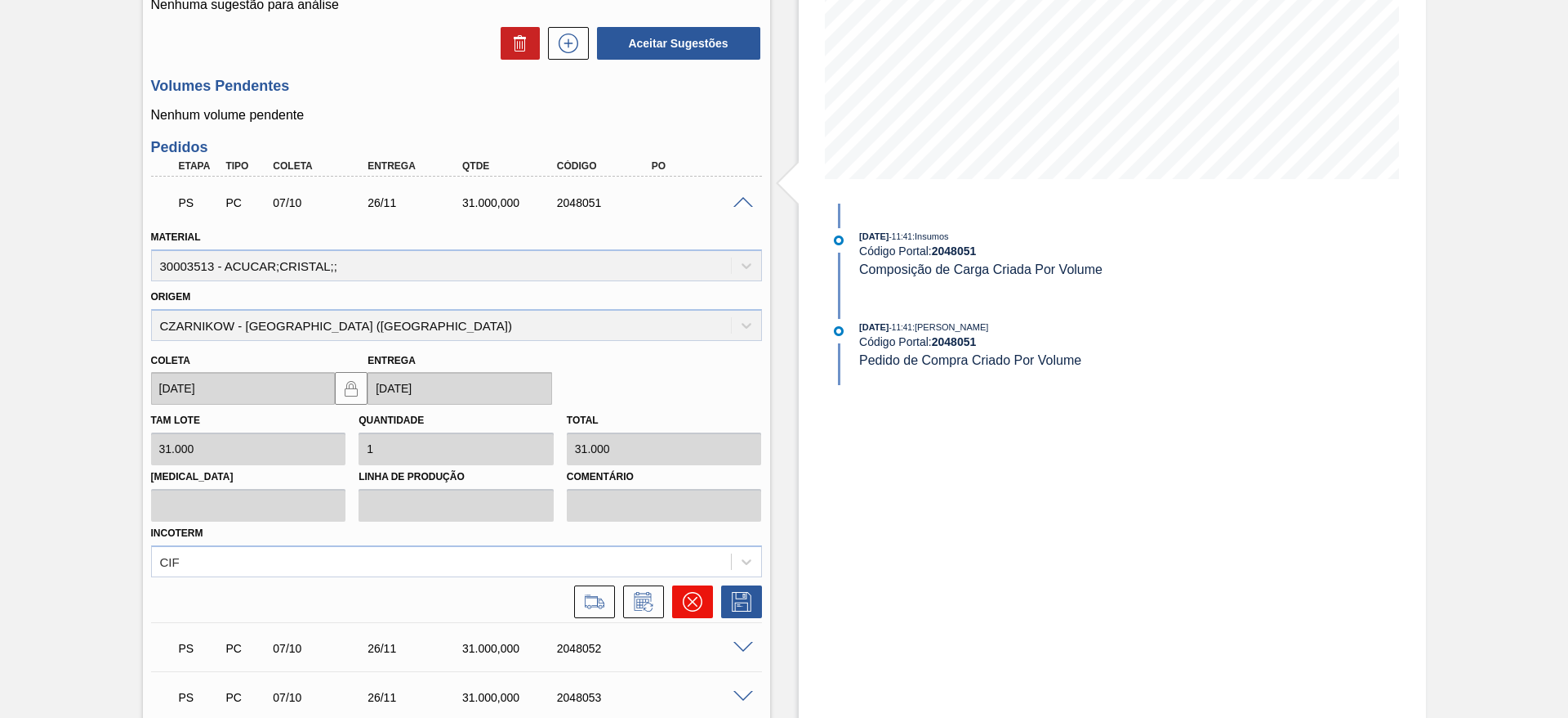
click at [689, 595] on icon at bounding box center [692, 602] width 20 height 20
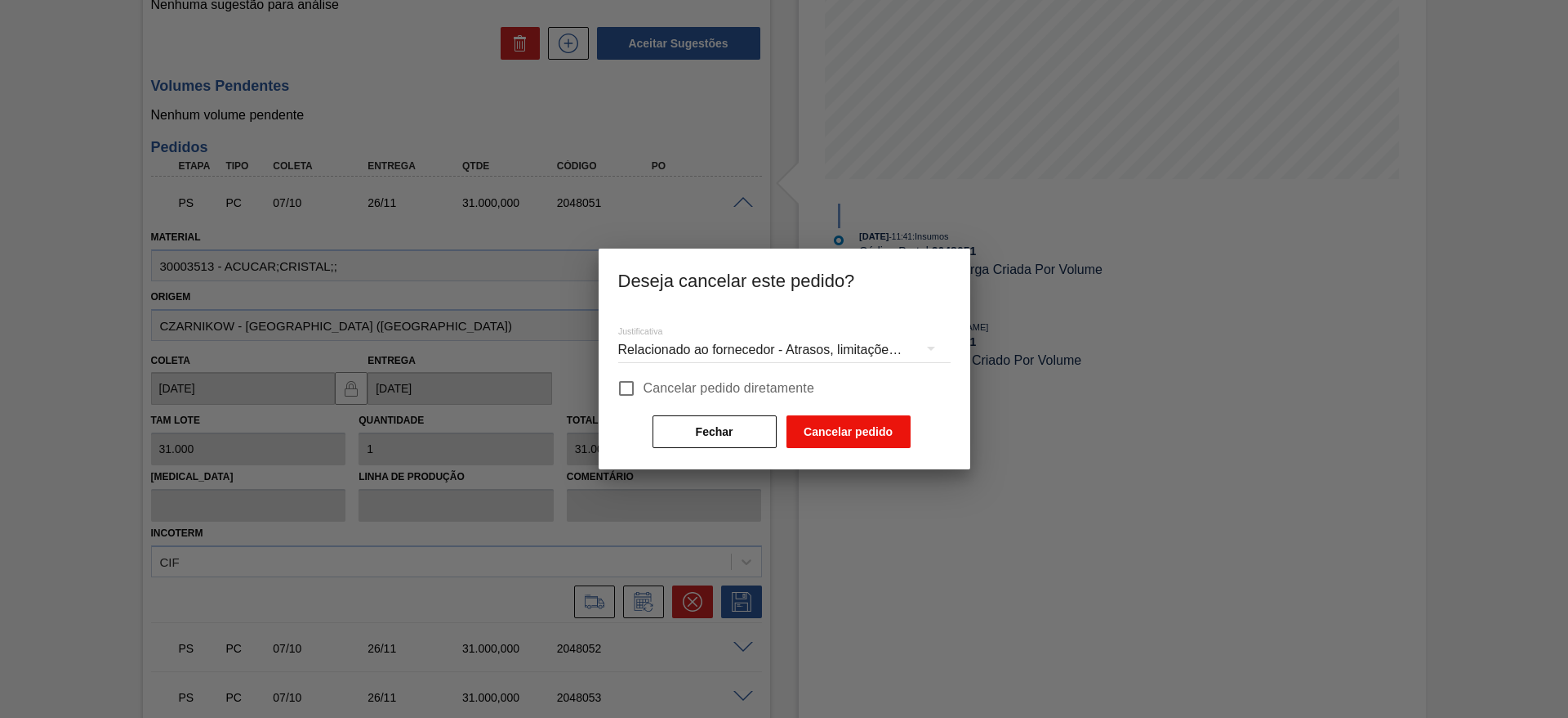
click at [816, 423] on button "Cancelar pedido" at bounding box center [848, 432] width 124 height 33
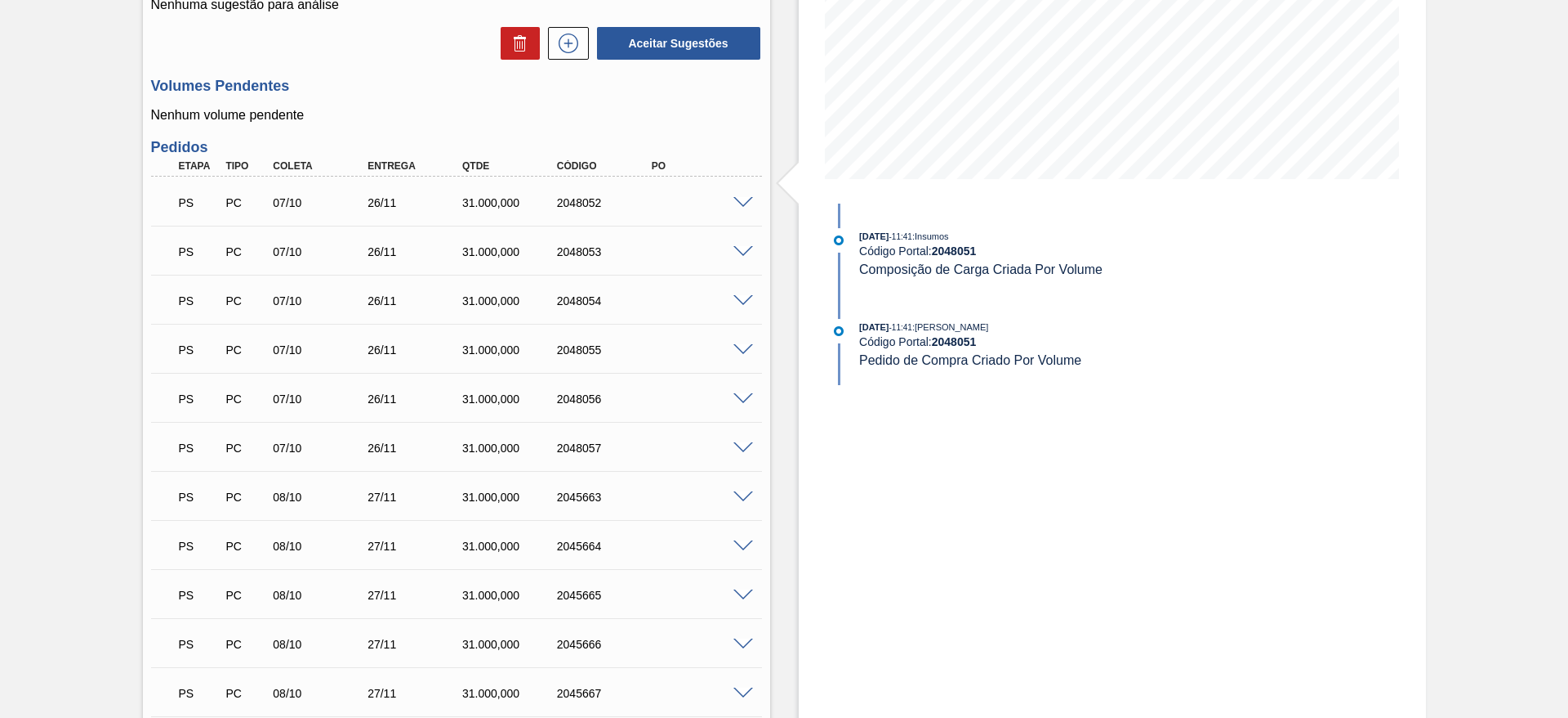
click at [734, 202] on span at bounding box center [743, 203] width 20 height 12
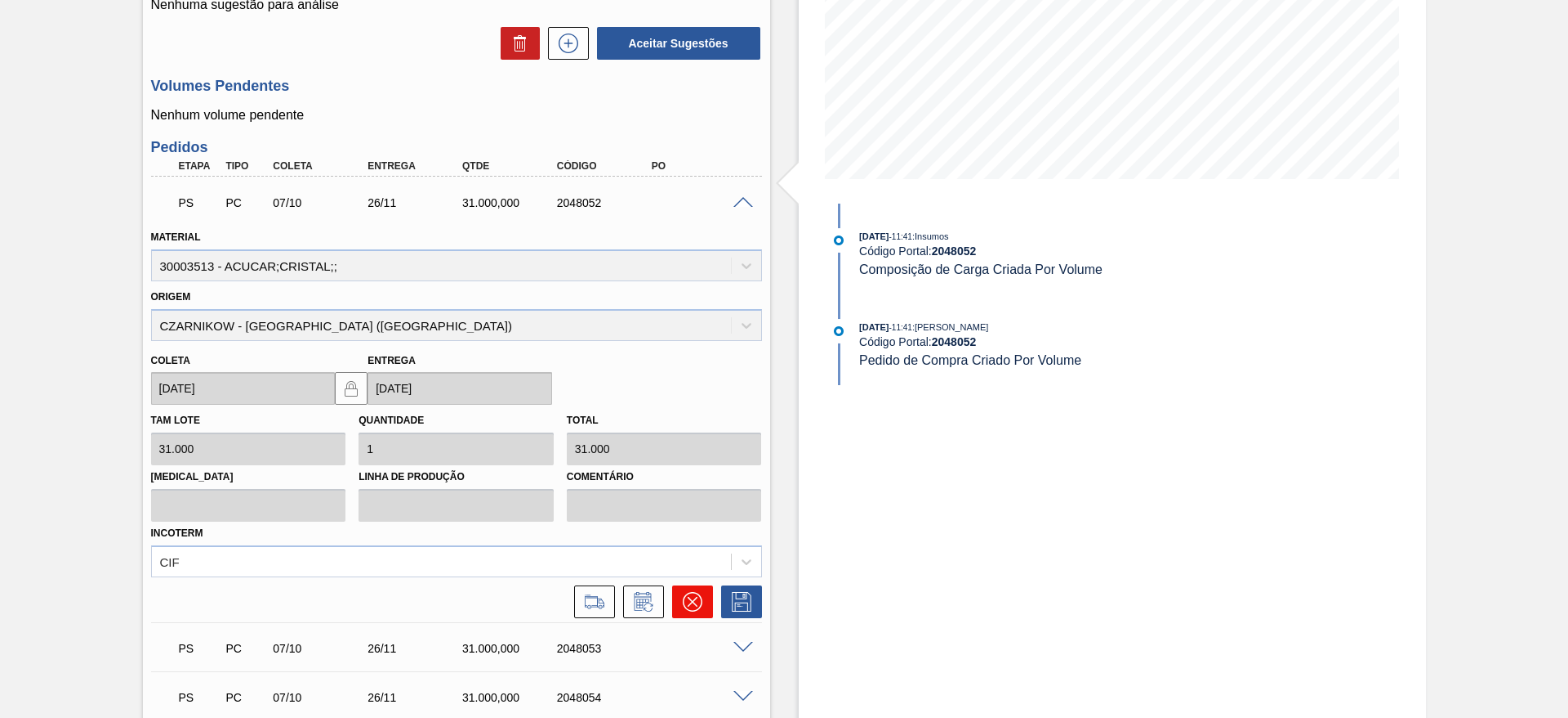
click at [704, 592] on button at bounding box center [692, 602] width 41 height 33
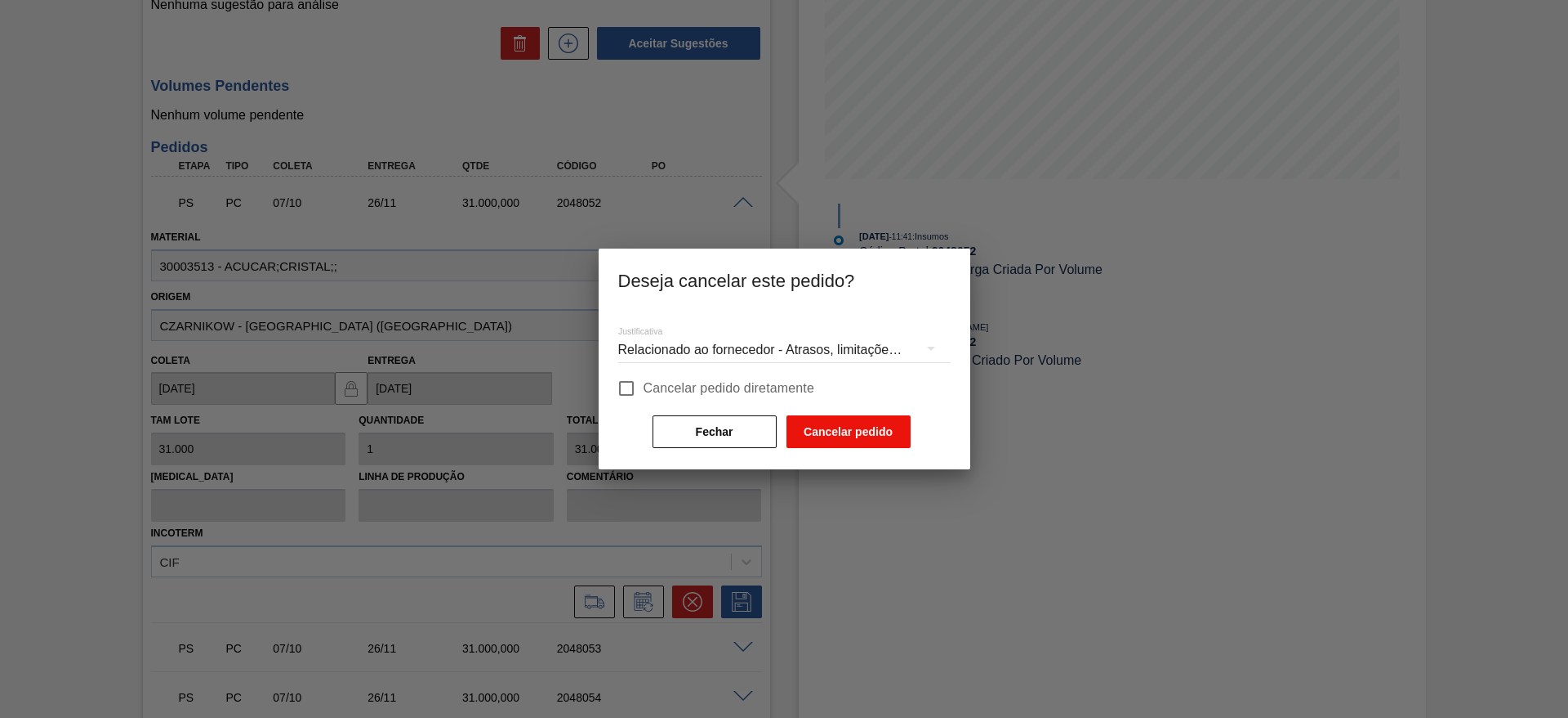
click at [826, 431] on button "Cancelar pedido" at bounding box center [848, 432] width 124 height 33
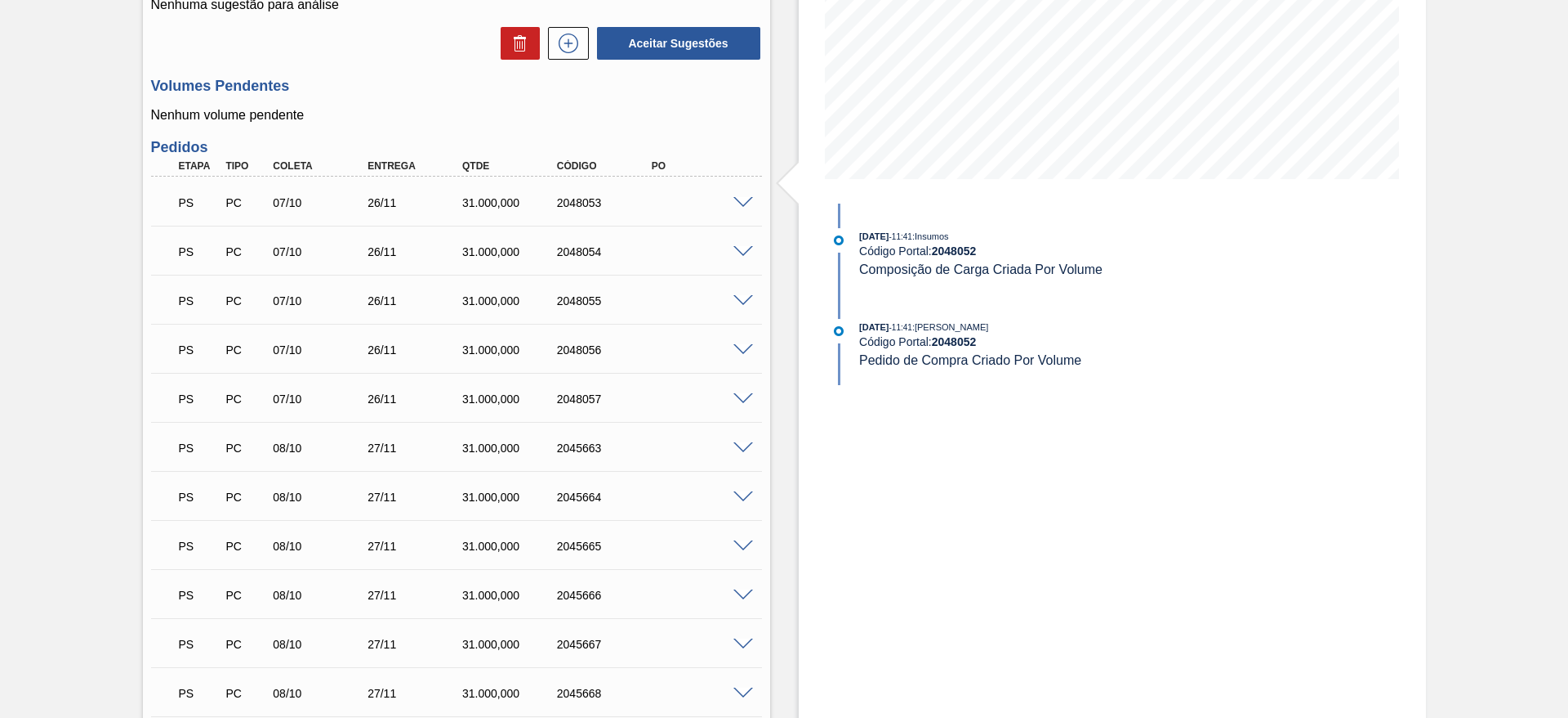
click at [734, 204] on span at bounding box center [743, 203] width 20 height 12
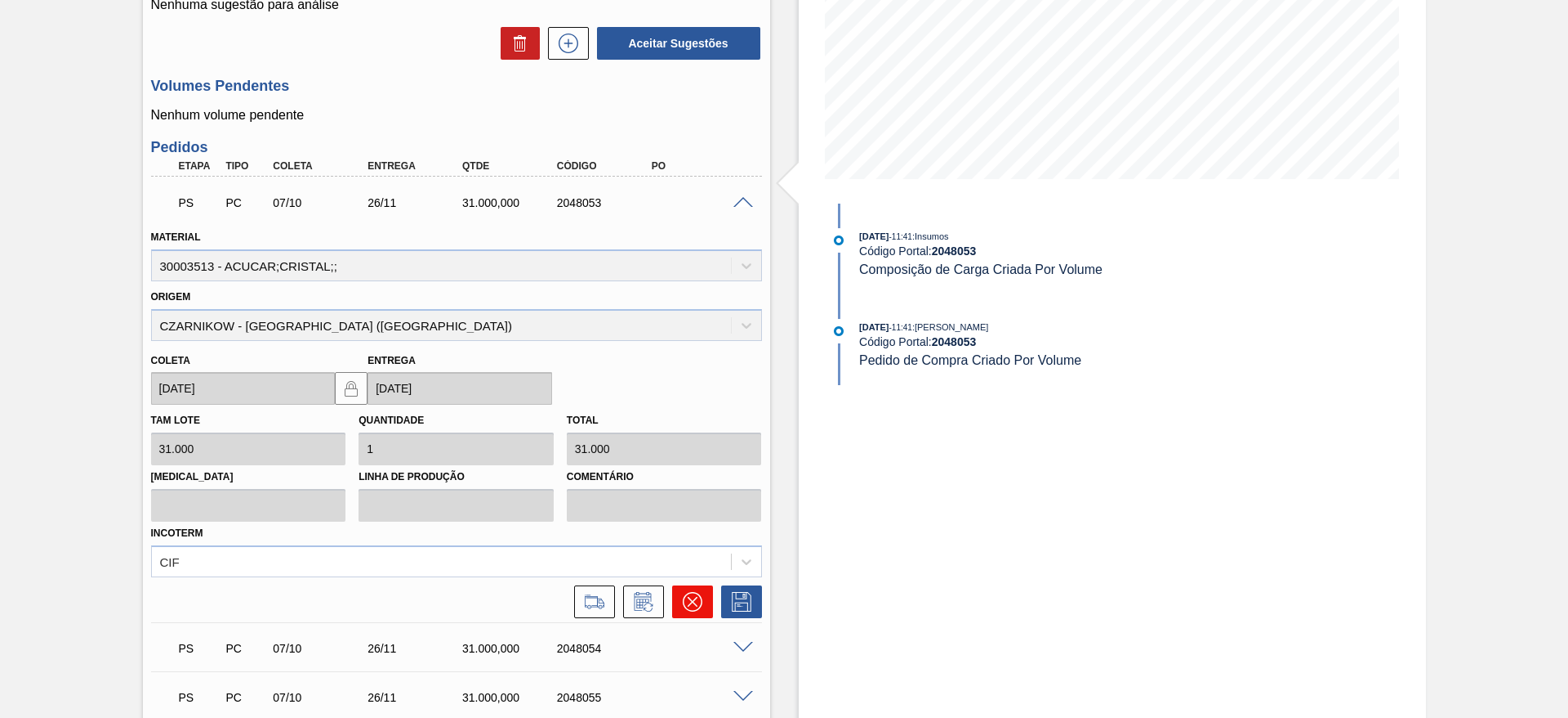
click at [705, 603] on button at bounding box center [692, 602] width 41 height 33
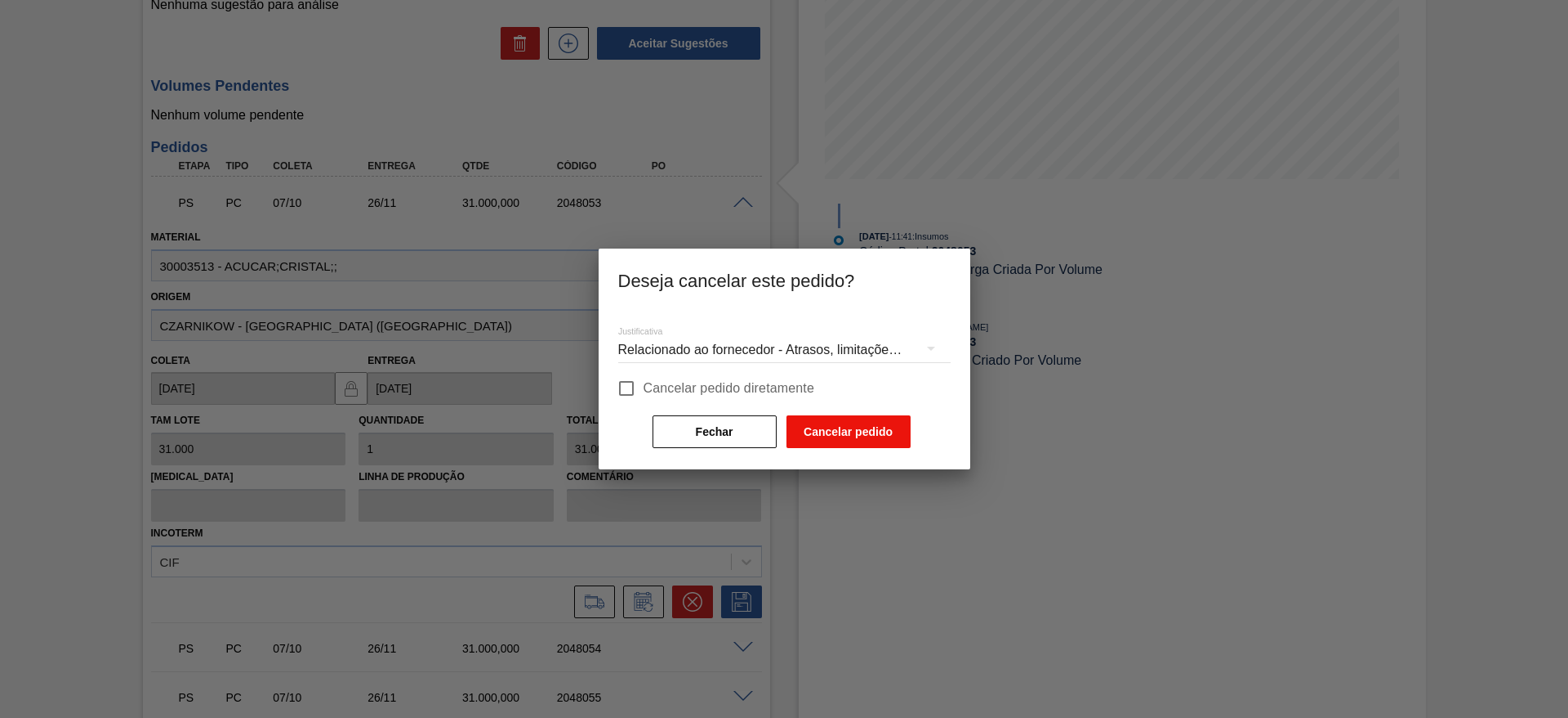
click at [810, 442] on button "Cancelar pedido" at bounding box center [848, 432] width 124 height 33
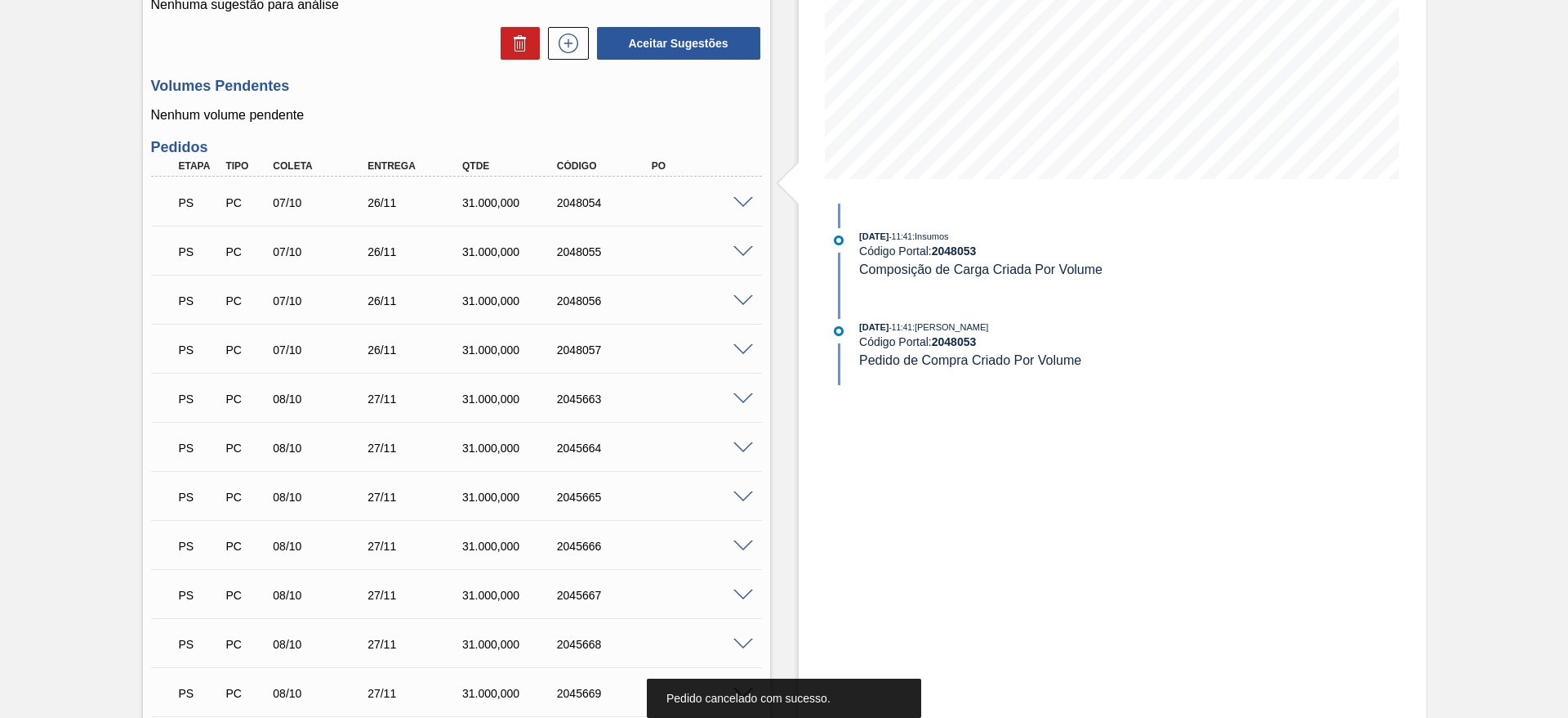
click at [738, 203] on span at bounding box center [743, 203] width 20 height 12
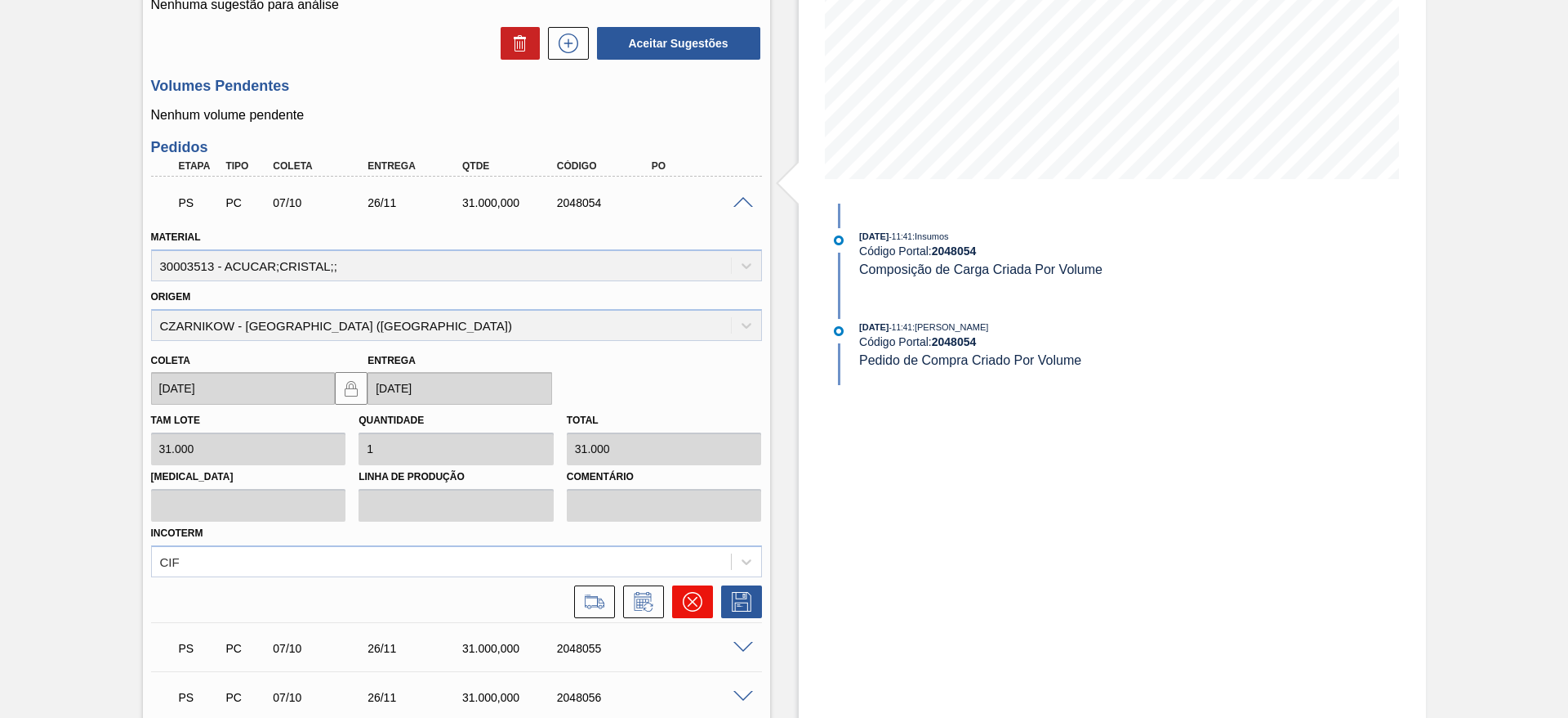
click at [707, 593] on button at bounding box center [692, 602] width 41 height 33
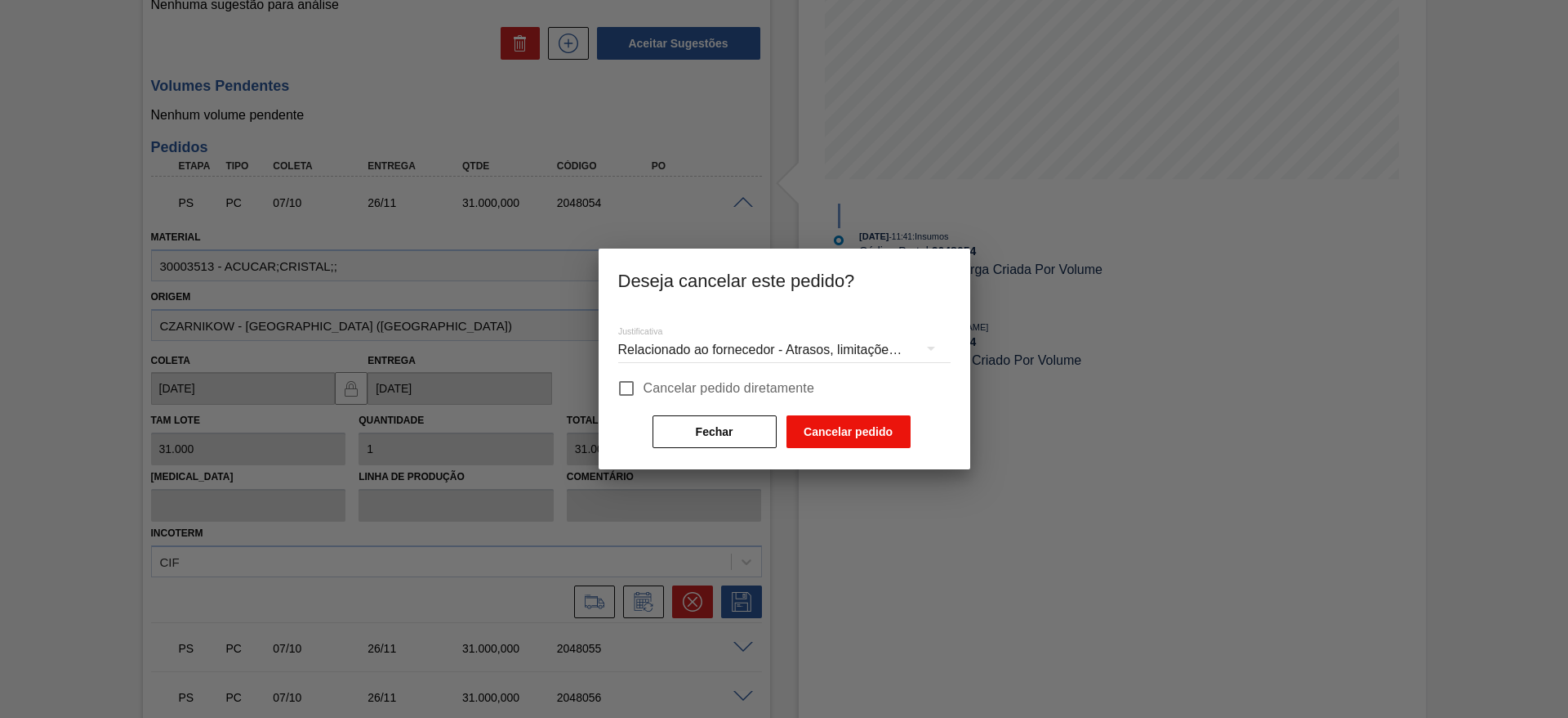
click at [837, 442] on button "Cancelar pedido" at bounding box center [848, 432] width 124 height 33
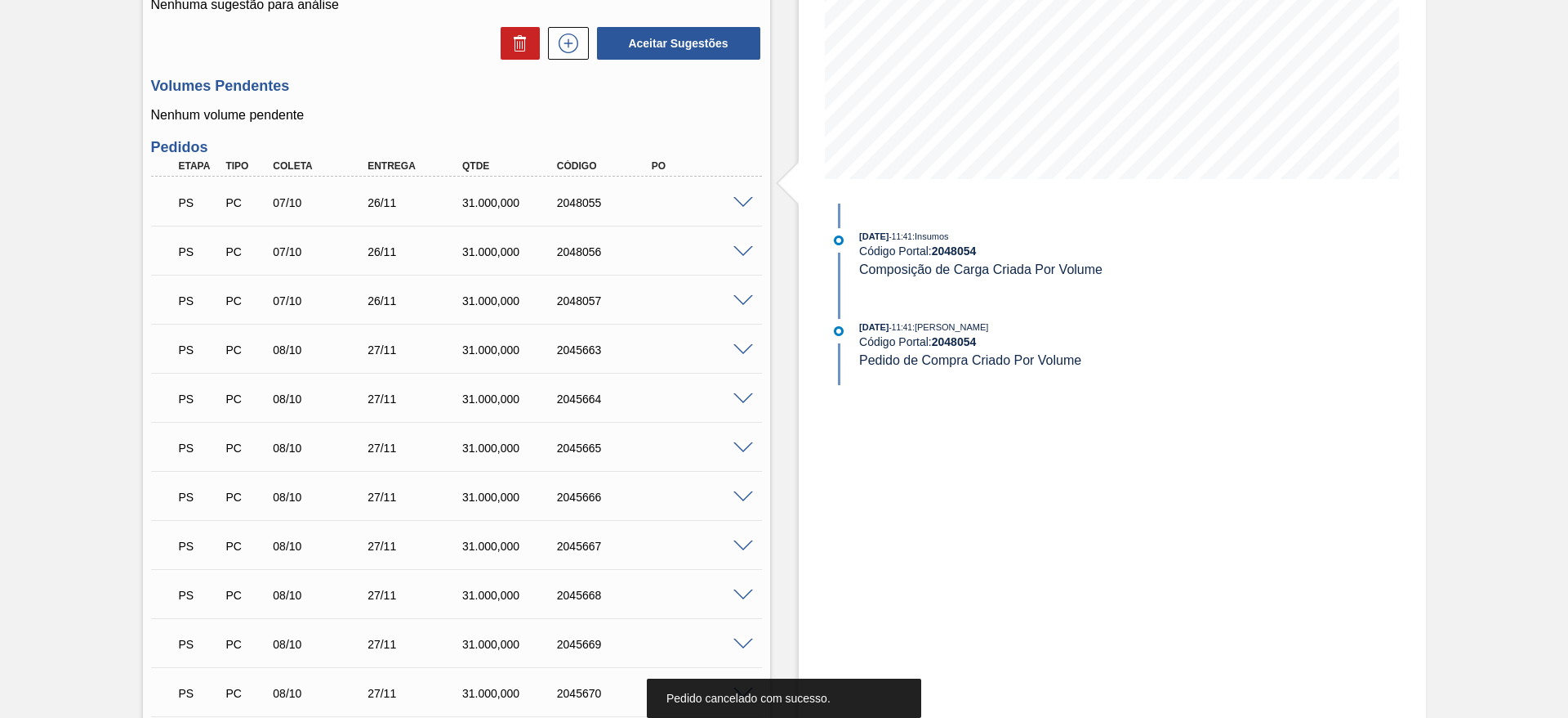
click at [733, 200] on span at bounding box center [743, 203] width 20 height 12
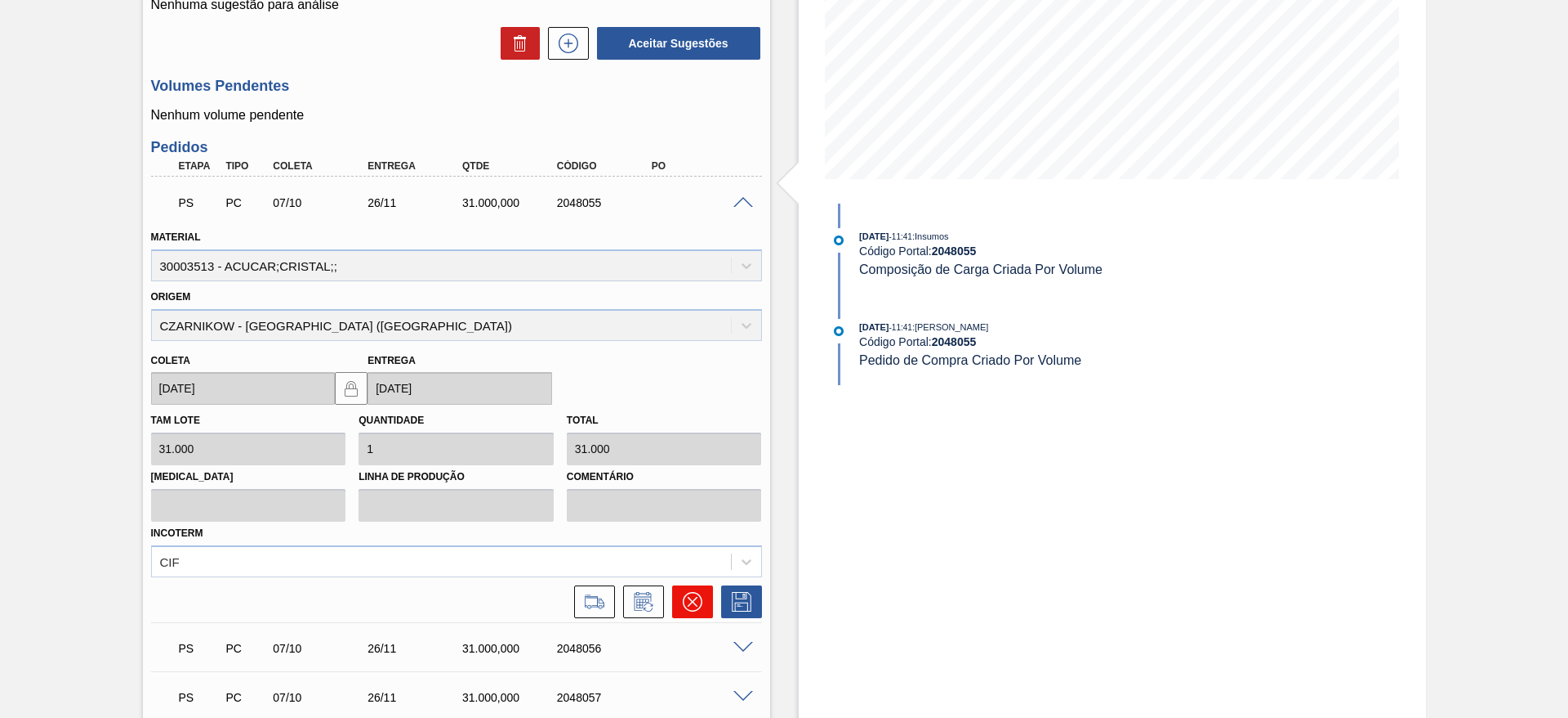
click at [695, 587] on button at bounding box center [692, 602] width 41 height 33
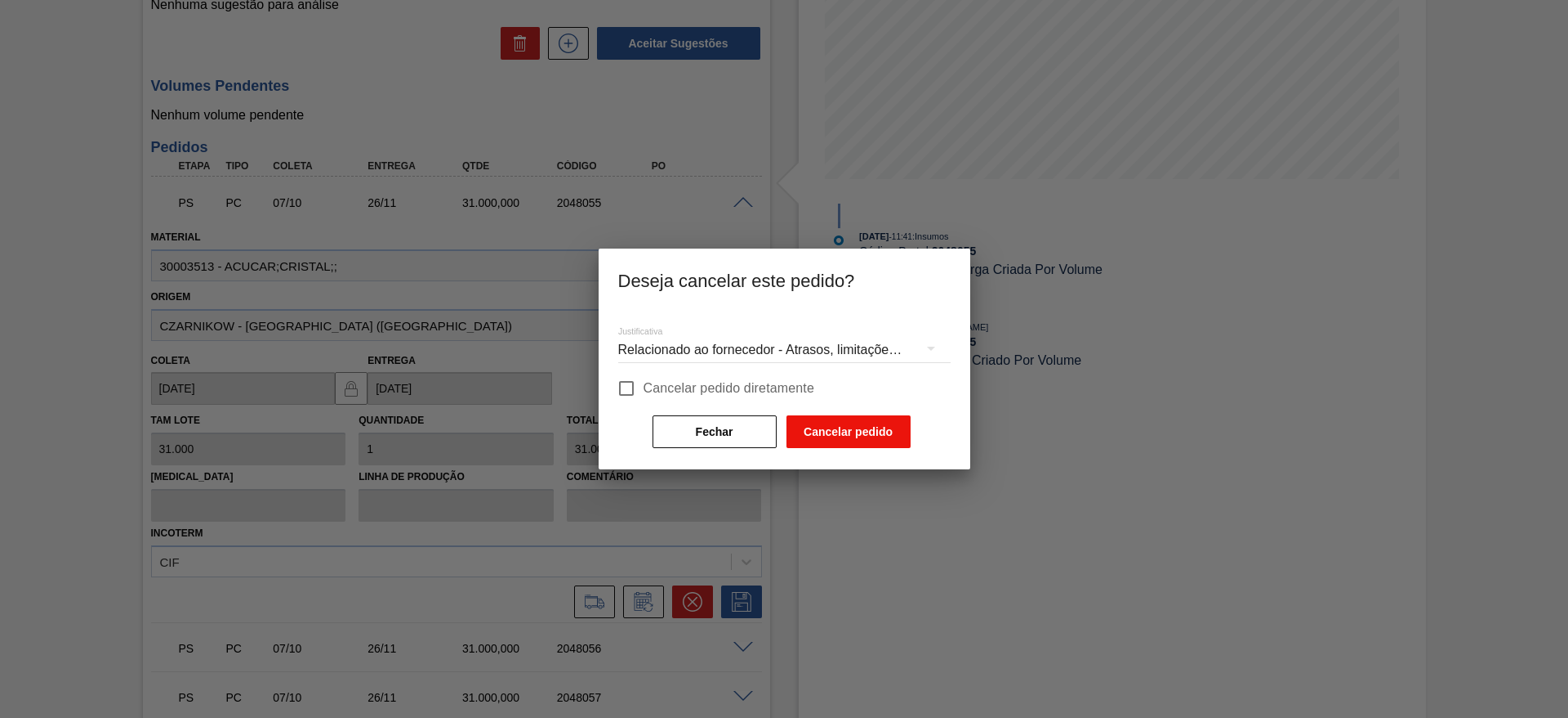
click at [794, 434] on button "Cancelar pedido" at bounding box center [848, 432] width 124 height 33
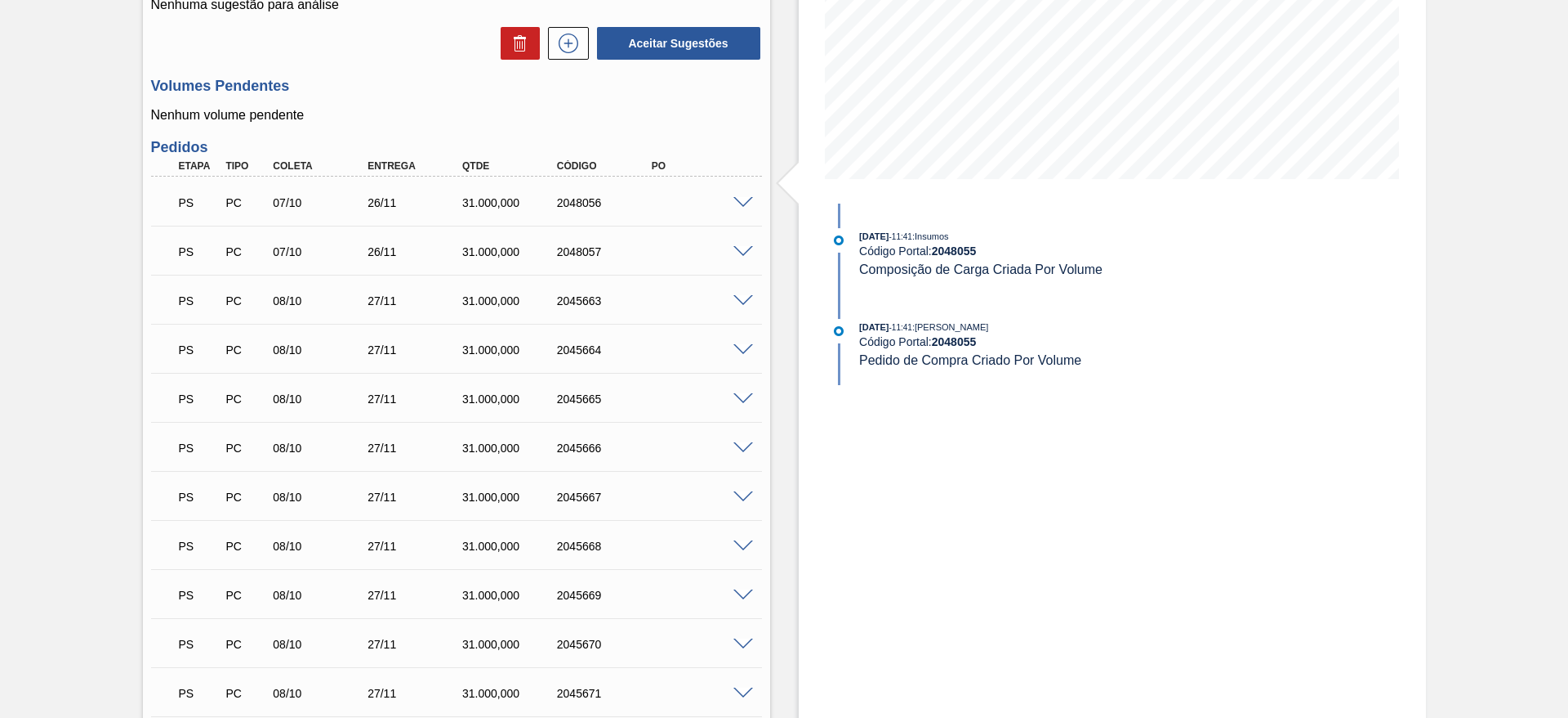
click at [739, 197] on span at bounding box center [743, 203] width 20 height 12
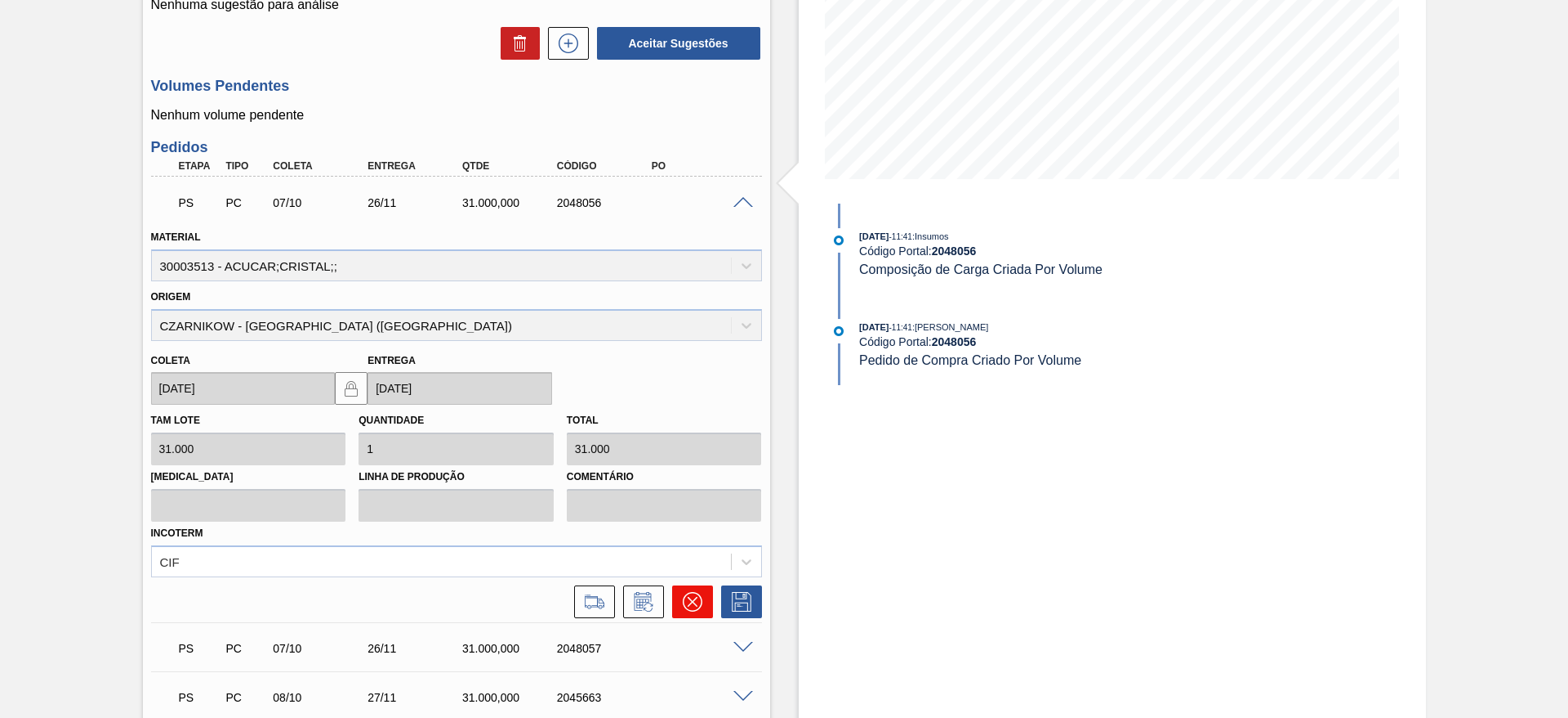
click at [695, 592] on icon at bounding box center [692, 602] width 20 height 20
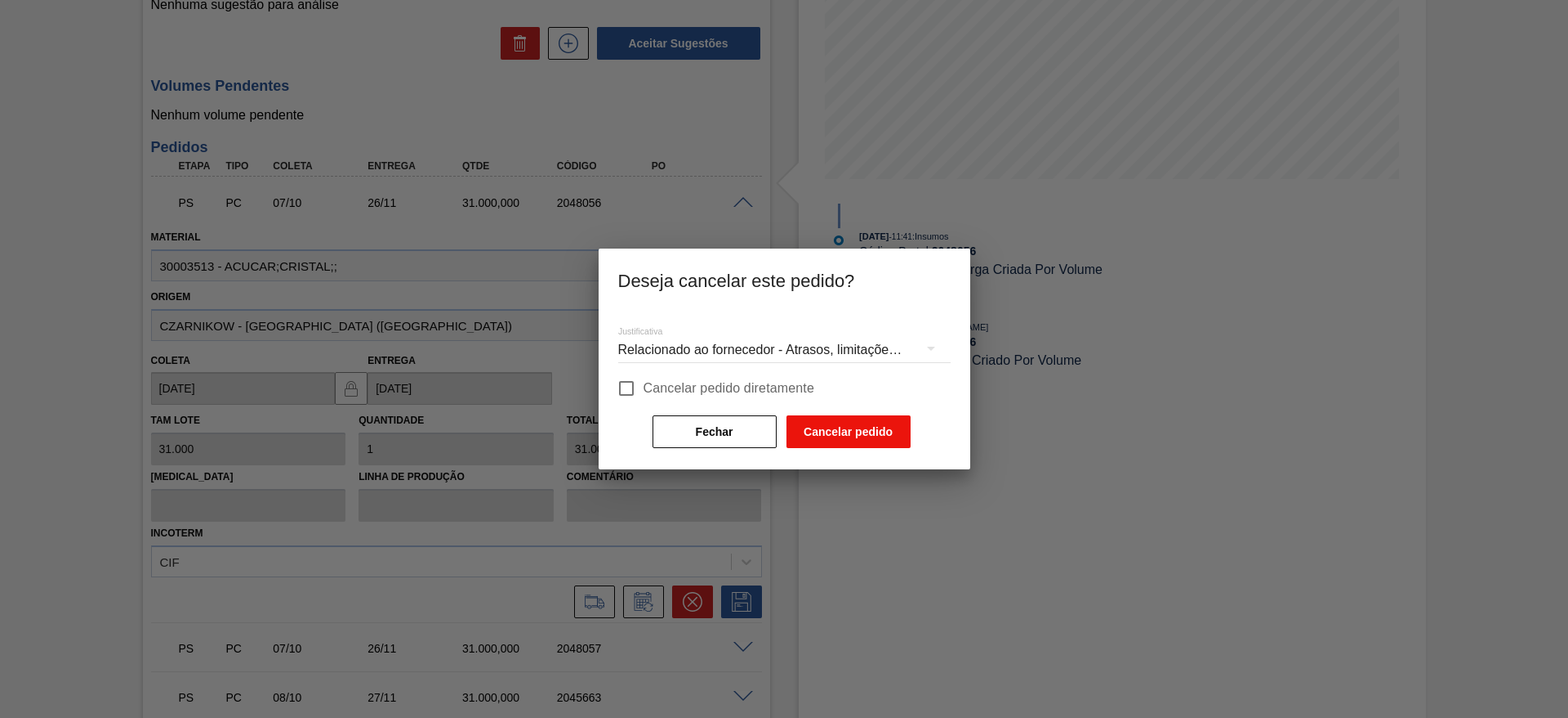
click at [857, 429] on button "Cancelar pedido" at bounding box center [848, 432] width 124 height 33
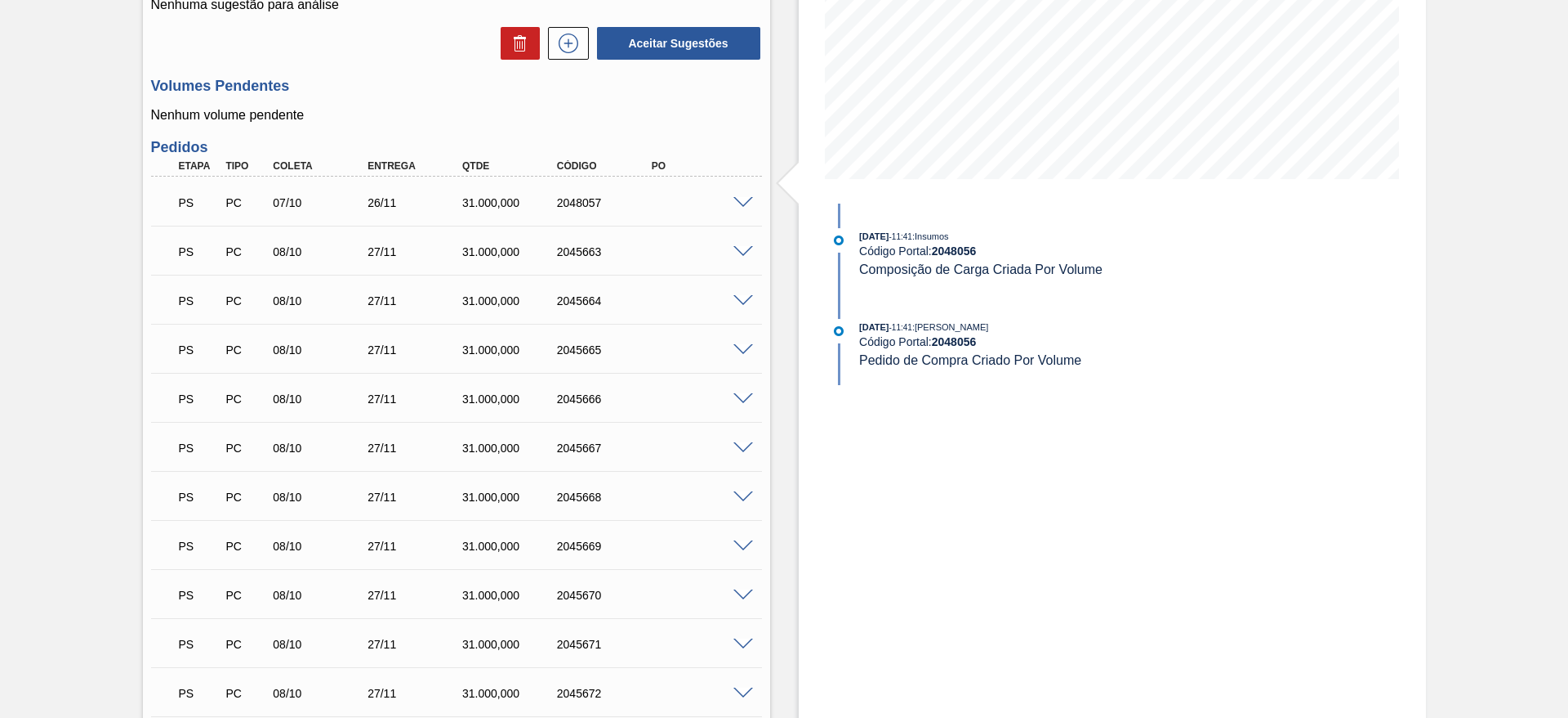
click at [745, 198] on span at bounding box center [743, 203] width 20 height 12
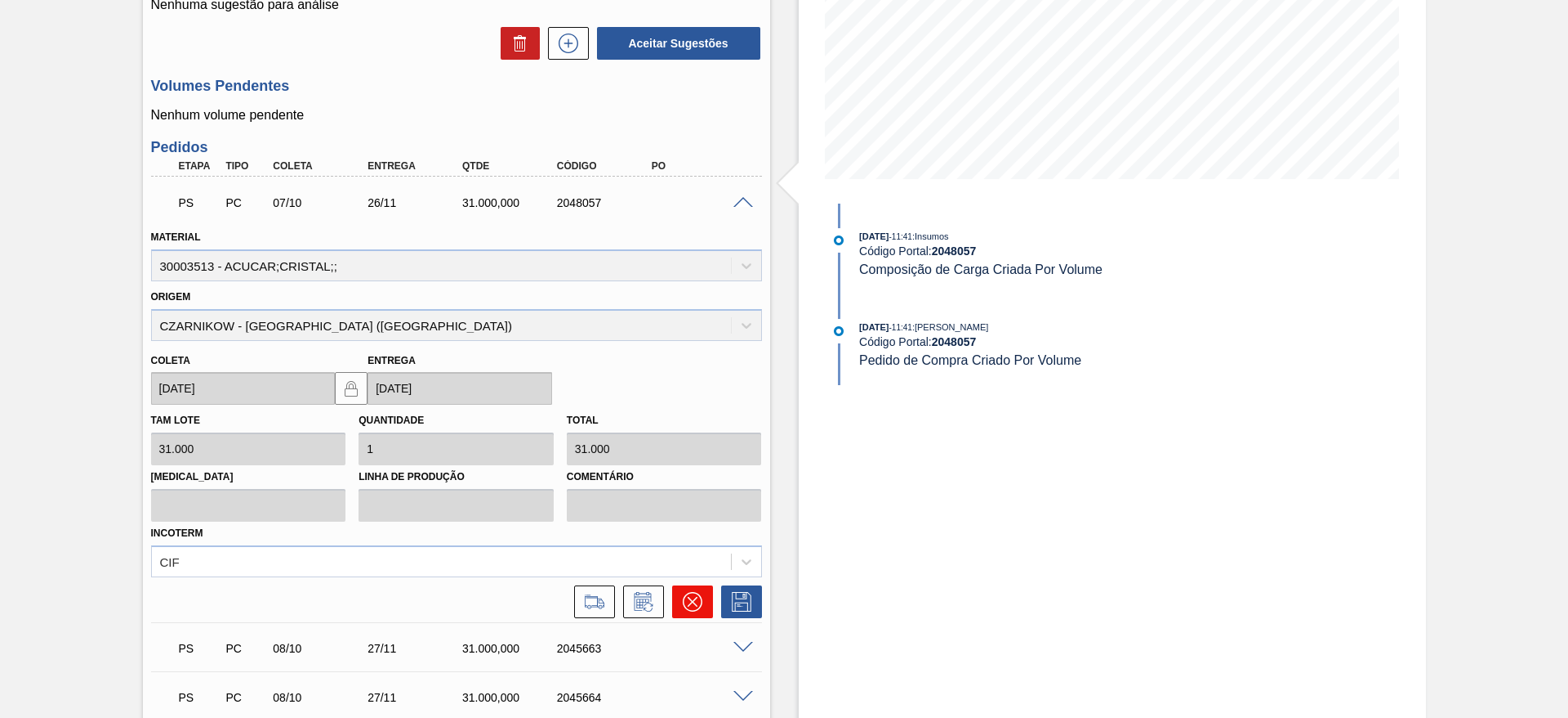
click at [679, 597] on button at bounding box center [692, 602] width 41 height 33
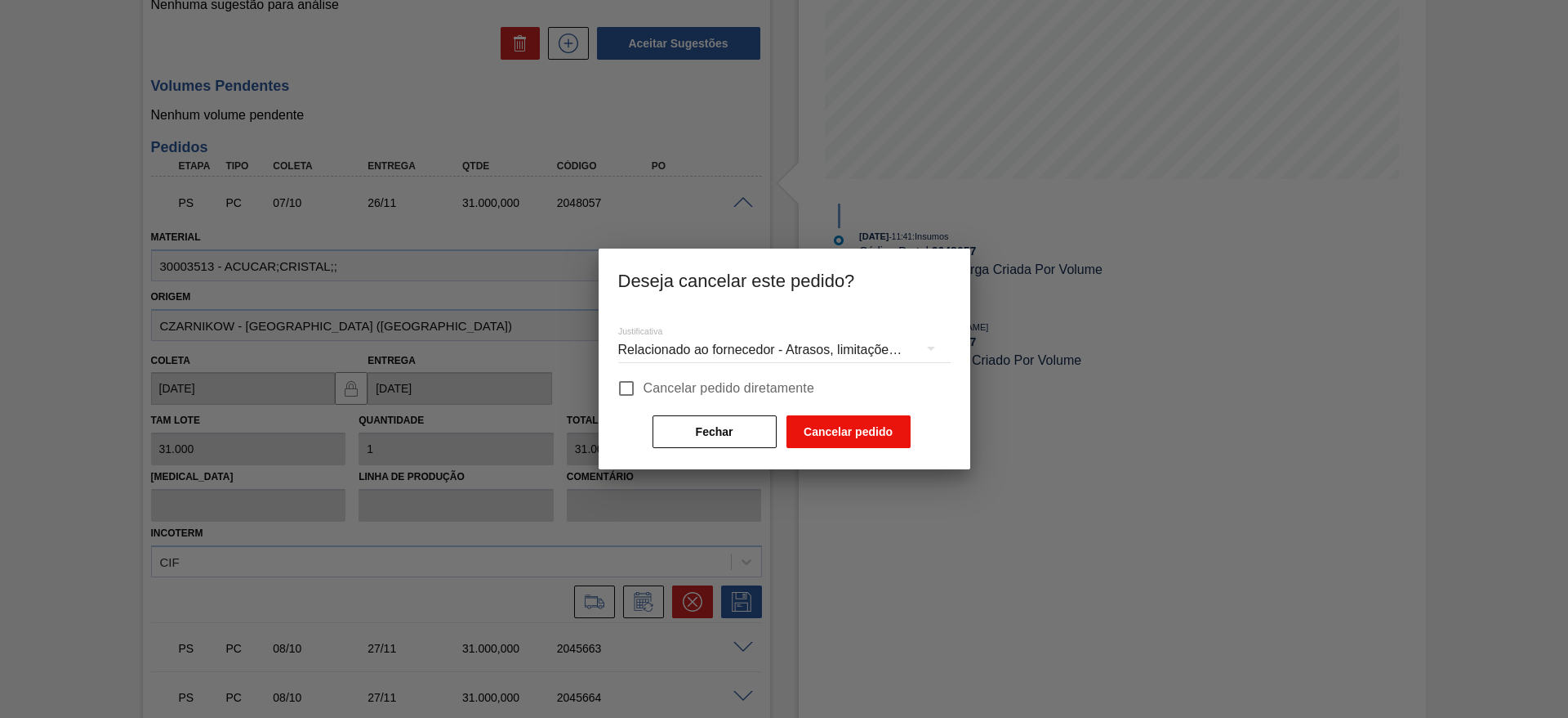
click at [825, 431] on button "Cancelar pedido" at bounding box center [848, 432] width 124 height 33
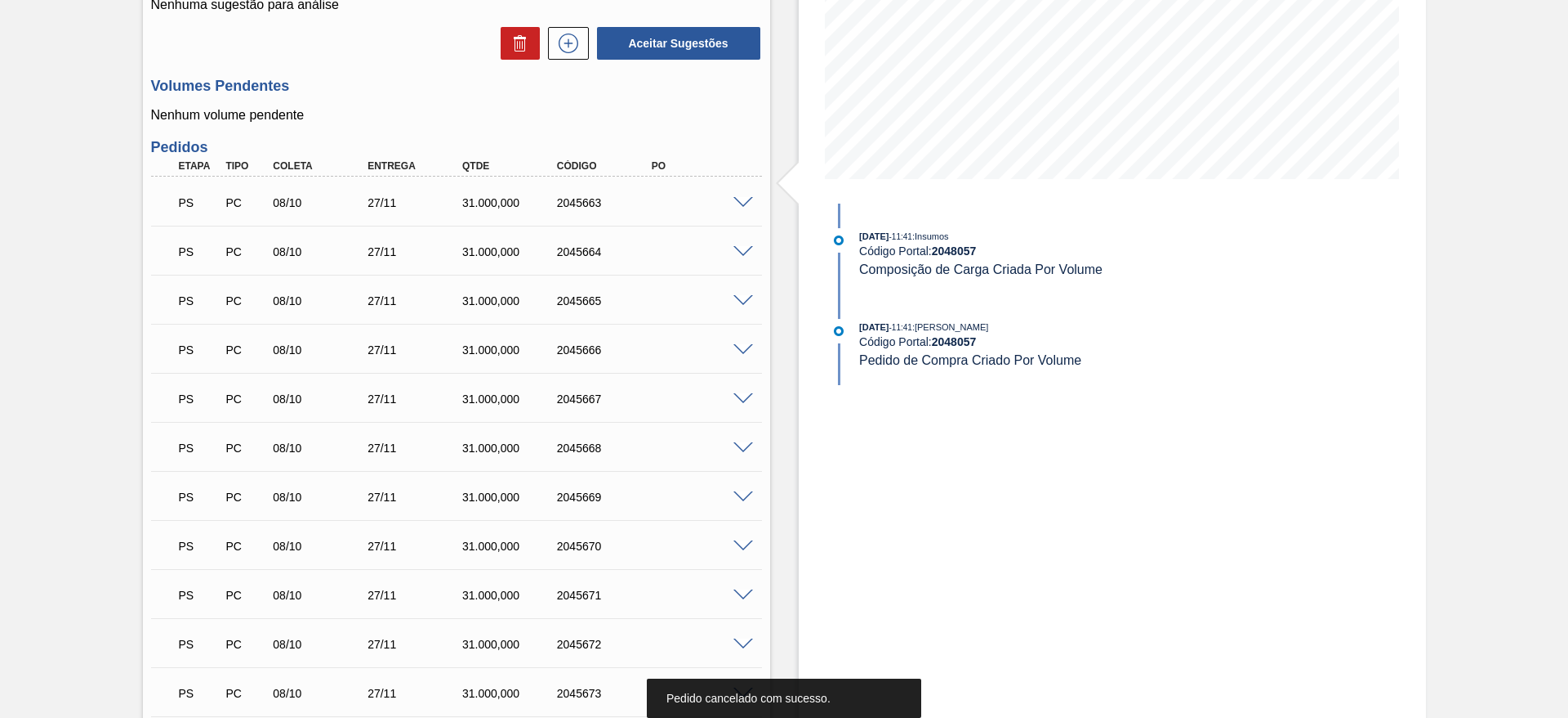
click at [744, 205] on span at bounding box center [743, 203] width 20 height 12
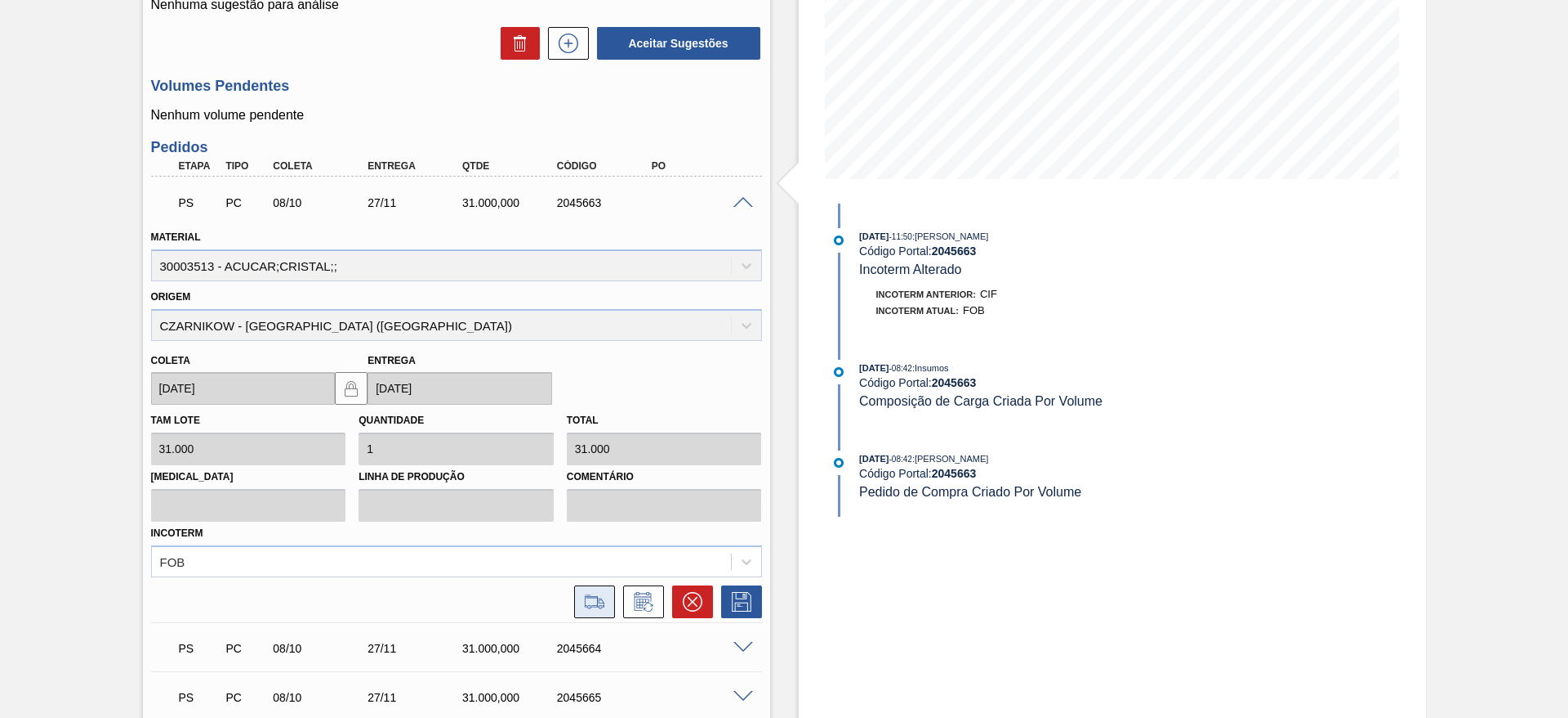
click at [593, 600] on icon at bounding box center [594, 602] width 26 height 20
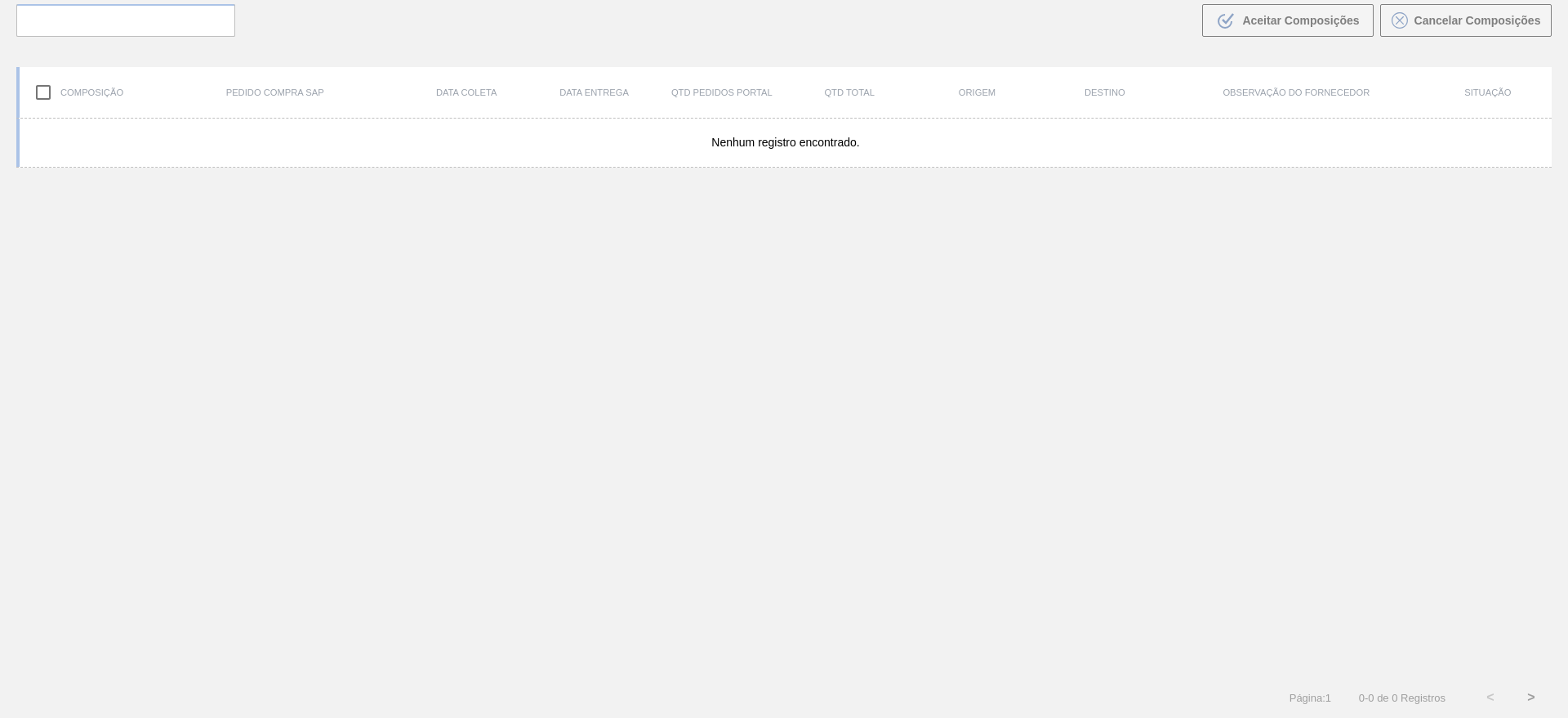
scroll to position [117, 0]
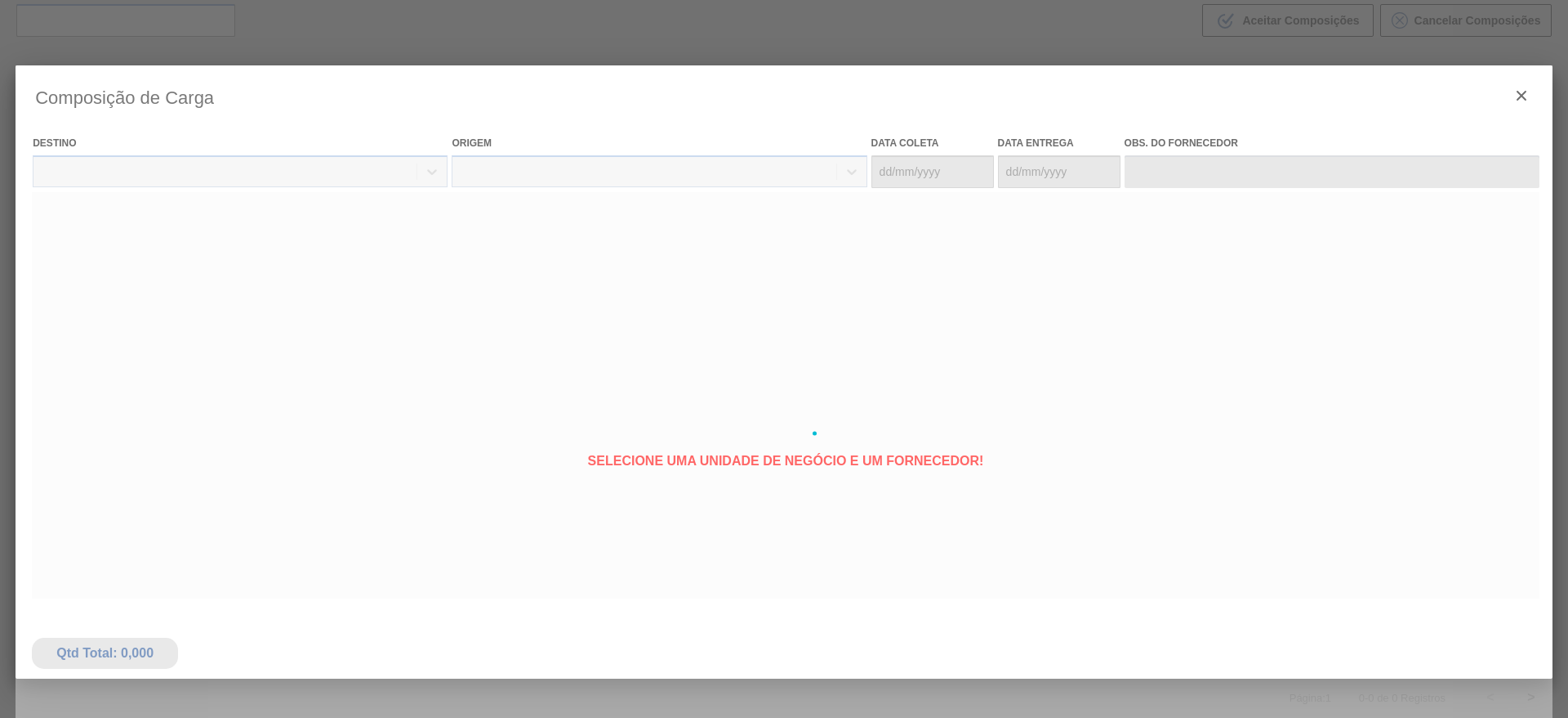
type coleta "[DATE]"
type Entrega "[DATE]"
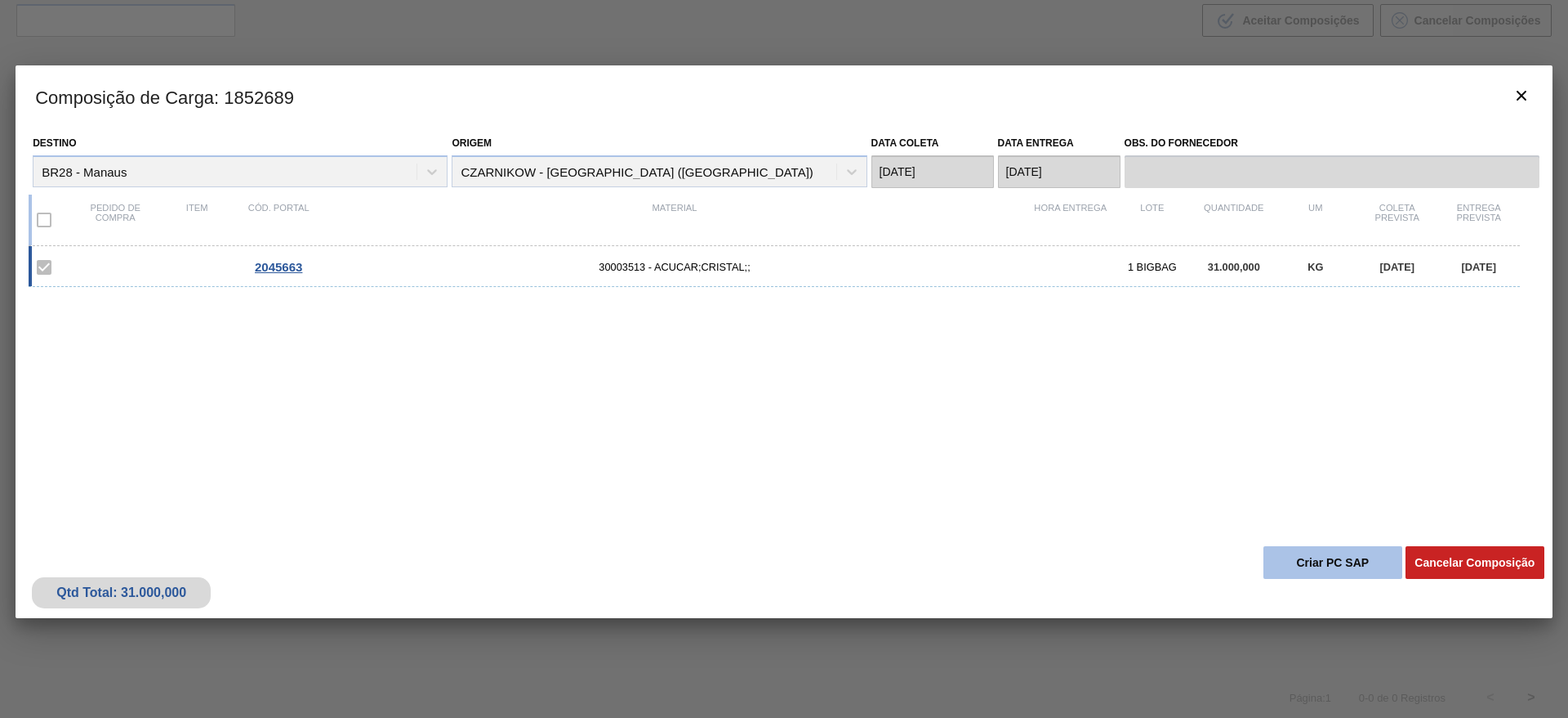
click at [1294, 550] on button "Criar PC SAP" at bounding box center [1333, 562] width 139 height 33
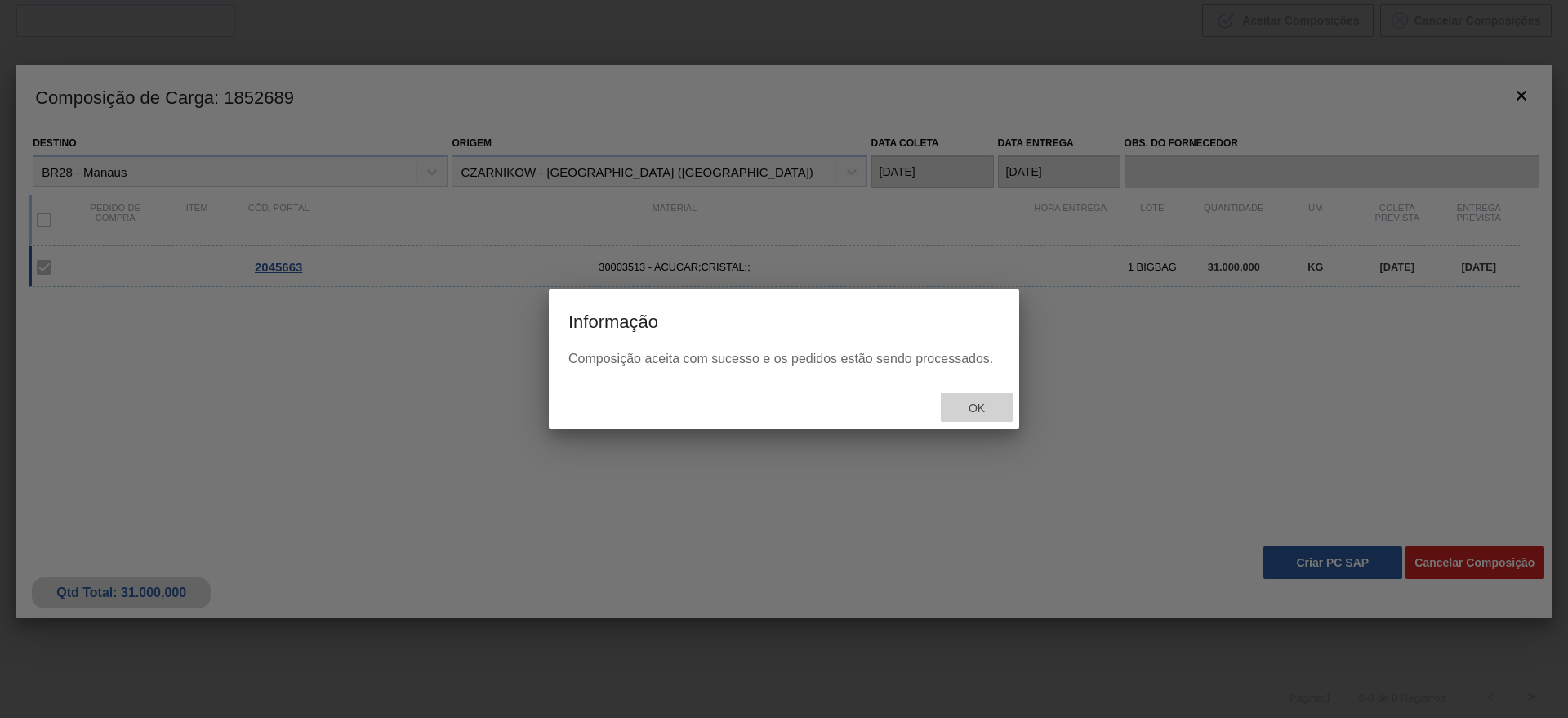
click at [971, 406] on span "Ok" at bounding box center [976, 408] width 43 height 13
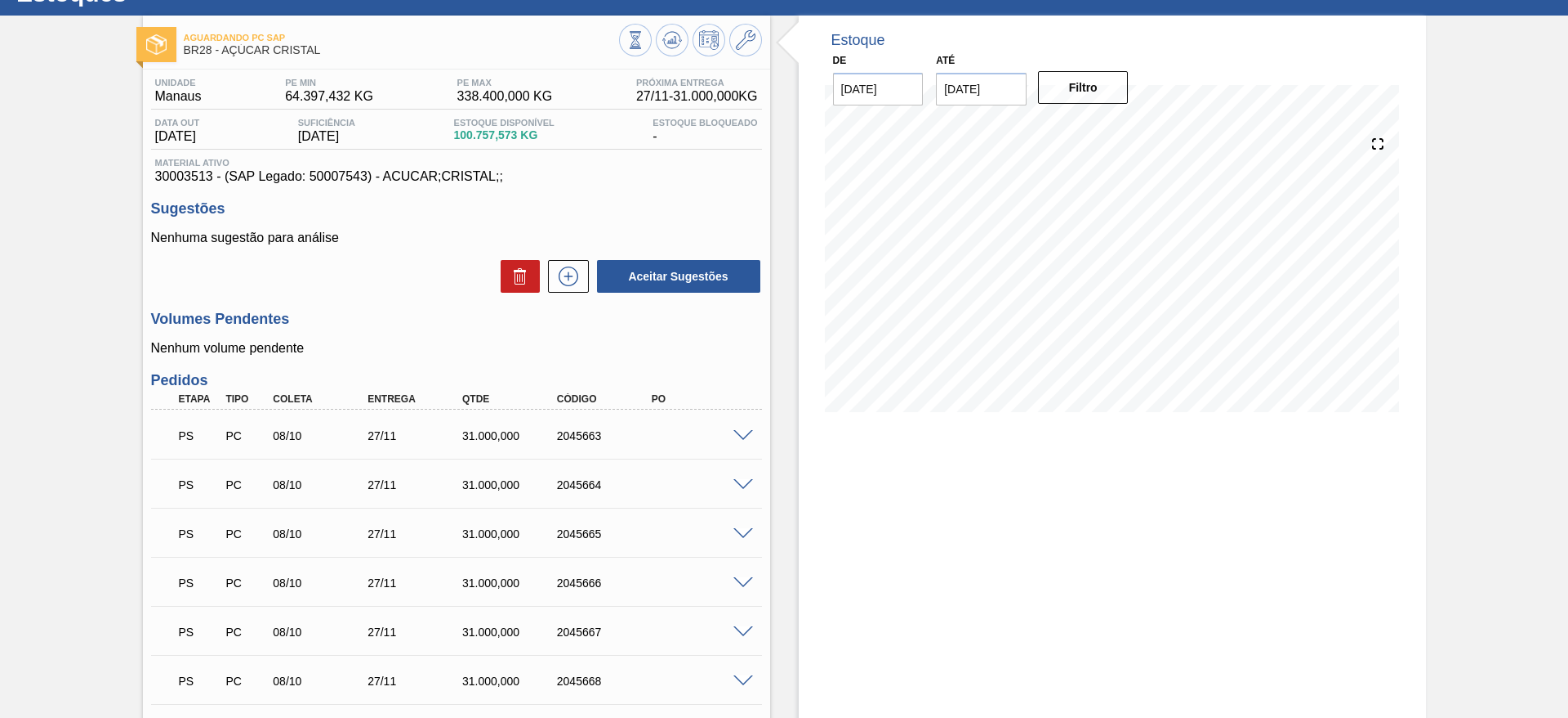
scroll to position [31, 0]
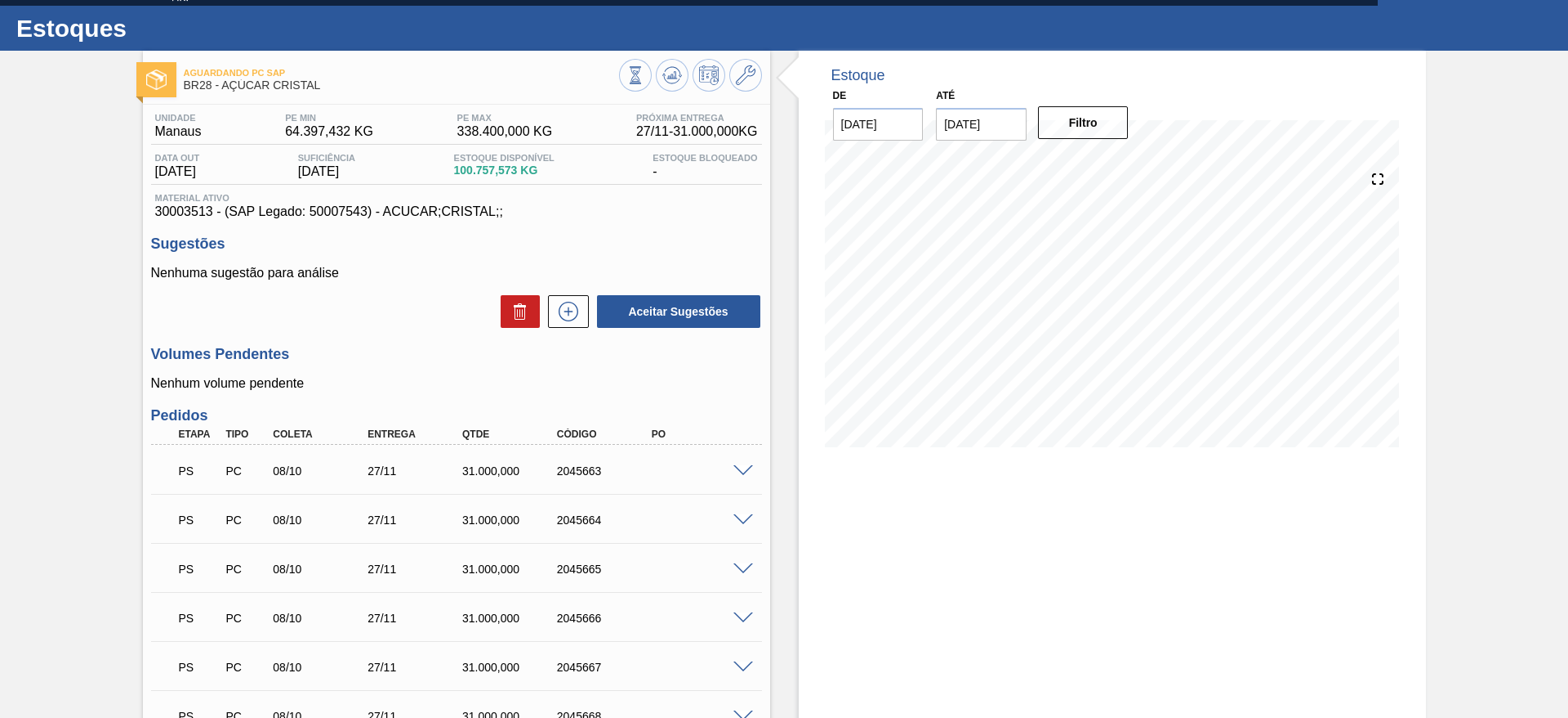
click at [739, 520] on span at bounding box center [743, 520] width 20 height 12
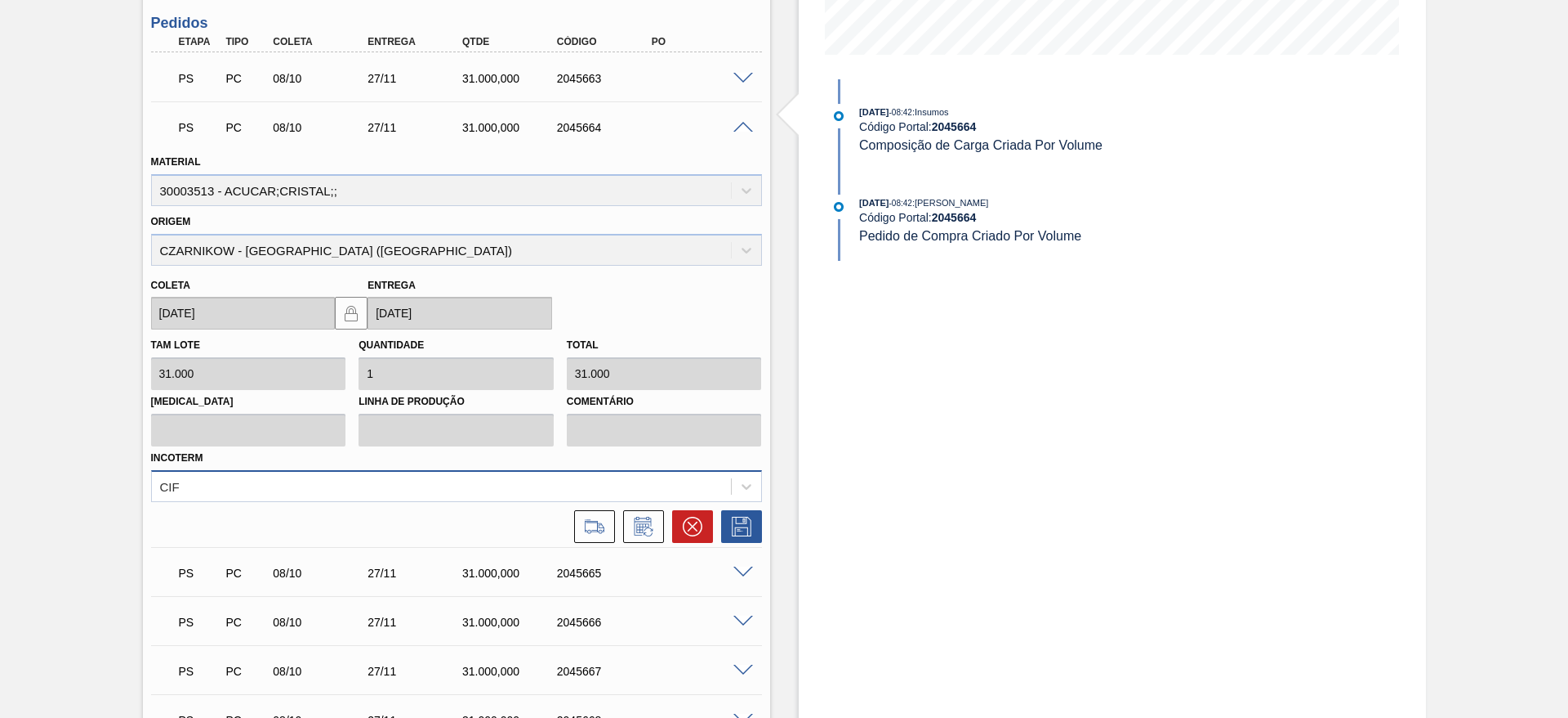
scroll to position [466, 0]
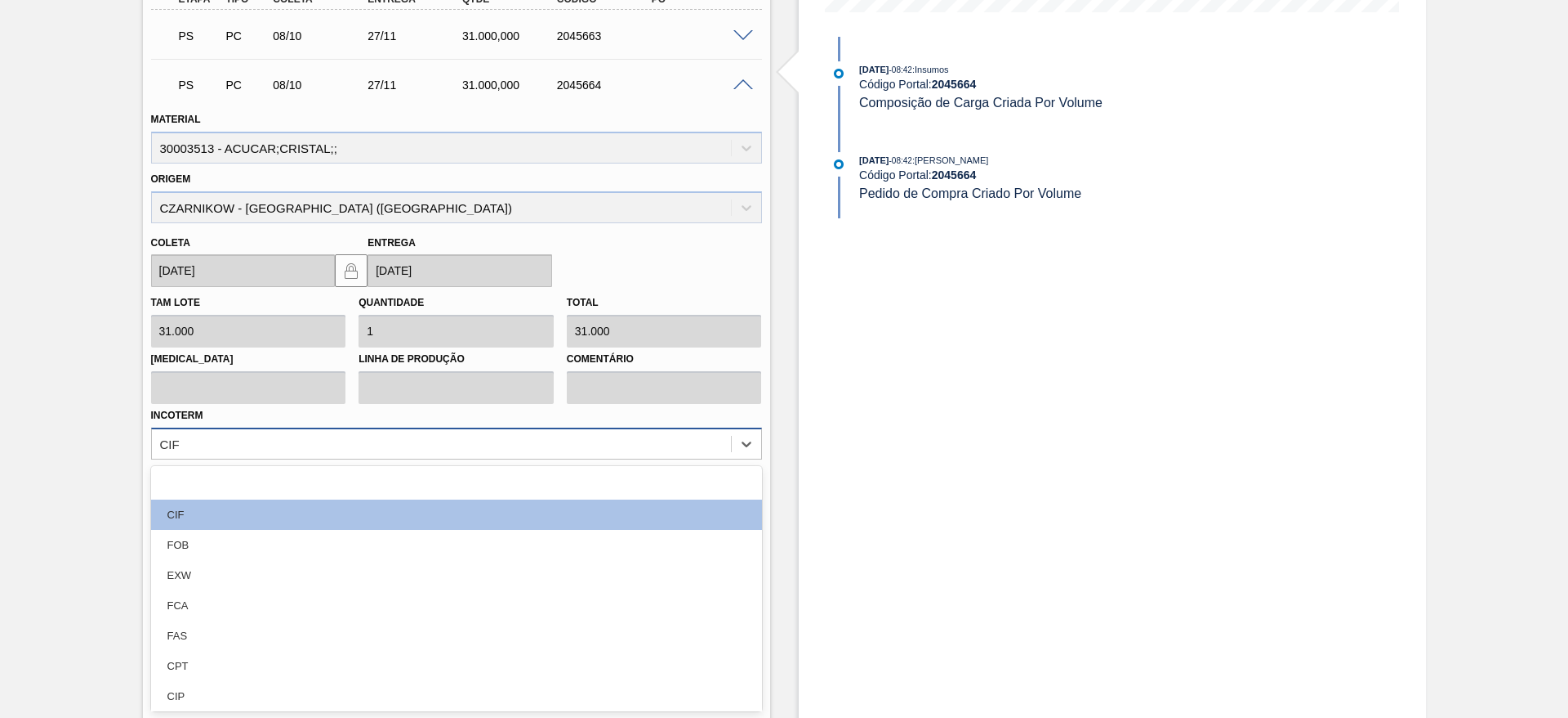
click at [652, 459] on div "option focused, 1 of 12. 12 results available. Use Up and Down to choose option…" at bounding box center [456, 443] width 611 height 32
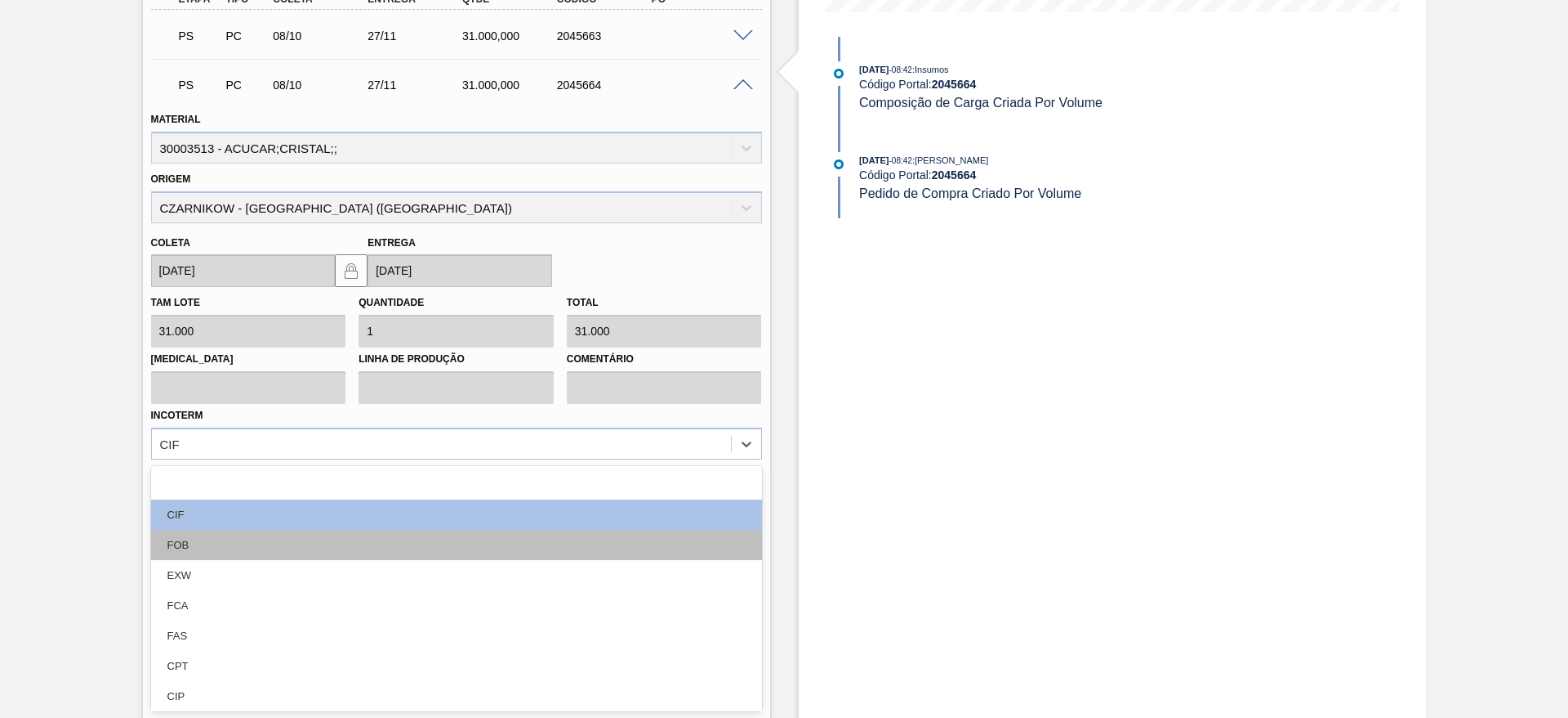
click at [638, 533] on div "FOB" at bounding box center [456, 544] width 611 height 30
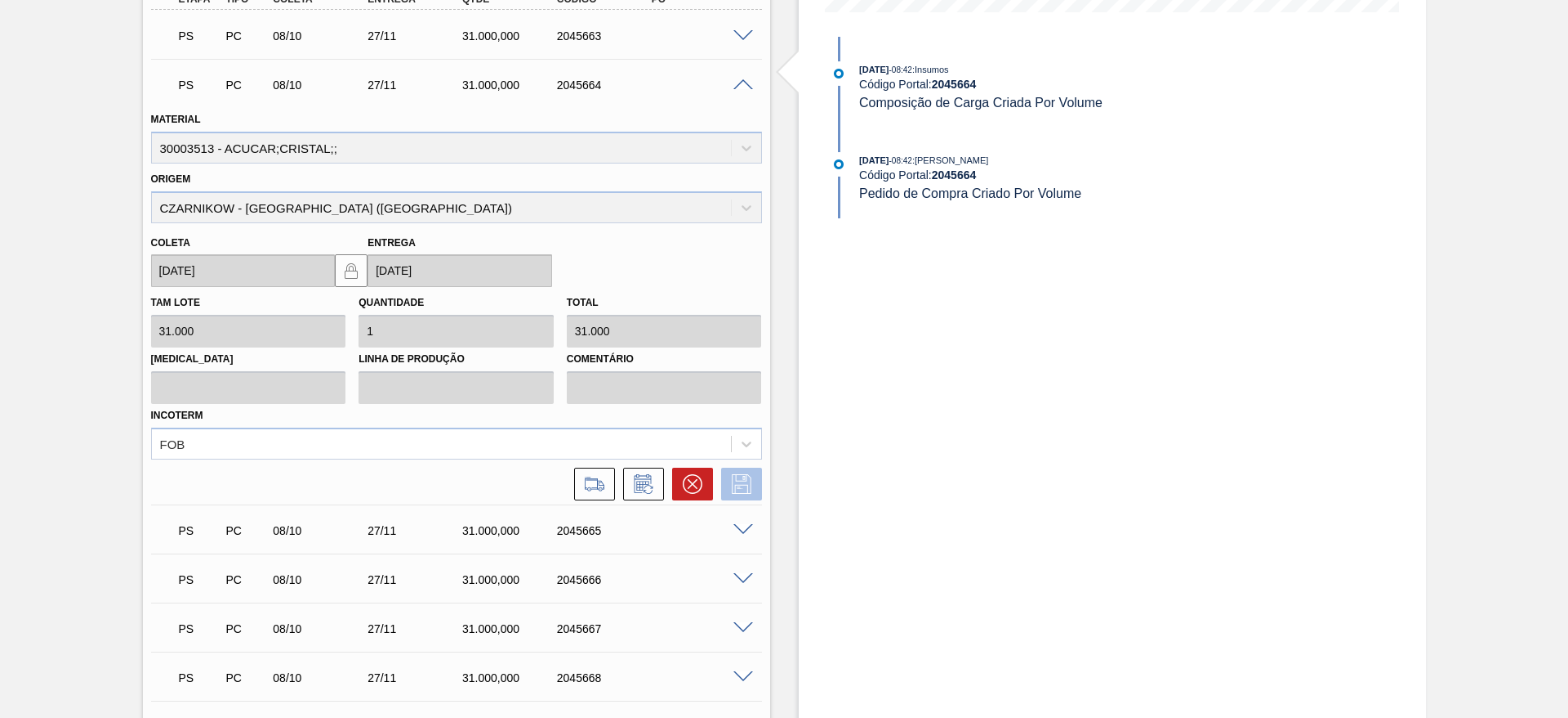
click at [734, 481] on icon at bounding box center [741, 483] width 20 height 20
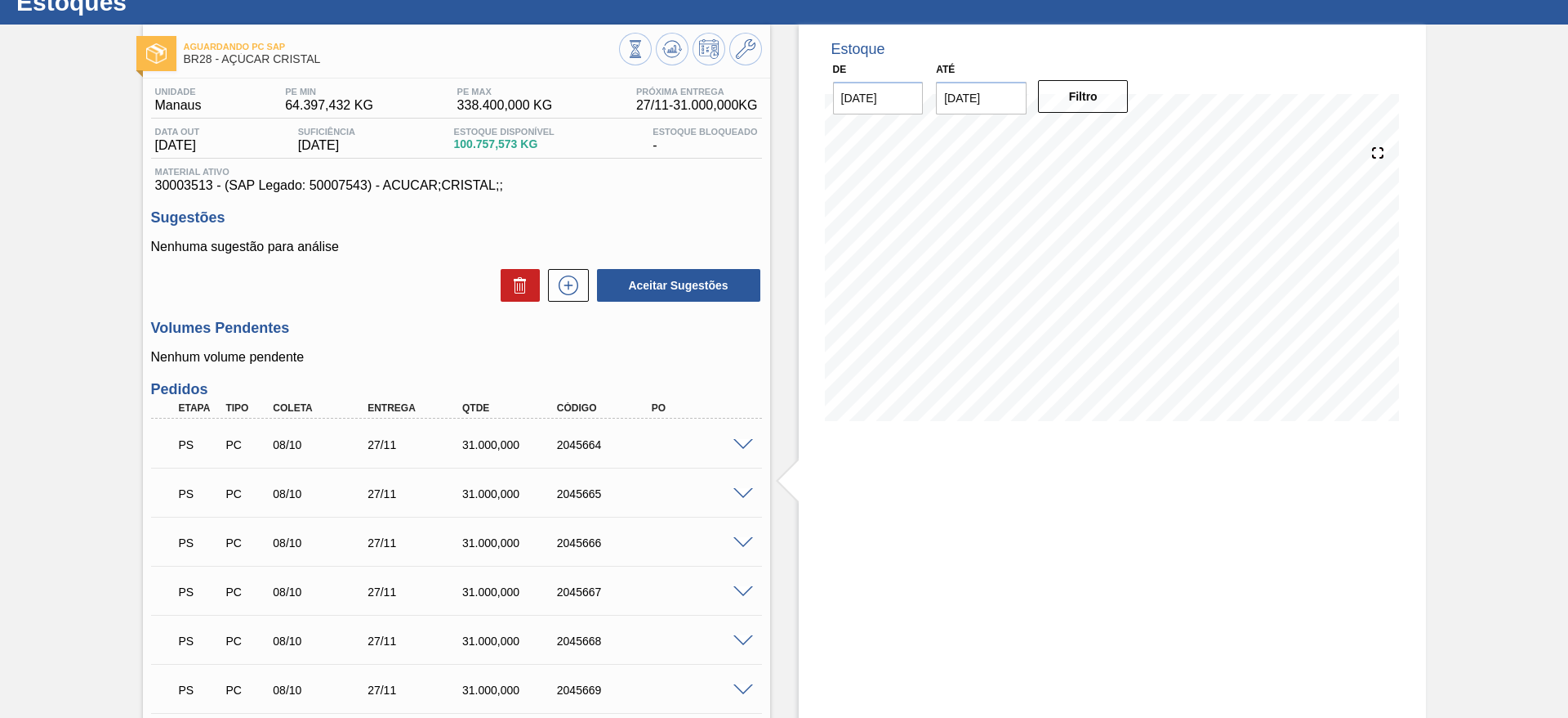
scroll to position [57, 0]
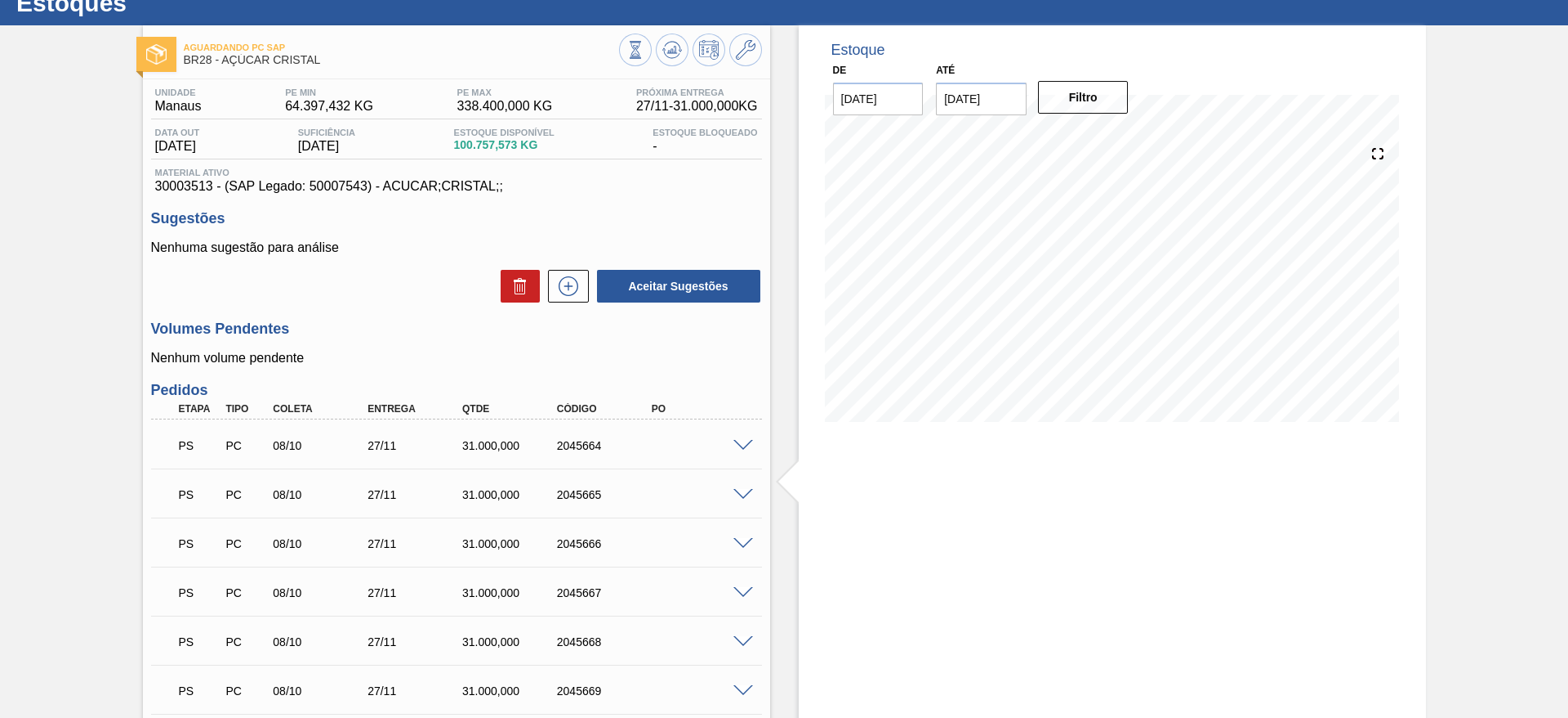
click at [747, 446] on span at bounding box center [743, 446] width 20 height 12
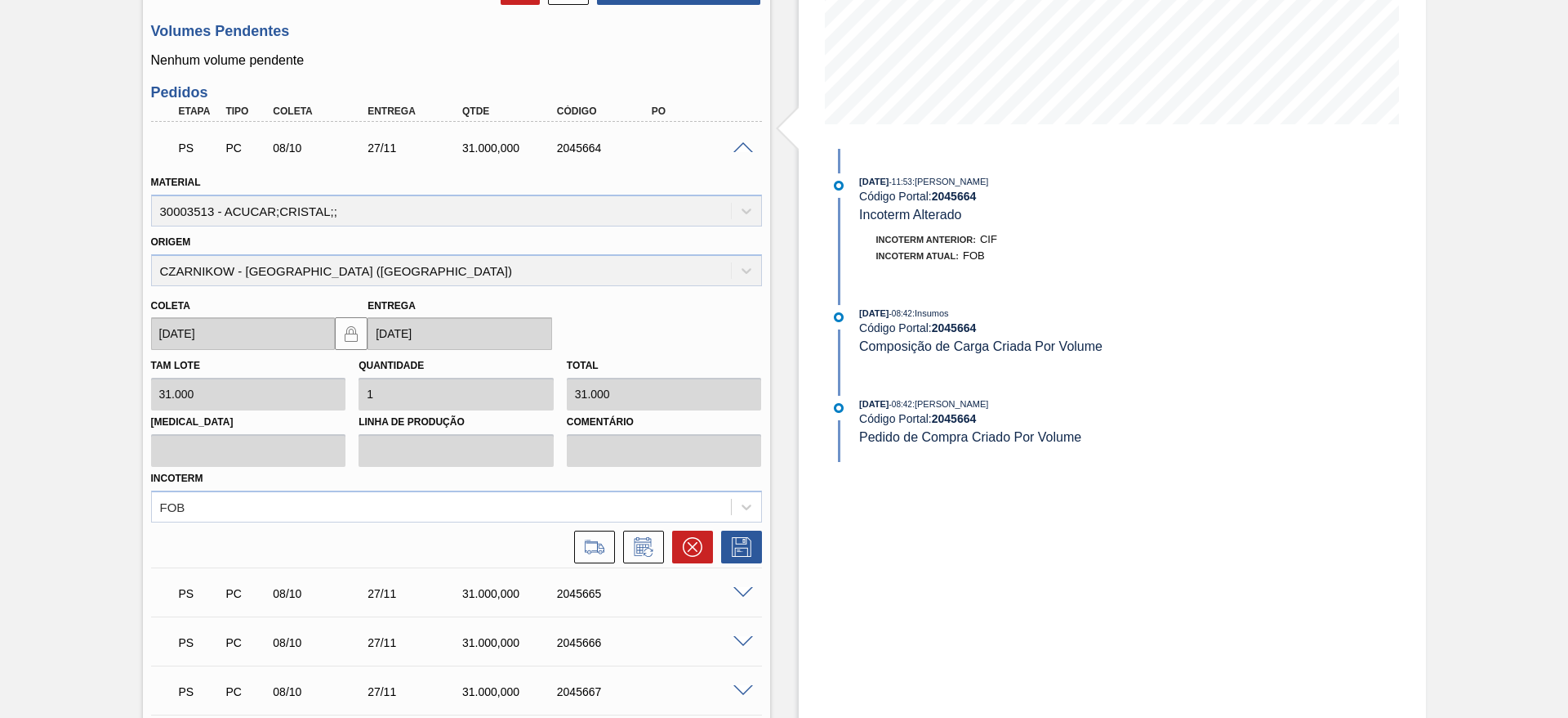
scroll to position [361, 0]
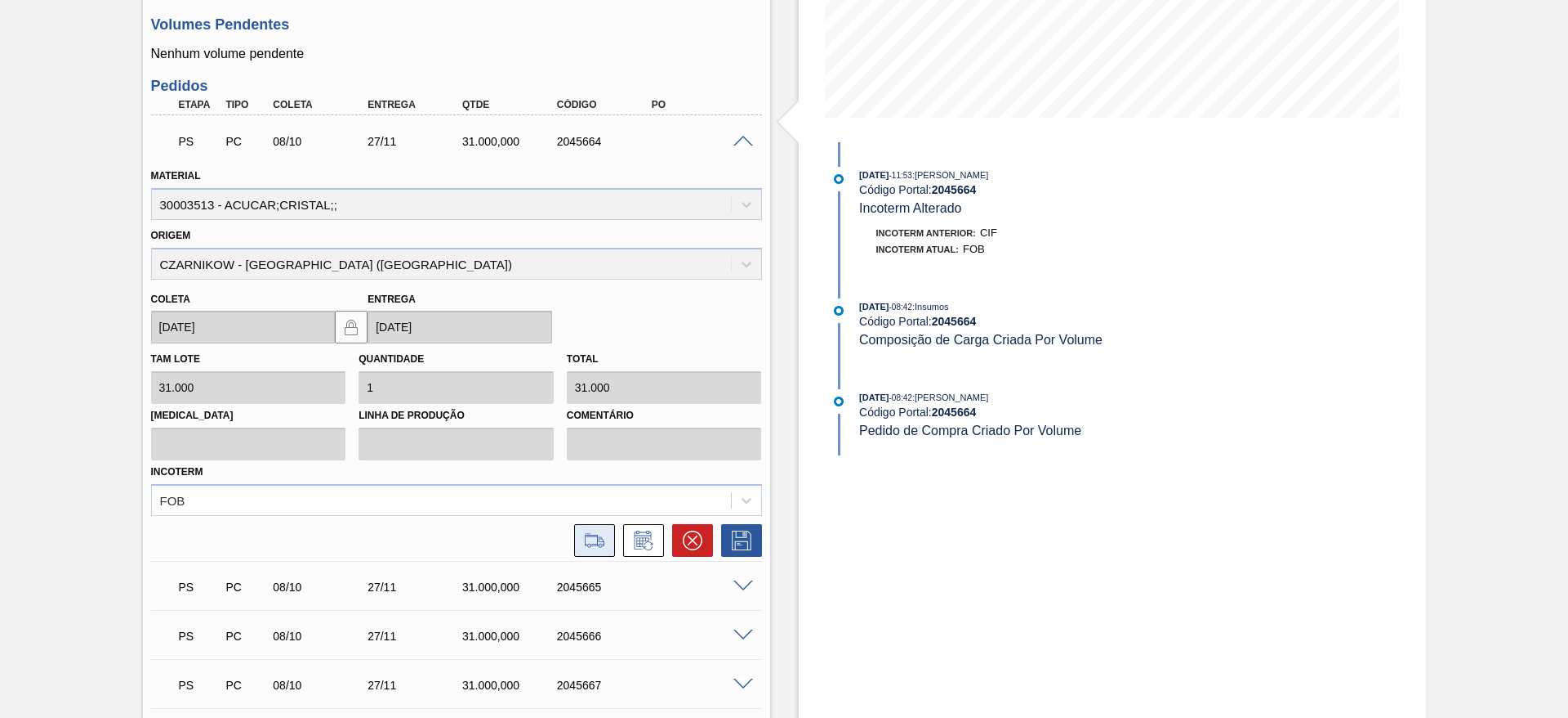
click at [602, 536] on icon at bounding box center [594, 540] width 26 height 20
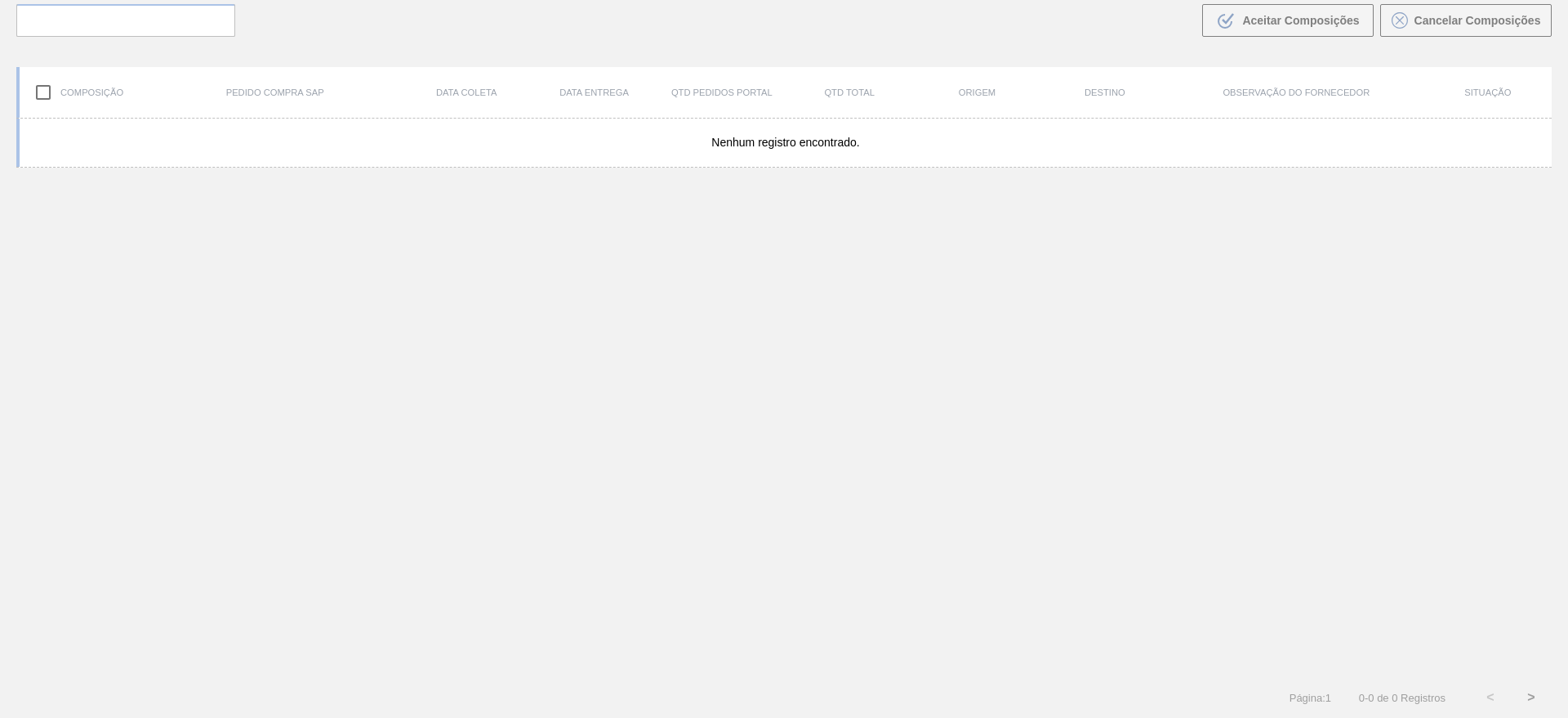
scroll to position [117, 0]
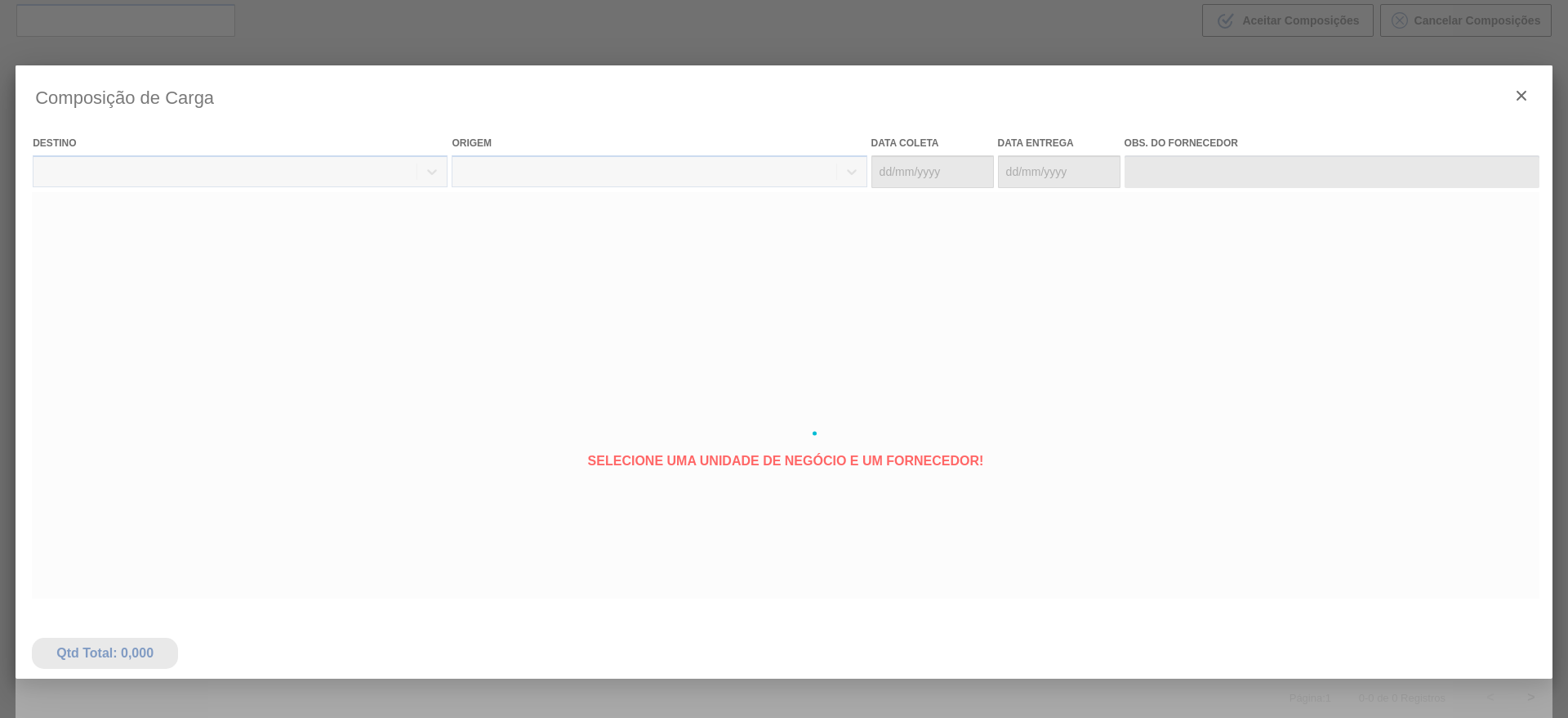
type coleta "[DATE]"
type Entrega "[DATE]"
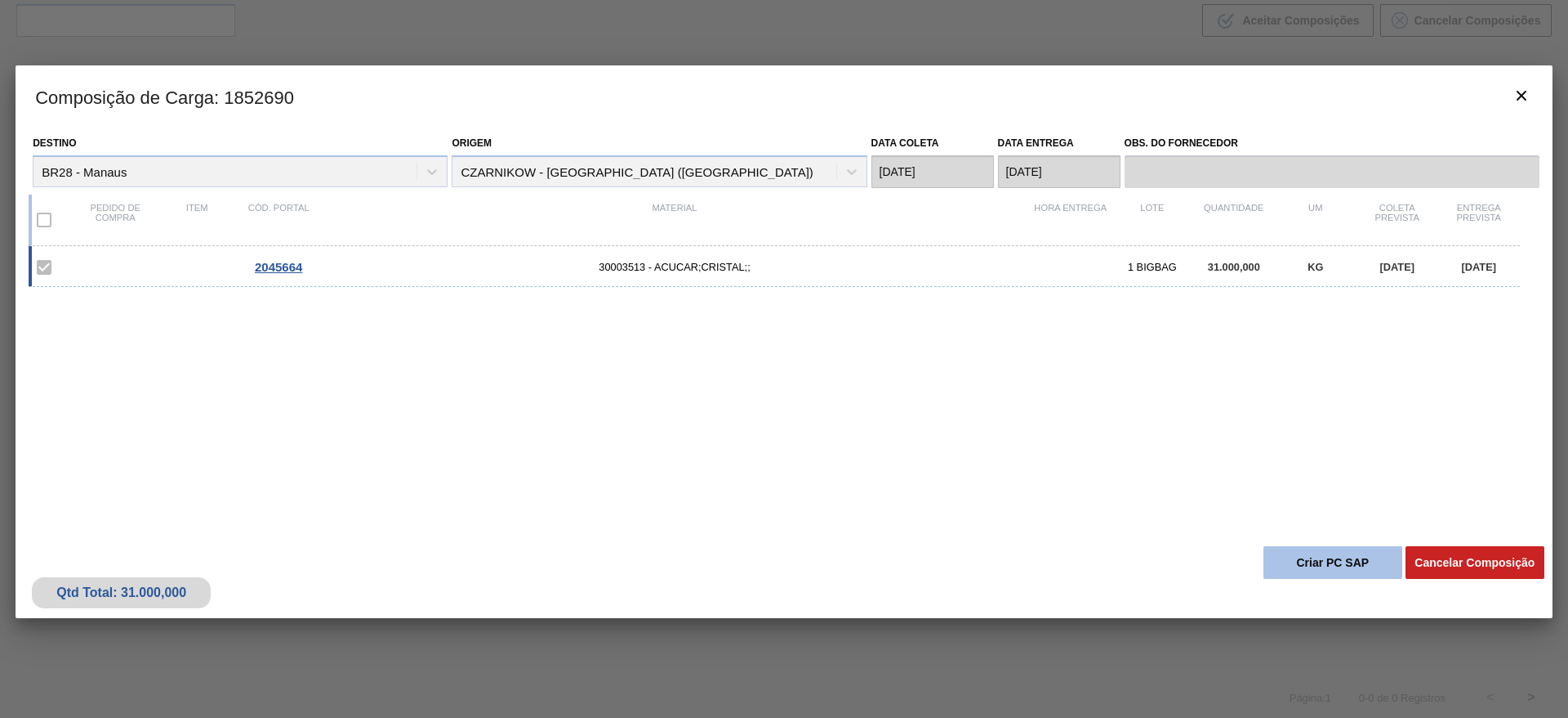
click at [1331, 566] on button "Criar PC SAP" at bounding box center [1333, 562] width 139 height 33
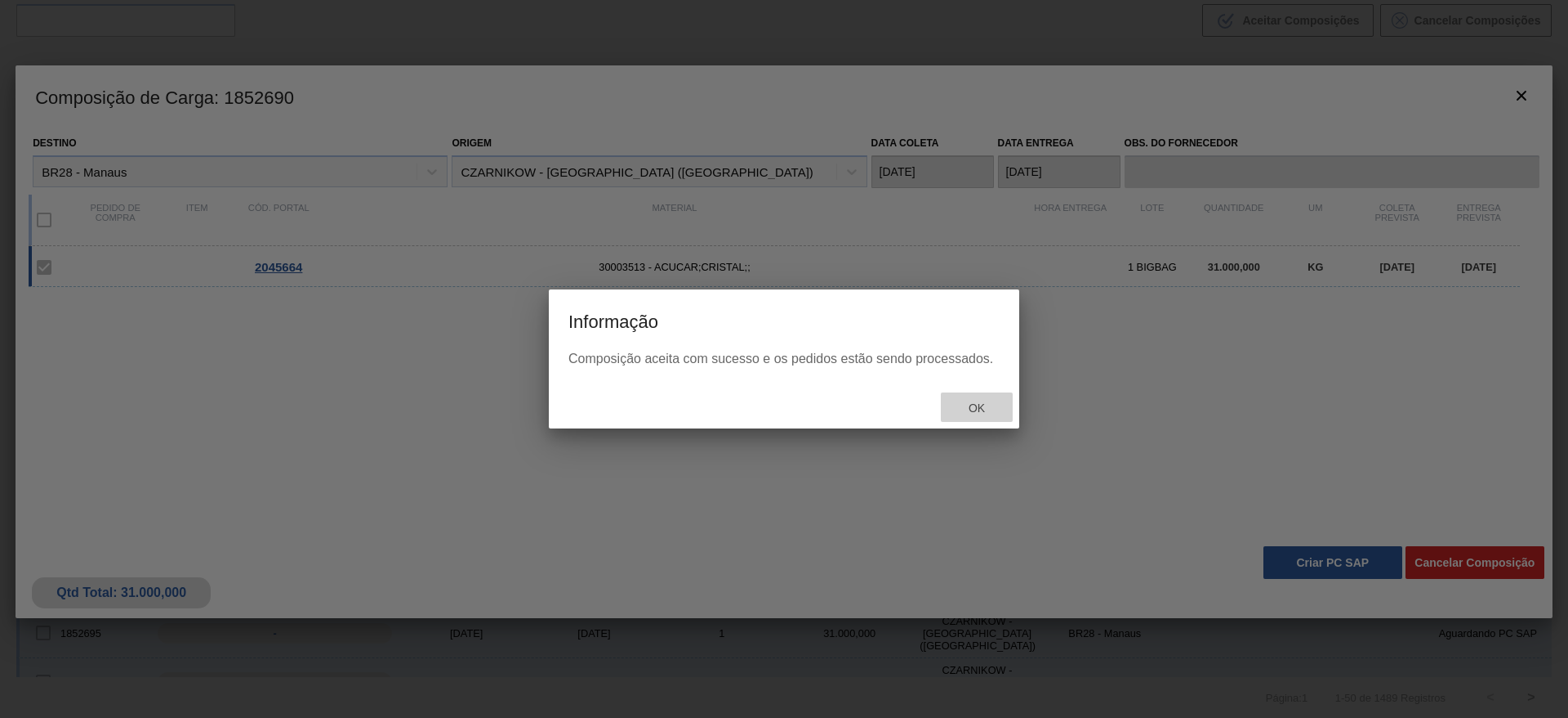
click at [989, 419] on div "Ok" at bounding box center [976, 407] width 72 height 30
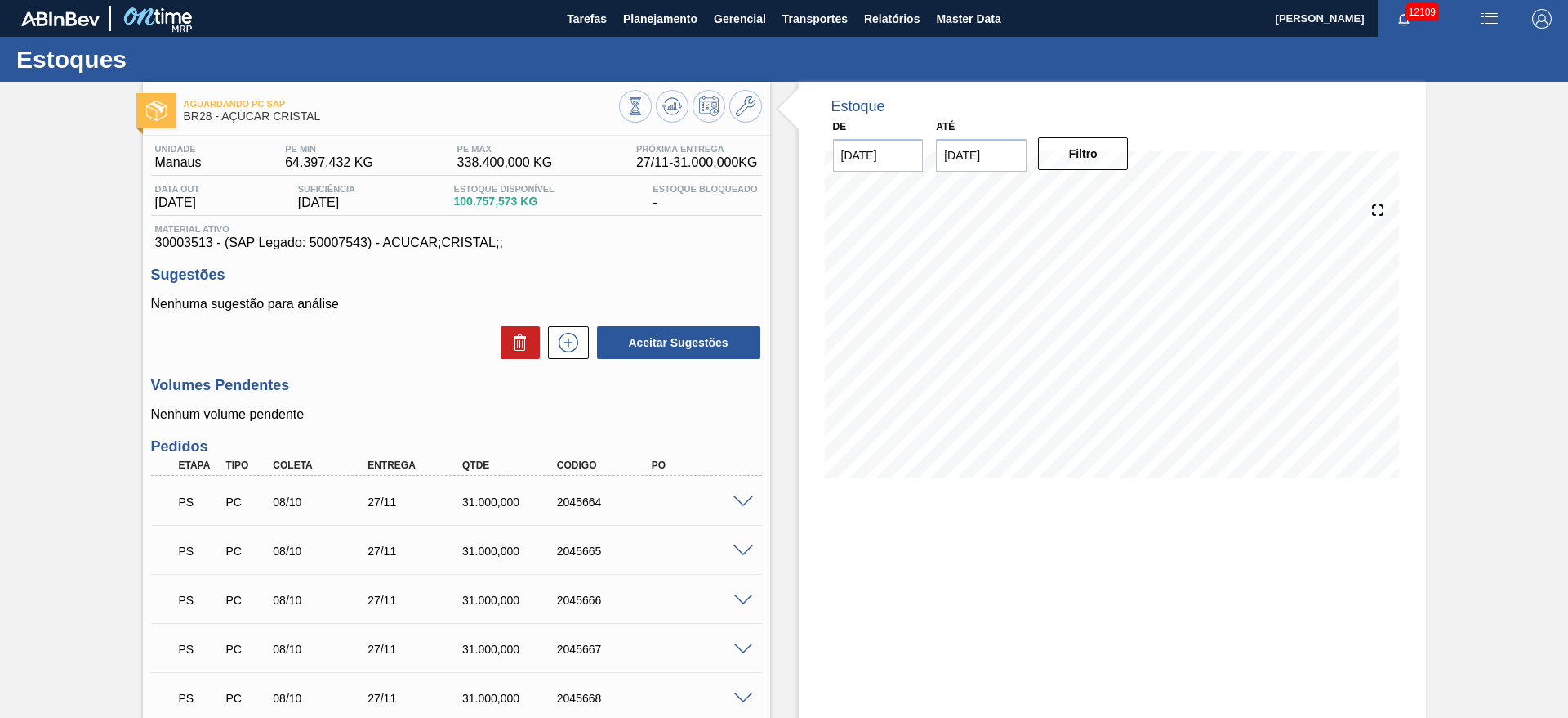
click at [744, 553] on span at bounding box center [743, 551] width 20 height 12
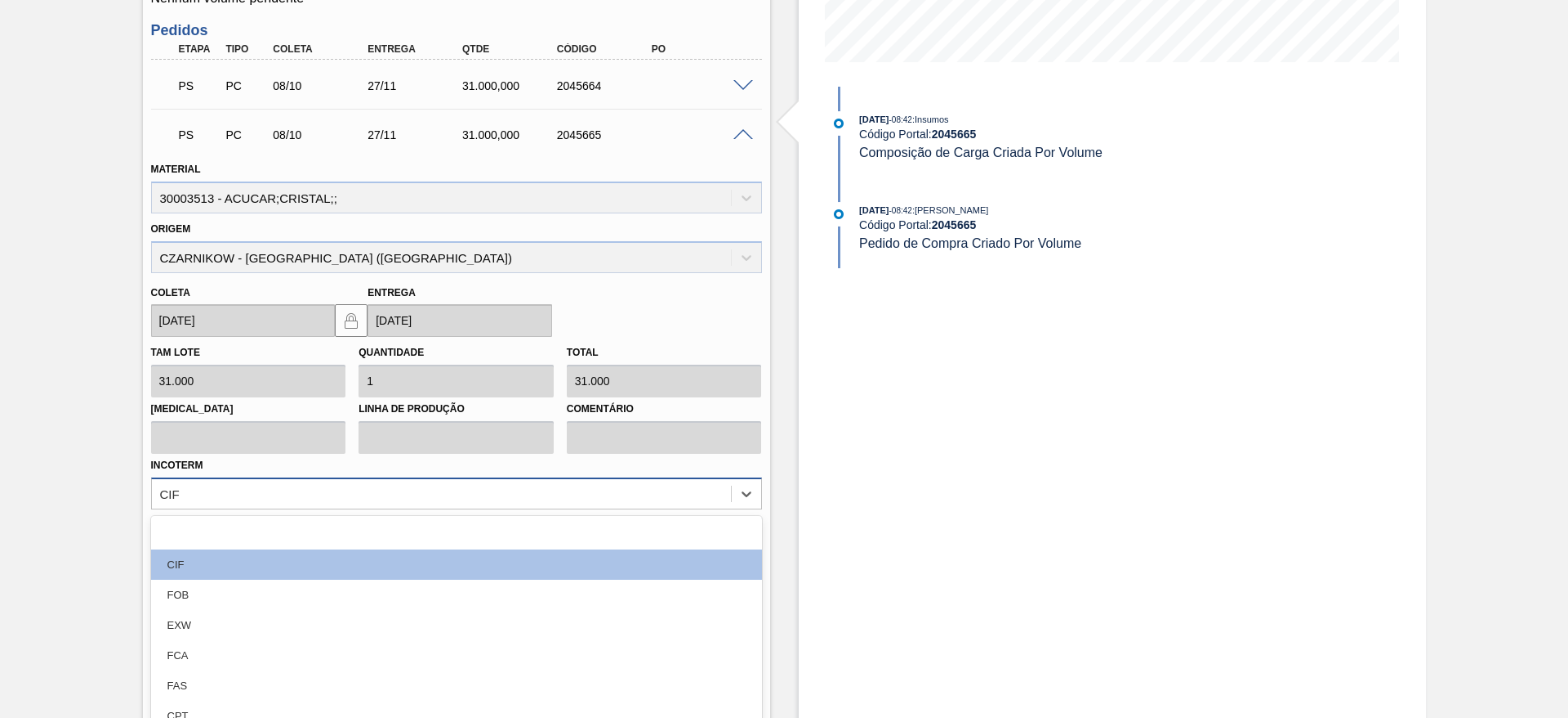
scroll to position [466, 0]
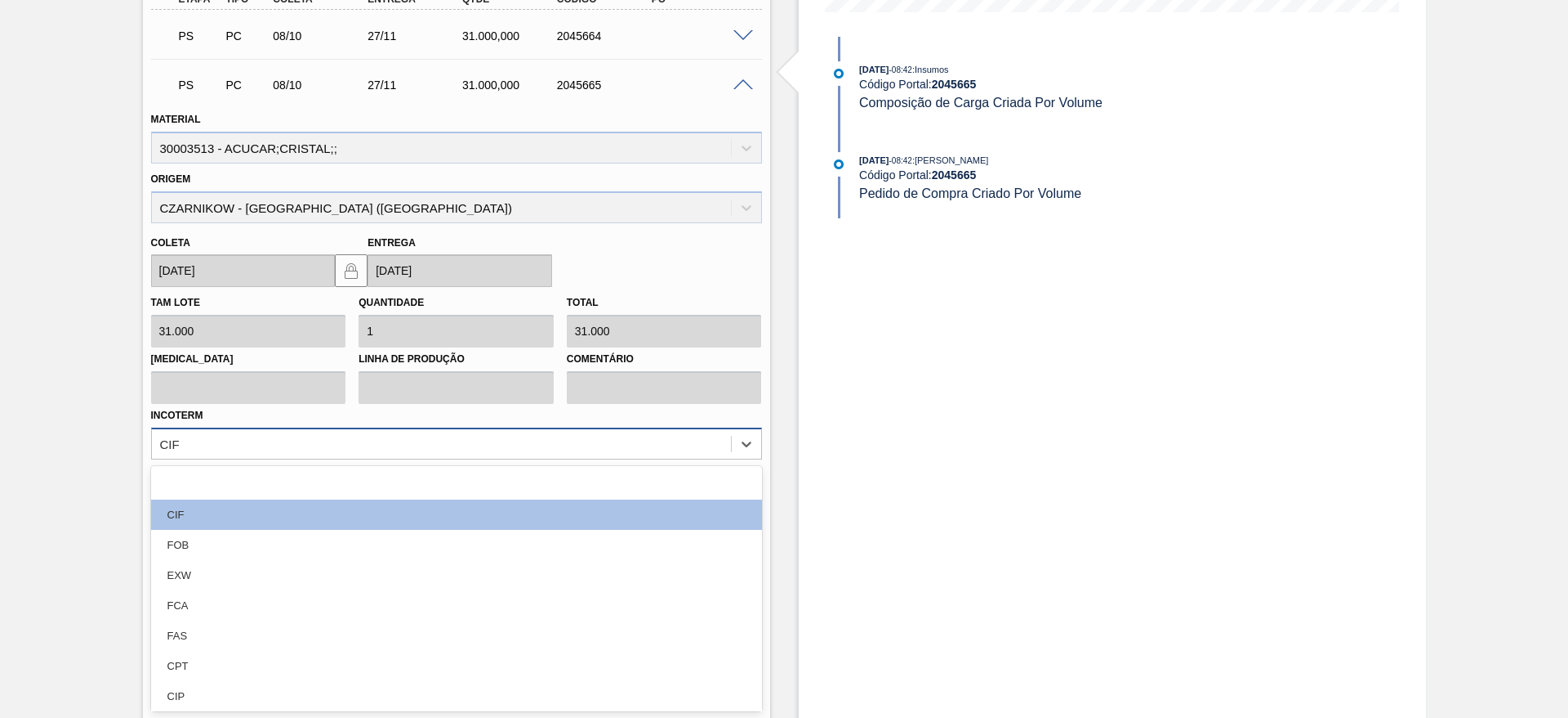
click at [651, 459] on div "option focused, 1 of 12. 12 results available. Use Up and Down to choose option…" at bounding box center [456, 443] width 611 height 32
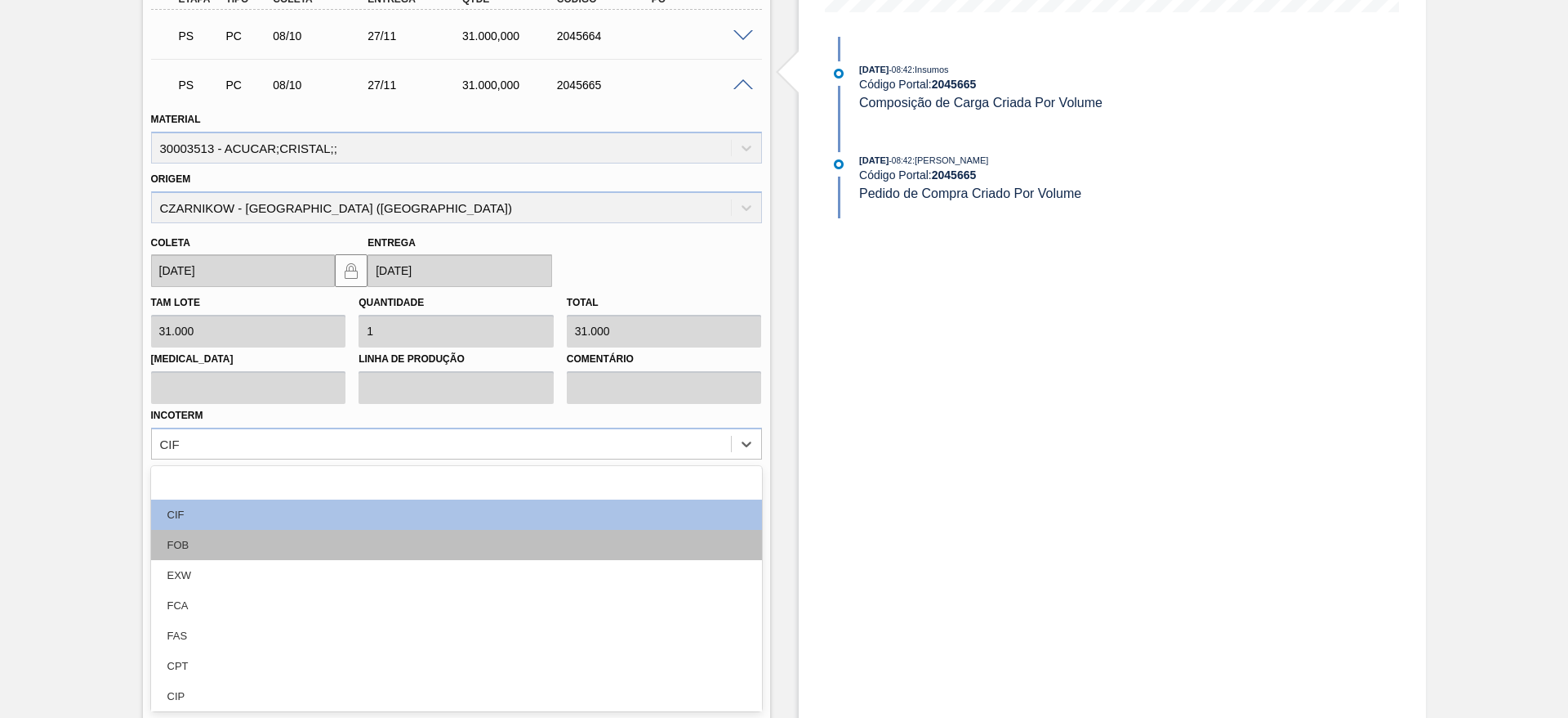
click at [645, 537] on div "FOB" at bounding box center [456, 544] width 611 height 30
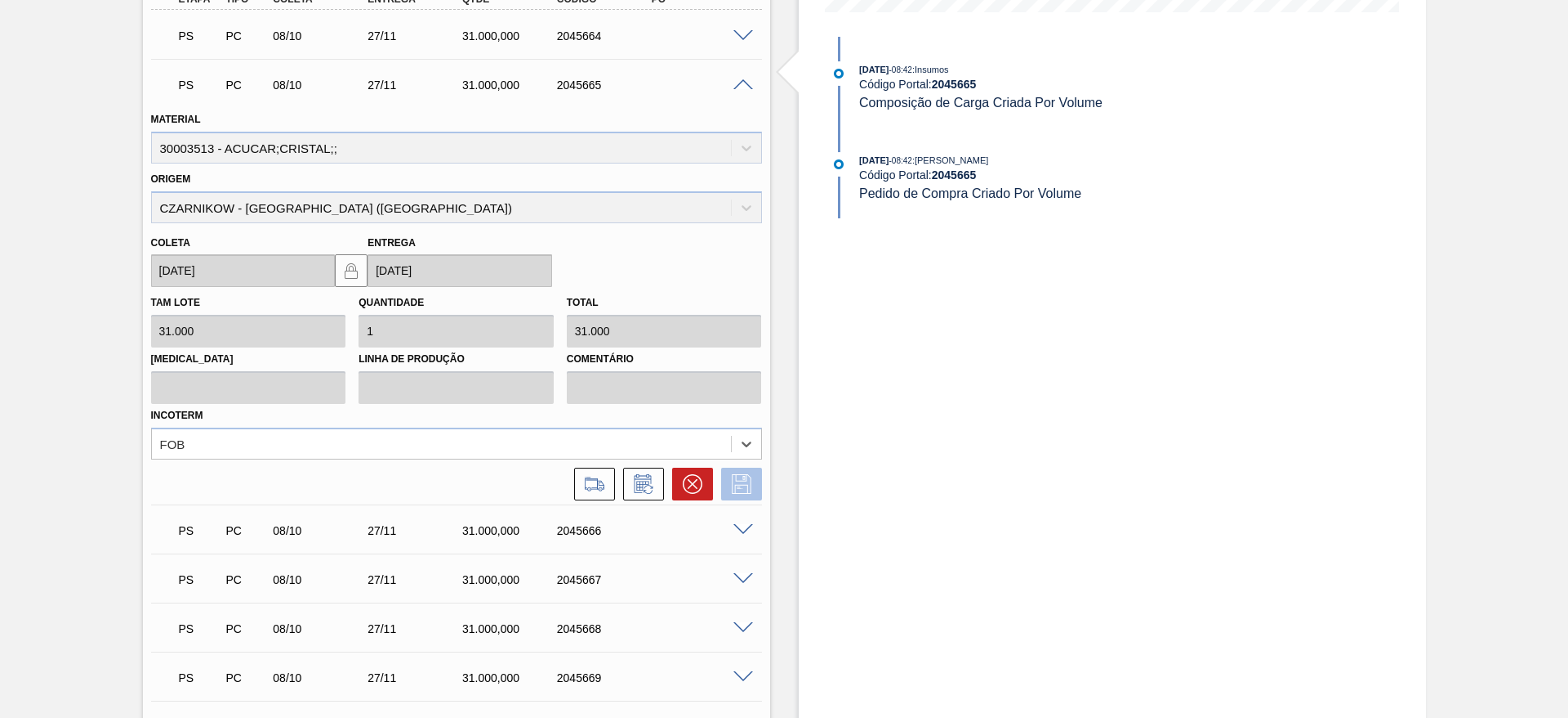
click at [743, 488] on icon at bounding box center [742, 483] width 26 height 20
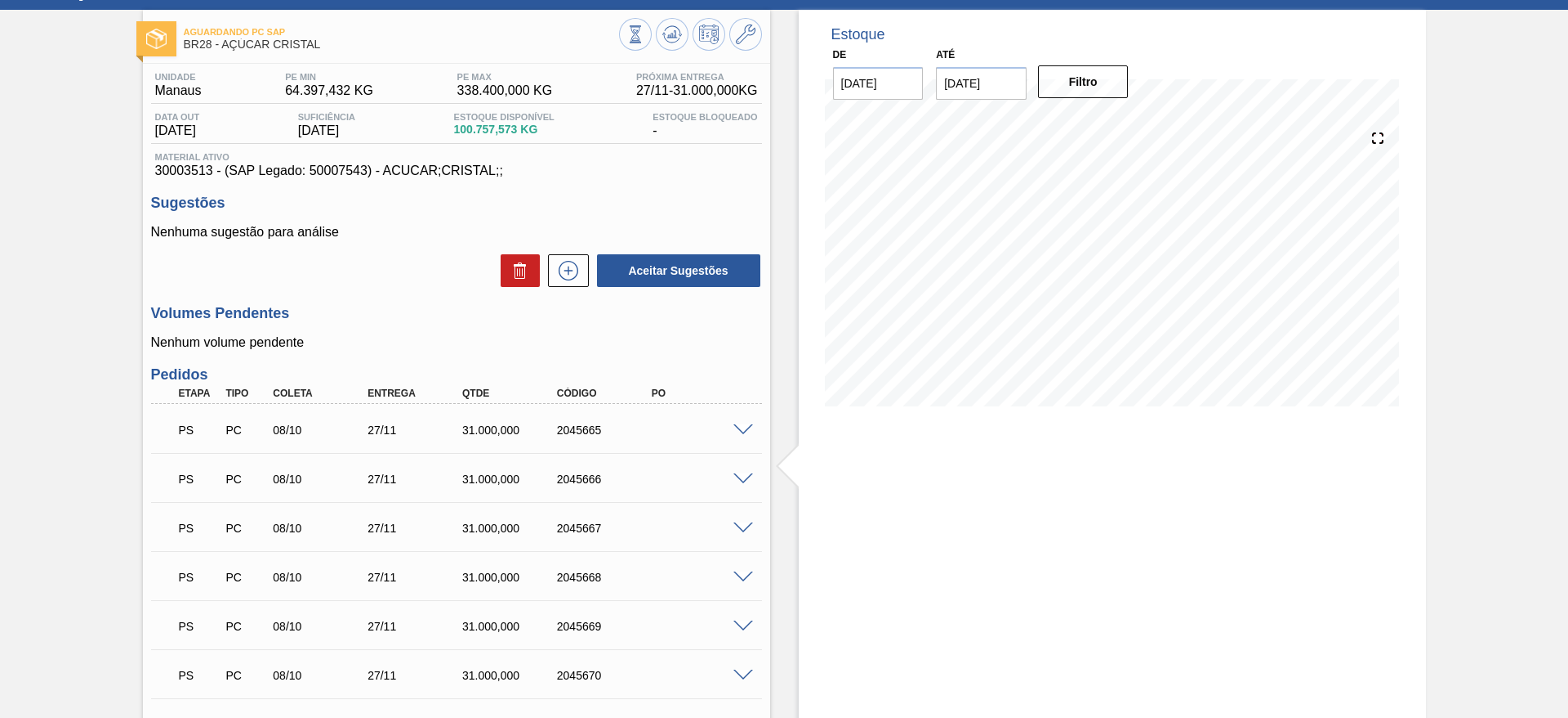
scroll to position [62, 0]
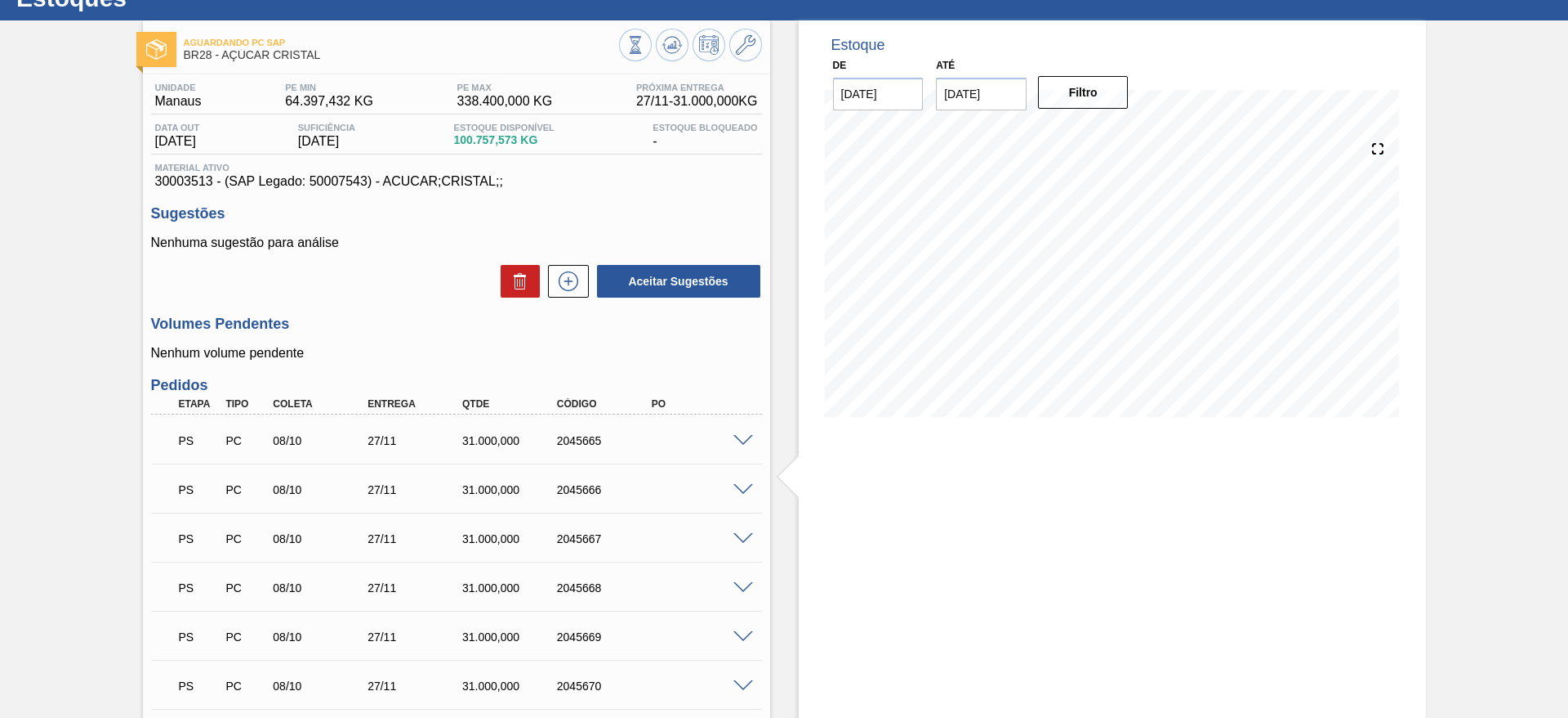
click at [743, 439] on span at bounding box center [743, 441] width 20 height 12
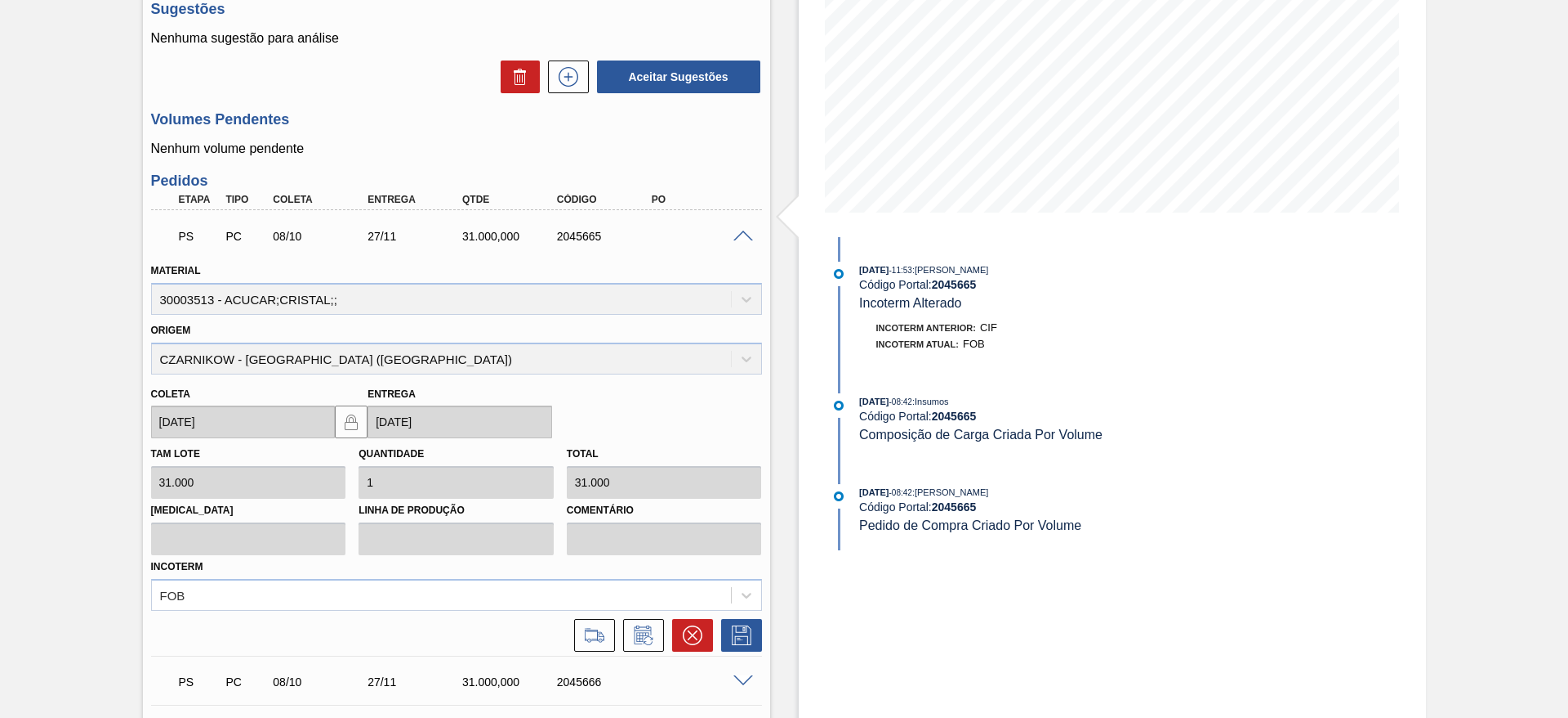
scroll to position [267, 0]
click at [607, 650] on div "PS PC 08/10 27/11 31.000,000 2045665 Material 30003513 - ACUCAR;CRISTAL;; Orige…" at bounding box center [456, 431] width 611 height 445
click at [606, 644] on button at bounding box center [594, 634] width 41 height 33
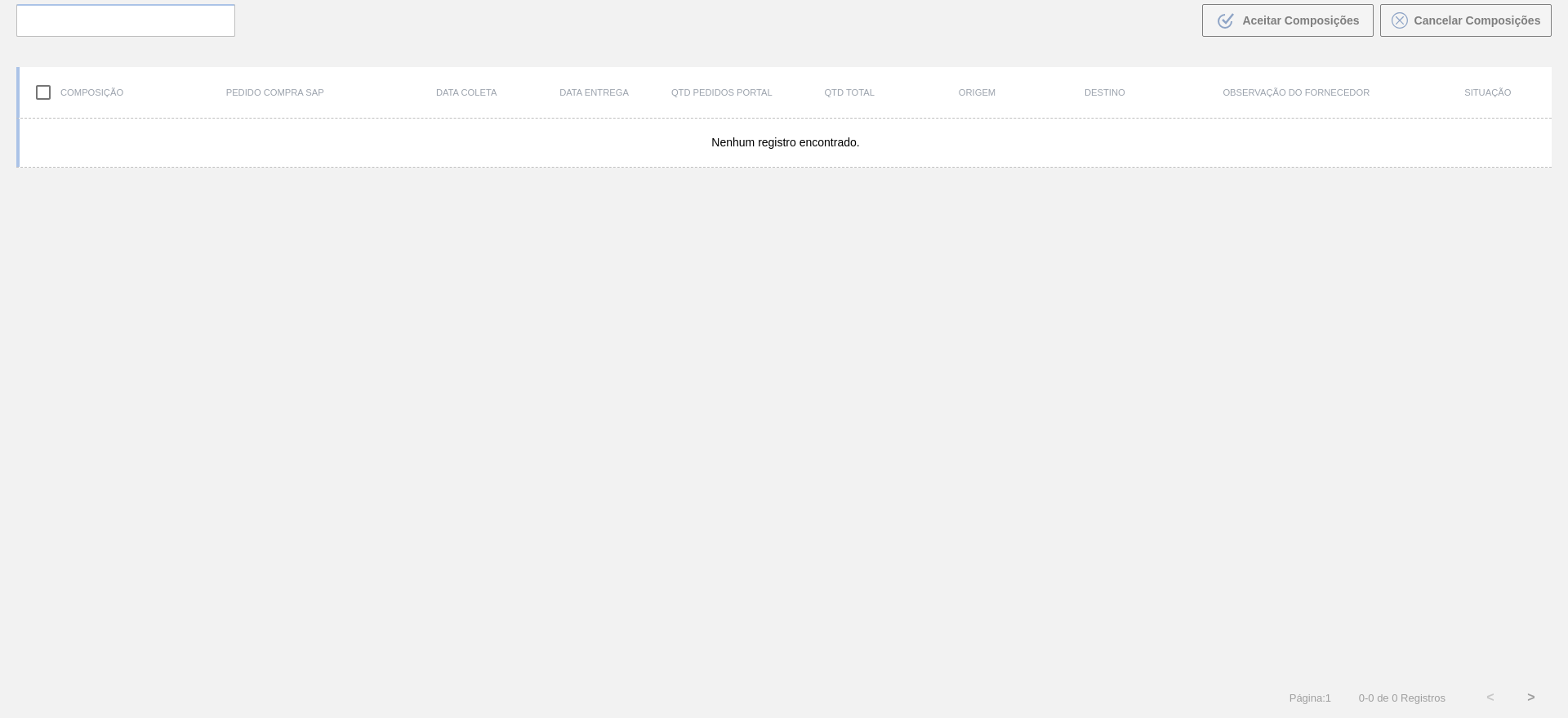
scroll to position [117, 0]
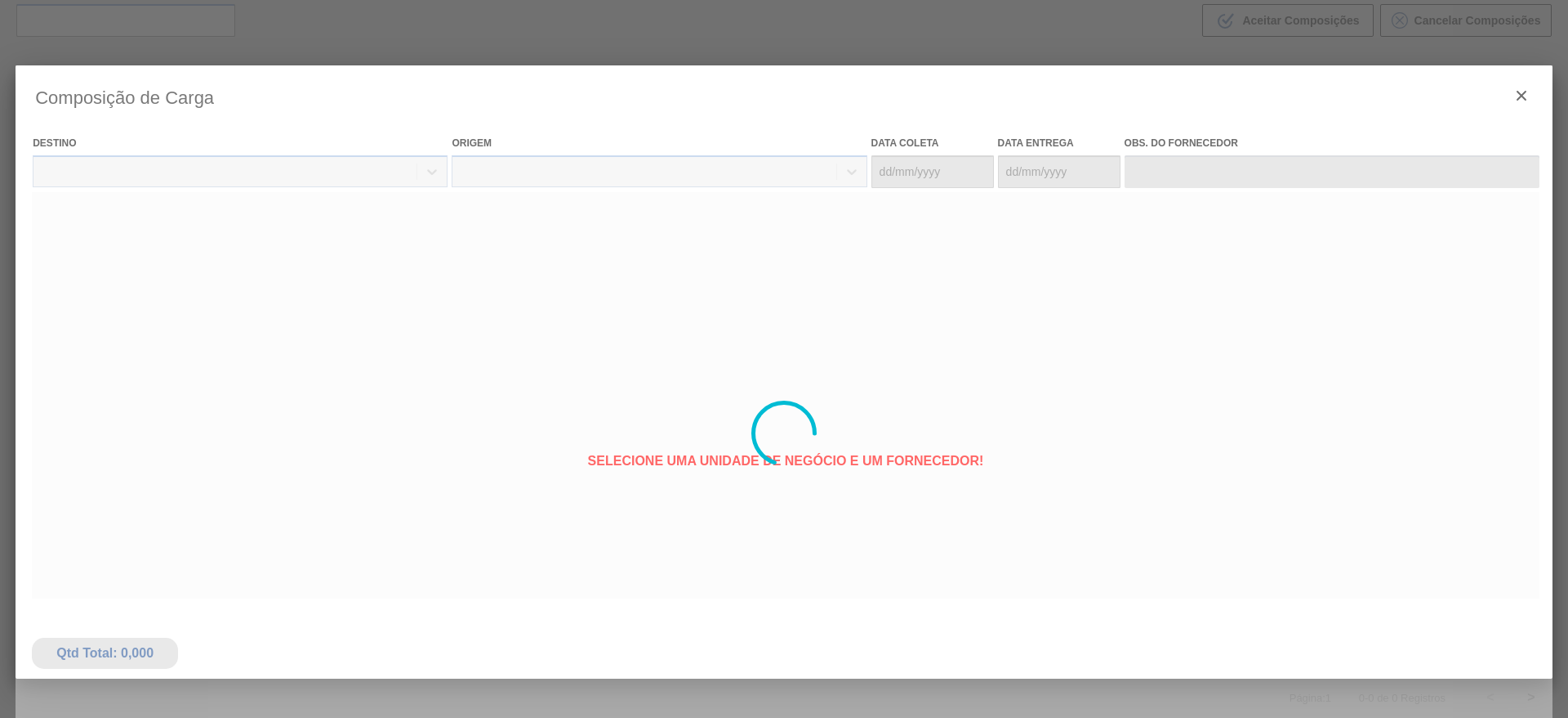
type coleta "[DATE]"
type Entrega "[DATE]"
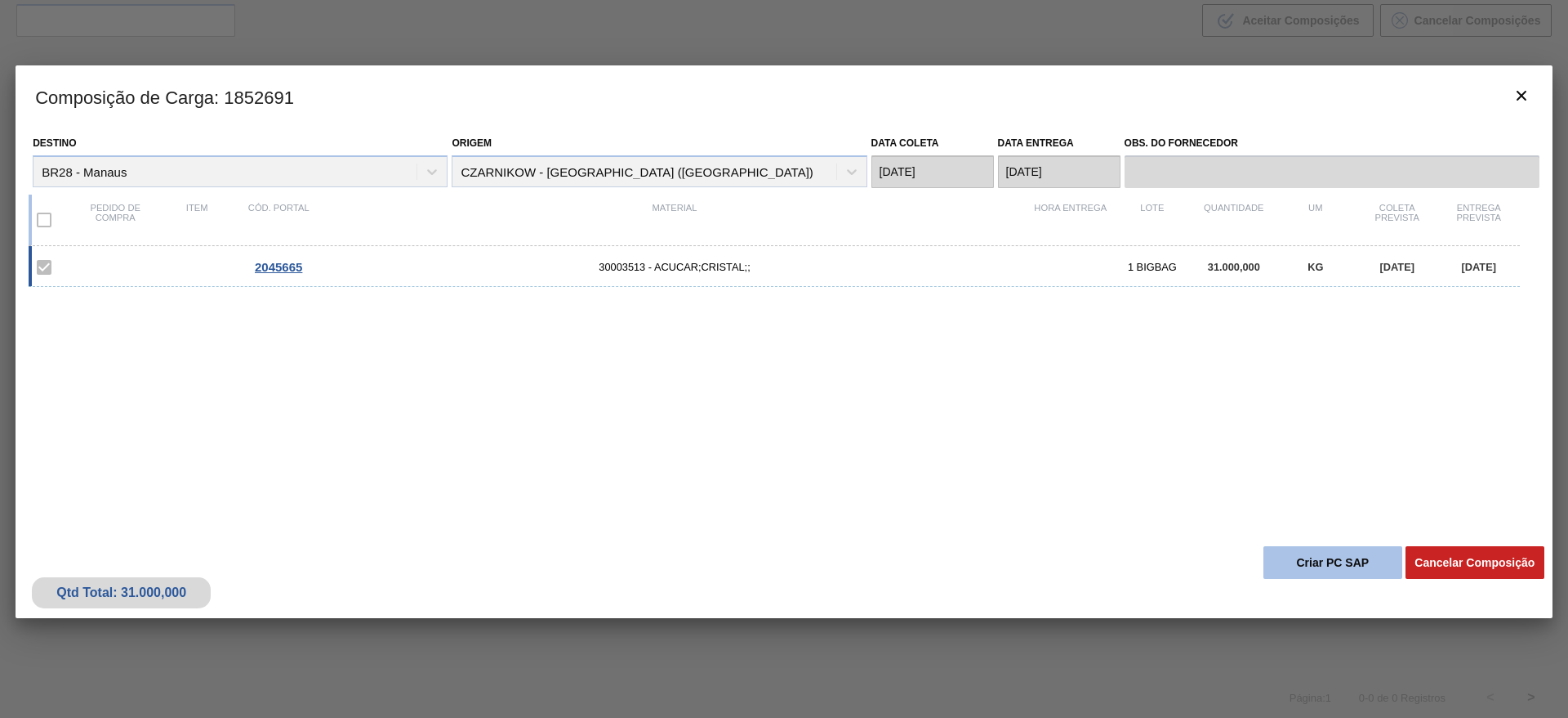
click at [1310, 553] on button "Criar PC SAP" at bounding box center [1333, 562] width 139 height 33
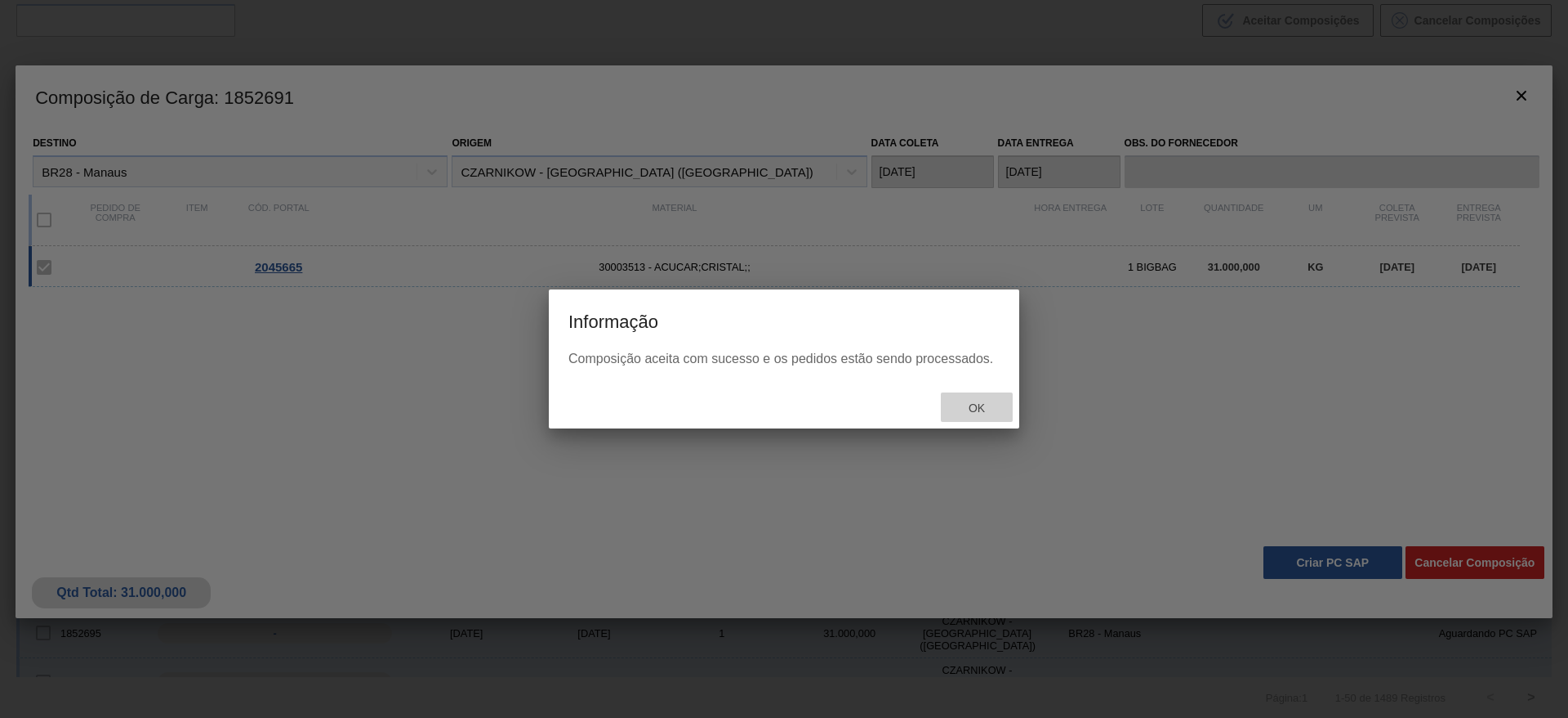
click at [968, 413] on span "Ok" at bounding box center [976, 408] width 43 height 13
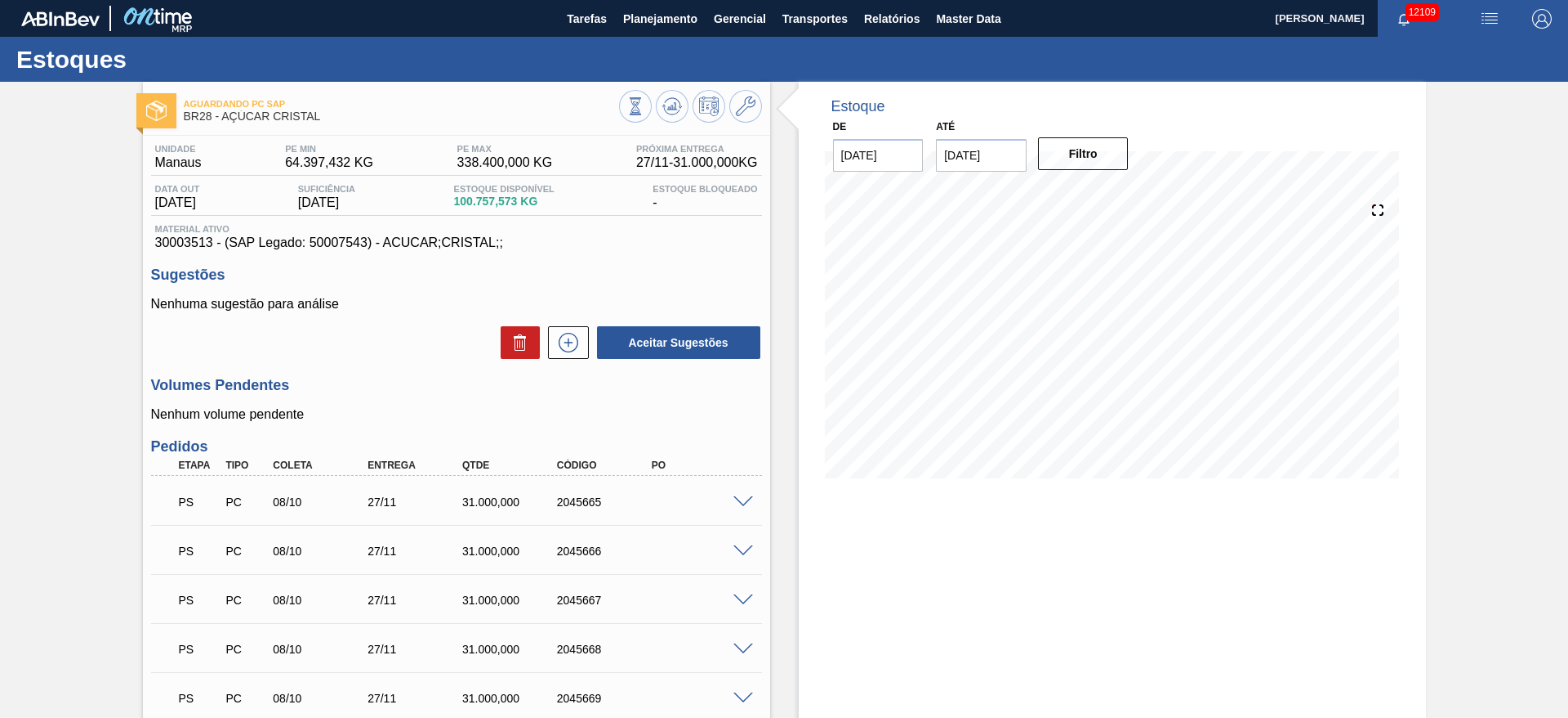
click at [745, 545] on span at bounding box center [743, 551] width 20 height 12
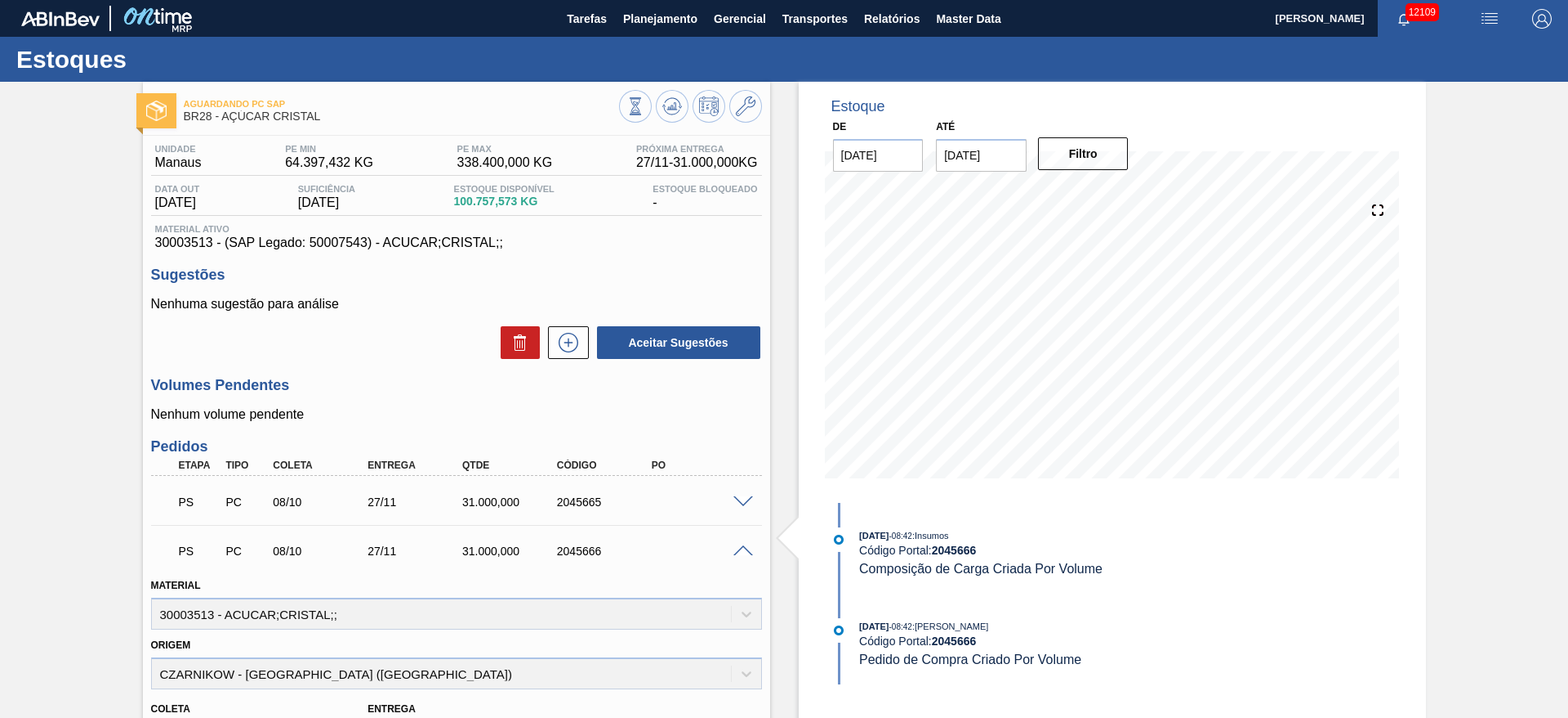
drag, startPoint x: 604, startPoint y: 511, endPoint x: 535, endPoint y: 399, distance: 131.5
click at [535, 399] on div "Volumes Pendentes Nenhum volume pendente" at bounding box center [456, 399] width 611 height 45
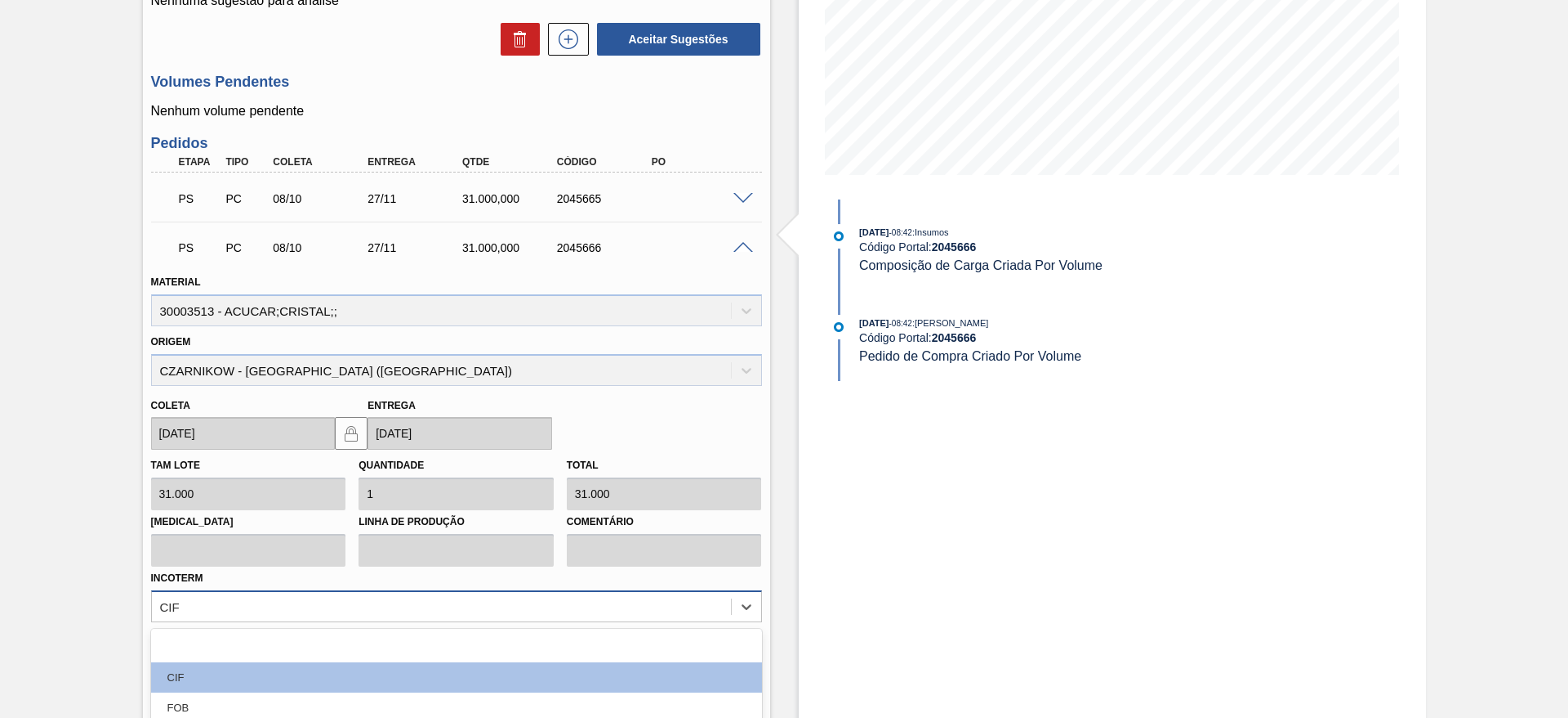
scroll to position [466, 0]
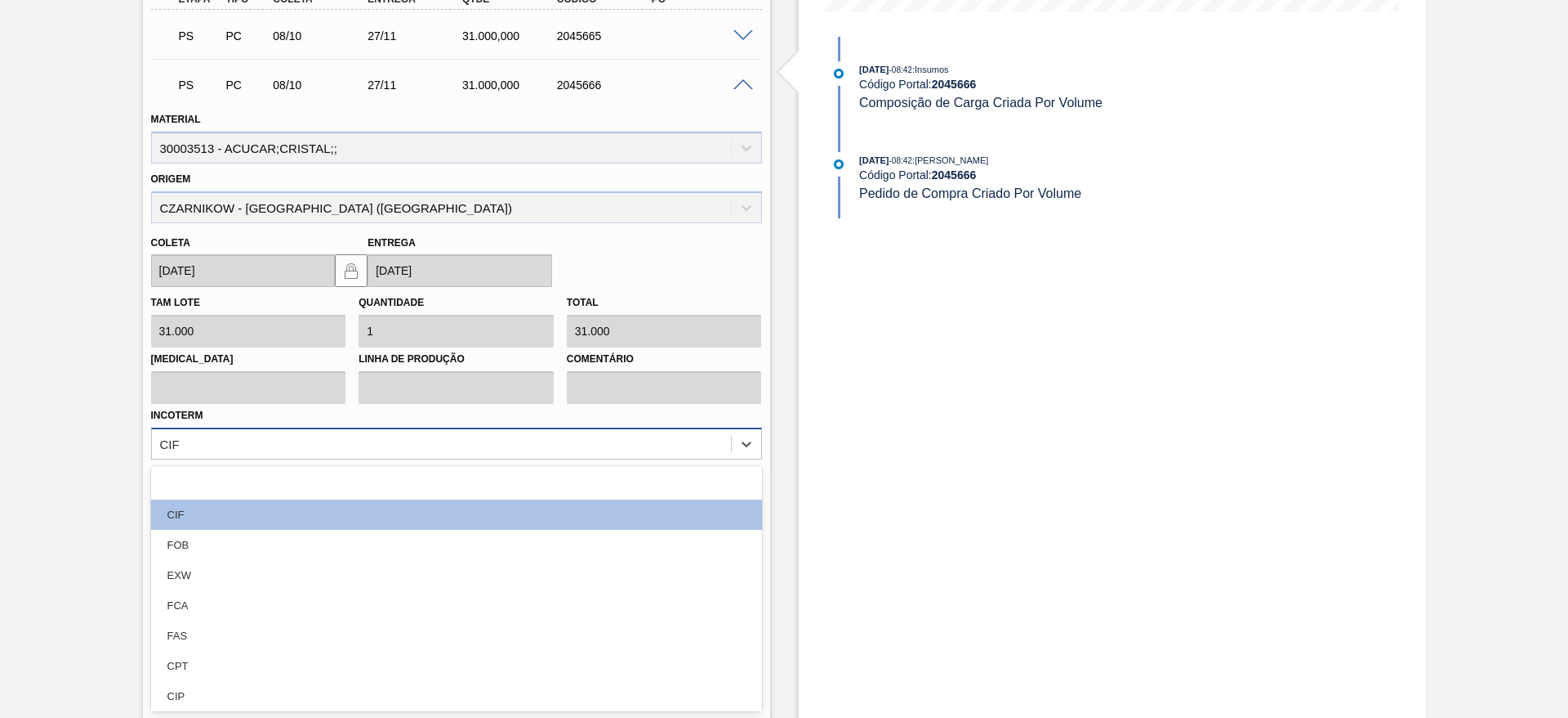
click at [635, 459] on div "option FCA focused, 5 of 12. 12 results available. Use Up and Down to choose op…" at bounding box center [456, 443] width 611 height 32
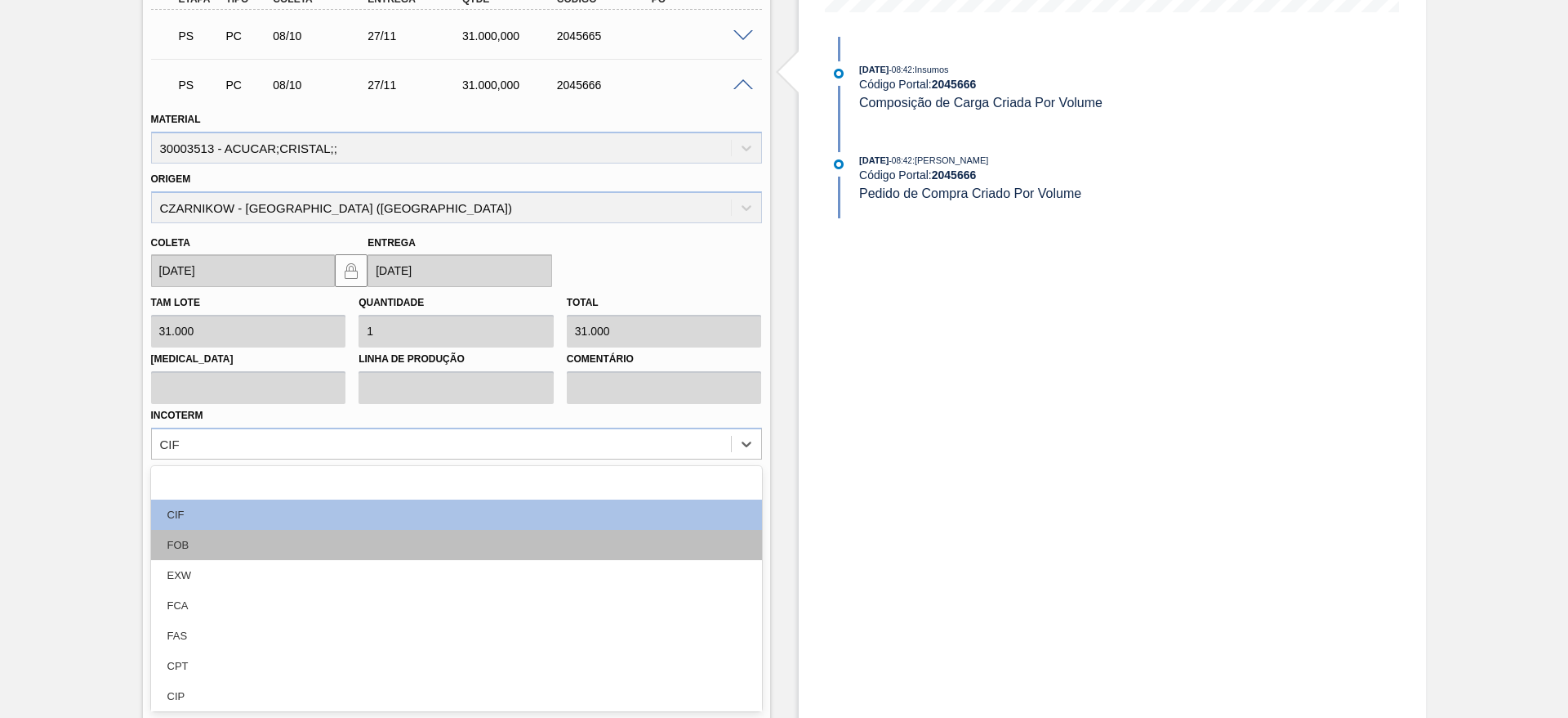
click at [661, 543] on div "FOB" at bounding box center [456, 544] width 611 height 30
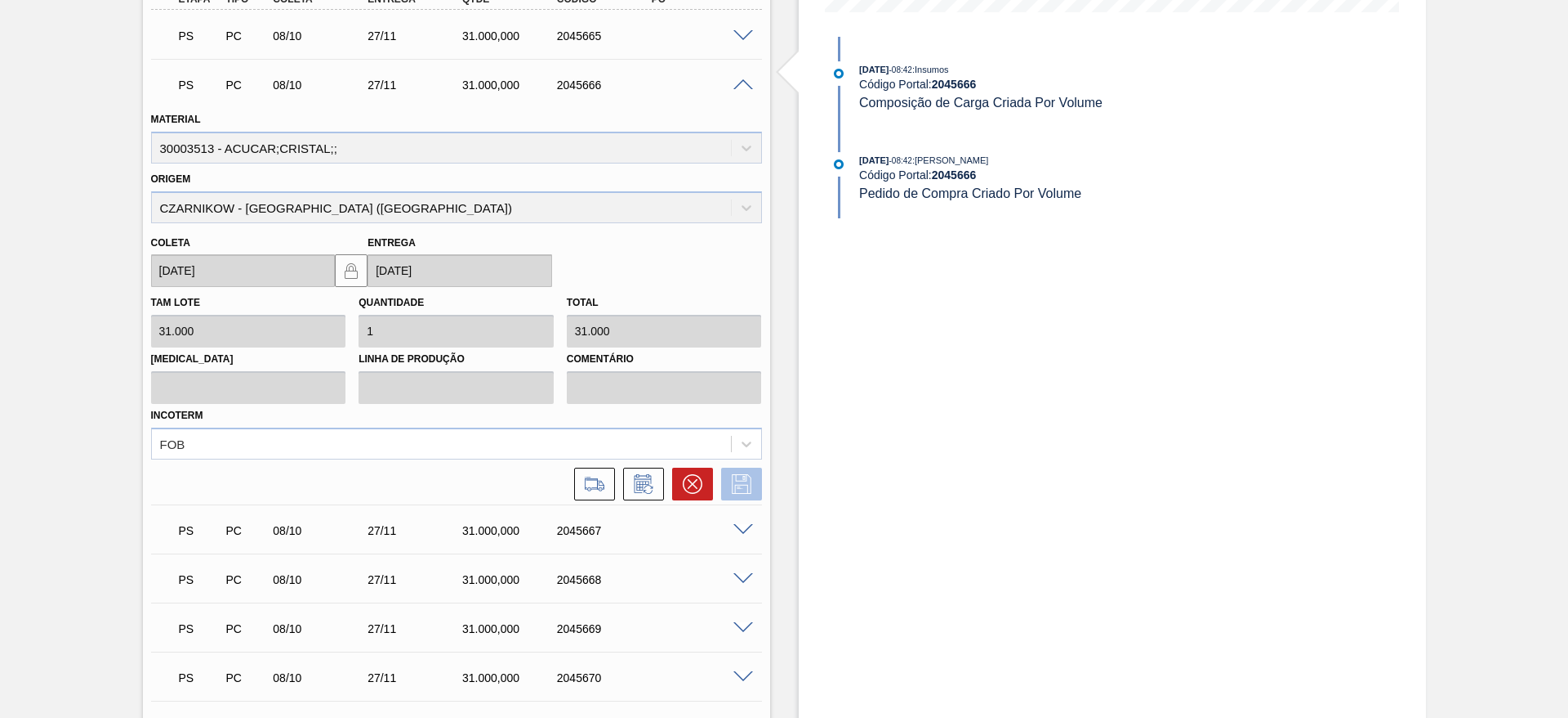
click at [724, 485] on button at bounding box center [741, 484] width 41 height 33
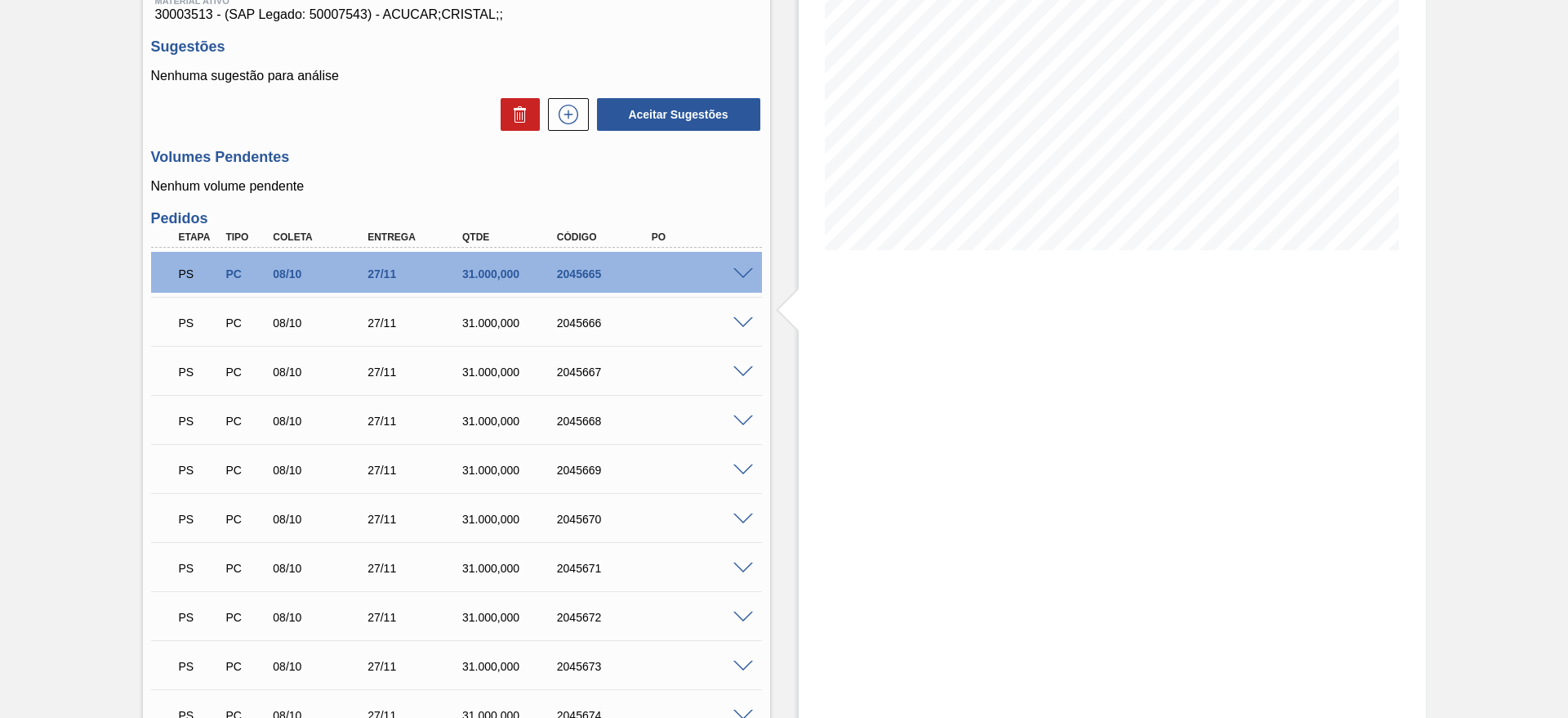
scroll to position [209, 0]
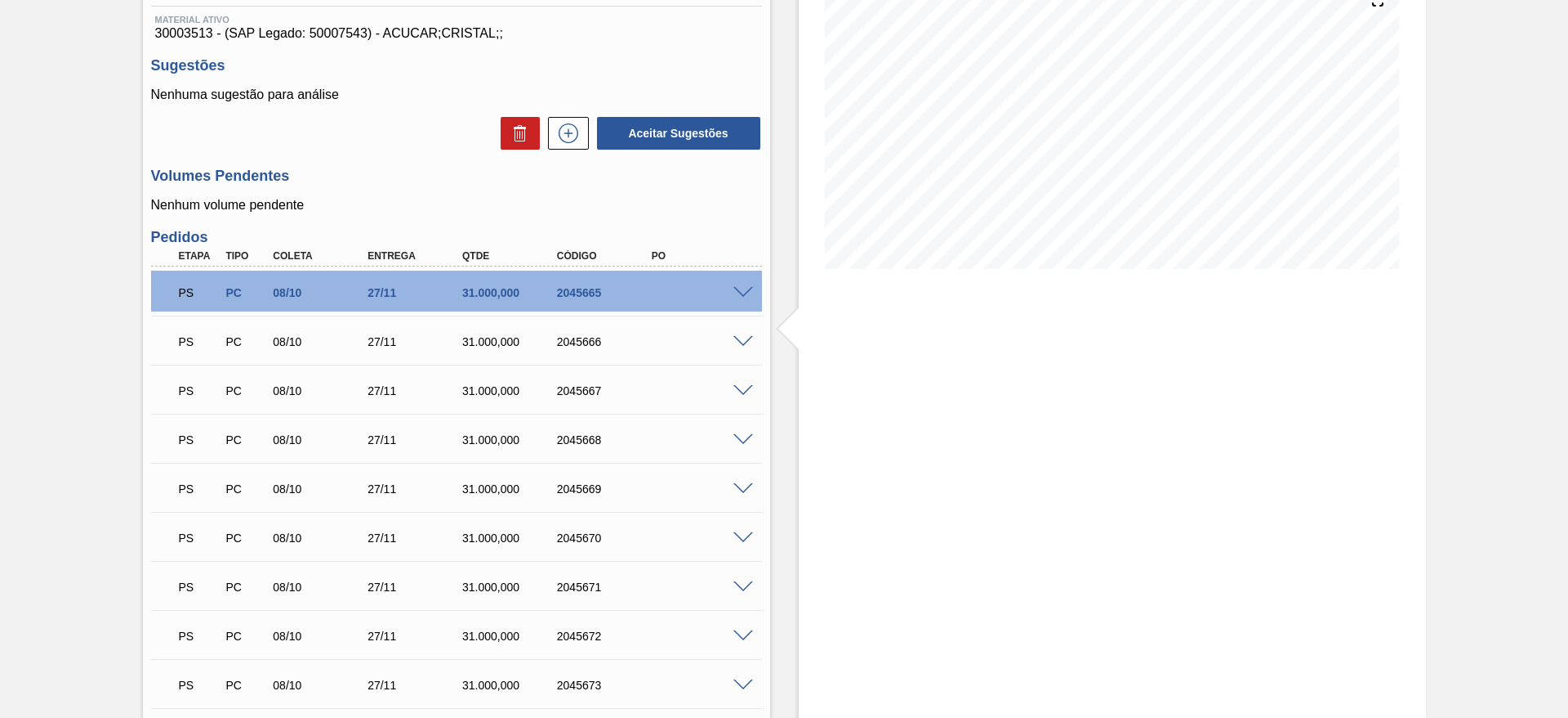
click at [746, 343] on span at bounding box center [743, 342] width 20 height 12
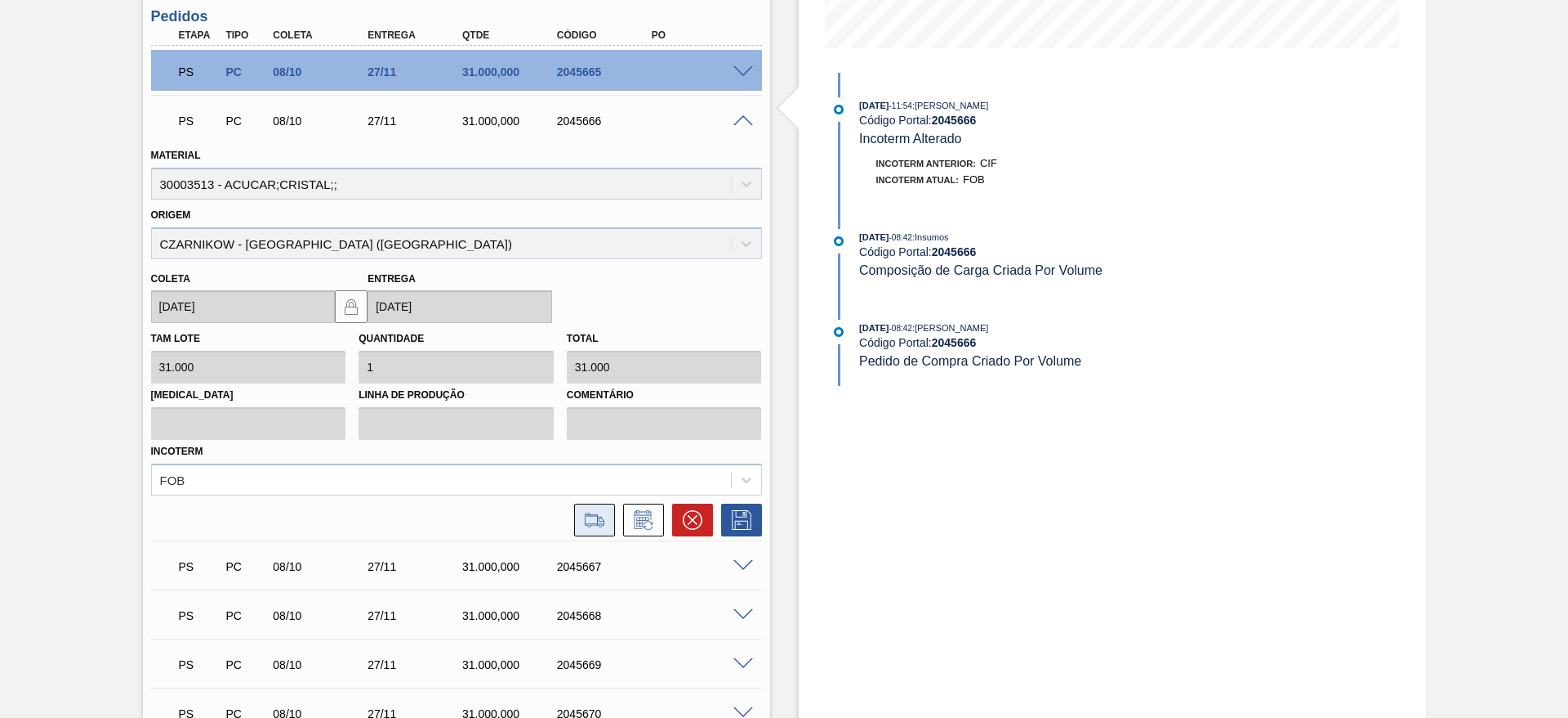
click at [602, 515] on icon at bounding box center [594, 520] width 26 height 20
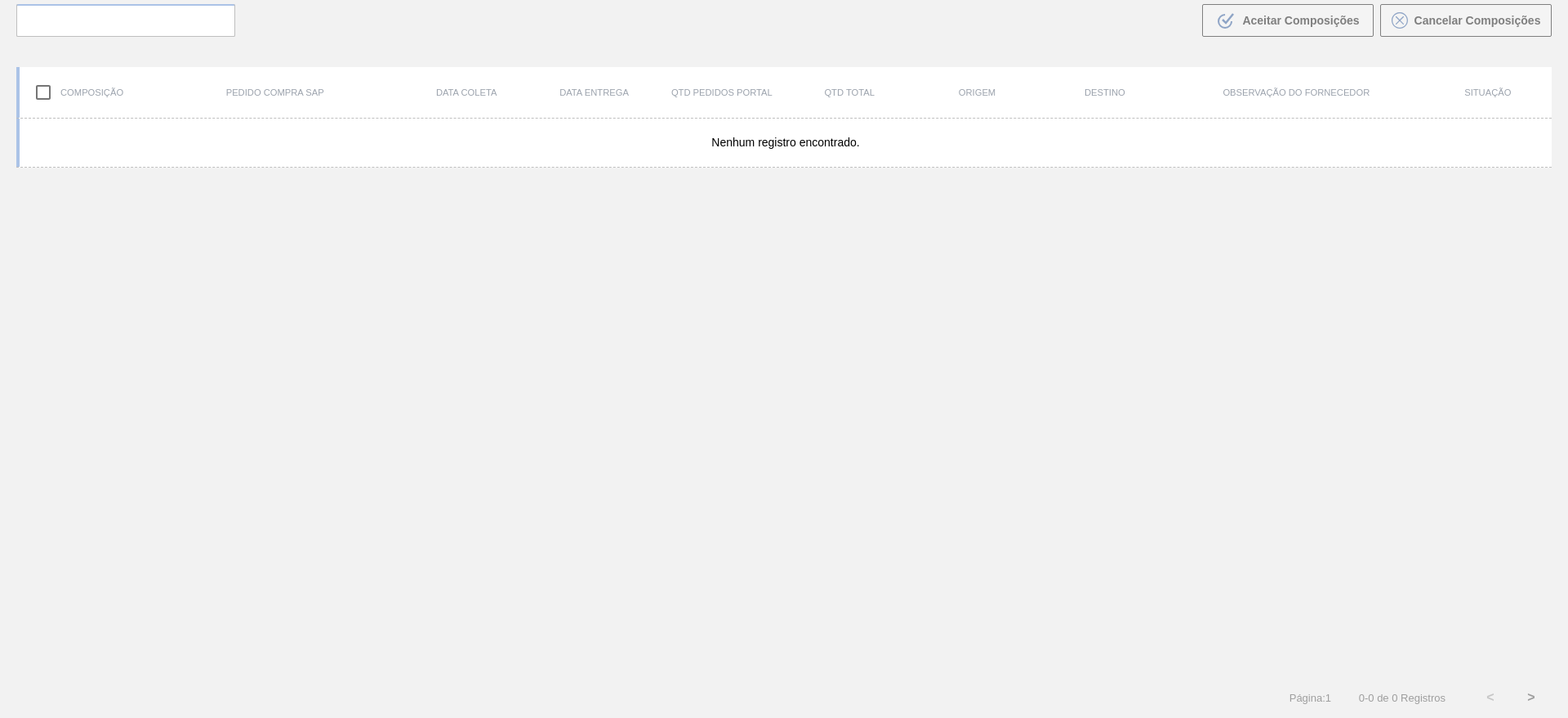
scroll to position [117, 0]
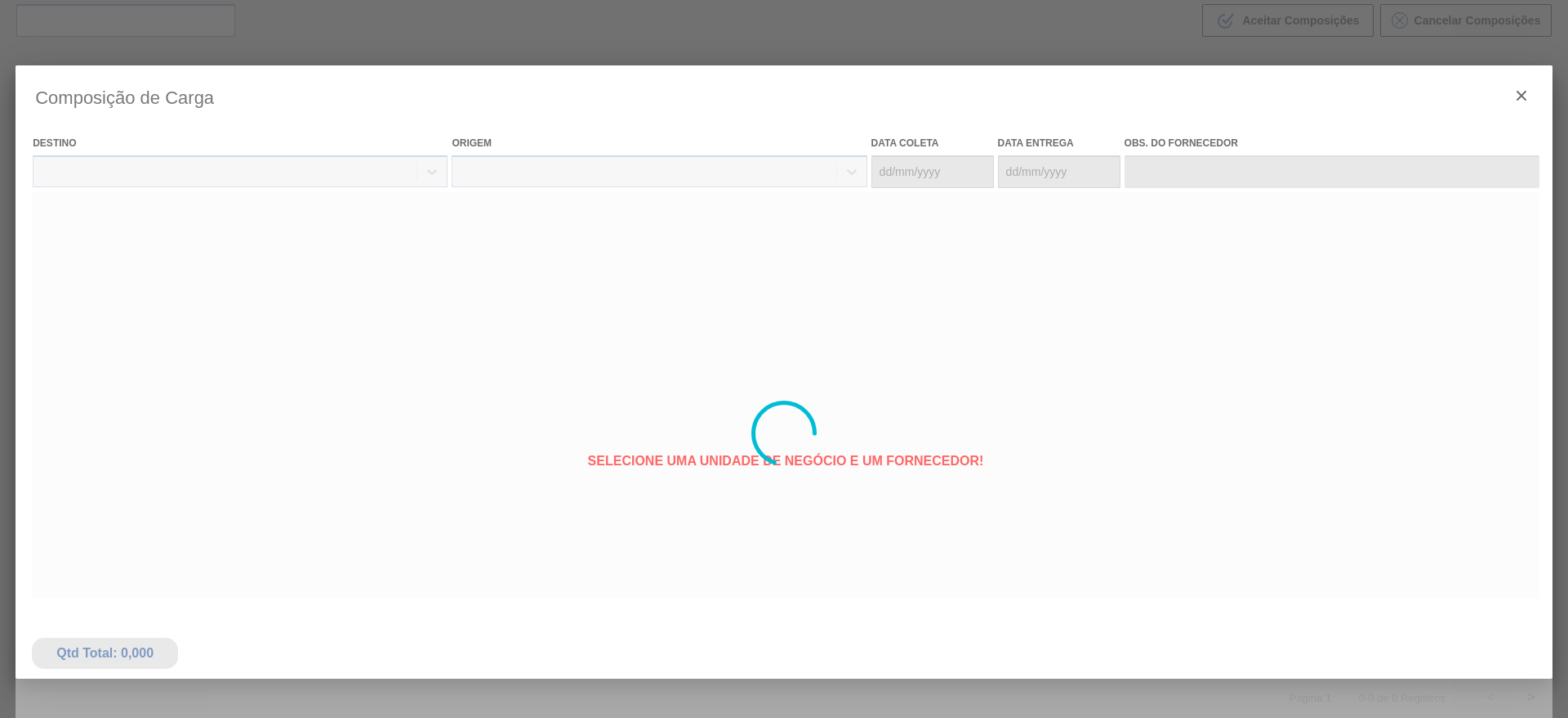
type coleta "[DATE]"
type Entrega "[DATE]"
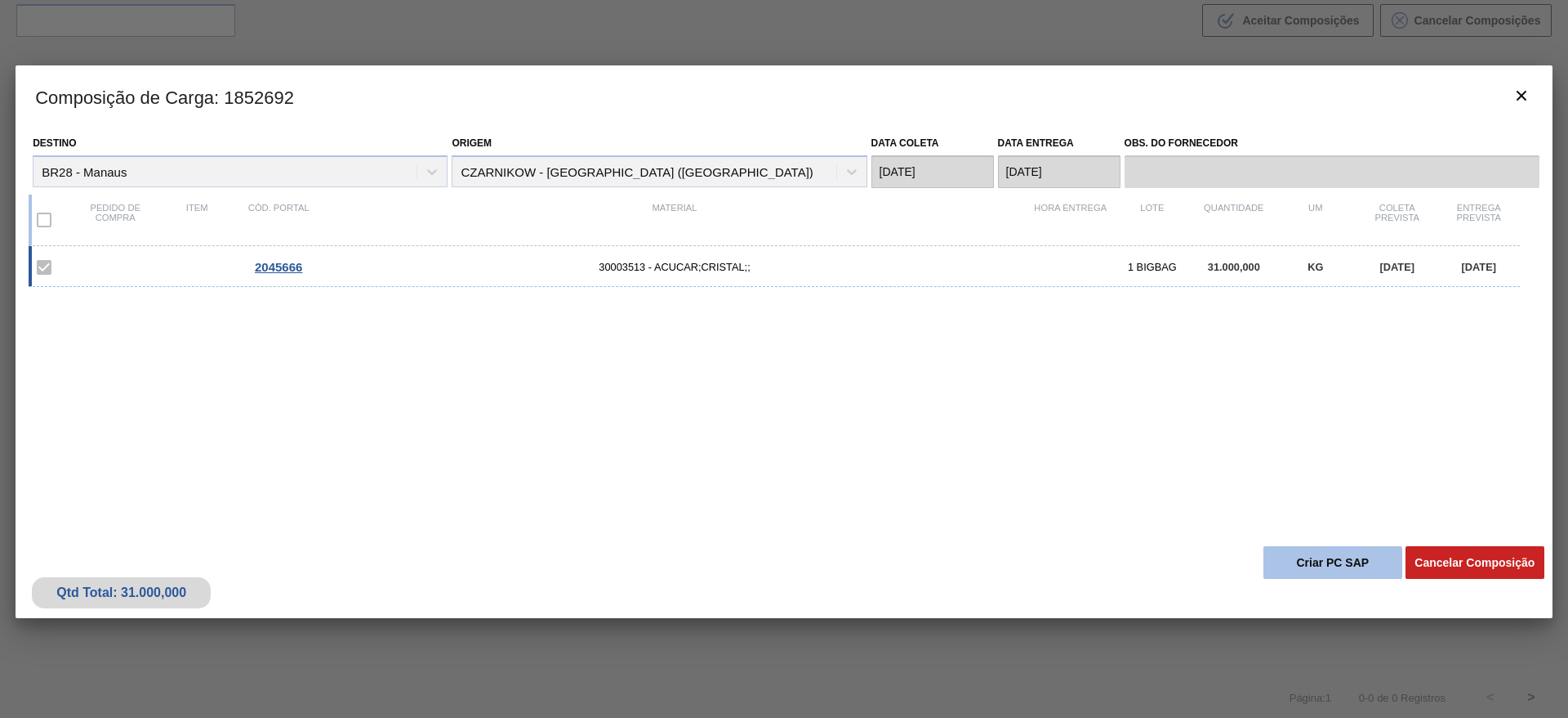
click at [1341, 562] on button "Criar PC SAP" at bounding box center [1333, 562] width 139 height 33
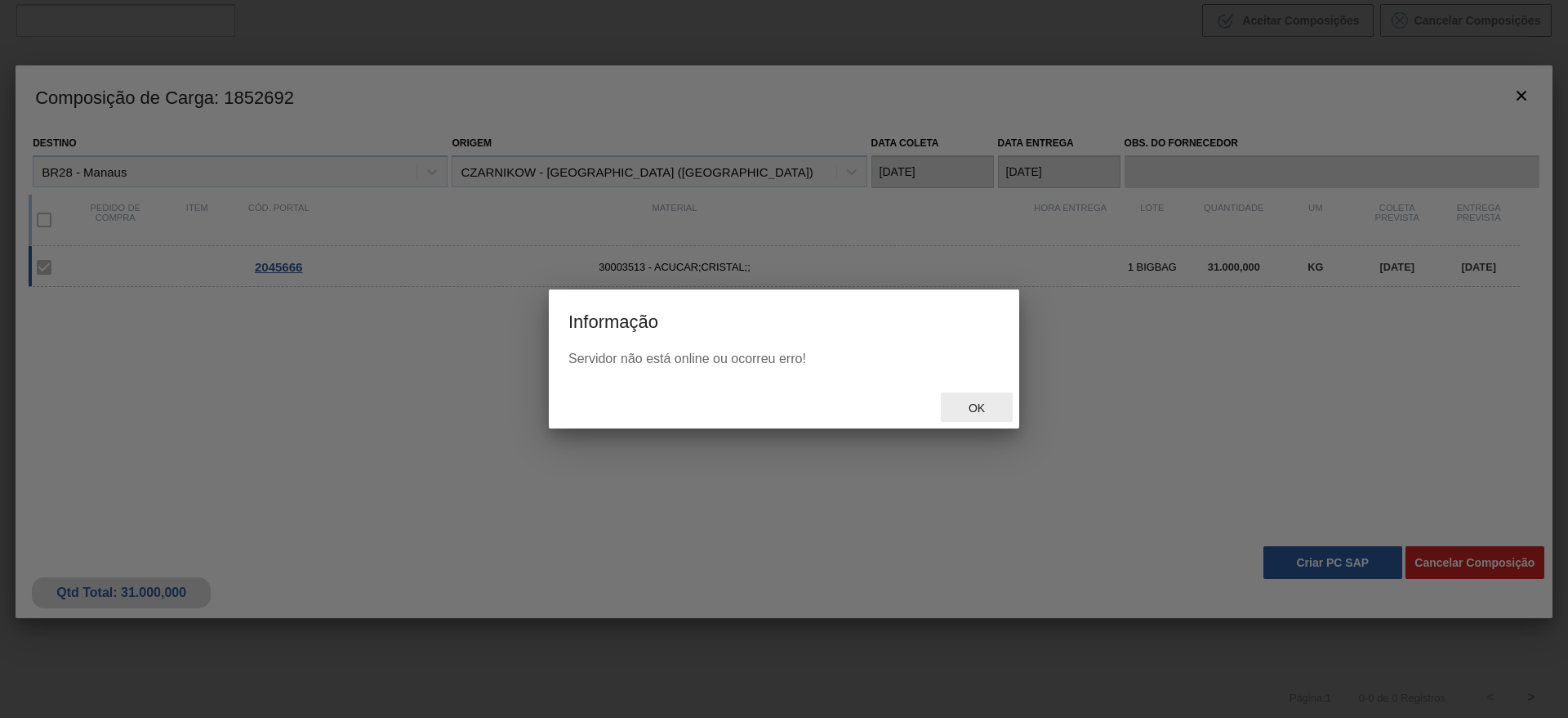
click at [984, 409] on span "Ok" at bounding box center [976, 408] width 43 height 13
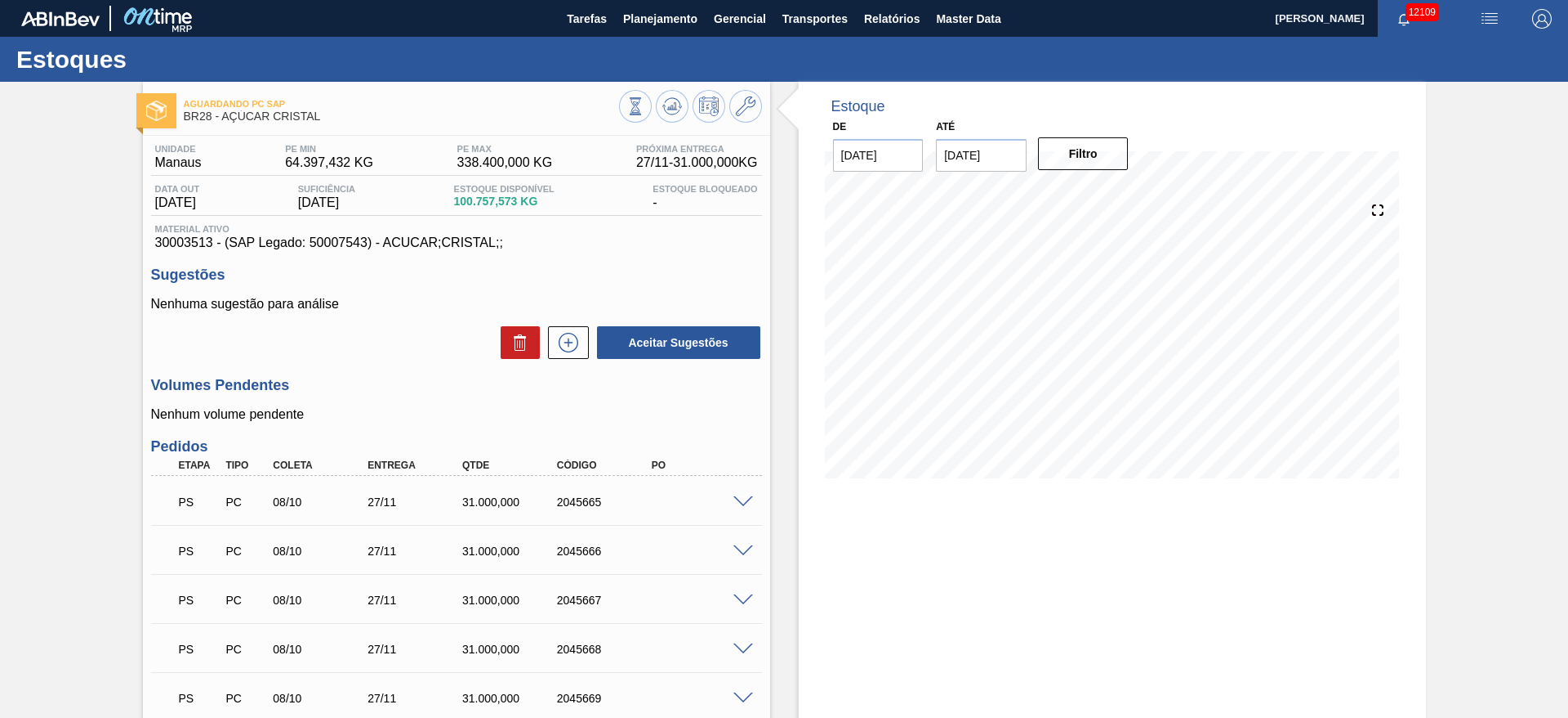
scroll to position [287, 0]
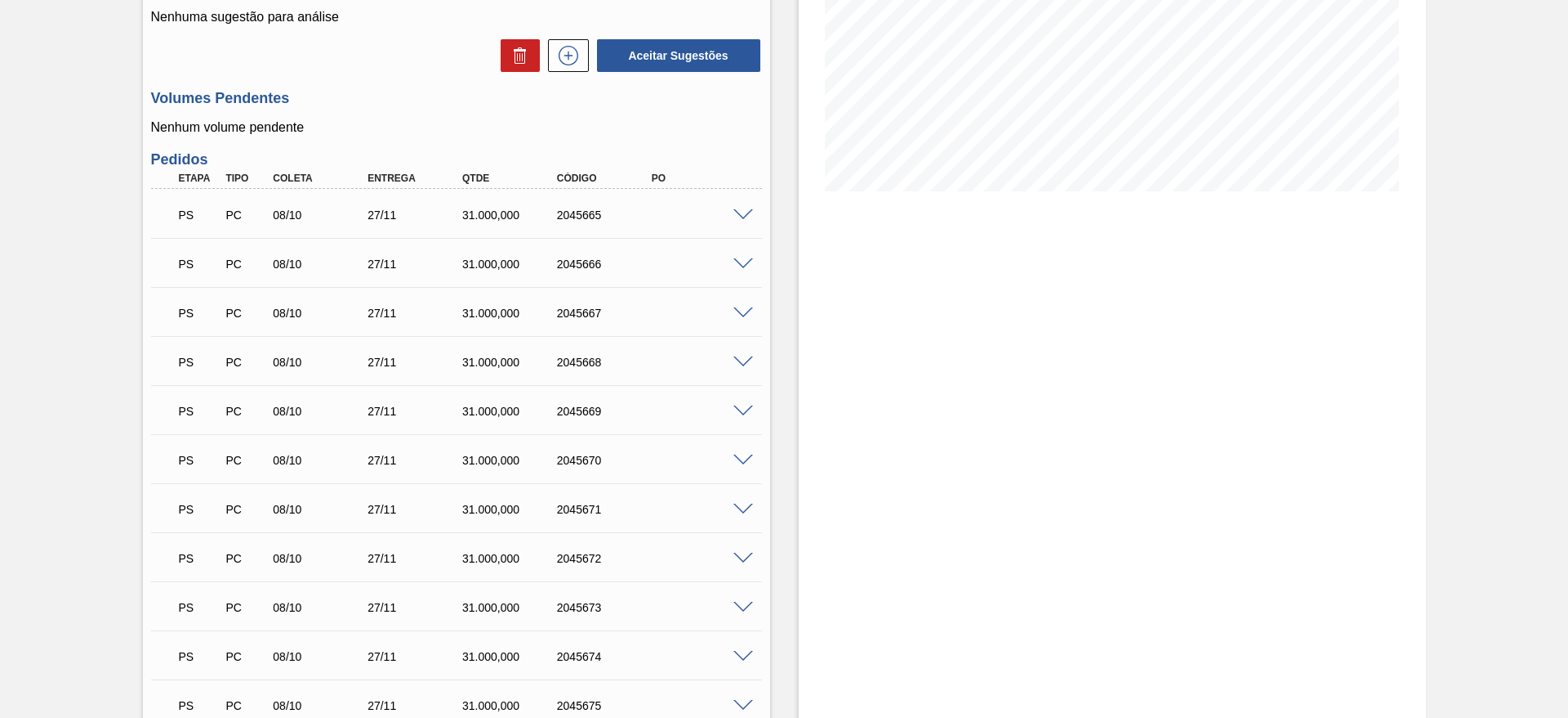
click at [738, 258] on span at bounding box center [743, 264] width 20 height 12
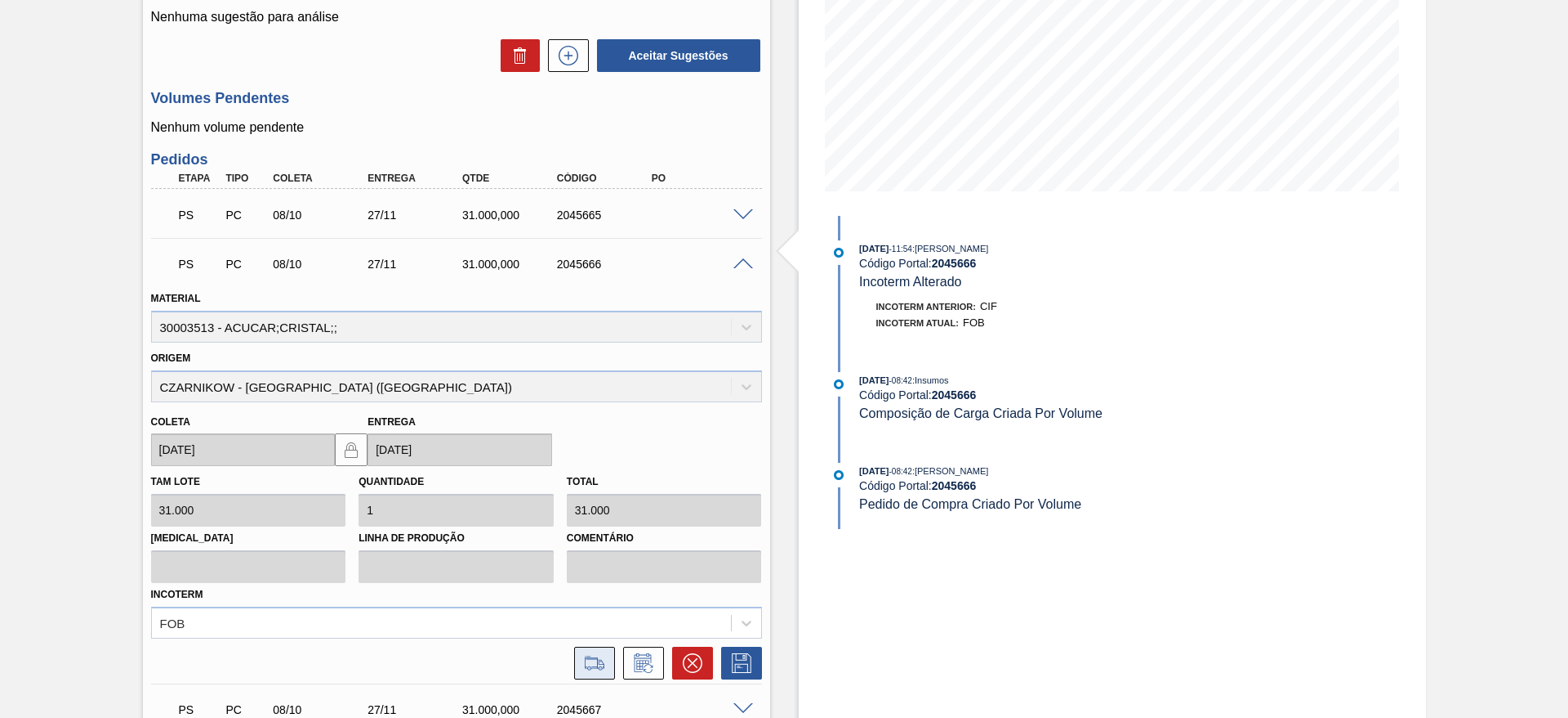
click at [607, 656] on button at bounding box center [594, 663] width 41 height 33
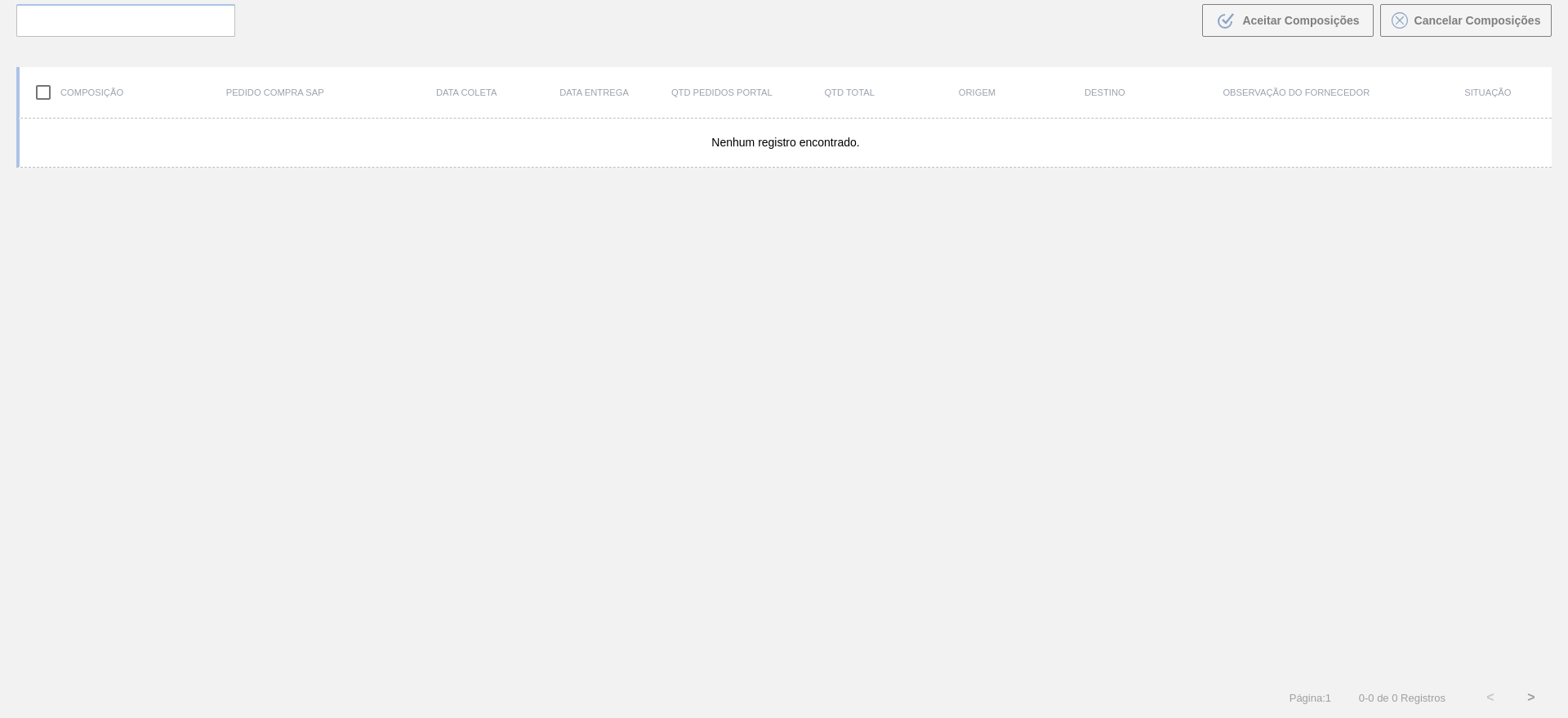
scroll to position [117, 0]
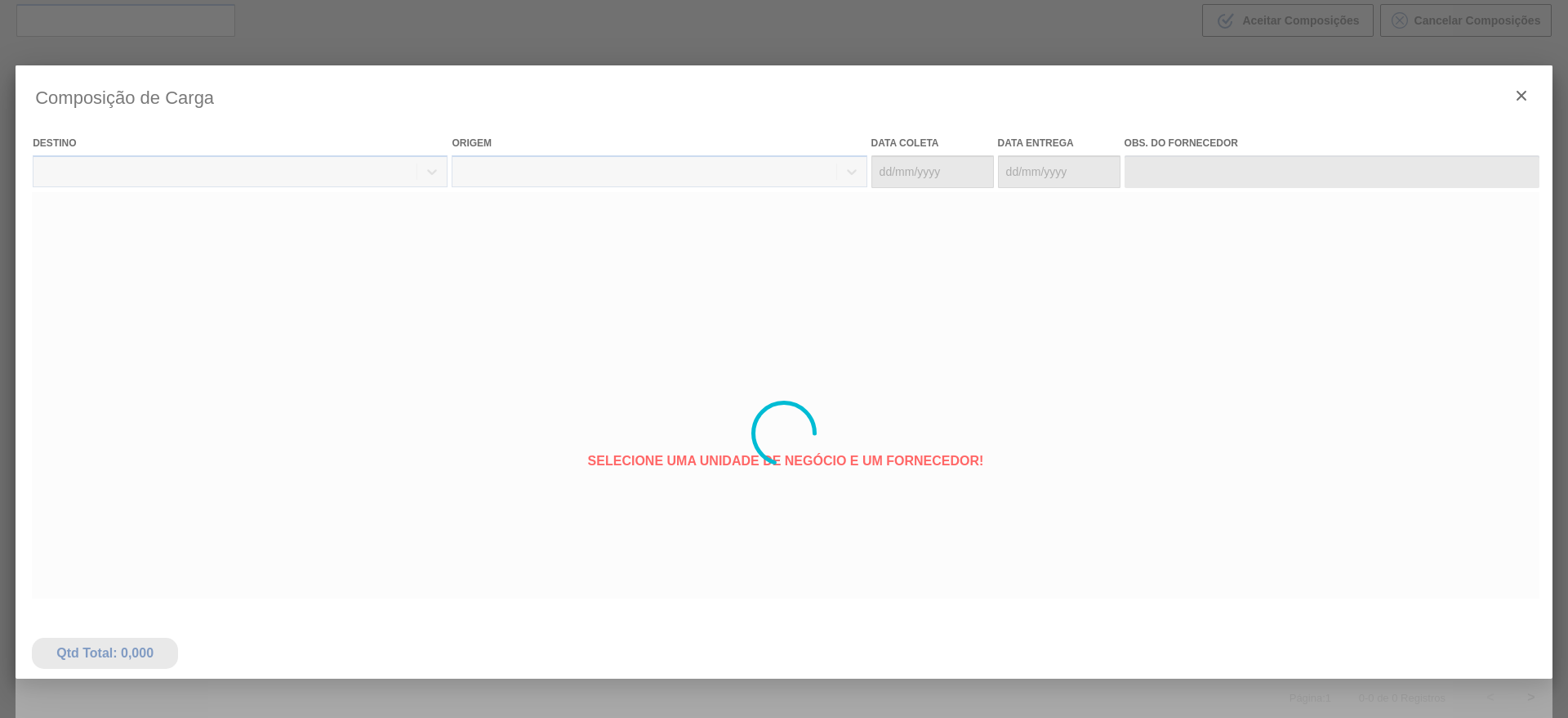
type coleta "[DATE]"
type Entrega "[DATE]"
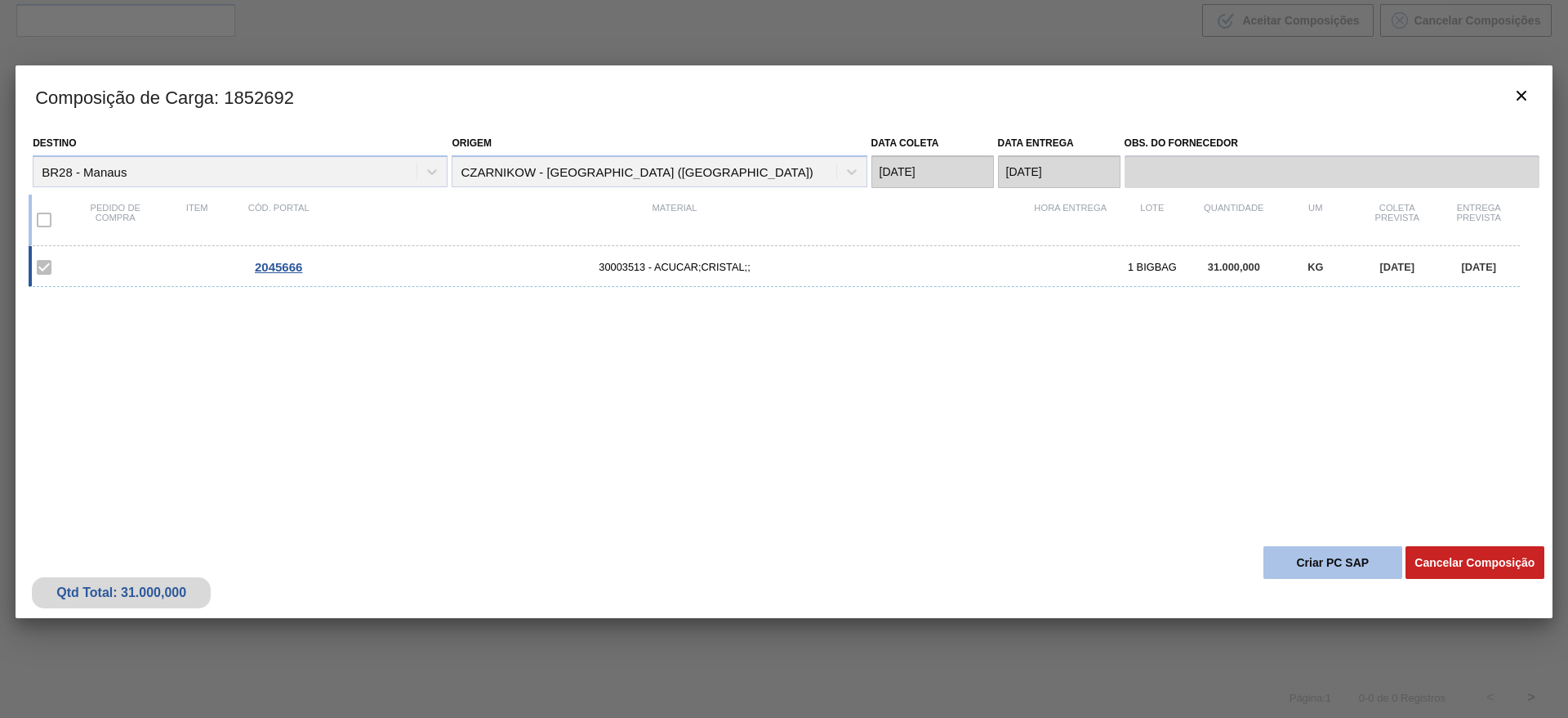
click at [1292, 565] on button "Criar PC SAP" at bounding box center [1333, 562] width 139 height 33
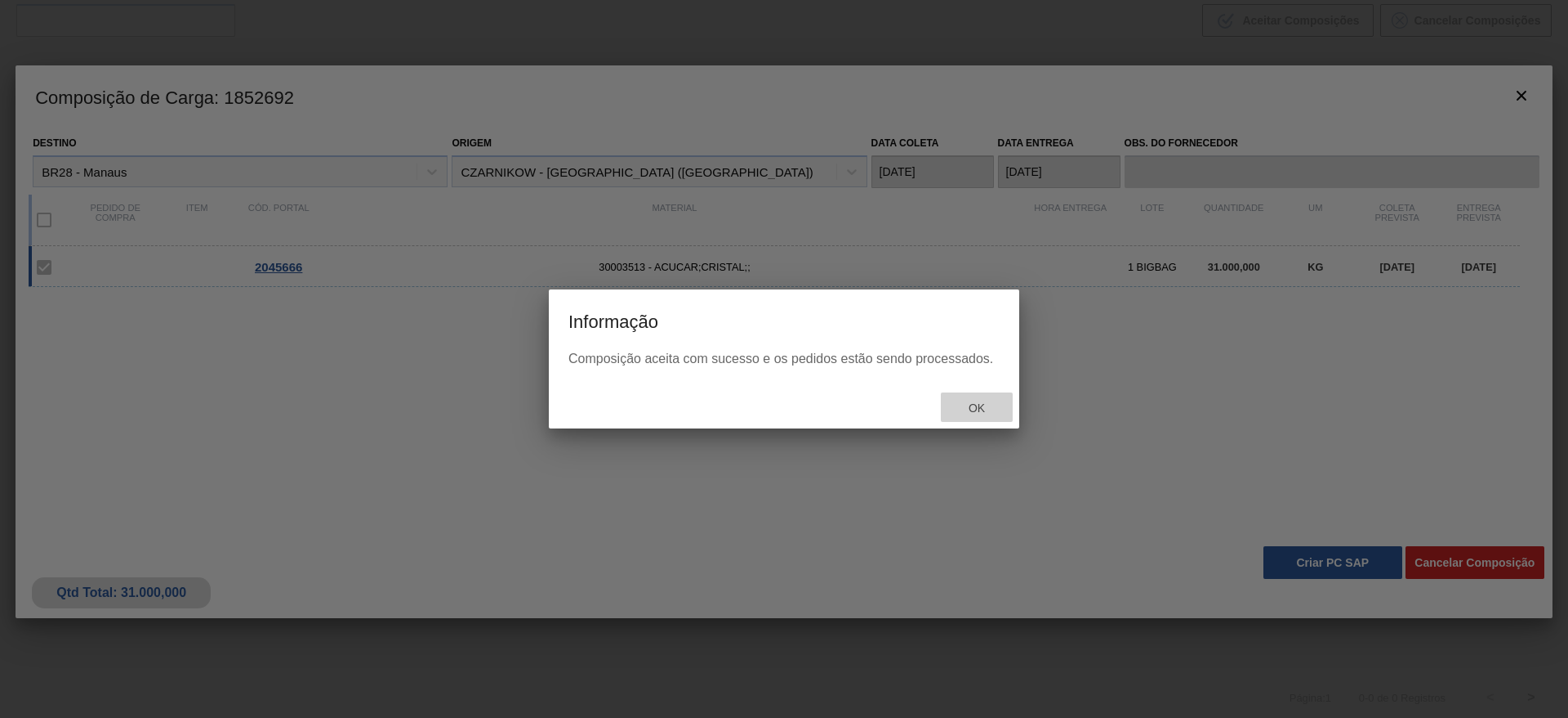
click at [980, 394] on div "Ok" at bounding box center [976, 407] width 72 height 30
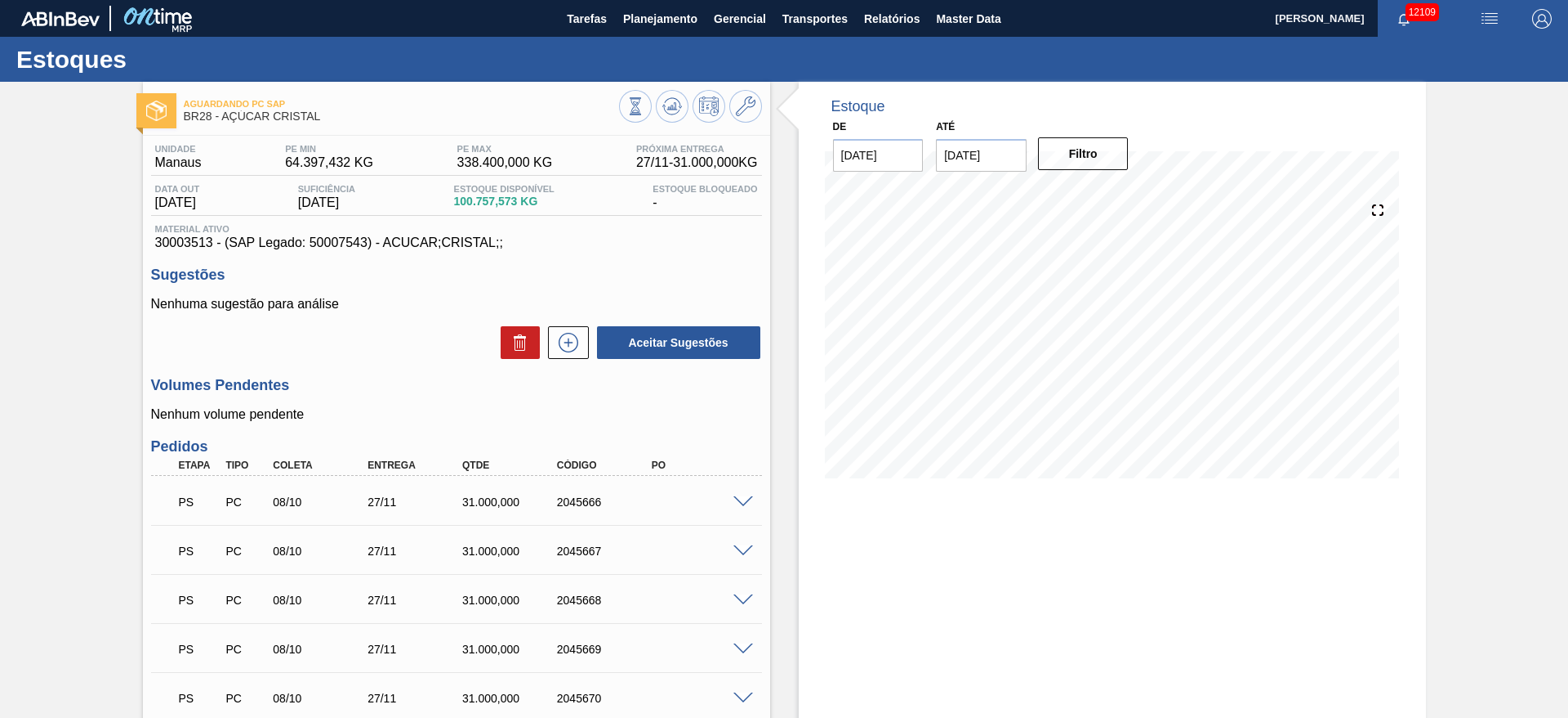
click at [744, 552] on span at bounding box center [743, 551] width 20 height 12
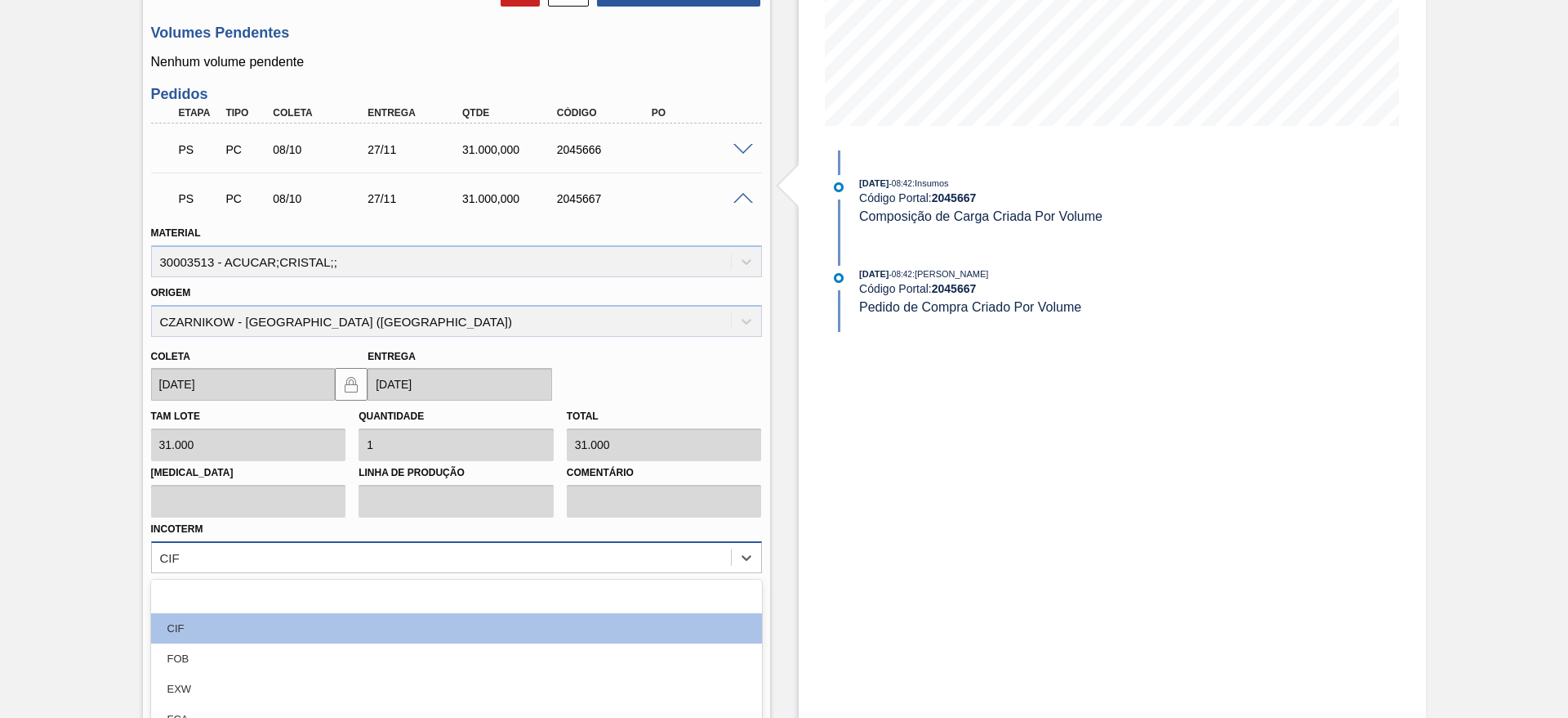
scroll to position [466, 0]
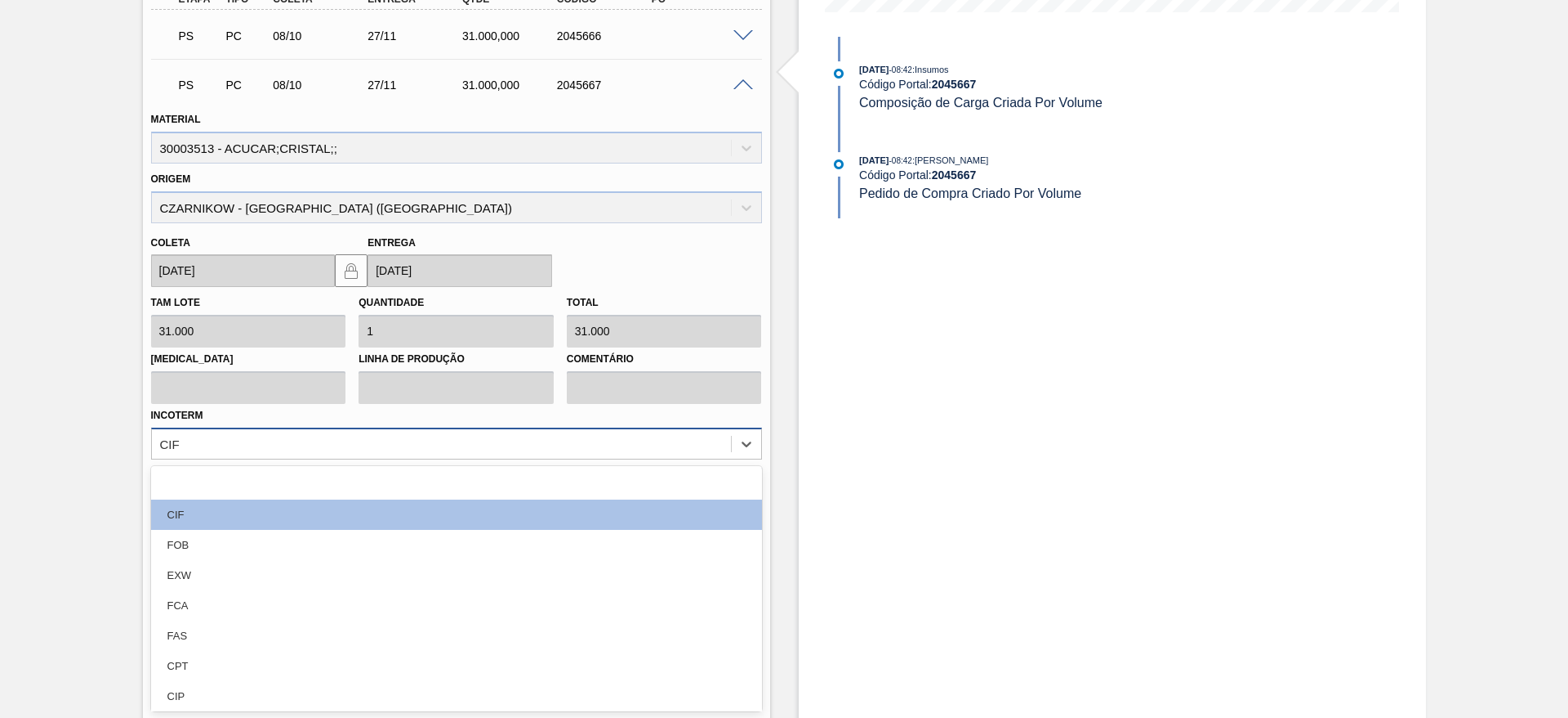
click at [608, 459] on div "option EXW focused, 4 of 12. 12 results available. Use Up and Down to choose op…" at bounding box center [456, 443] width 611 height 32
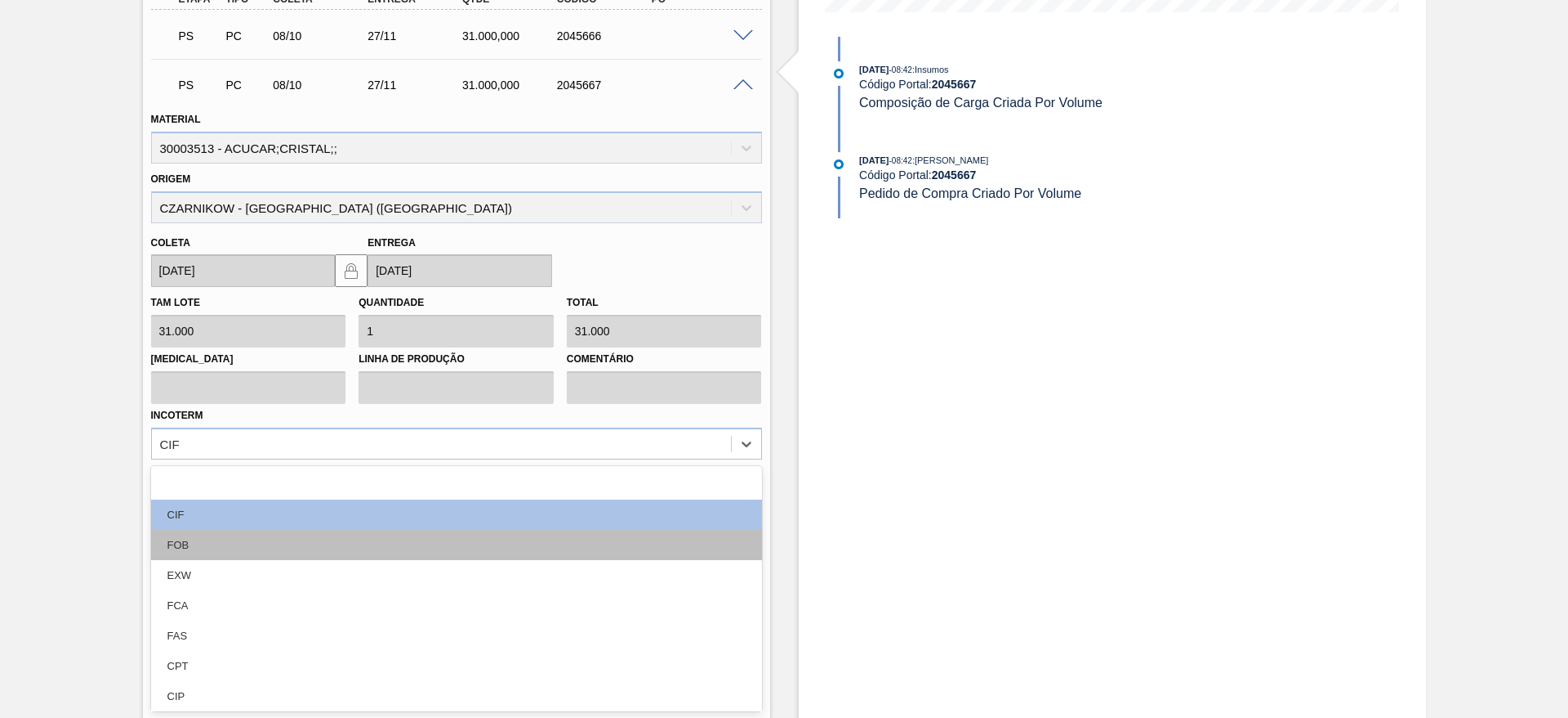
click at [596, 545] on div "FOB" at bounding box center [456, 544] width 611 height 30
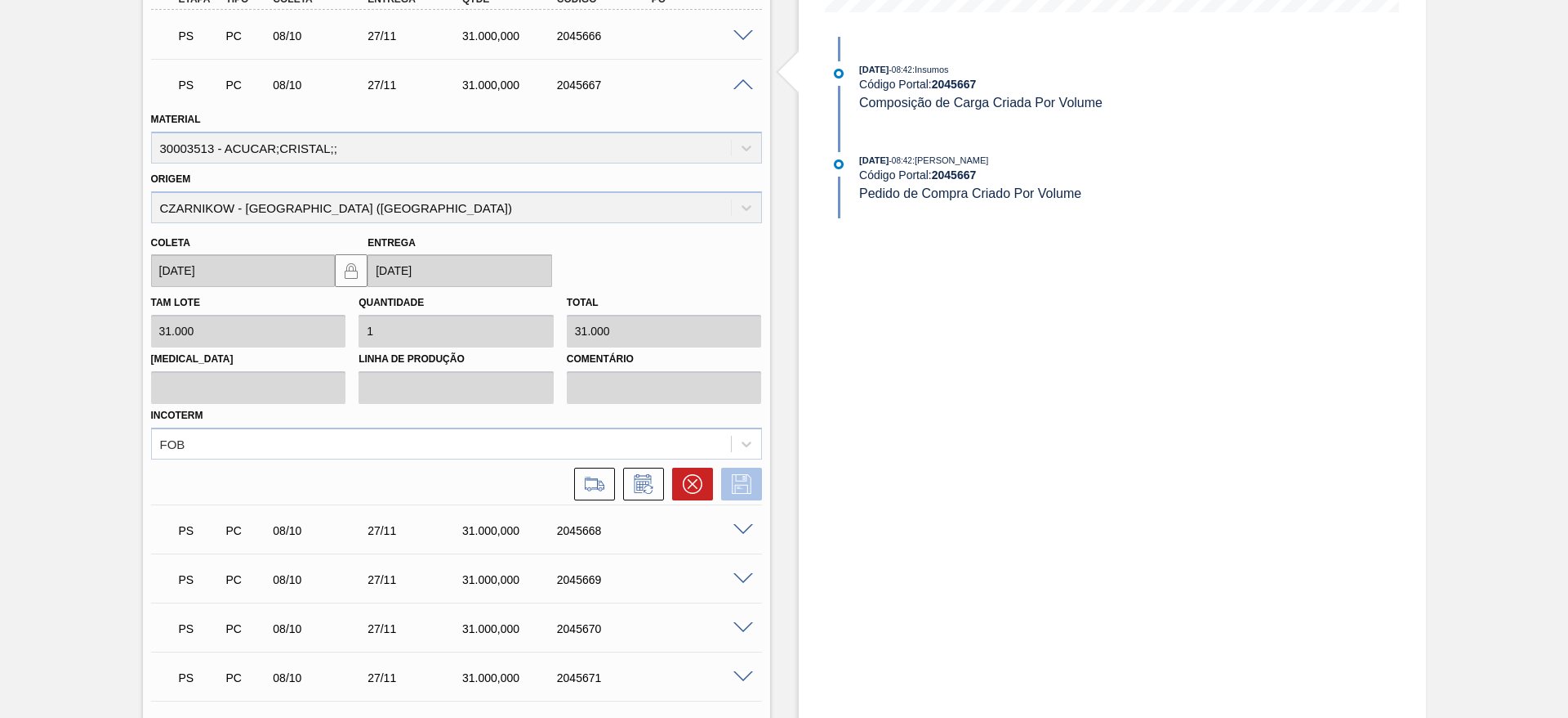
click at [748, 477] on icon at bounding box center [742, 483] width 26 height 20
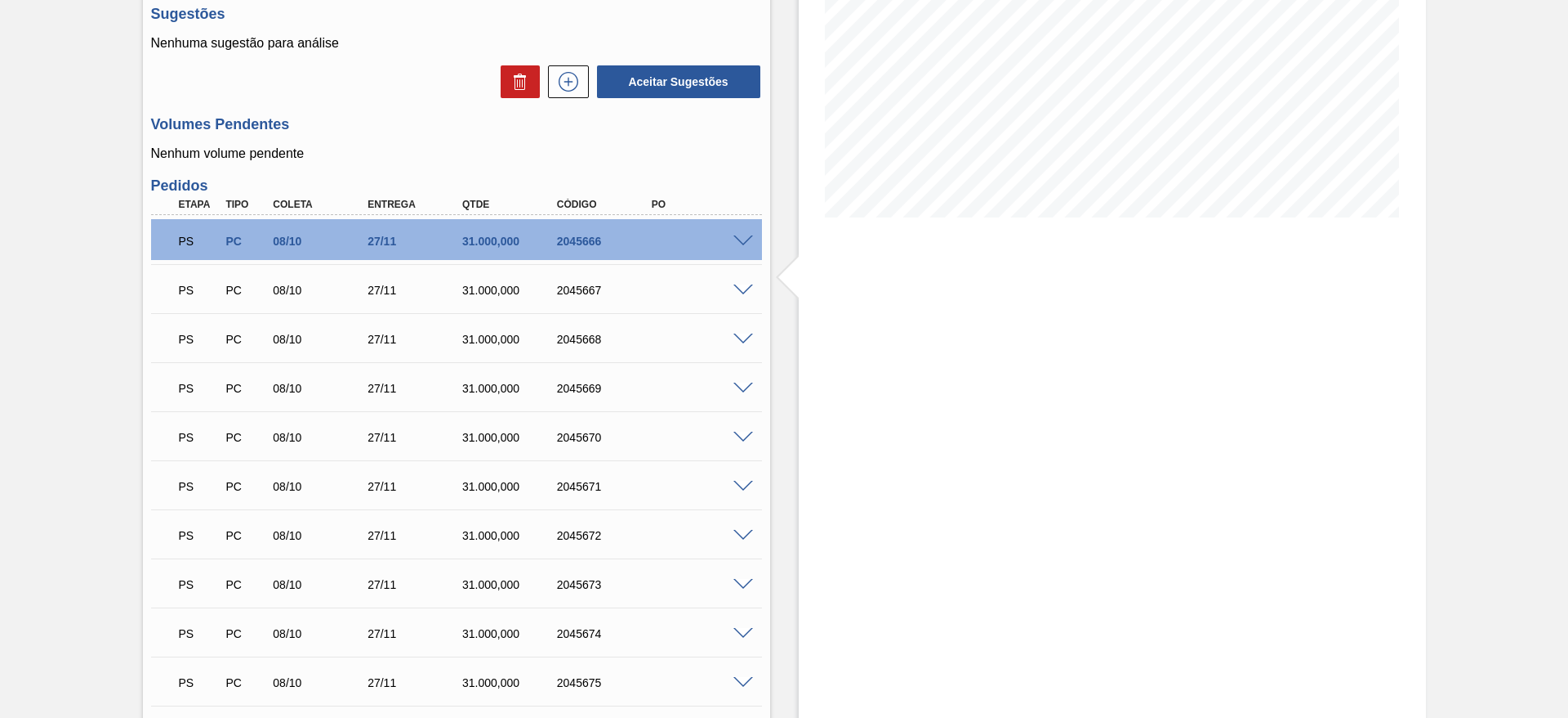
scroll to position [255, 0]
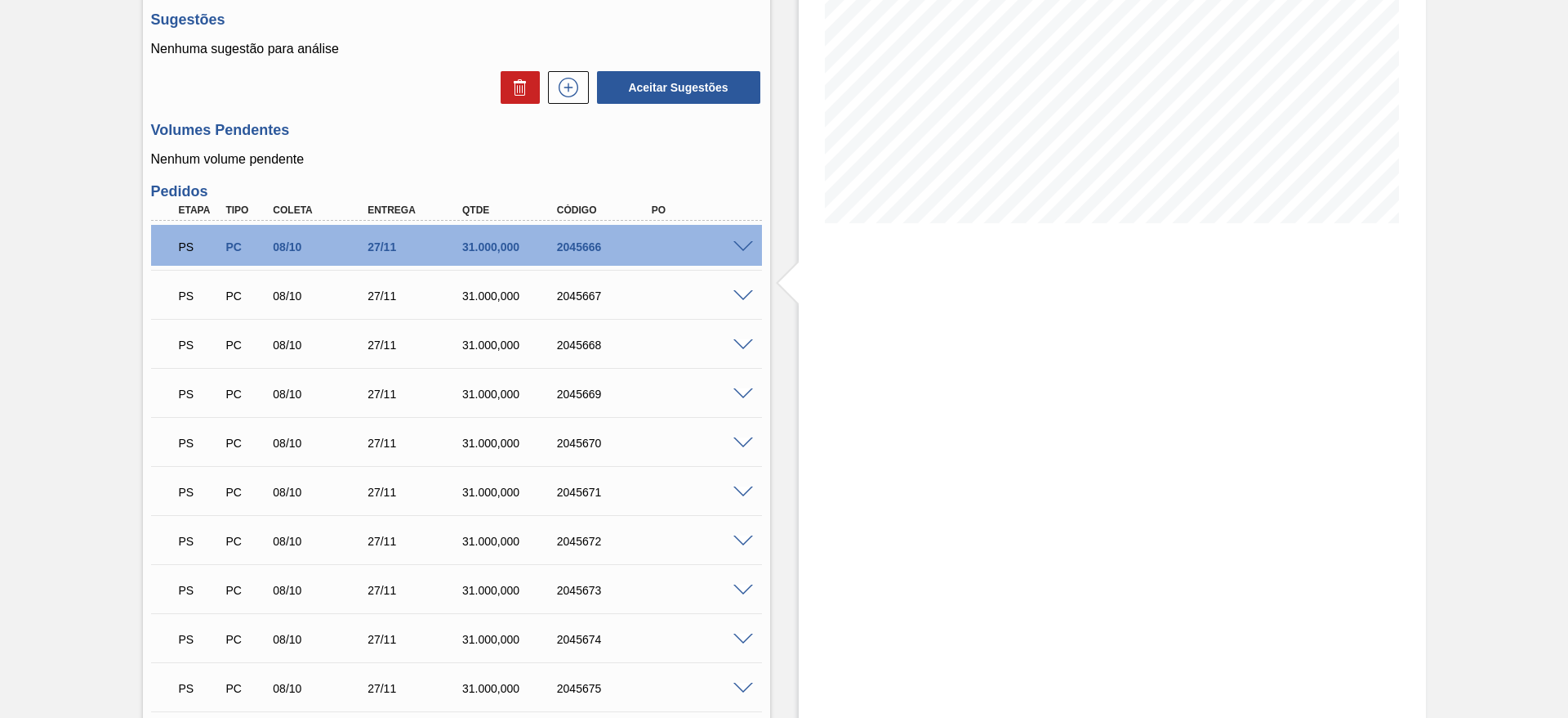
click at [747, 297] on span at bounding box center [743, 296] width 20 height 12
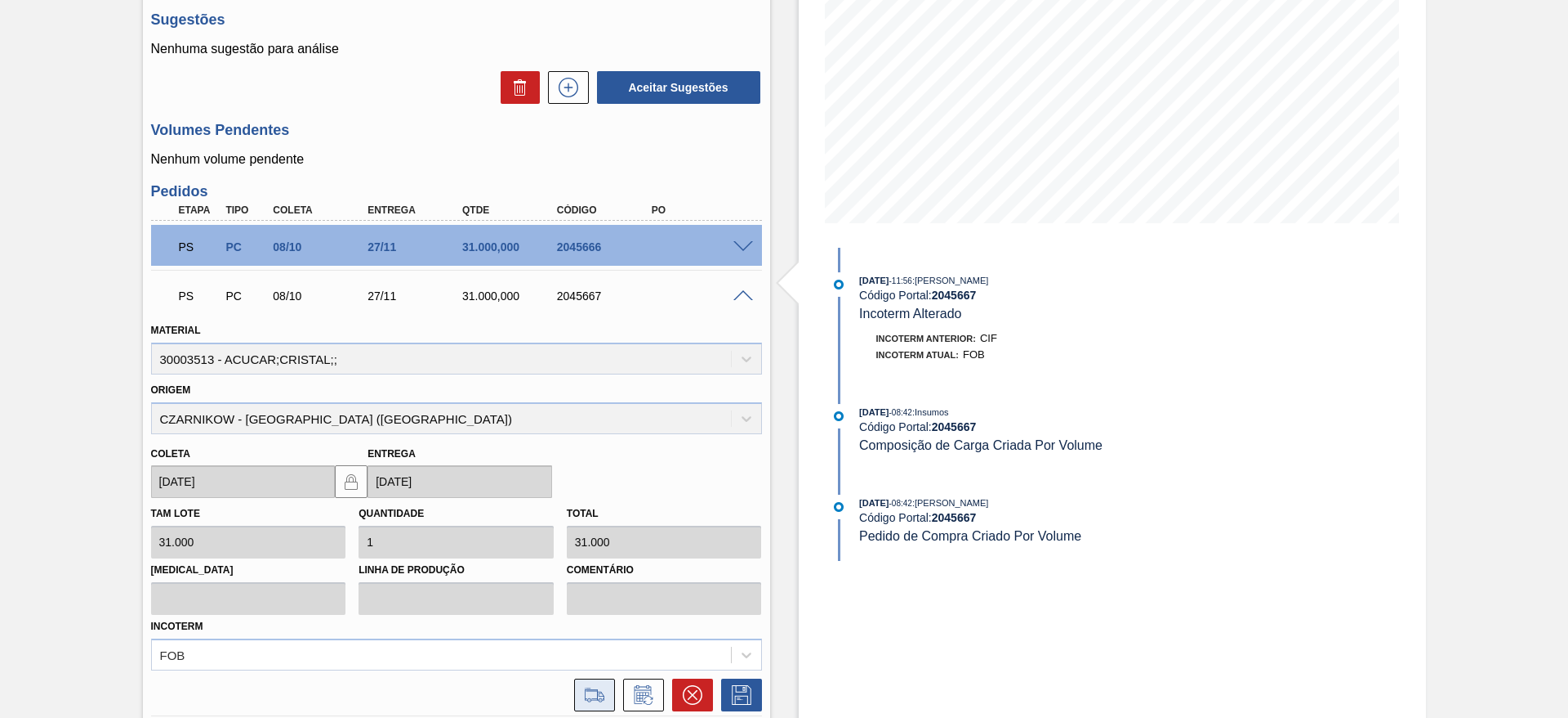
click at [604, 702] on icon at bounding box center [594, 695] width 26 height 20
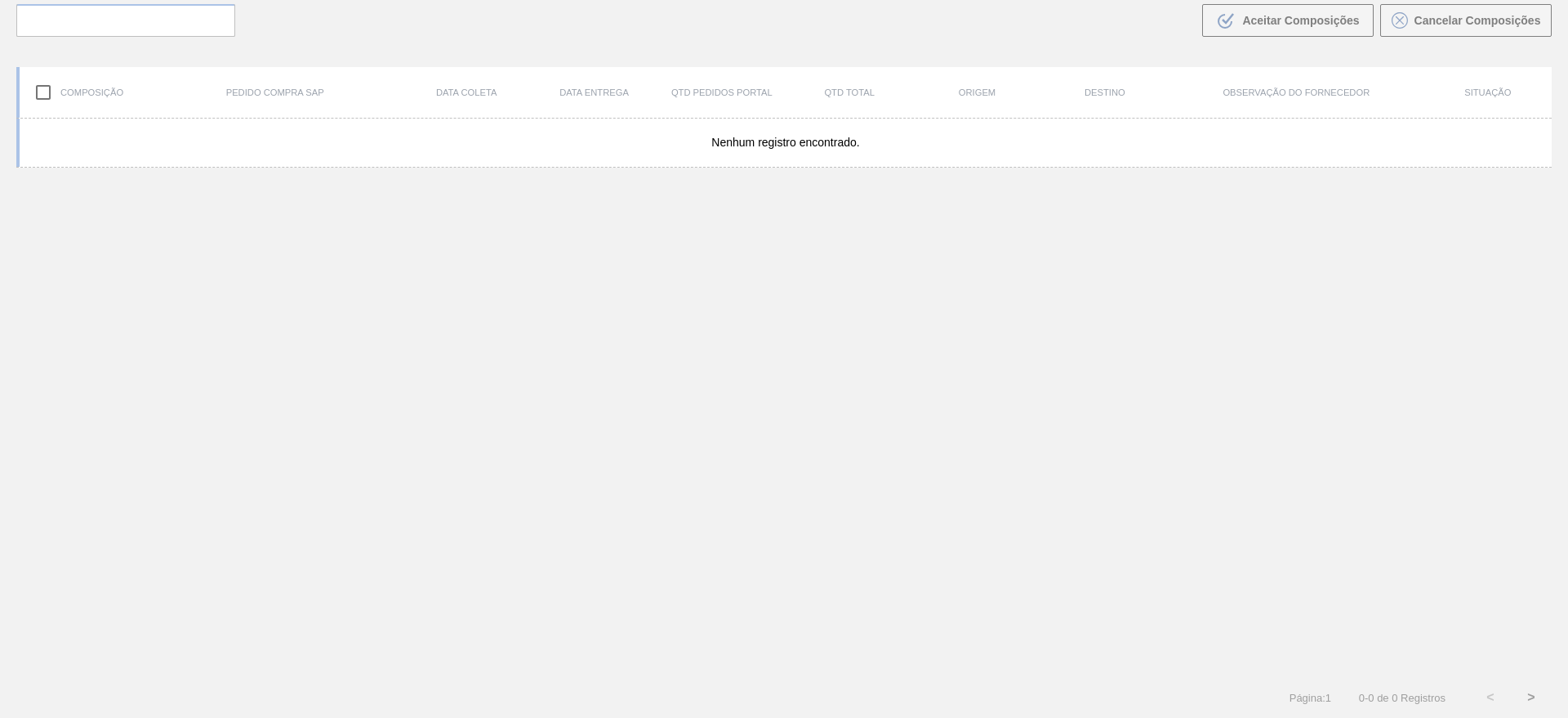
scroll to position [117, 0]
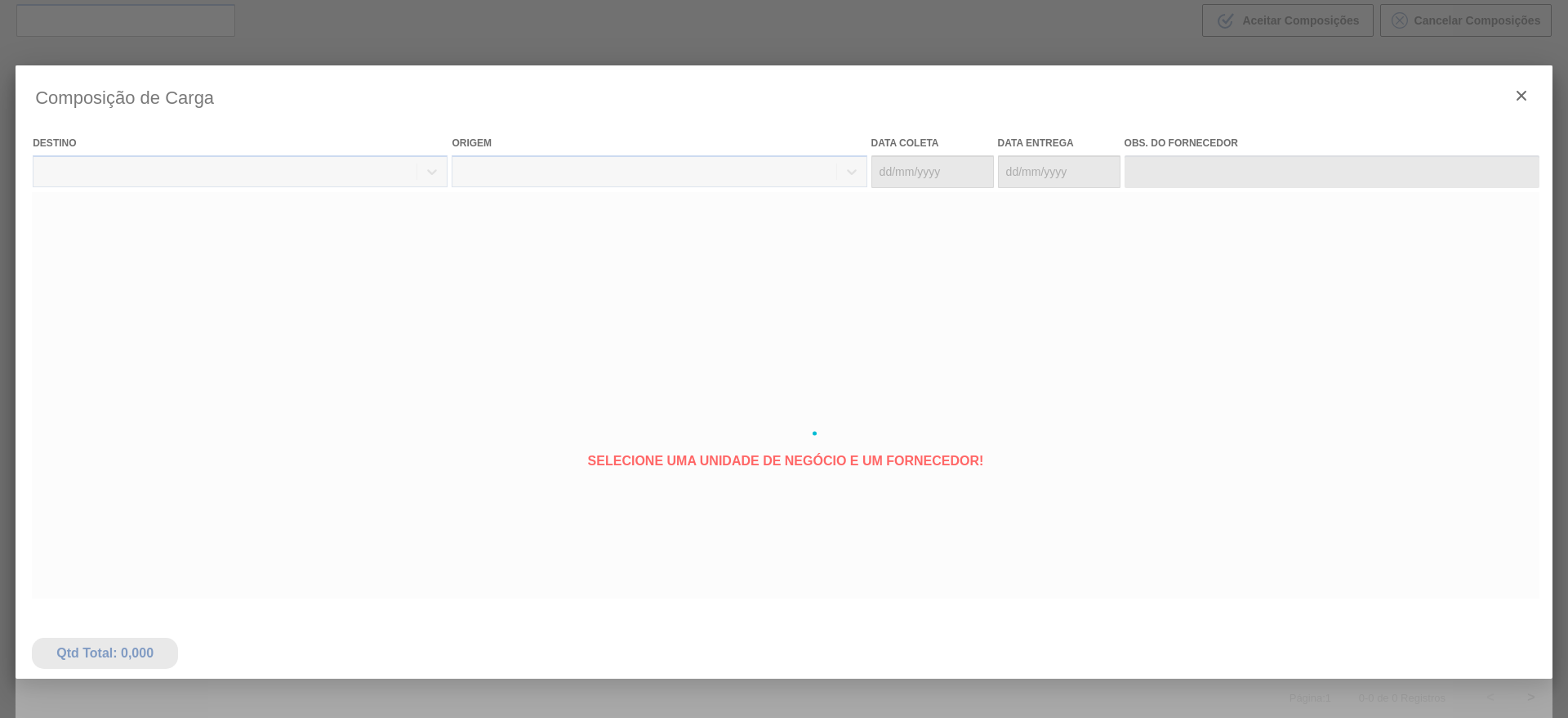
type coleta "[DATE]"
type Entrega "[DATE]"
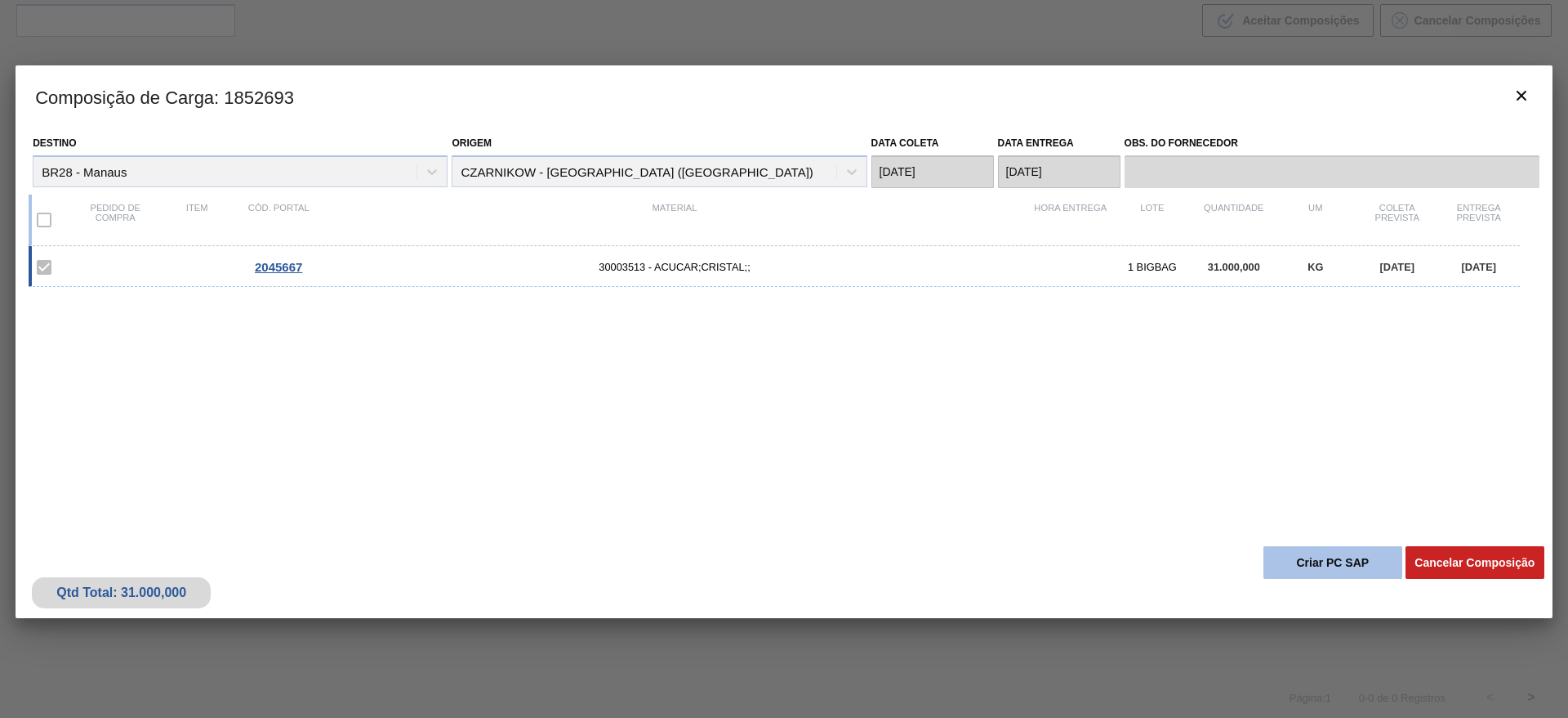
click at [1319, 567] on button "Criar PC SAP" at bounding box center [1333, 562] width 139 height 33
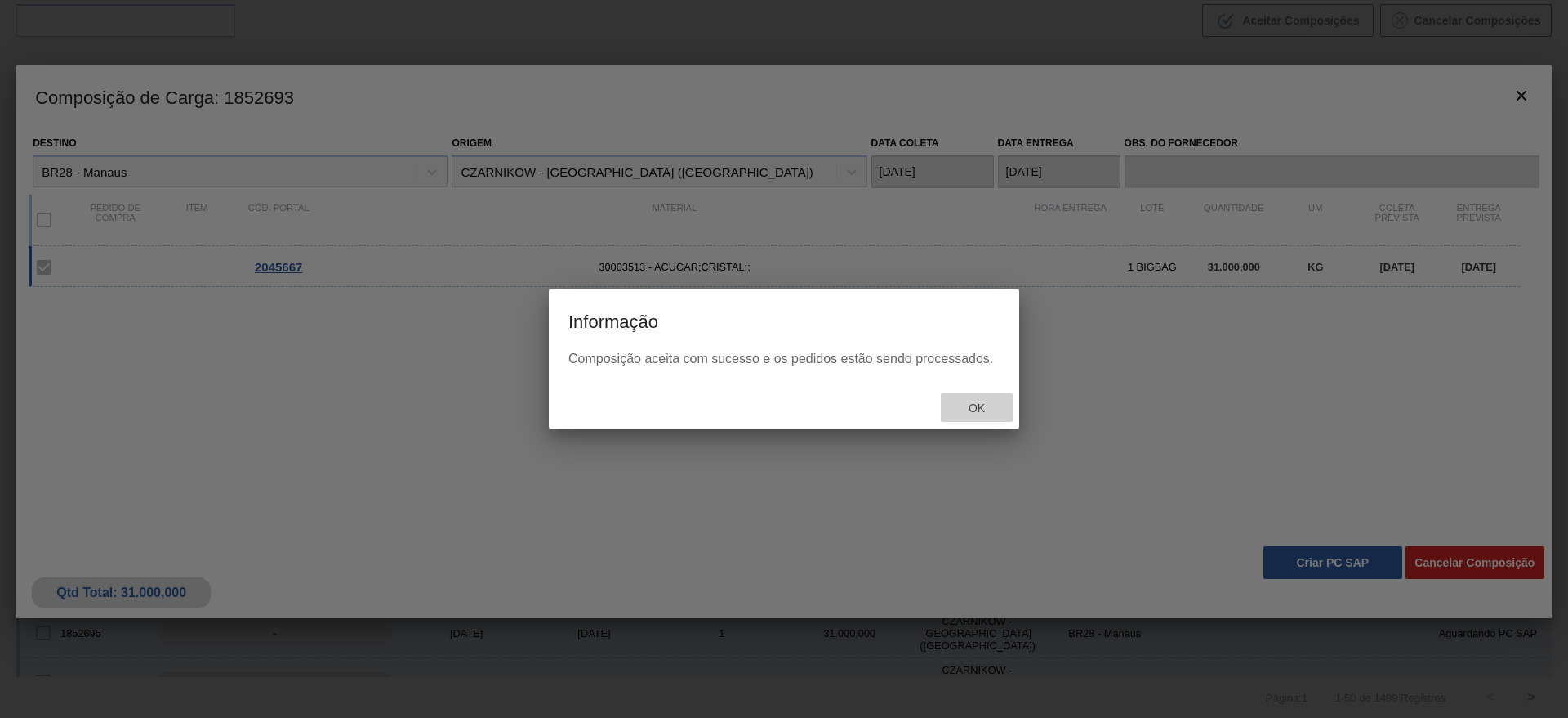
click at [976, 399] on div "Ok" at bounding box center [976, 407] width 72 height 30
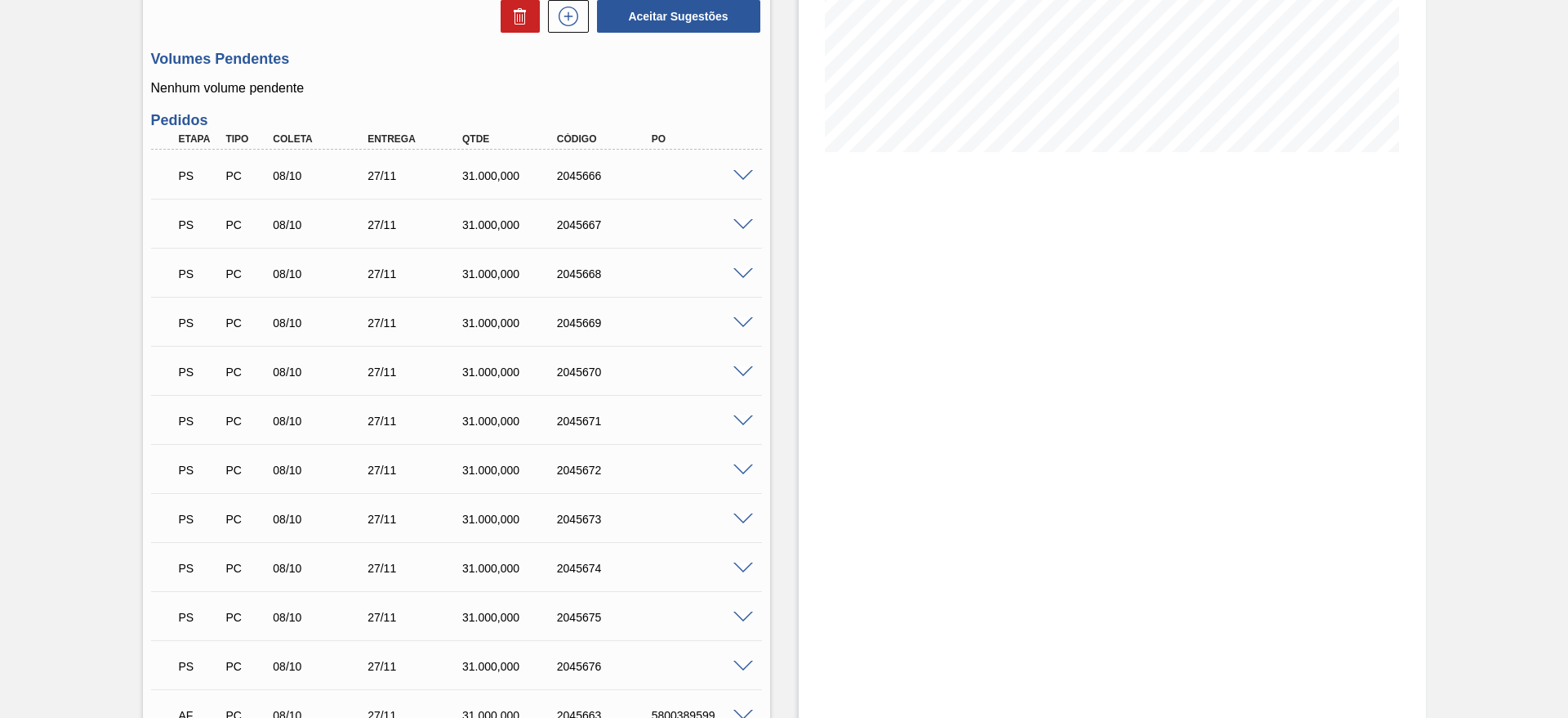
scroll to position [337, 0]
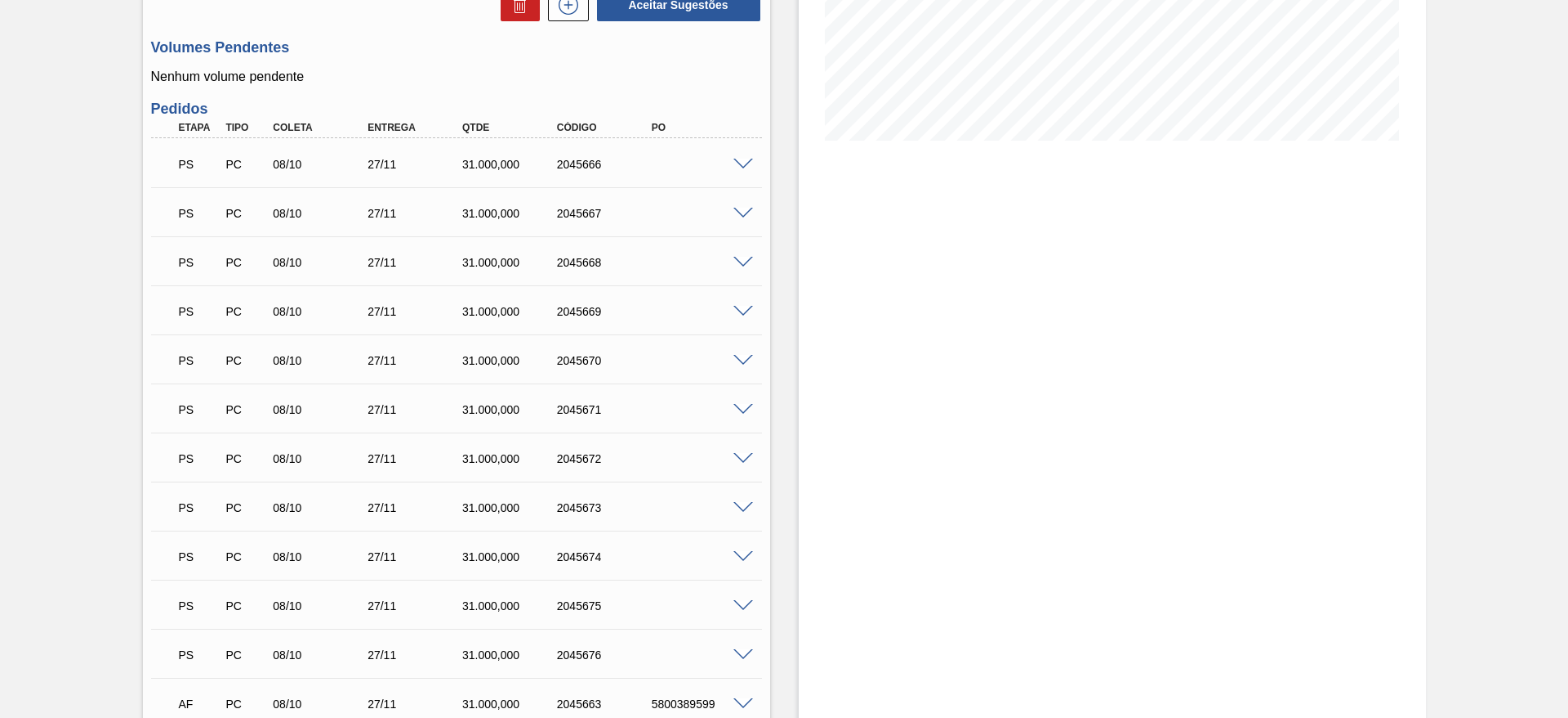
click at [743, 256] on span at bounding box center [743, 263] width 20 height 12
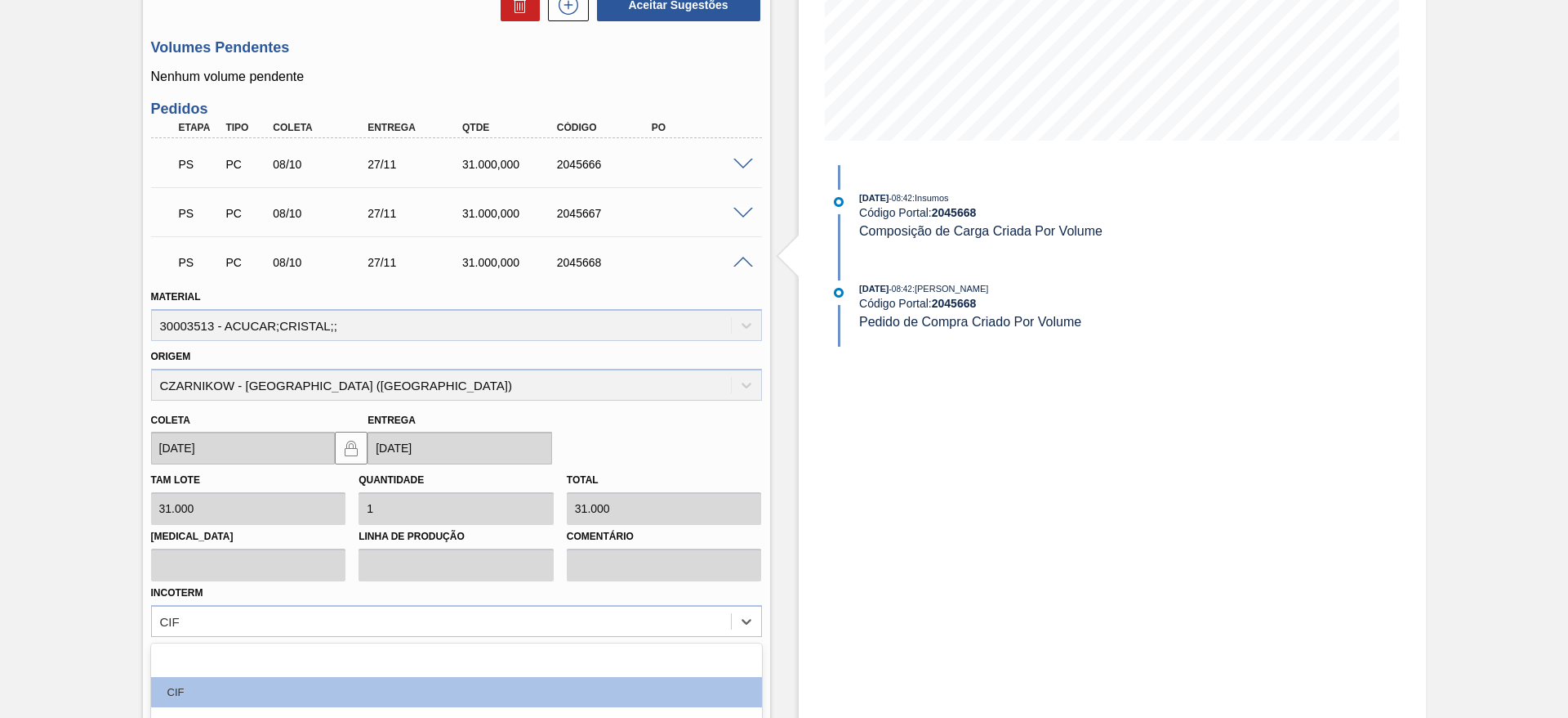
scroll to position [515, 0]
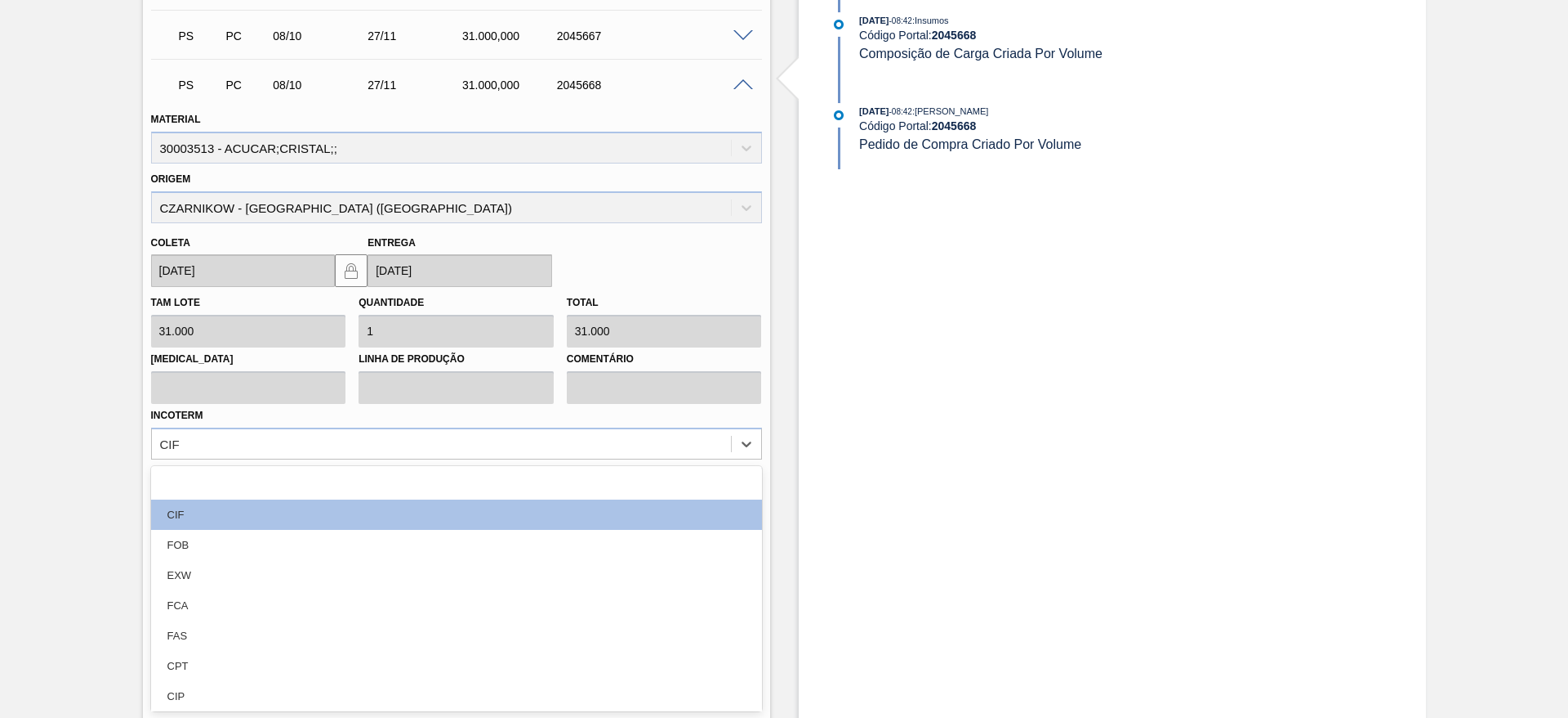
click at [639, 459] on div "option FAS focused, 6 of 12. 12 results available. Use Up and Down to choose op…" at bounding box center [456, 443] width 611 height 32
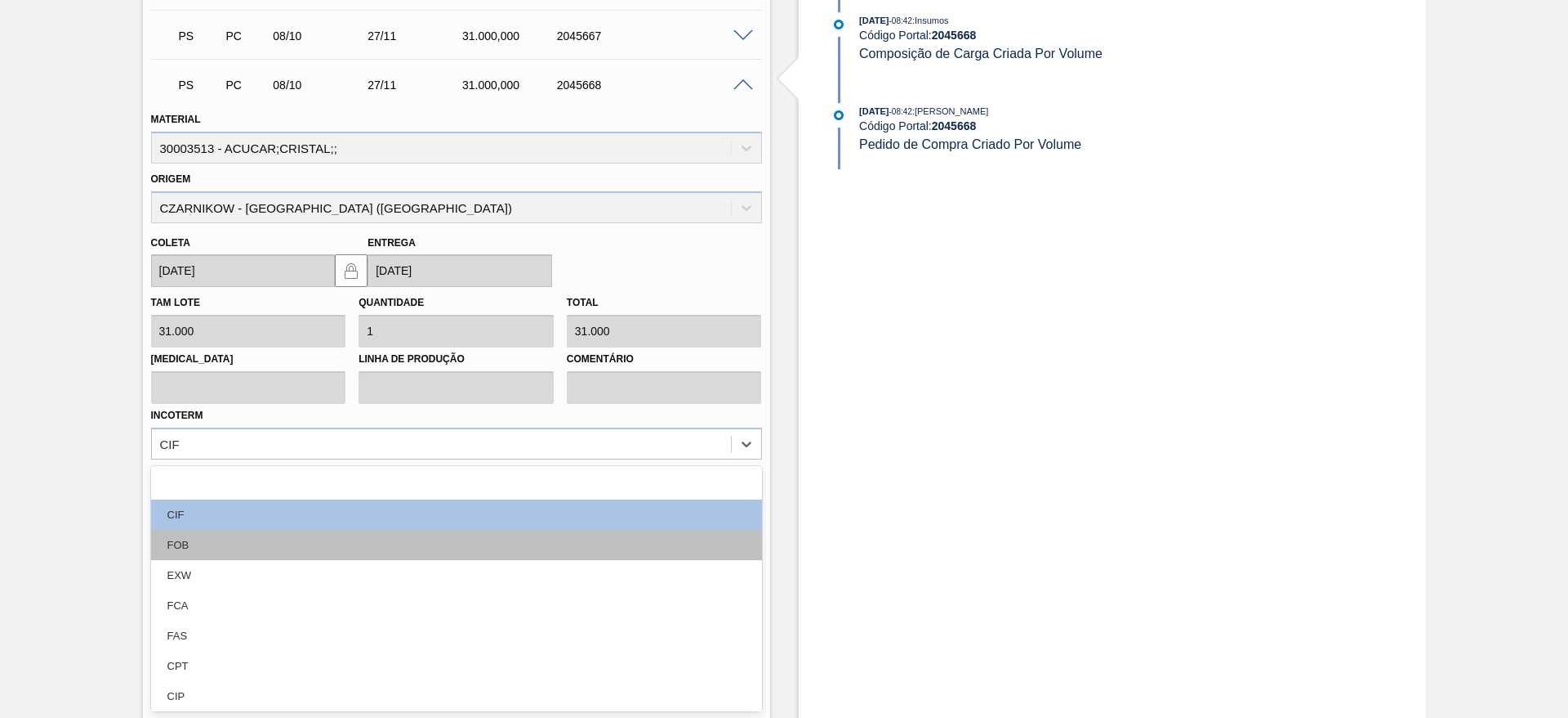
click at [655, 546] on div "FOB" at bounding box center [456, 544] width 611 height 30
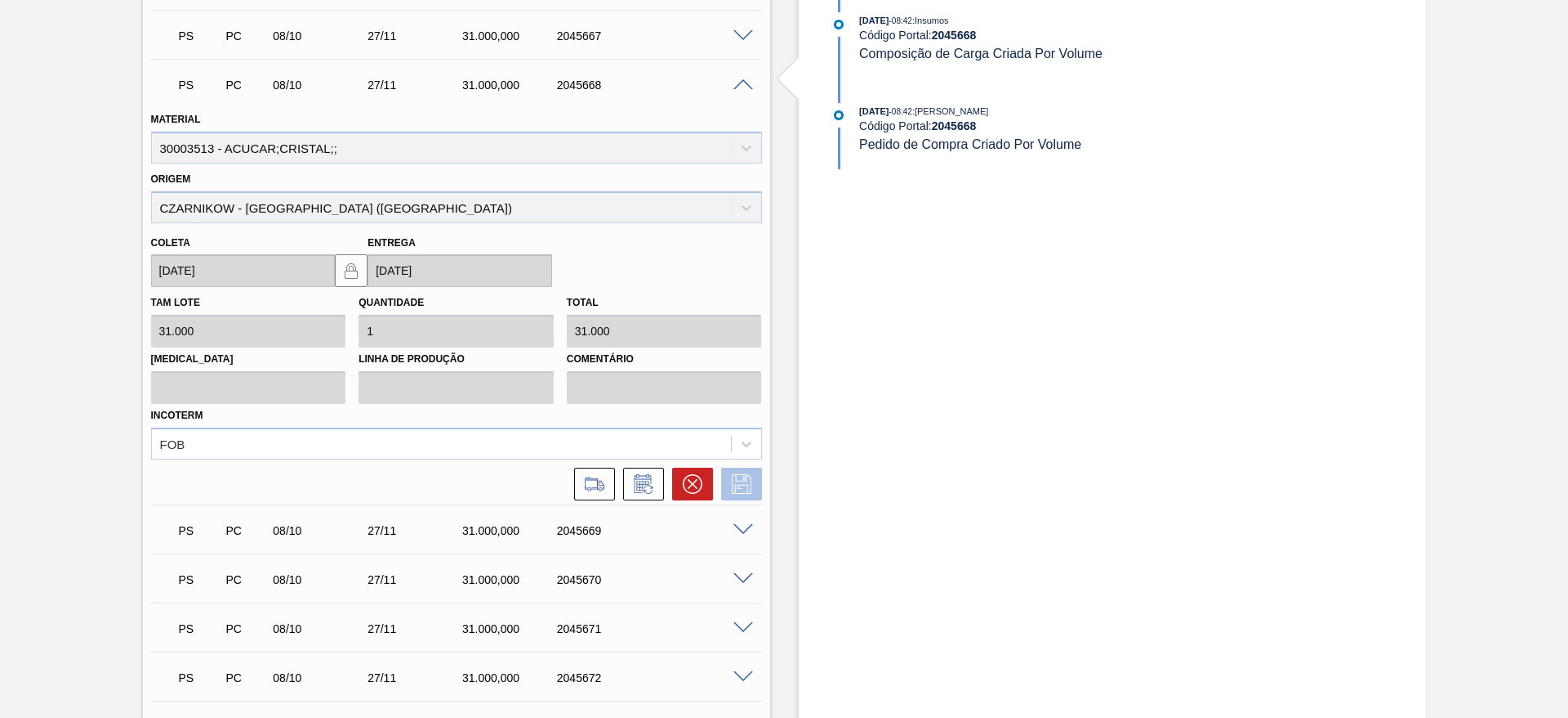
click at [745, 477] on icon at bounding box center [742, 483] width 26 height 20
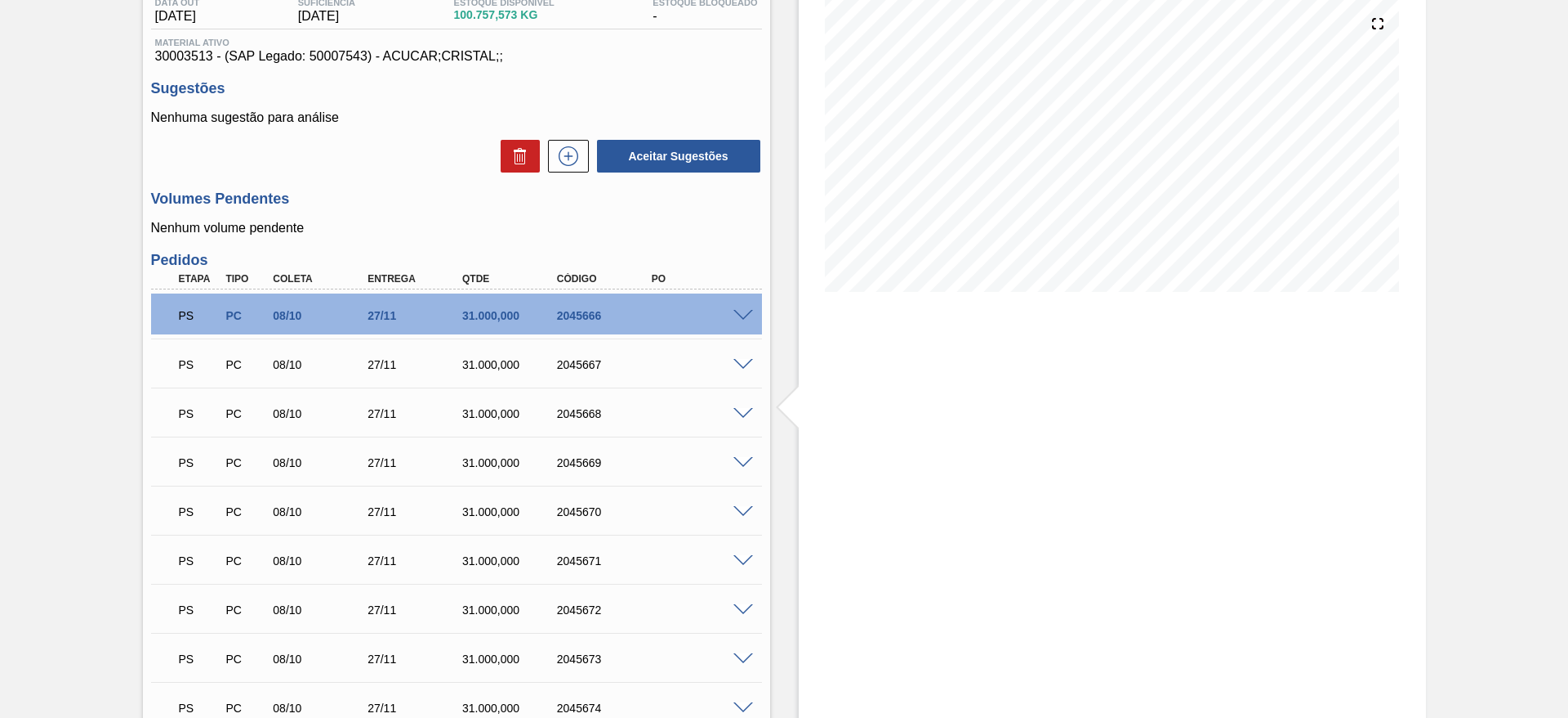
scroll to position [150, 0]
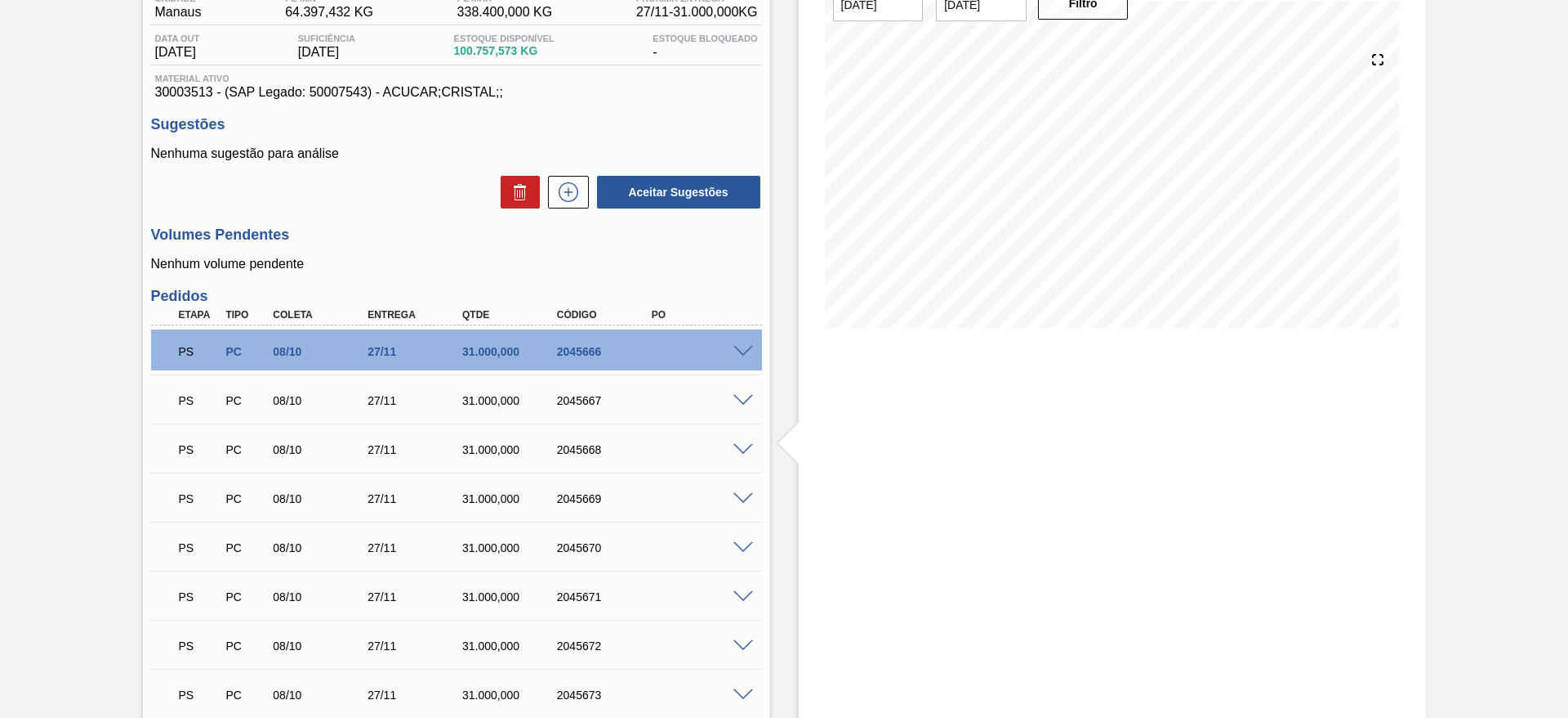
click at [748, 444] on span at bounding box center [743, 450] width 20 height 12
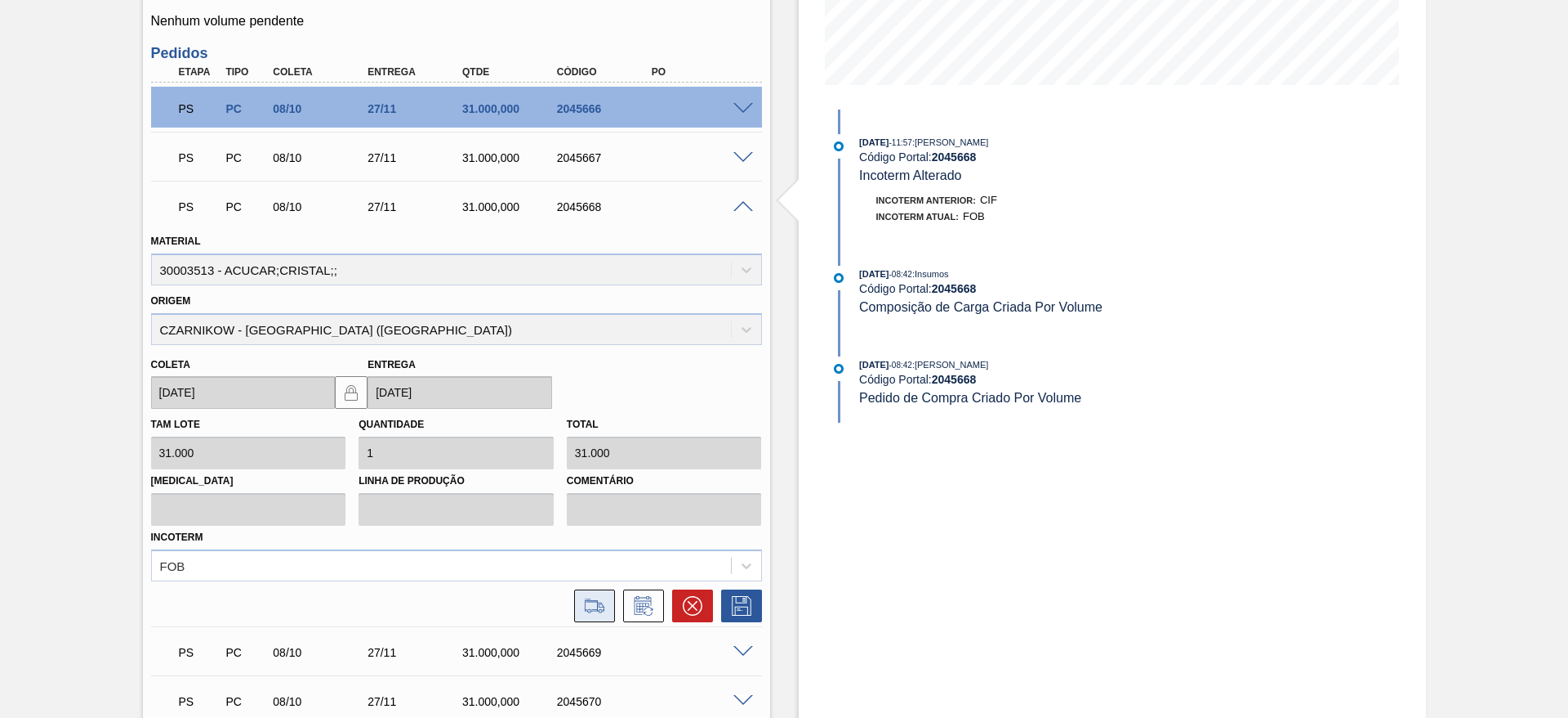
click at [608, 605] on button at bounding box center [594, 606] width 41 height 33
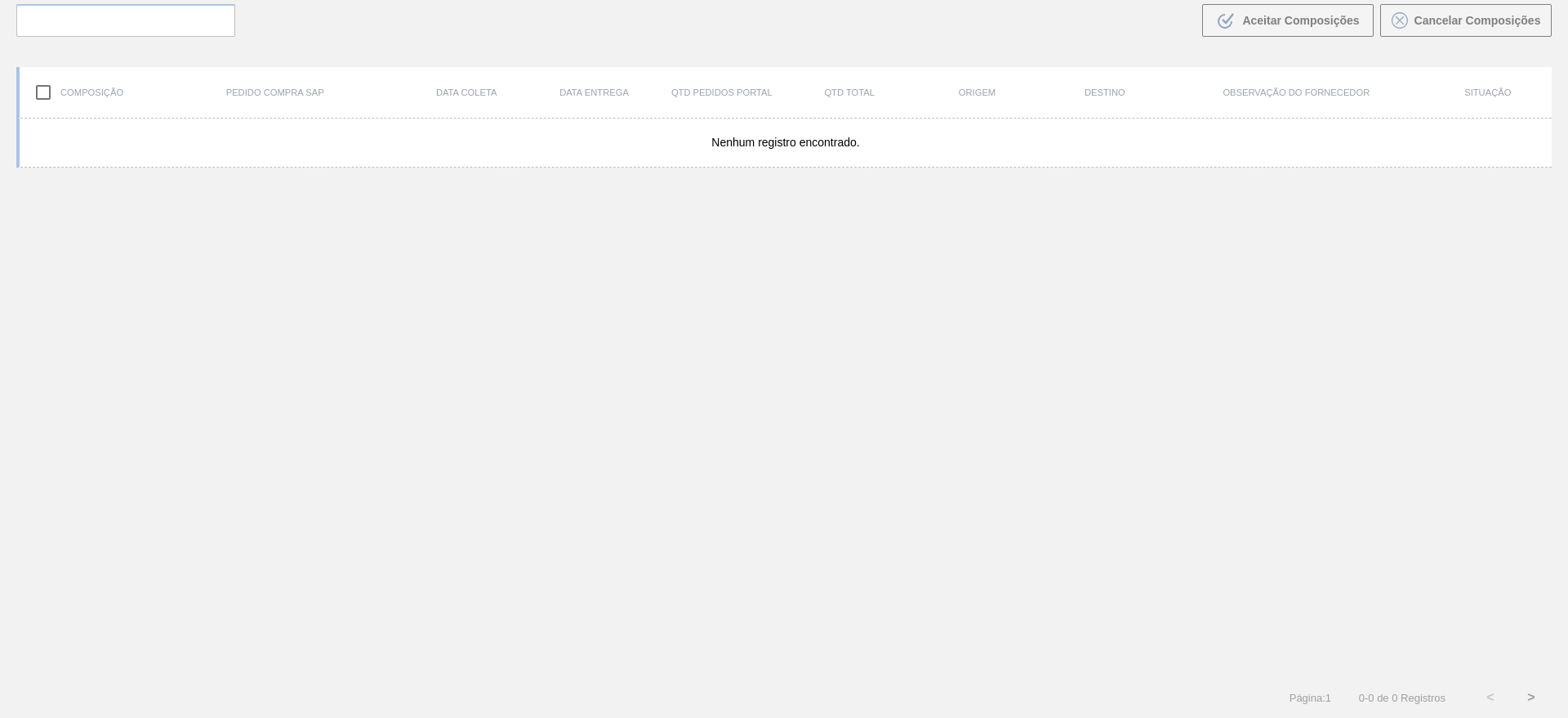
scroll to position [117, 0]
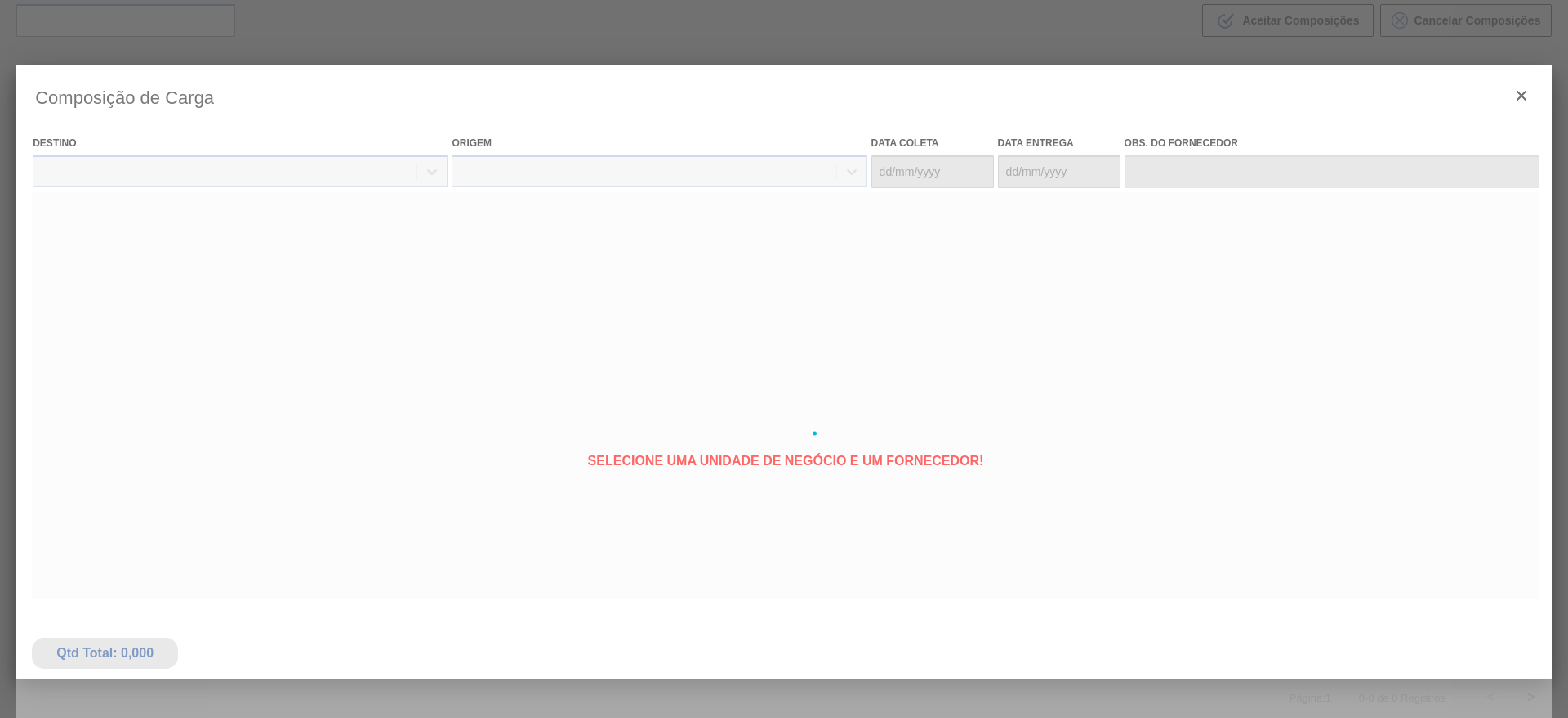
type coleta "[DATE]"
type Entrega "[DATE]"
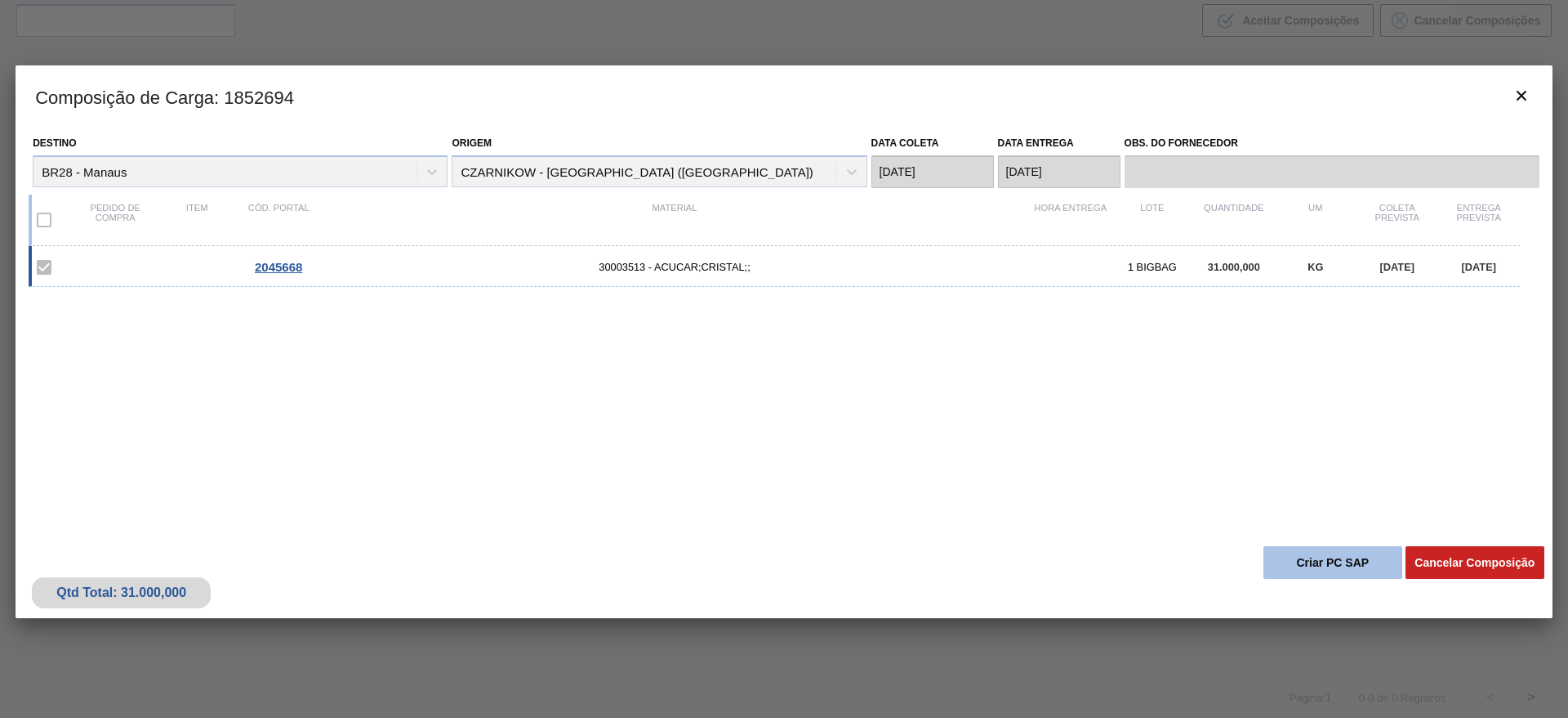
click at [1335, 567] on button "Criar PC SAP" at bounding box center [1333, 562] width 139 height 33
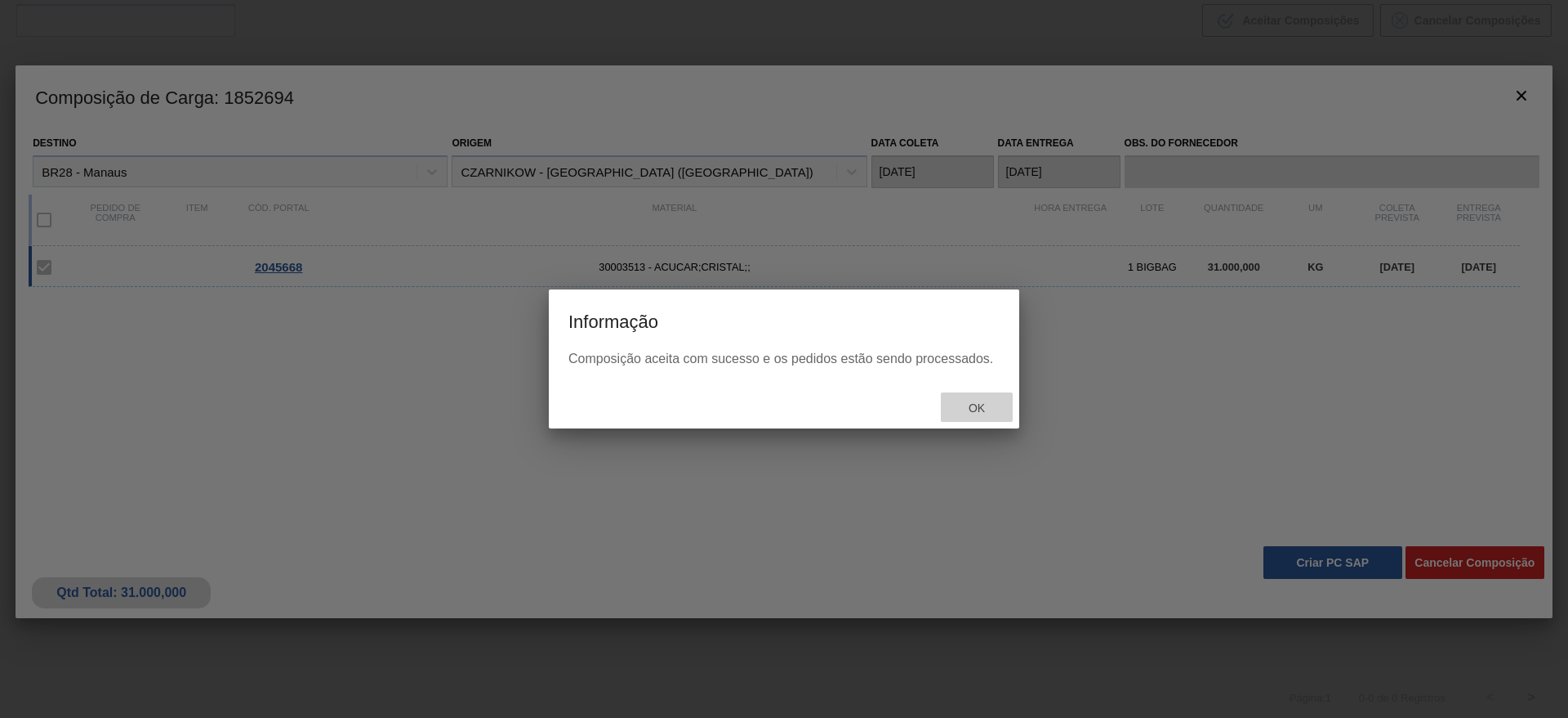
click at [977, 410] on span "Ok" at bounding box center [976, 408] width 43 height 13
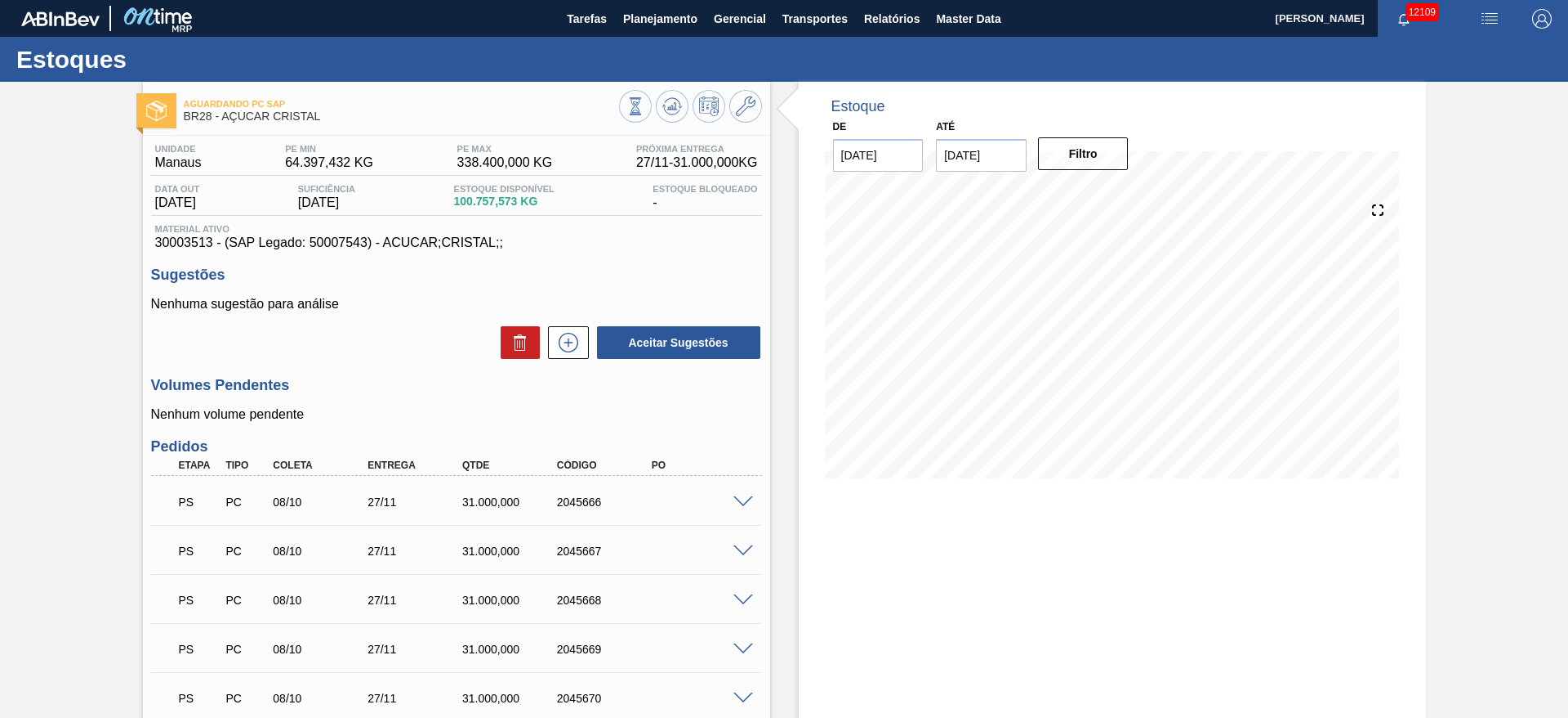
click at [740, 498] on span at bounding box center [743, 502] width 20 height 12
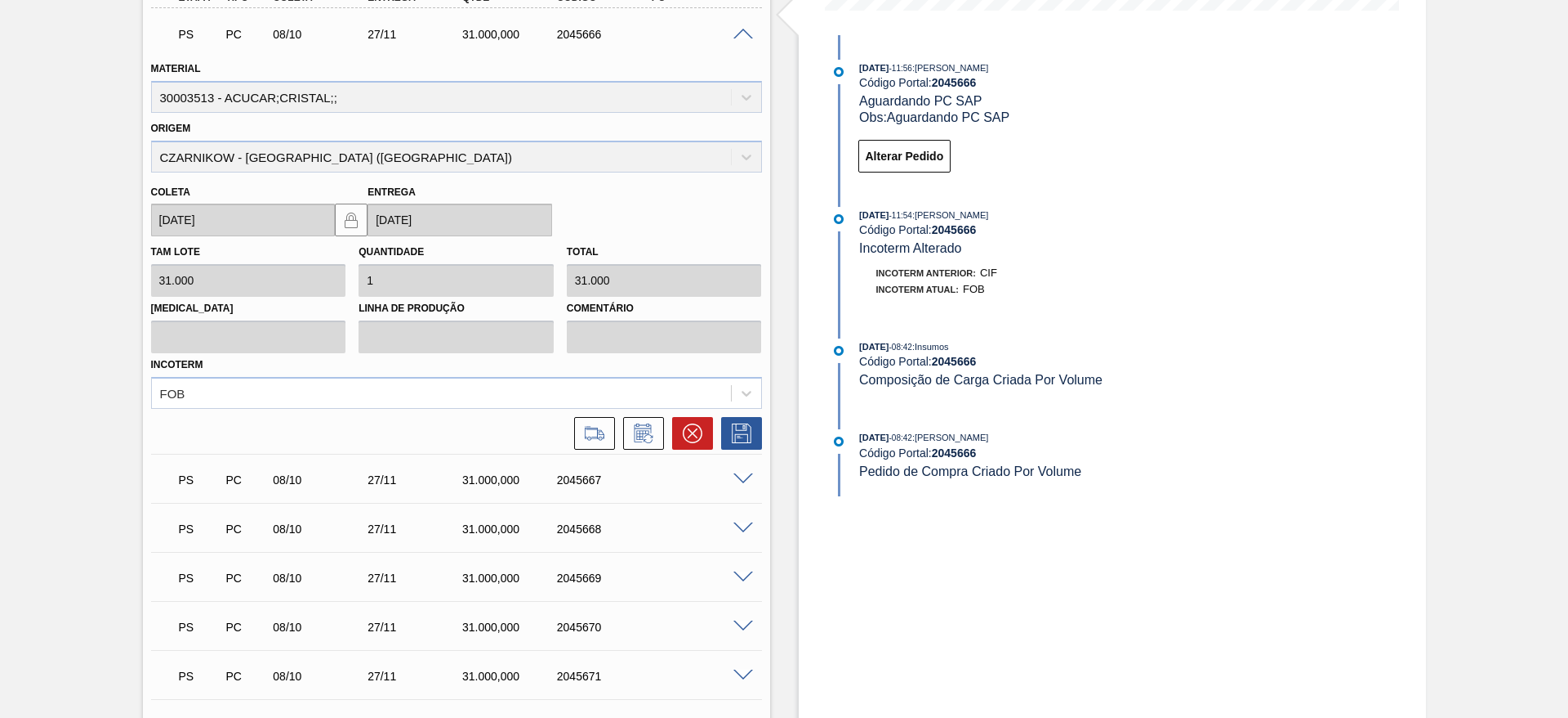
scroll to position [469, 0]
click at [596, 431] on icon at bounding box center [594, 432] width 26 height 20
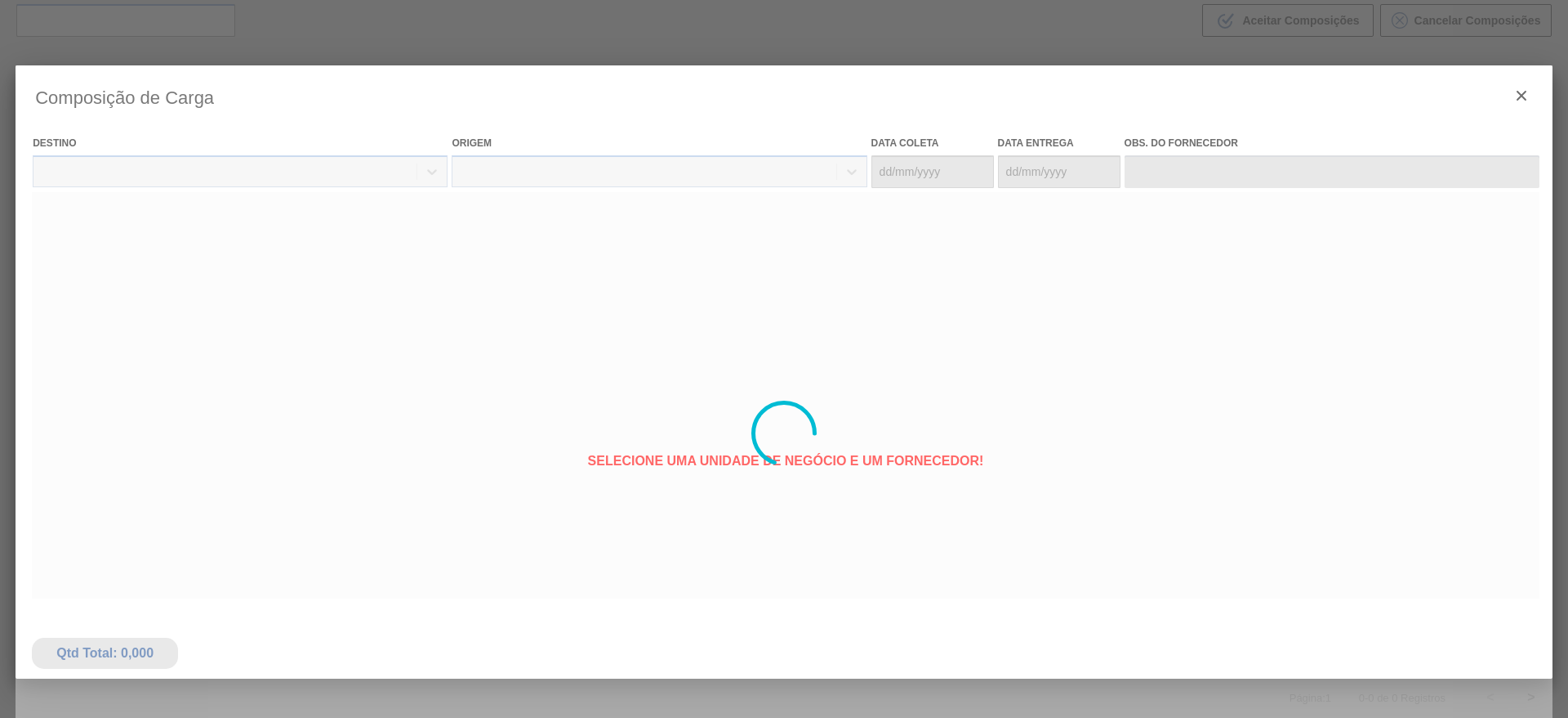
type coleta "[DATE]"
type Entrega "[DATE]"
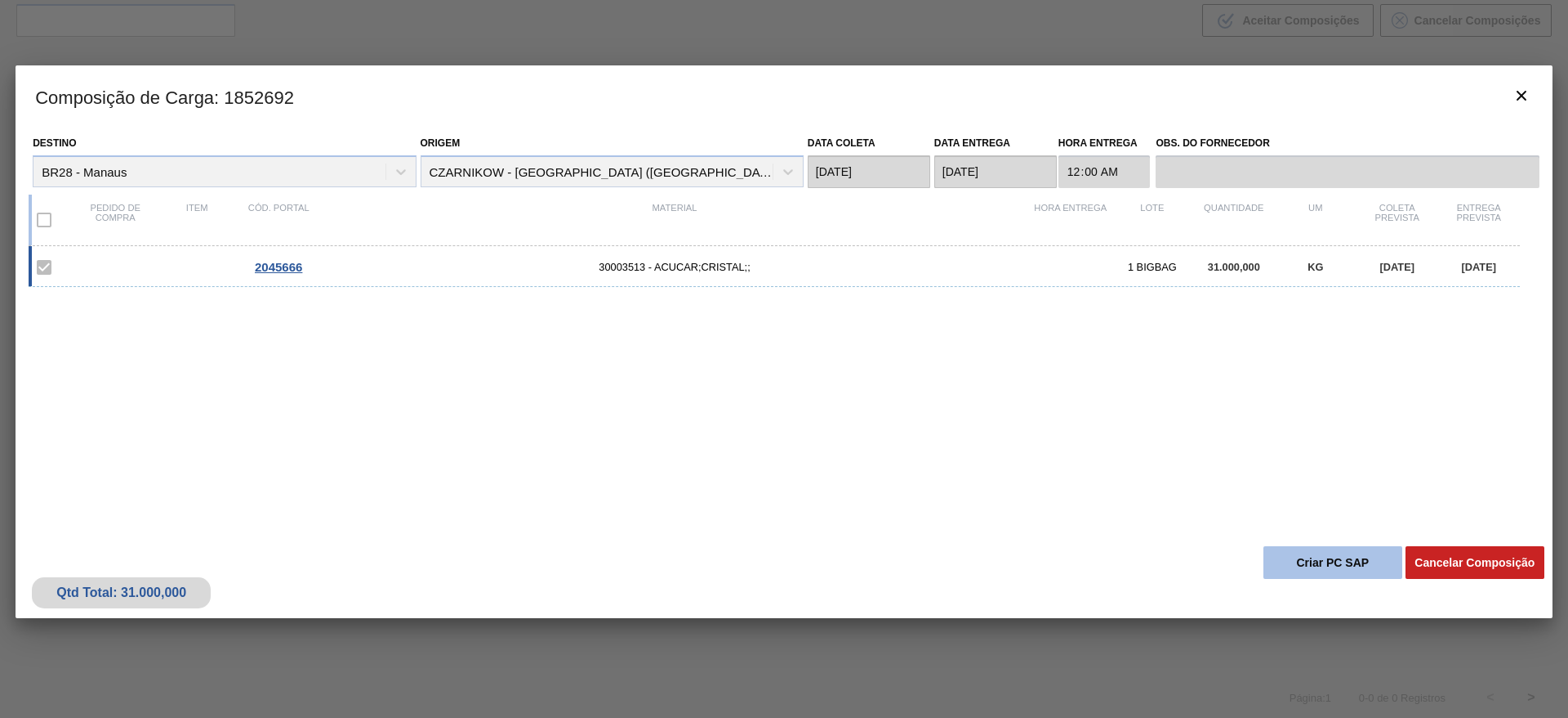
click at [1331, 565] on button "Criar PC SAP" at bounding box center [1333, 562] width 139 height 33
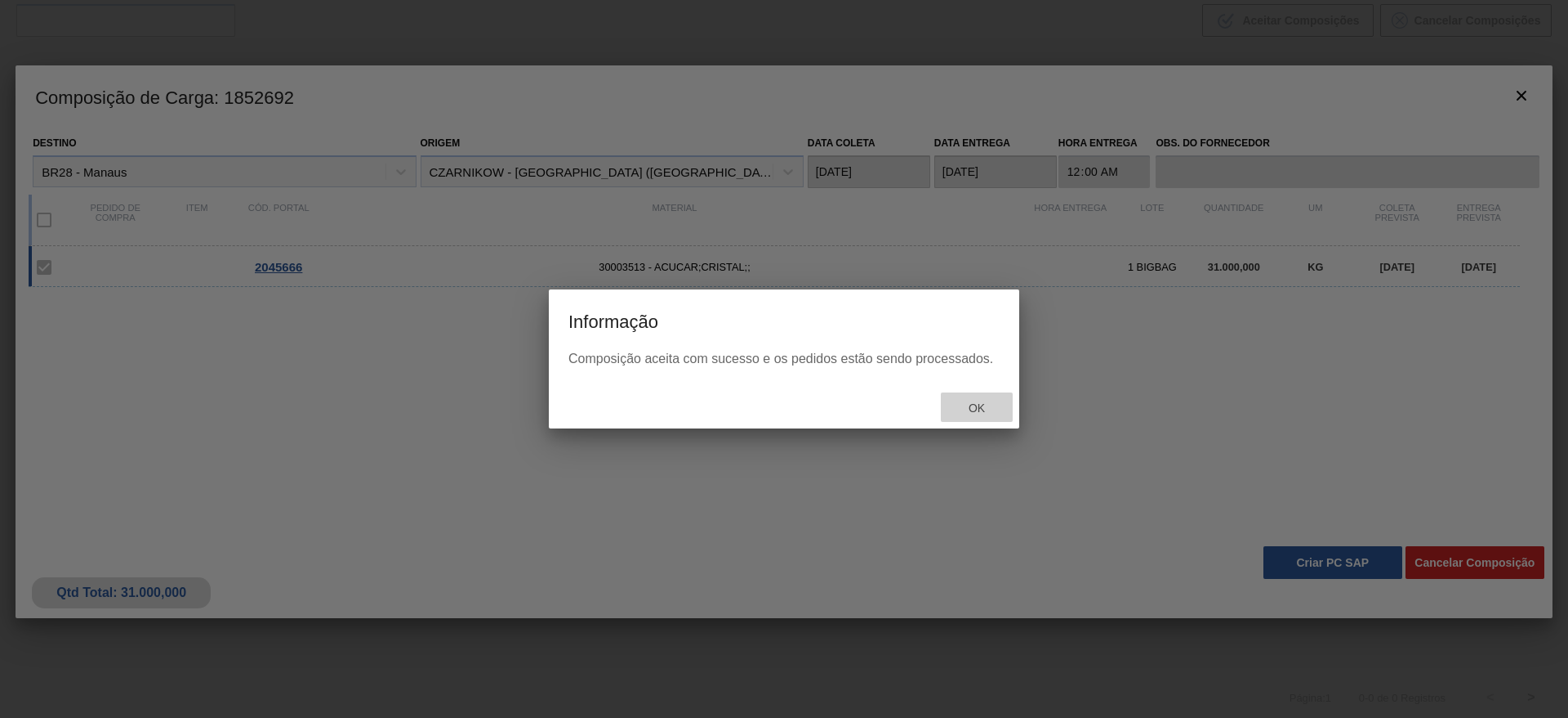
click at [971, 393] on div "Ok" at bounding box center [976, 407] width 72 height 30
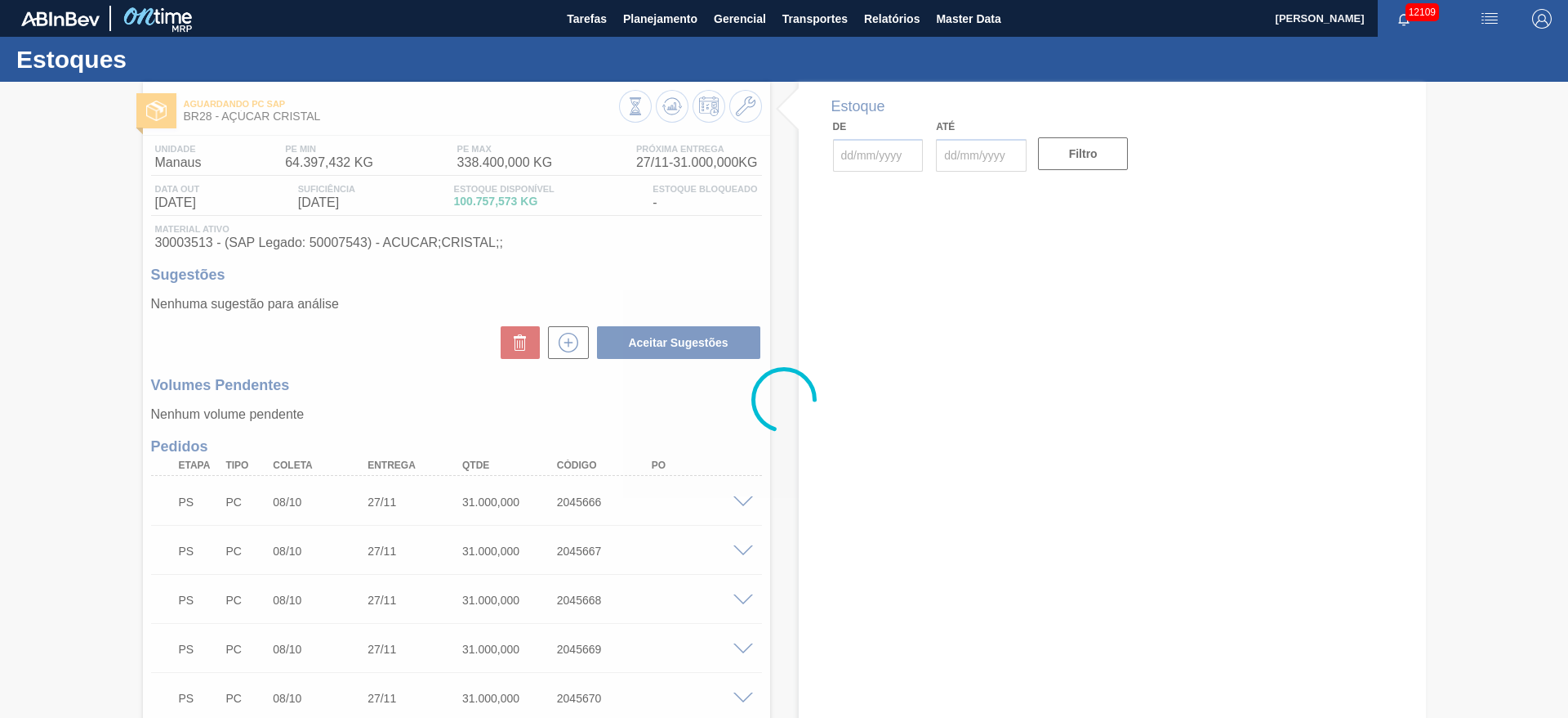
type input "[DATE]"
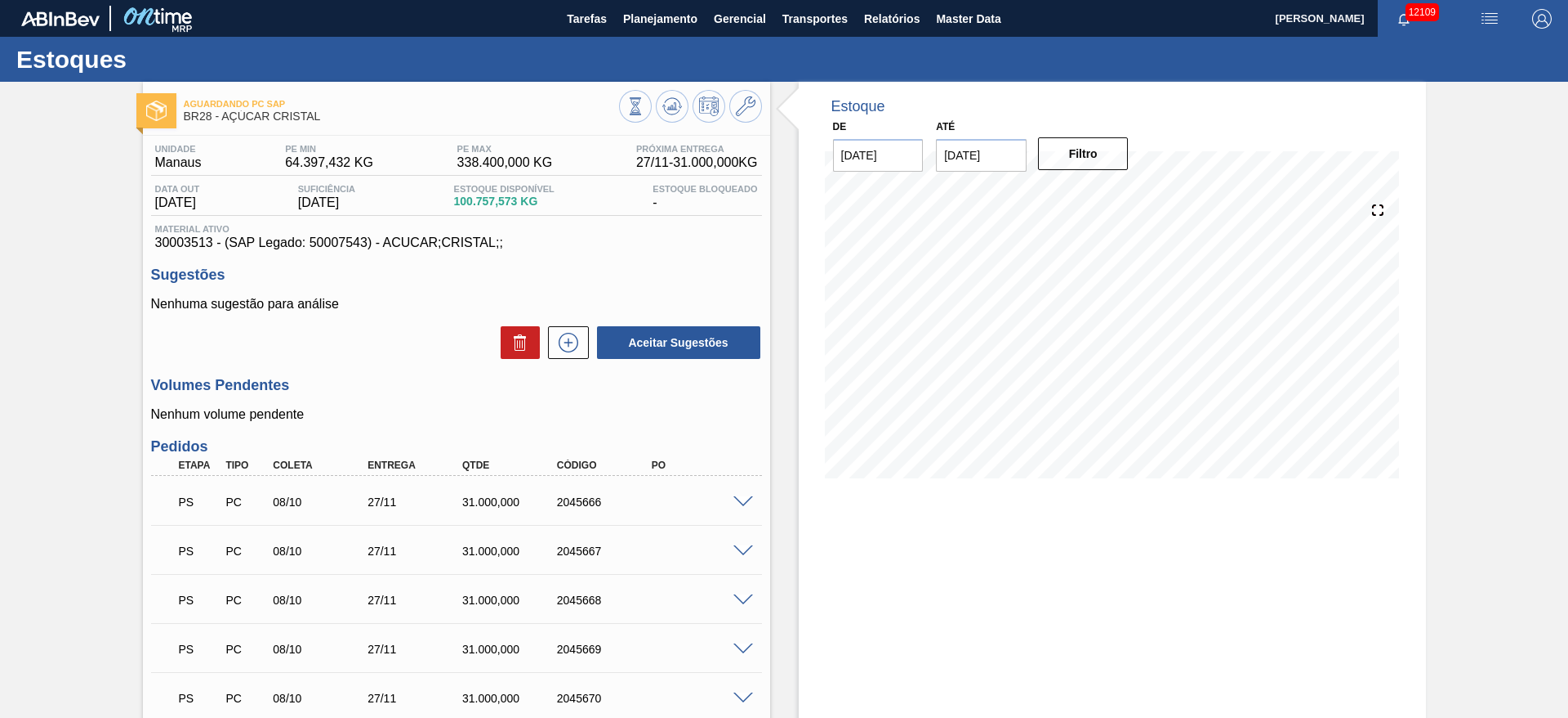
click at [739, 548] on span at bounding box center [743, 551] width 20 height 12
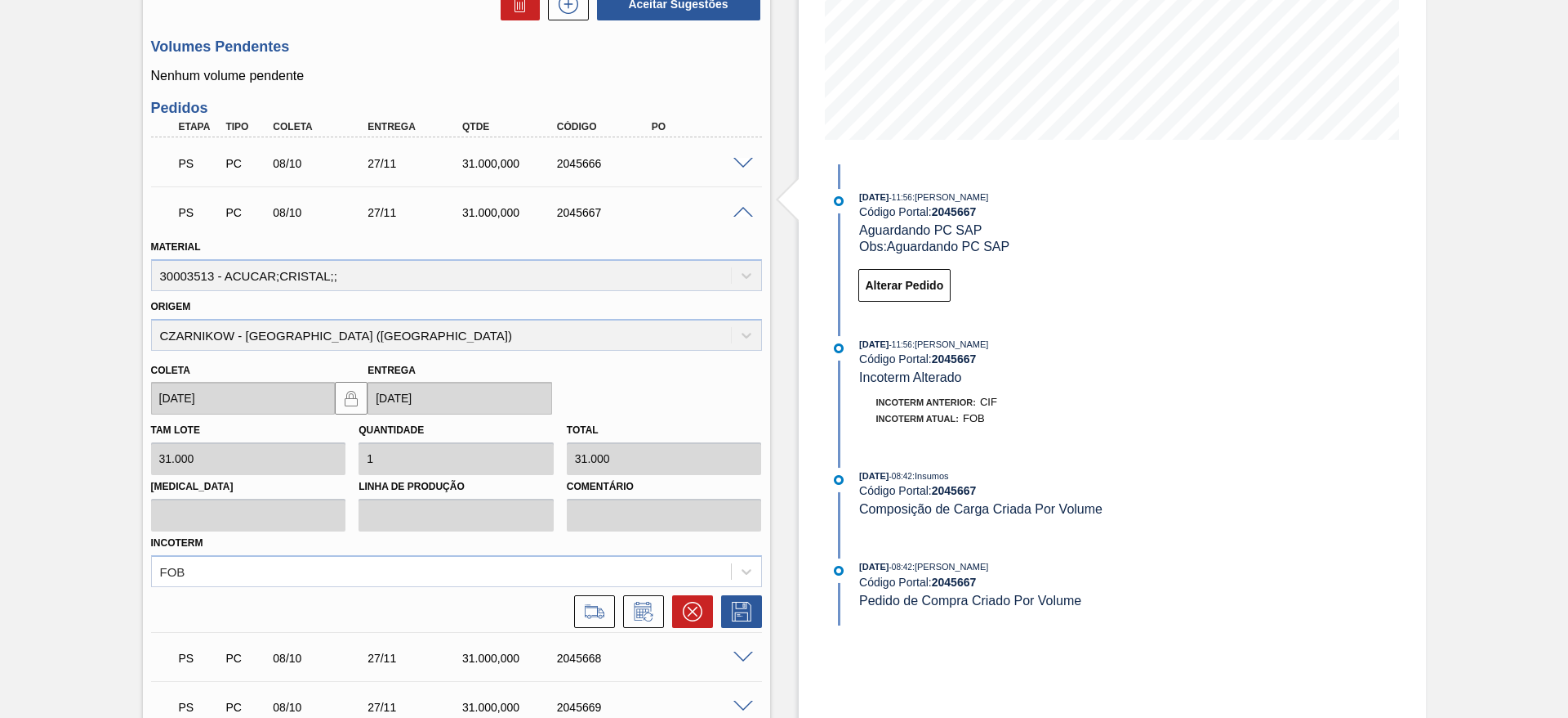
scroll to position [341, 0]
click at [612, 614] on button at bounding box center [594, 609] width 41 height 33
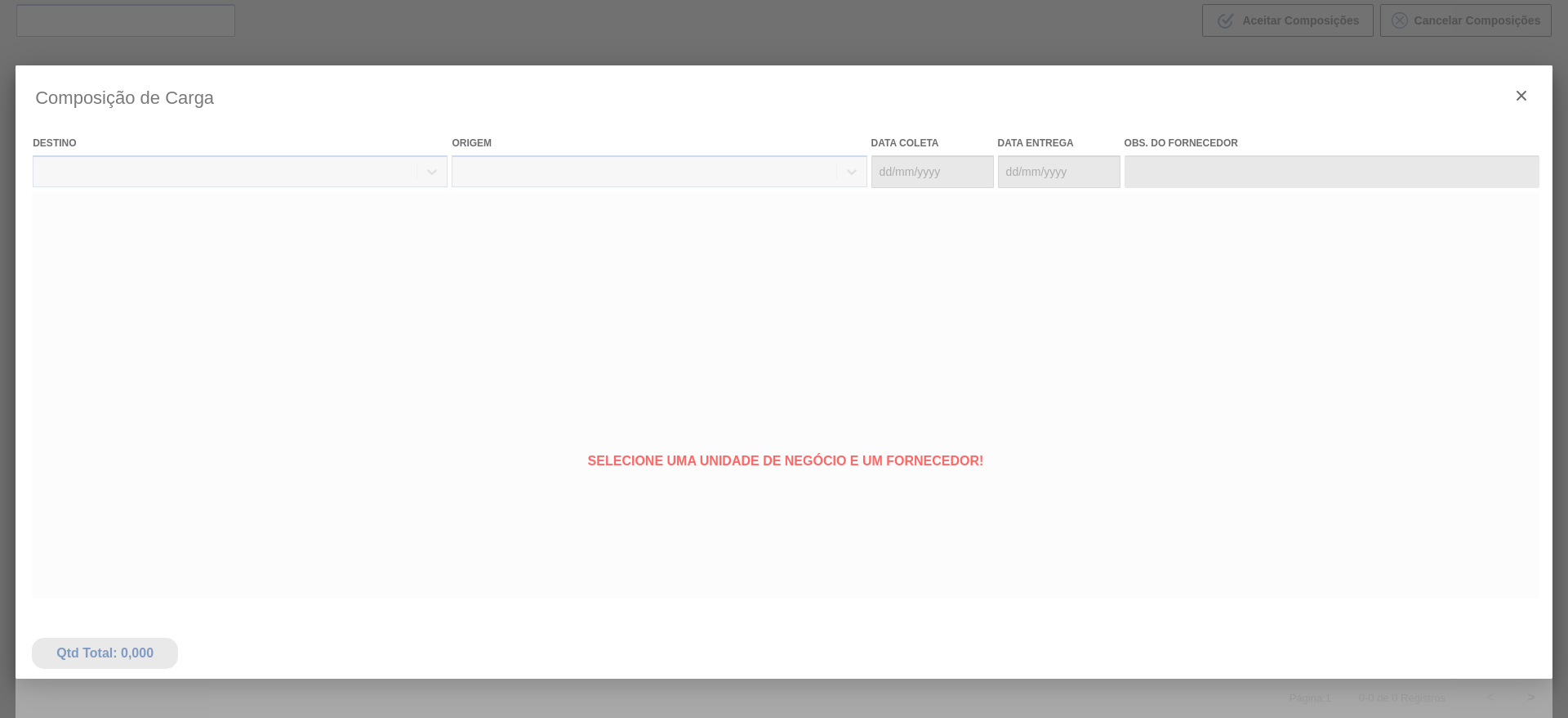
type coleta "[DATE]"
type Entrega "[DATE]"
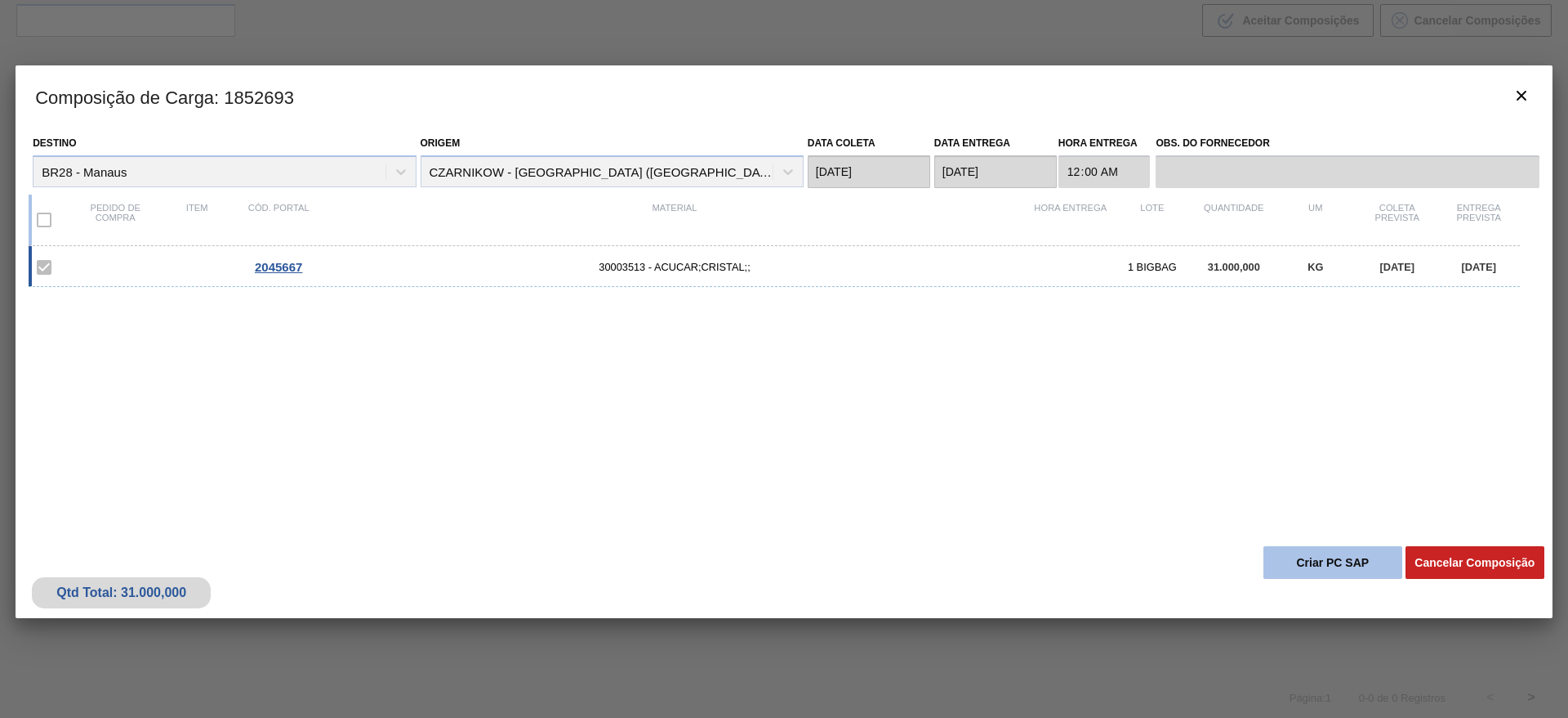
click at [1320, 561] on button "Criar PC SAP" at bounding box center [1333, 562] width 139 height 33
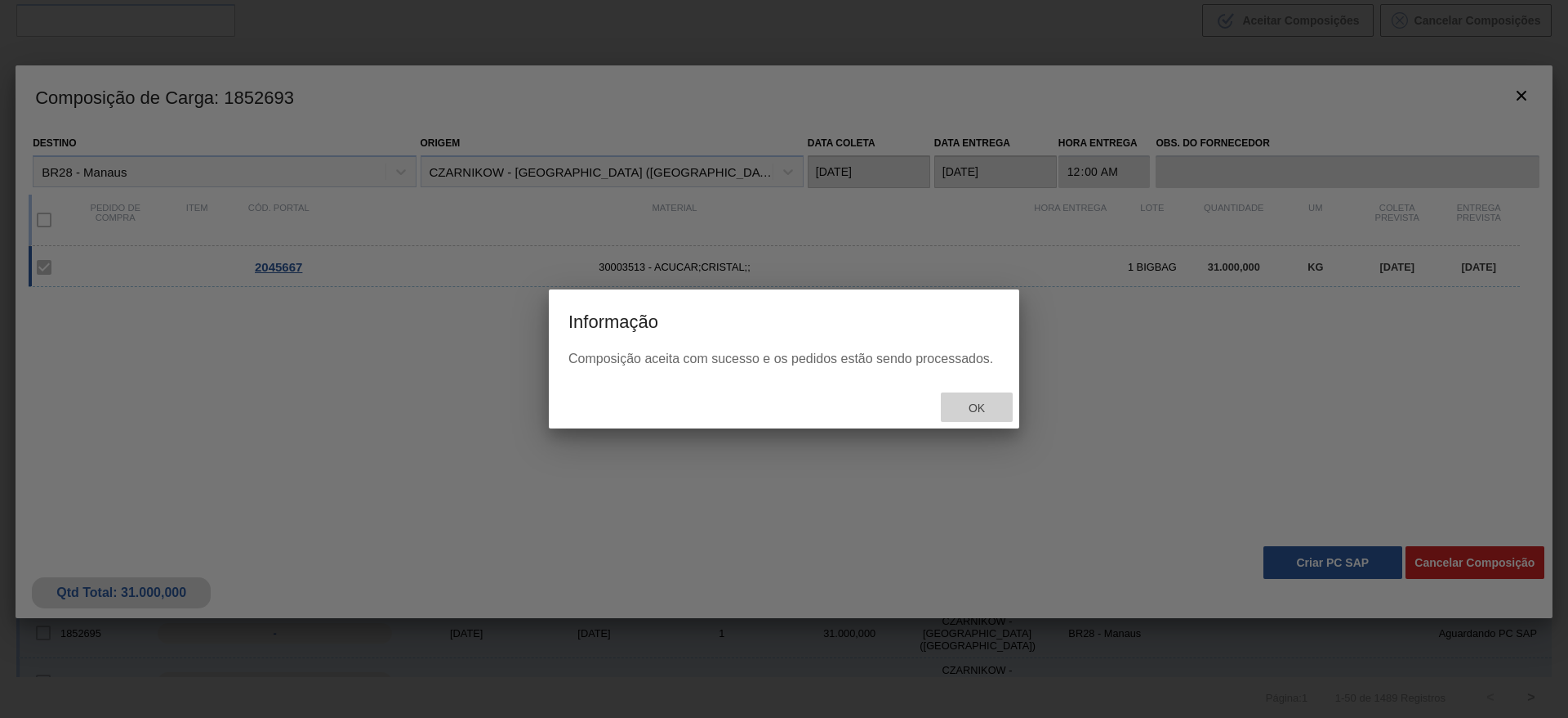
click at [990, 416] on div "Ok" at bounding box center [976, 407] width 72 height 30
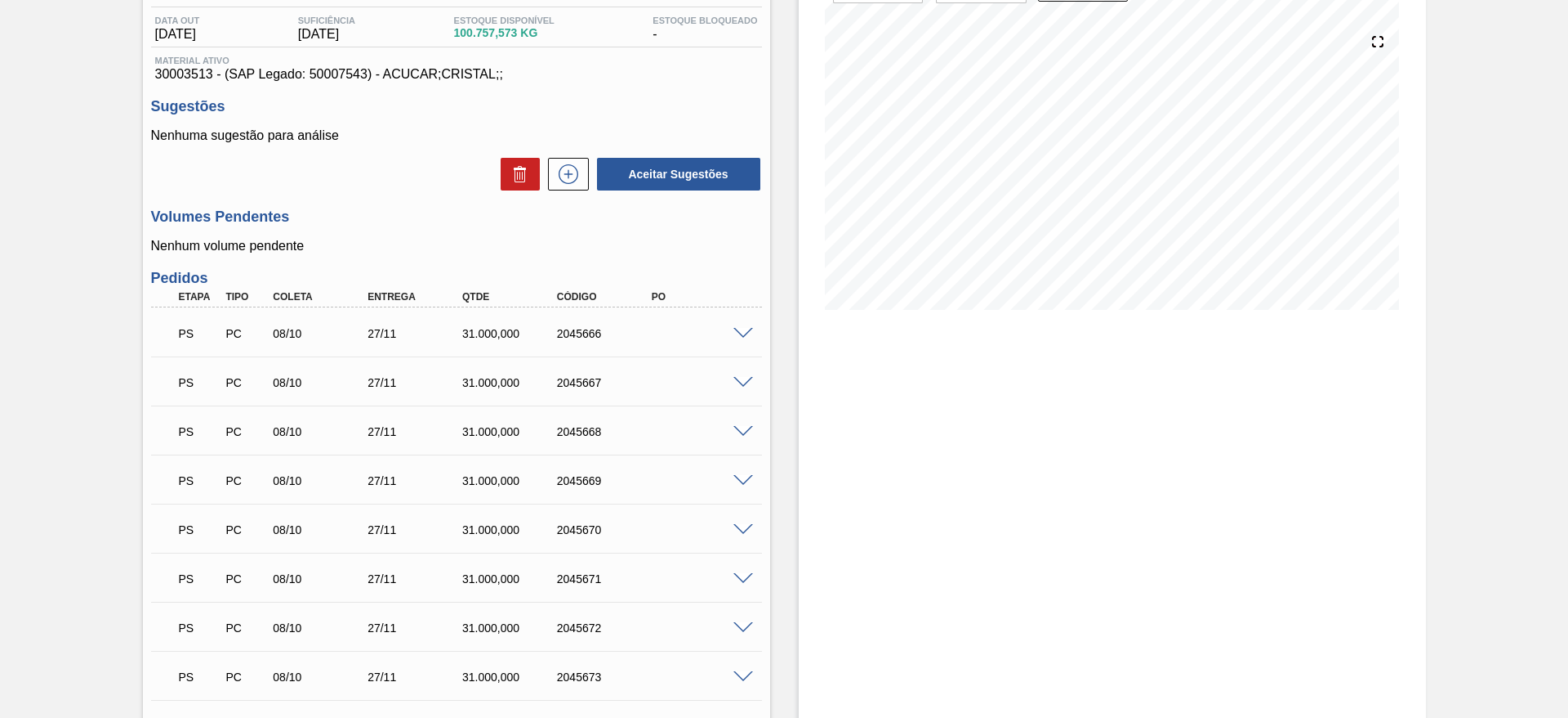
scroll to position [167, 0]
click at [741, 479] on span at bounding box center [743, 482] width 20 height 12
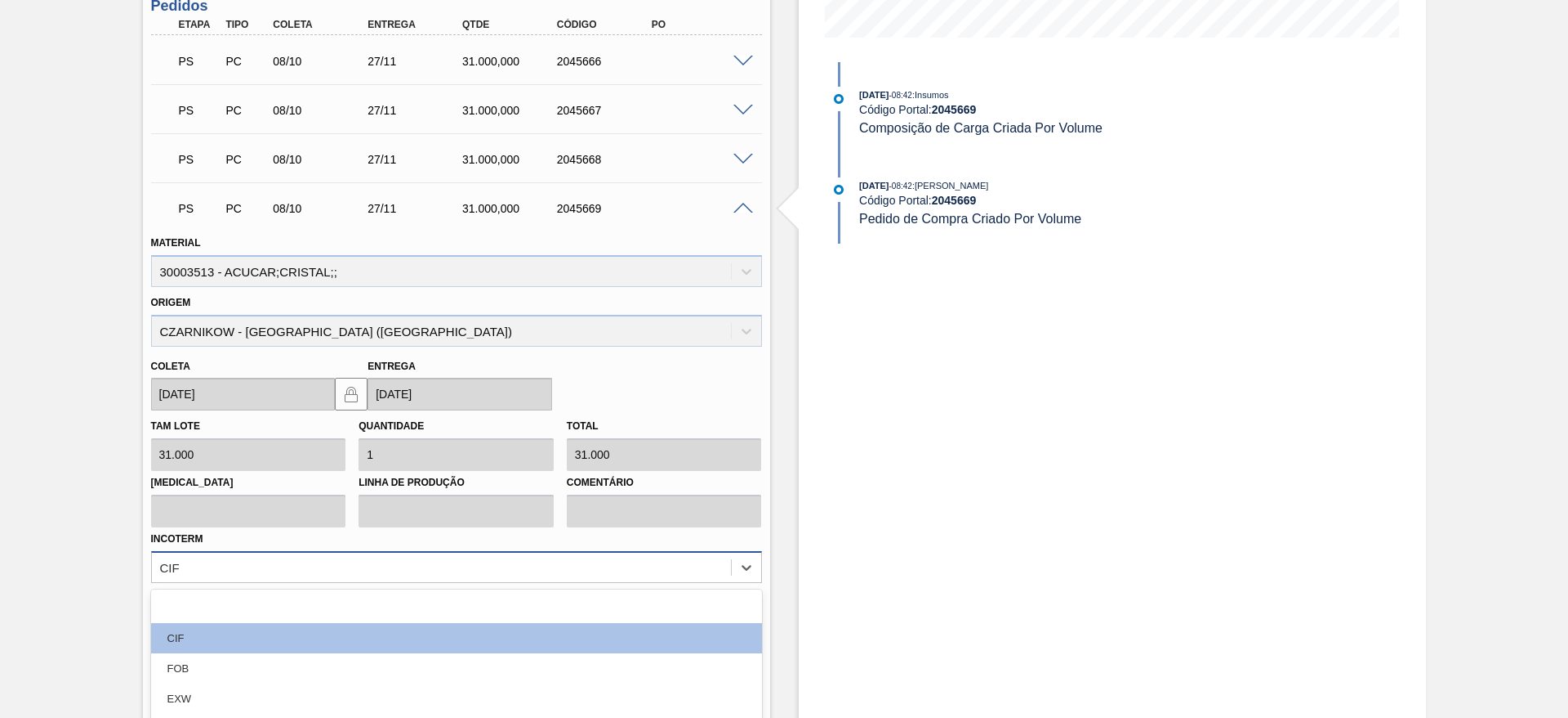
scroll to position [564, 0]
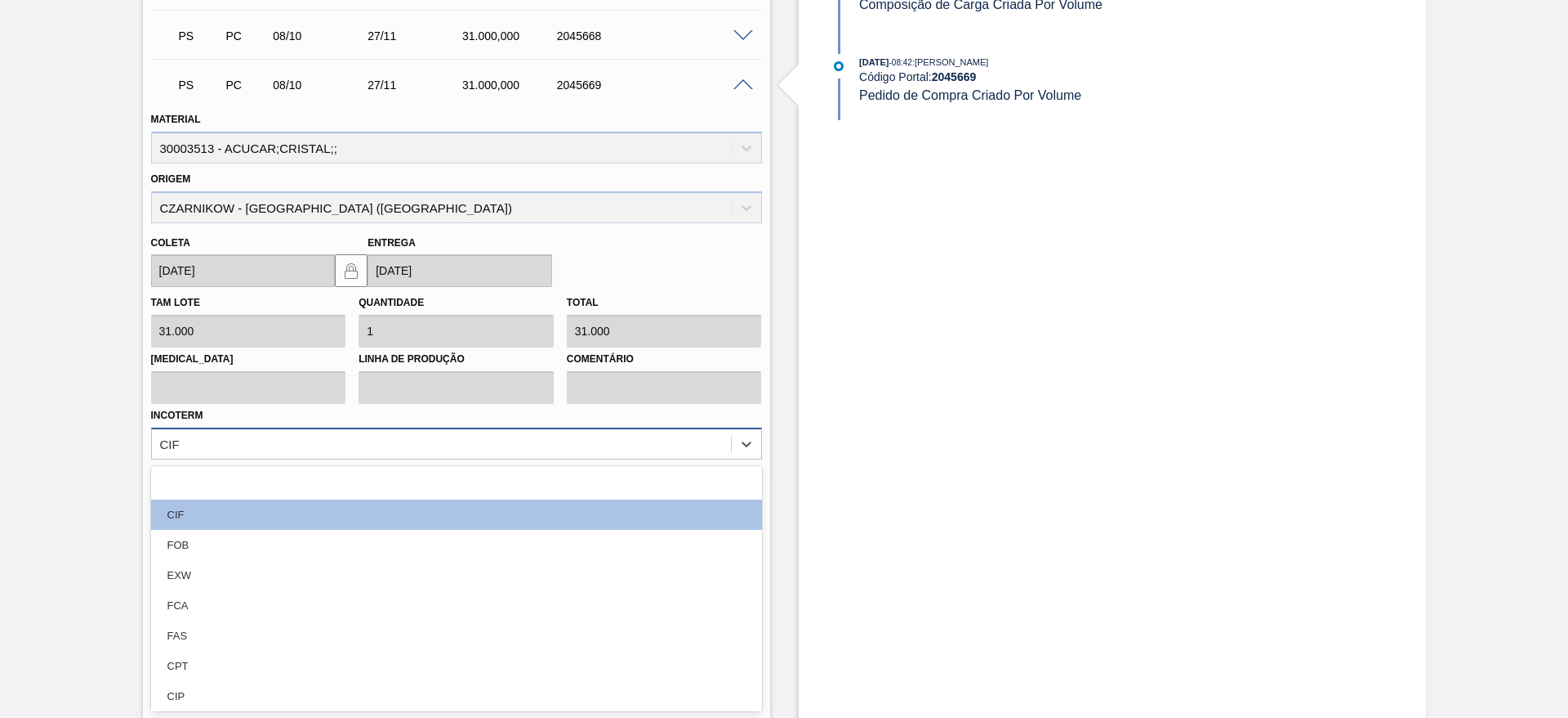
click at [610, 459] on div "option focused, 1 of 12. 12 results available. Use Up and Down to choose option…" at bounding box center [456, 443] width 611 height 32
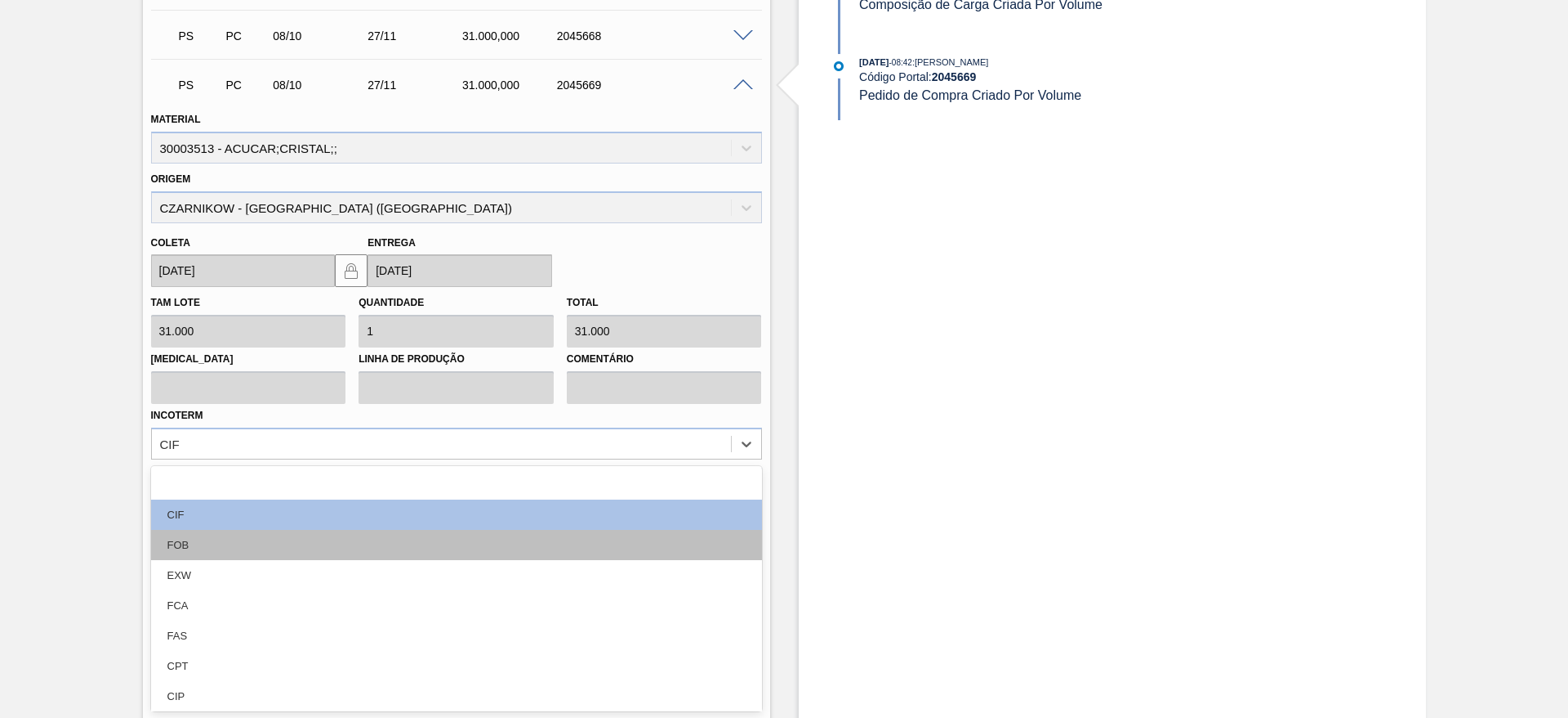
click at [592, 536] on div "FOB" at bounding box center [456, 544] width 611 height 30
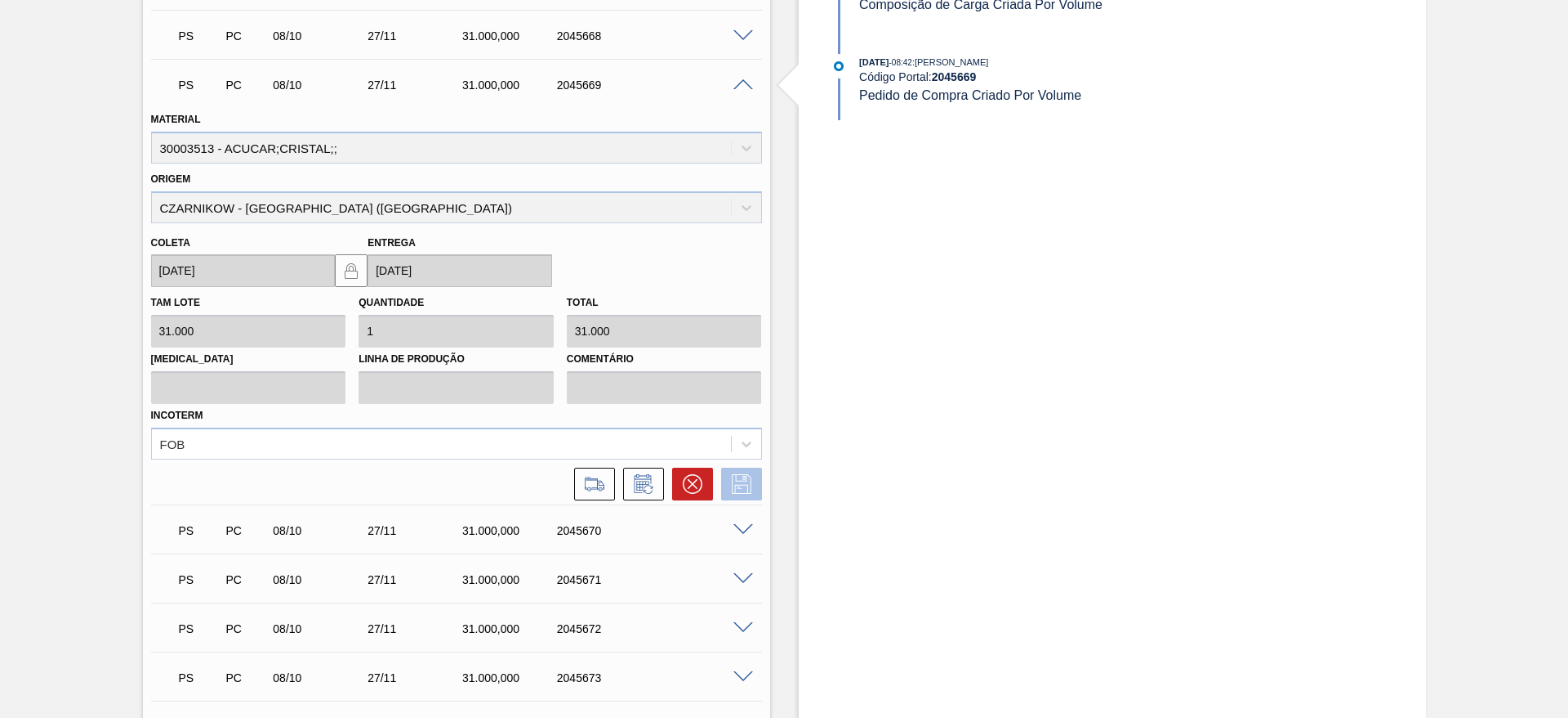
click at [741, 475] on icon at bounding box center [742, 483] width 26 height 20
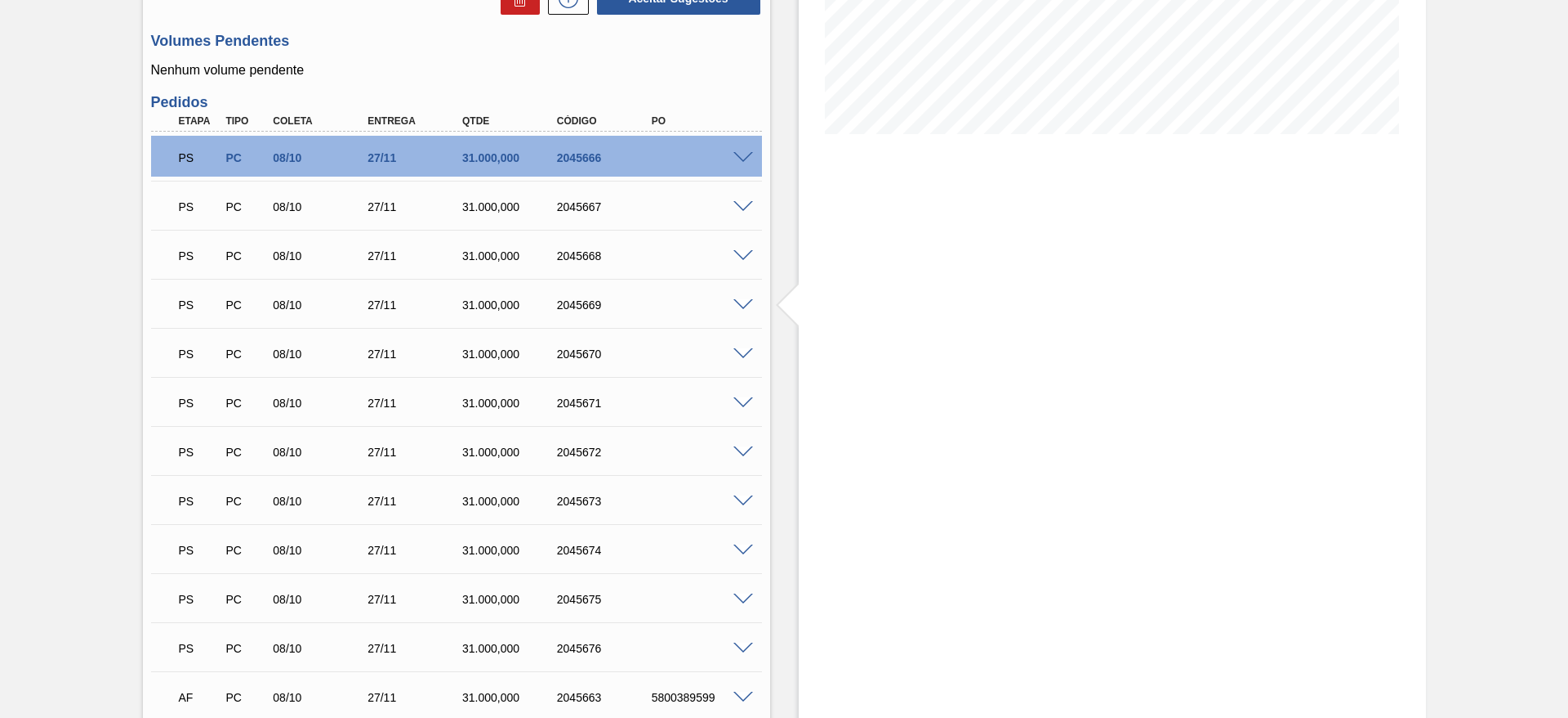
scroll to position [343, 0]
click at [738, 308] on span at bounding box center [743, 306] width 20 height 12
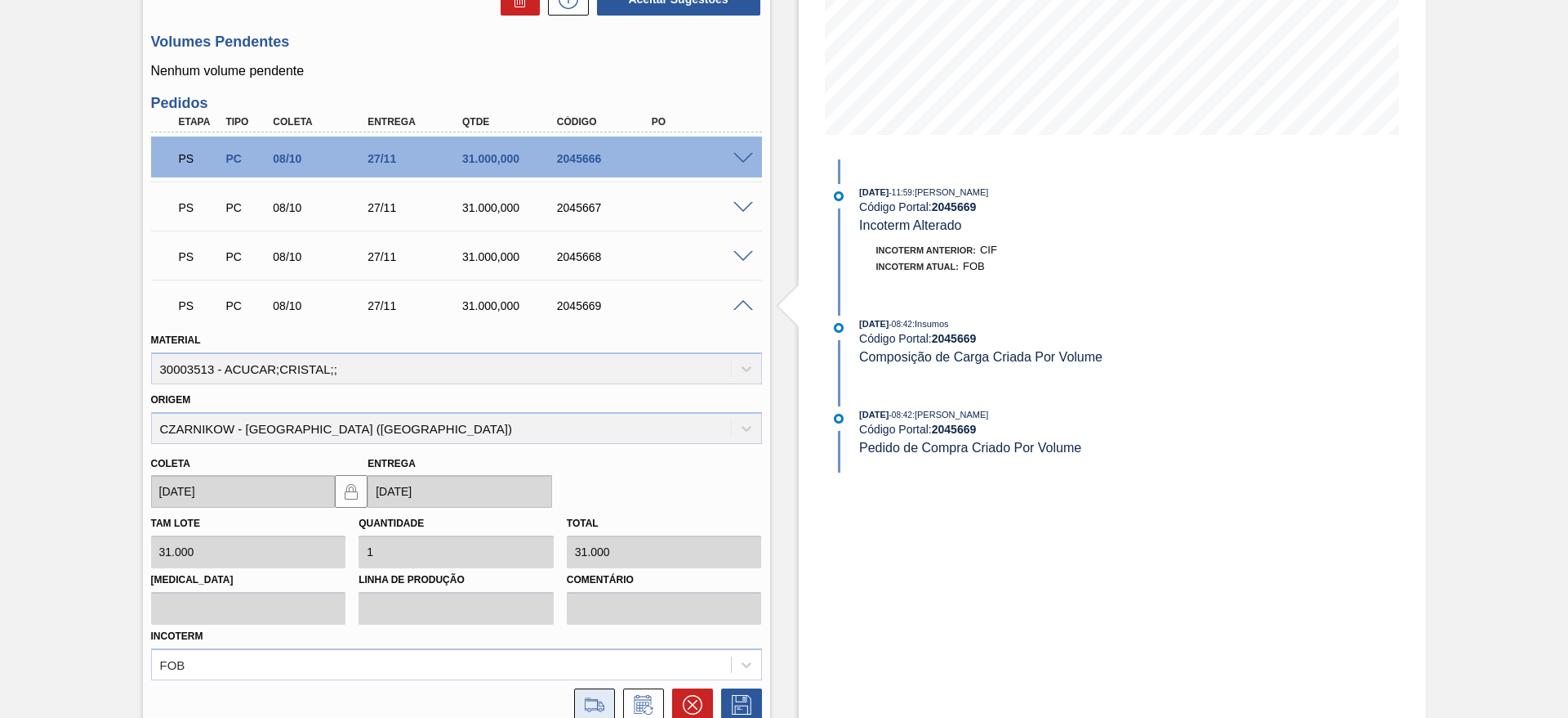
click at [603, 707] on icon at bounding box center [594, 704] width 26 height 20
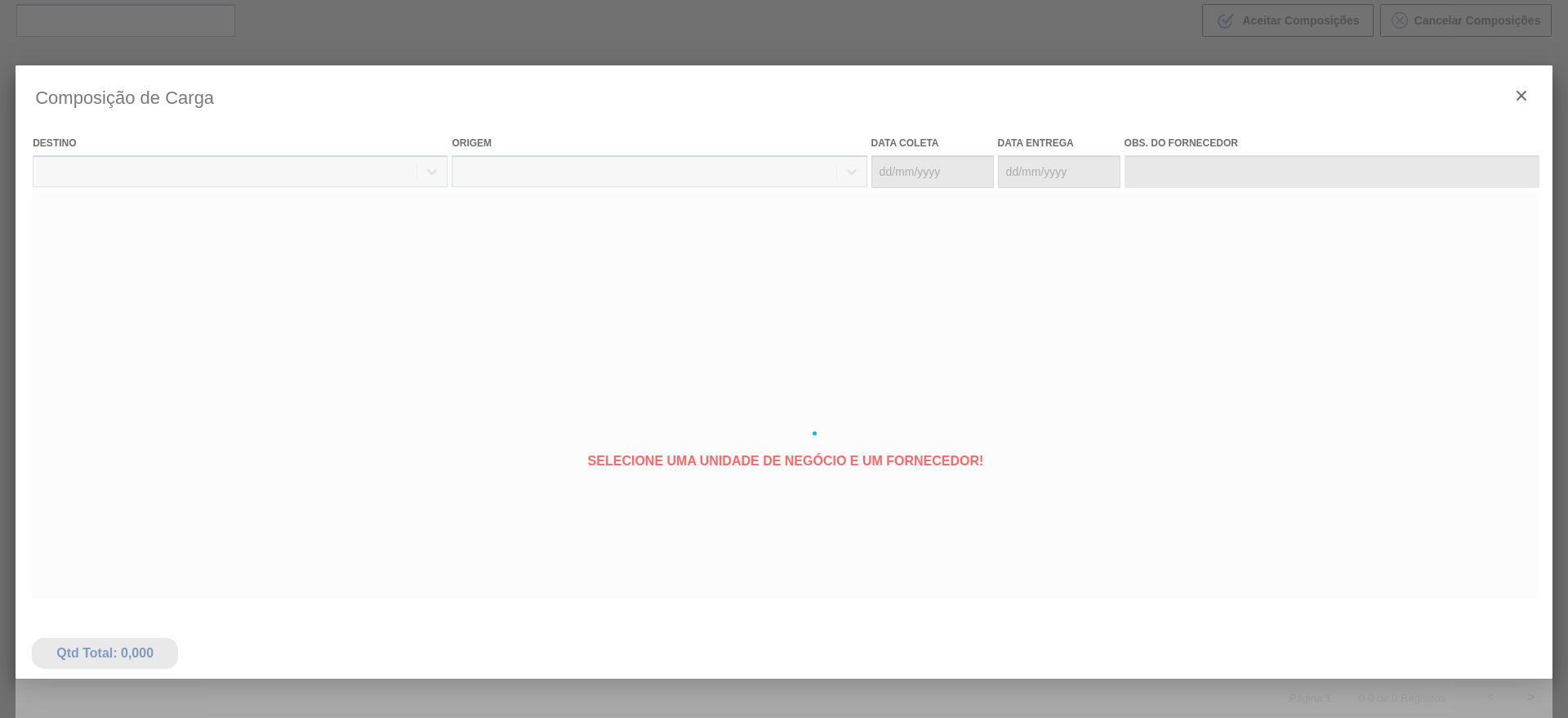
type coleta "[DATE]"
type Entrega "[DATE]"
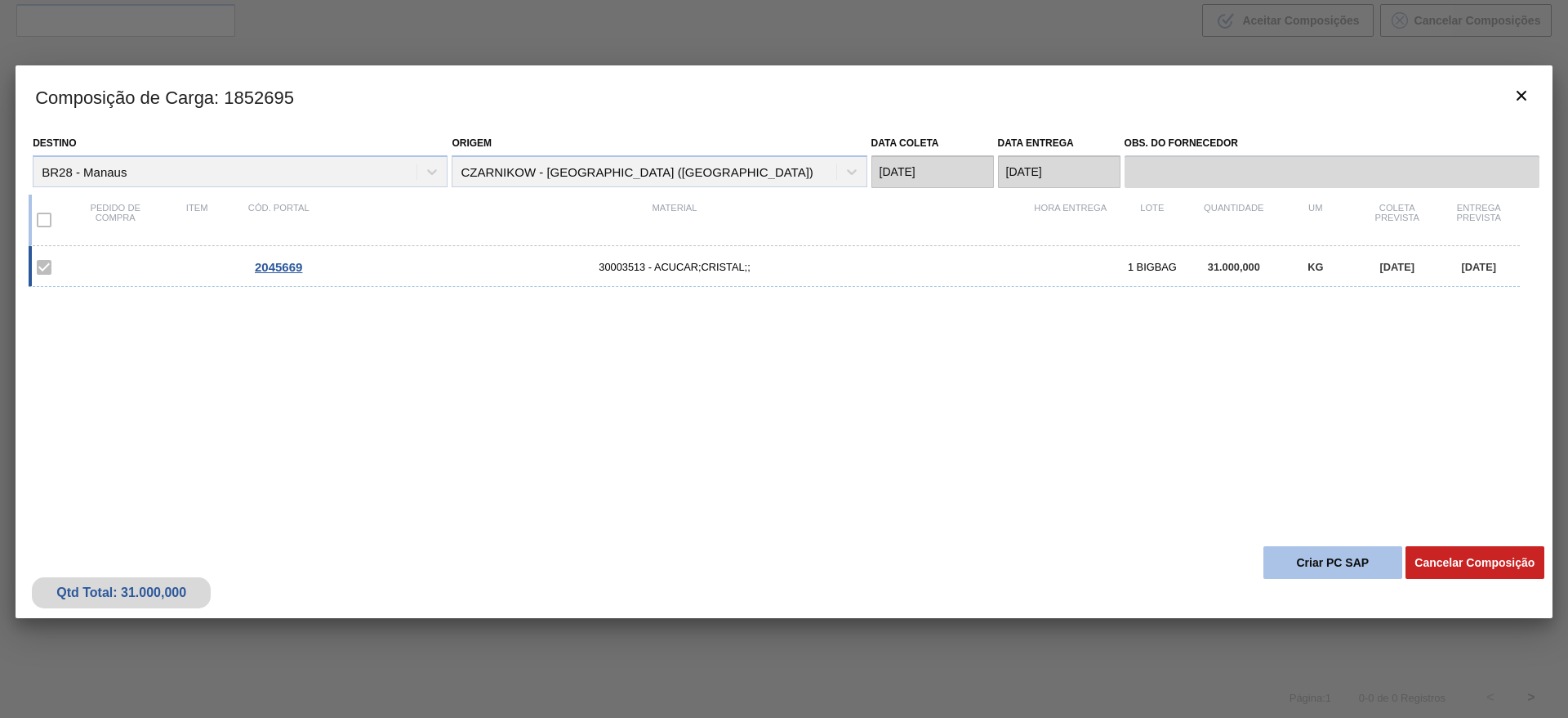
click at [1281, 564] on button "Criar PC SAP" at bounding box center [1333, 562] width 139 height 33
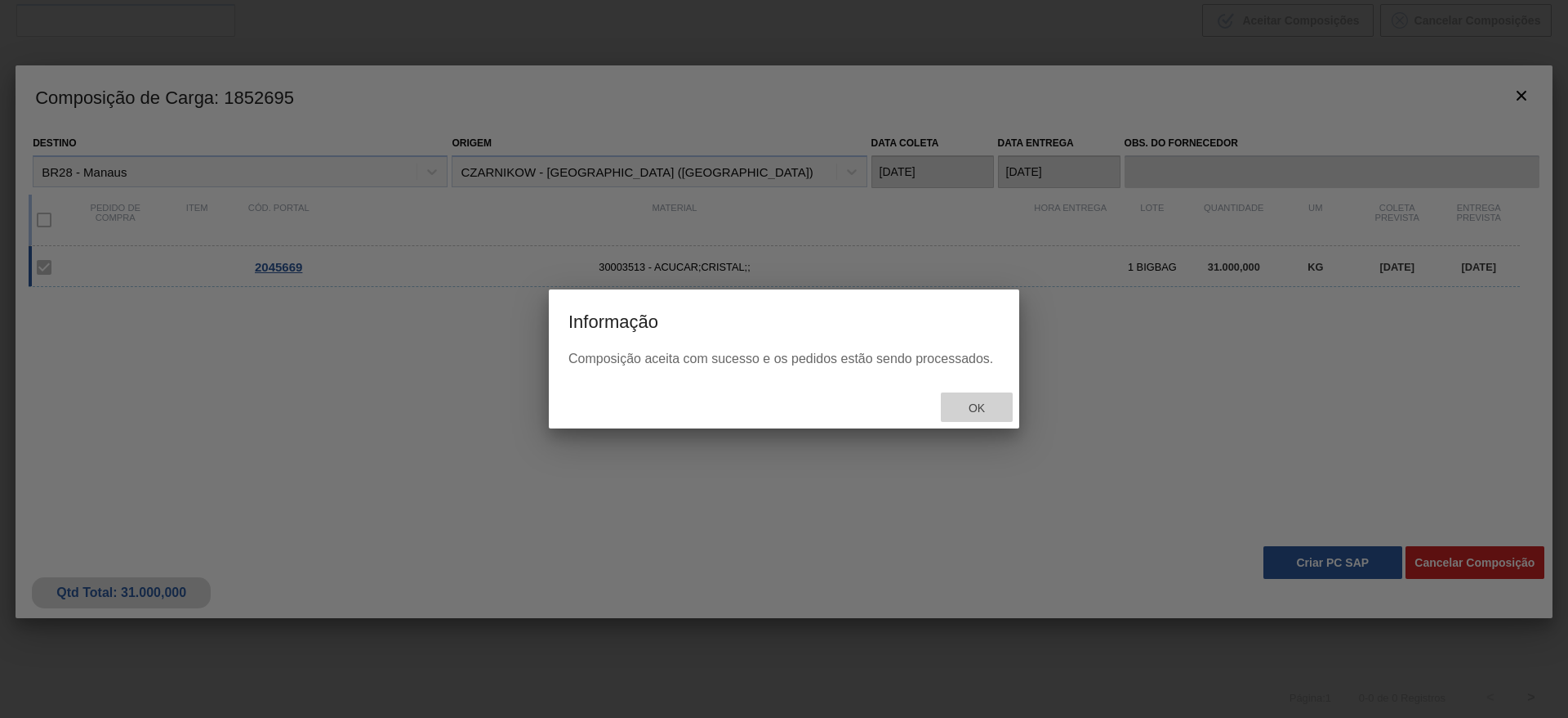
click at [990, 404] on span "Ok" at bounding box center [976, 408] width 43 height 13
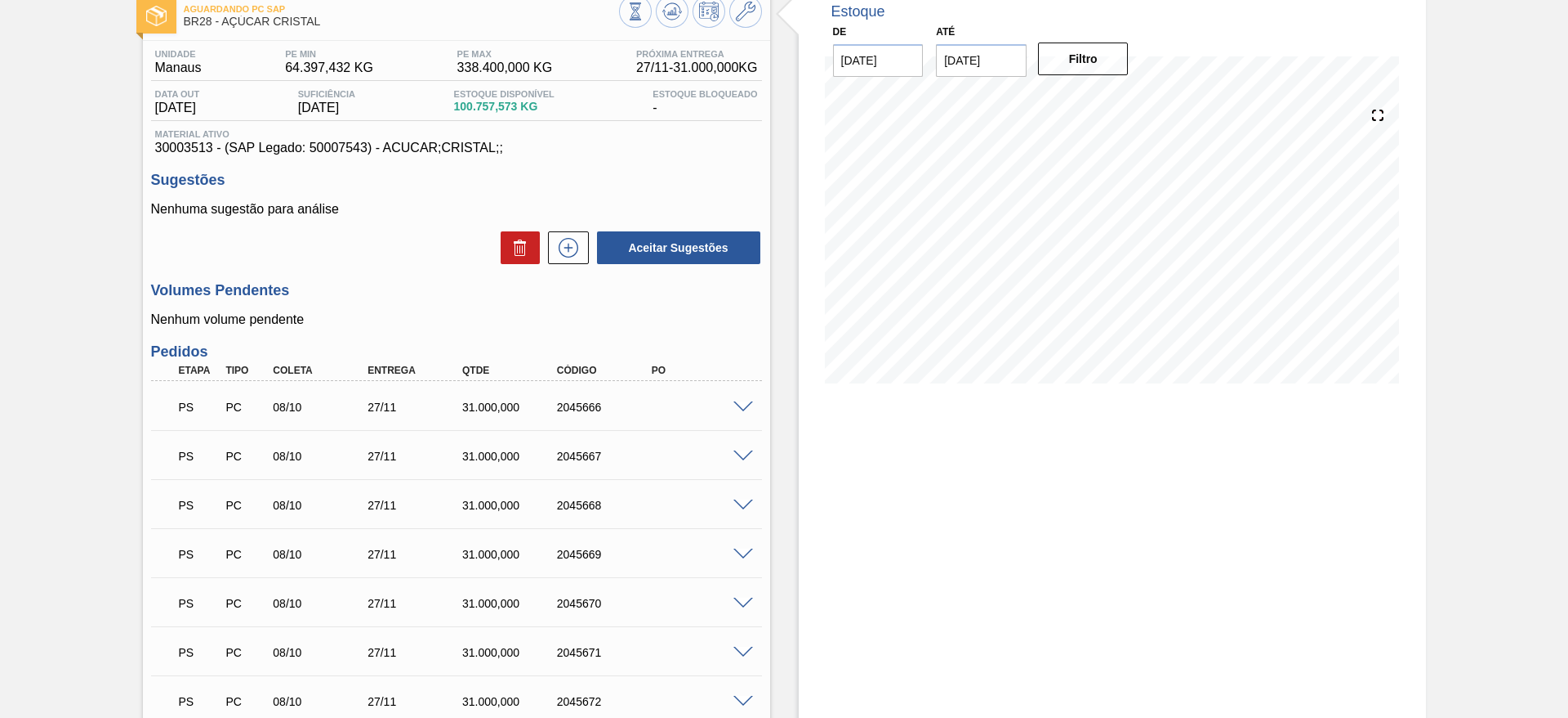
scroll to position [69, 0]
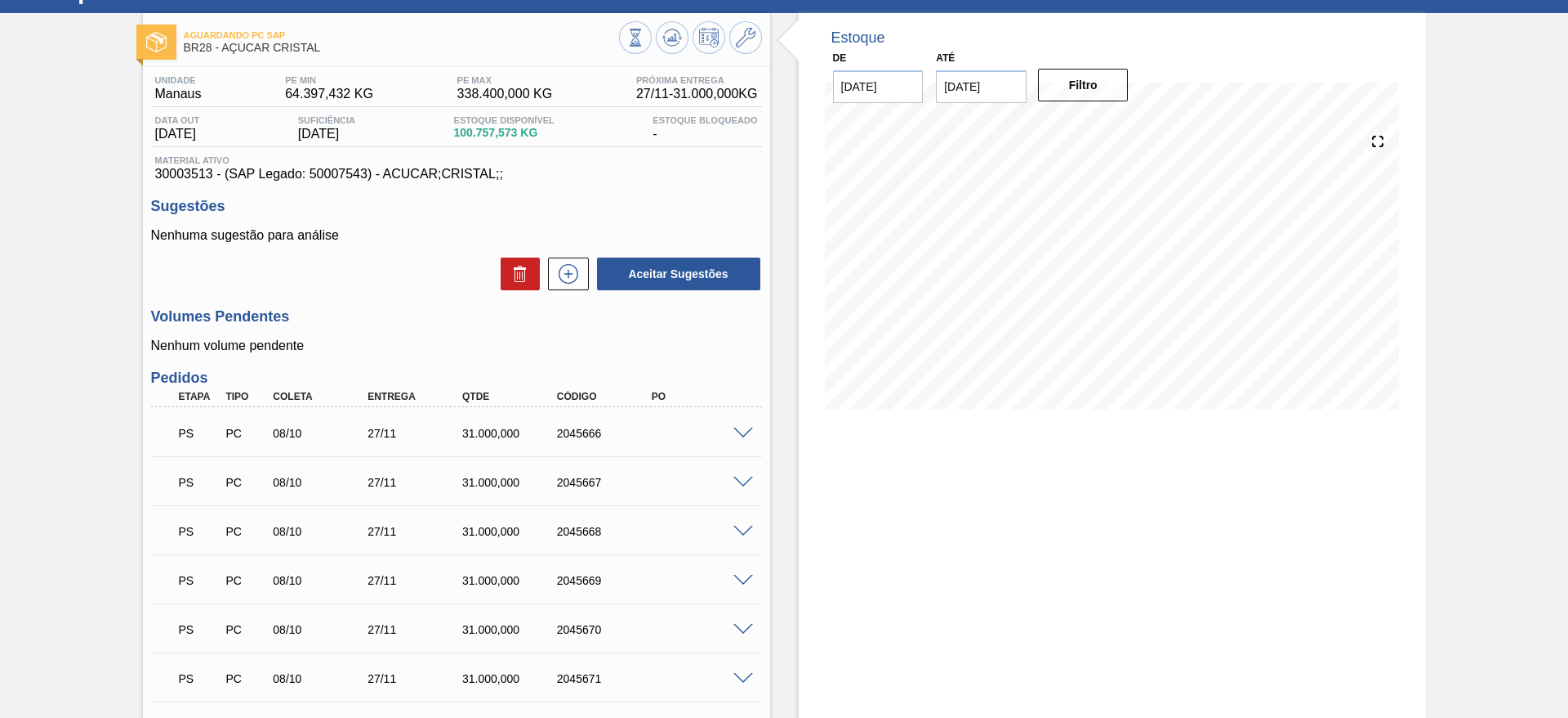
click at [739, 435] on span at bounding box center [743, 434] width 20 height 12
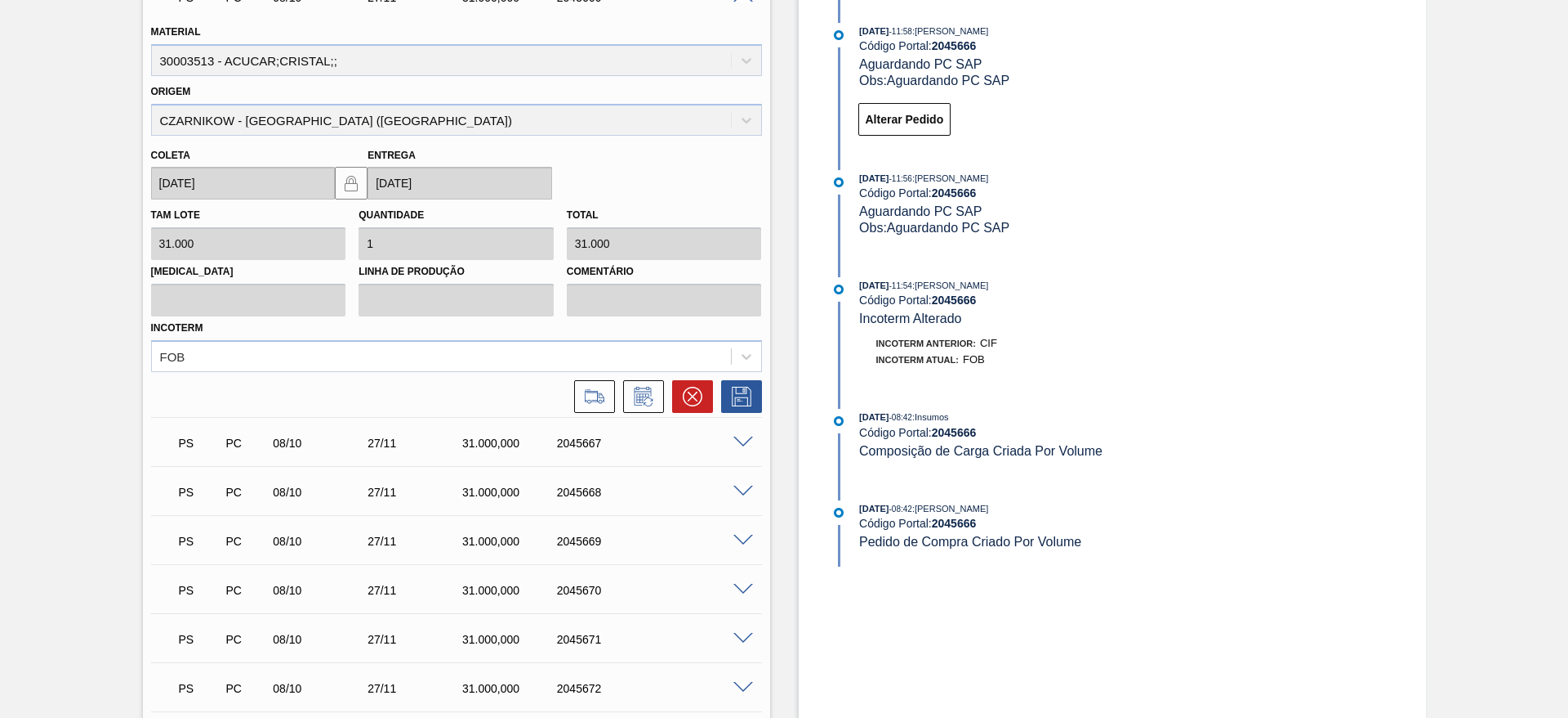
scroll to position [505, 0]
click at [605, 409] on button at bounding box center [594, 396] width 41 height 33
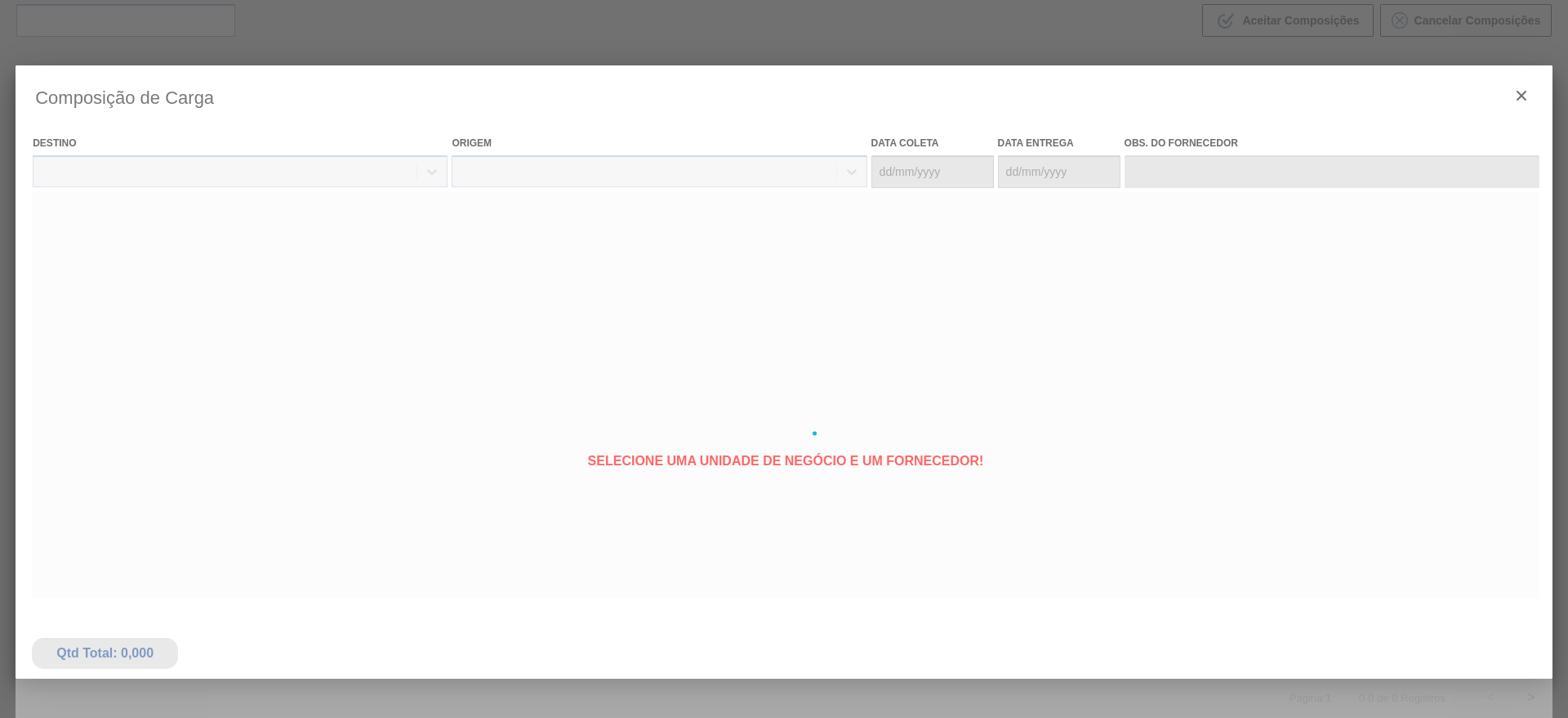
type coleta "[DATE]"
type Entrega "[DATE]"
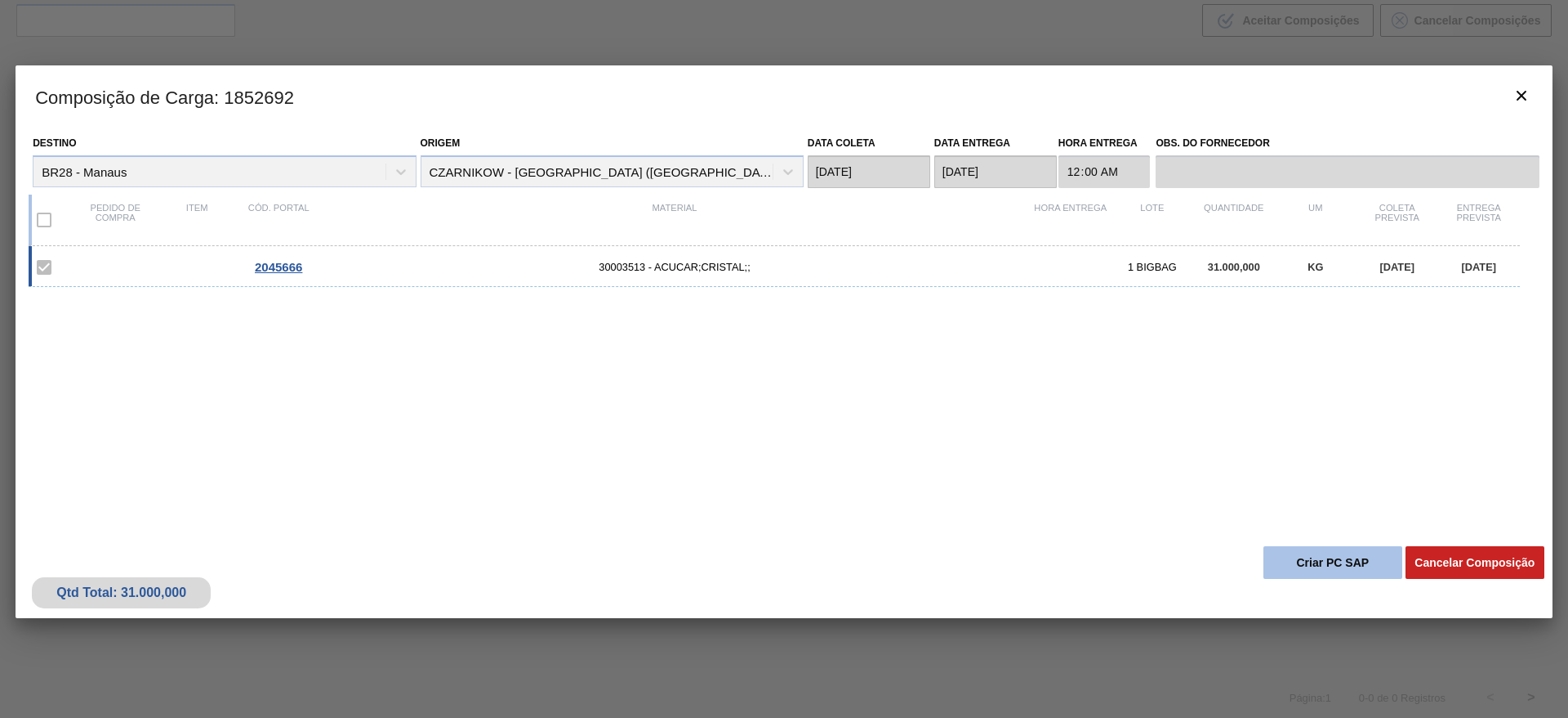
click at [1277, 546] on button "Criar PC SAP" at bounding box center [1333, 562] width 139 height 33
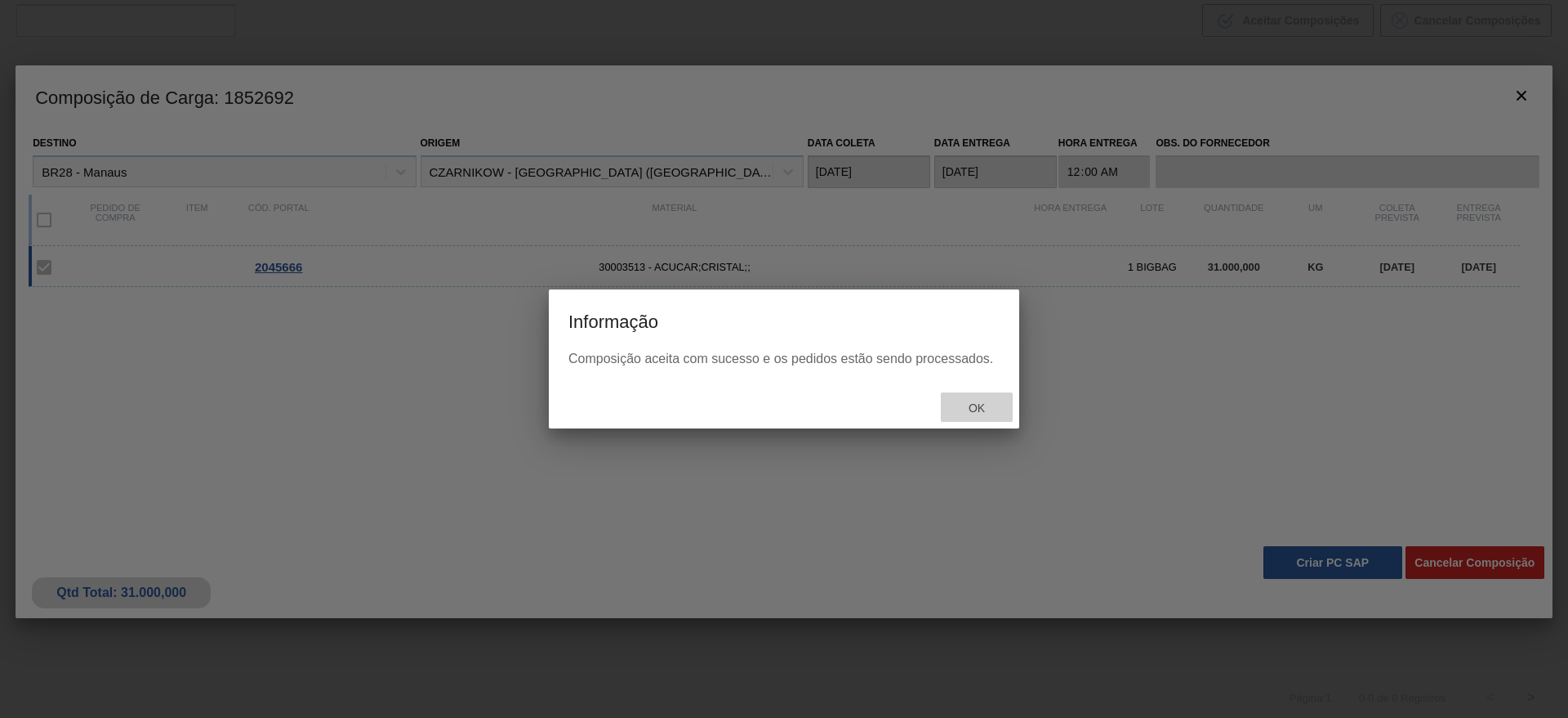
click at [979, 403] on span "Ok" at bounding box center [976, 408] width 43 height 13
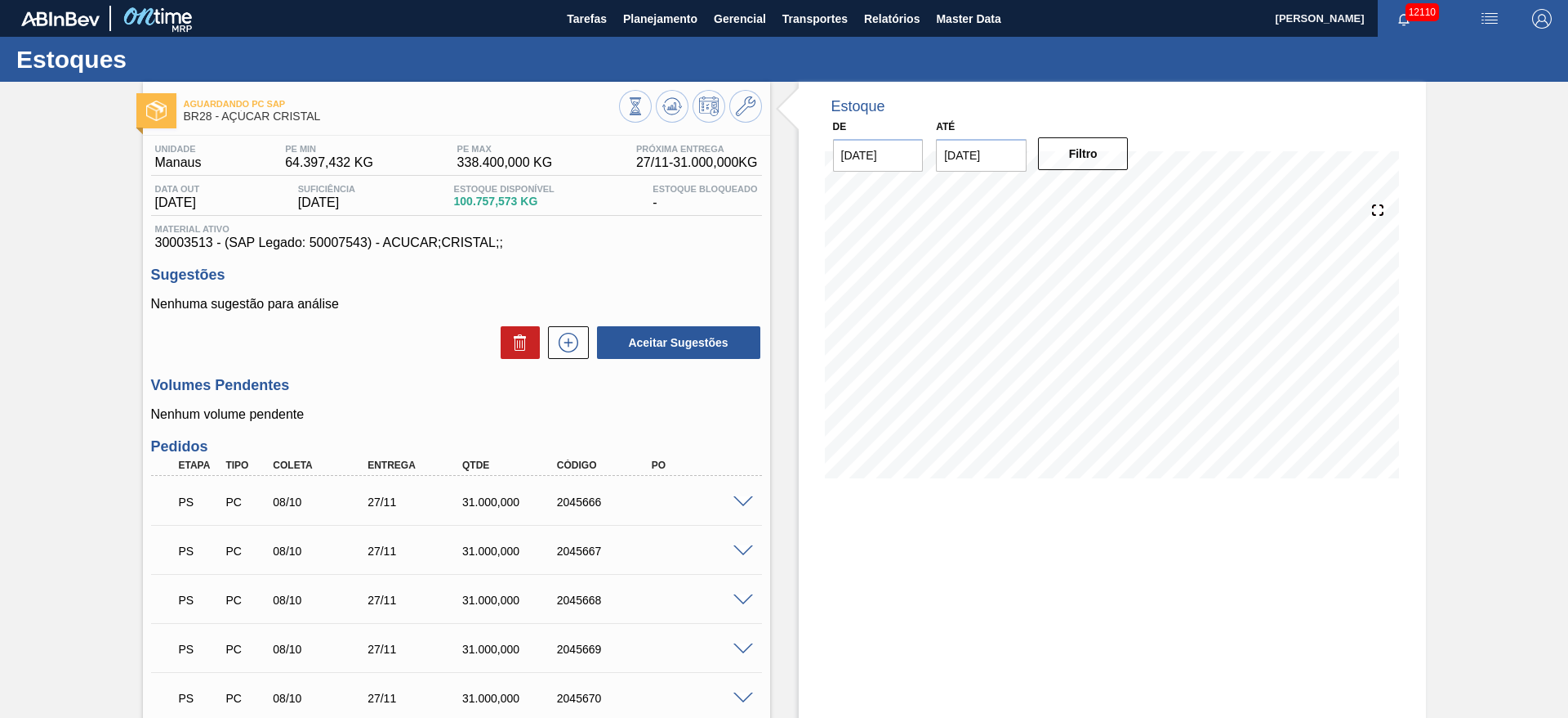
click at [751, 595] on span at bounding box center [743, 601] width 20 height 12
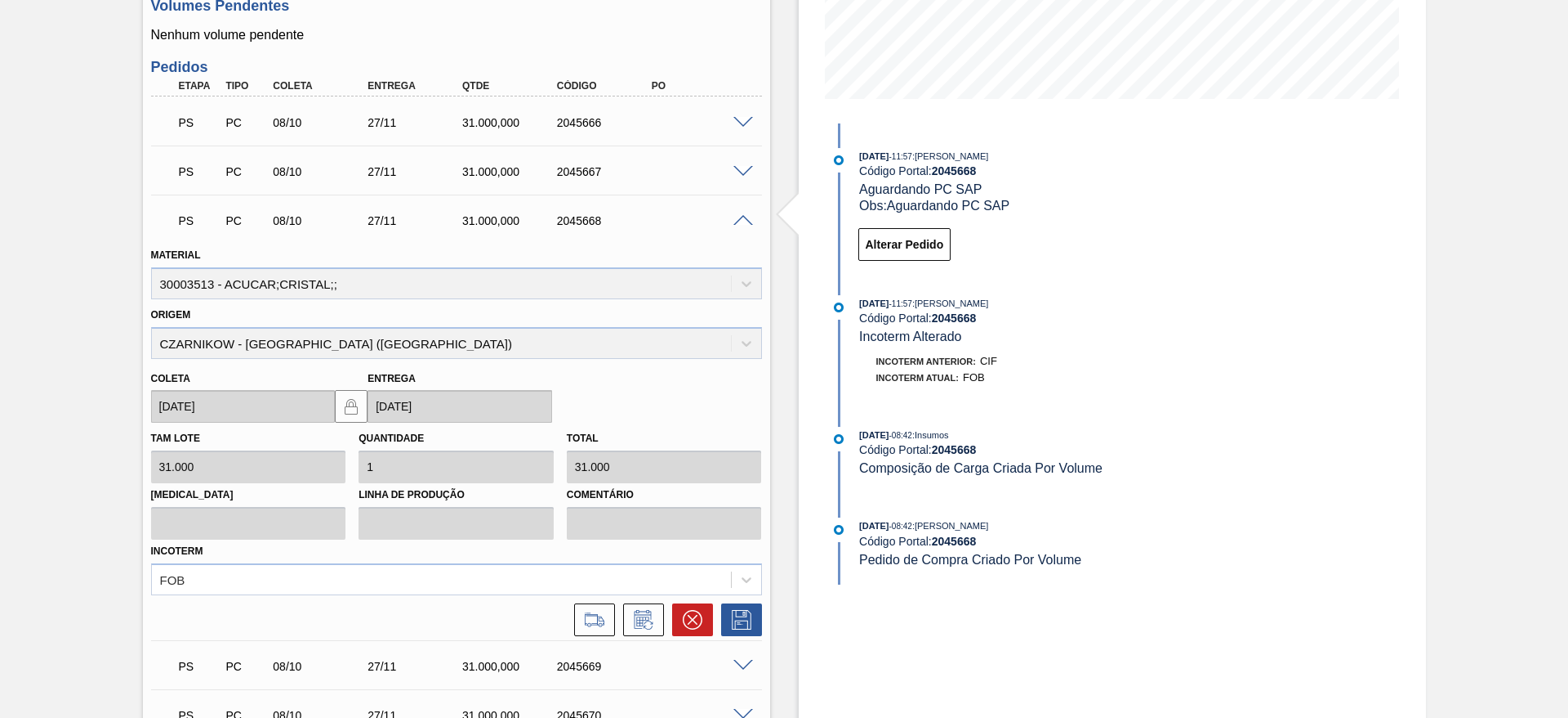
scroll to position [388, 0]
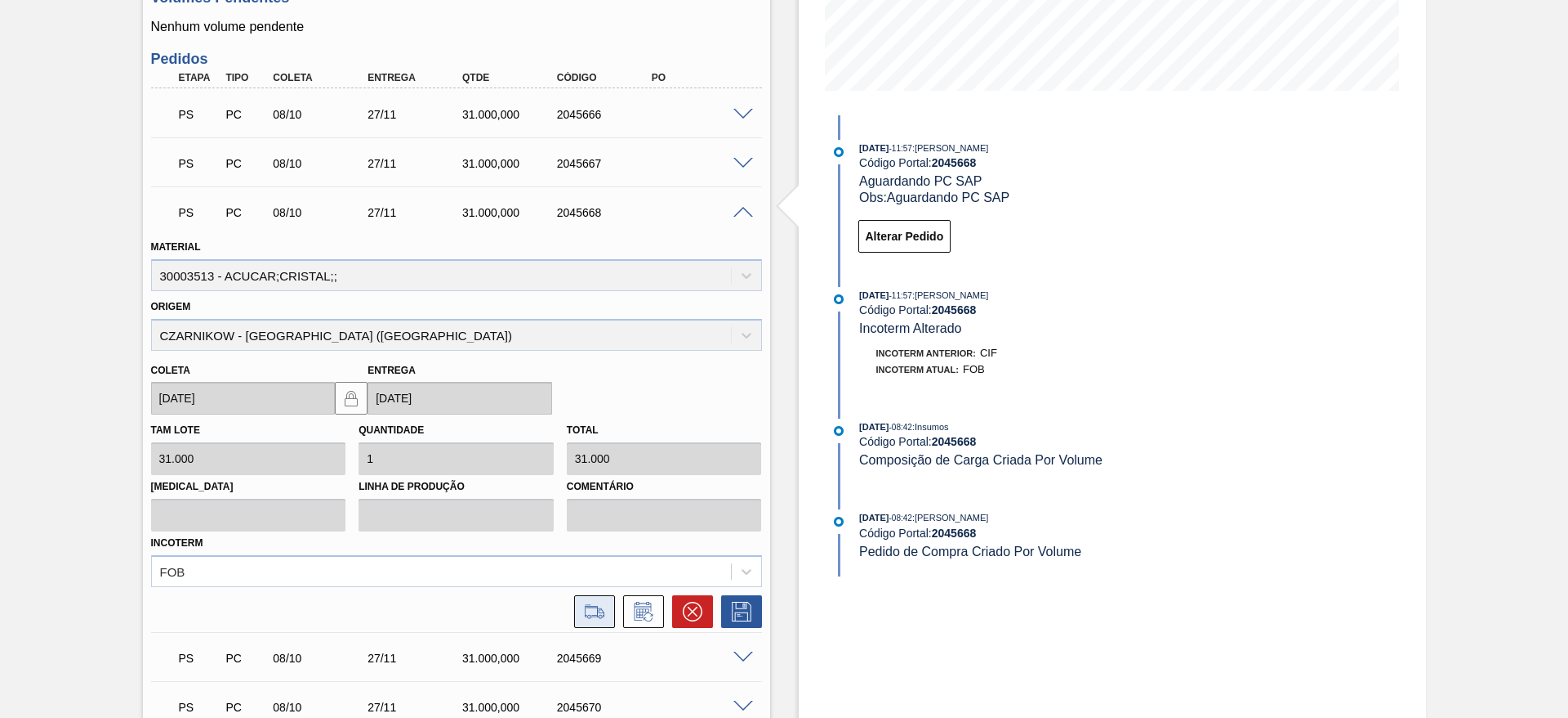
click at [607, 622] on button at bounding box center [594, 612] width 41 height 33
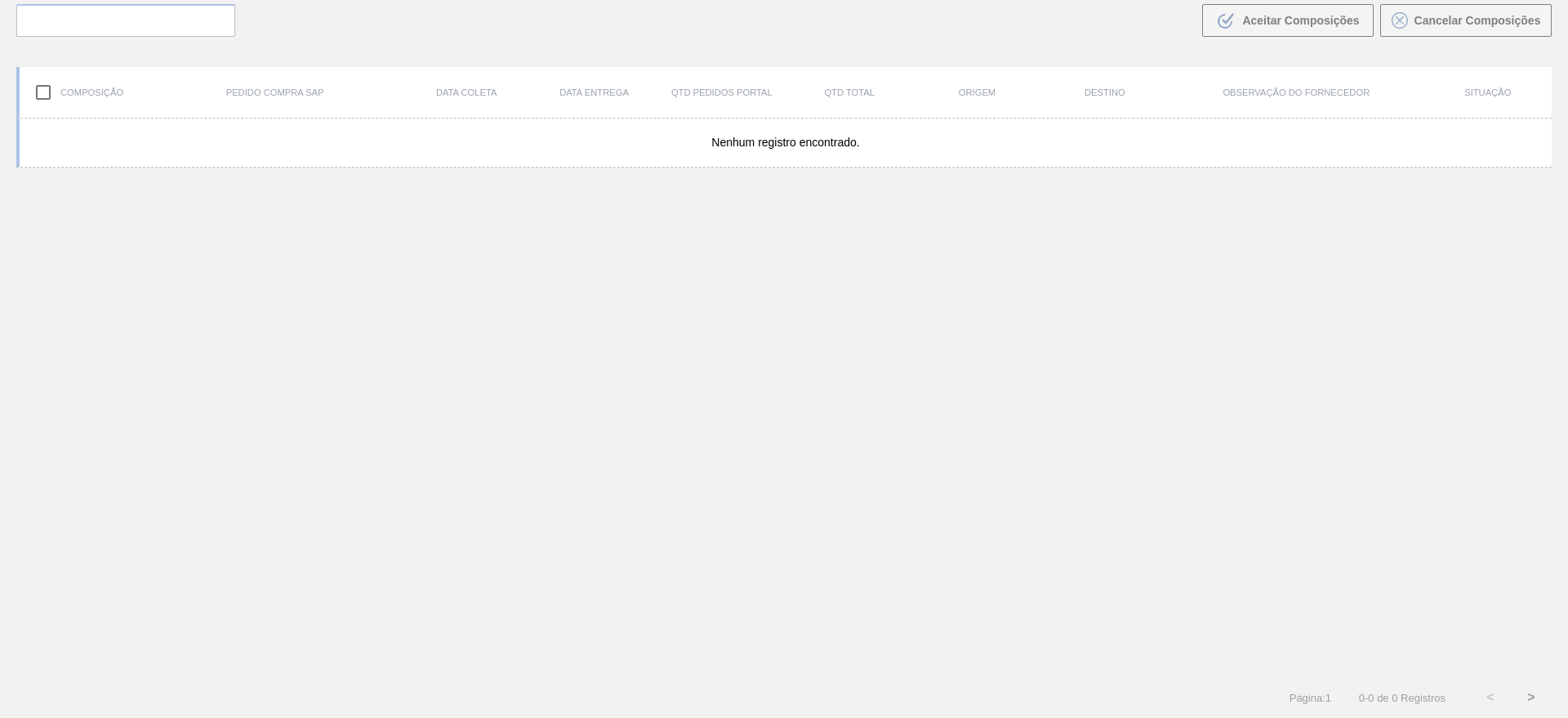
scroll to position [117, 0]
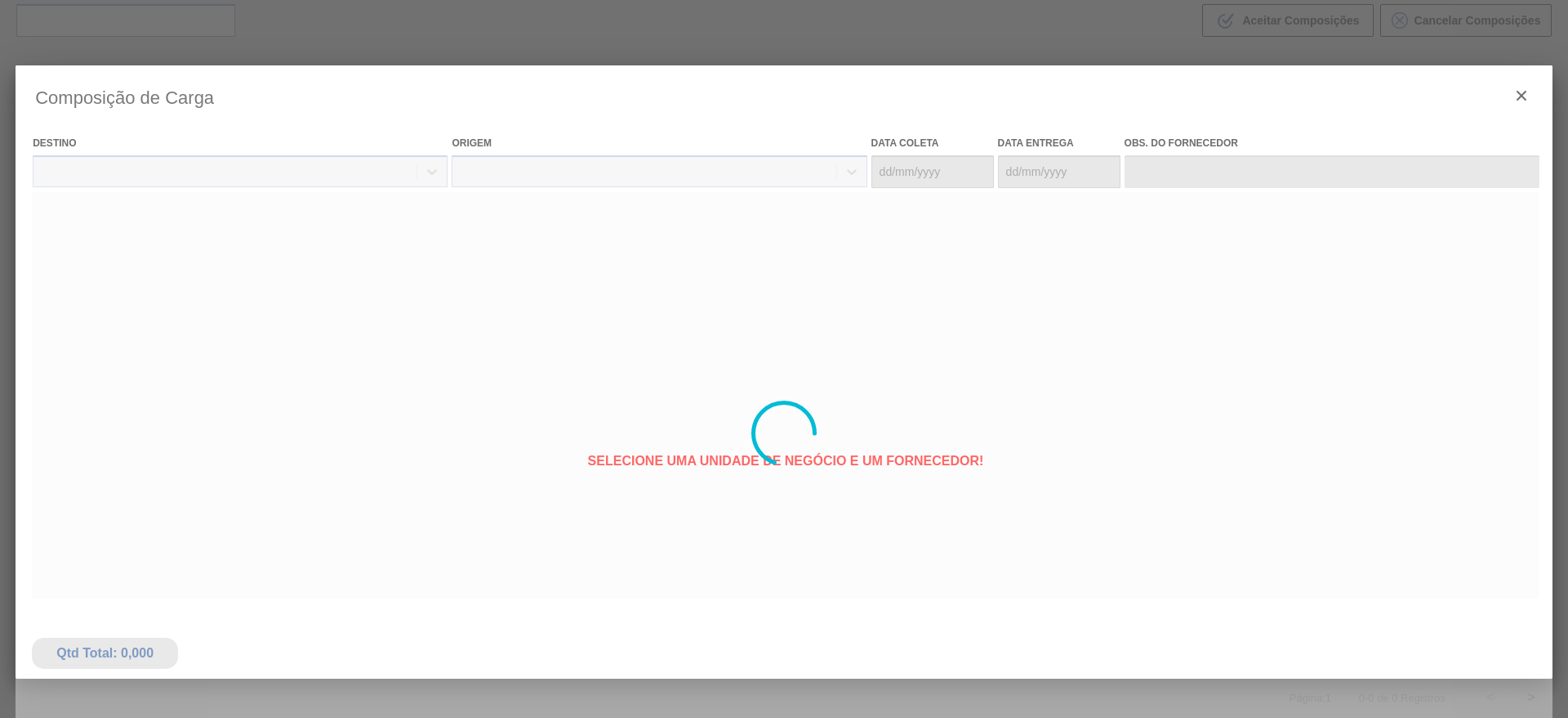
type coleta "[DATE]"
type Entrega "[DATE]"
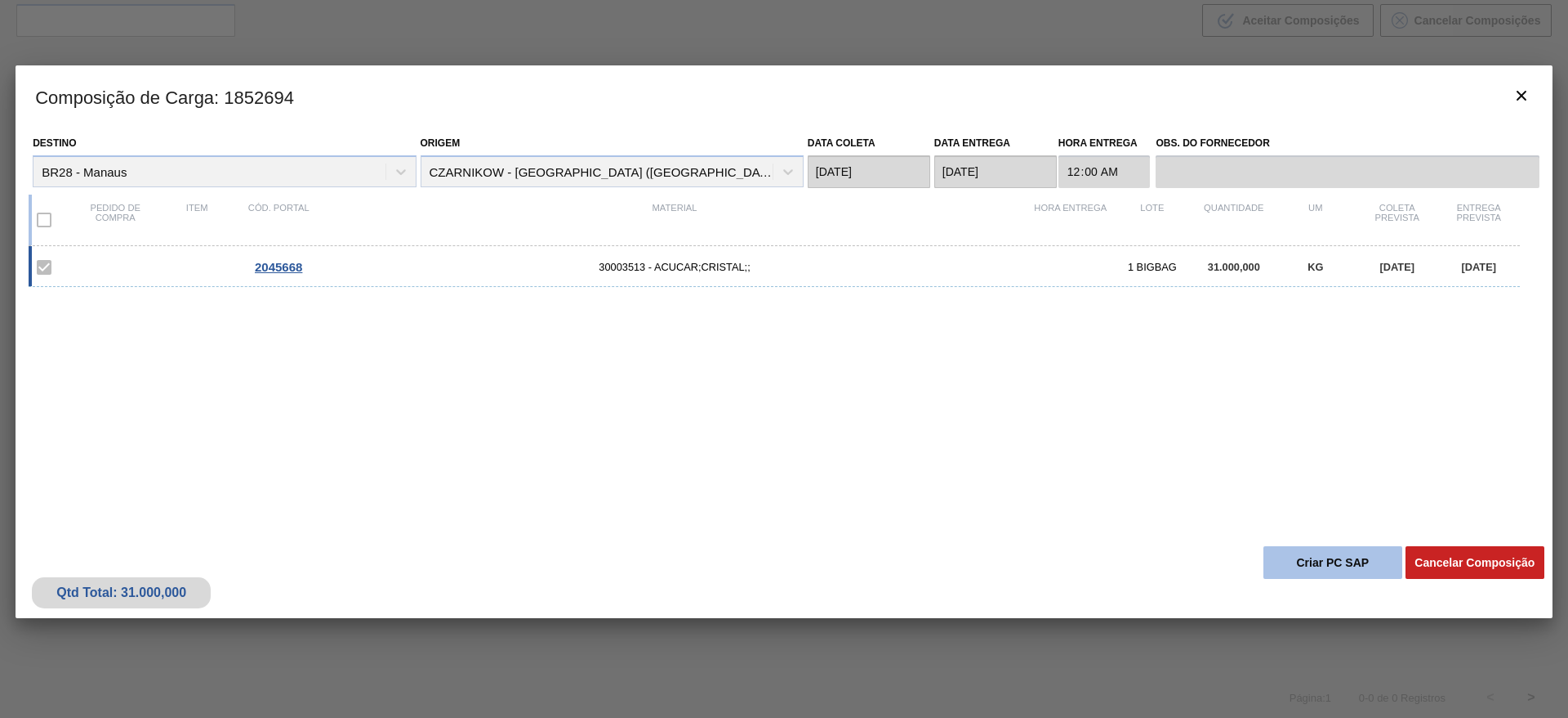
click at [1299, 548] on button "Criar PC SAP" at bounding box center [1333, 562] width 139 height 33
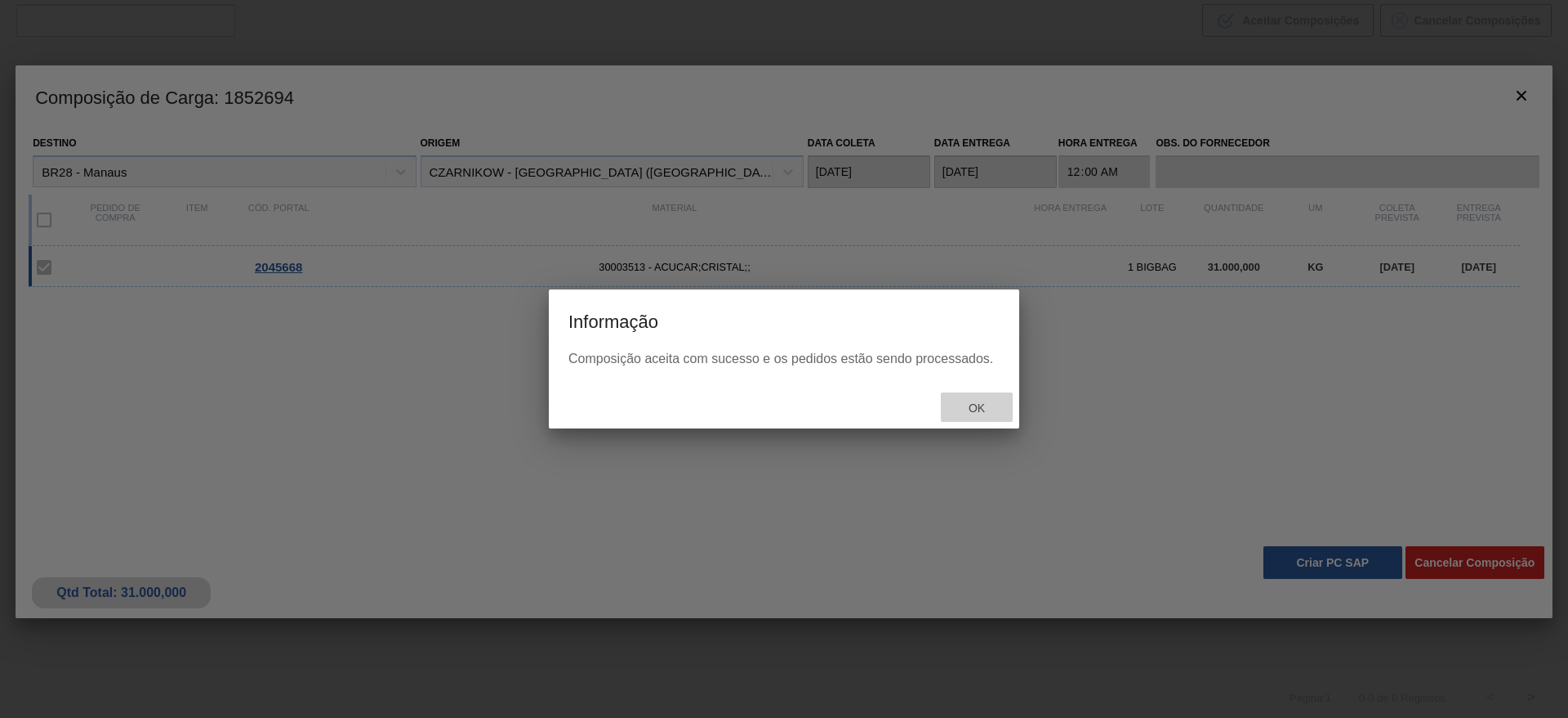
click at [973, 411] on span "Ok" at bounding box center [976, 408] width 43 height 13
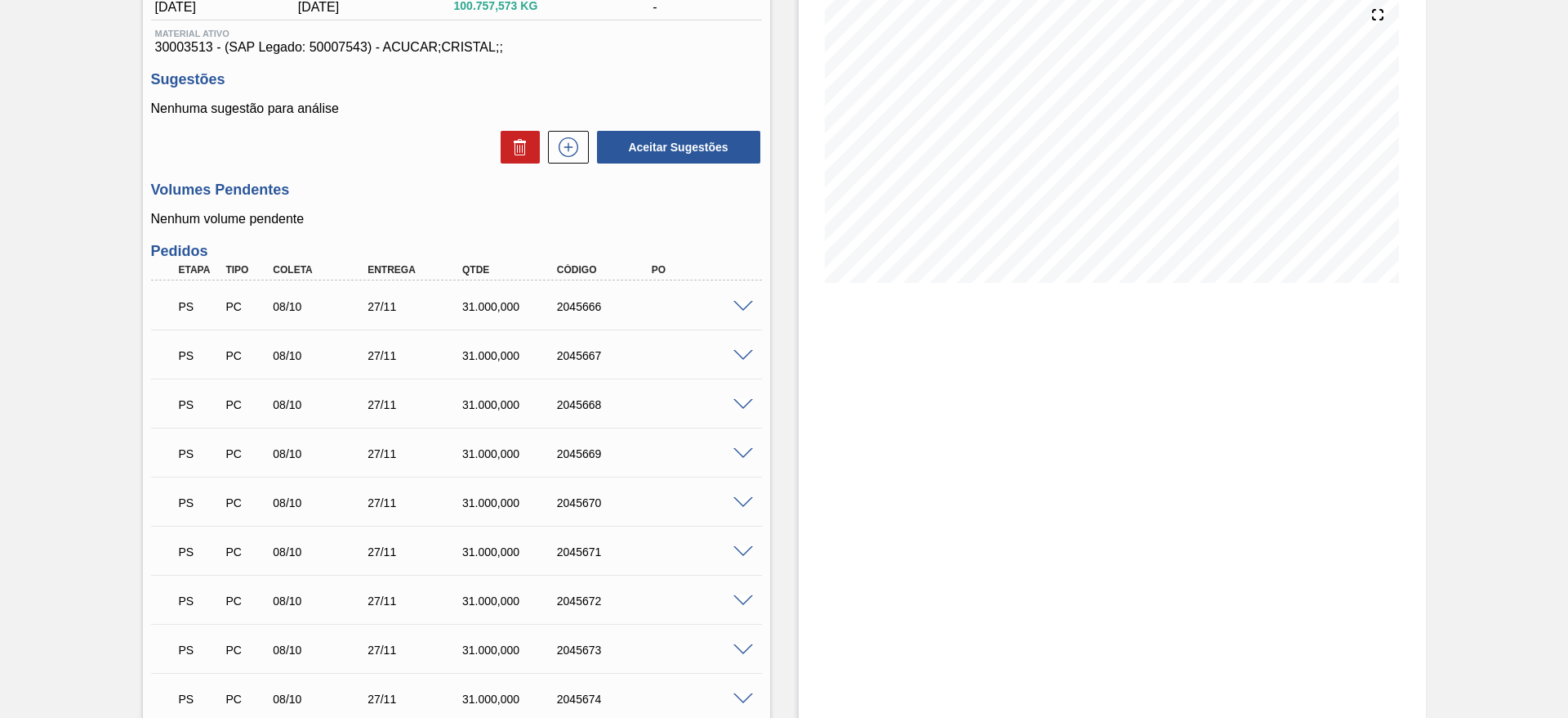
scroll to position [200, 0]
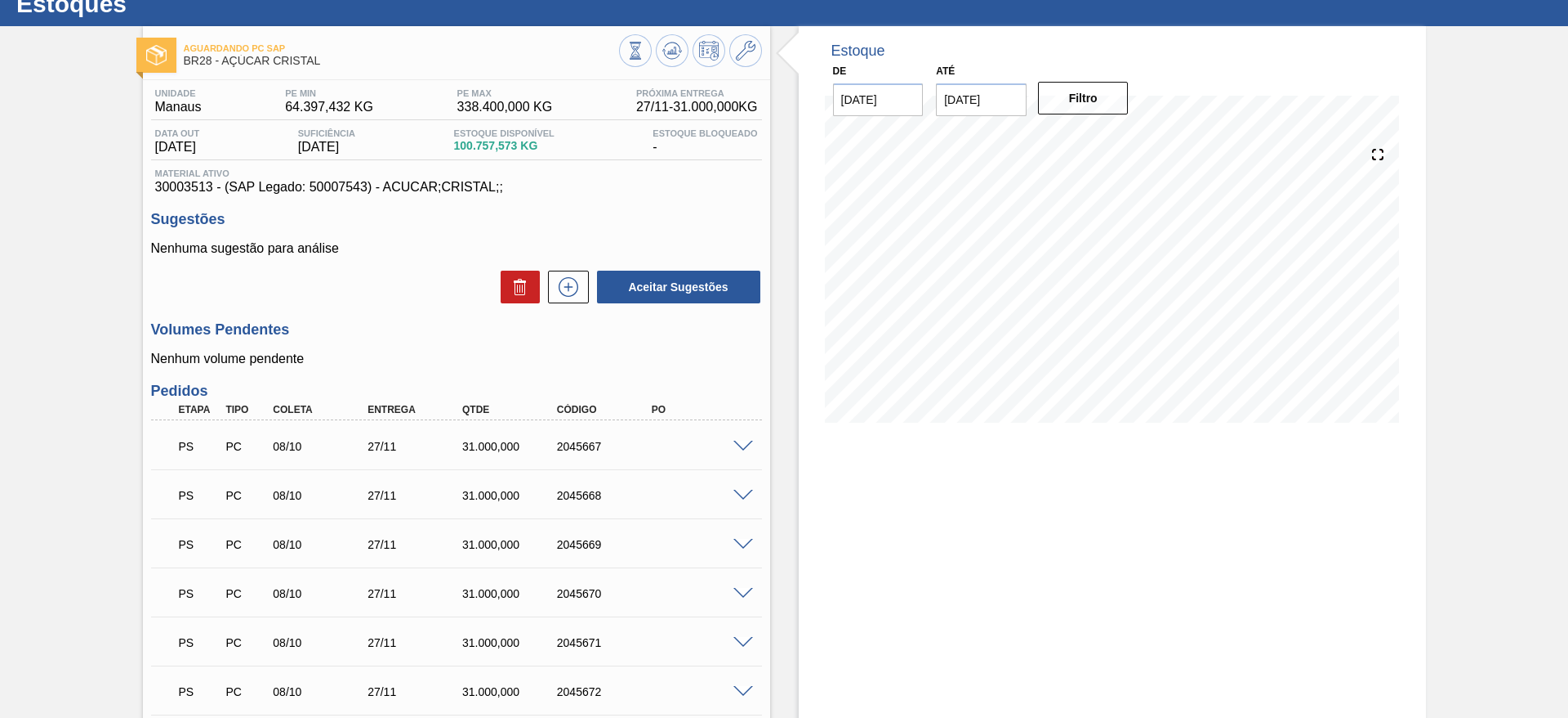
scroll to position [46, 0]
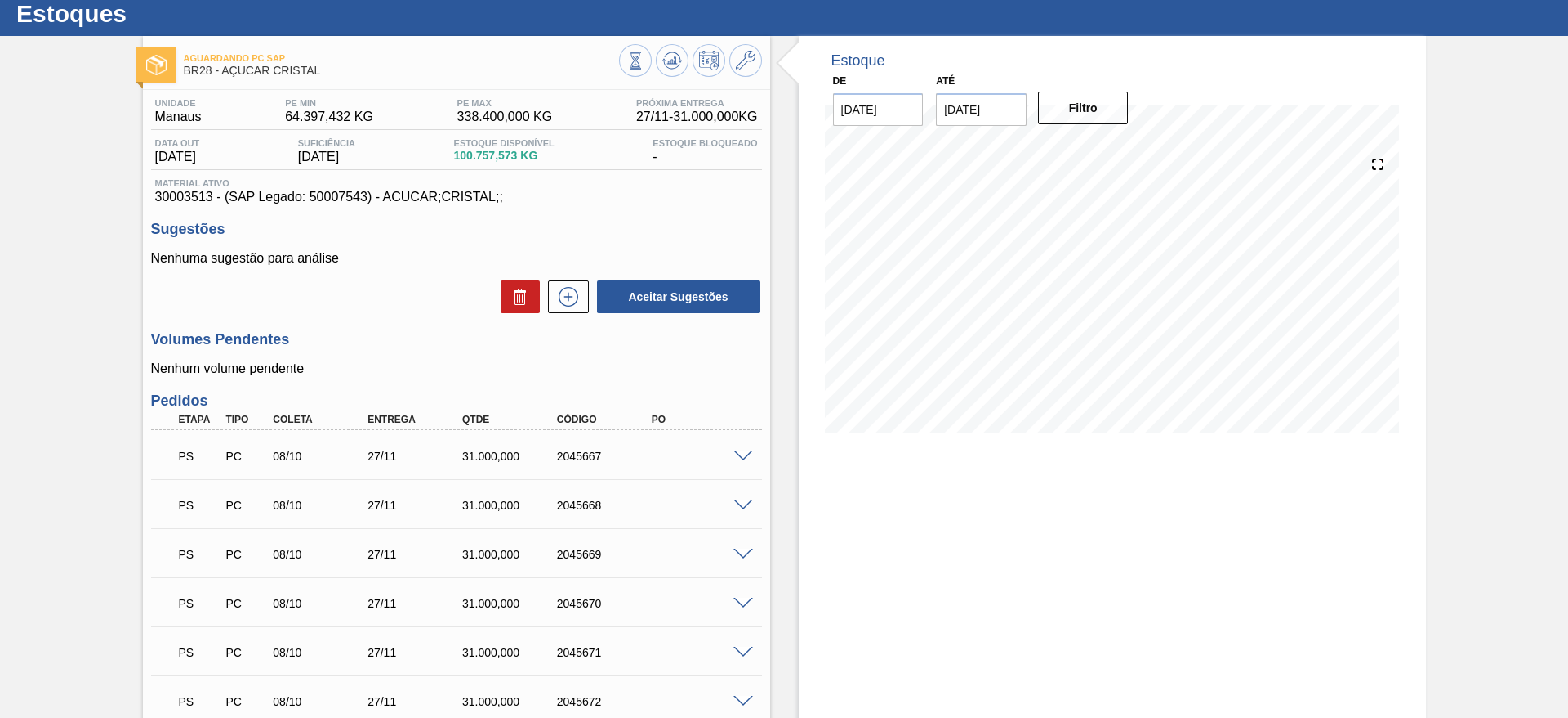
click at [745, 554] on span at bounding box center [743, 555] width 20 height 12
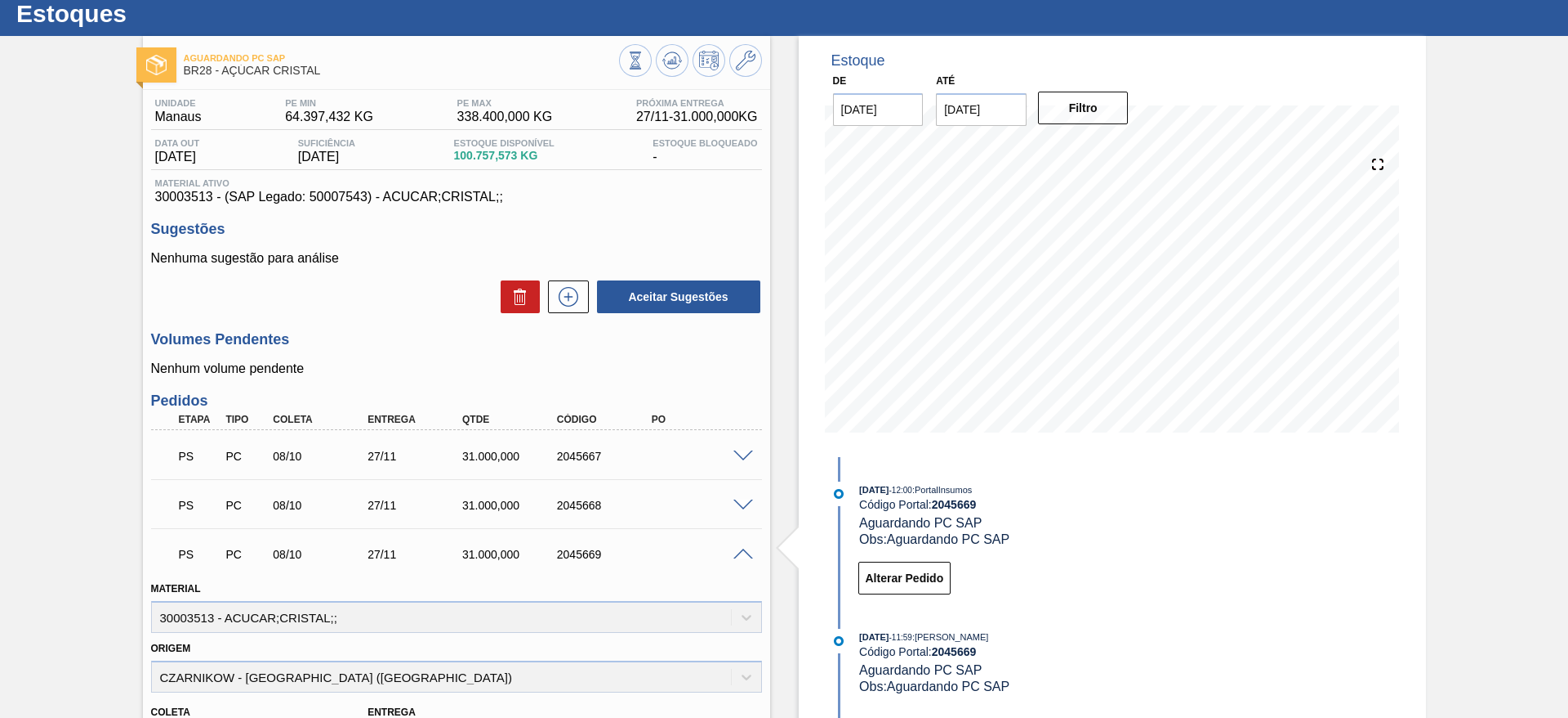
click at [745, 554] on span at bounding box center [743, 555] width 20 height 12
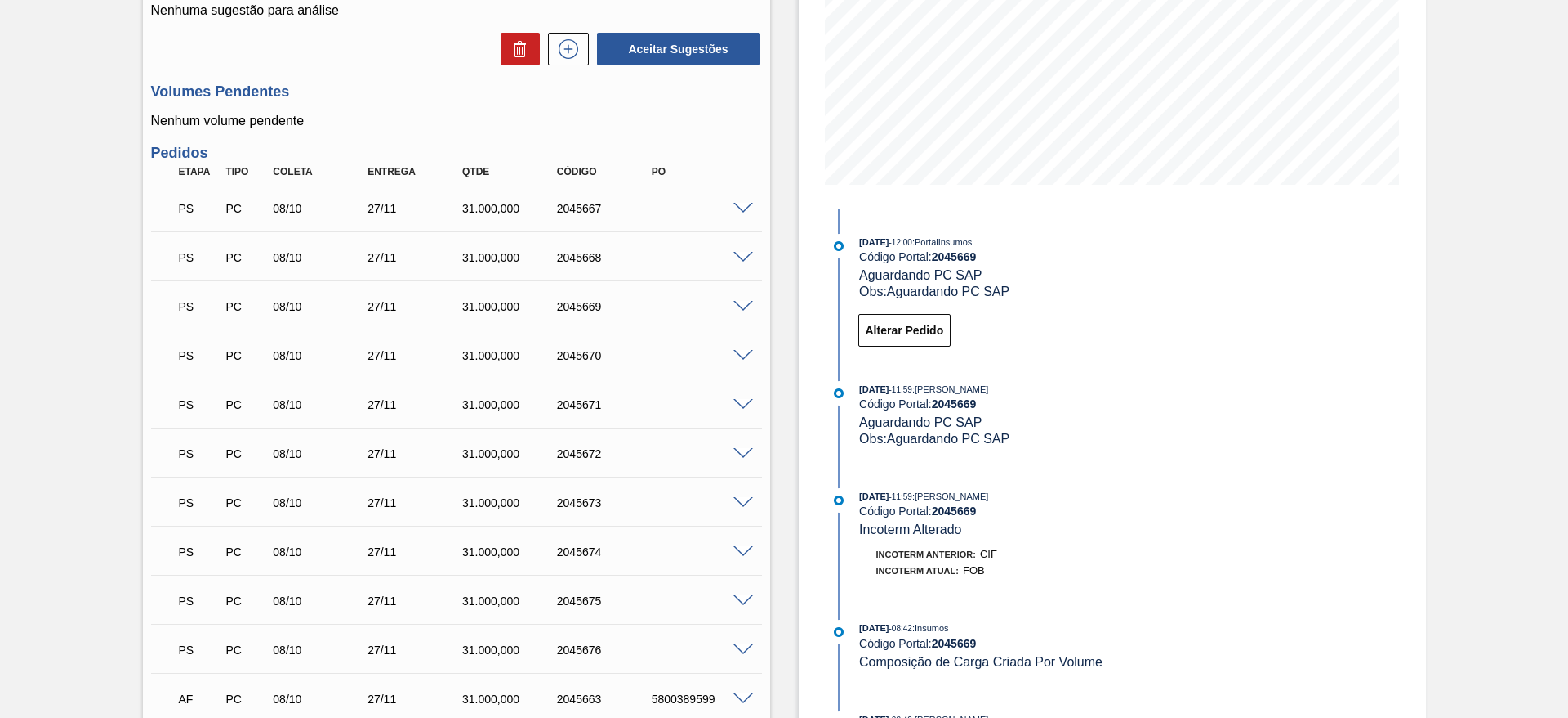
scroll to position [316, 0]
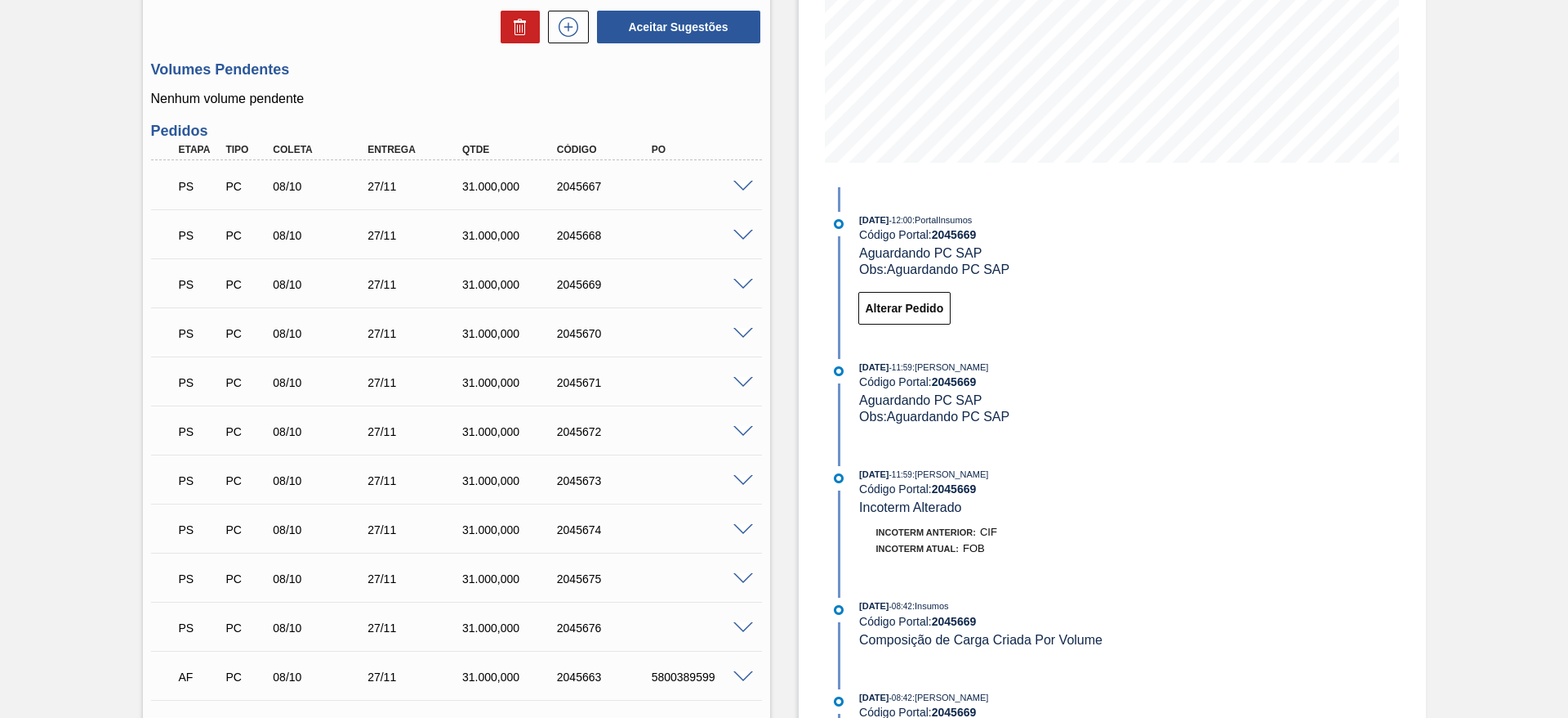
click at [743, 336] on span at bounding box center [743, 334] width 20 height 12
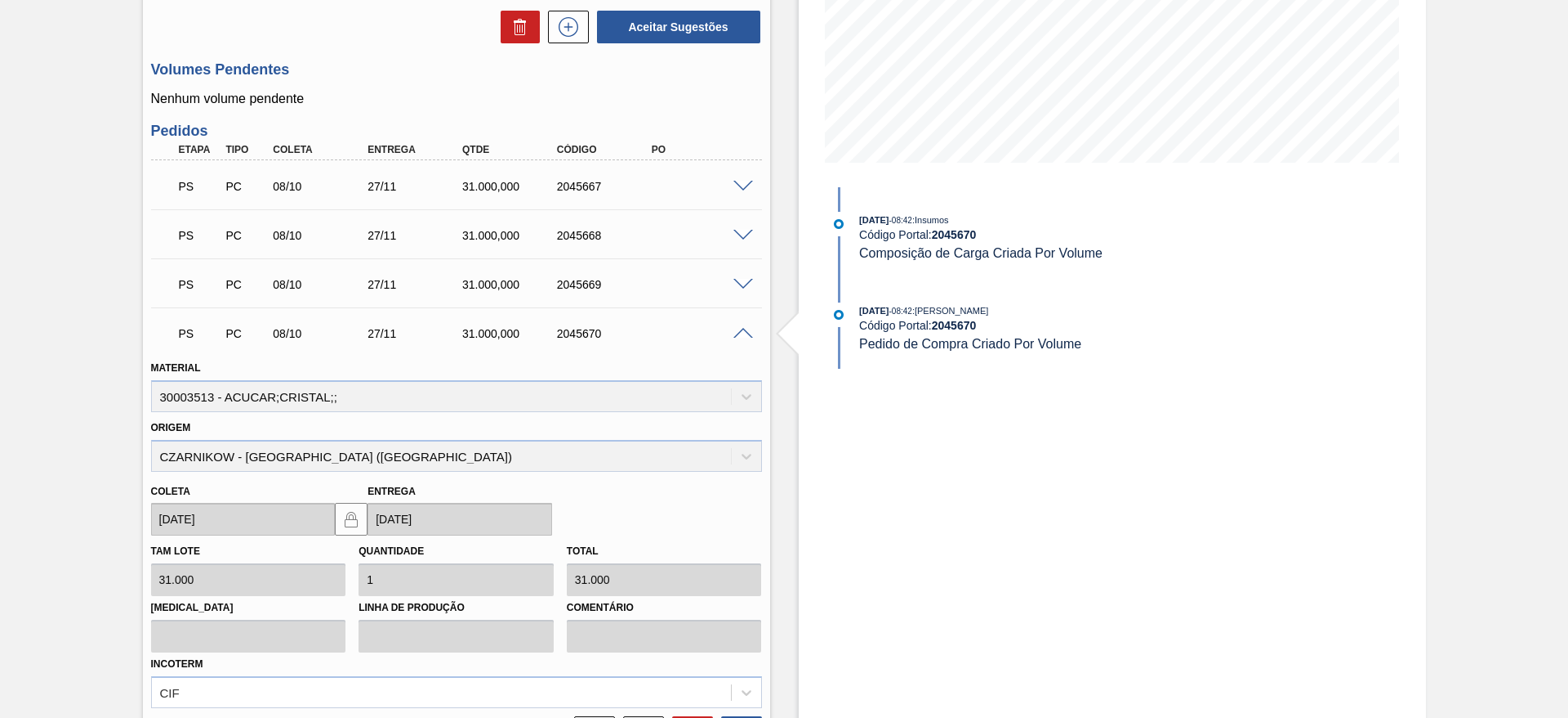
scroll to position [636, 0]
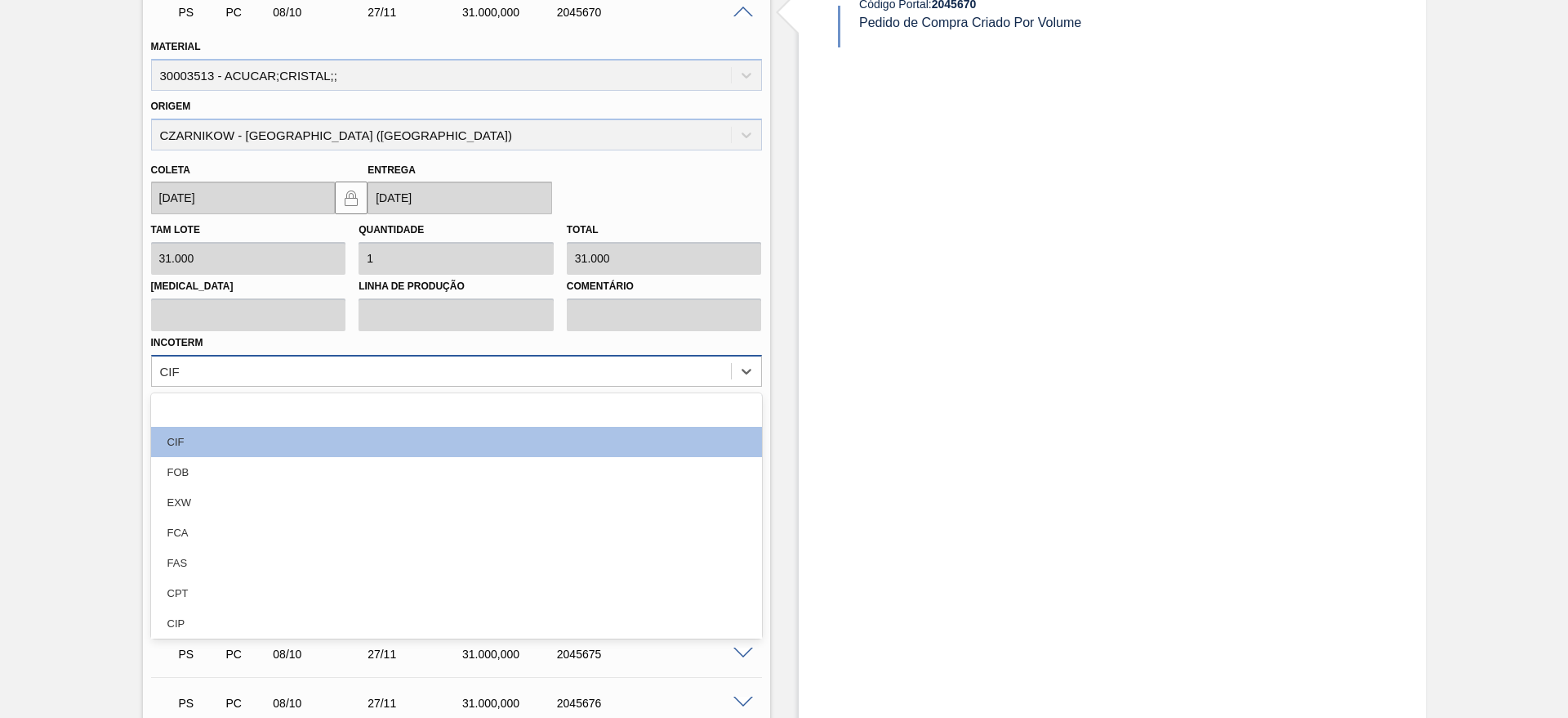
click at [586, 376] on div "CIF" at bounding box center [441, 370] width 579 height 23
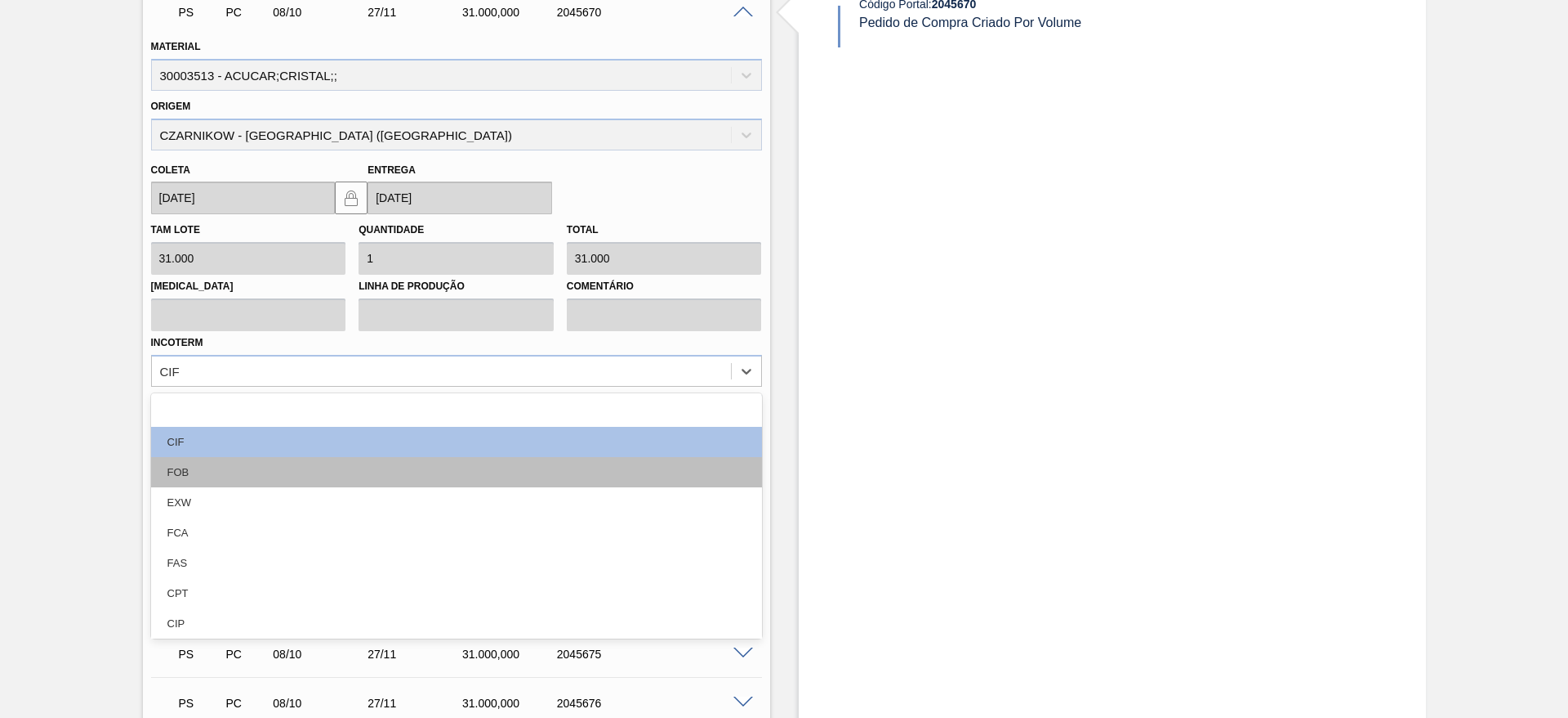
click at [574, 461] on div "FOB" at bounding box center [456, 472] width 611 height 30
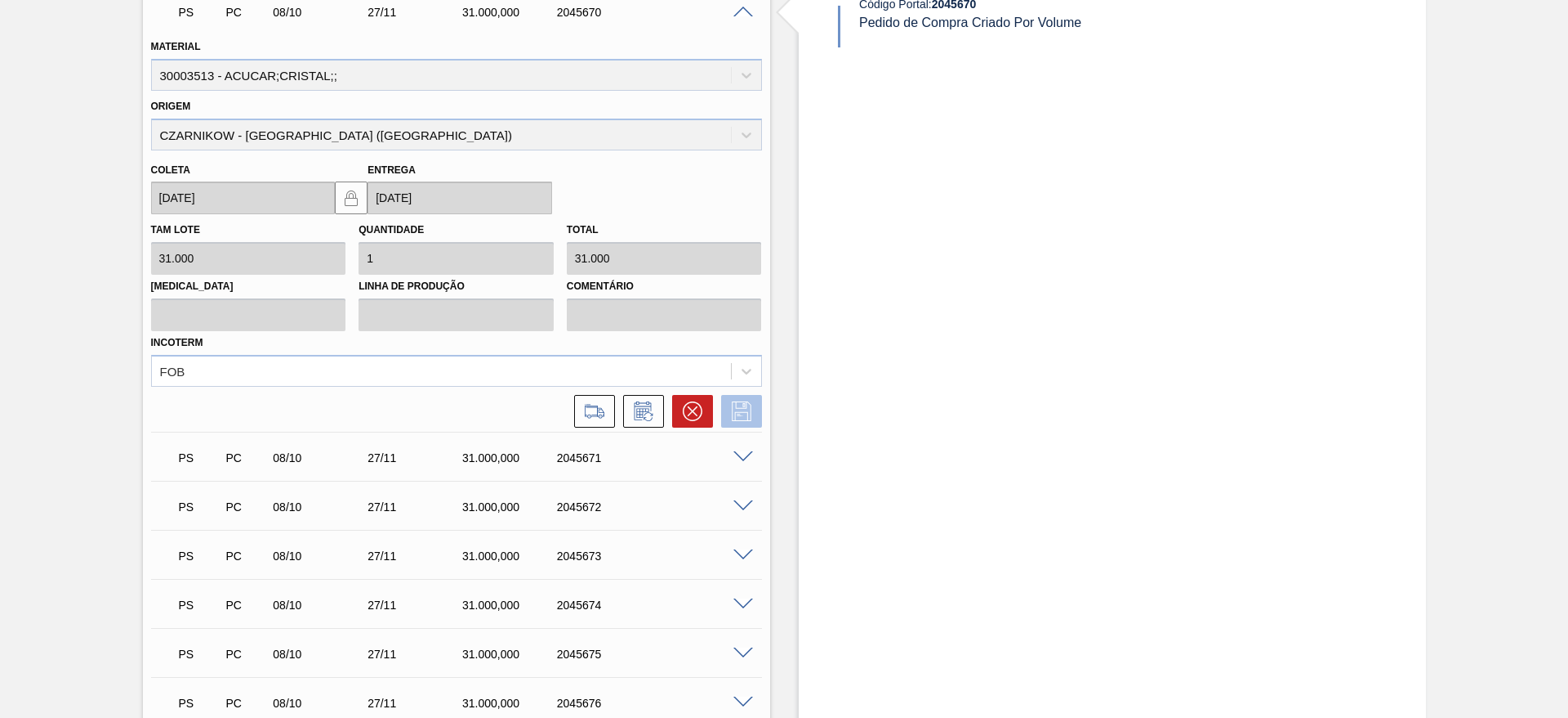
click at [740, 403] on icon at bounding box center [742, 411] width 26 height 20
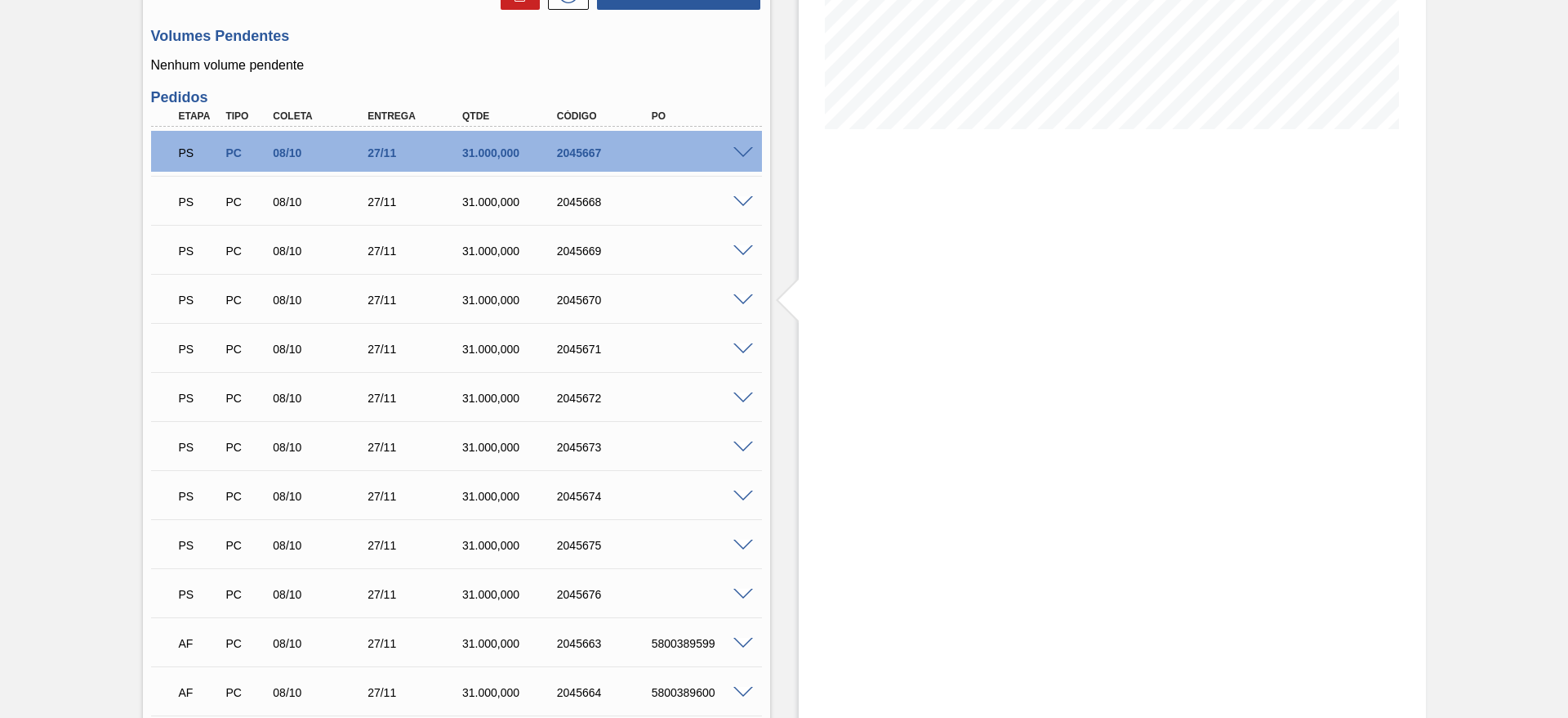
scroll to position [349, 0]
click at [750, 302] on span at bounding box center [743, 301] width 20 height 12
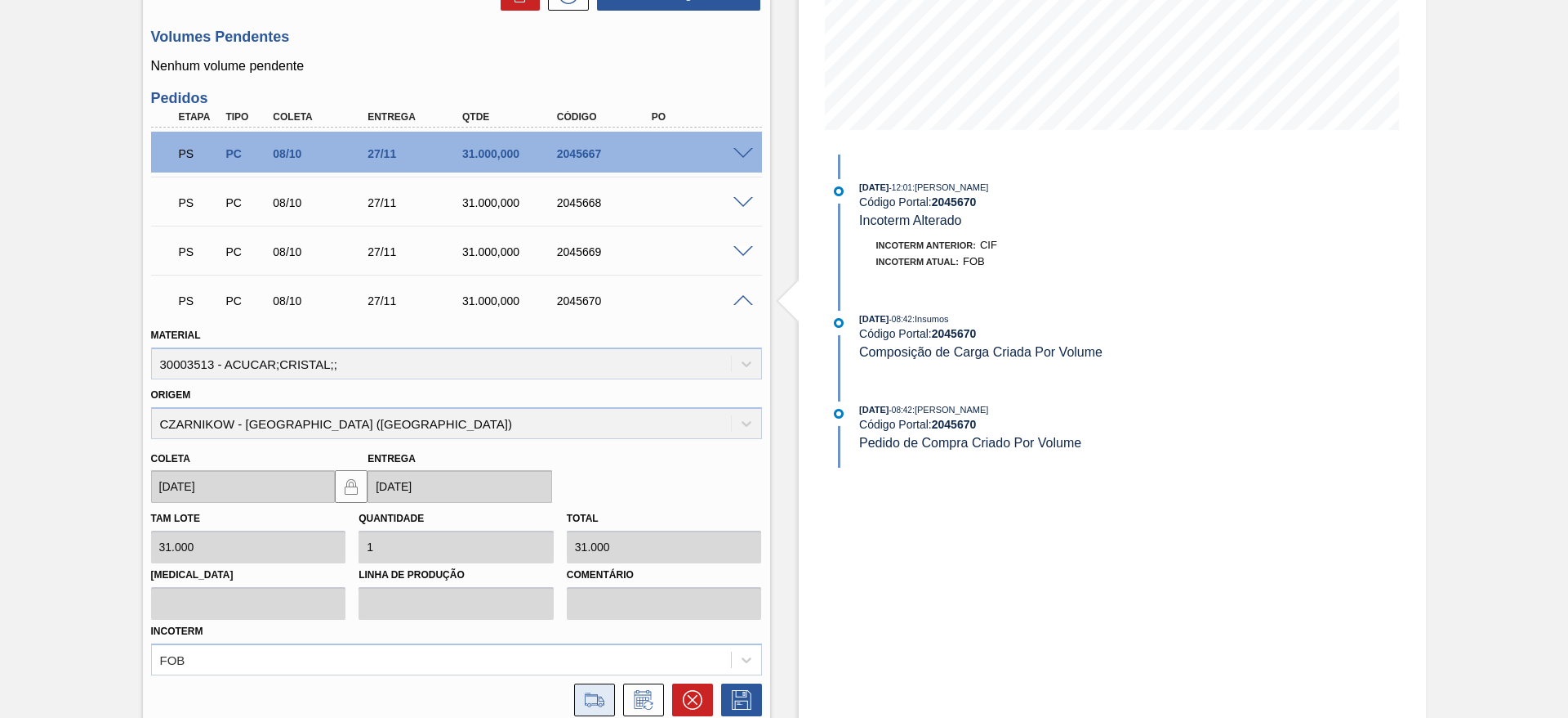
click at [608, 708] on button at bounding box center [594, 700] width 41 height 33
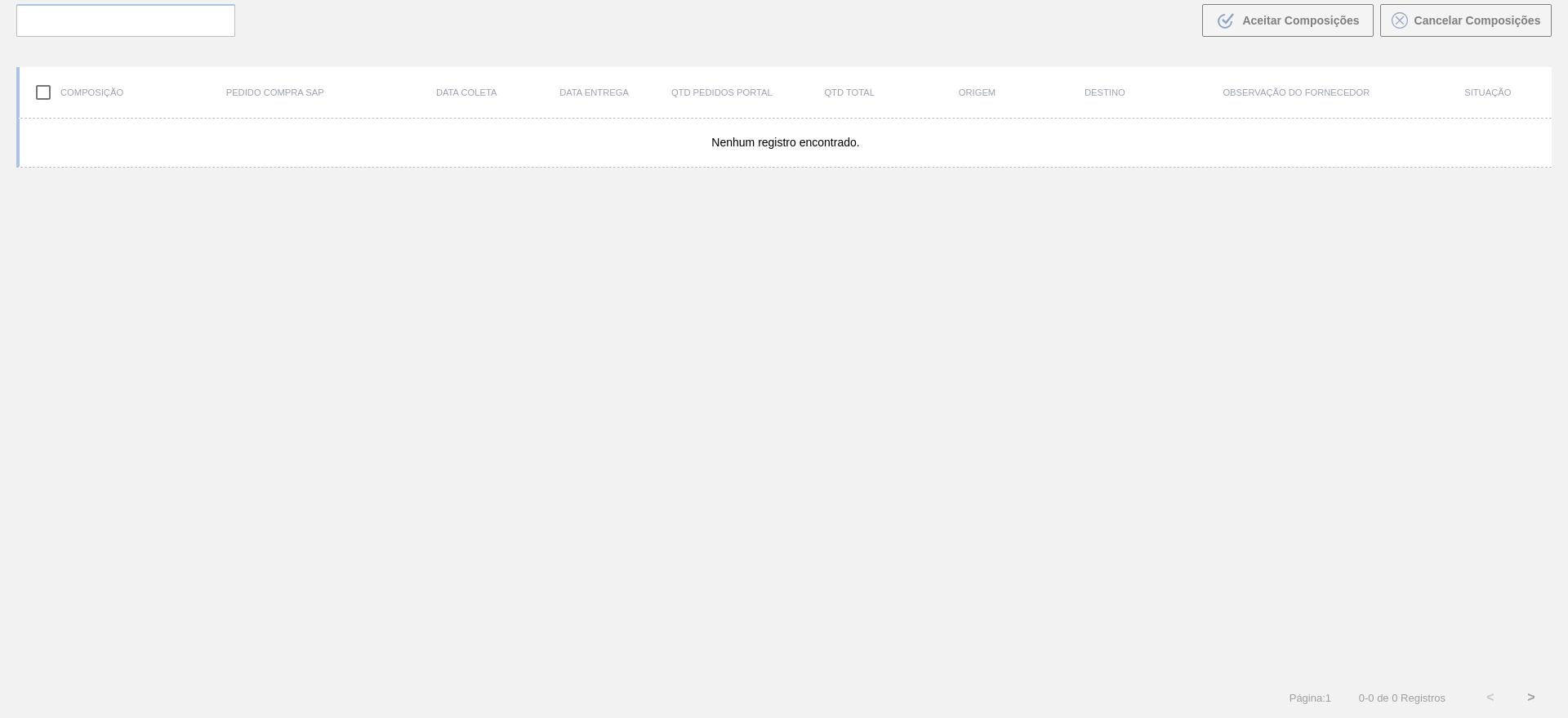
scroll to position [117, 0]
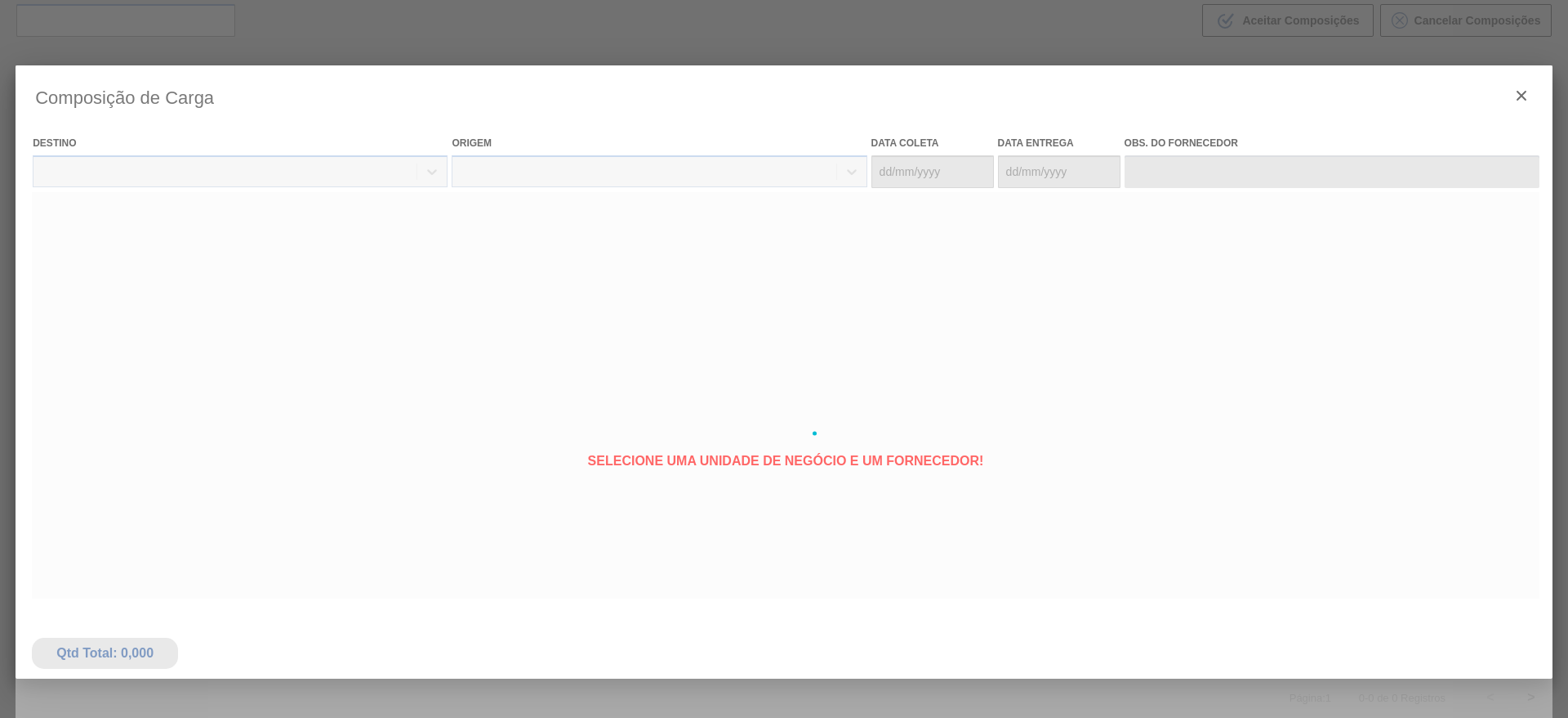
type coleta "[DATE]"
type Entrega "[DATE]"
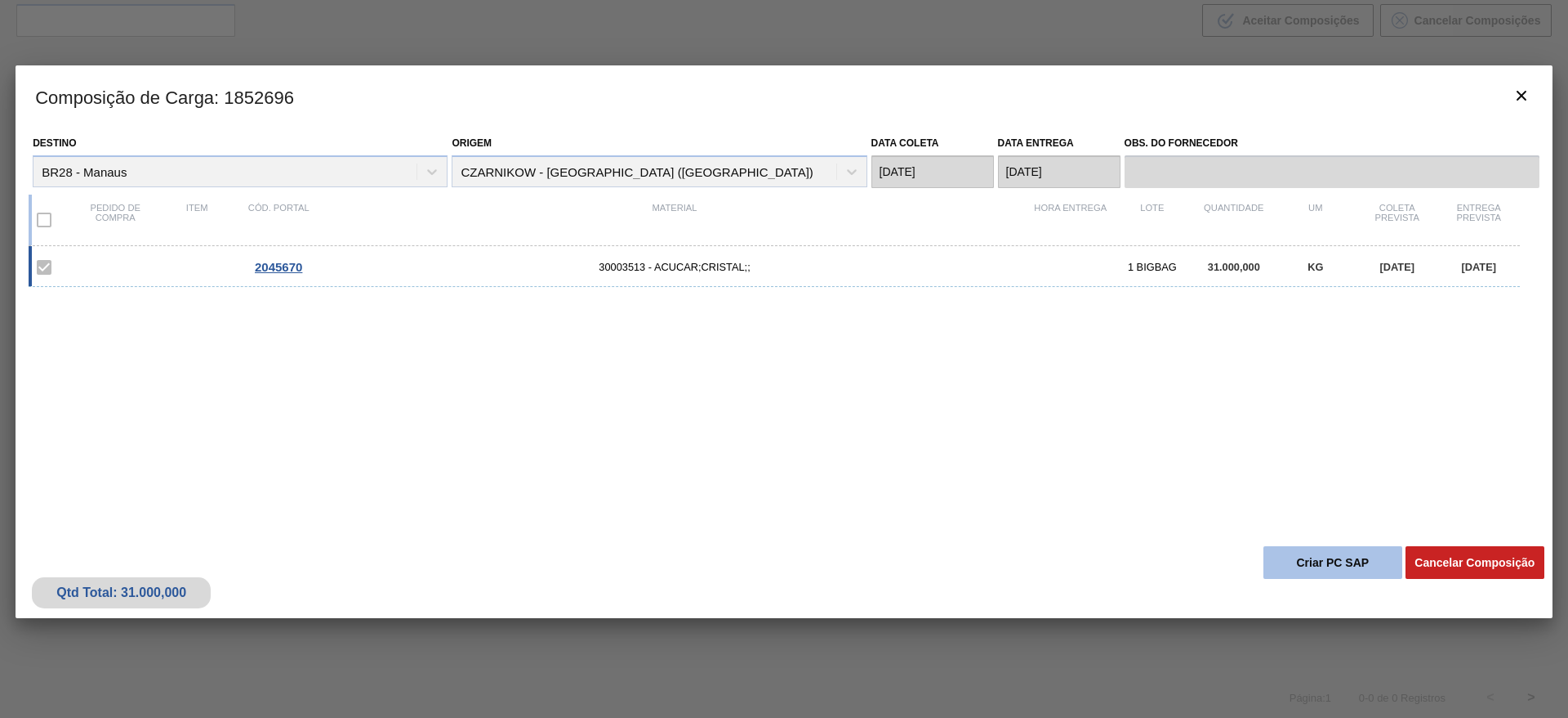
click at [1307, 567] on button "Criar PC SAP" at bounding box center [1333, 562] width 139 height 33
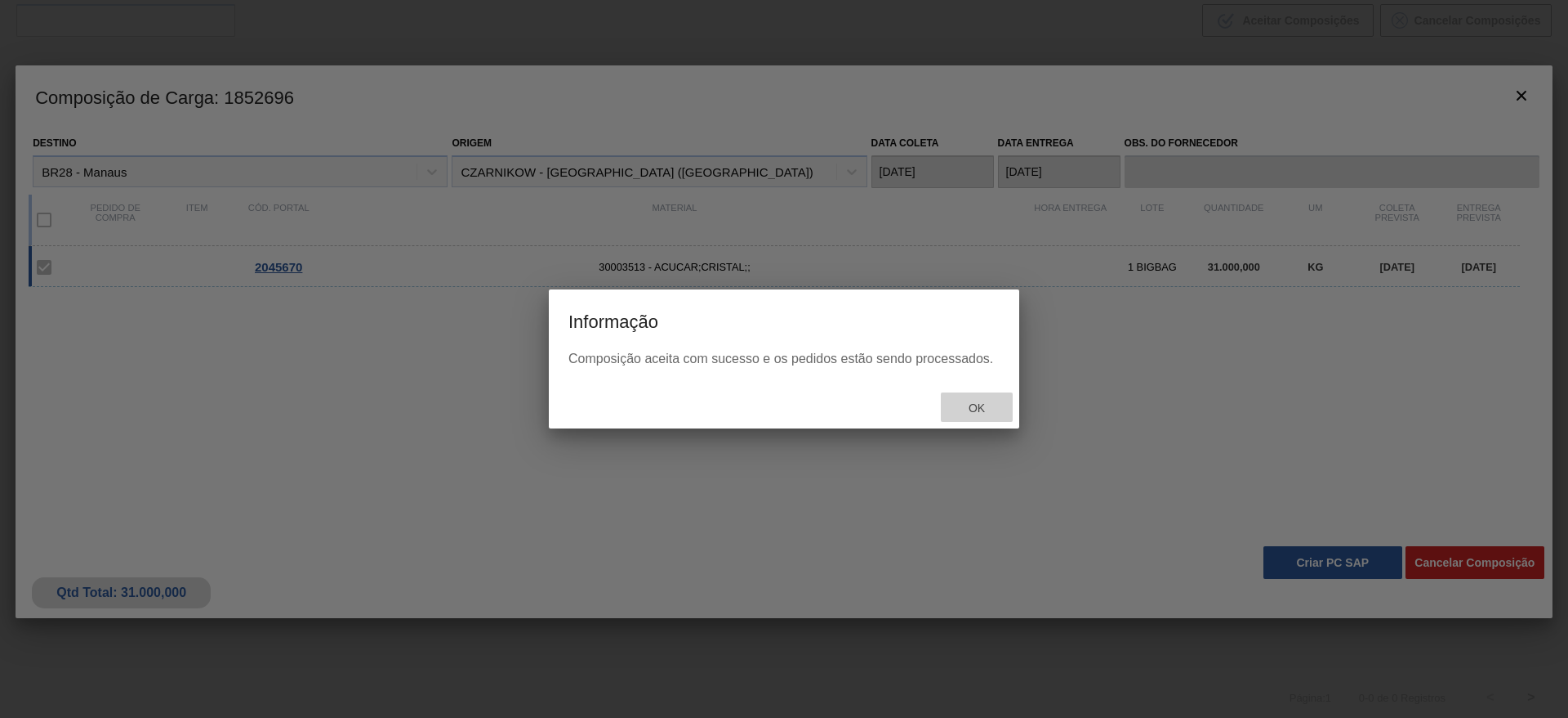
click at [984, 409] on span "Ok" at bounding box center [976, 408] width 43 height 13
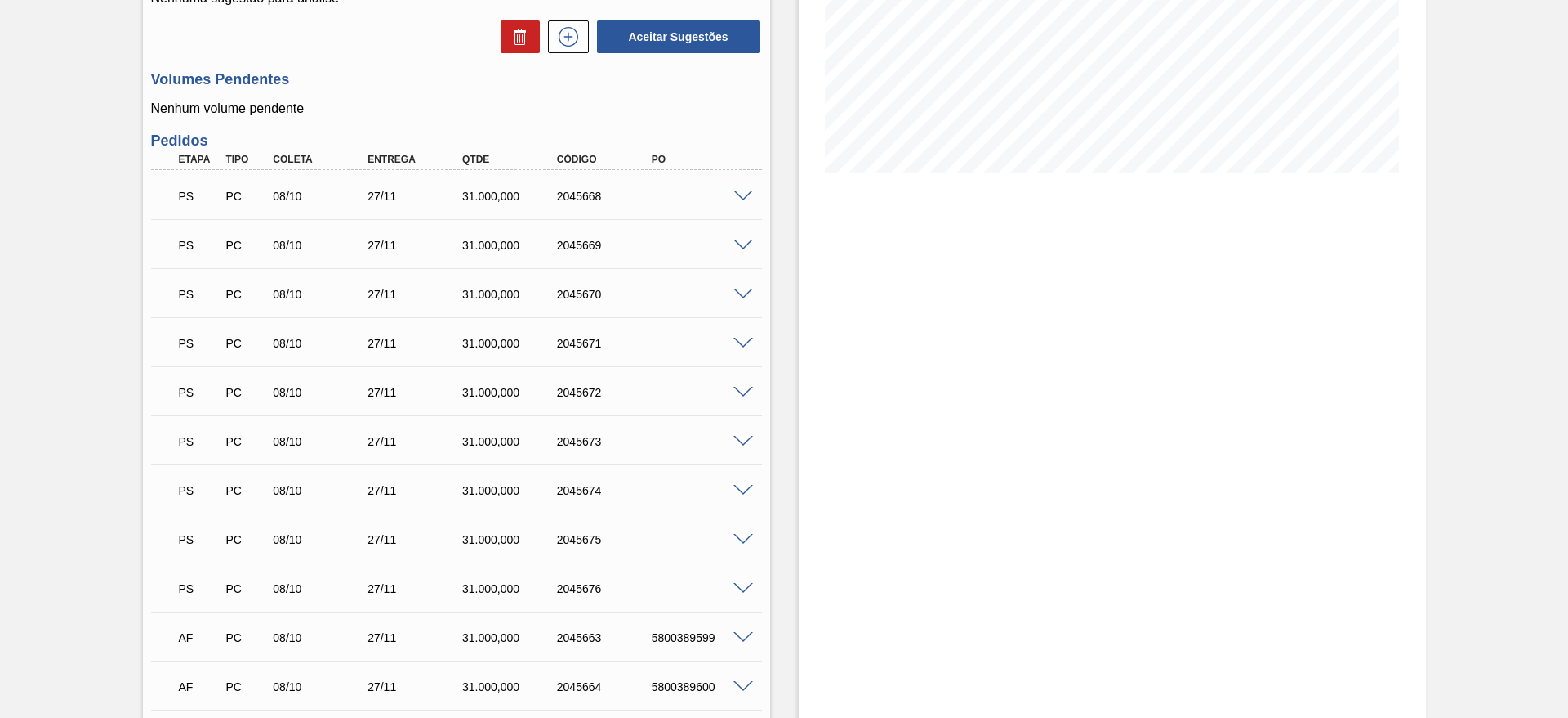
scroll to position [307, 0]
click at [746, 336] on span at bounding box center [743, 342] width 20 height 12
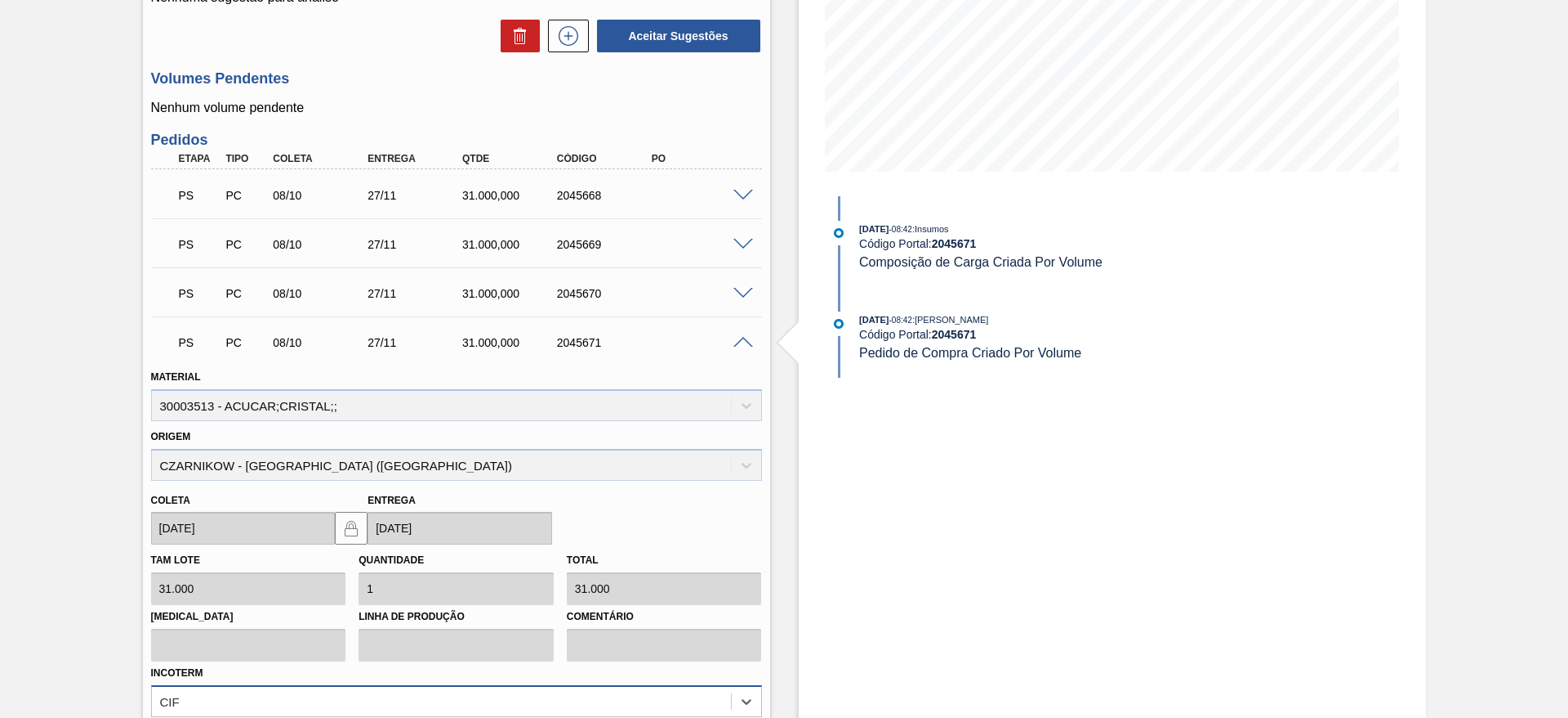
scroll to position [564, 0]
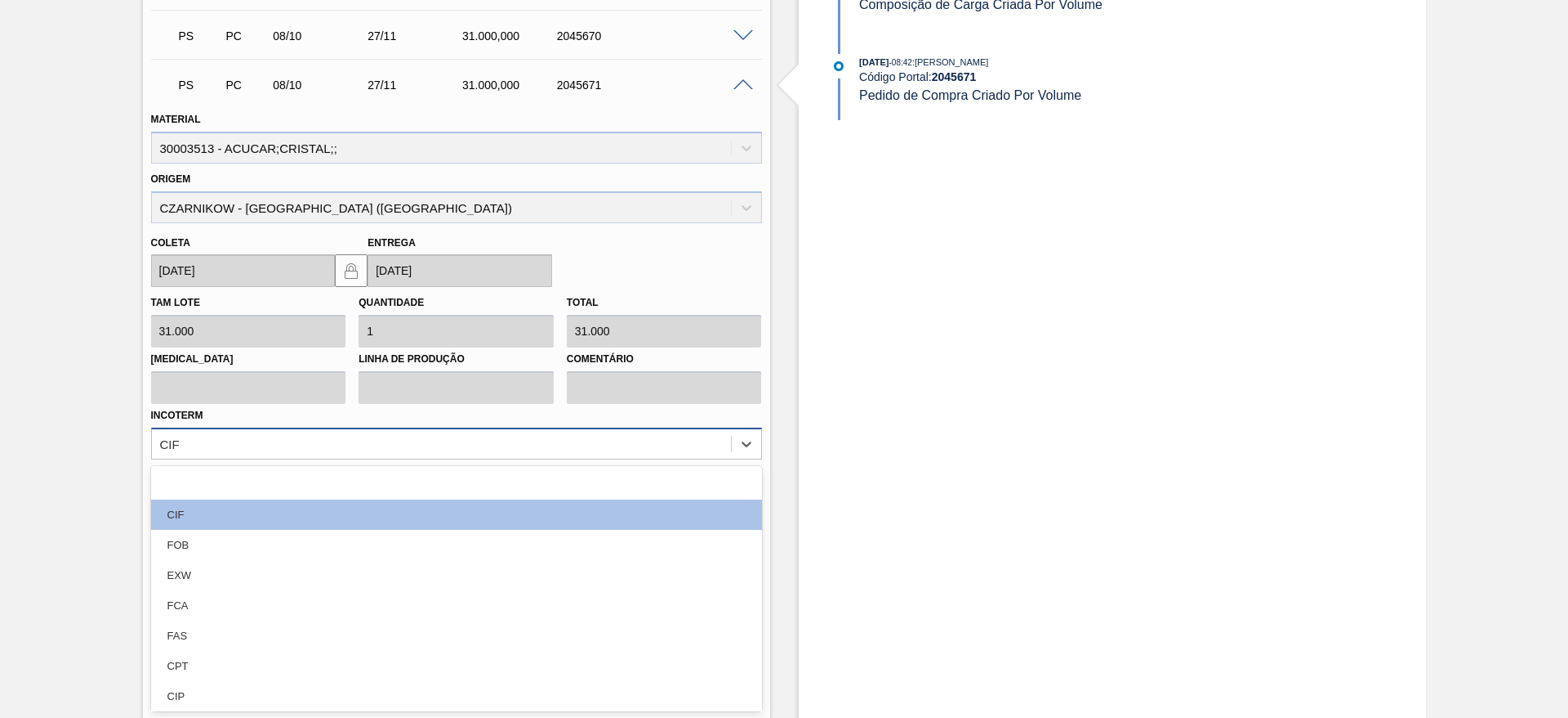
click at [623, 459] on div "option CIP focused, 8 of 12. 12 results available. Use Up and Down to choose op…" at bounding box center [456, 443] width 611 height 32
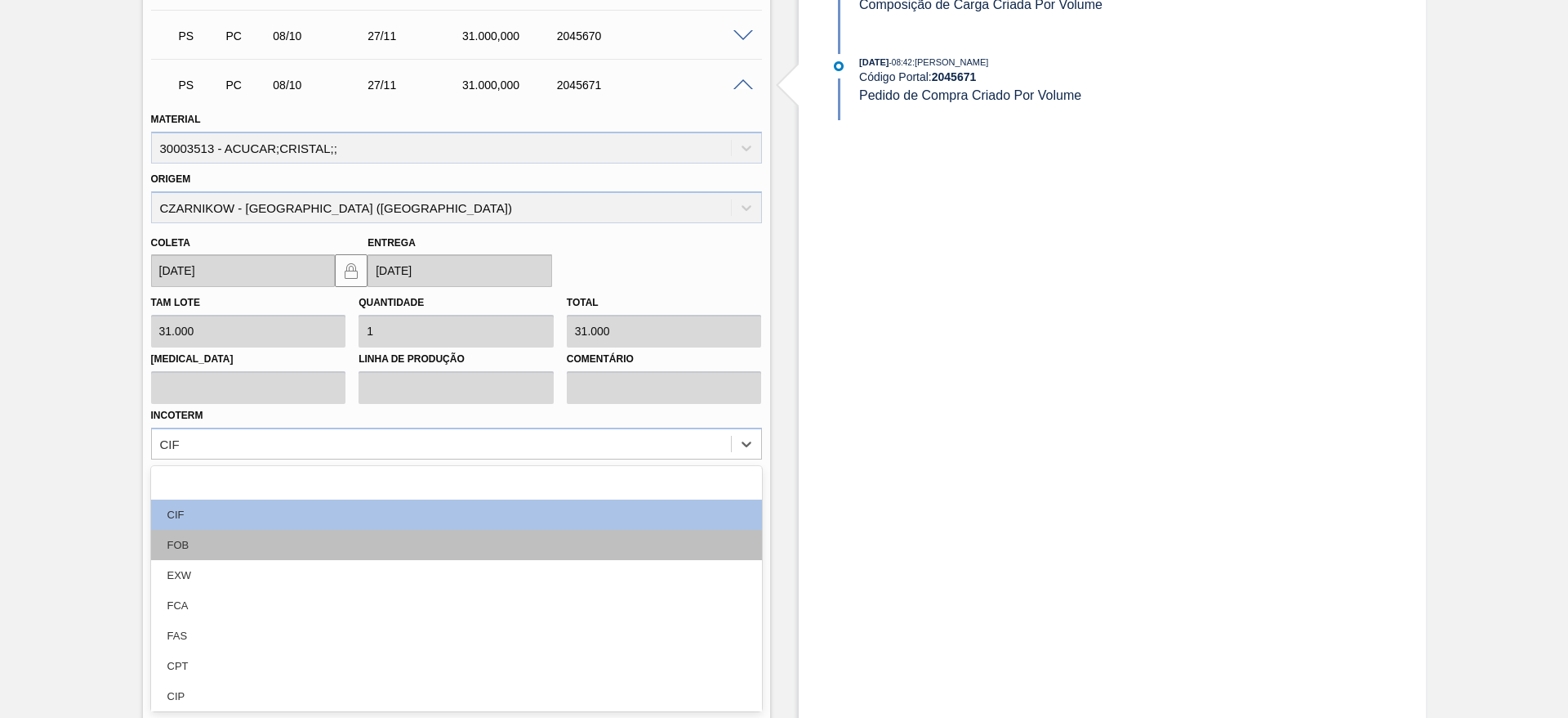
click at [660, 532] on div "FOB" at bounding box center [456, 544] width 611 height 30
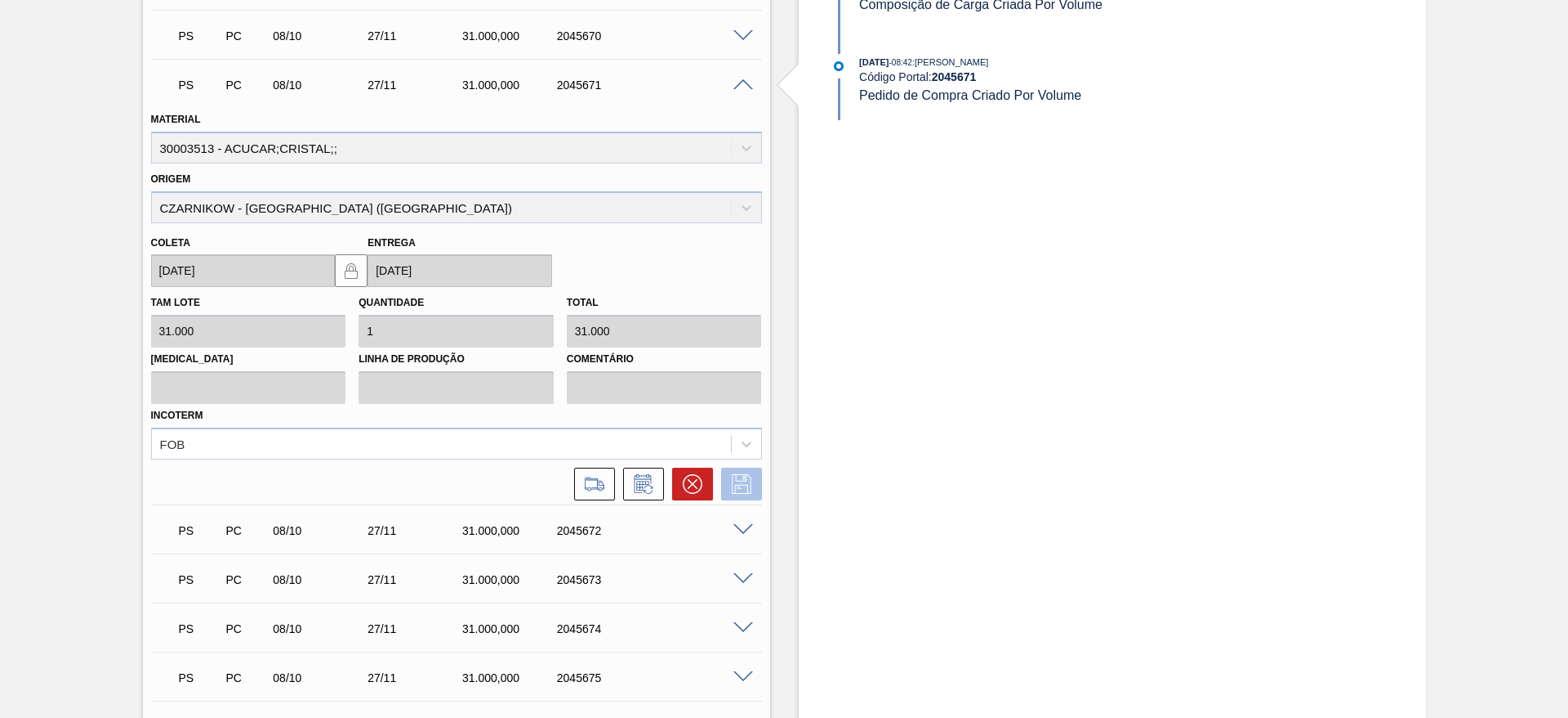
click at [736, 477] on icon at bounding box center [742, 483] width 26 height 20
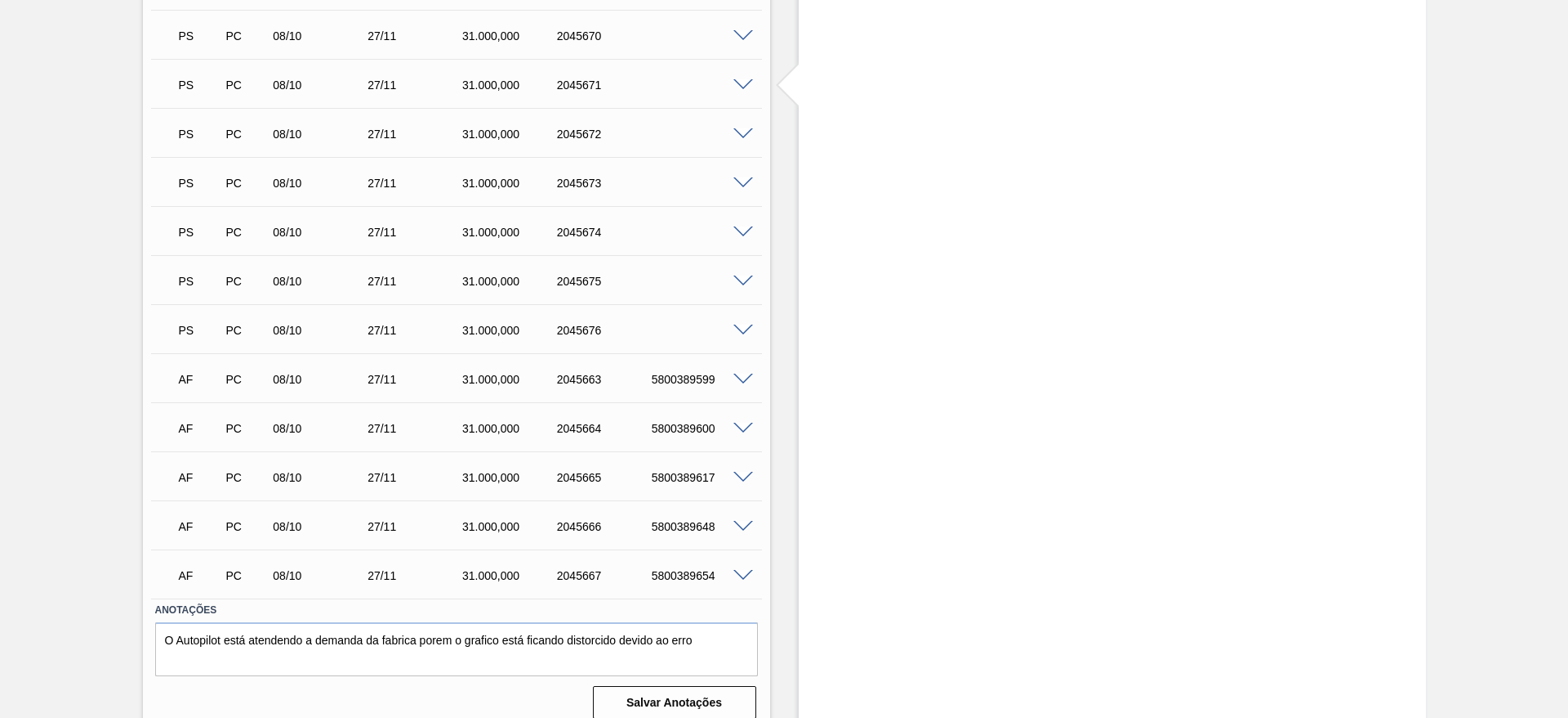
click at [743, 83] on span at bounding box center [743, 85] width 20 height 12
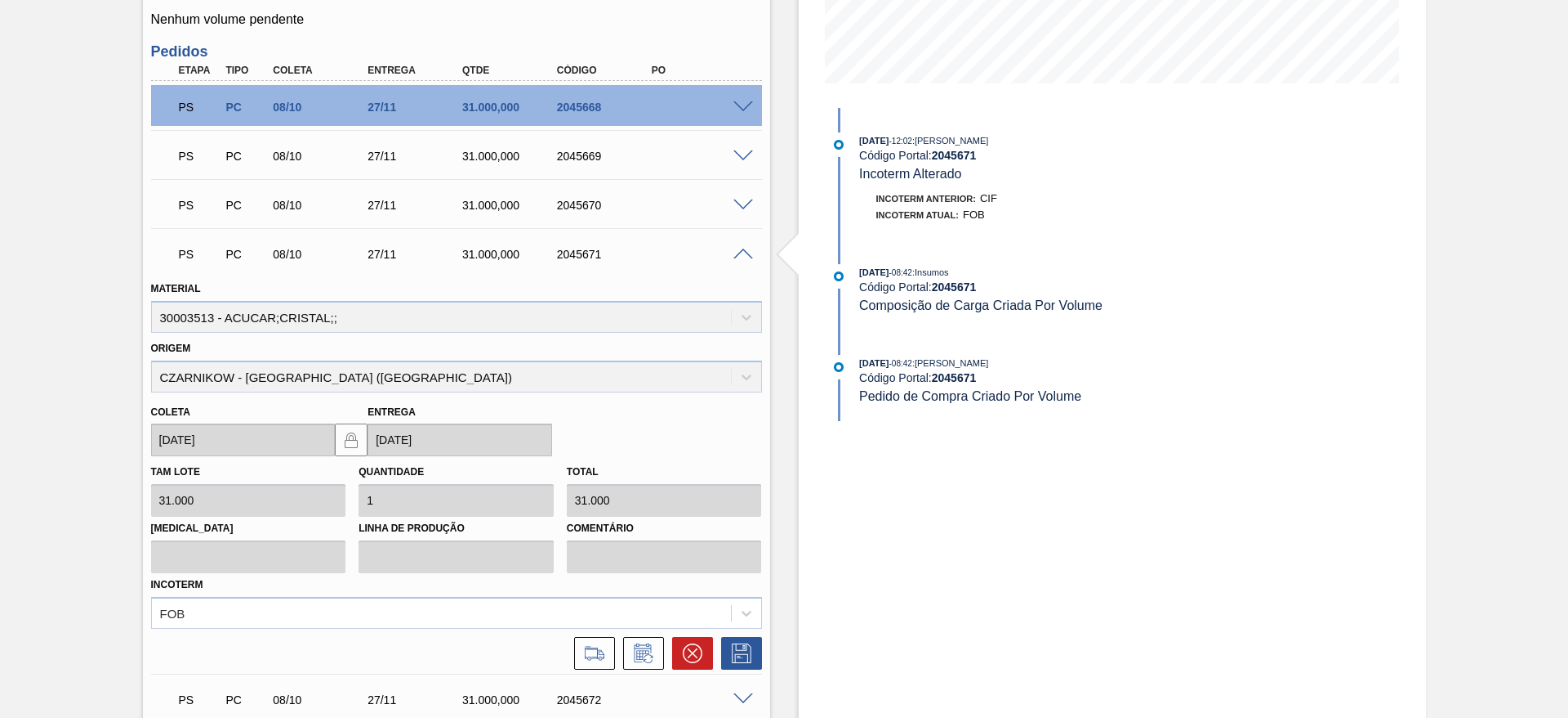
scroll to position [444, 0]
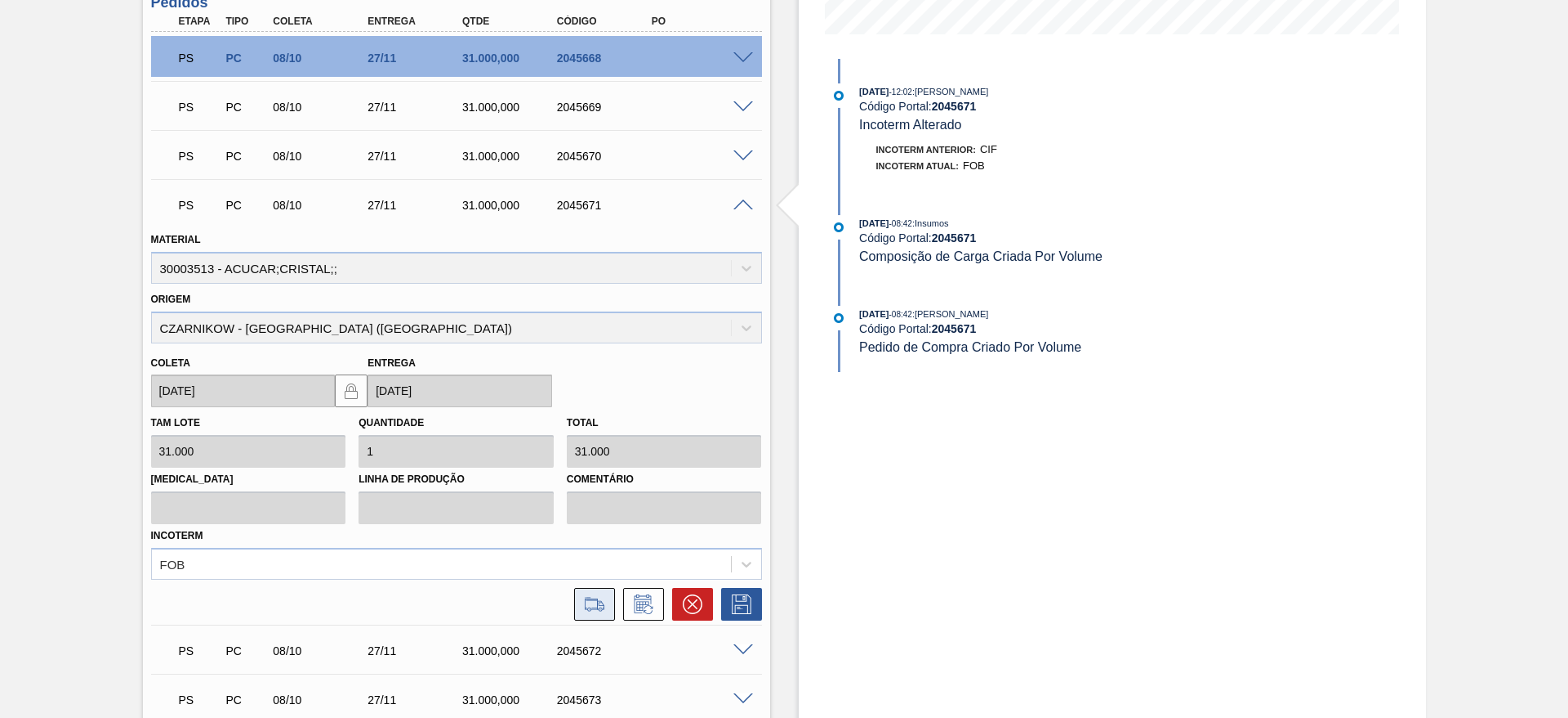
click at [601, 600] on icon at bounding box center [594, 604] width 26 height 20
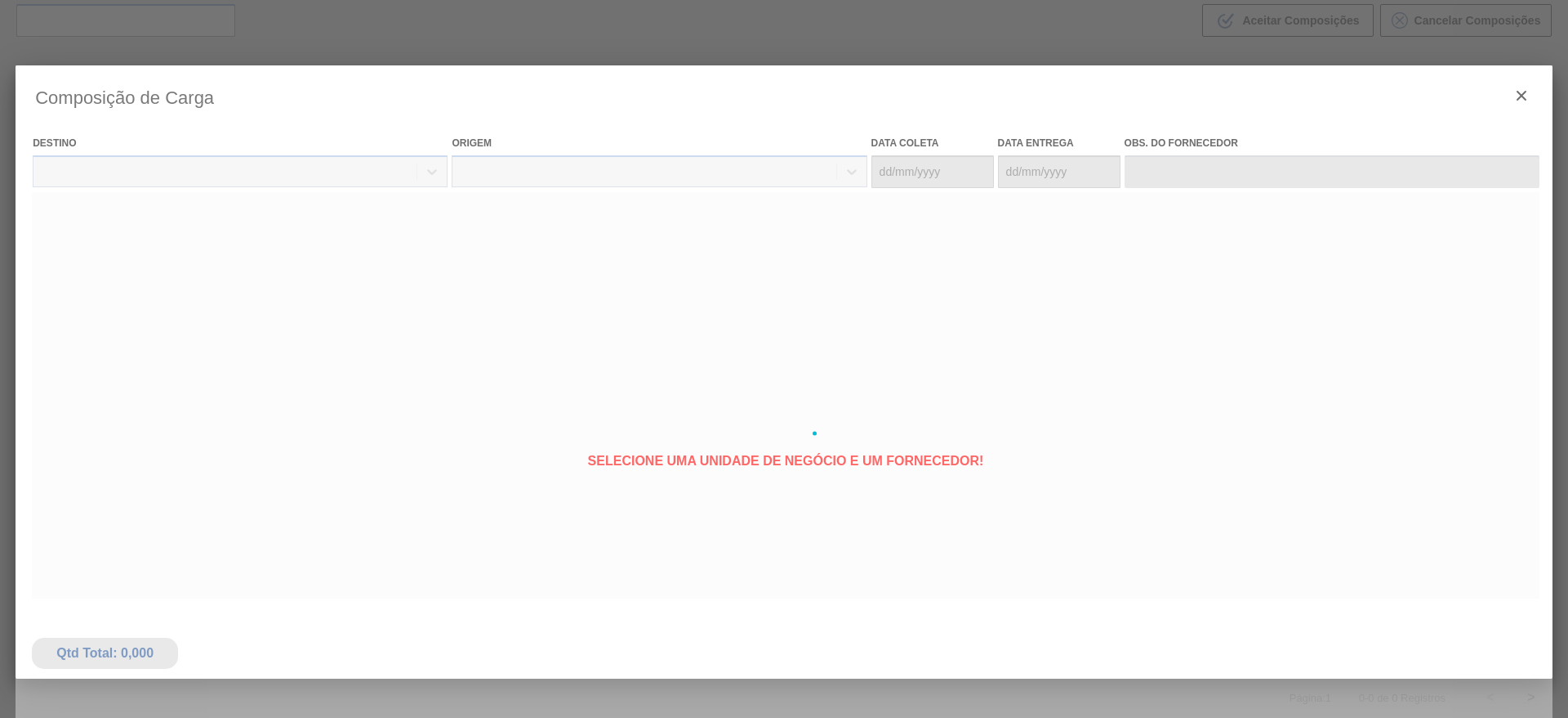
type coleta "[DATE]"
type Entrega "[DATE]"
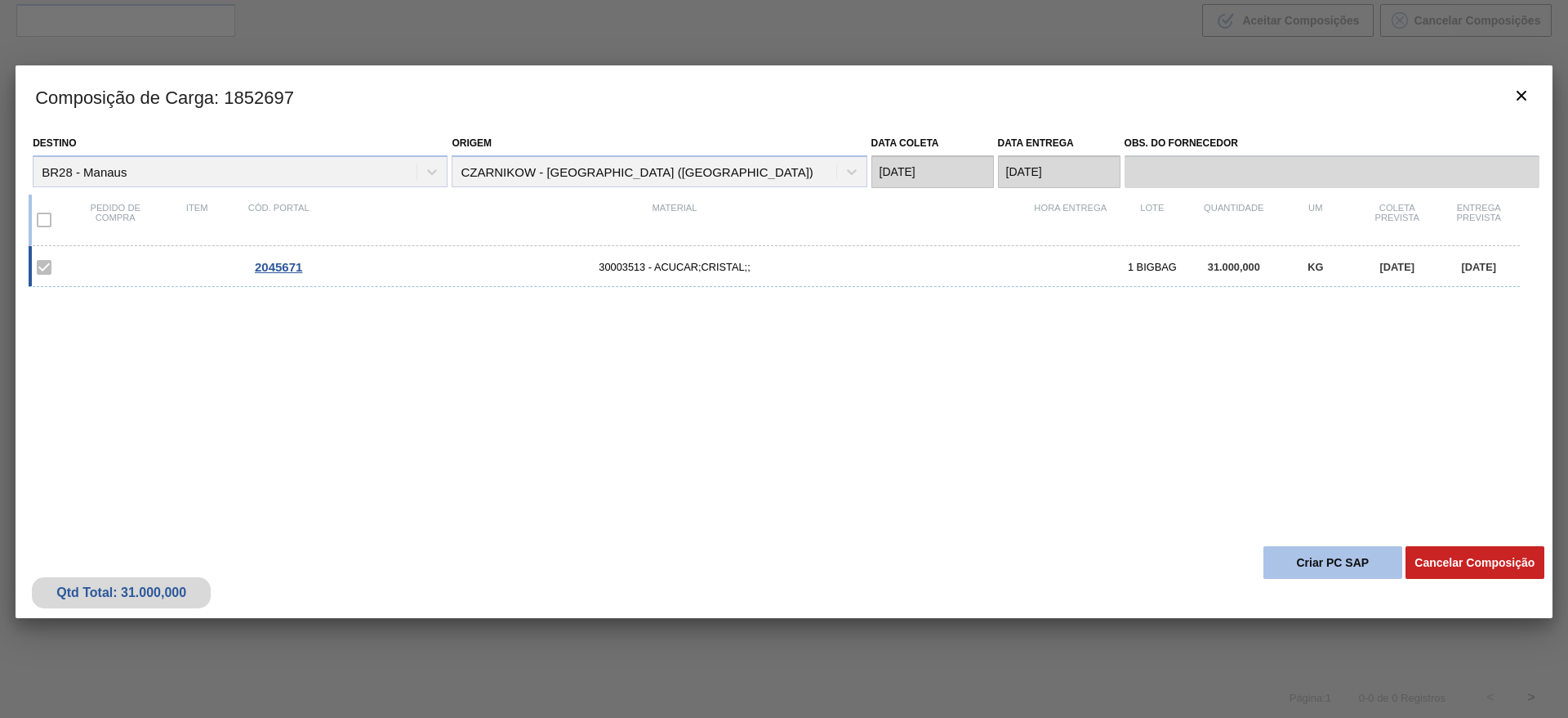
click at [1340, 568] on button "Criar PC SAP" at bounding box center [1333, 562] width 139 height 33
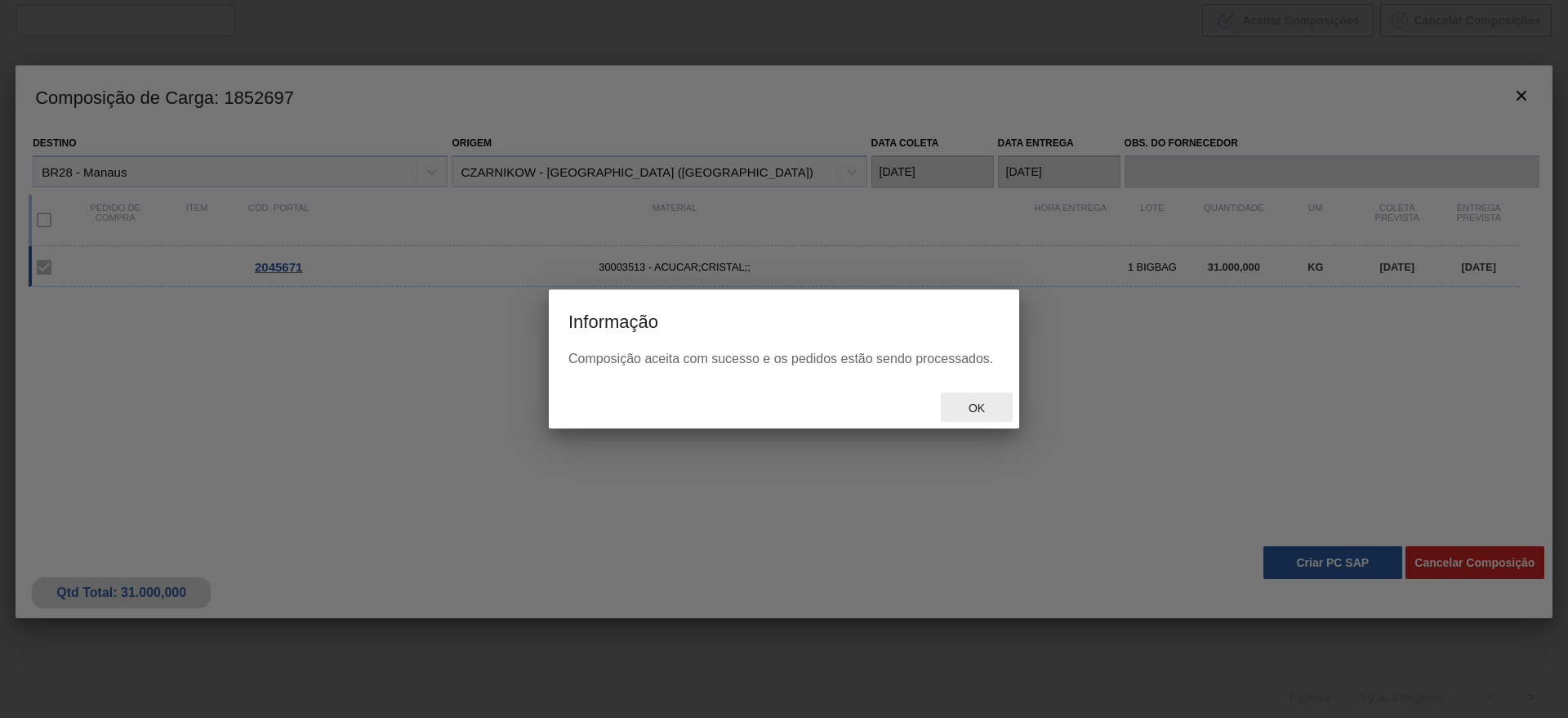
click at [981, 402] on span "Ok" at bounding box center [976, 408] width 43 height 13
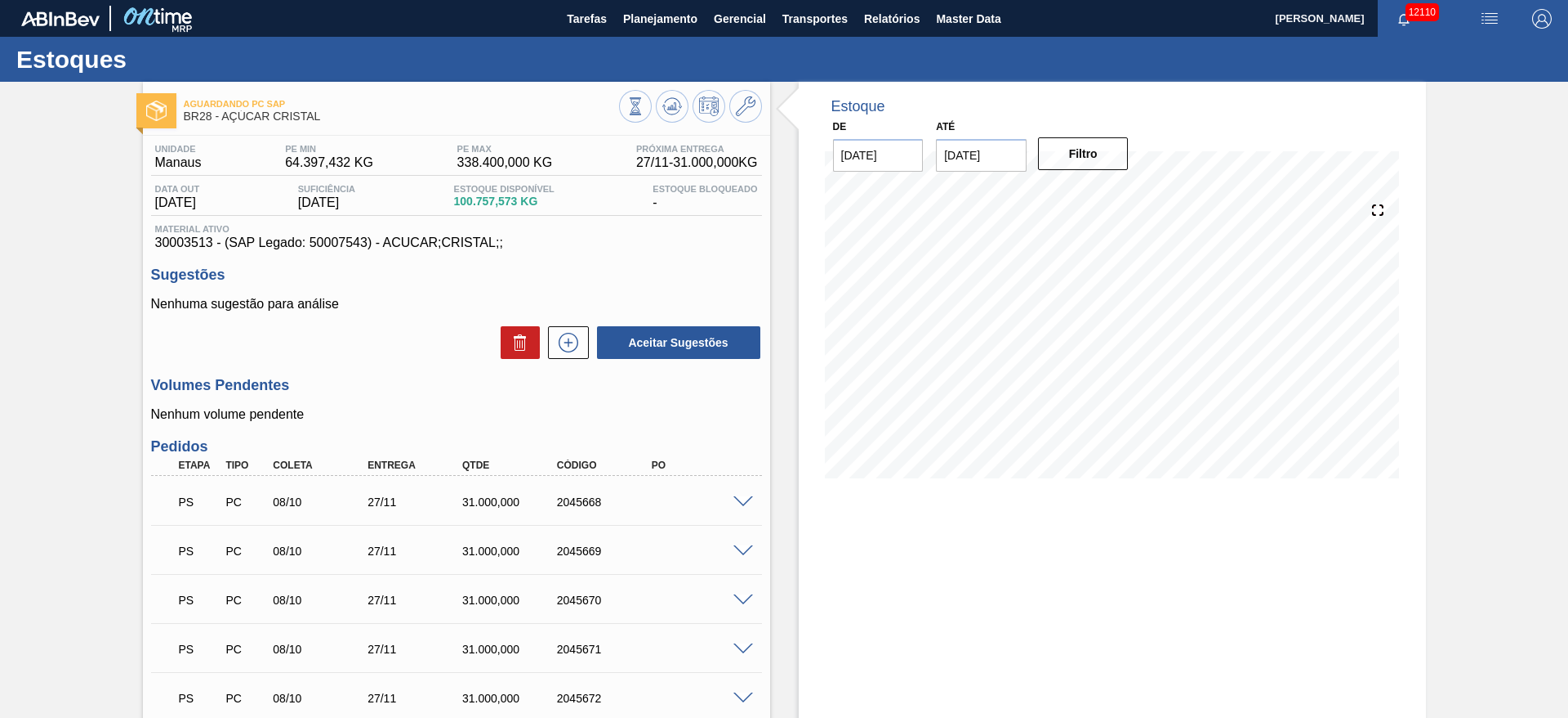
click at [741, 697] on span at bounding box center [743, 698] width 20 height 12
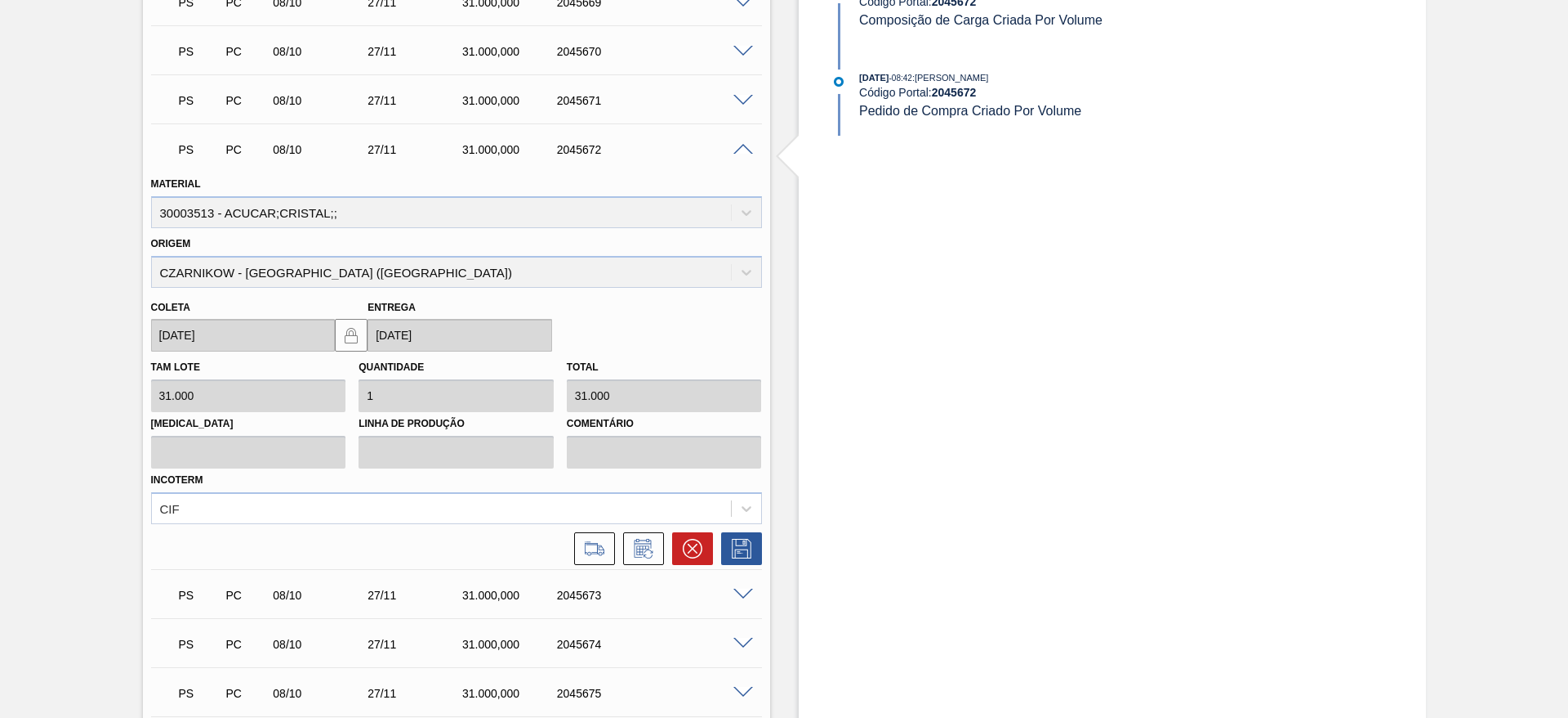
scroll to position [549, 0]
click at [611, 535] on button at bounding box center [594, 548] width 41 height 33
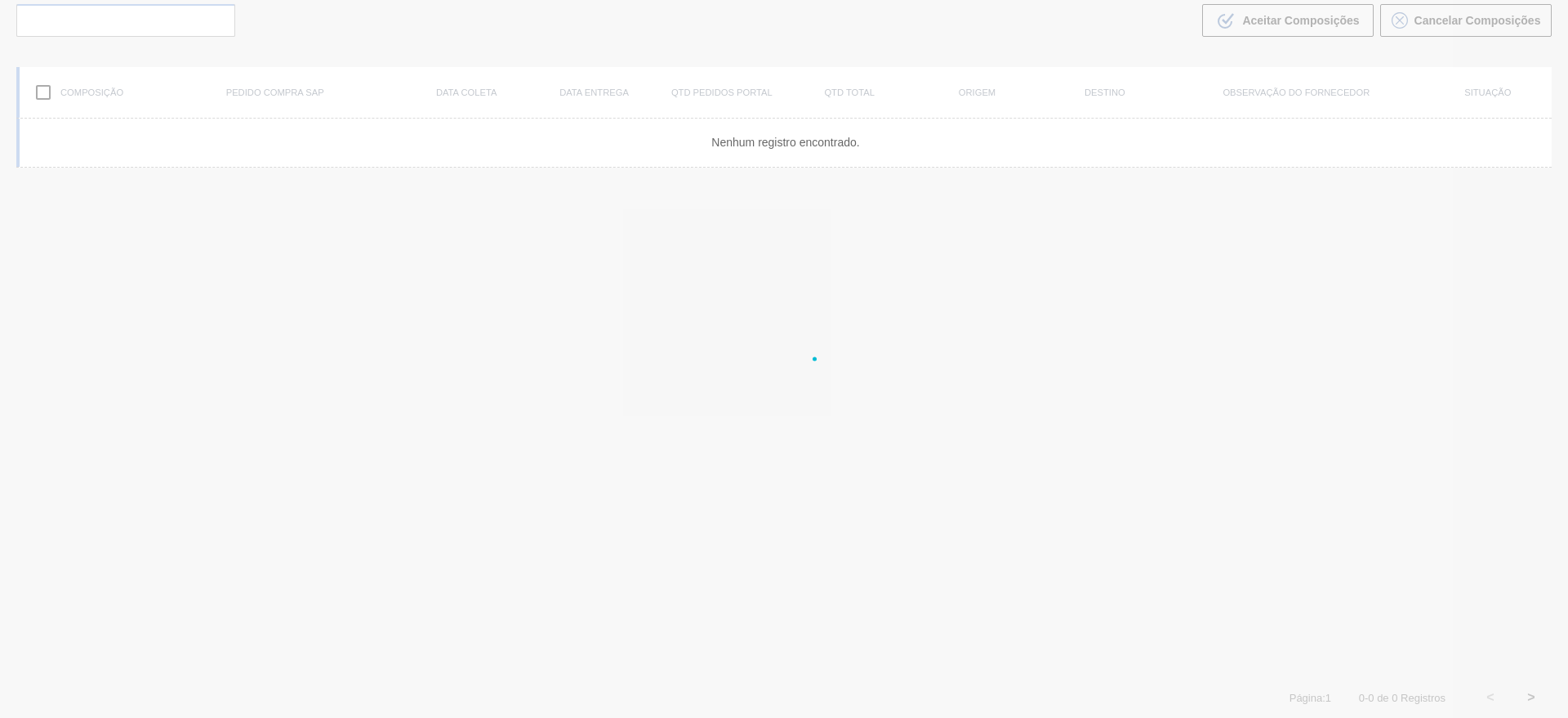
scroll to position [117, 0]
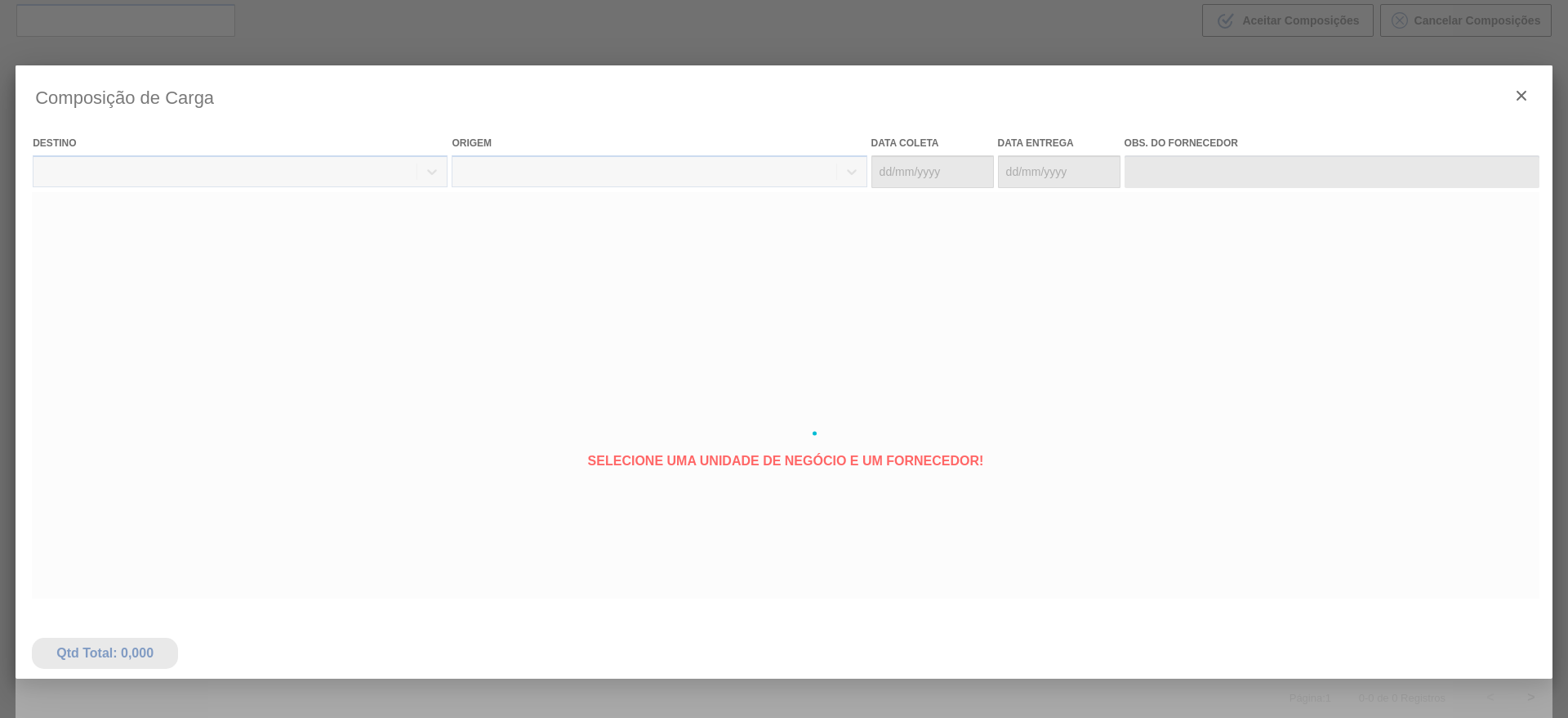
type coleta "[DATE]"
type Entrega "[DATE]"
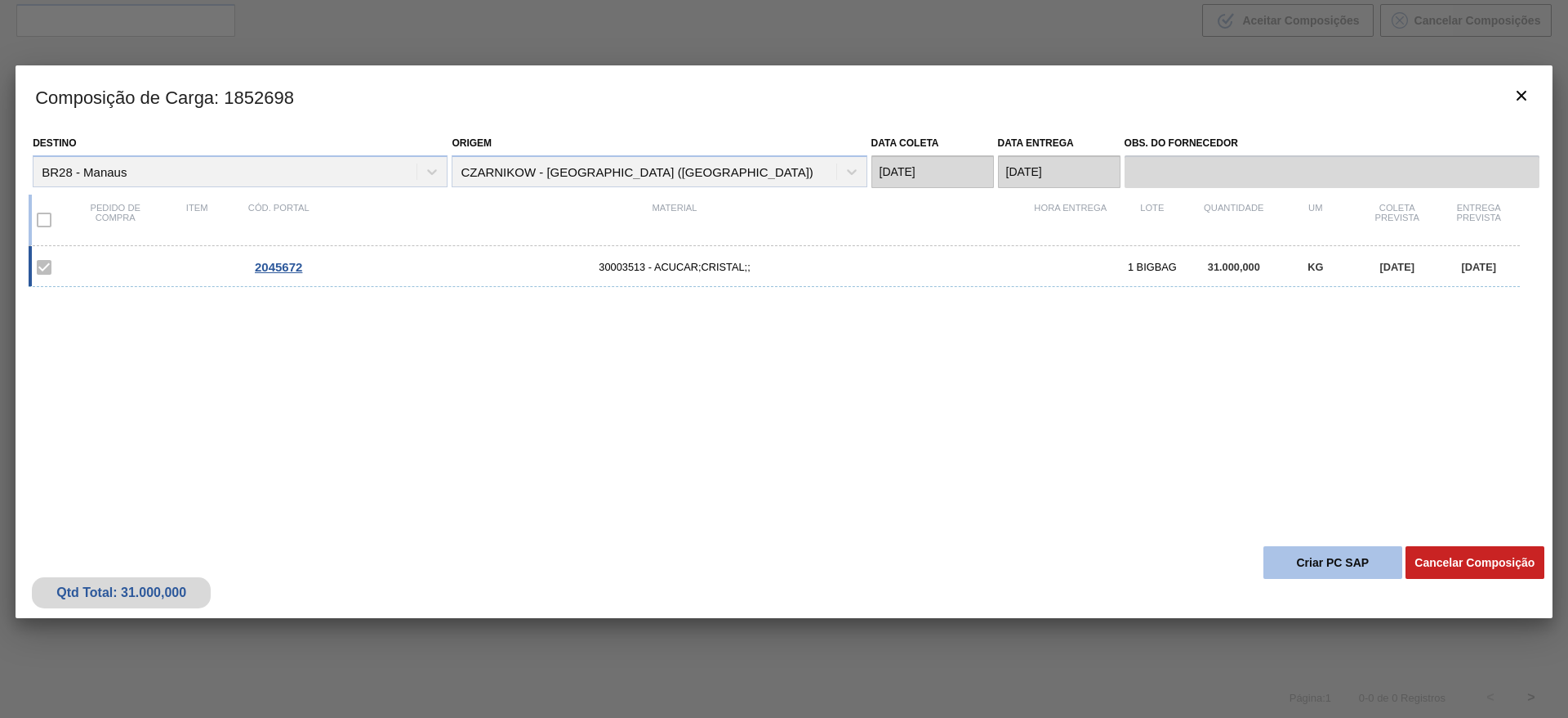
click at [1306, 546] on button "Criar PC SAP" at bounding box center [1333, 562] width 139 height 33
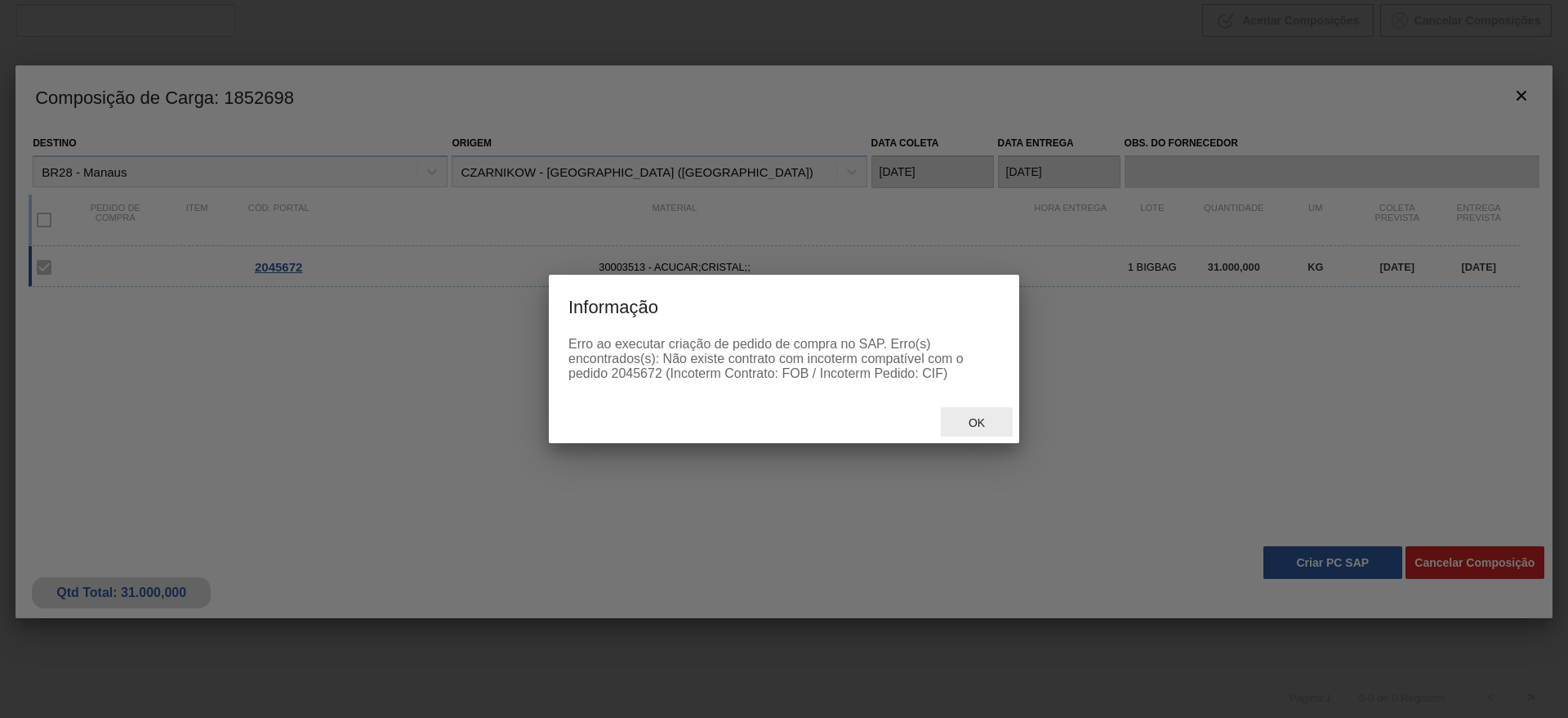
click at [988, 429] on span "Ok" at bounding box center [976, 422] width 43 height 13
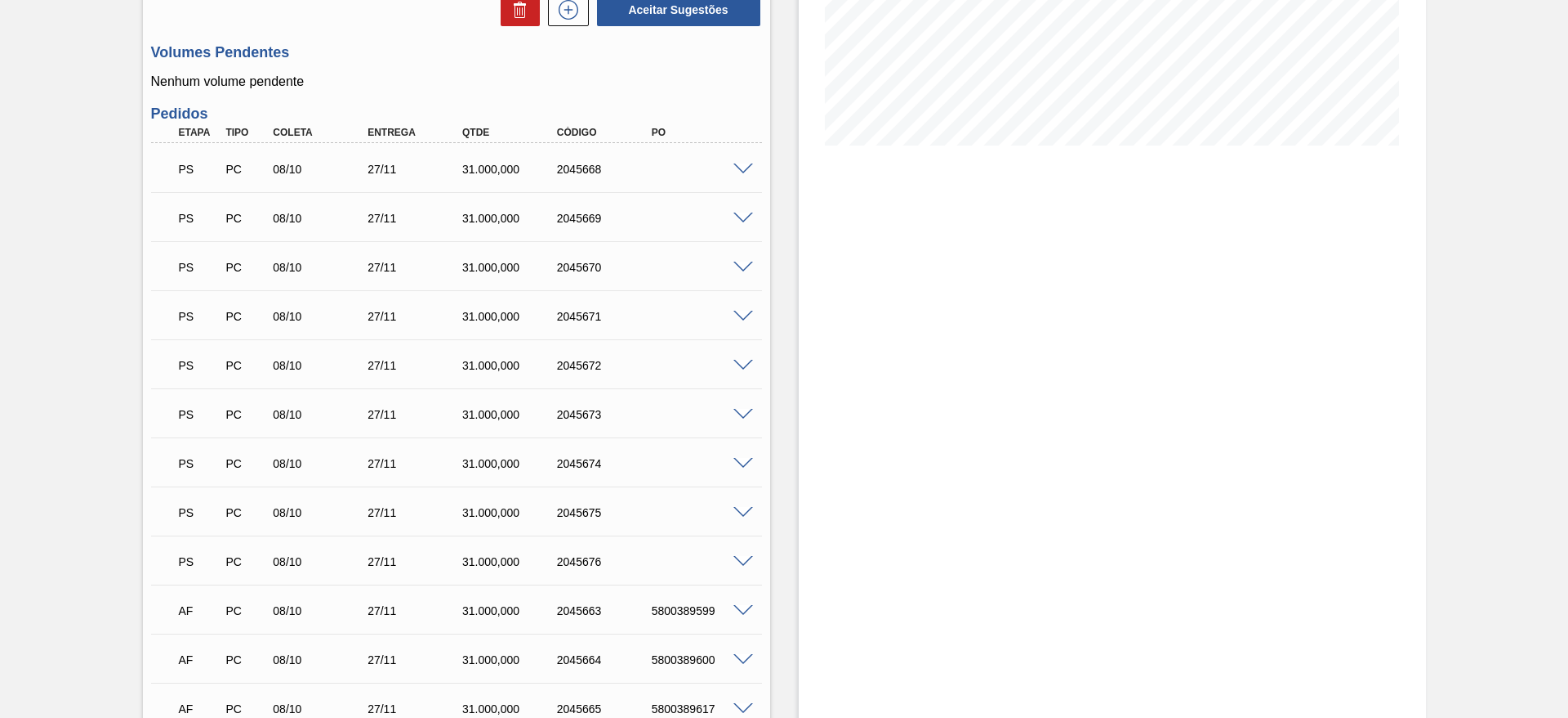
scroll to position [338, 0]
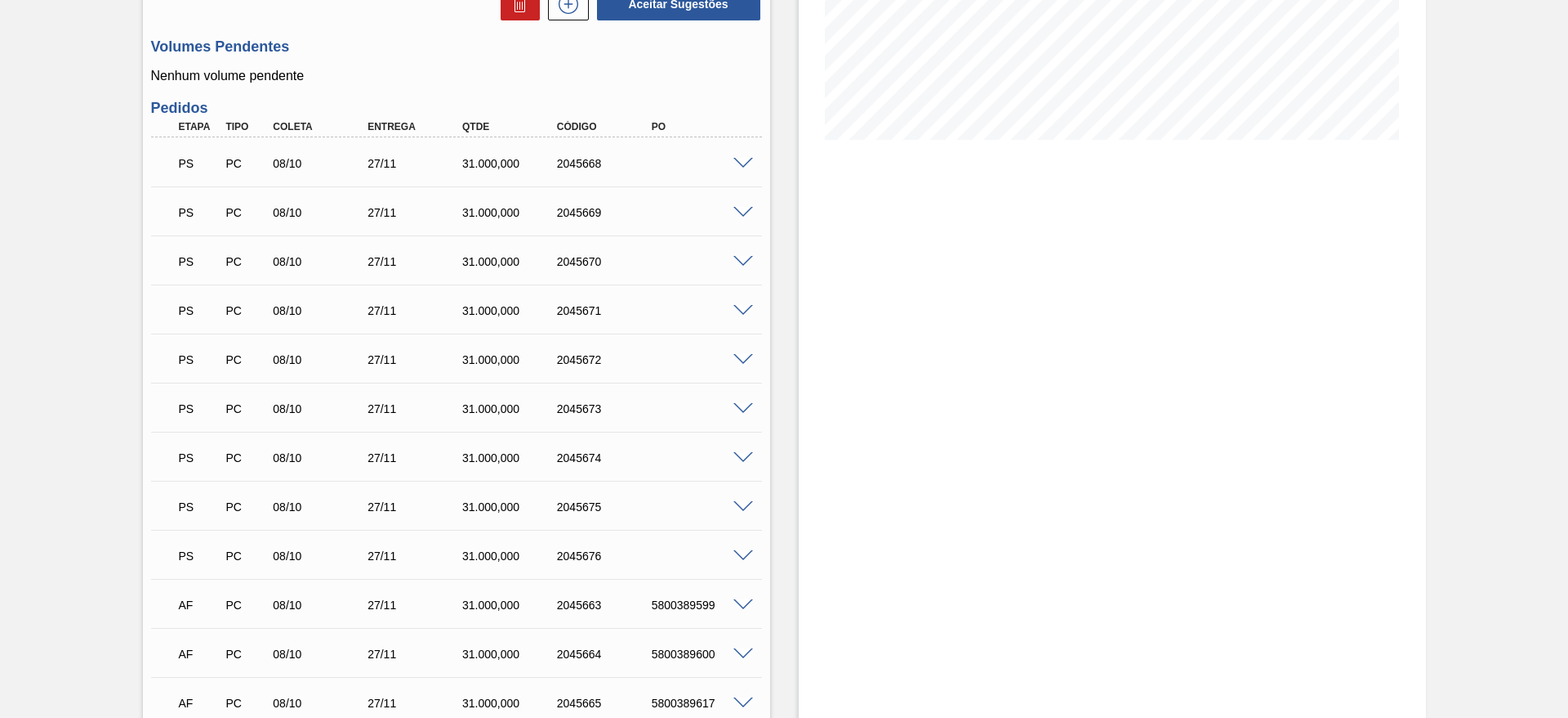
click at [740, 356] on span at bounding box center [743, 360] width 20 height 12
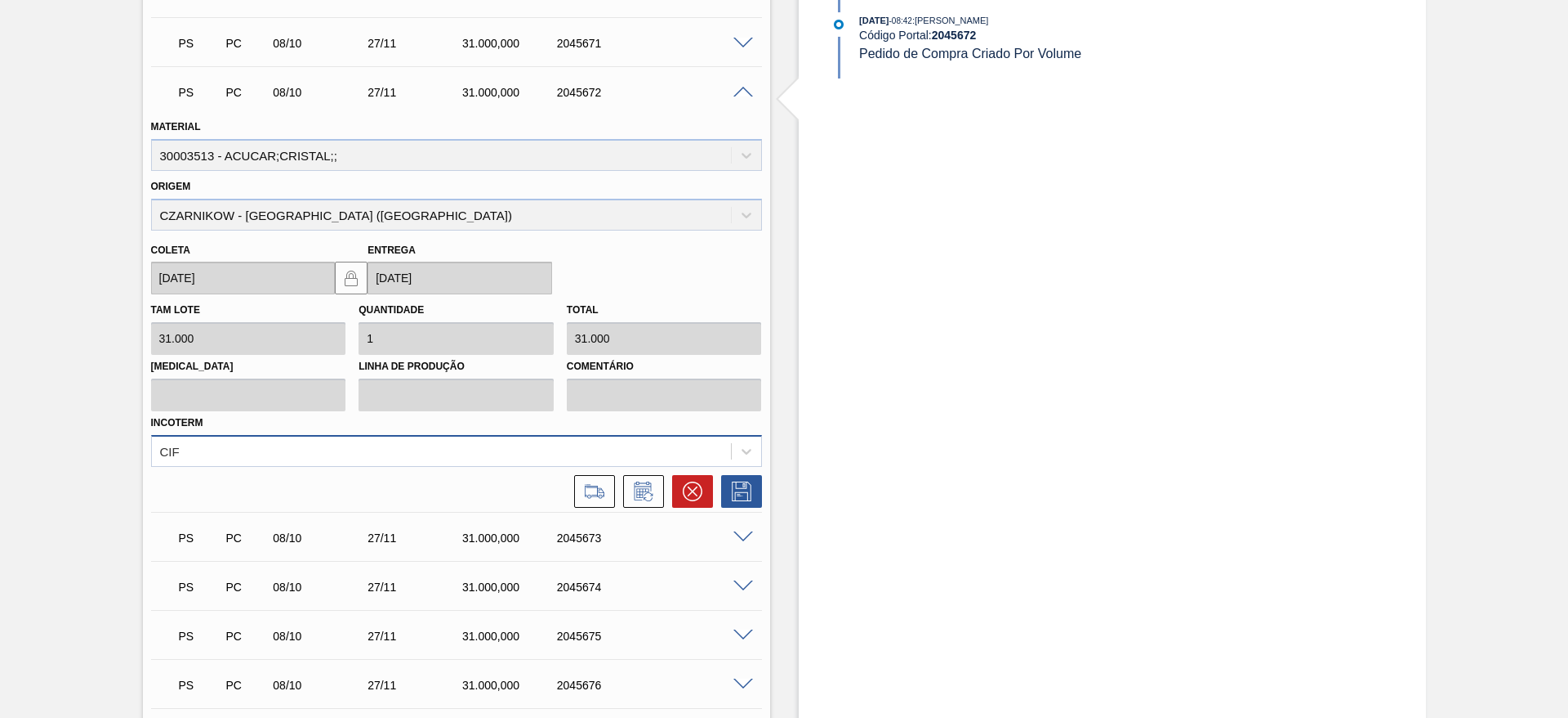
scroll to position [613, 0]
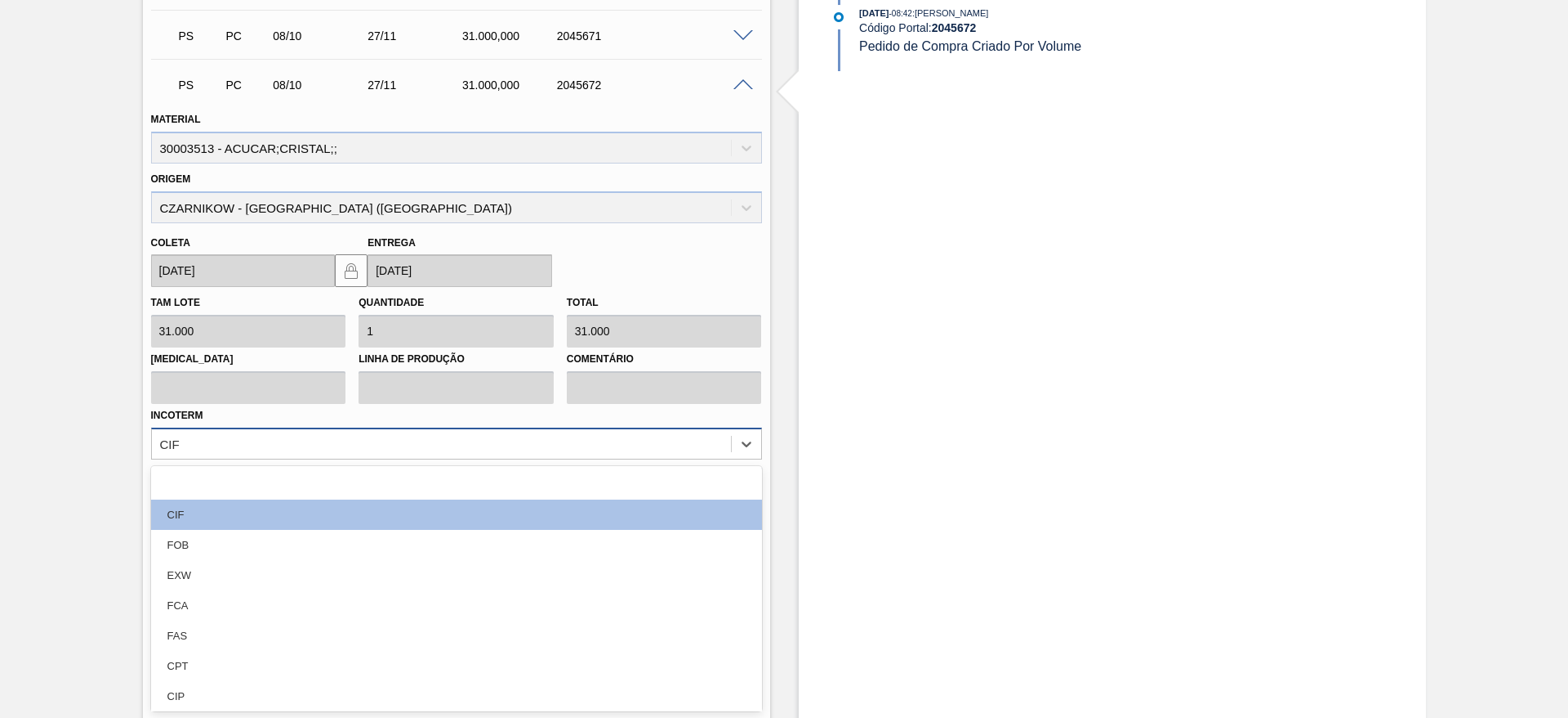
click at [605, 450] on div "CIF" at bounding box center [441, 442] width 579 height 23
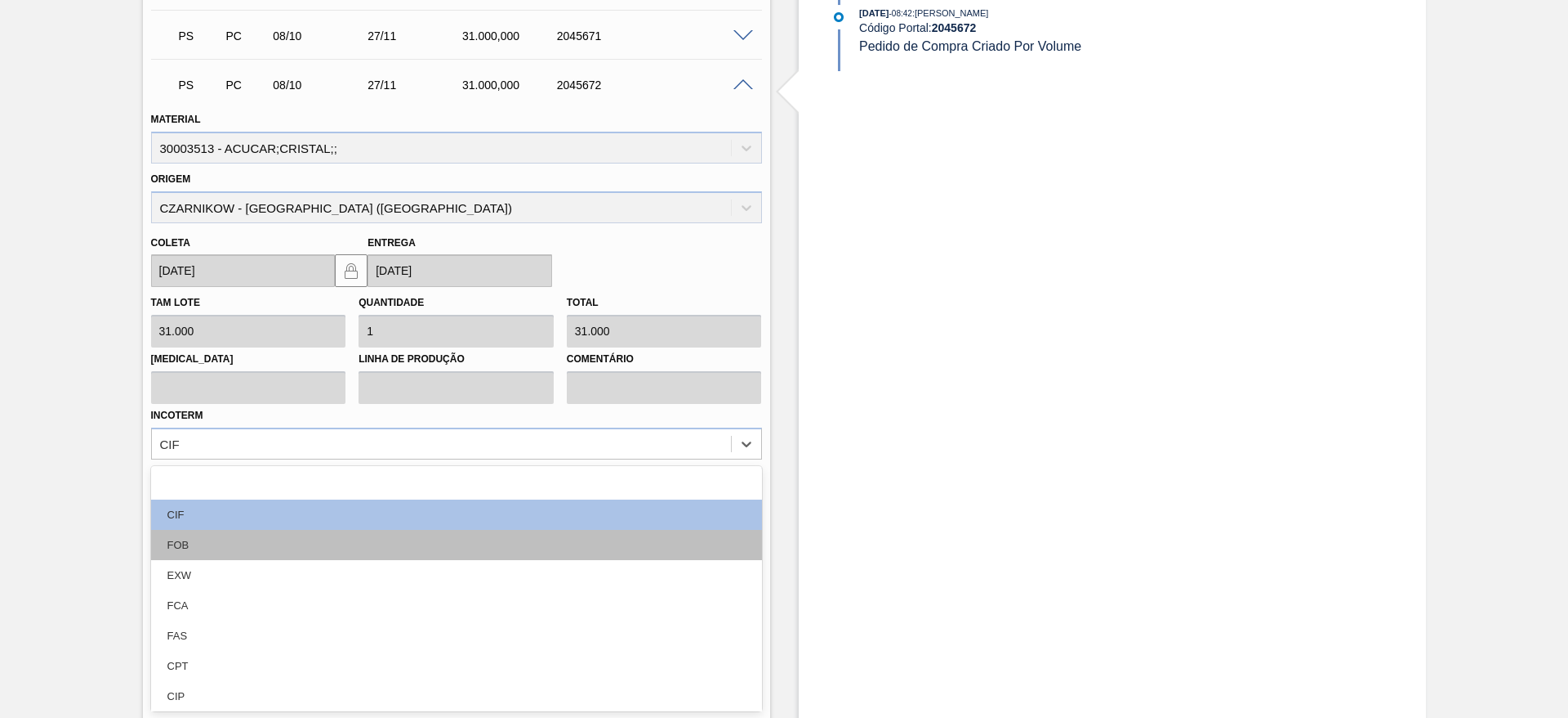
click at [580, 545] on div "FOB" at bounding box center [456, 544] width 611 height 30
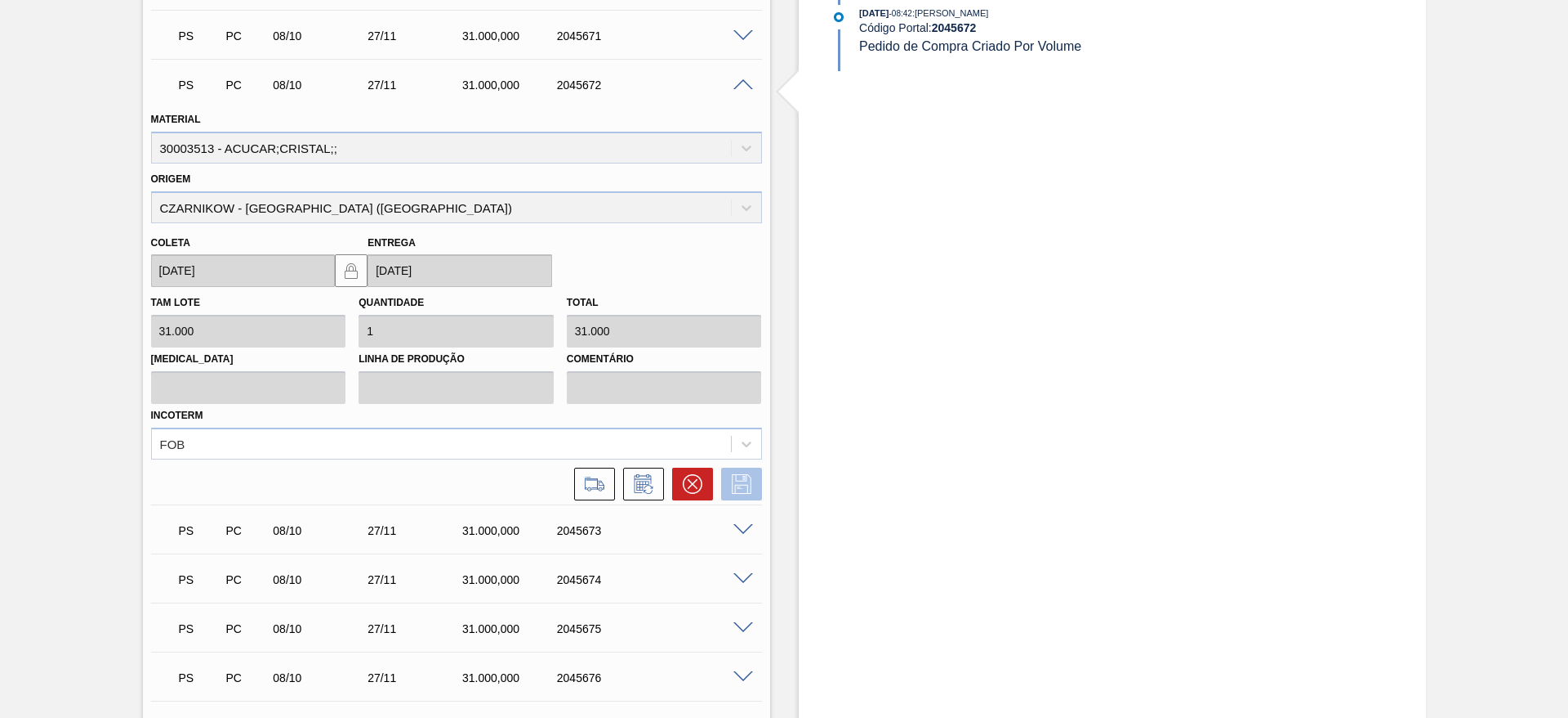
click at [756, 482] on button at bounding box center [741, 484] width 41 height 33
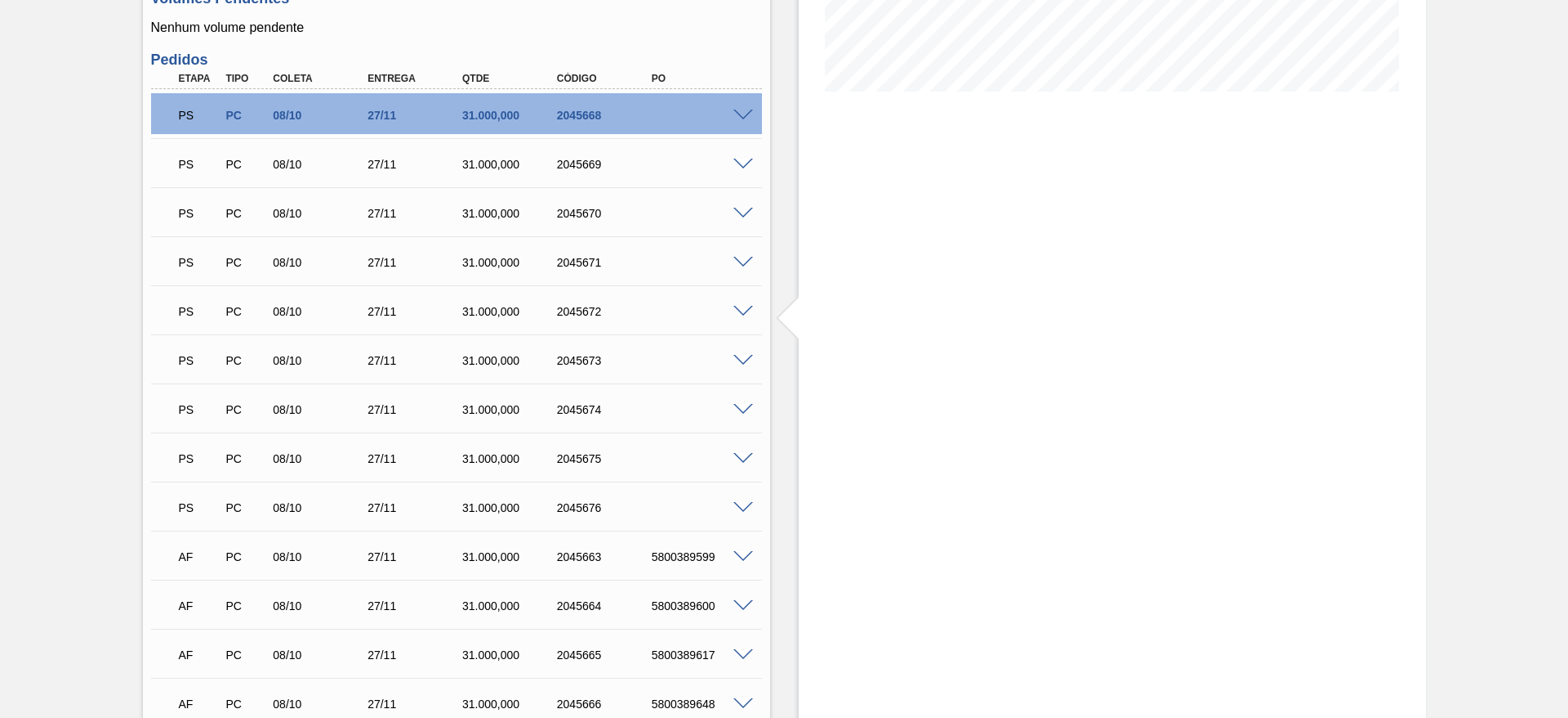
scroll to position [385, 0]
click at [744, 312] on span at bounding box center [743, 314] width 20 height 12
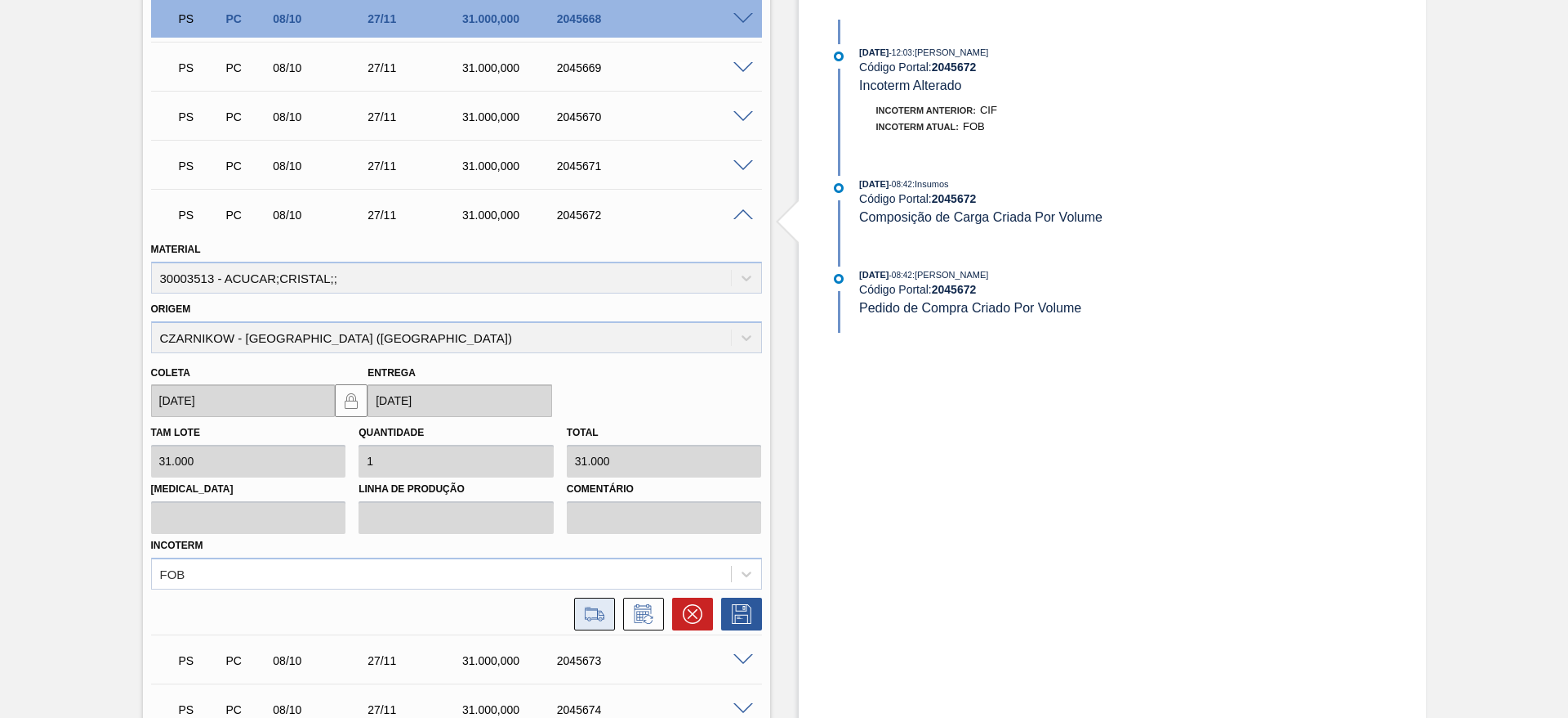
click at [611, 608] on button at bounding box center [594, 614] width 41 height 33
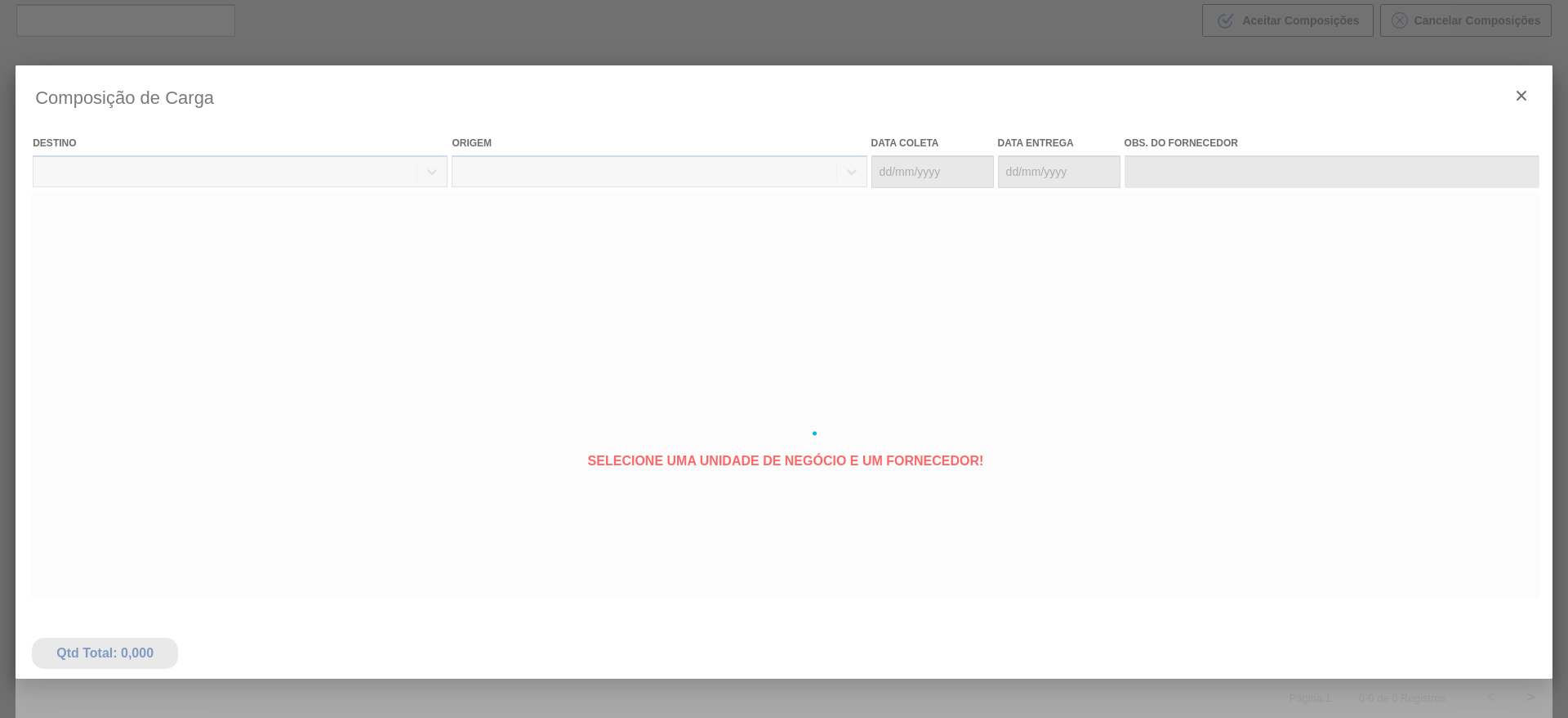
type coleta "[DATE]"
type Entrega "[DATE]"
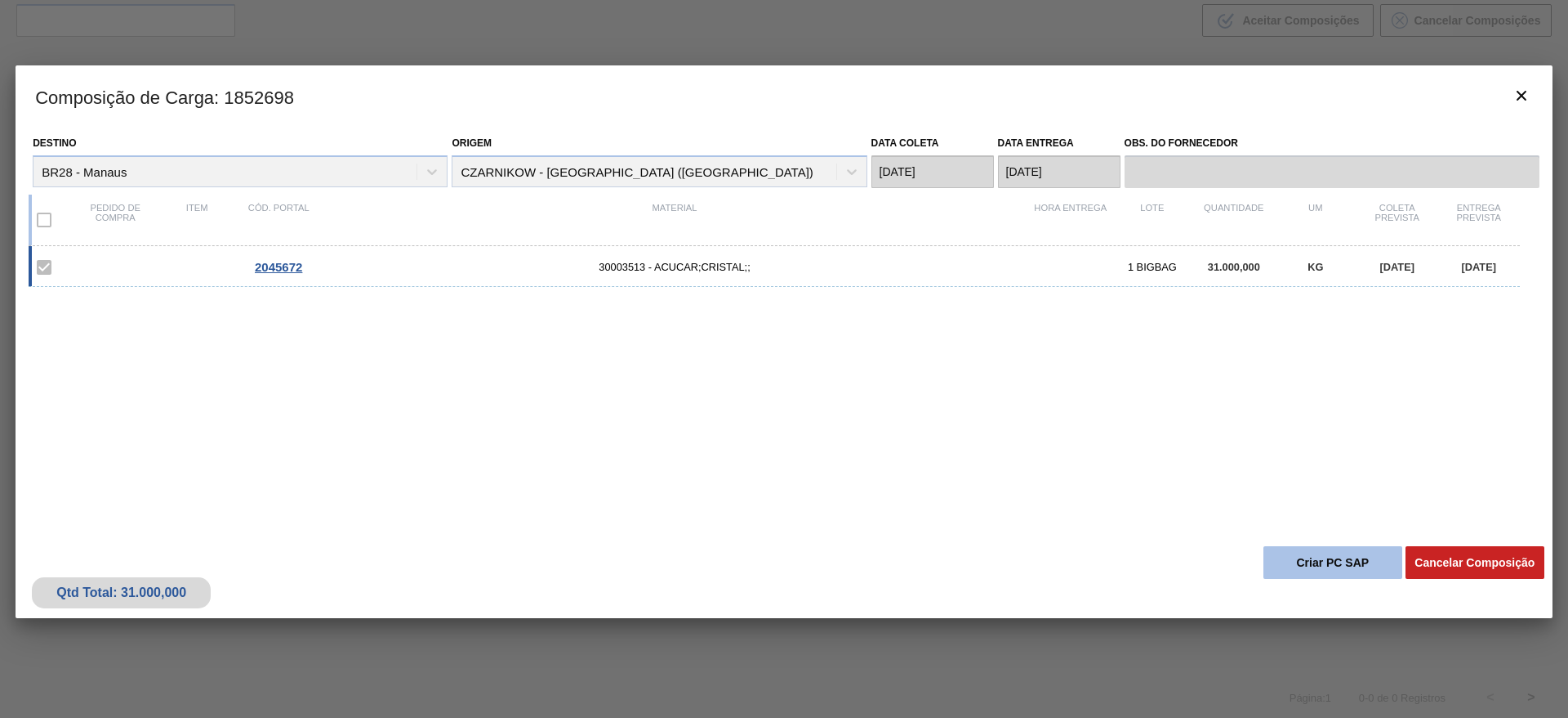
click at [1278, 559] on button "Criar PC SAP" at bounding box center [1333, 562] width 139 height 33
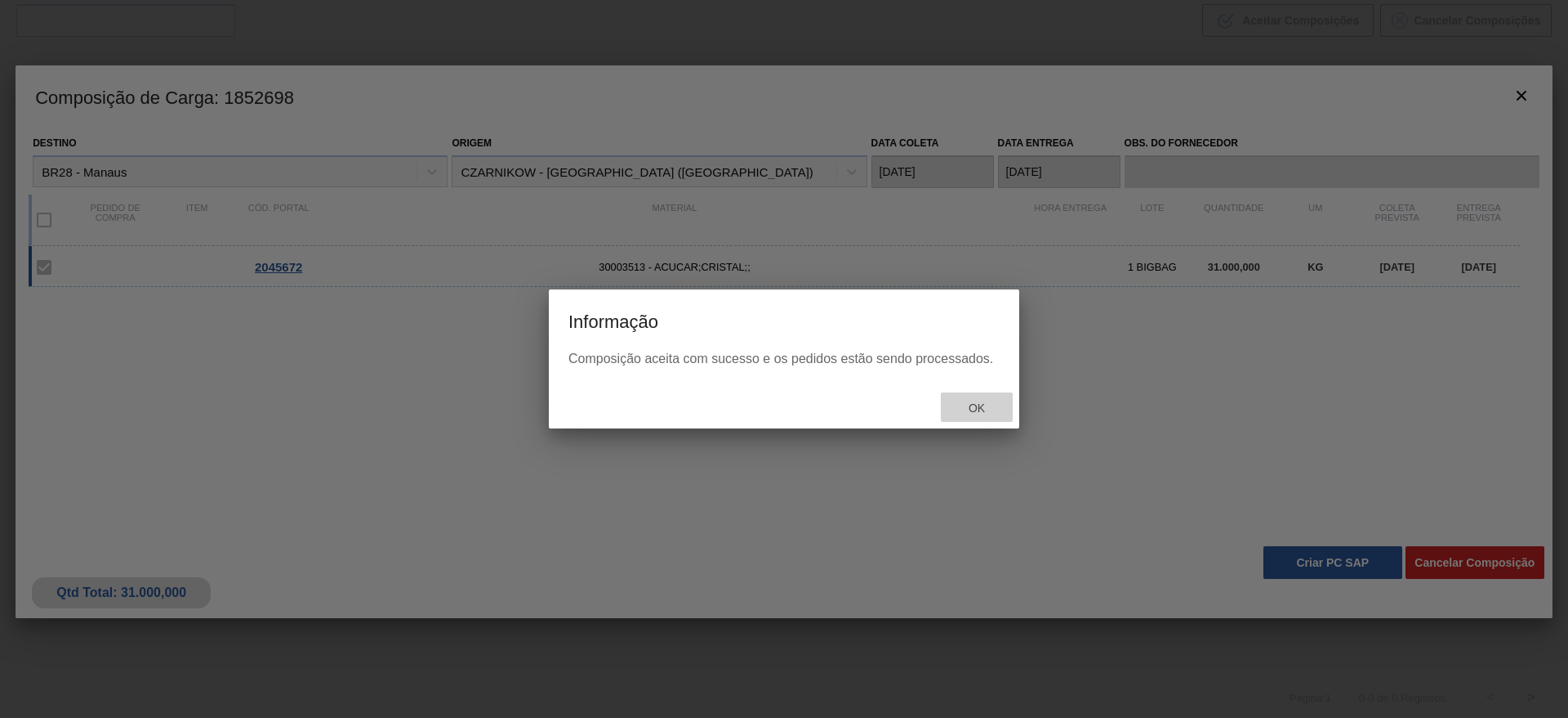
click at [978, 405] on span "Ok" at bounding box center [976, 408] width 43 height 13
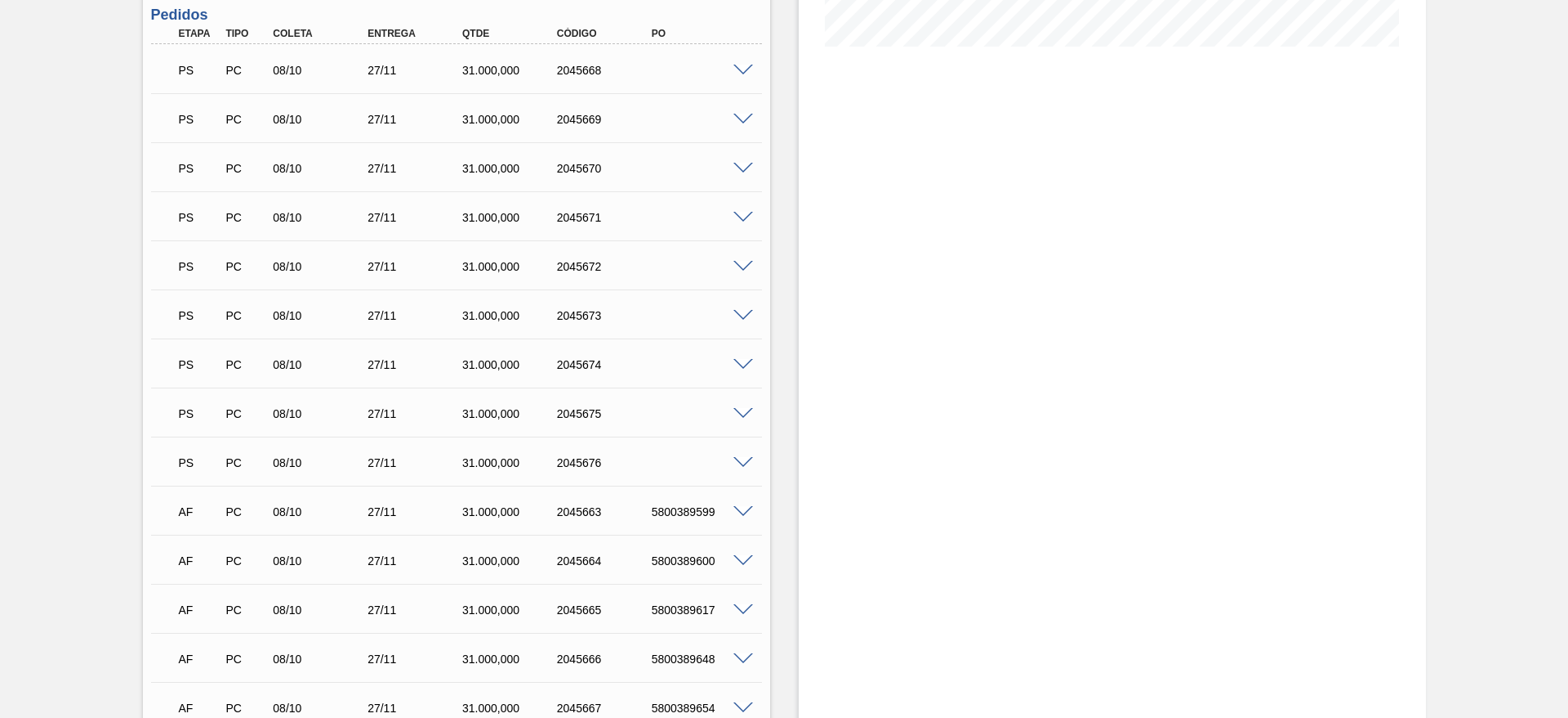
scroll to position [436, 0]
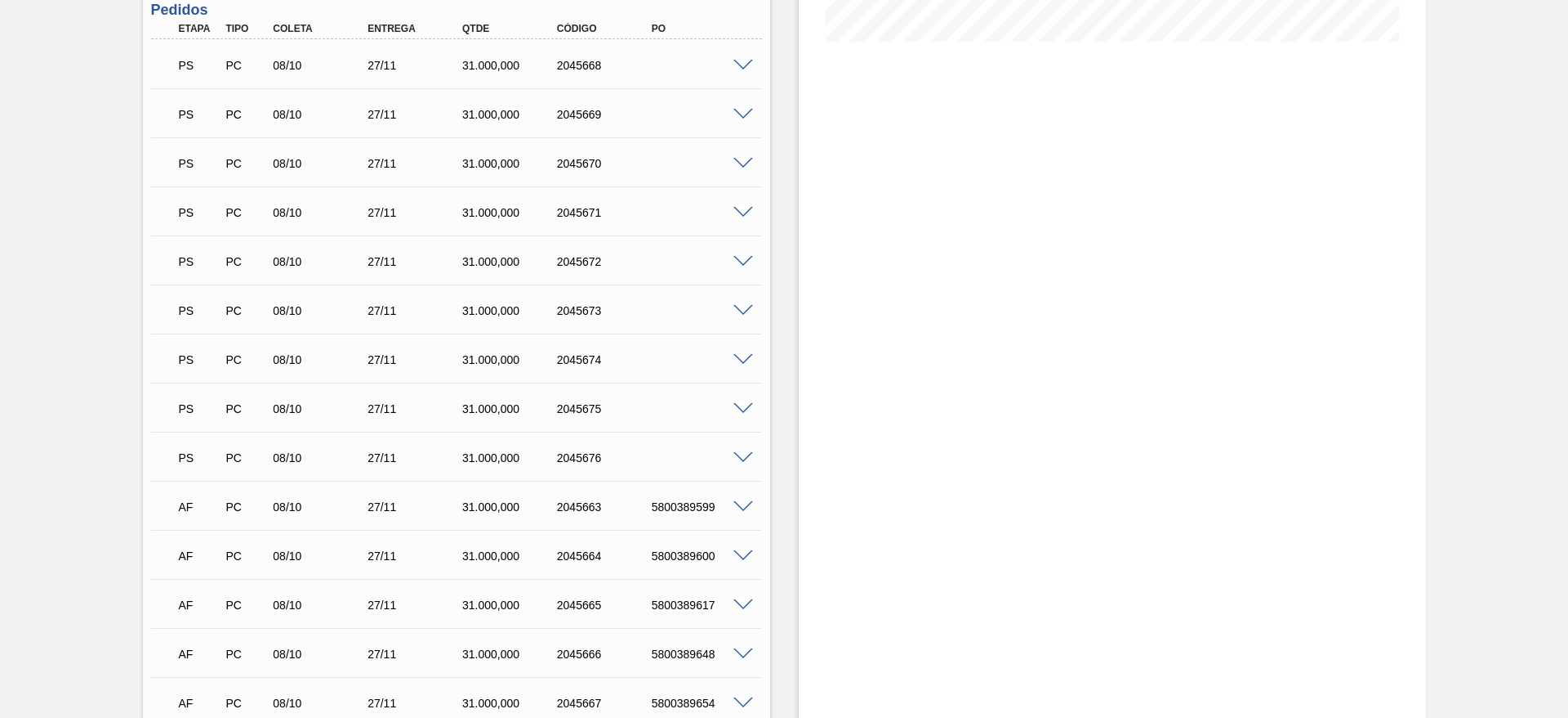
click at [740, 309] on span at bounding box center [743, 311] width 20 height 12
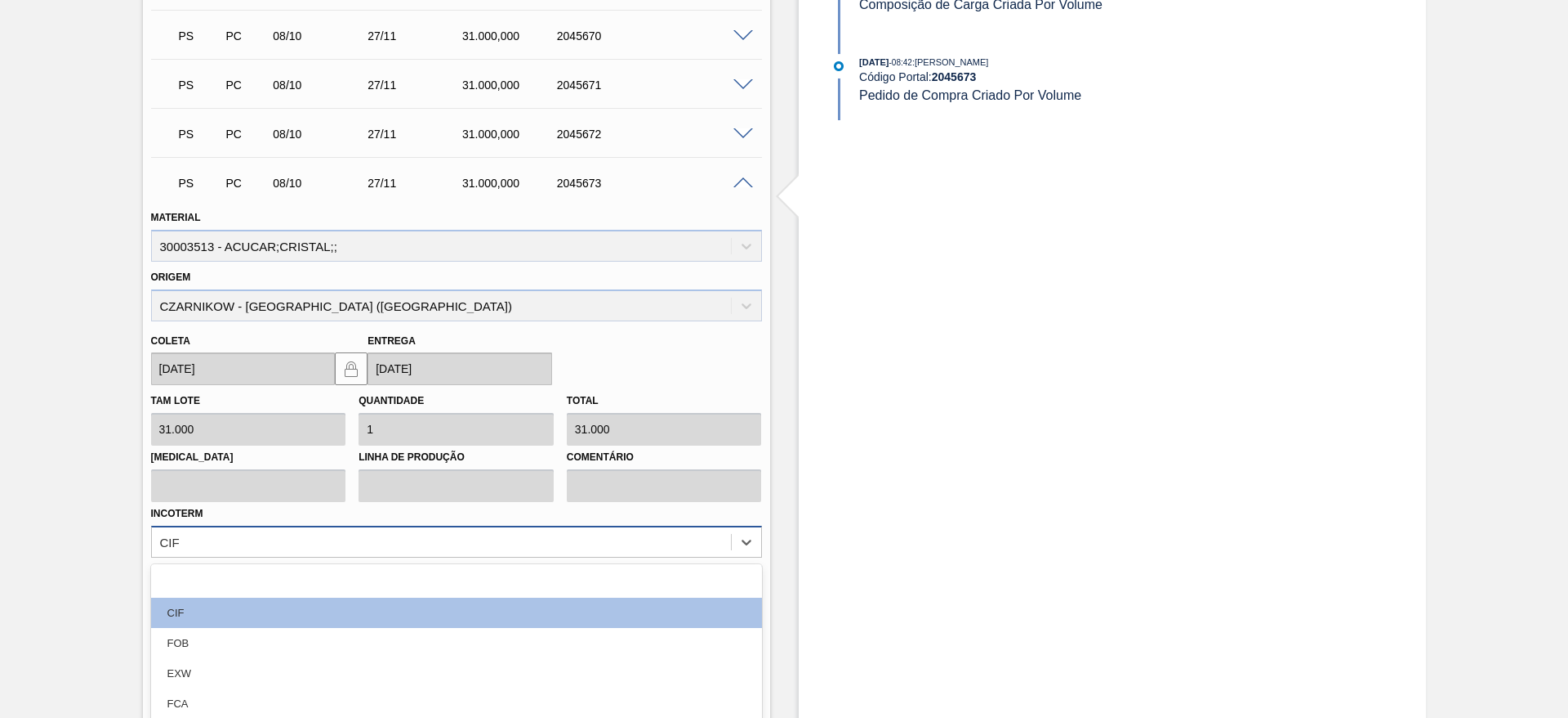
scroll to position [662, 0]
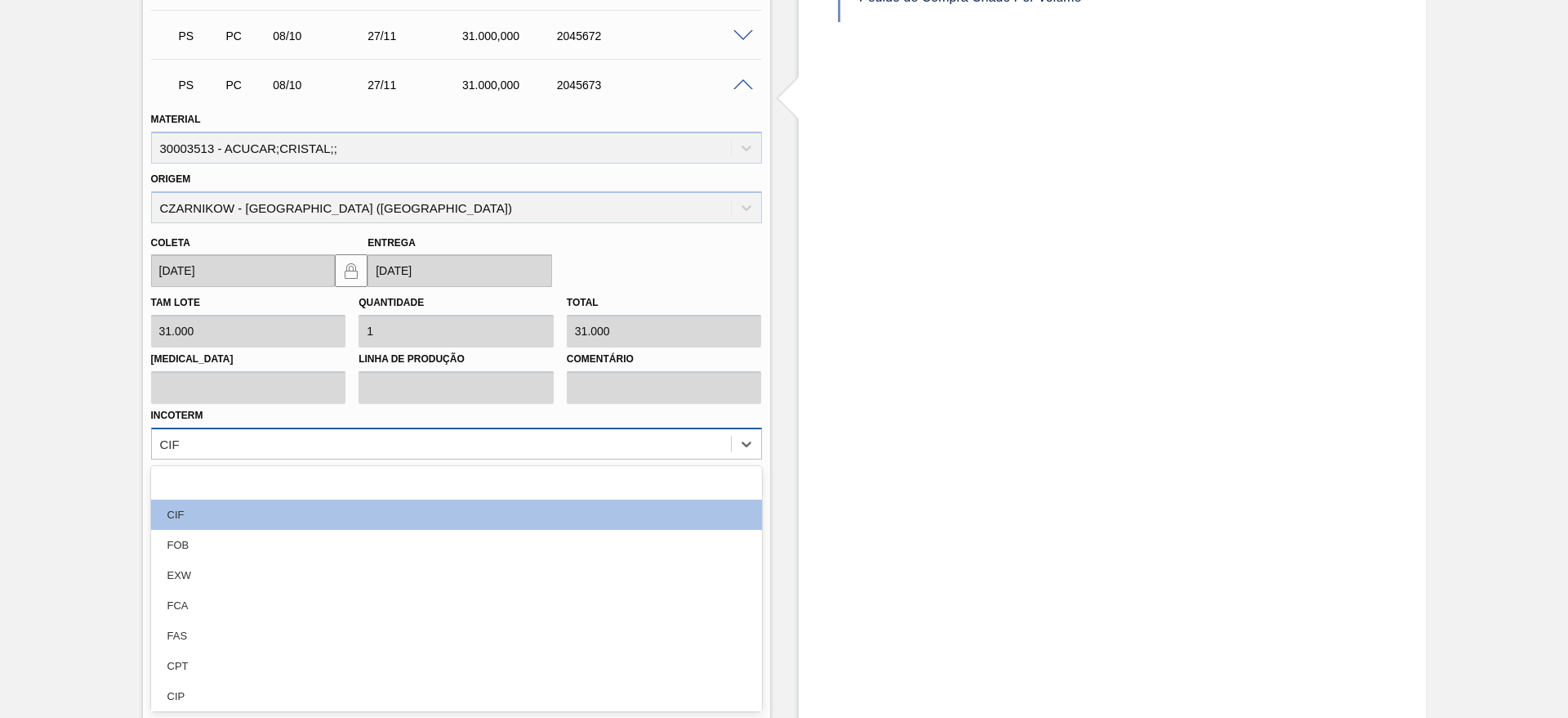
click at [603, 459] on div "option FOB focused, 3 of 12. 12 results available. Use Up and Down to choose op…" at bounding box center [456, 443] width 611 height 32
click at [603, 547] on div "FOB" at bounding box center [456, 544] width 611 height 30
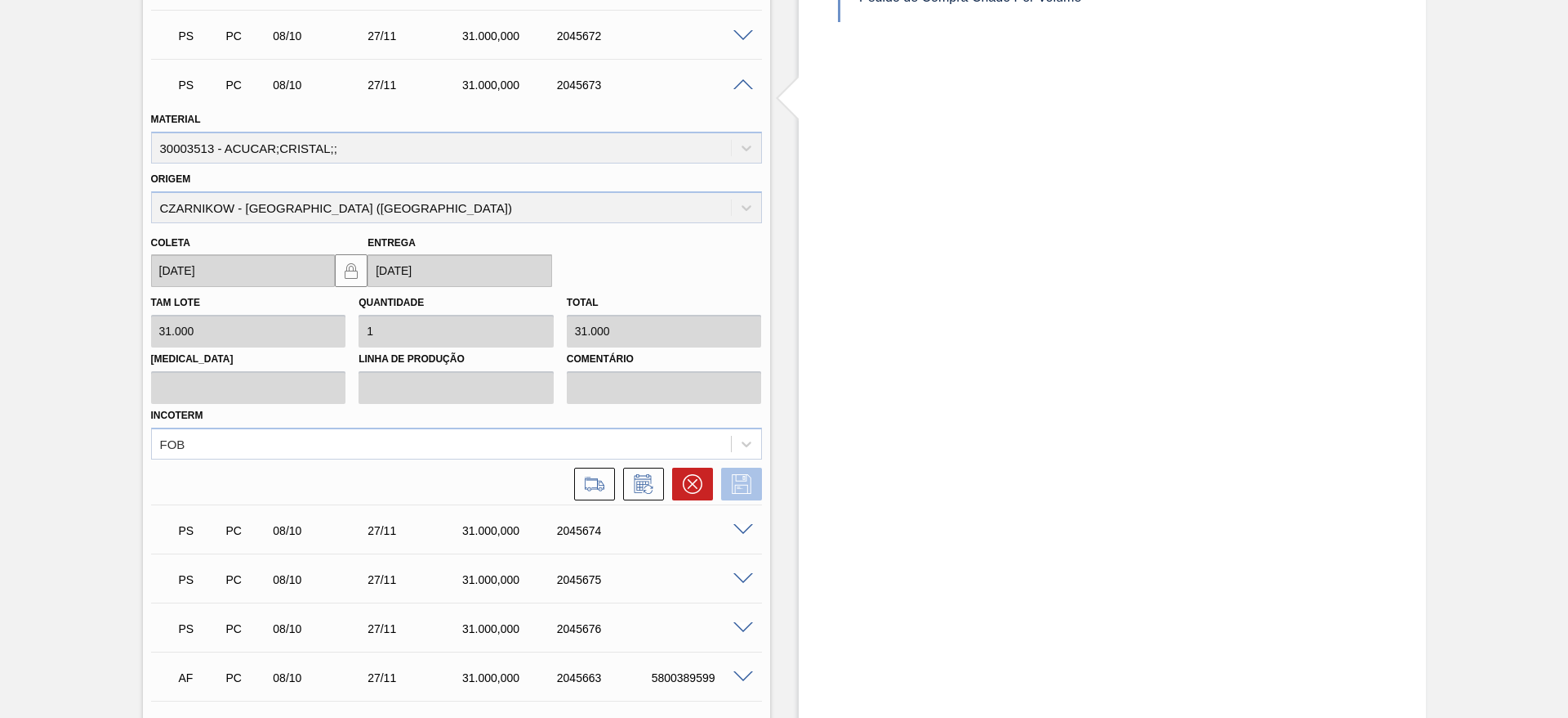
click at [738, 481] on icon at bounding box center [741, 483] width 20 height 20
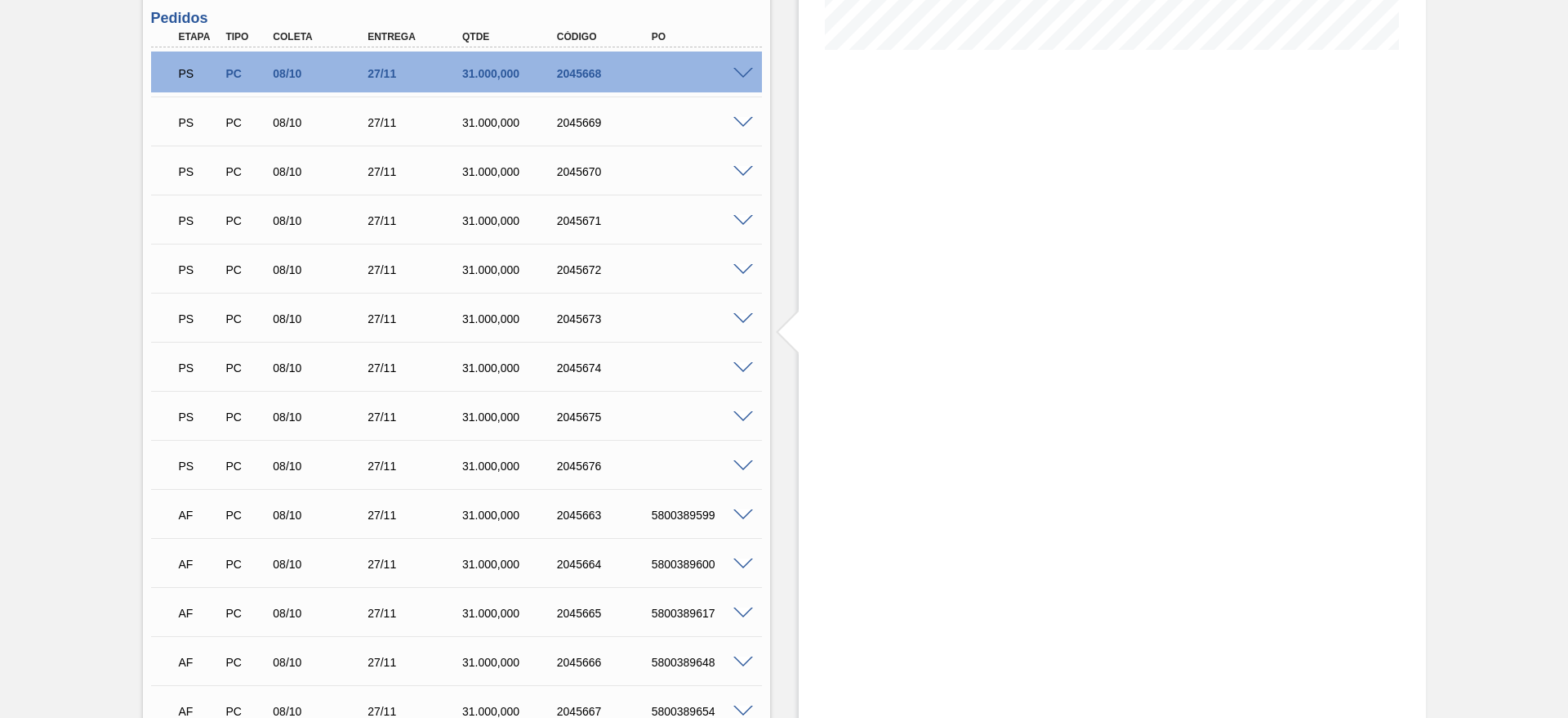
scroll to position [419, 0]
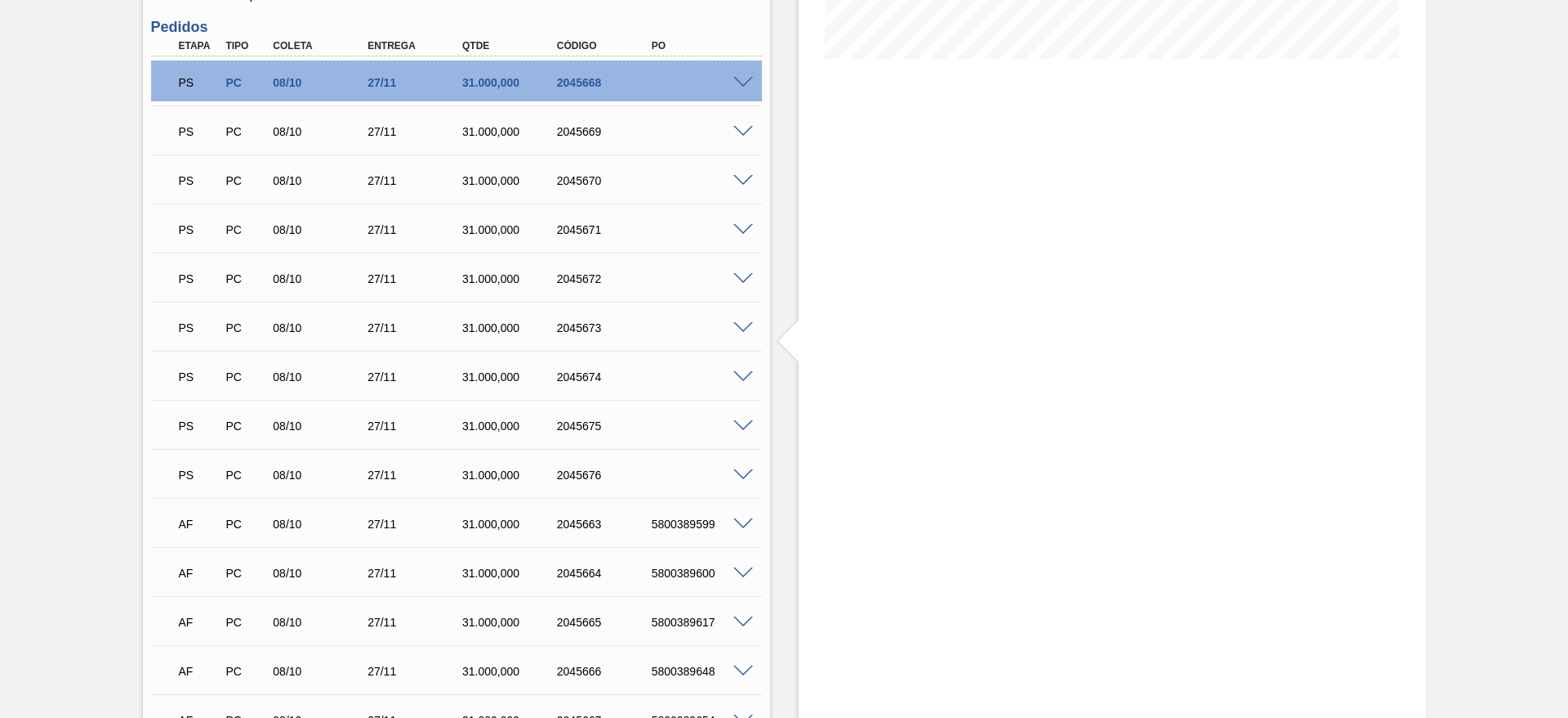
click at [752, 374] on div at bounding box center [746, 376] width 33 height 12
click at [747, 374] on span at bounding box center [743, 377] width 20 height 12
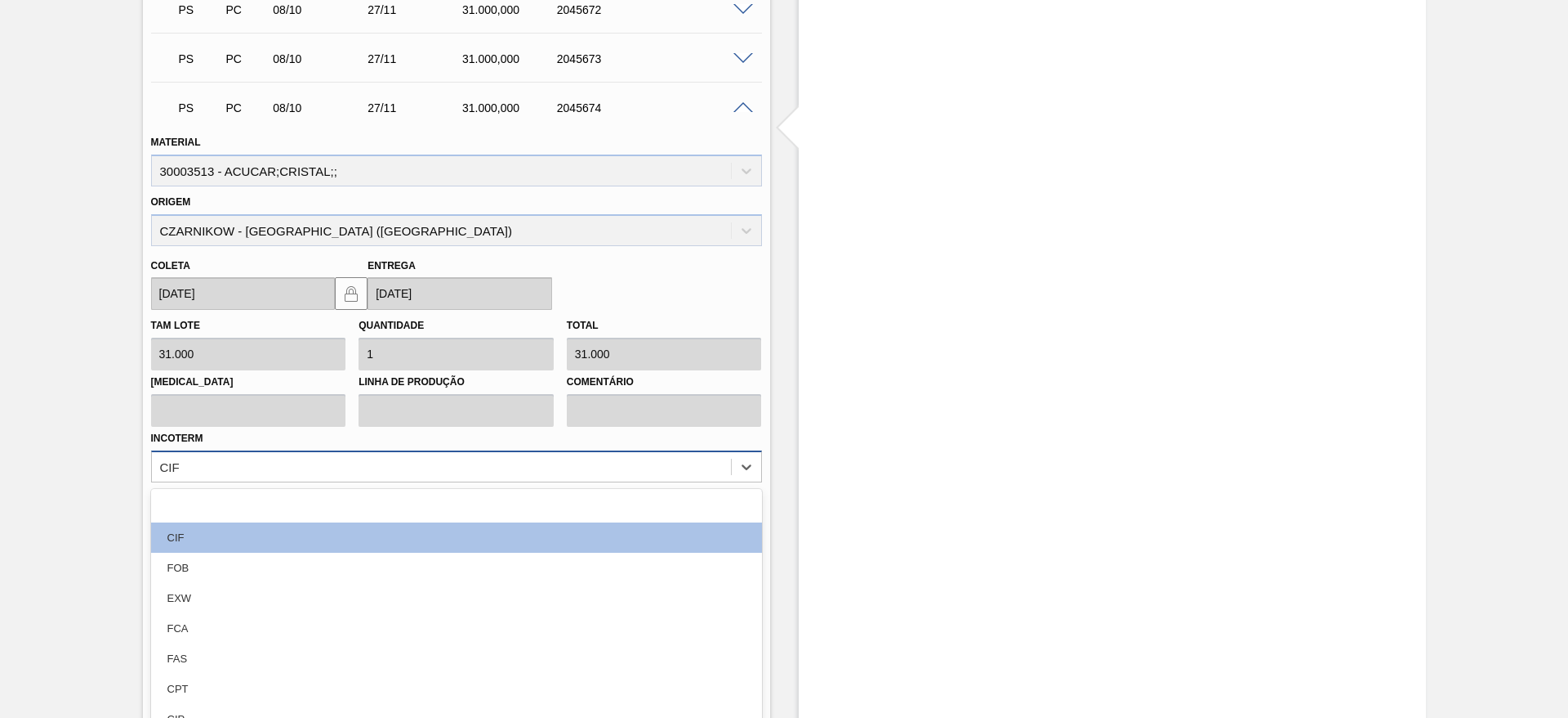
scroll to position [711, 0]
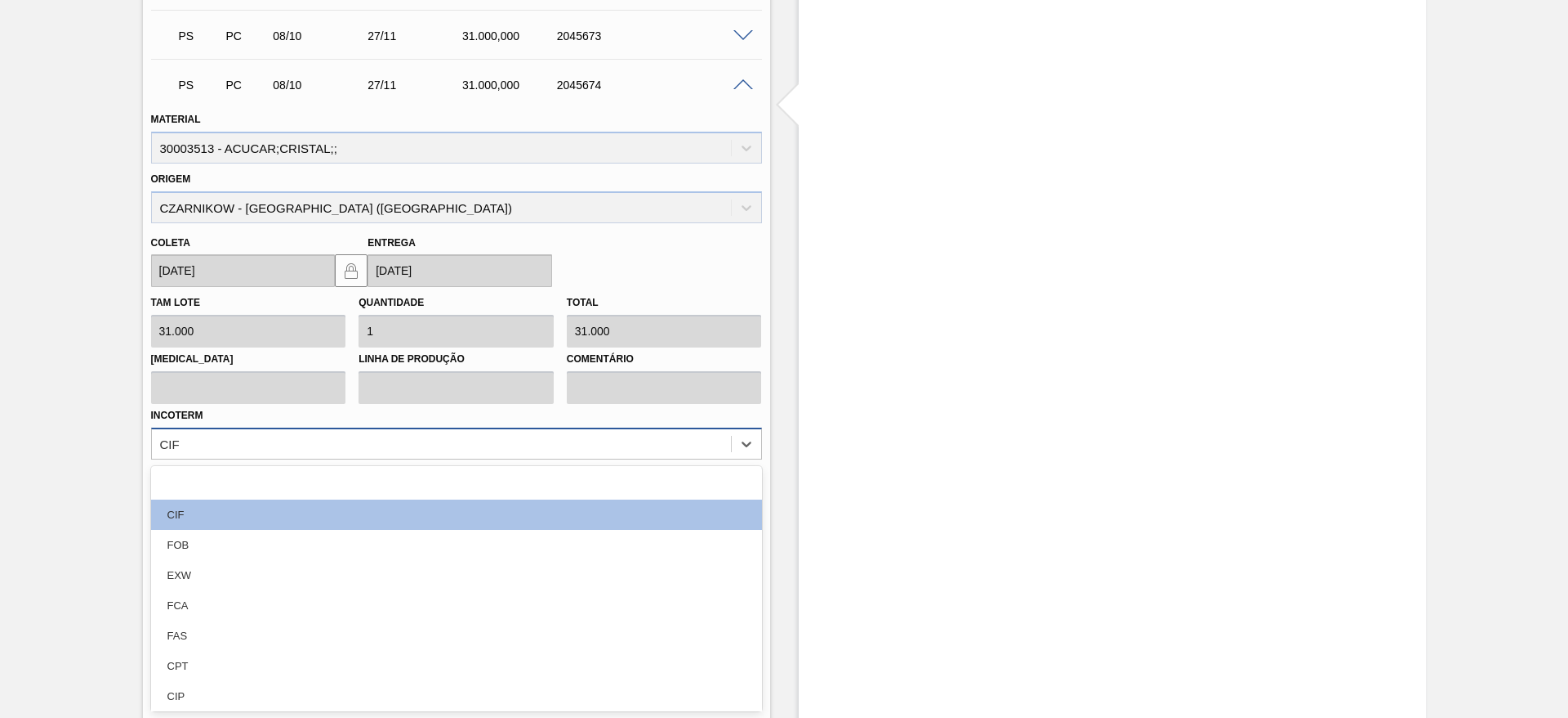
click at [691, 459] on div "option focused, 1 of 12. 12 results available. Use Up and Down to choose option…" at bounding box center [456, 443] width 611 height 32
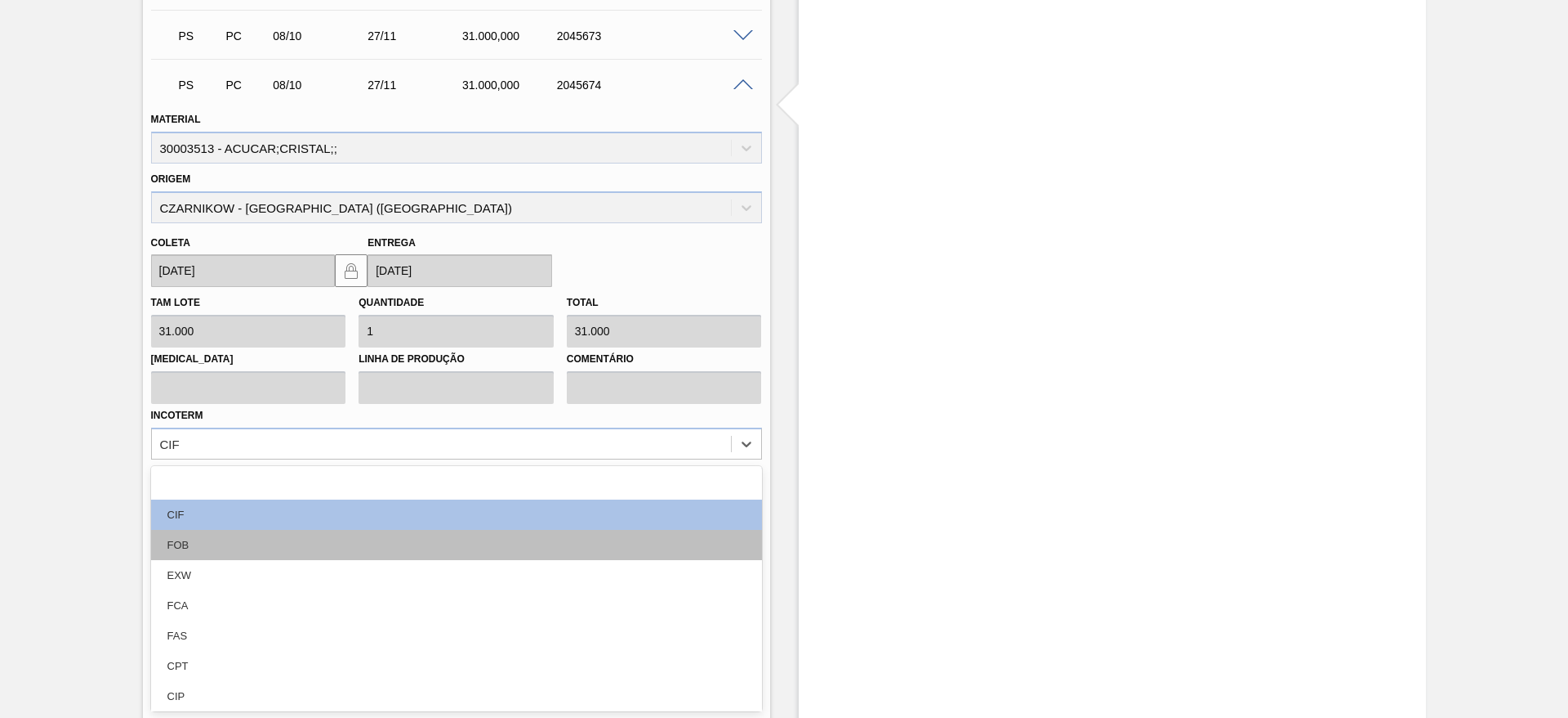
click at [681, 542] on div "FOB" at bounding box center [456, 544] width 611 height 30
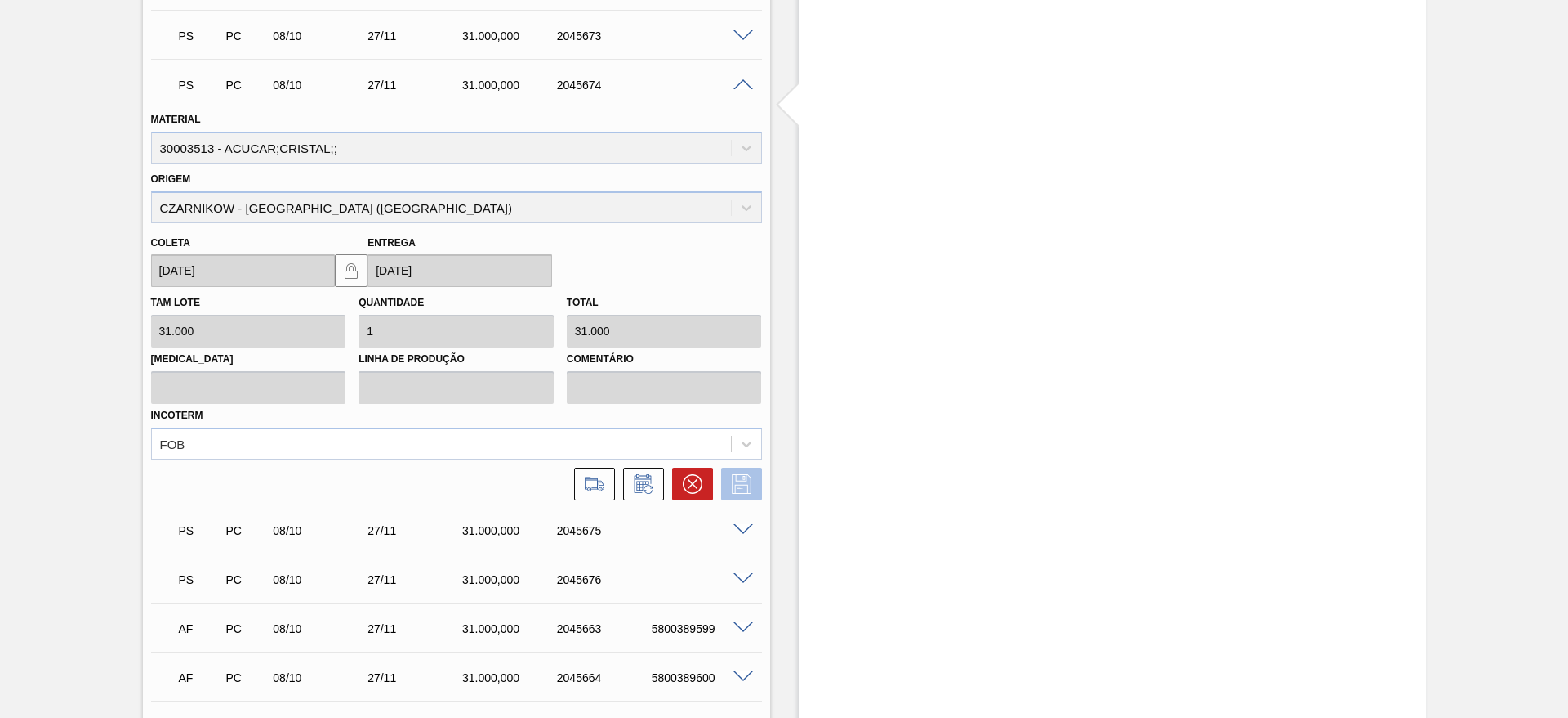
click at [731, 483] on icon at bounding box center [741, 483] width 20 height 20
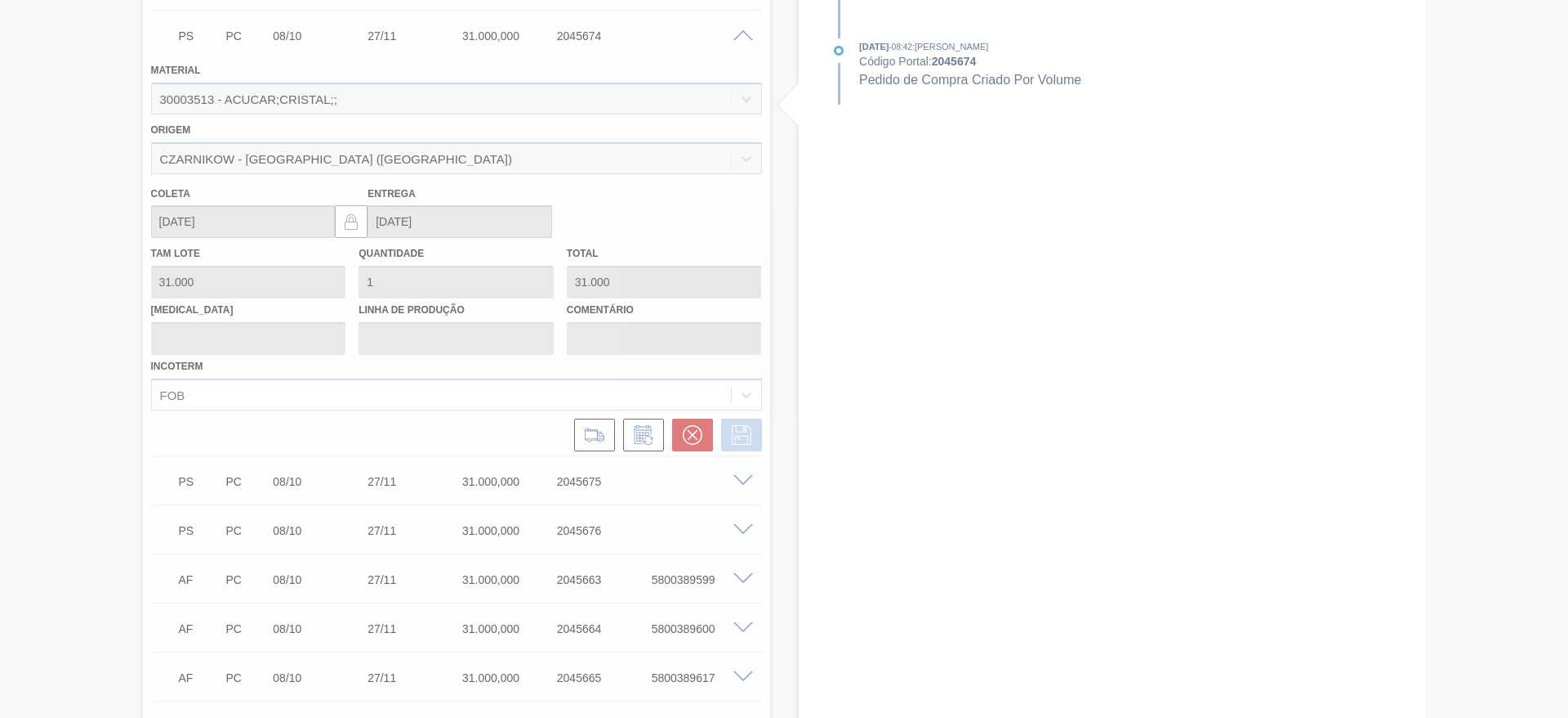
scroll to position [579, 0]
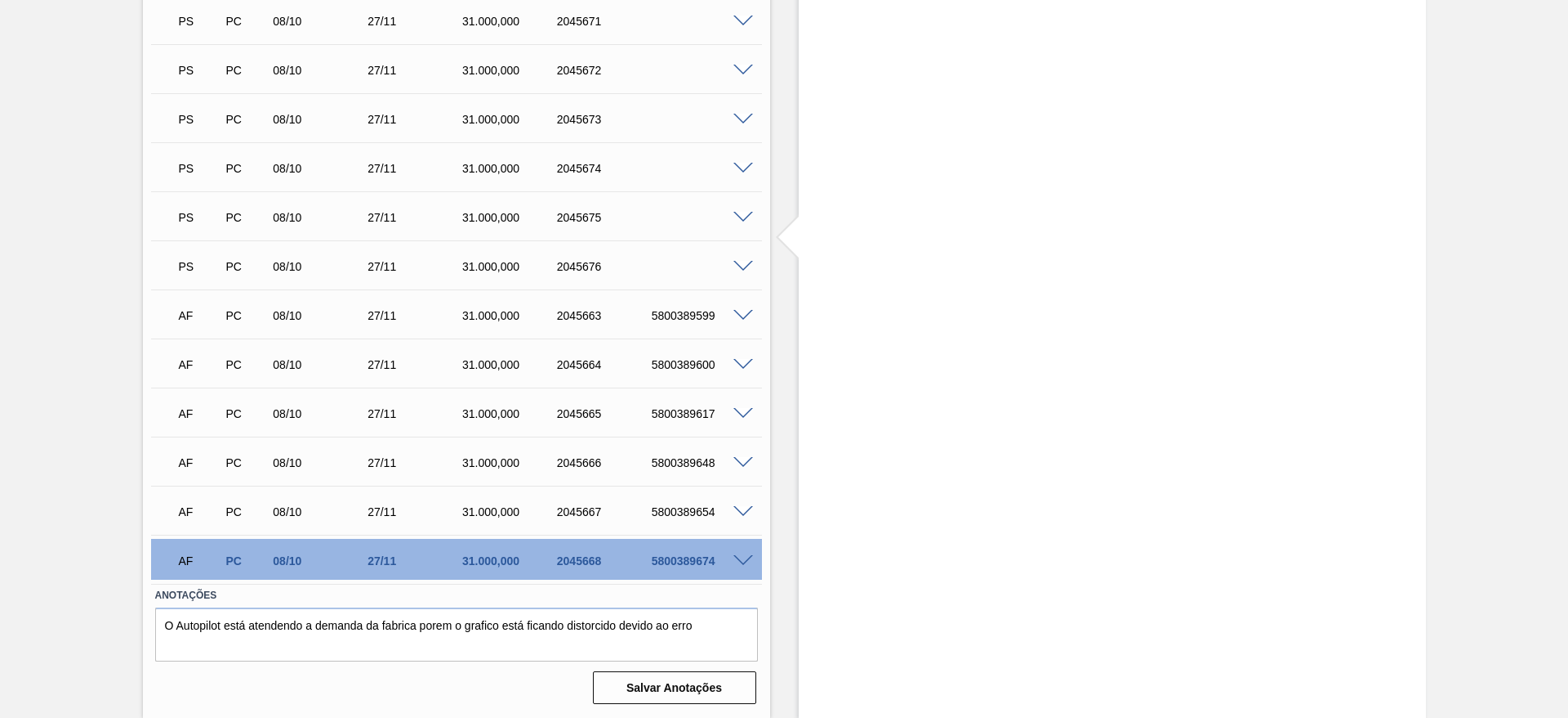
click at [737, 213] on span at bounding box center [743, 218] width 20 height 12
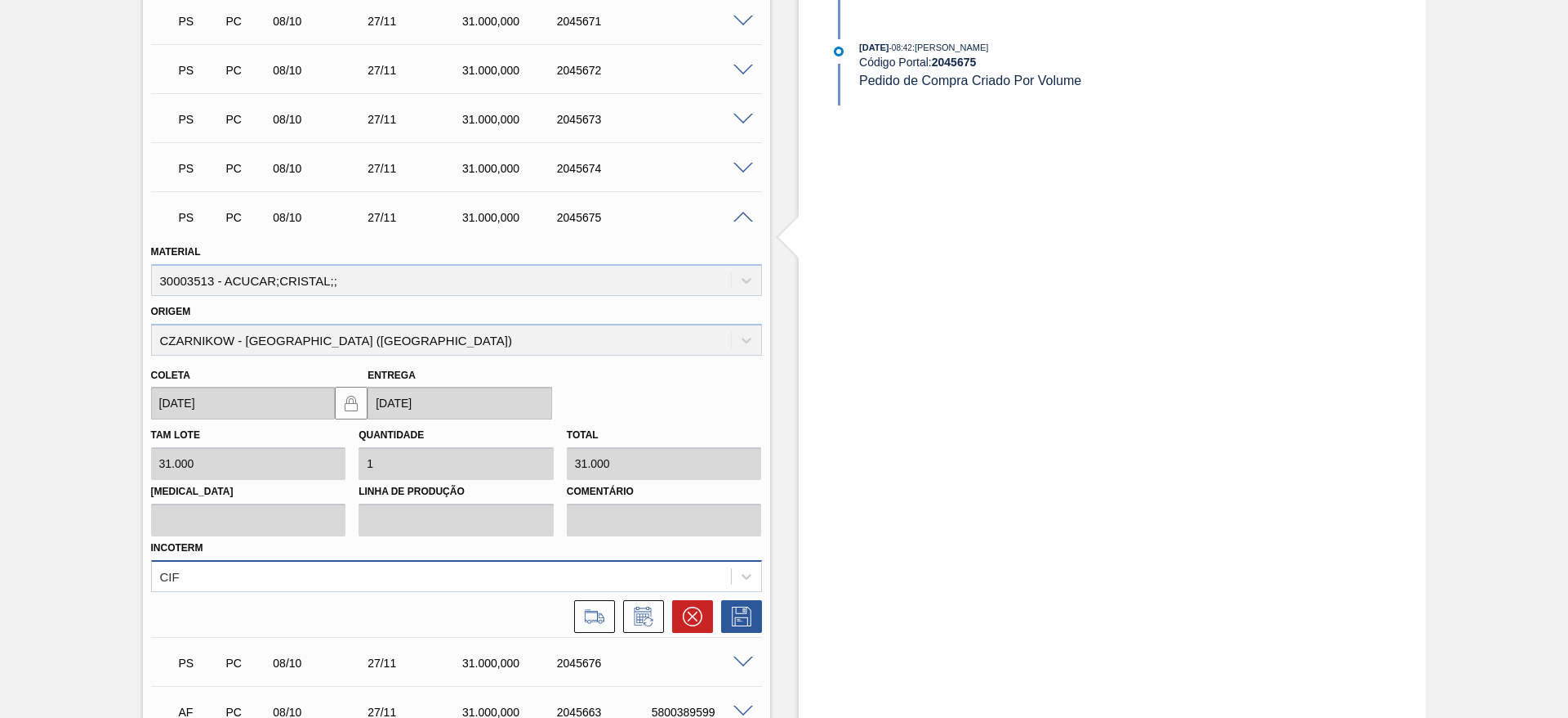
scroll to position [711, 0]
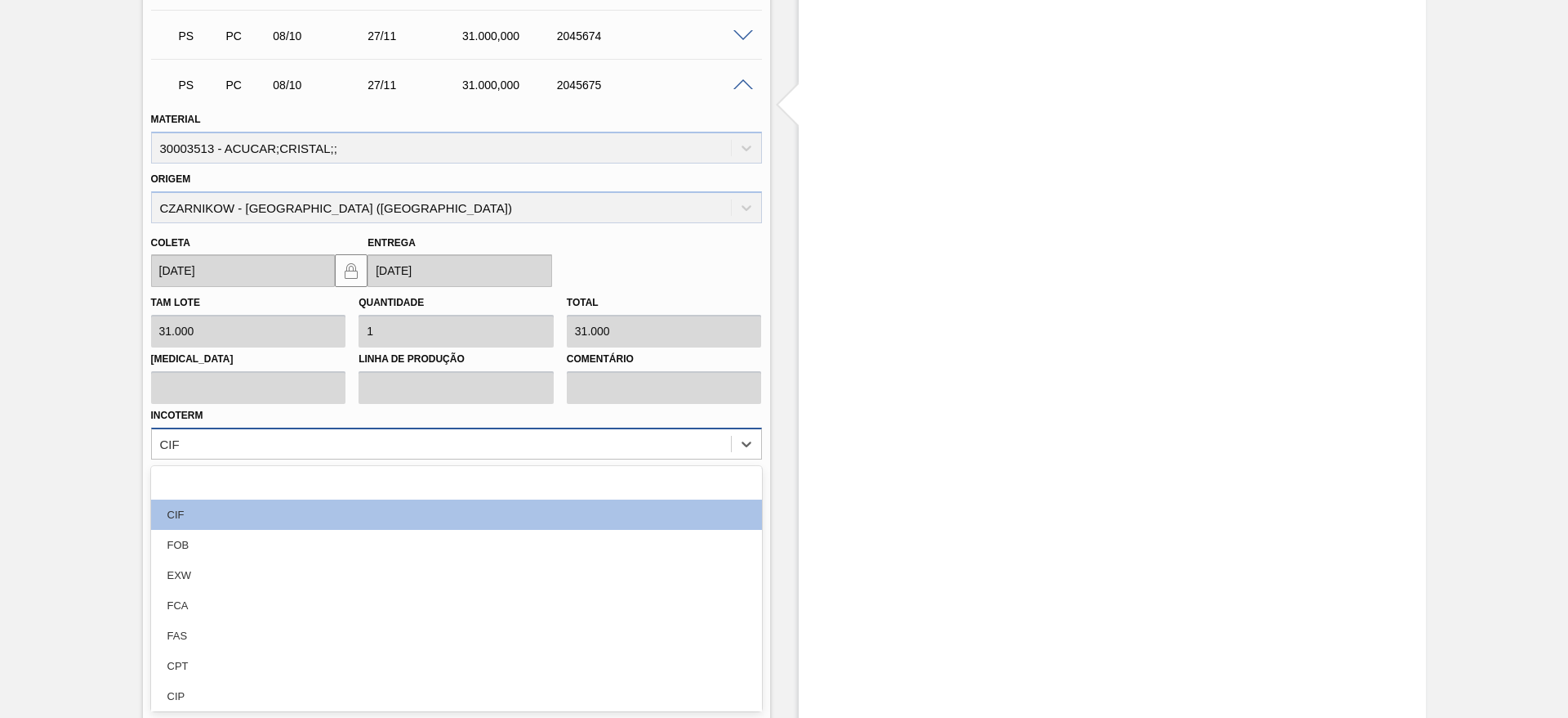
click at [603, 459] on div "option EXW focused, 4 of 12. 12 results available. Use Up and Down to choose op…" at bounding box center [456, 443] width 611 height 32
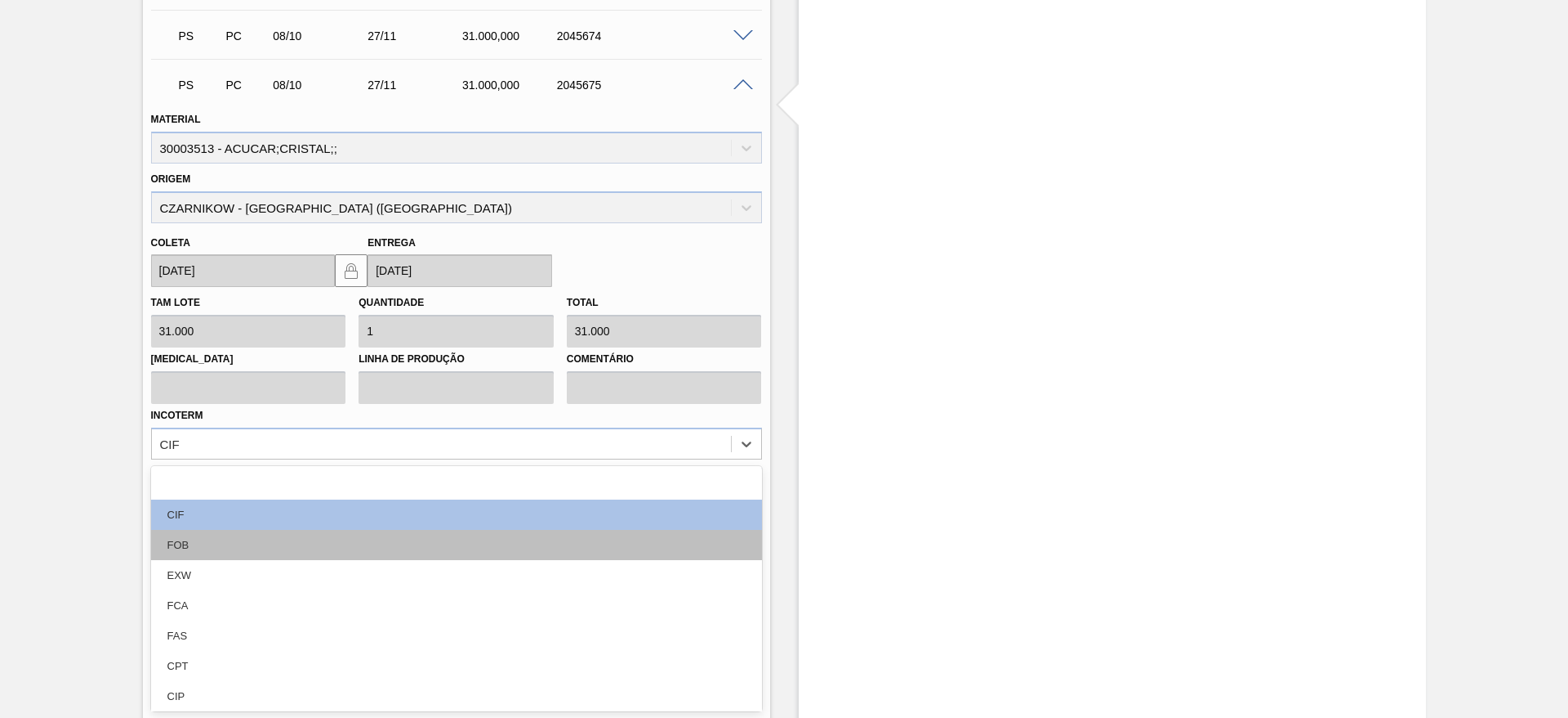
click at [610, 549] on div "FOB" at bounding box center [456, 544] width 611 height 30
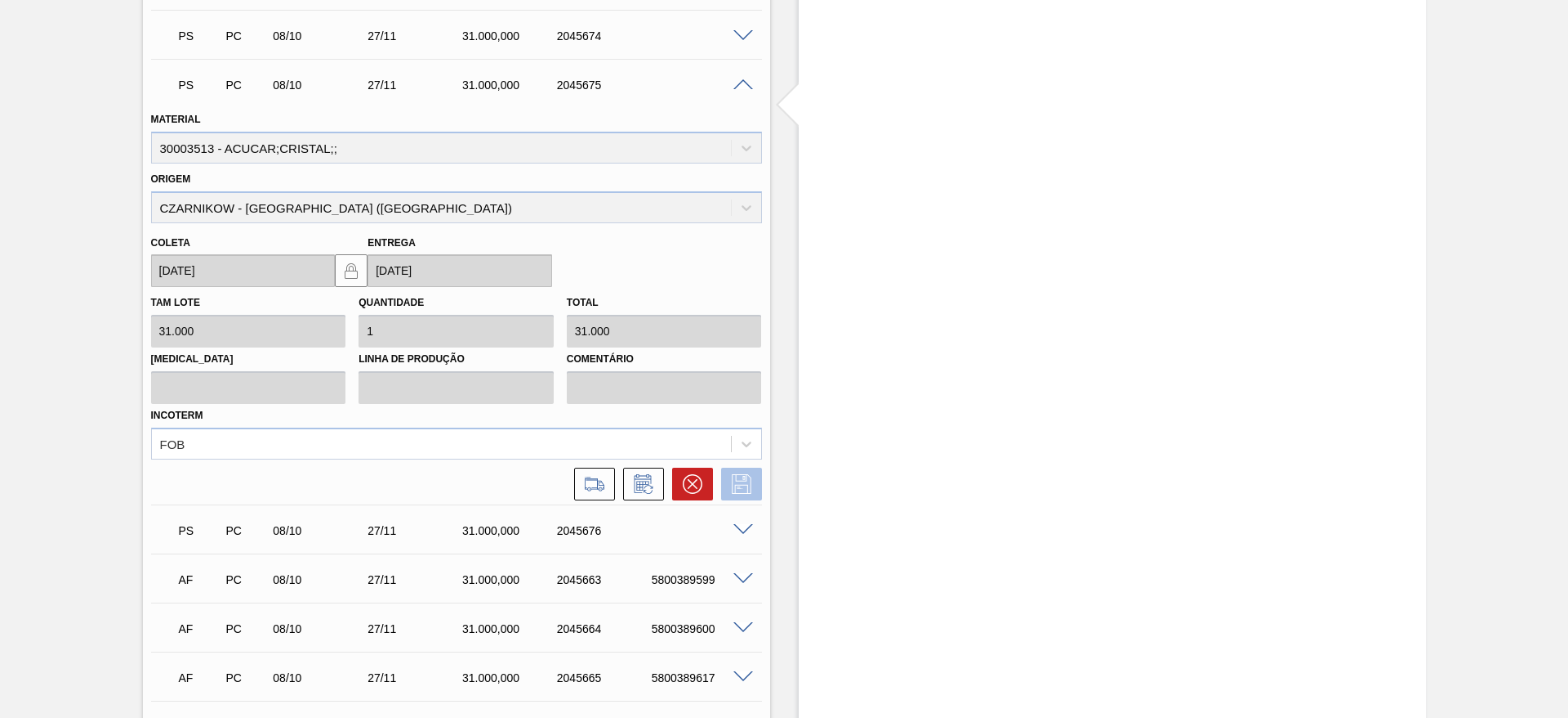
click at [728, 498] on button at bounding box center [741, 484] width 41 height 33
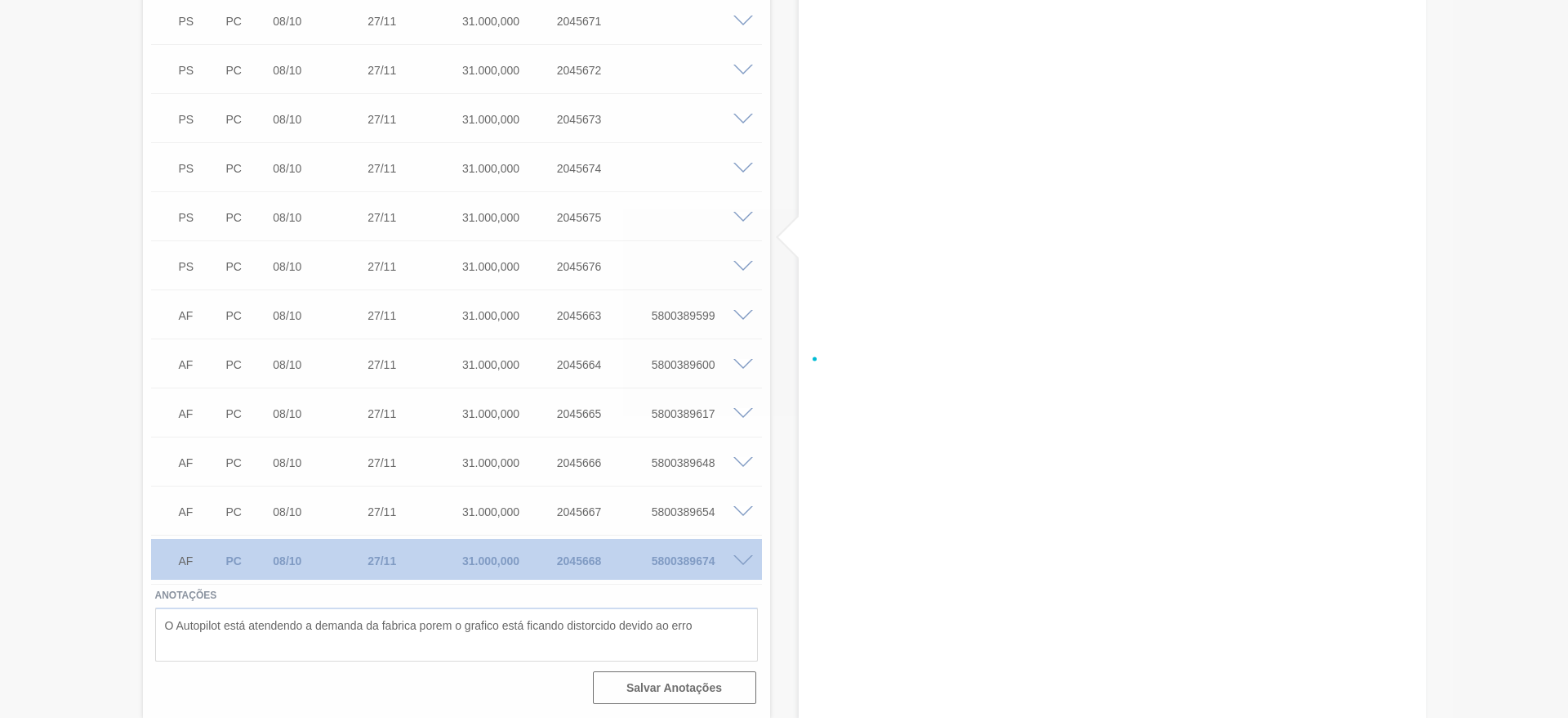
scroll to position [579, 0]
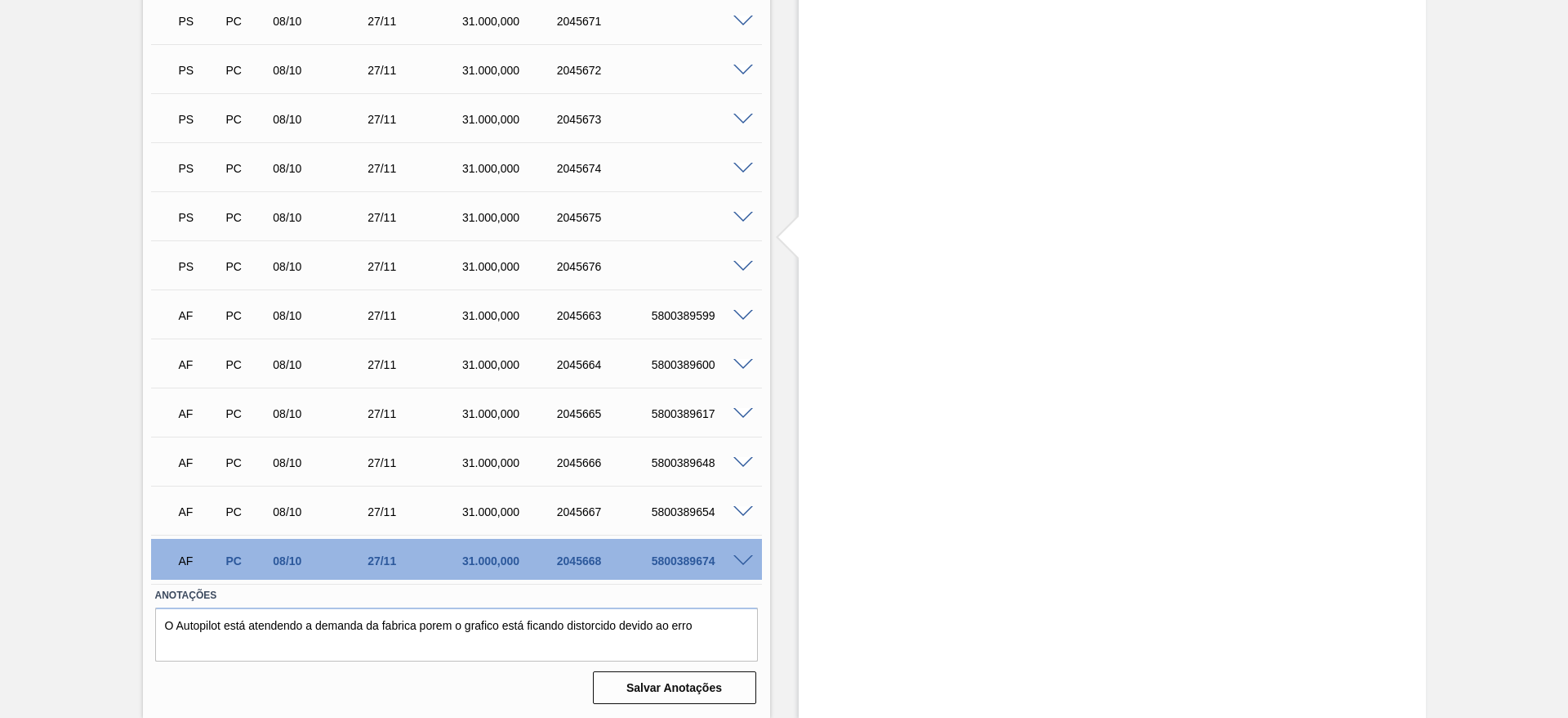
click at [744, 262] on span at bounding box center [743, 267] width 20 height 12
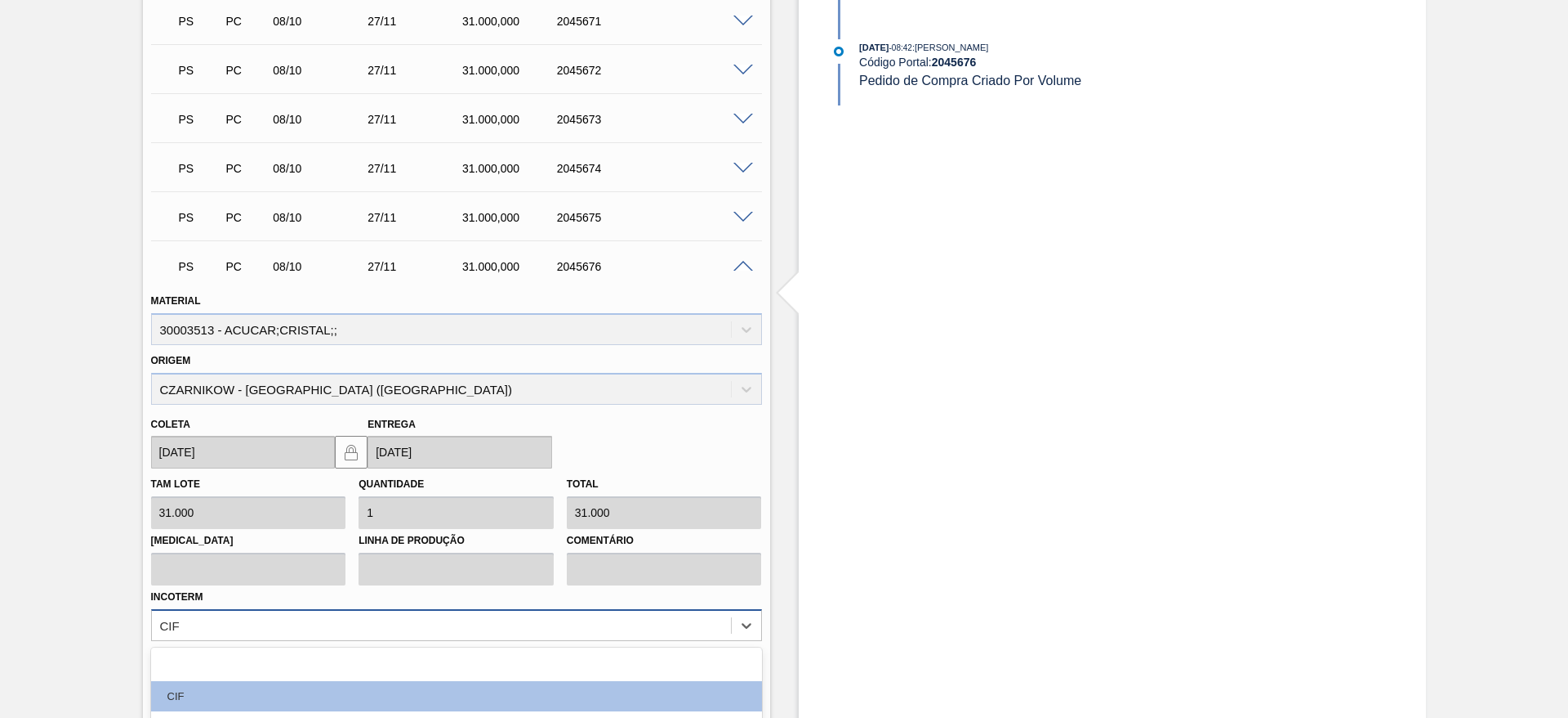
scroll to position [760, 0]
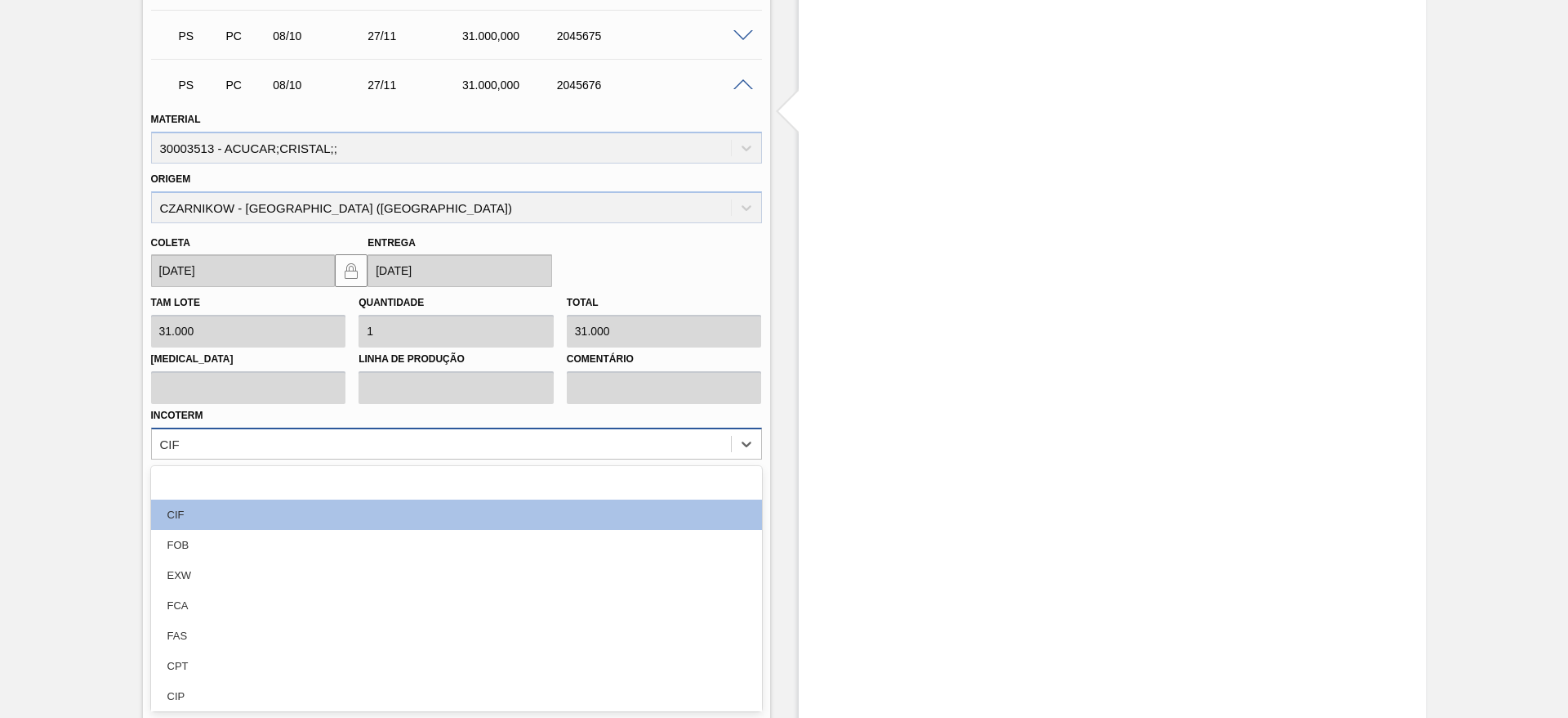
click at [542, 459] on div "option FCA focused, 5 of 12. 12 results available. Use Up and Down to choose op…" at bounding box center [456, 443] width 611 height 32
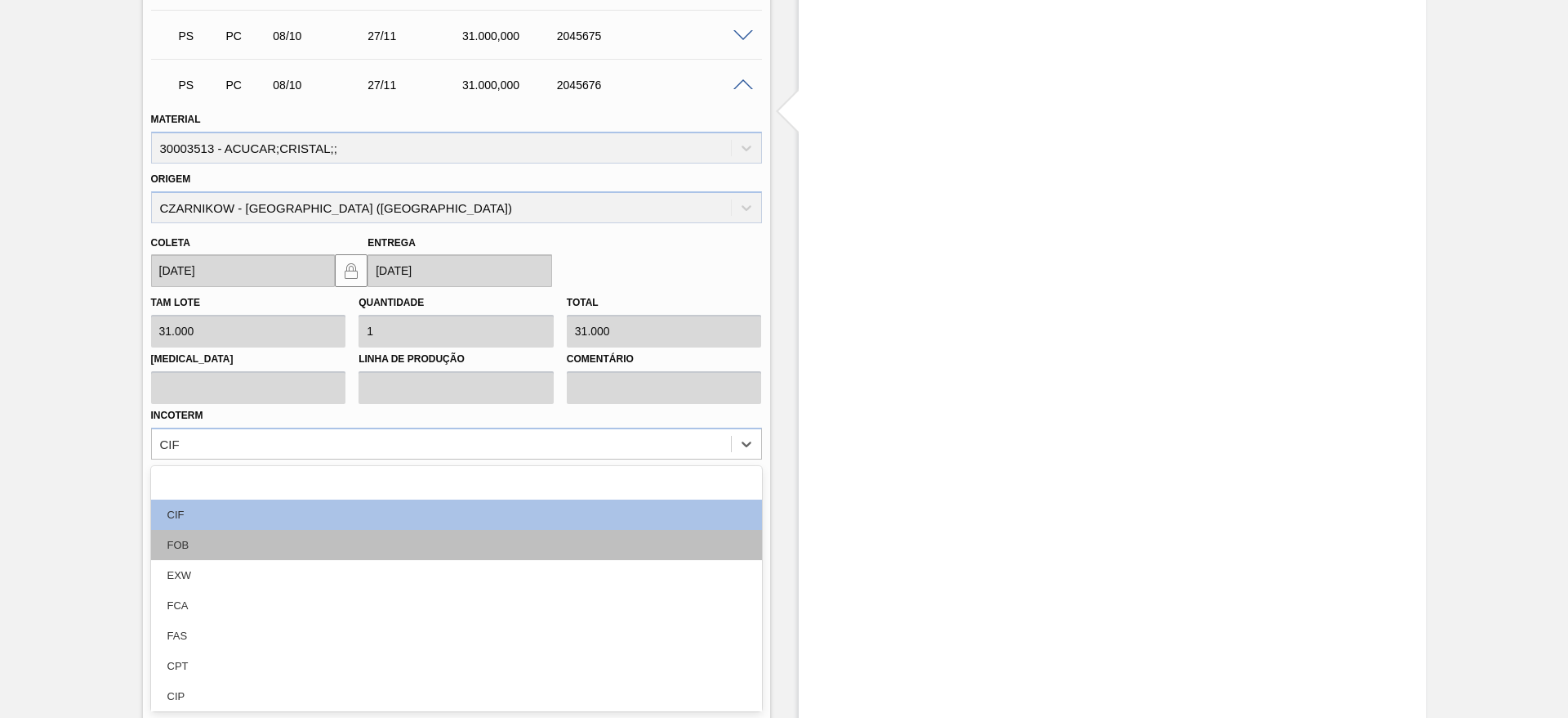
click at [575, 544] on div "FOB" at bounding box center [456, 544] width 611 height 30
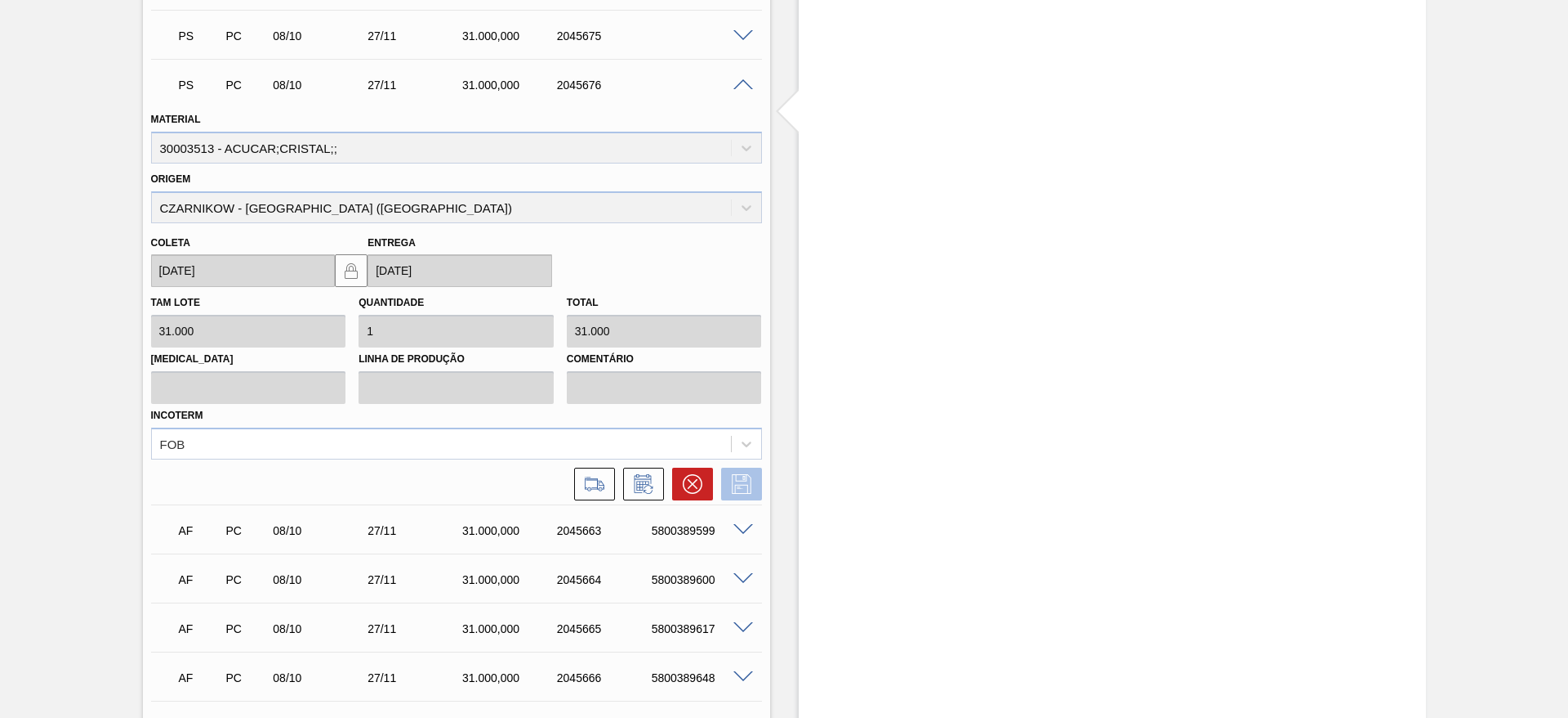
click at [744, 470] on button at bounding box center [741, 484] width 41 height 33
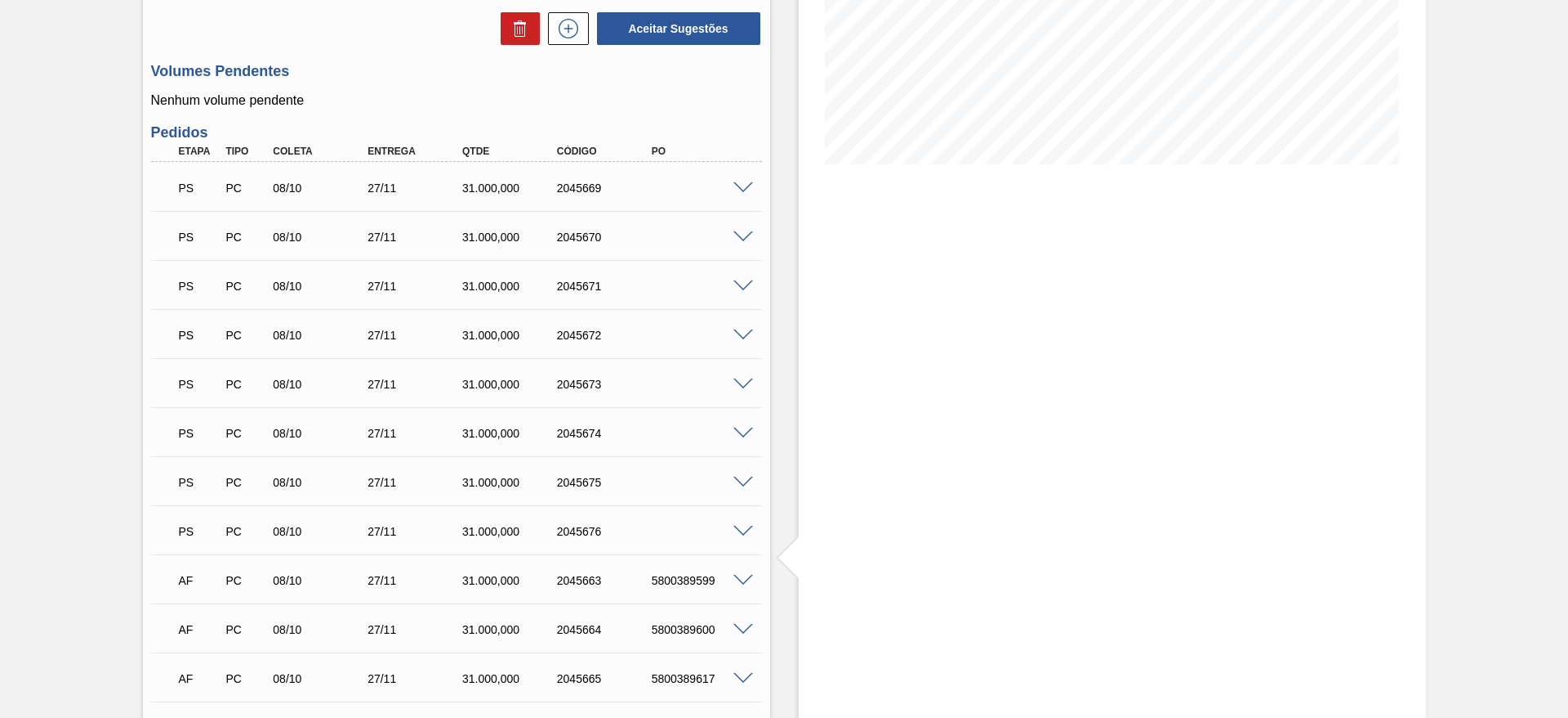
scroll to position [312, 0]
click at [745, 192] on span at bounding box center [743, 190] width 20 height 12
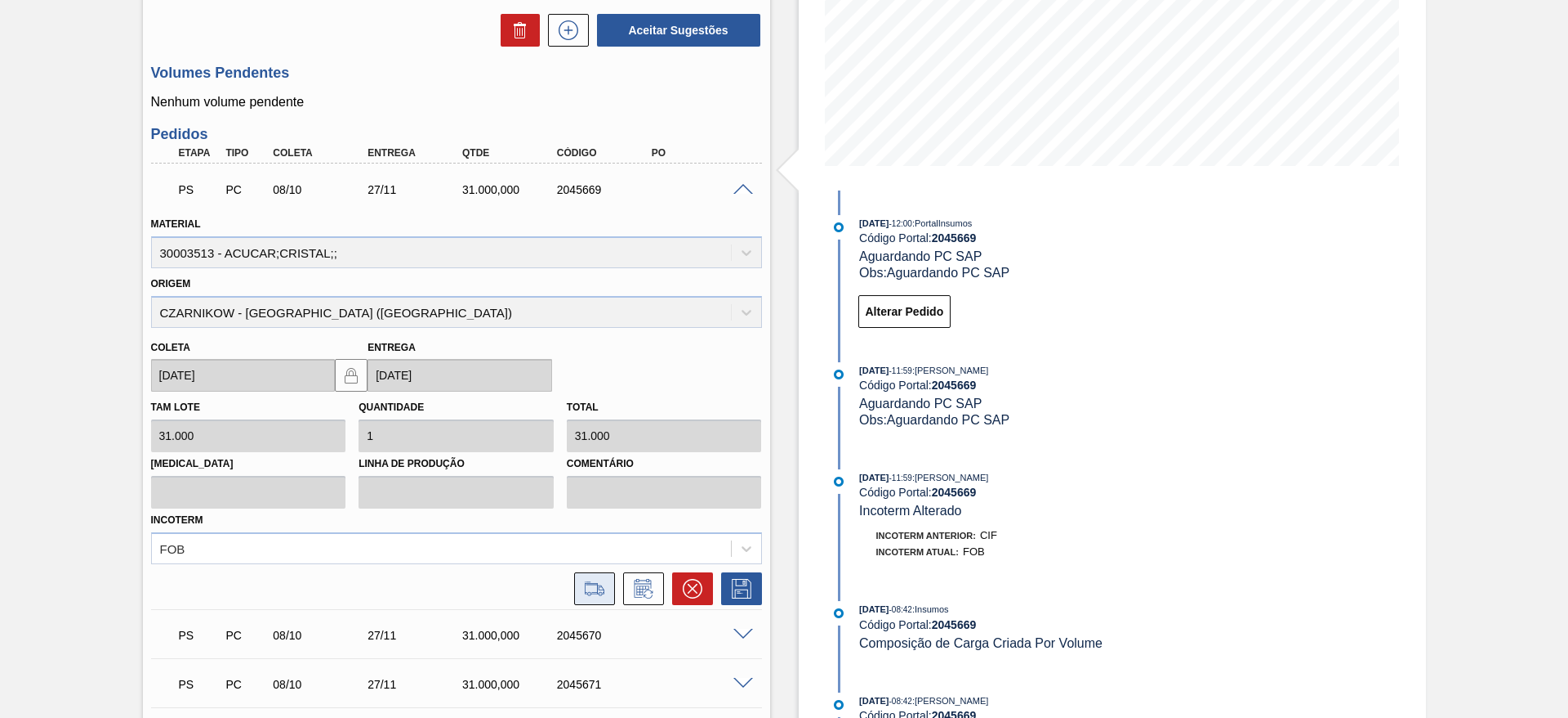
click at [595, 585] on icon at bounding box center [594, 588] width 26 height 20
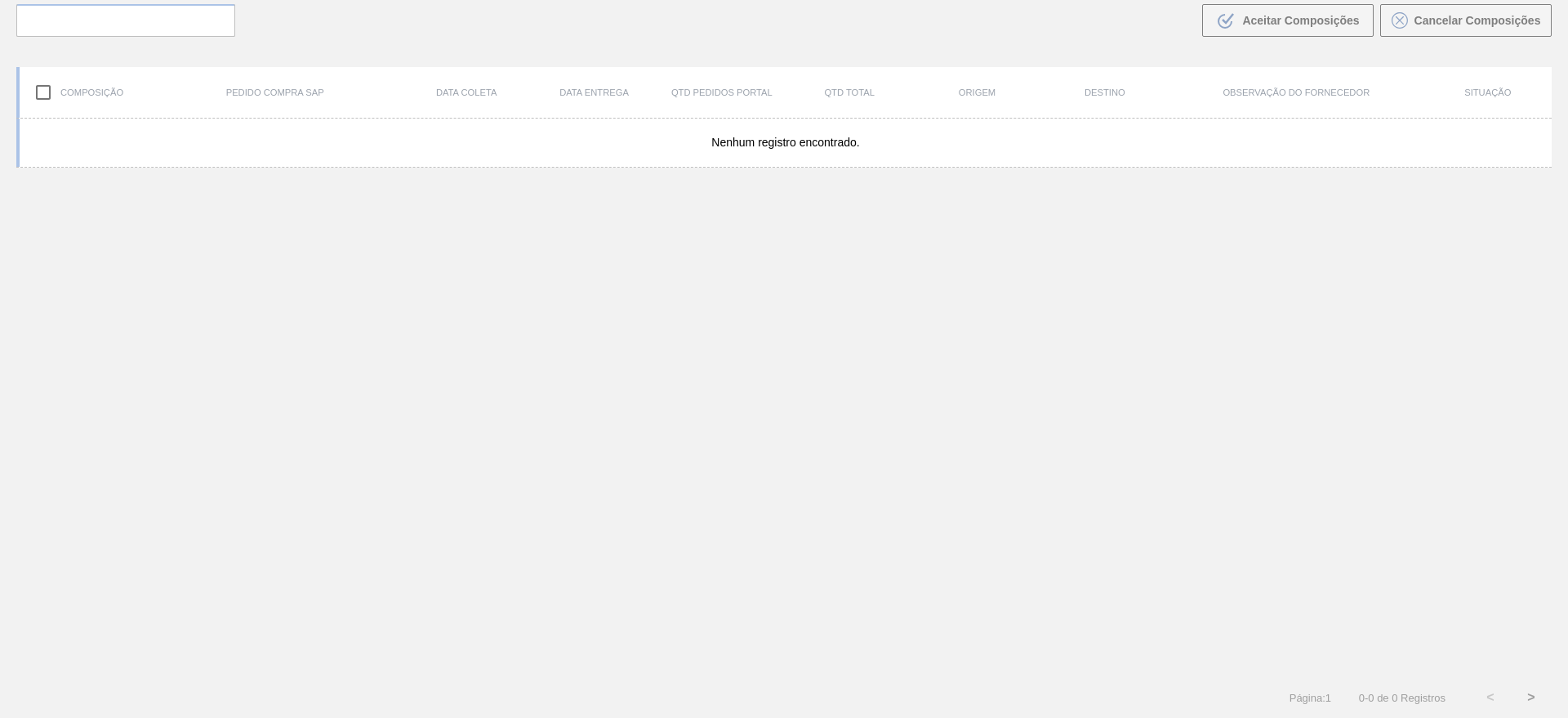
scroll to position [117, 0]
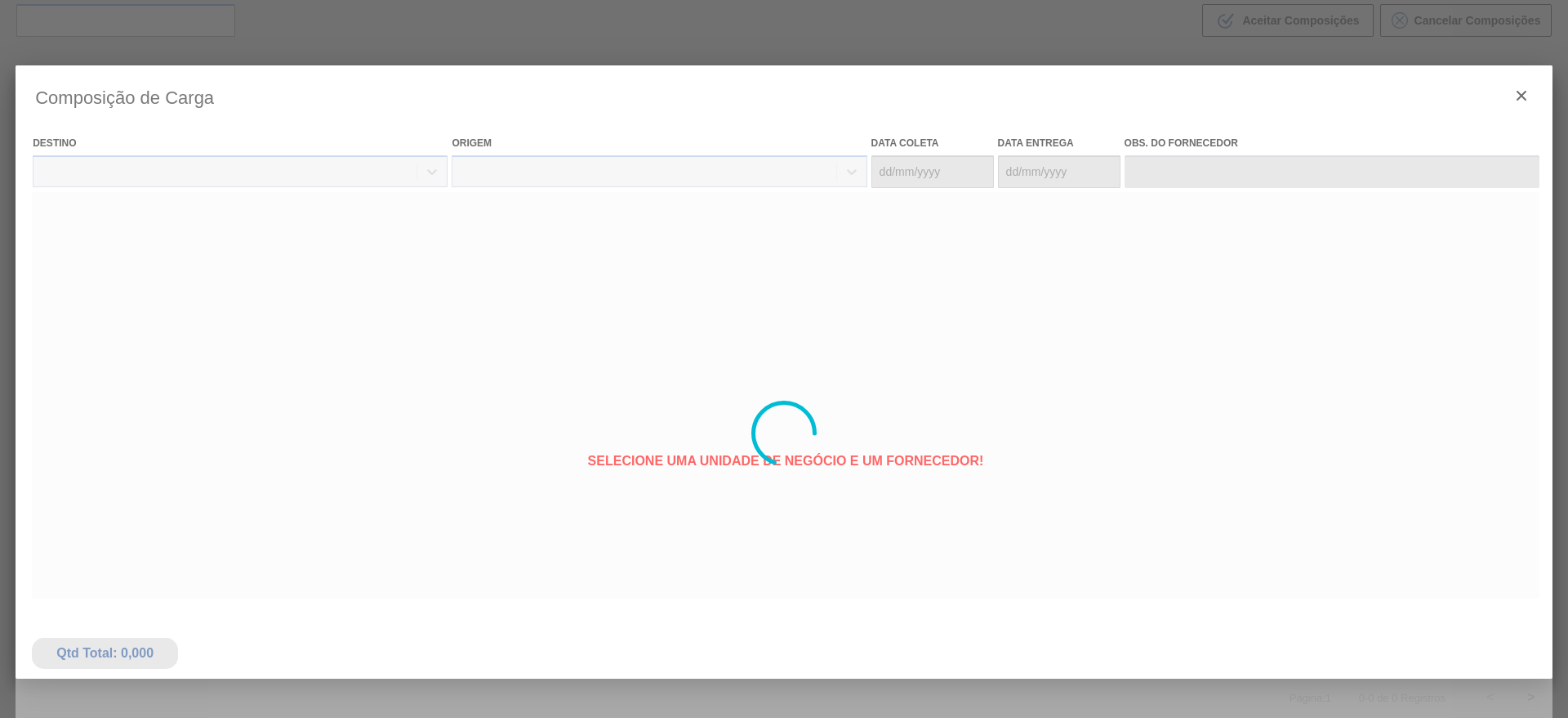
type coleta "[DATE]"
type Entrega "[DATE]"
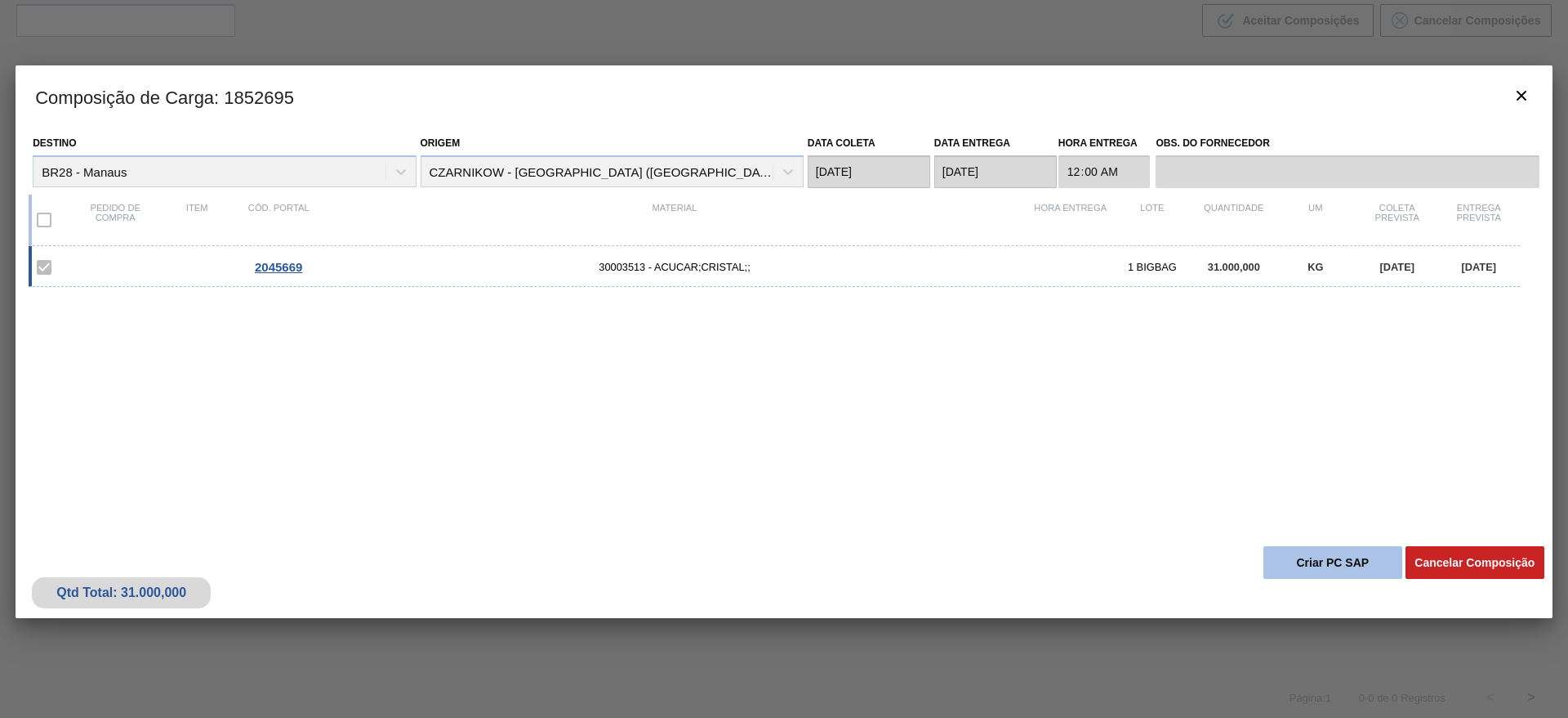
click at [1331, 576] on button "Criar PC SAP" at bounding box center [1333, 562] width 139 height 33
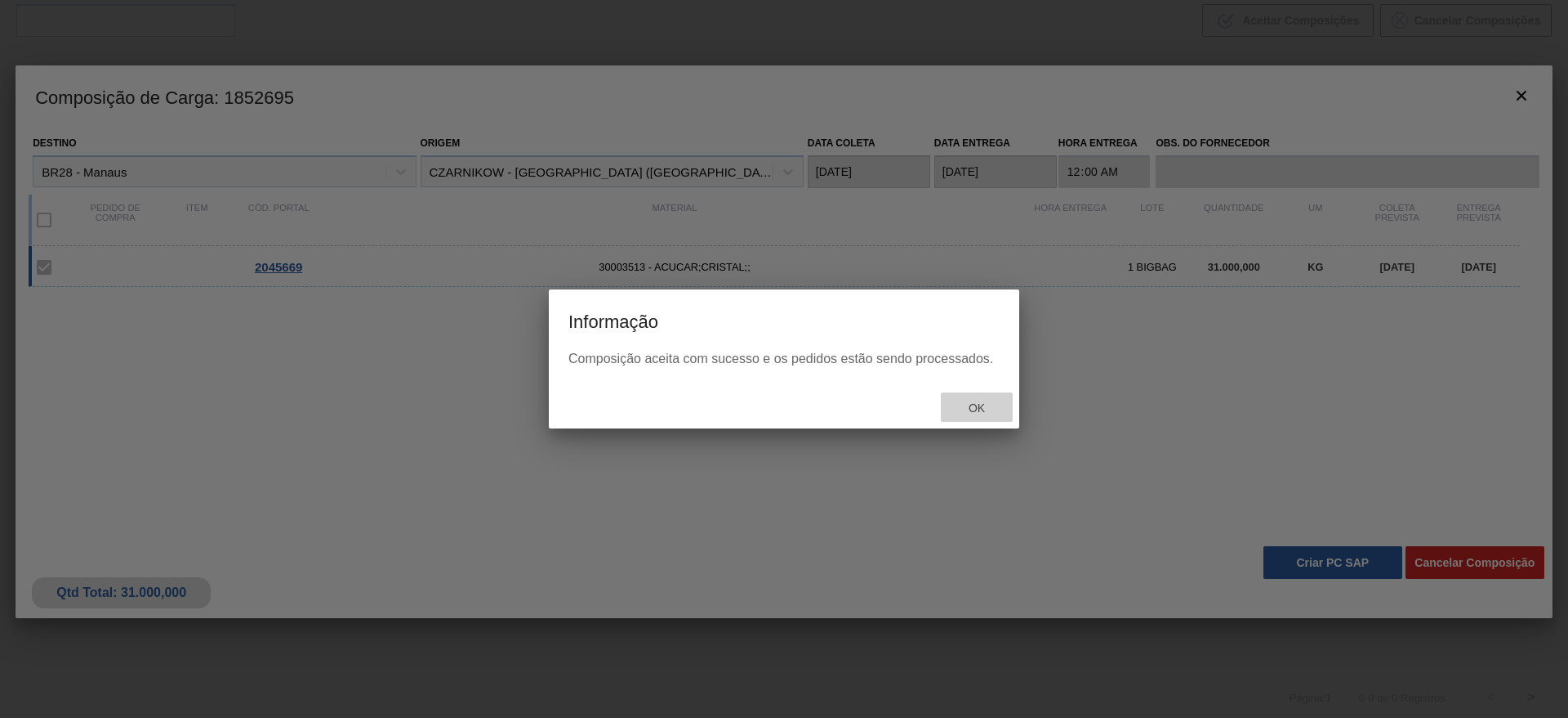
click at [977, 402] on span "Ok" at bounding box center [976, 408] width 43 height 13
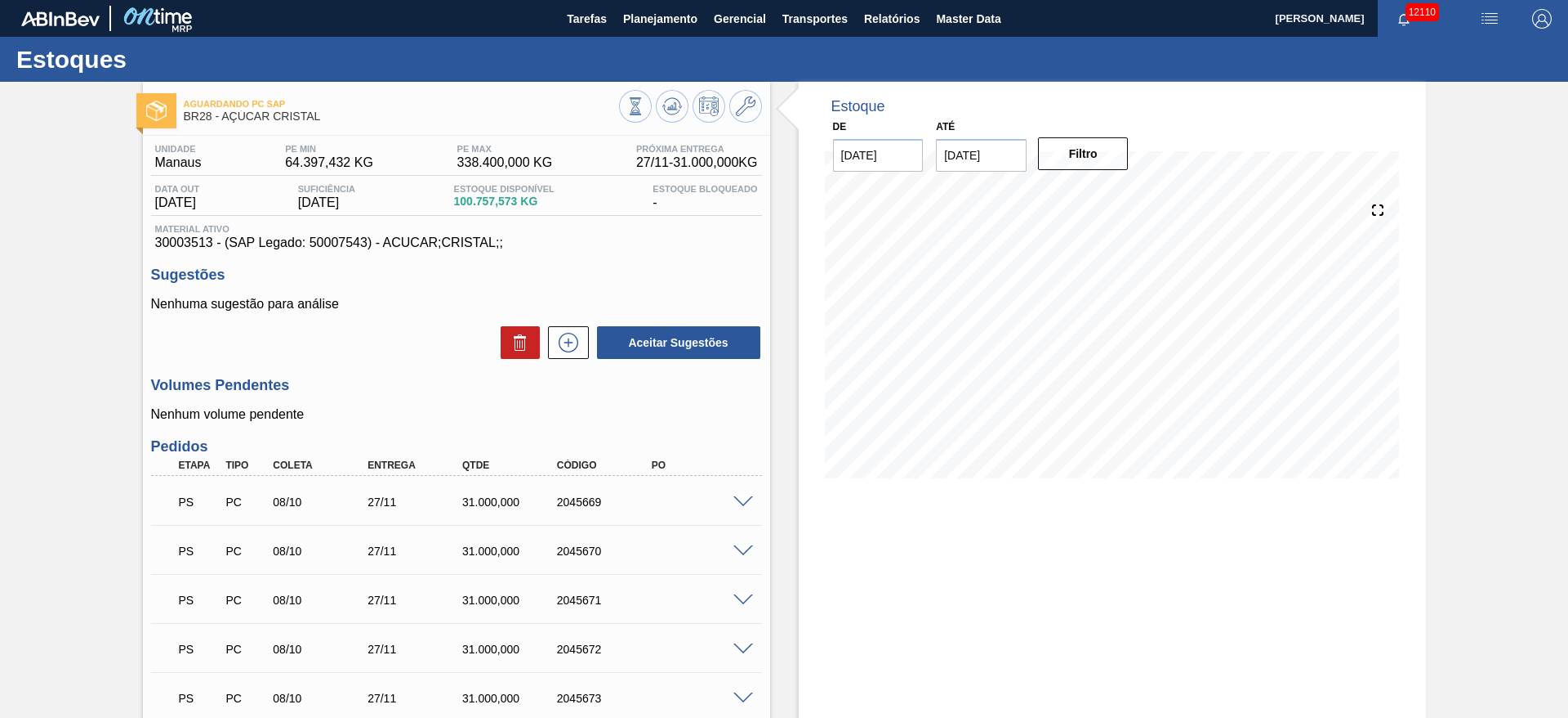
click at [747, 545] on span at bounding box center [743, 551] width 20 height 12
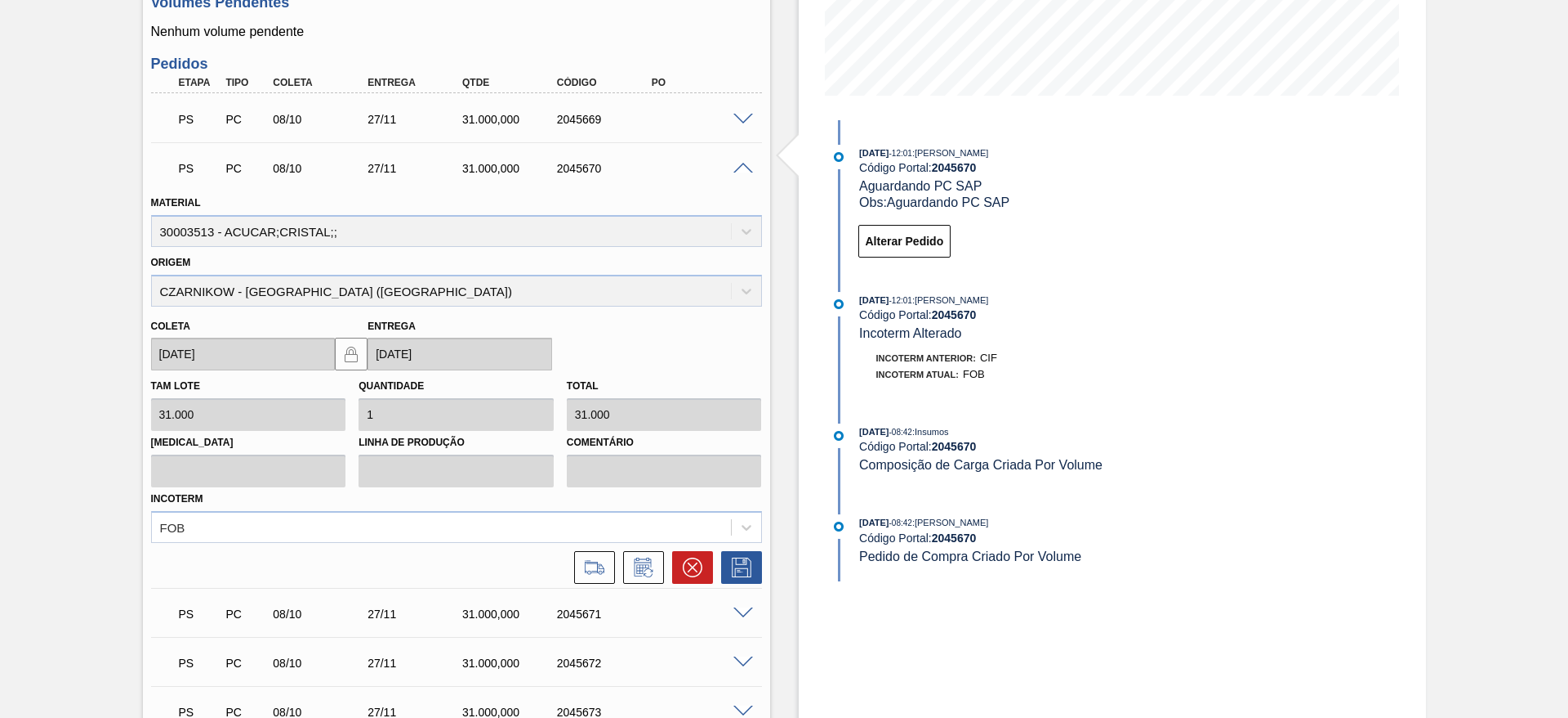
scroll to position [385, 0]
click at [599, 576] on button at bounding box center [594, 565] width 41 height 33
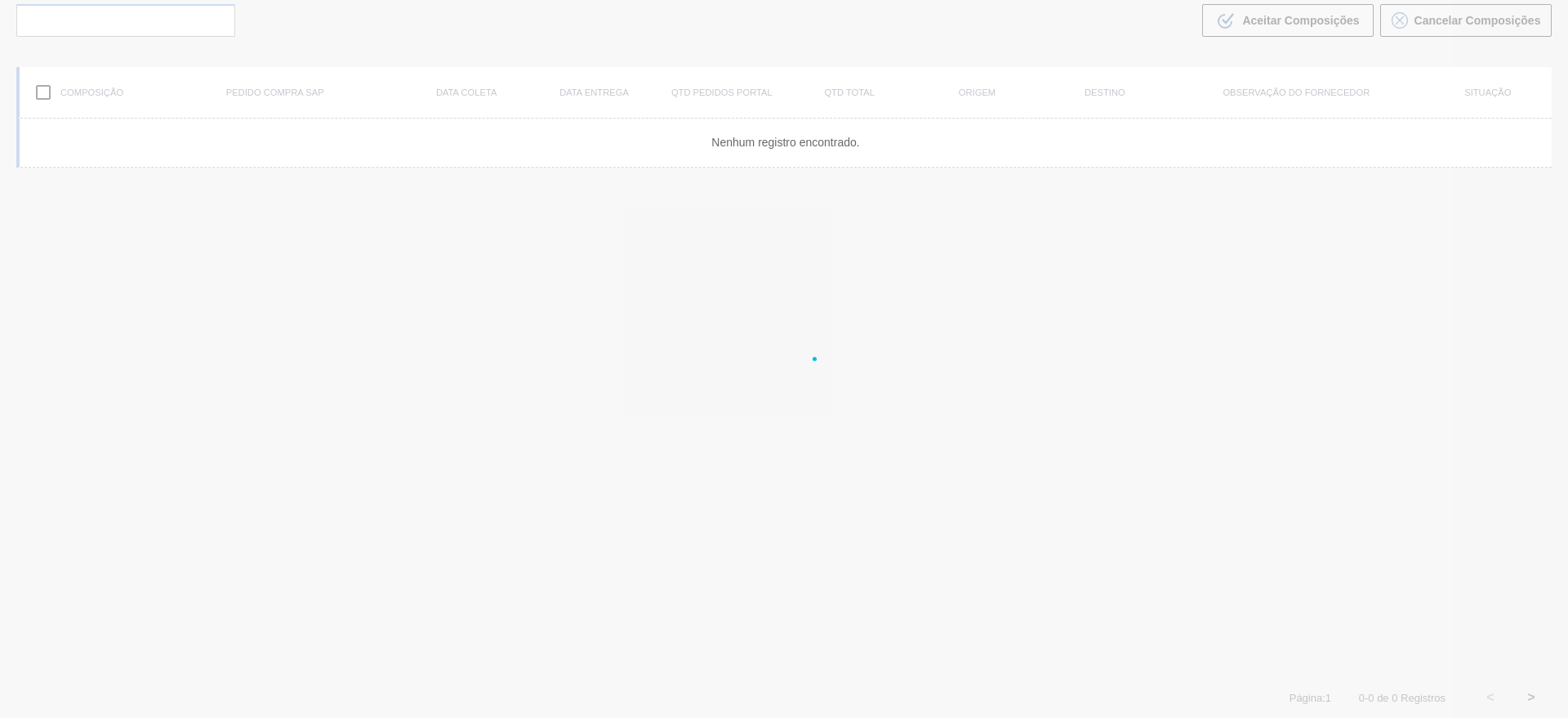
scroll to position [117, 0]
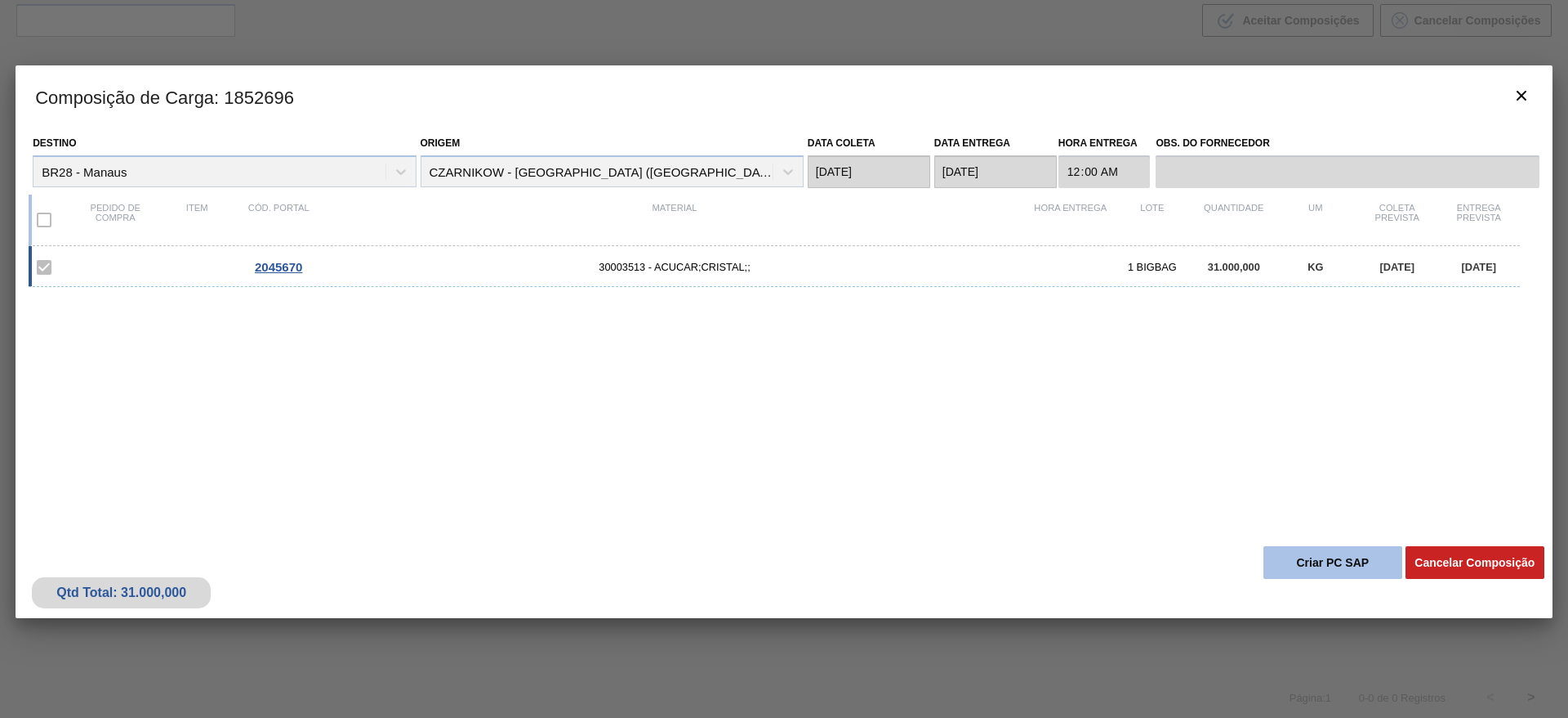
click at [1313, 568] on button "Criar PC SAP" at bounding box center [1333, 562] width 139 height 33
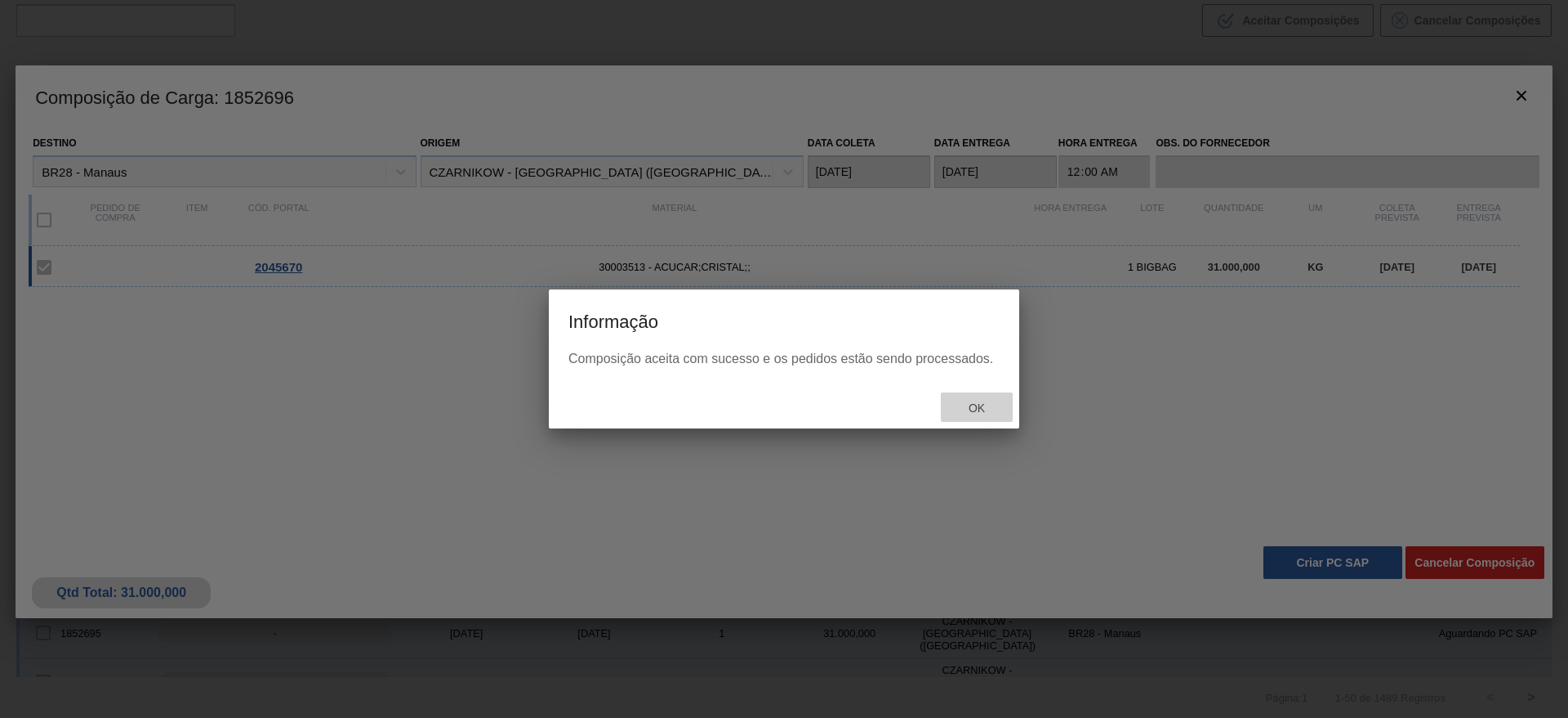
click at [964, 398] on div "Ok" at bounding box center [976, 407] width 72 height 30
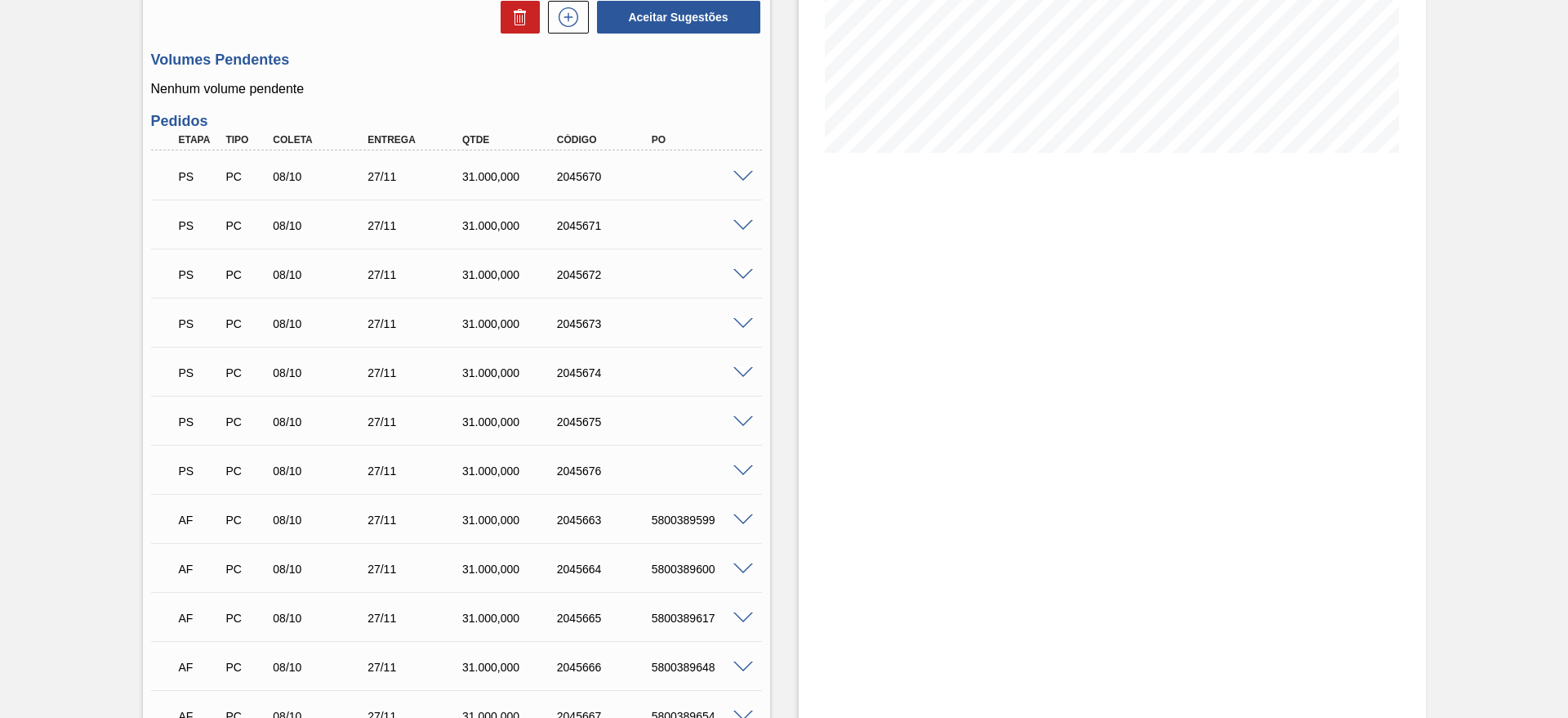
scroll to position [331, 0]
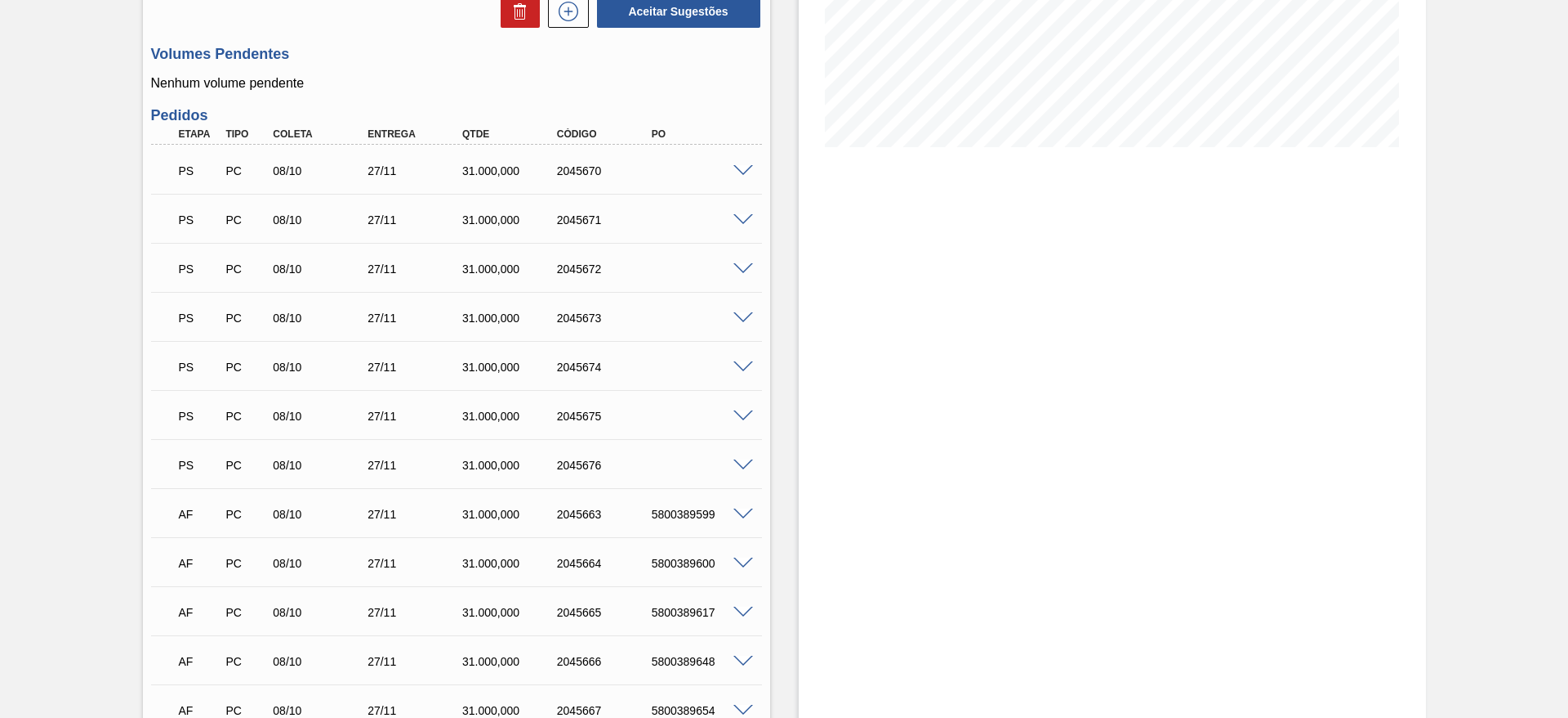
click at [742, 216] on span at bounding box center [743, 220] width 20 height 12
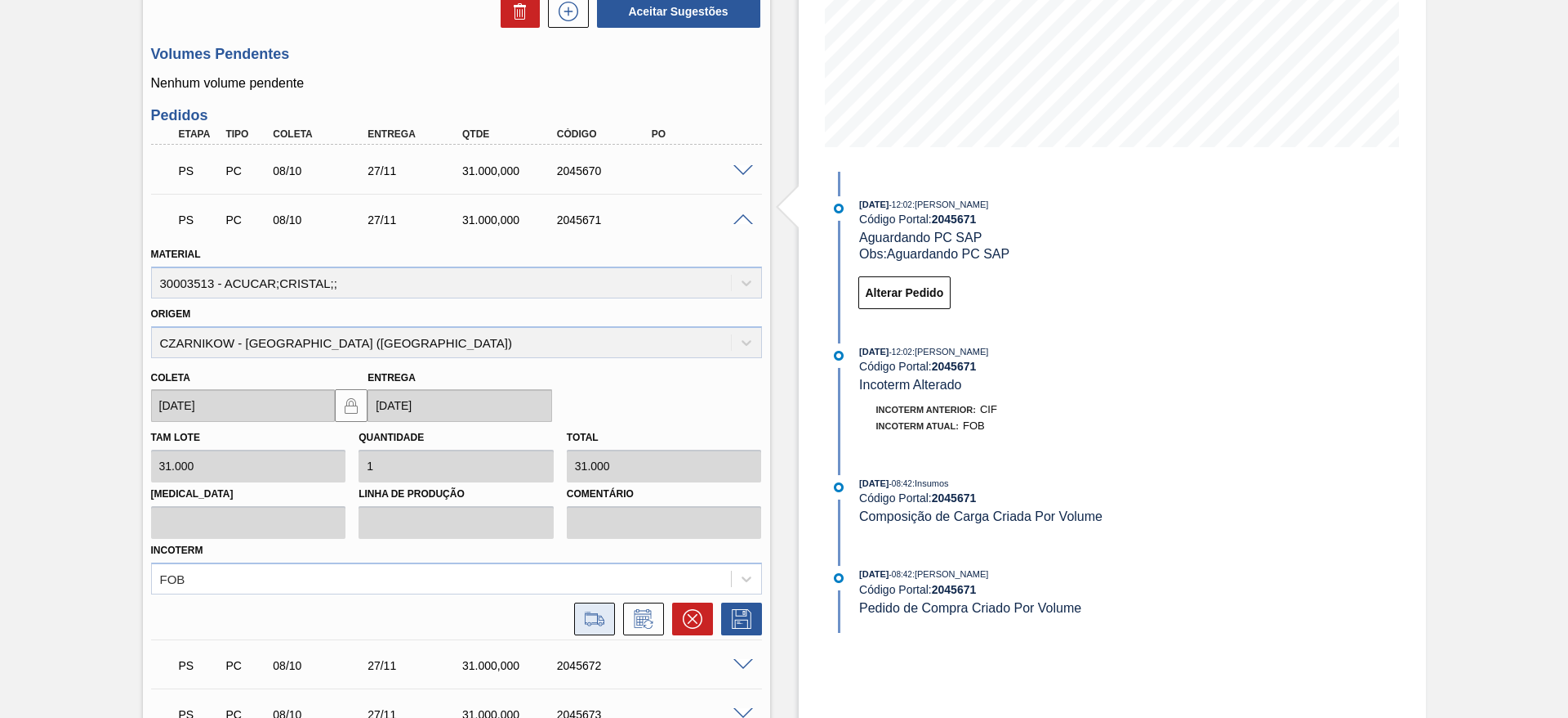
click at [600, 624] on icon at bounding box center [594, 624] width 15 height 4
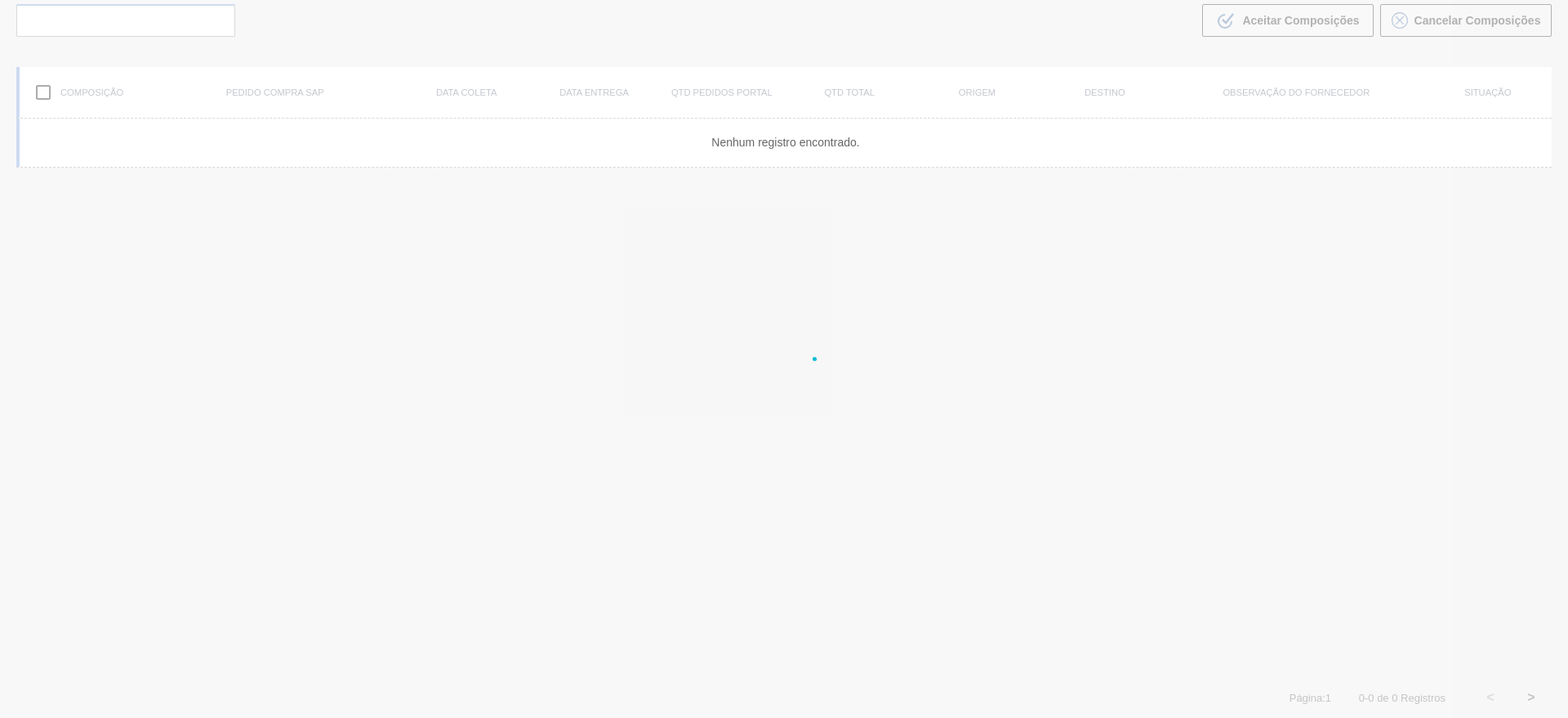
scroll to position [117, 0]
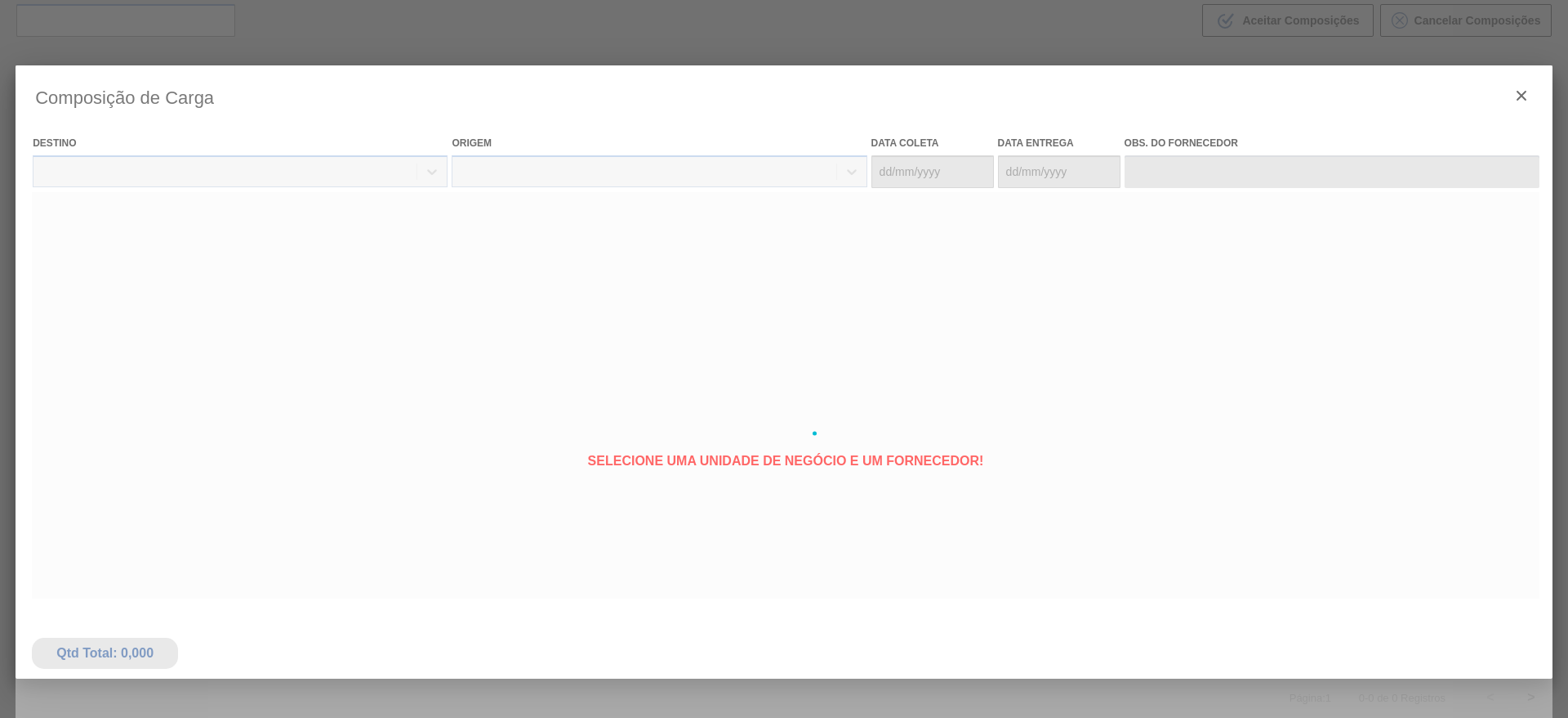
type coleta "[DATE]"
type Entrega "[DATE]"
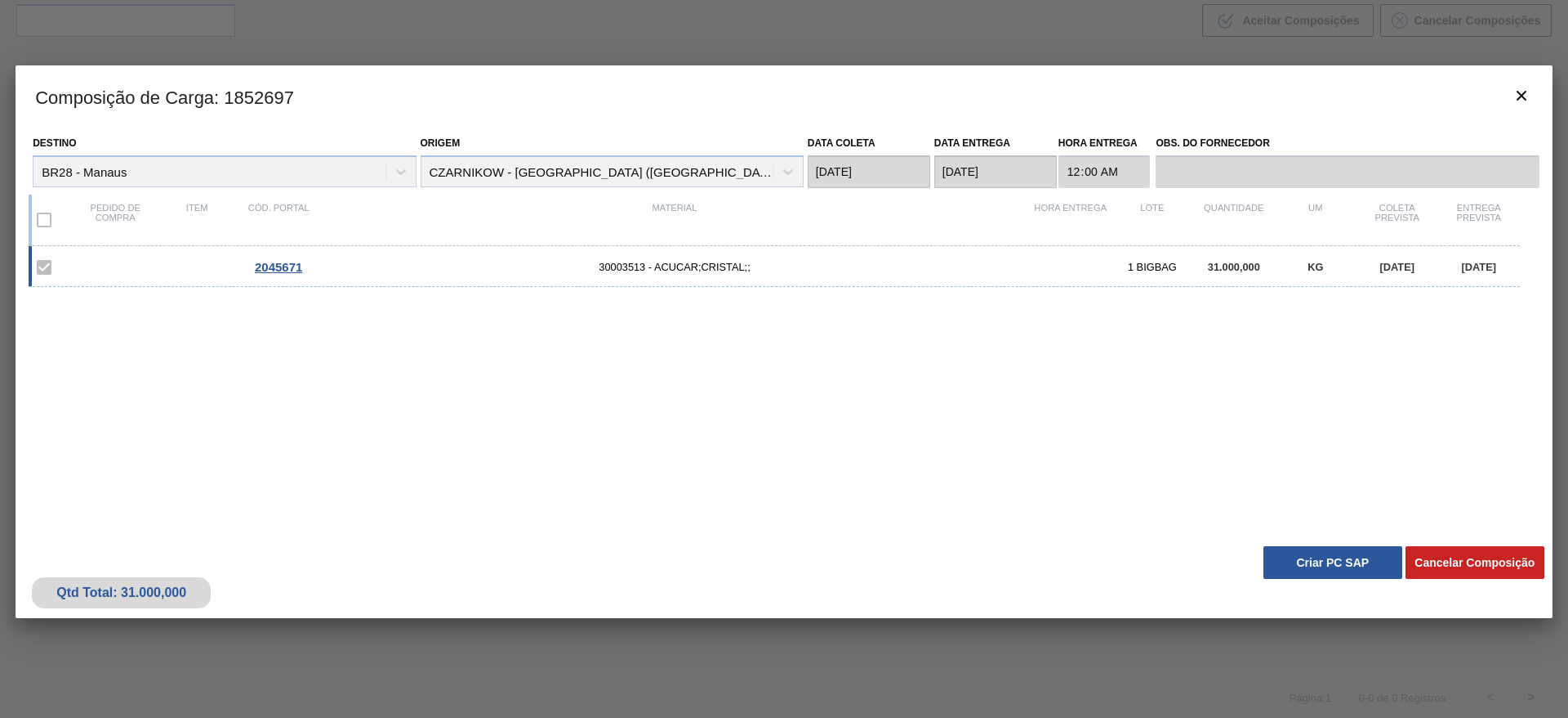
click at [1303, 557] on button "Criar PC SAP" at bounding box center [1333, 562] width 139 height 33
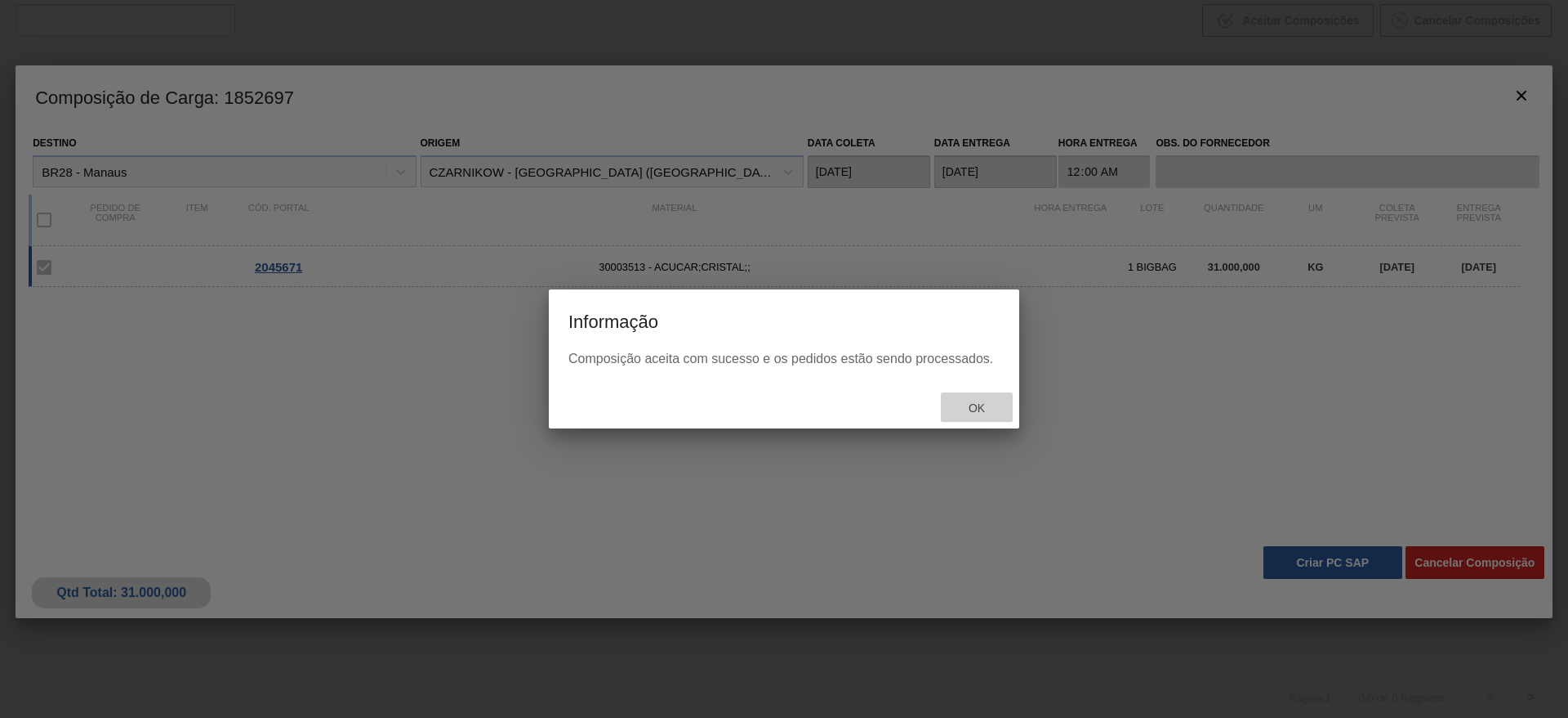
click at [977, 411] on span "Ok" at bounding box center [976, 408] width 43 height 13
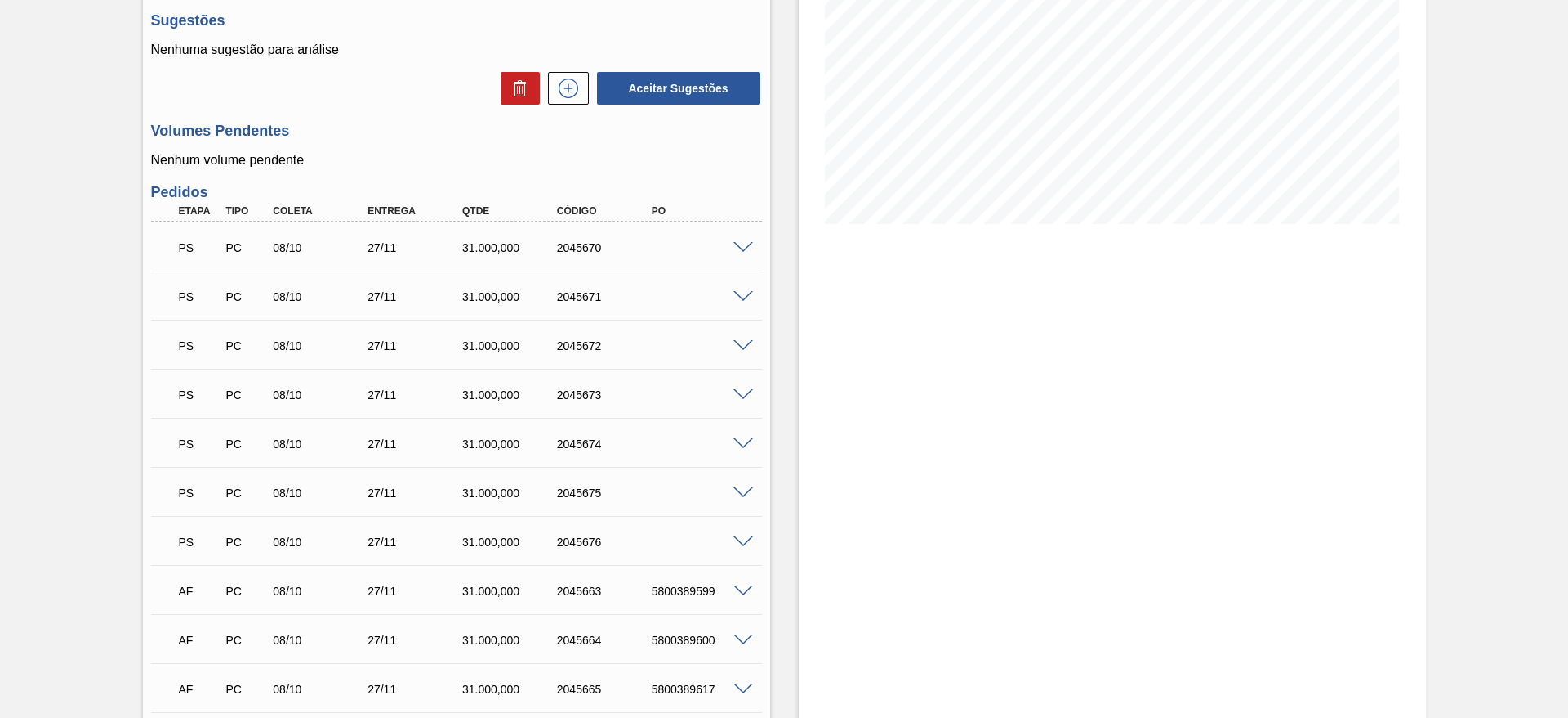
scroll to position [326, 0]
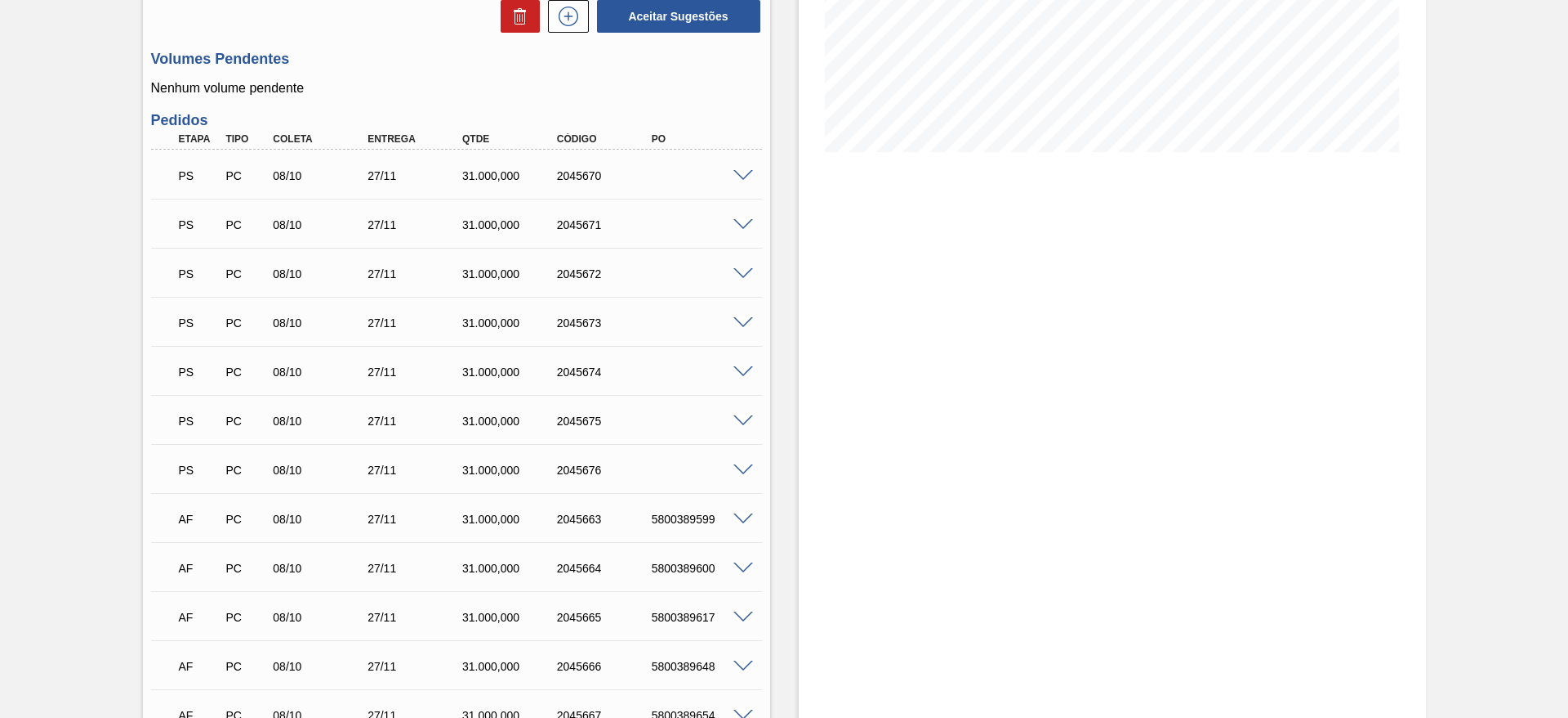
click at [735, 273] on span at bounding box center [743, 274] width 20 height 12
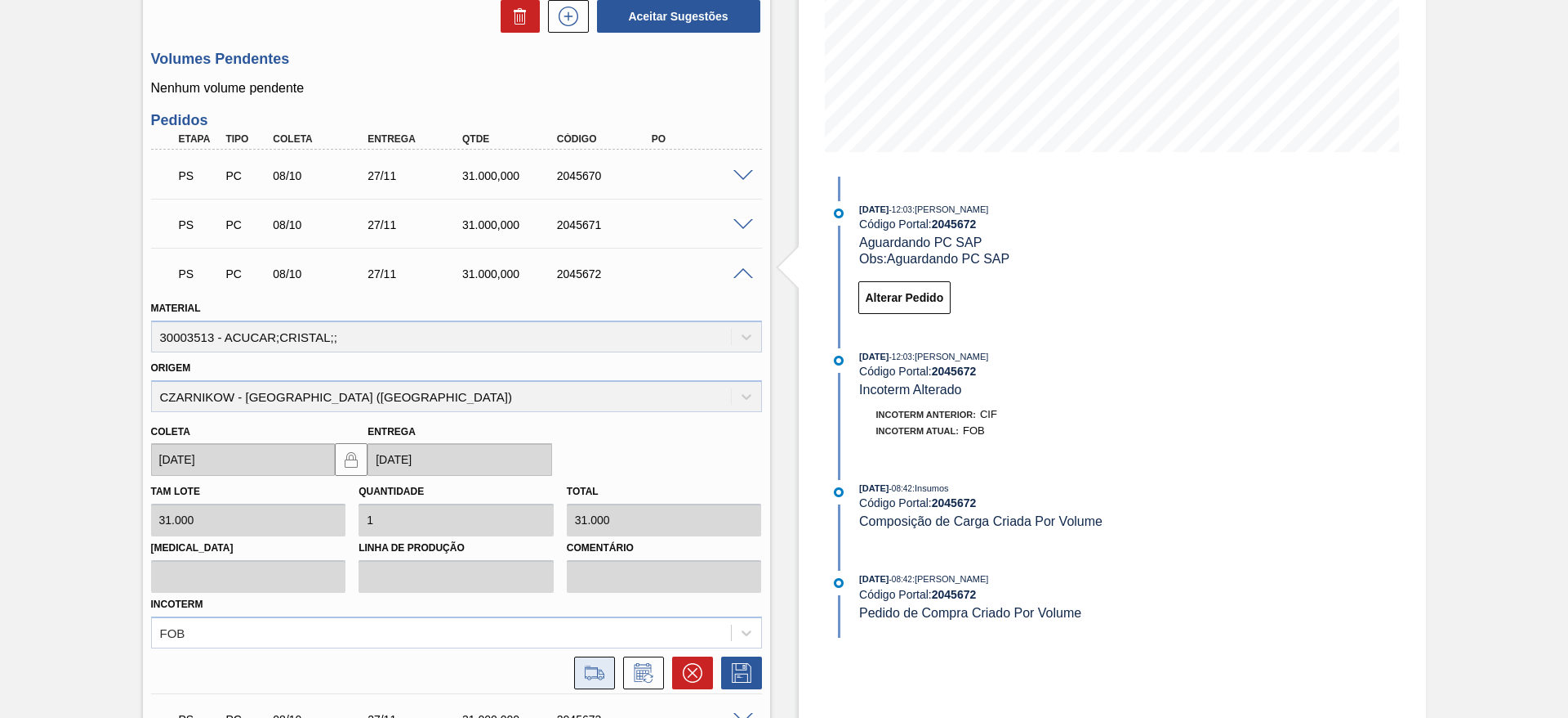
click at [587, 666] on icon at bounding box center [594, 673] width 26 height 20
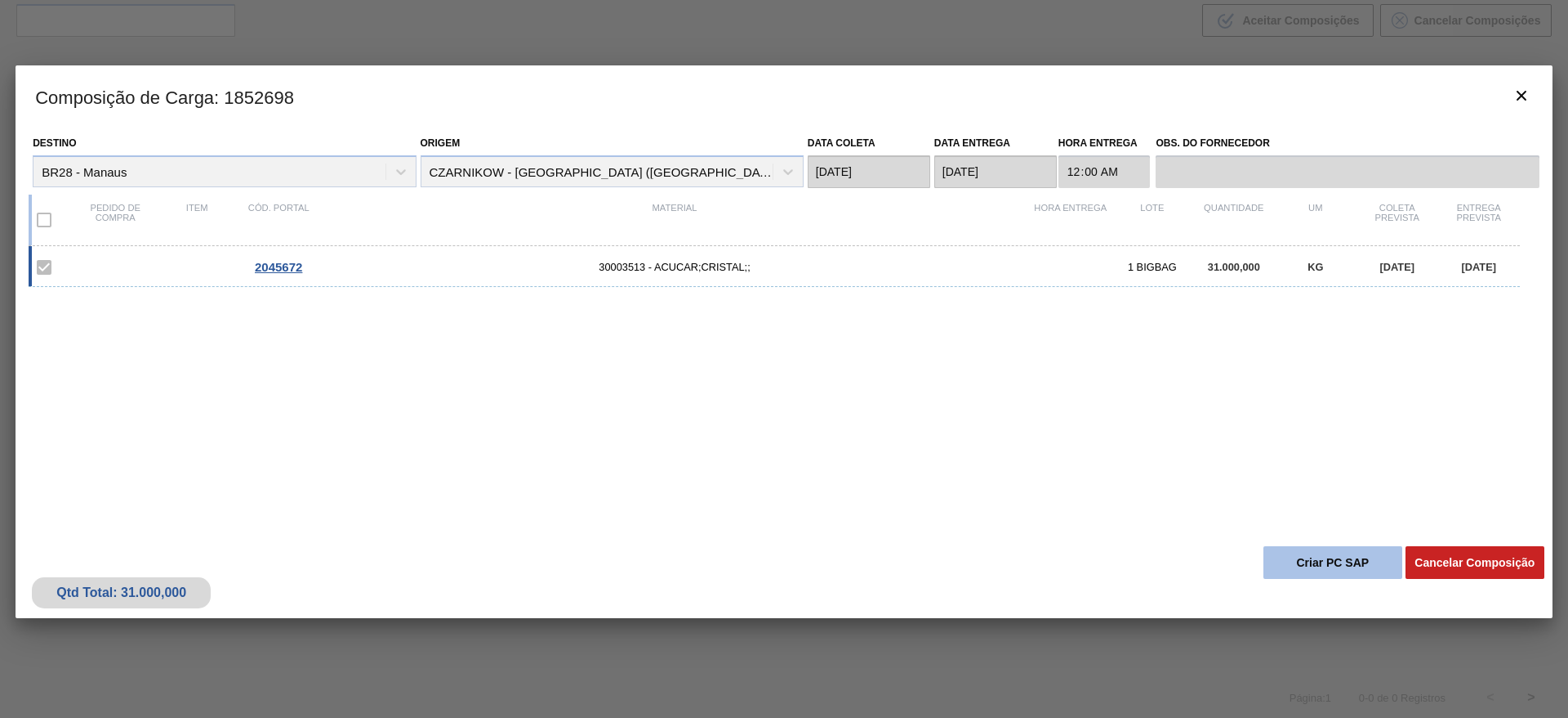
click at [1291, 554] on button "Criar PC SAP" at bounding box center [1333, 562] width 139 height 33
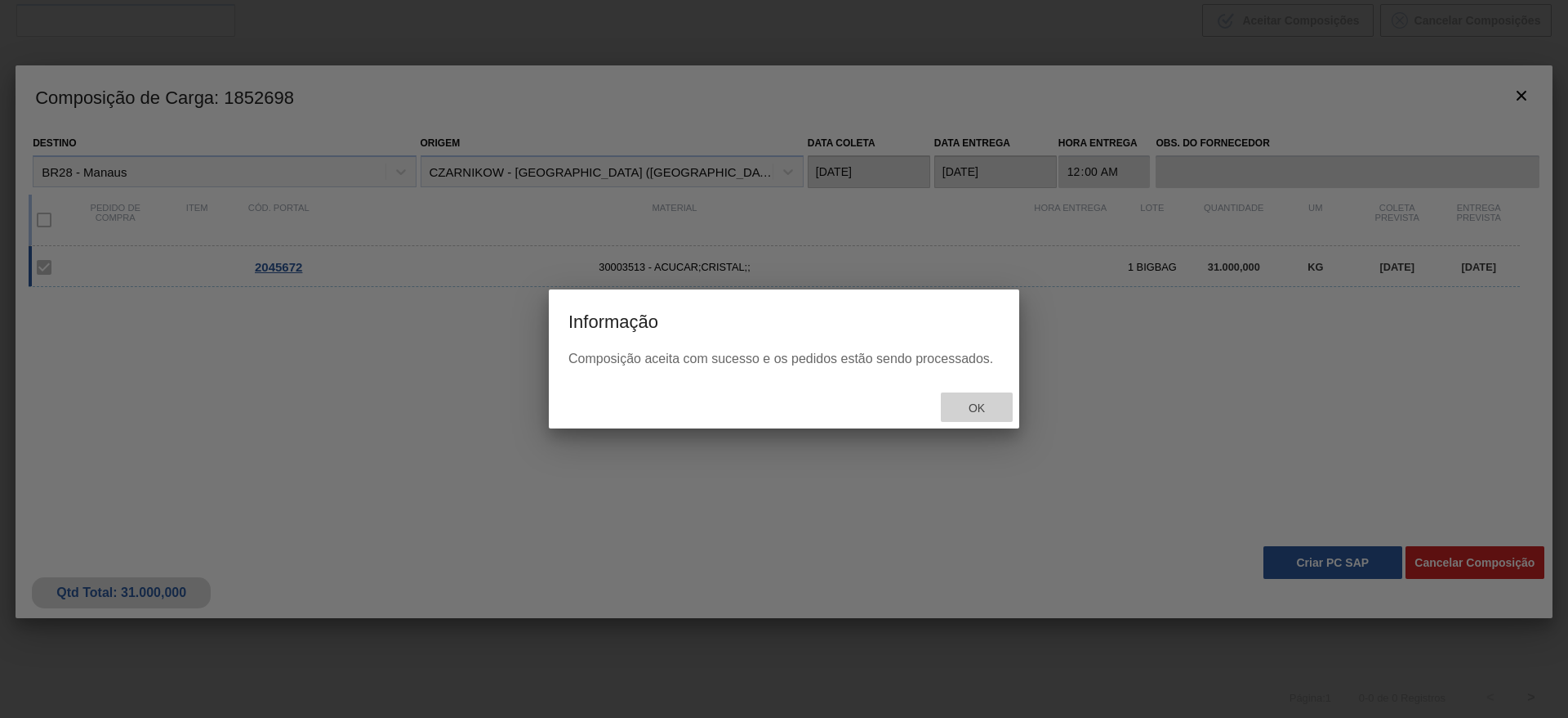
click at [993, 396] on div "Ok" at bounding box center [976, 407] width 72 height 30
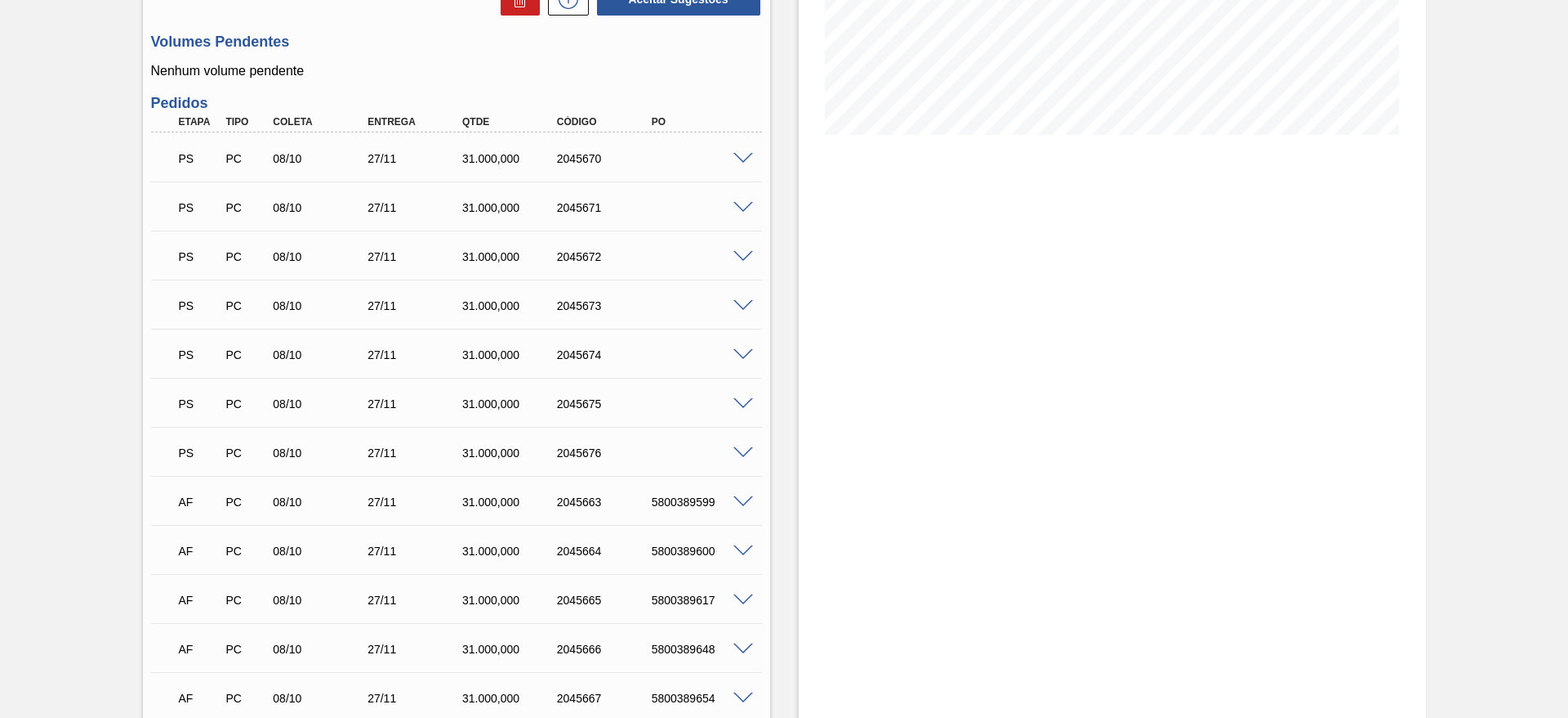
scroll to position [345, 0]
click at [747, 300] on span at bounding box center [743, 304] width 20 height 12
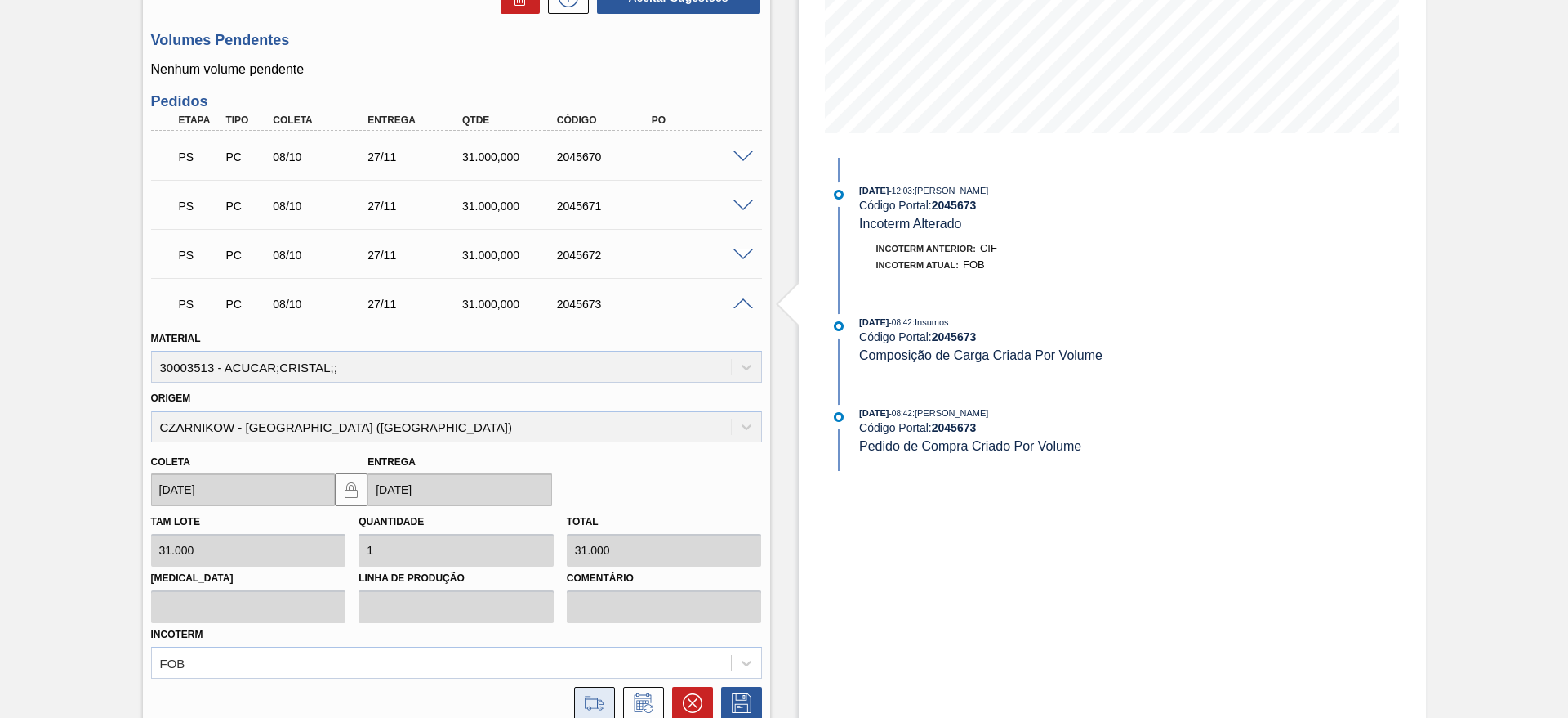
click at [599, 700] on icon at bounding box center [594, 702] width 26 height 20
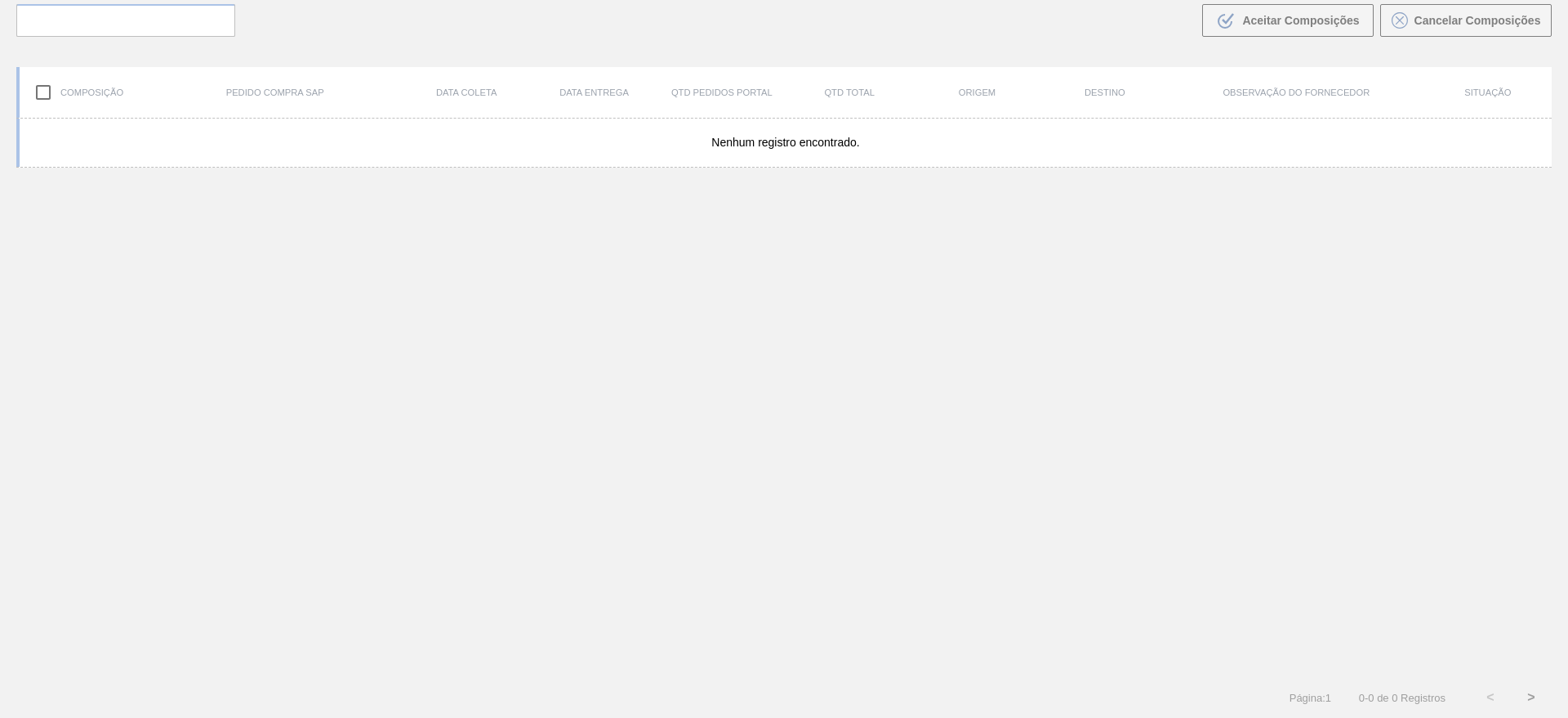
scroll to position [117, 0]
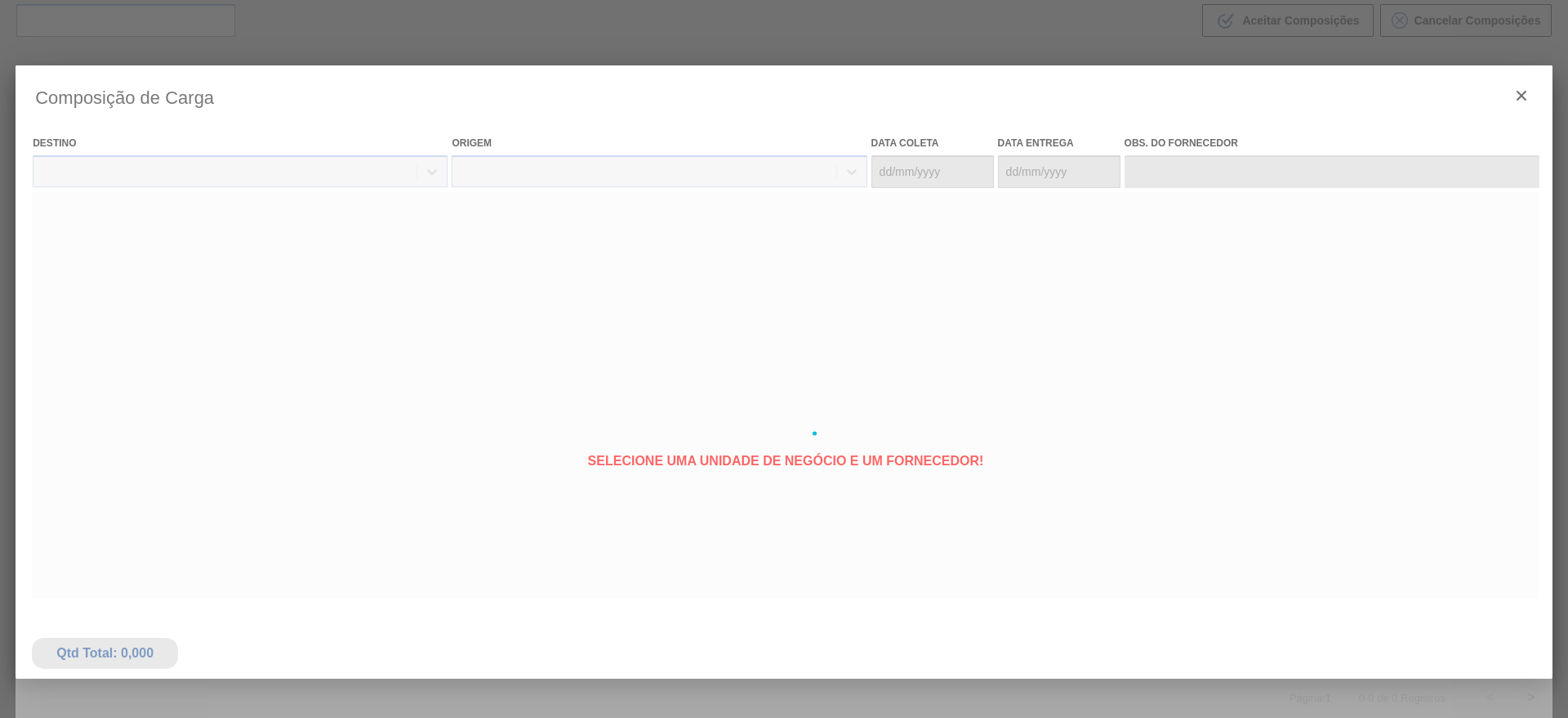
type coleta "[DATE]"
type Entrega "[DATE]"
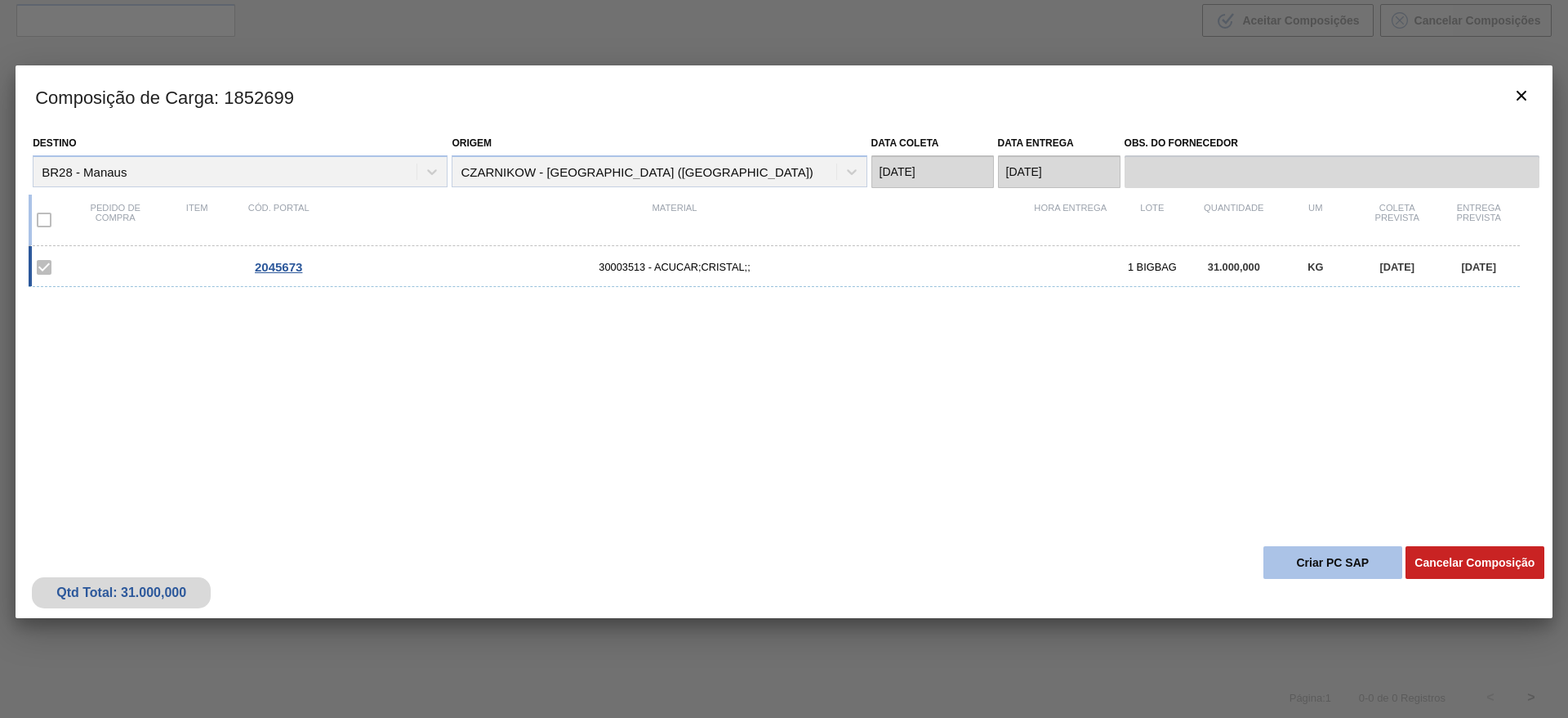
click at [1321, 561] on button "Criar PC SAP" at bounding box center [1333, 562] width 139 height 33
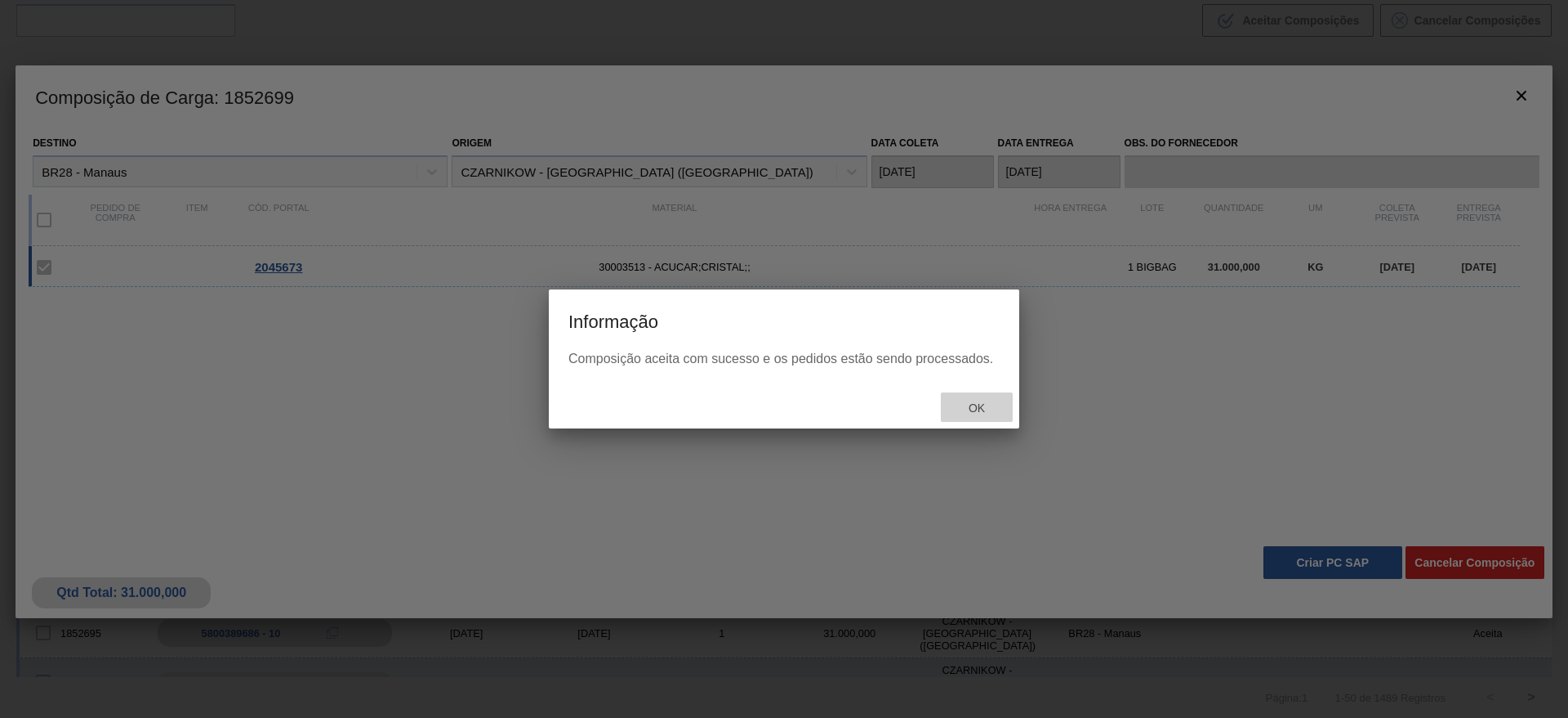
click at [991, 403] on span "Ok" at bounding box center [976, 408] width 43 height 13
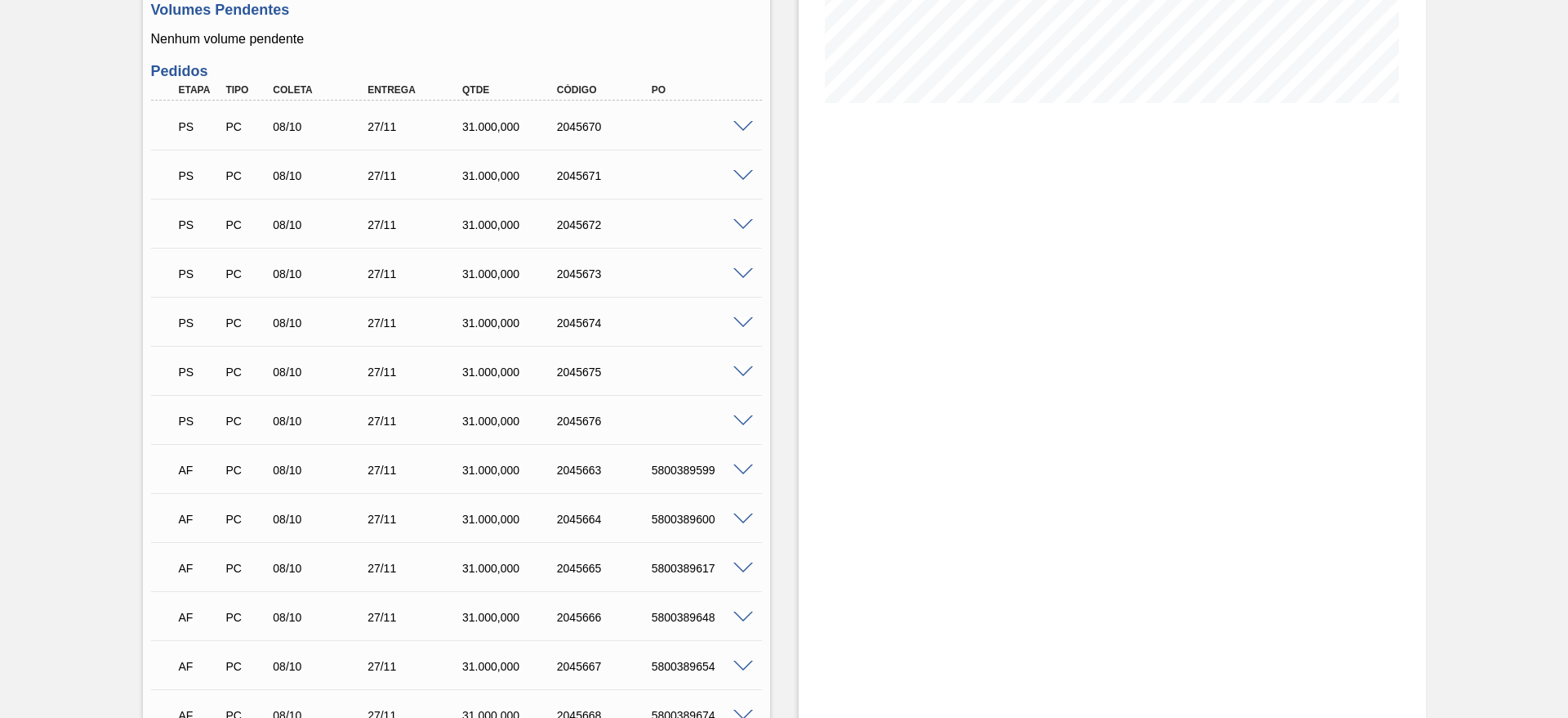
scroll to position [380, 0]
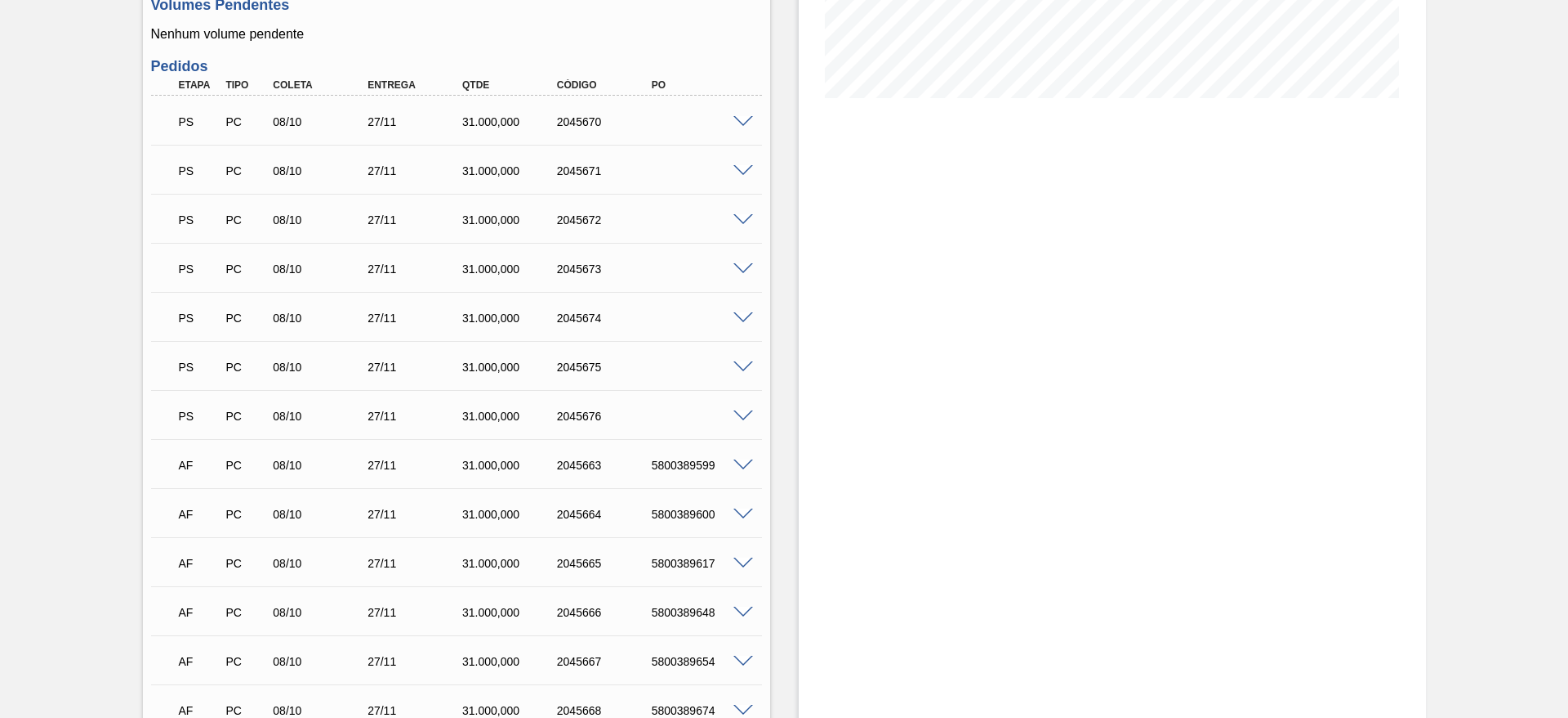
click at [739, 321] on span at bounding box center [743, 318] width 20 height 12
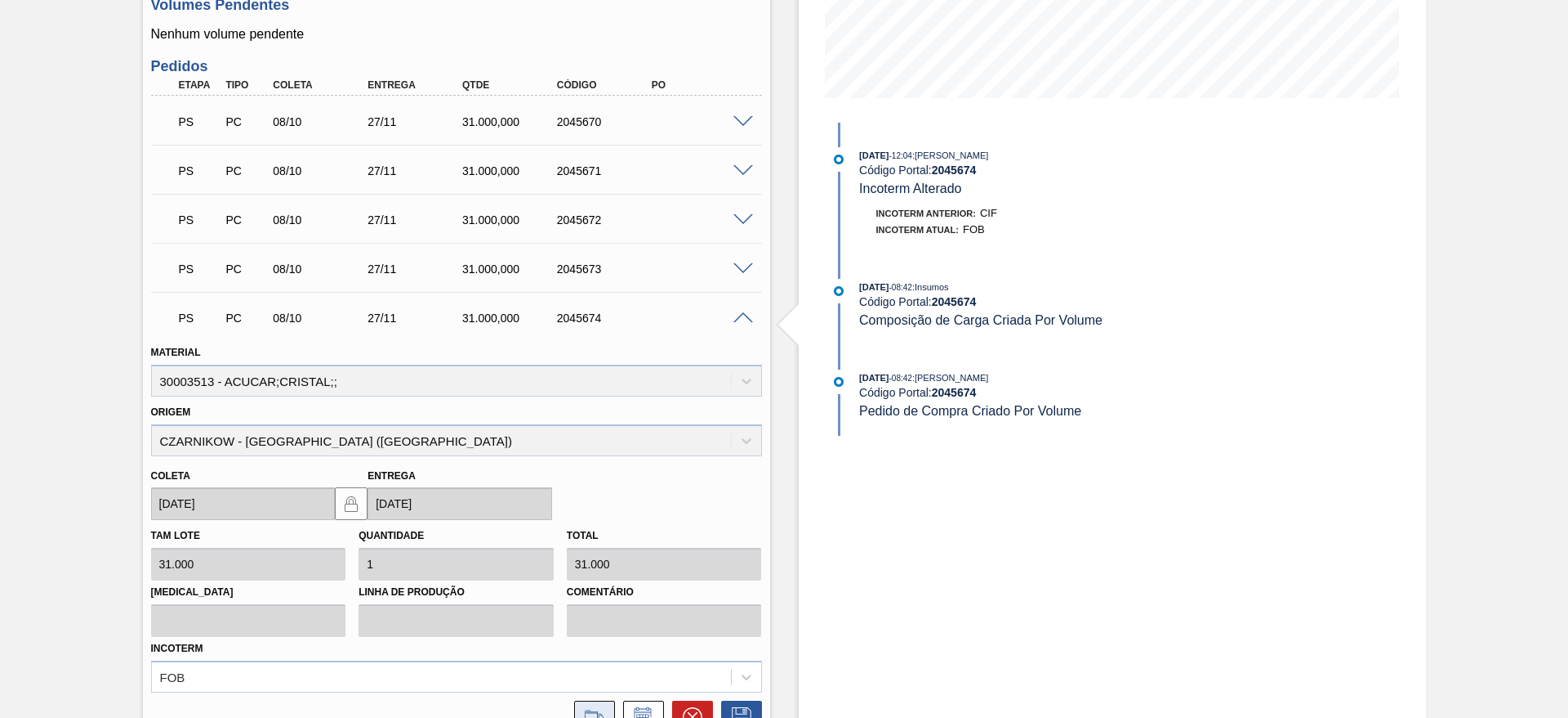
click at [594, 705] on button at bounding box center [594, 717] width 41 height 33
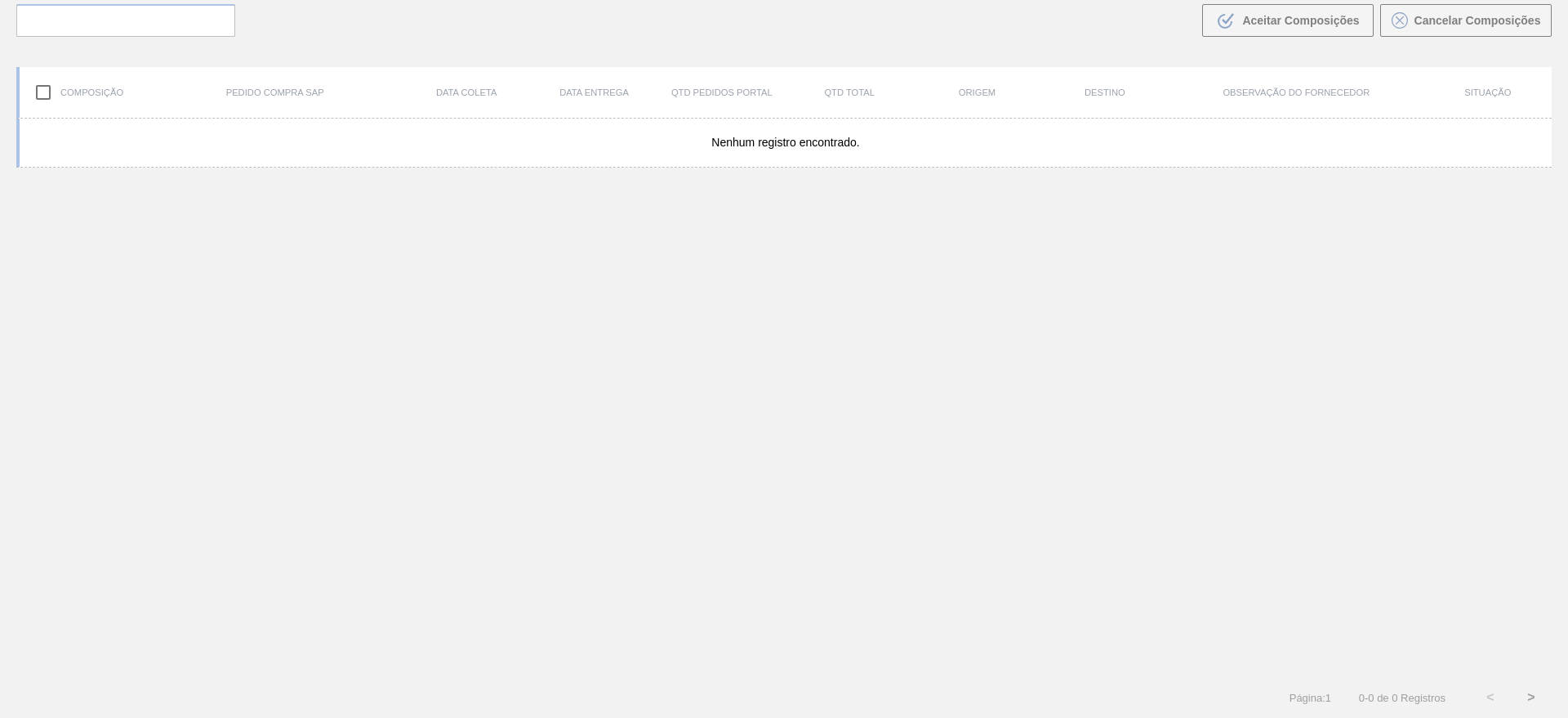
scroll to position [117, 0]
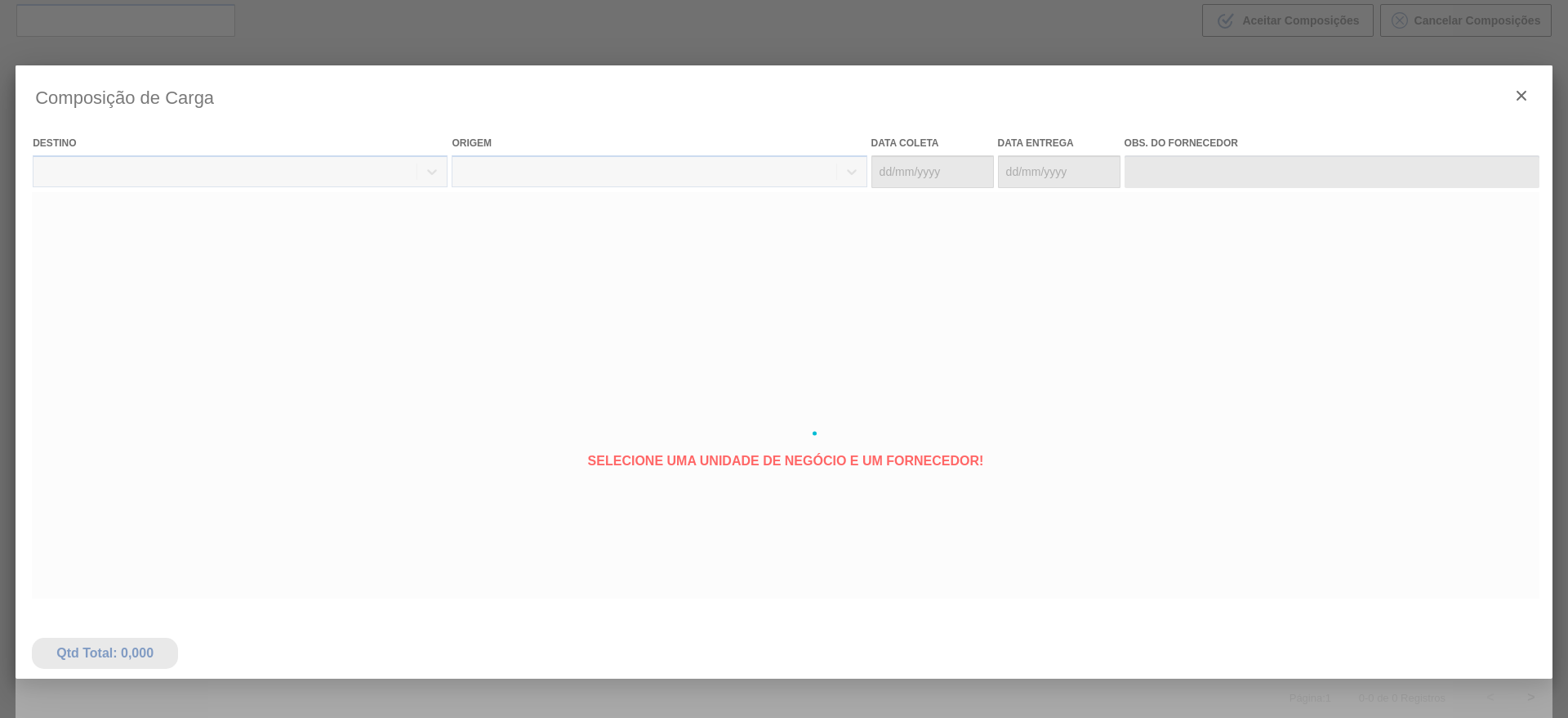
type coleta "[DATE]"
type Entrega "[DATE]"
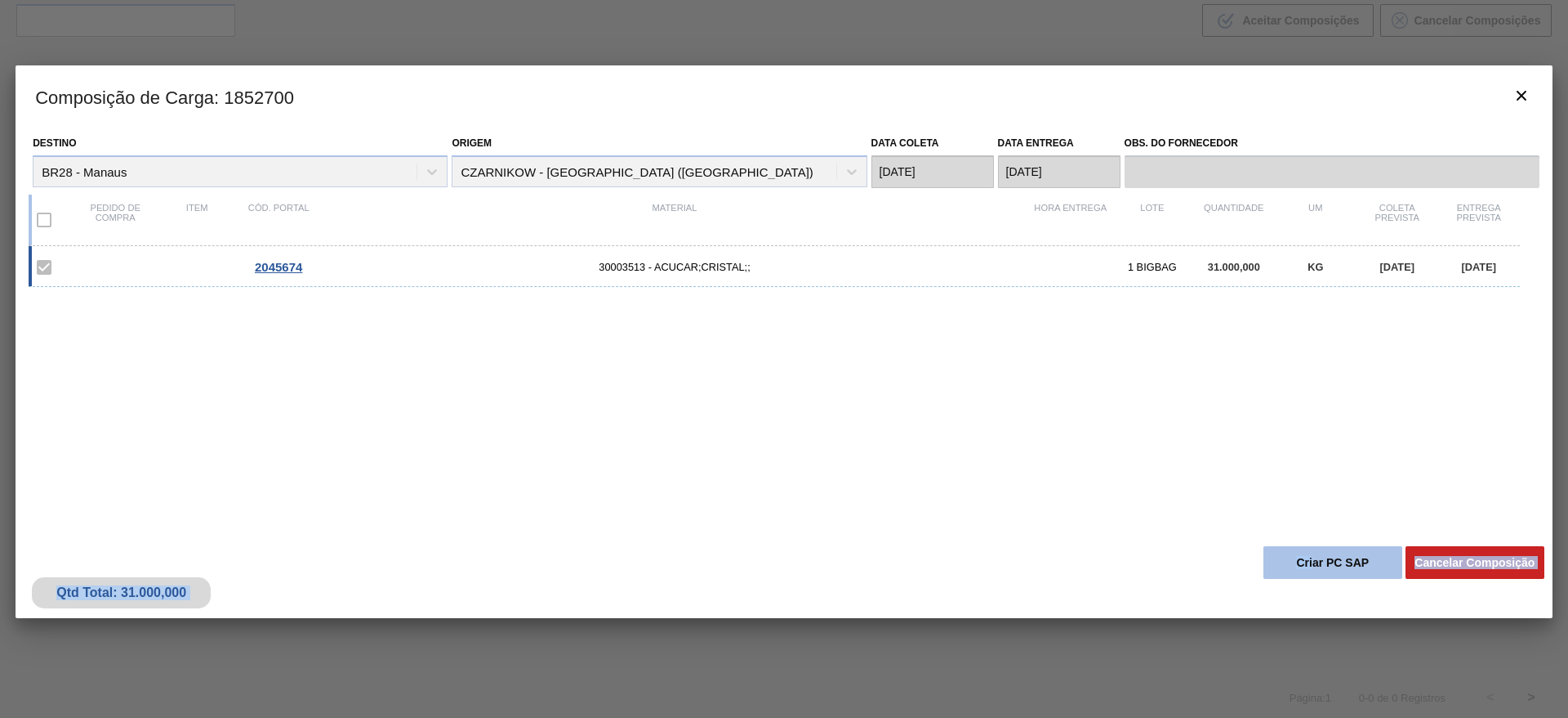
drag, startPoint x: 594, startPoint y: 705, endPoint x: 1315, endPoint y: 546, distance: 738.3
click at [1315, 546] on div "Composição de Carga : 1852700 Destino BR28 - Manaus Origem CZARNIKOW - [GEOGRAP…" at bounding box center [784, 433] width 1538 height 735
click at [1315, 546] on button "Criar PC SAP" at bounding box center [1333, 562] width 139 height 33
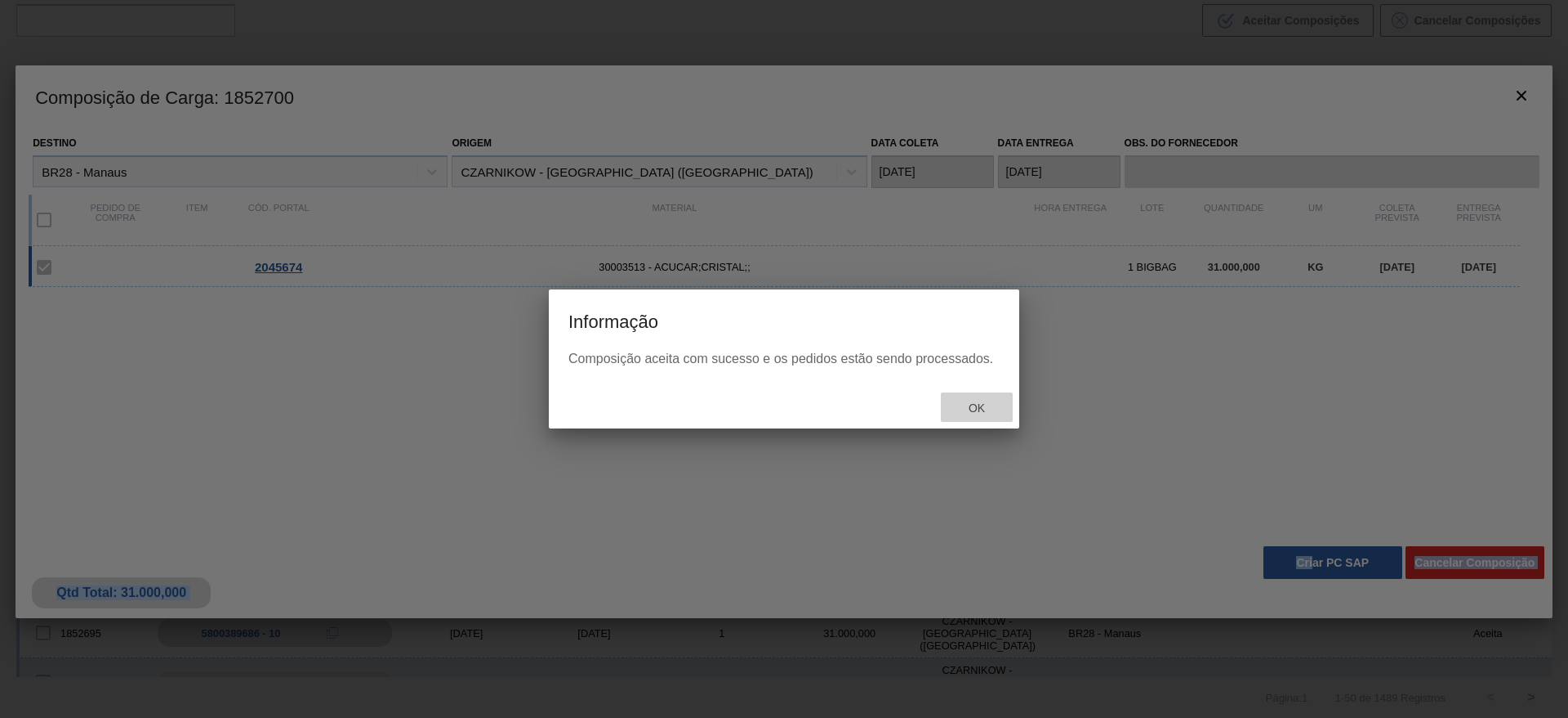
click at [988, 402] on span "Ok" at bounding box center [976, 408] width 43 height 13
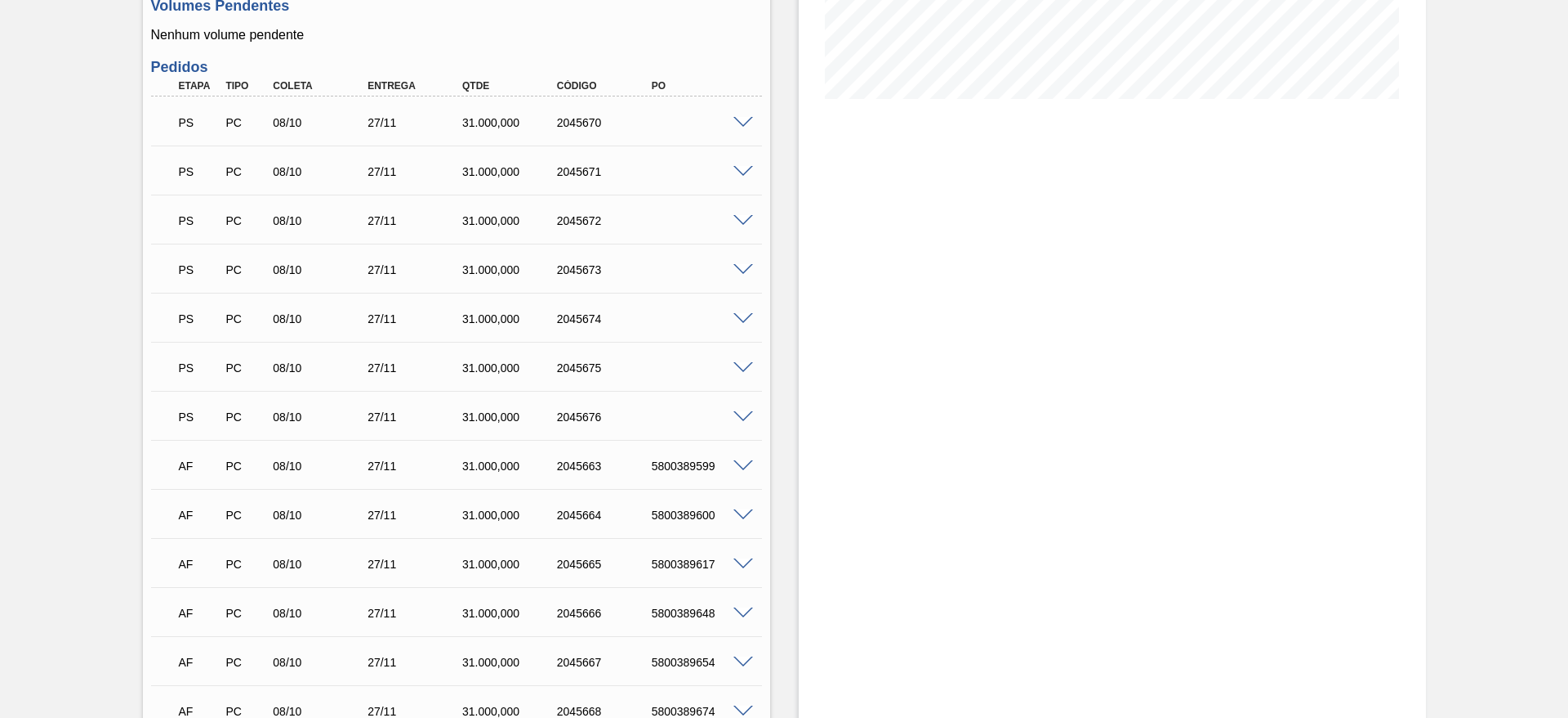
scroll to position [382, 0]
click at [745, 368] on span at bounding box center [743, 366] width 20 height 12
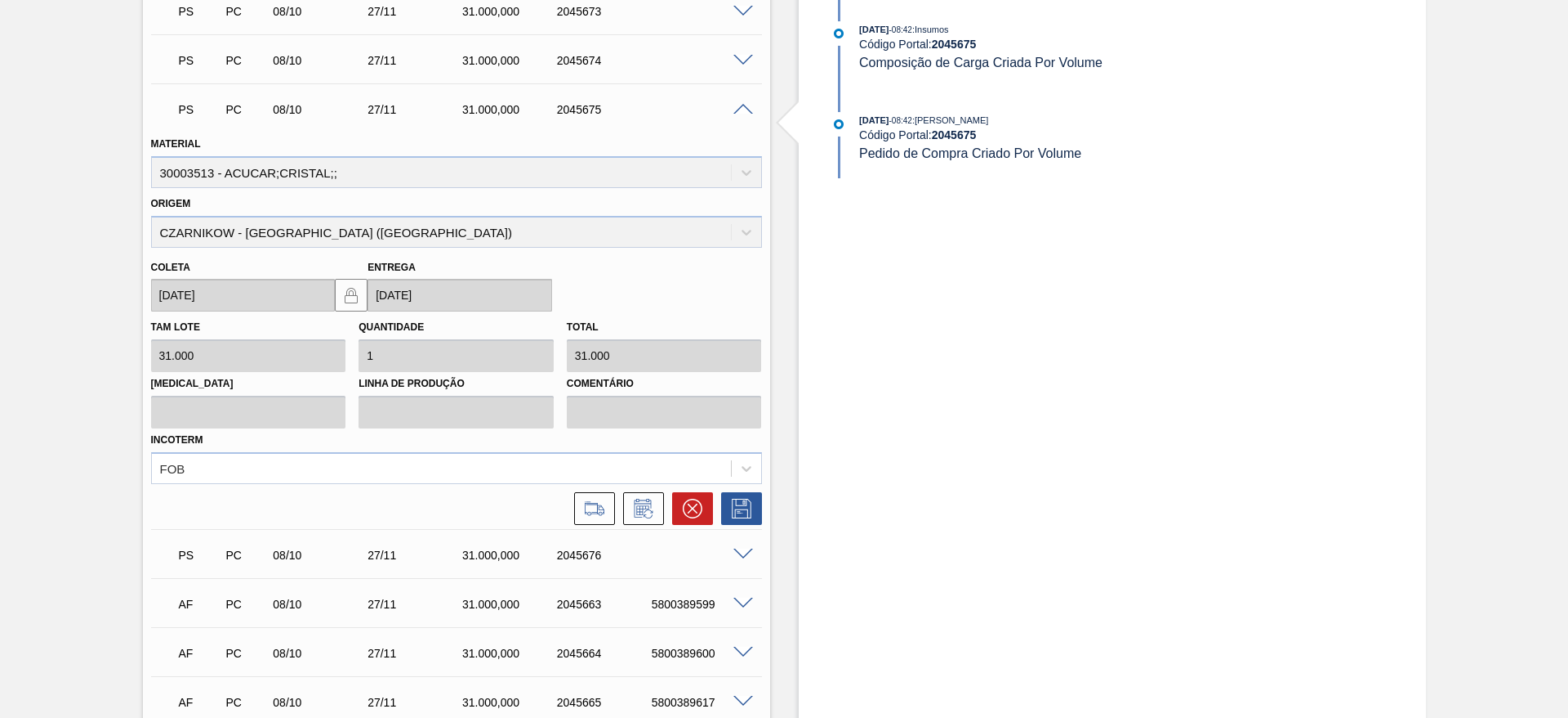
scroll to position [659, 0]
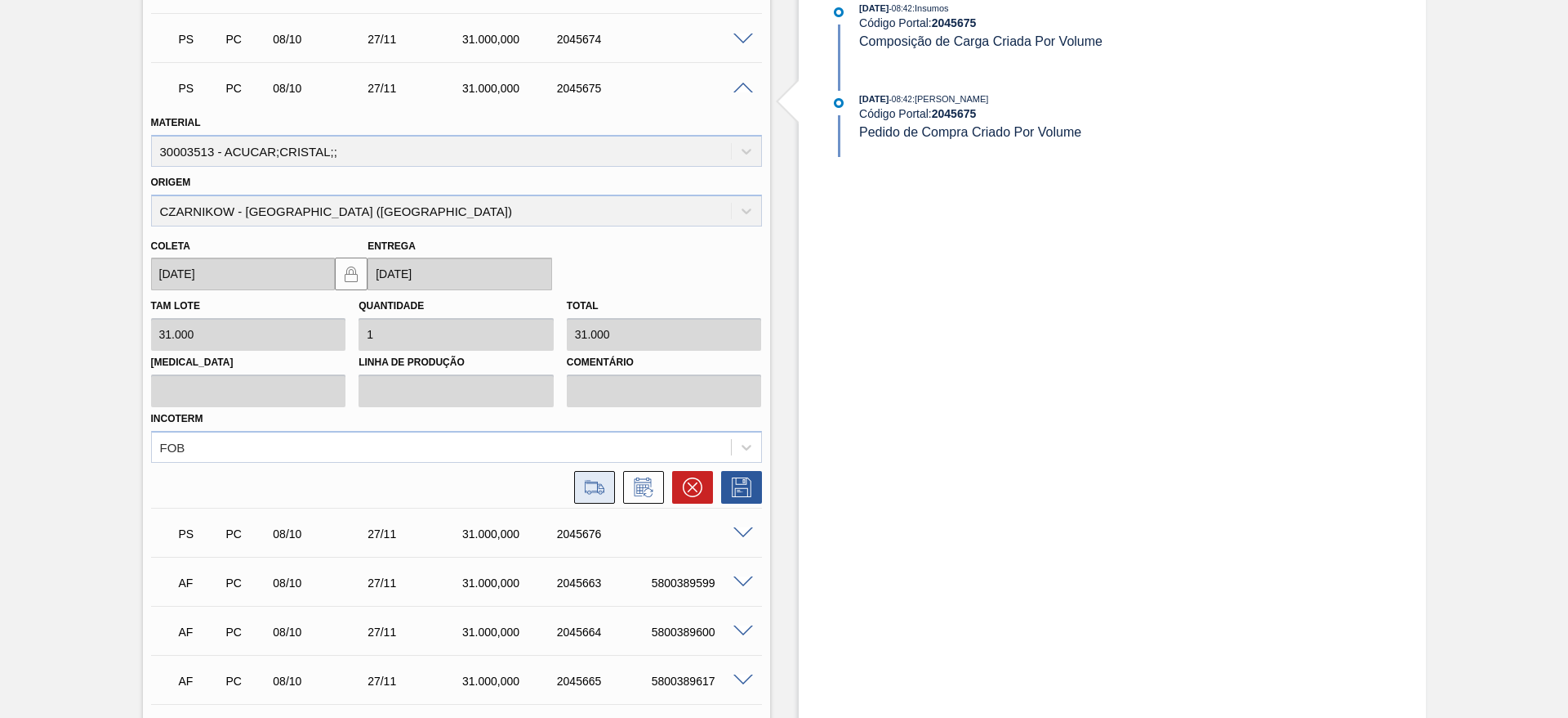
click at [606, 495] on button at bounding box center [594, 488] width 41 height 33
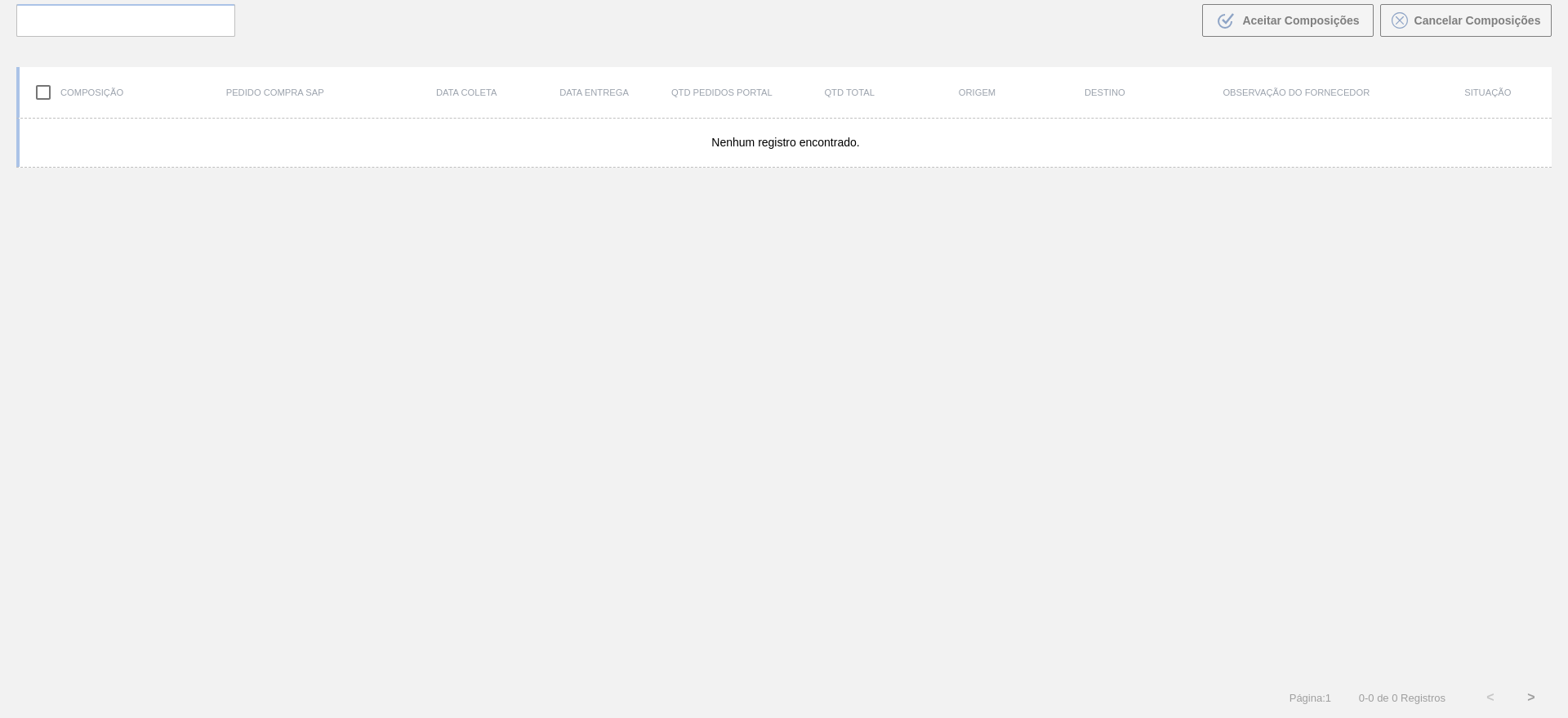
scroll to position [117, 0]
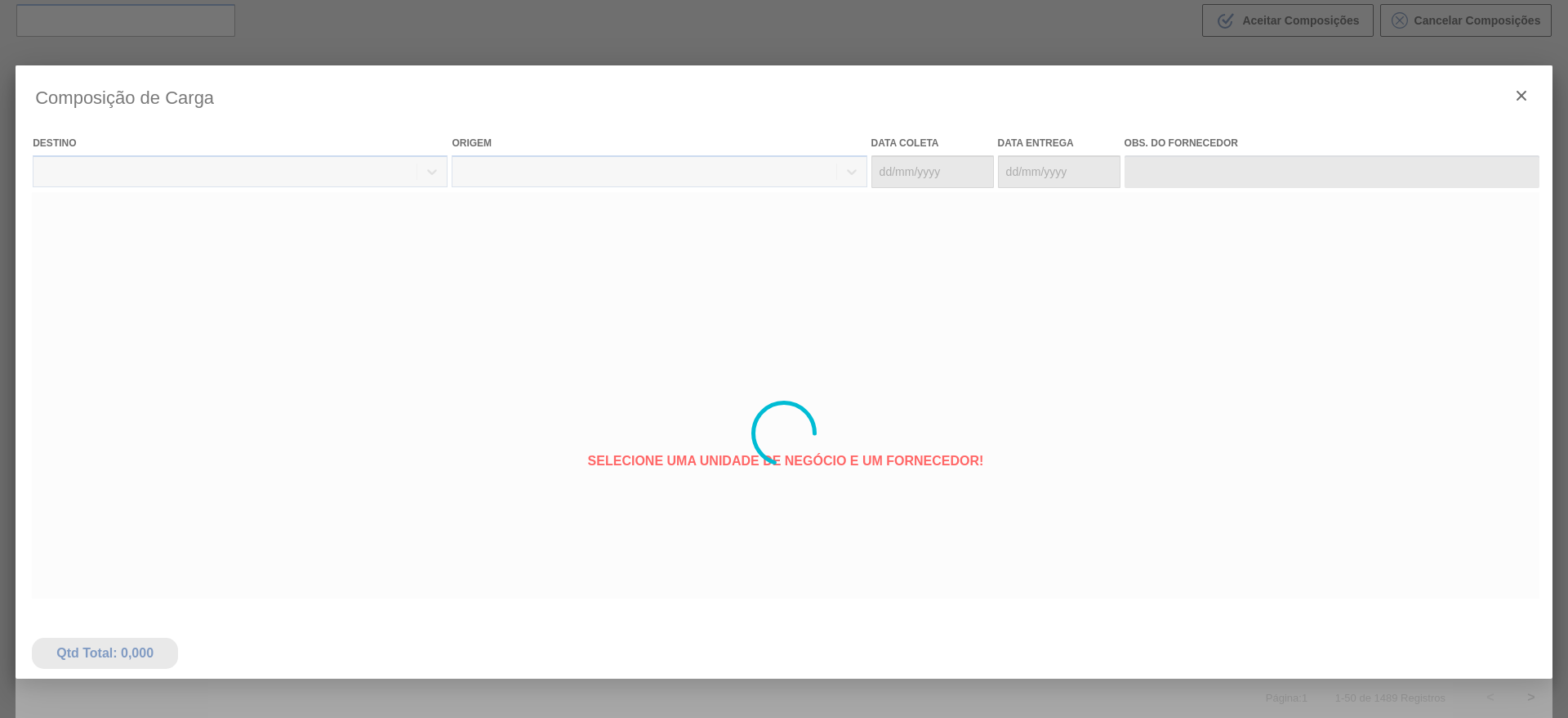
type coleta "[DATE]"
type Entrega "[DATE]"
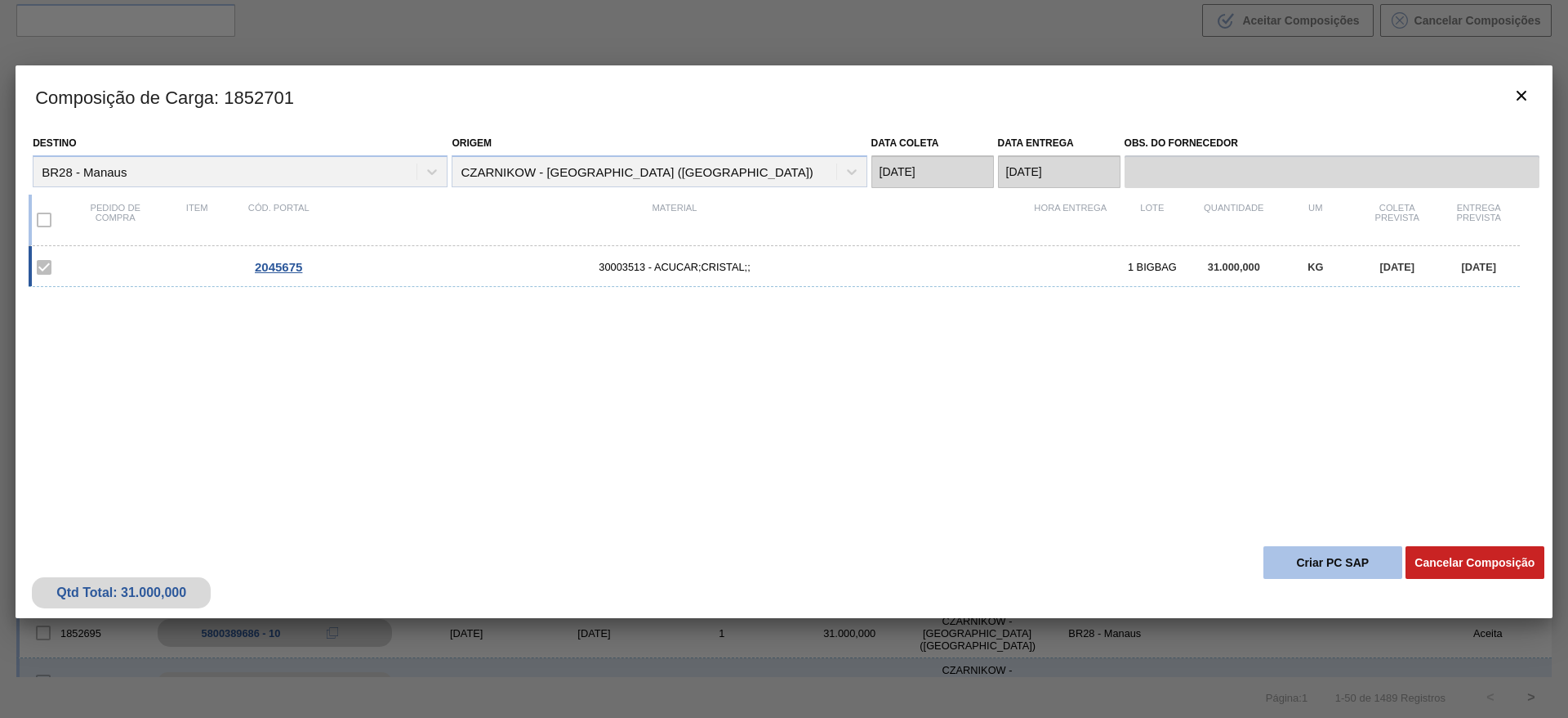
click at [1359, 574] on button "Criar PC SAP" at bounding box center [1333, 562] width 139 height 33
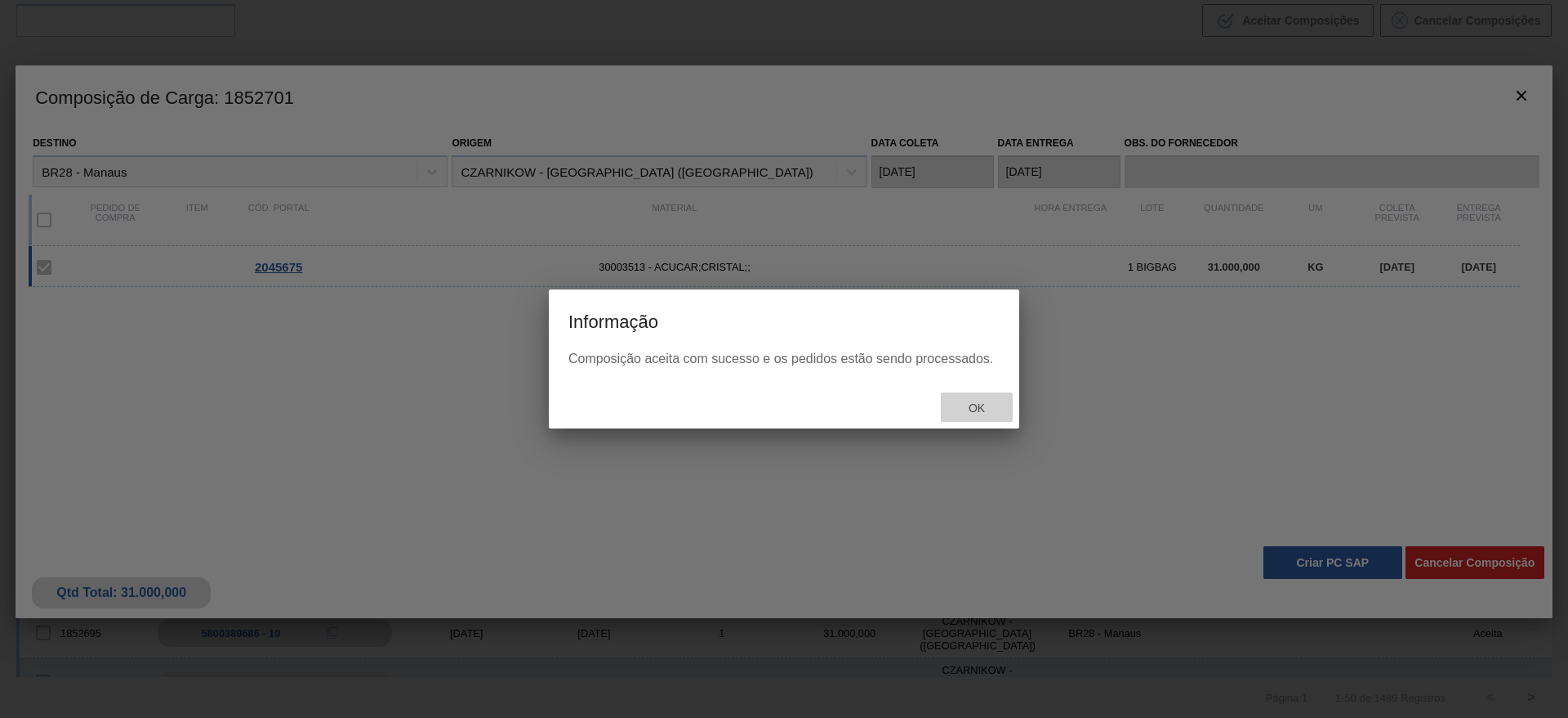
click at [991, 406] on span "Ok" at bounding box center [976, 408] width 43 height 13
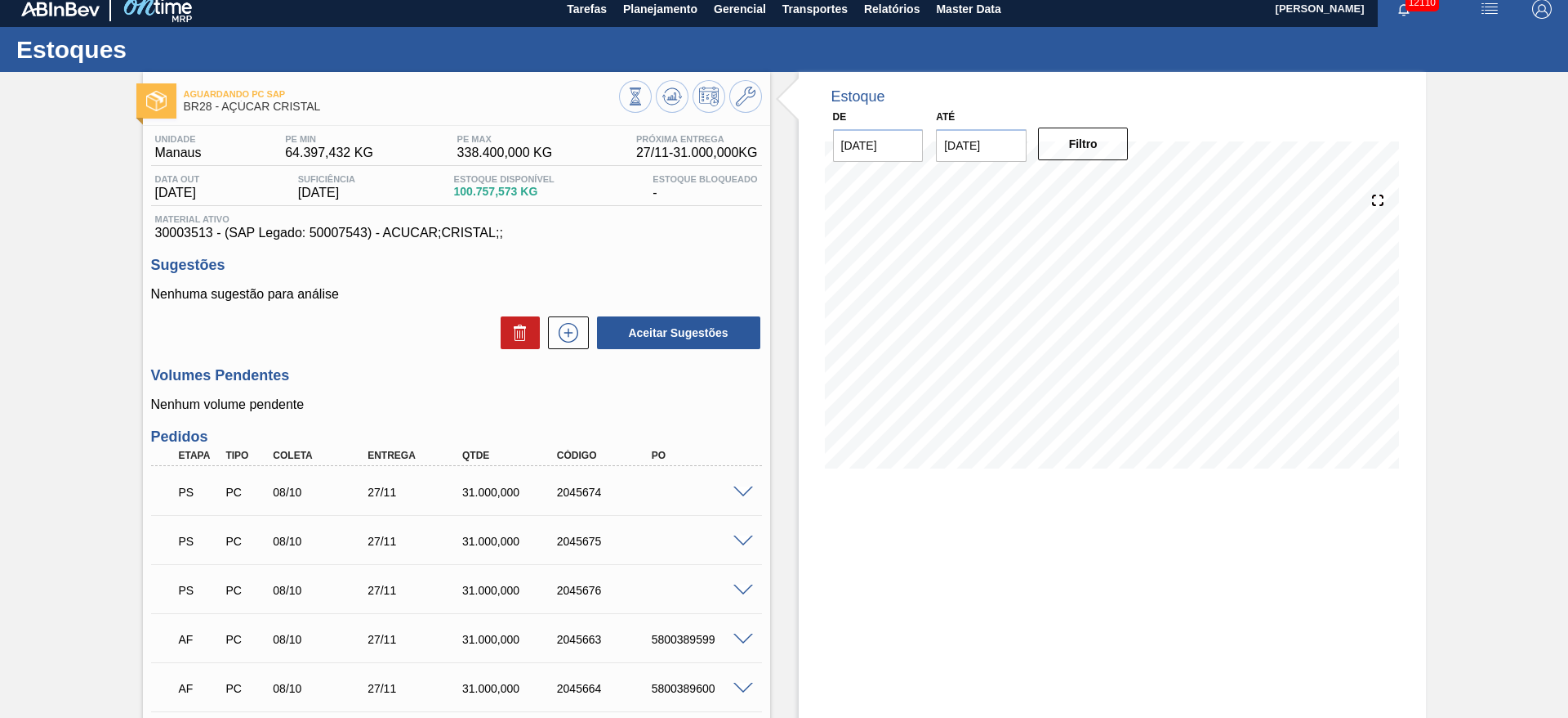
scroll to position [9, 0]
click at [745, 544] on span at bounding box center [743, 542] width 20 height 12
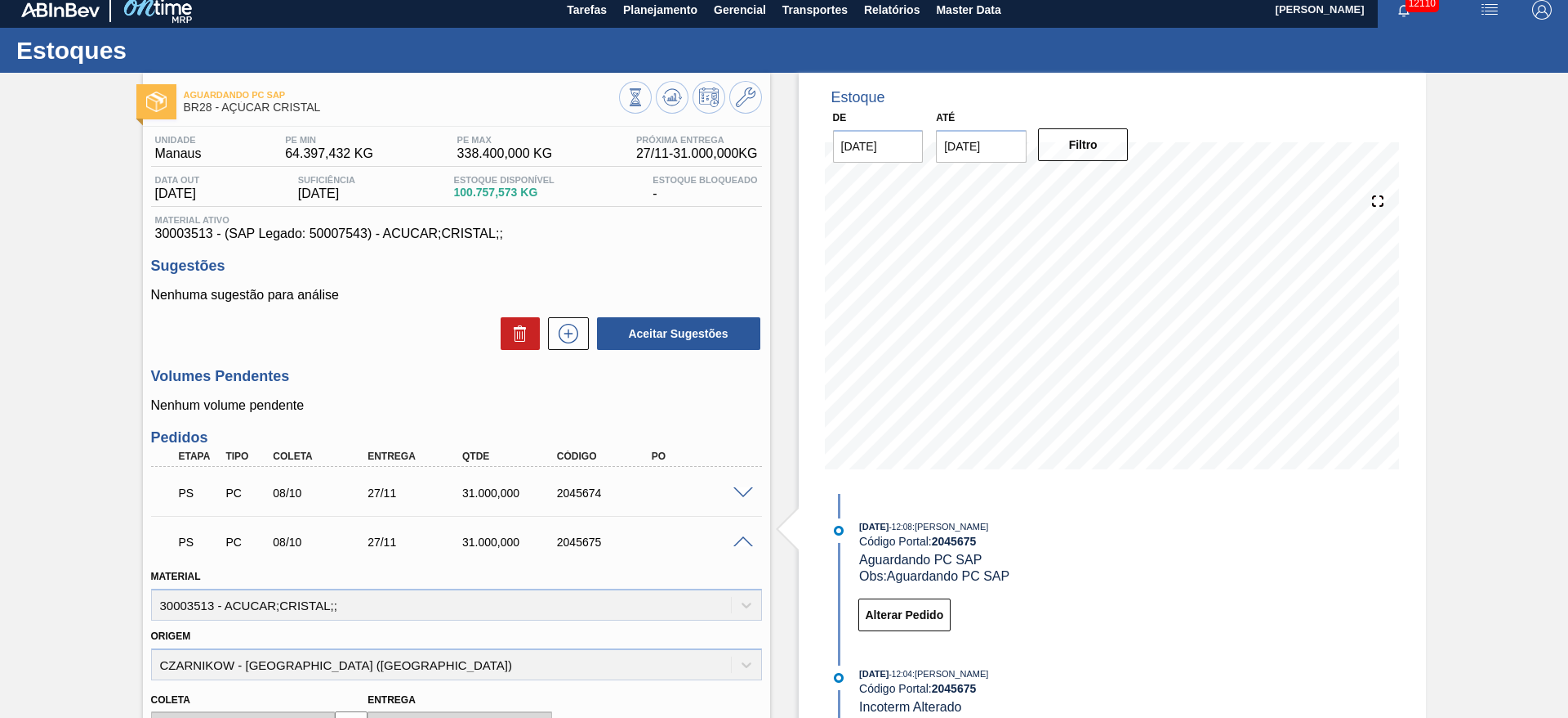
scroll to position [308, 0]
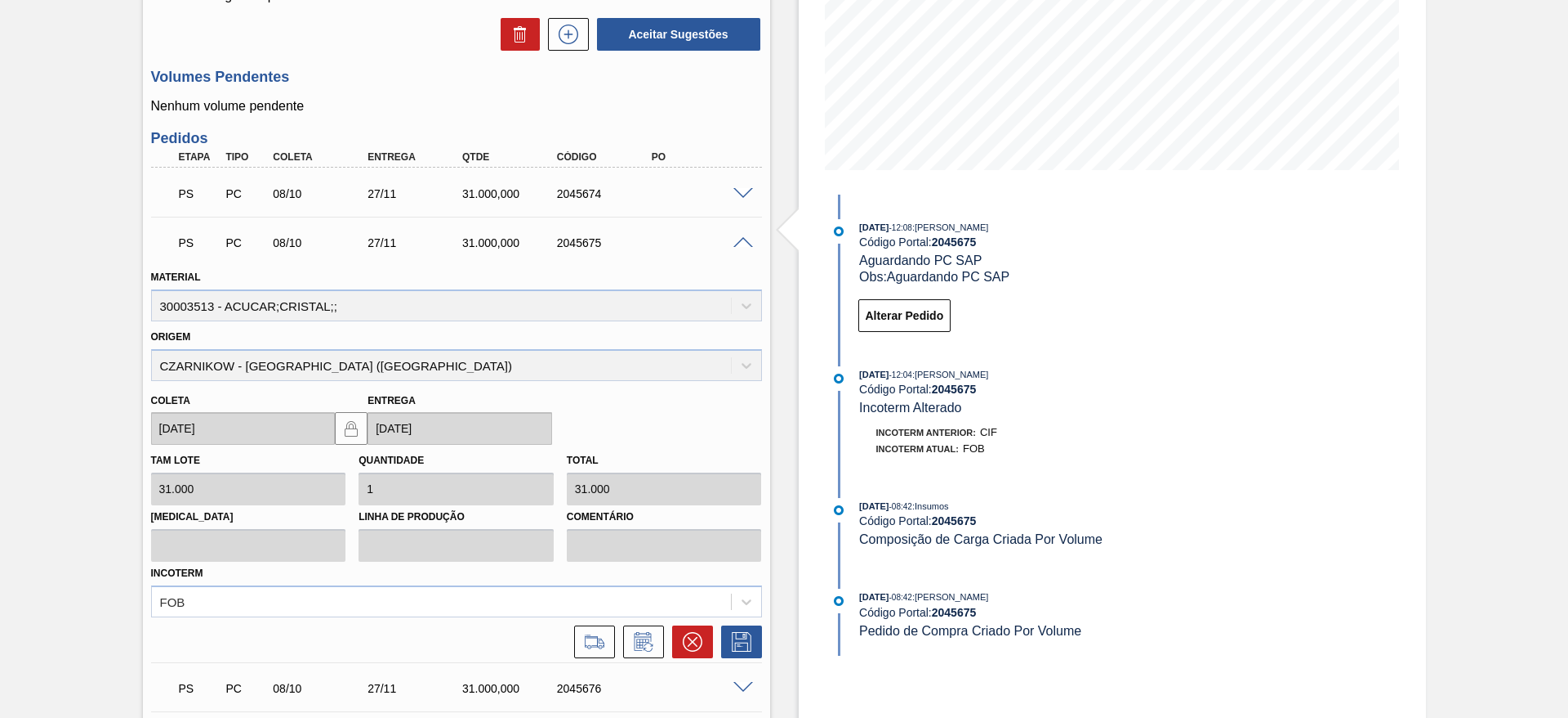
click at [739, 239] on span at bounding box center [743, 243] width 20 height 12
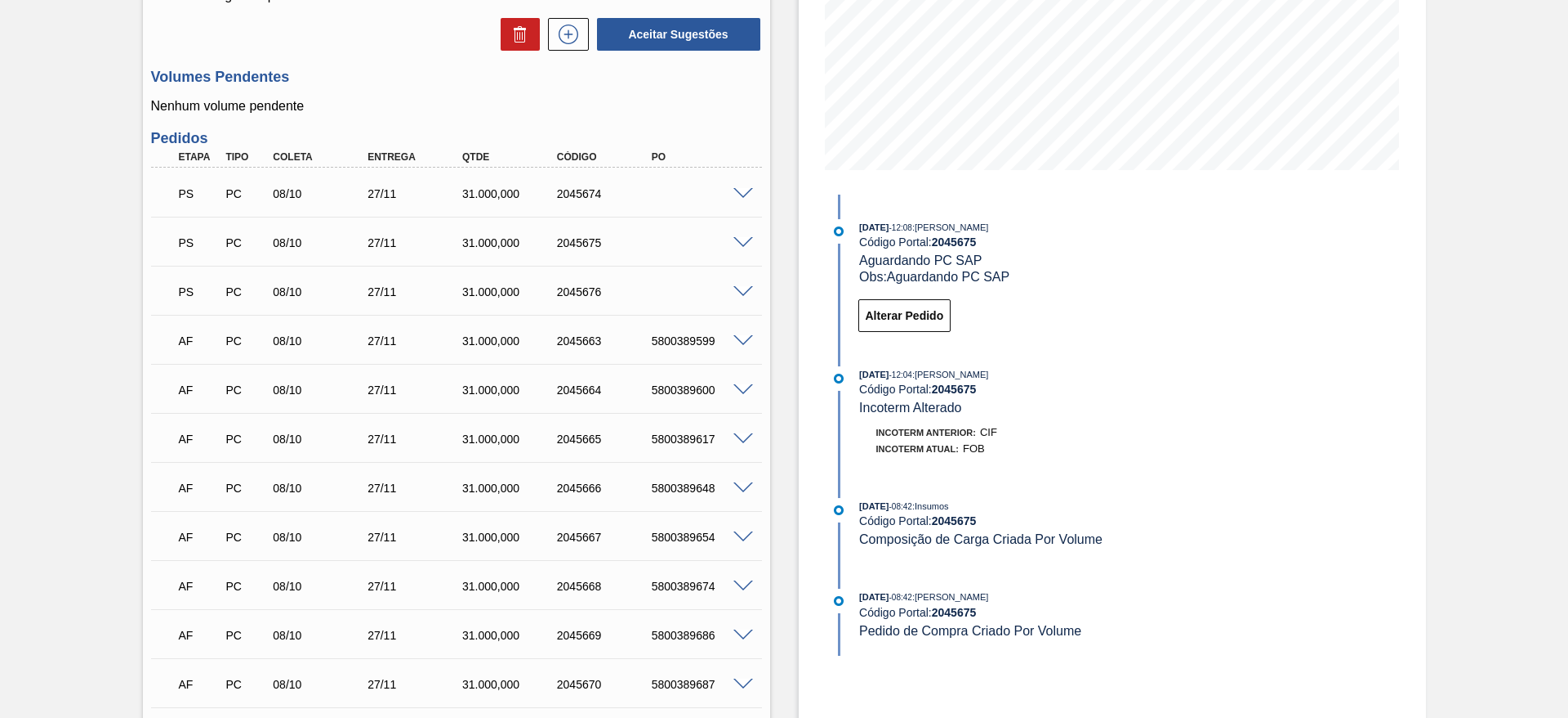
click at [744, 292] on span at bounding box center [743, 292] width 20 height 12
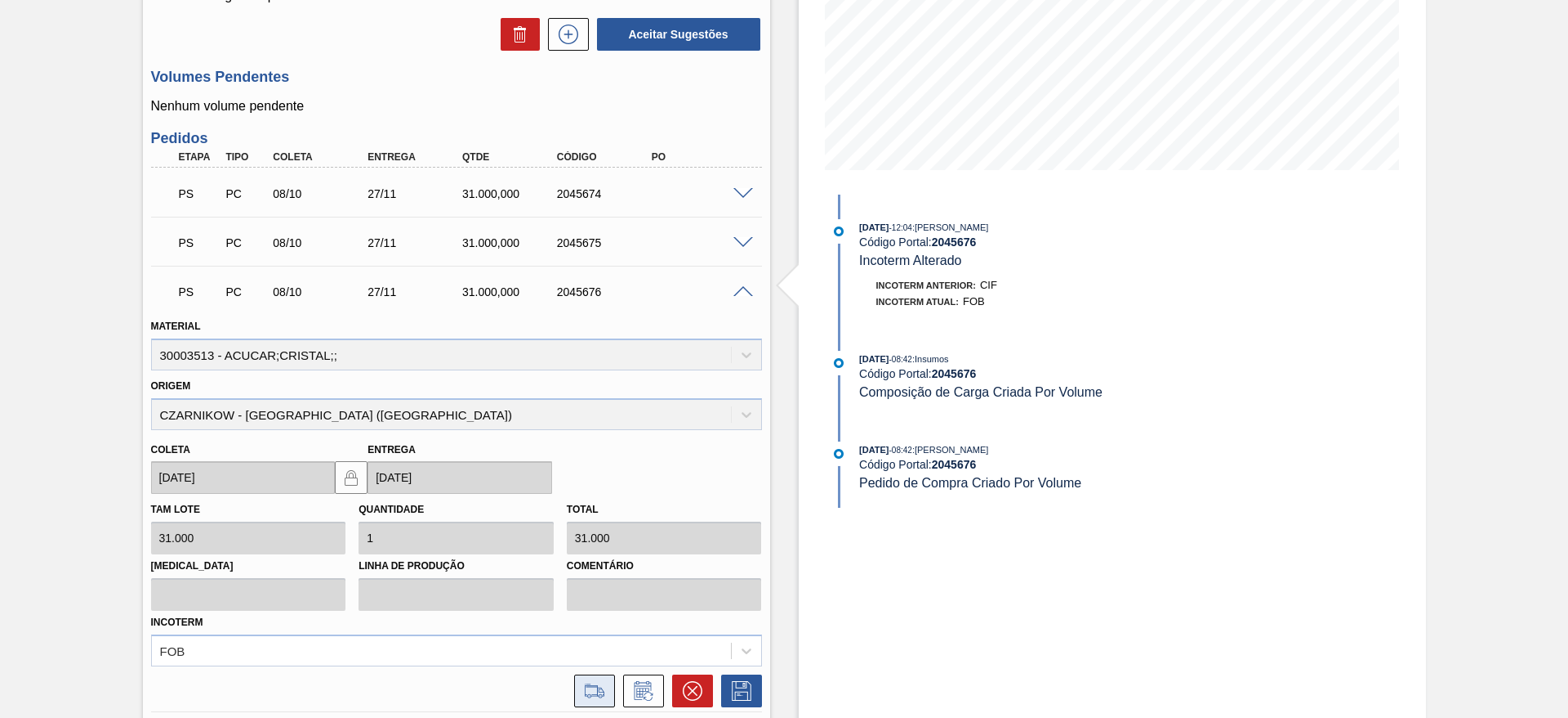
click at [610, 701] on button at bounding box center [594, 691] width 41 height 33
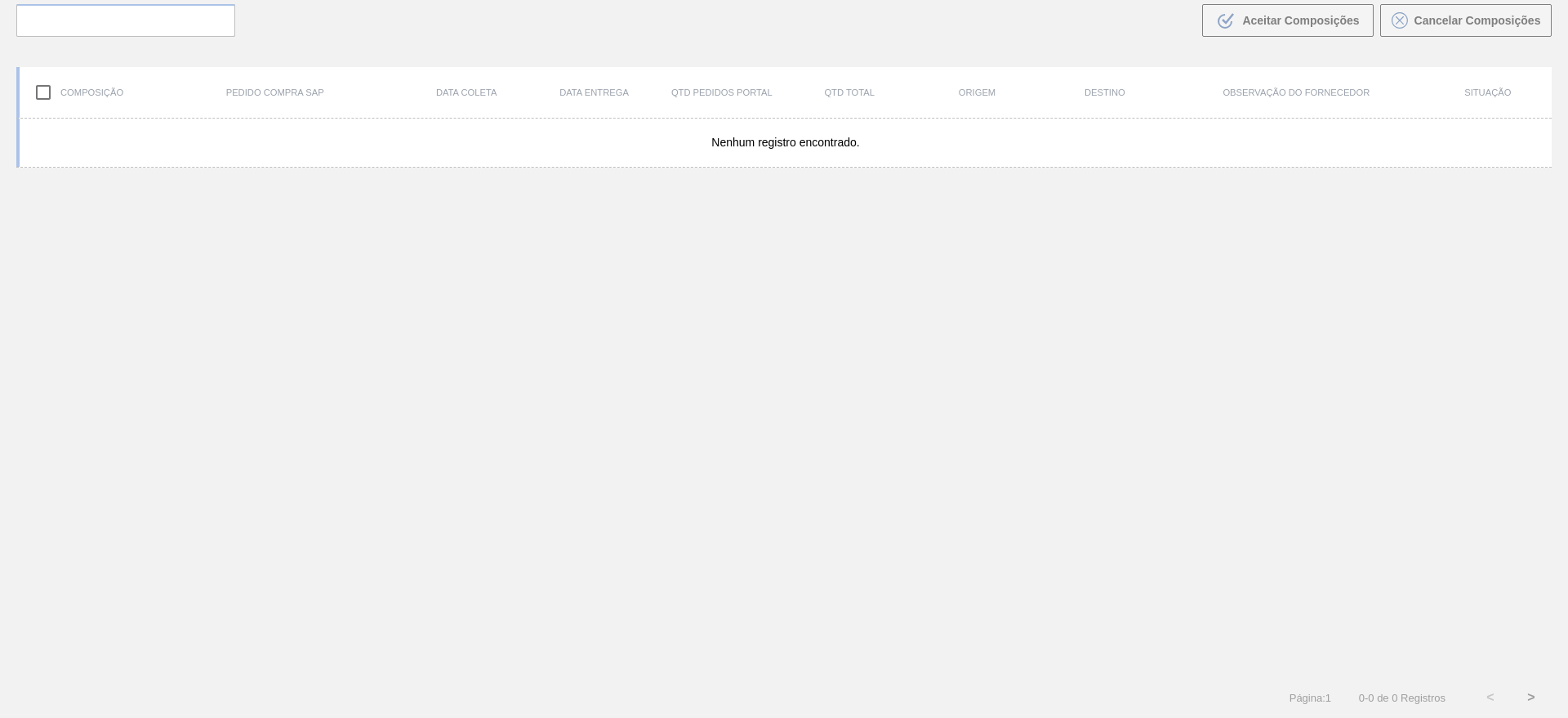
scroll to position [117, 0]
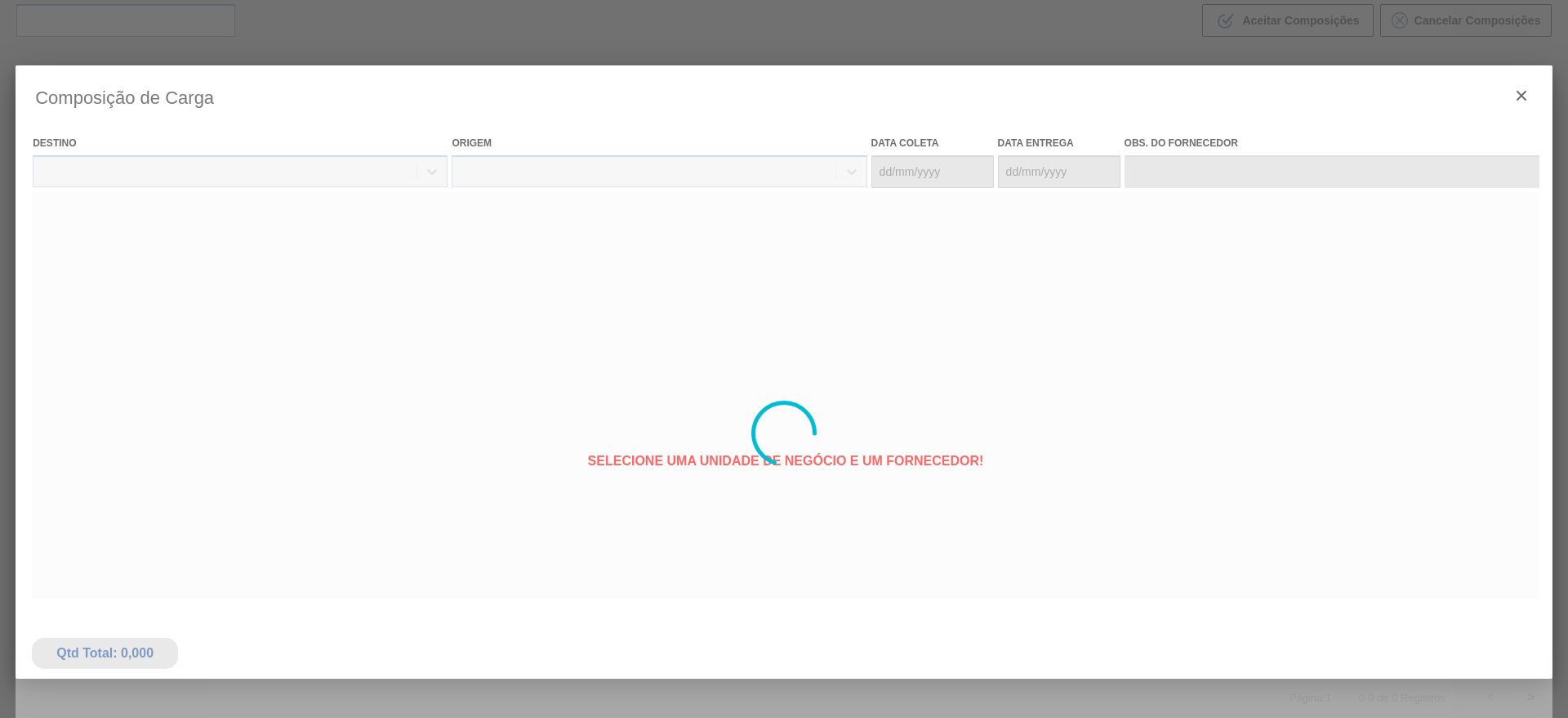
type coleta "[DATE]"
type Entrega "[DATE]"
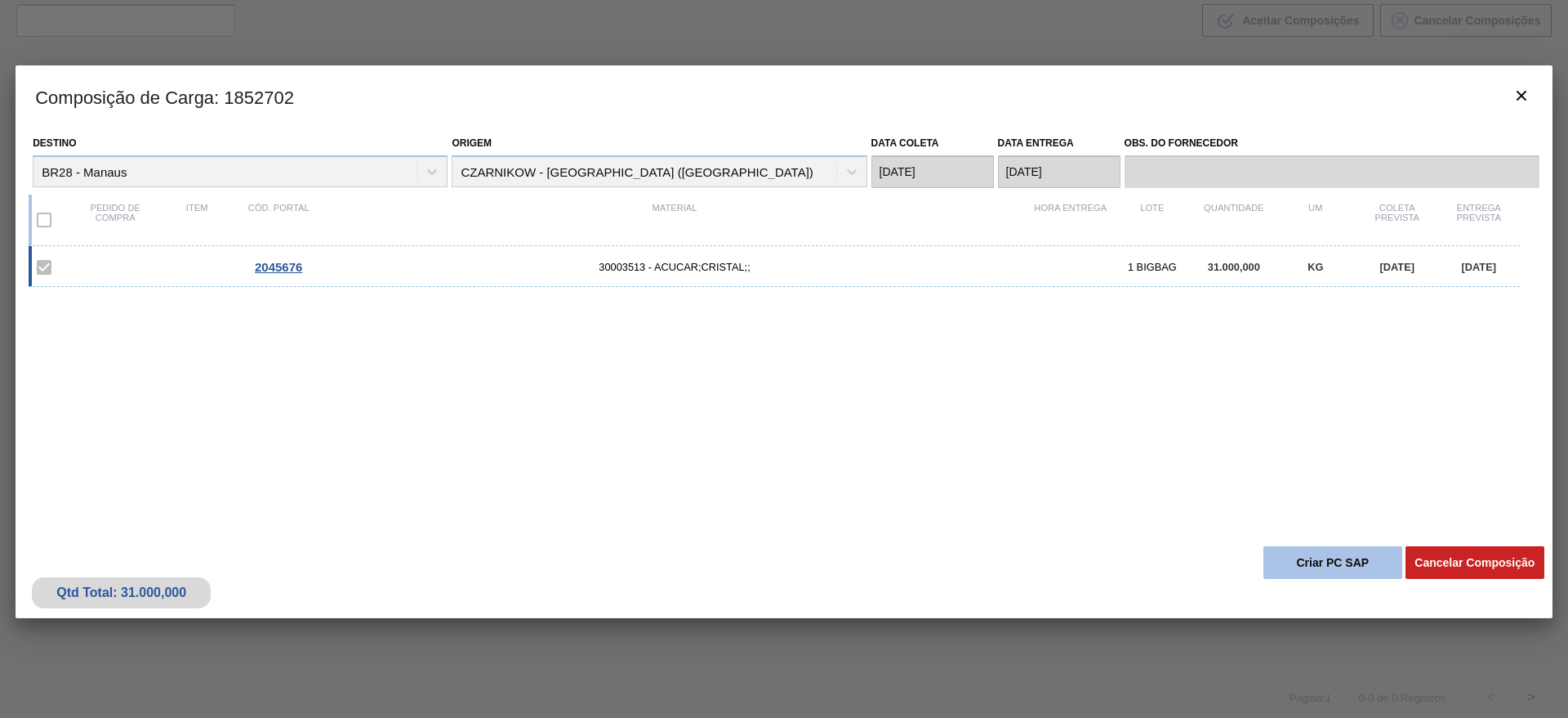
click at [1346, 575] on button "Criar PC SAP" at bounding box center [1333, 562] width 139 height 33
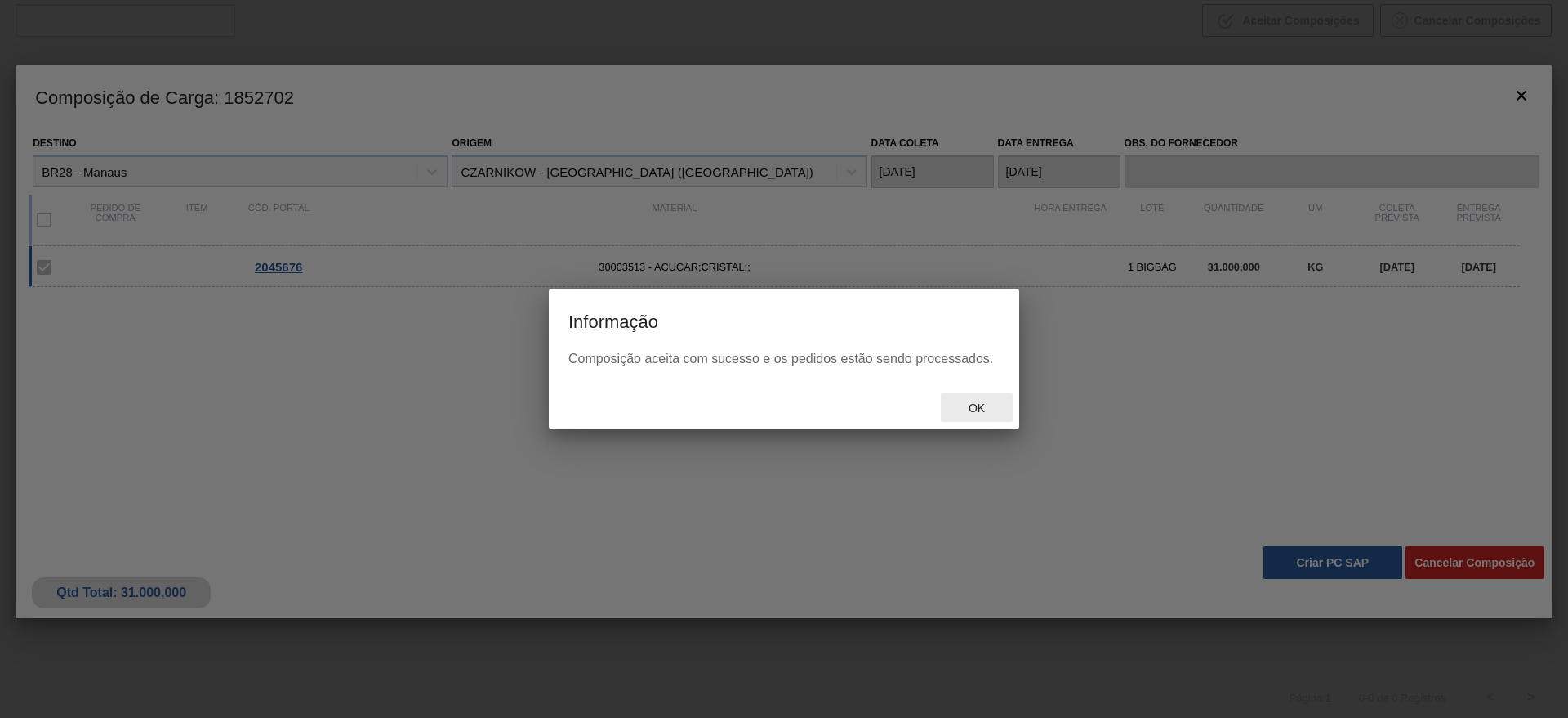
click at [985, 402] on span "Ok" at bounding box center [976, 408] width 43 height 13
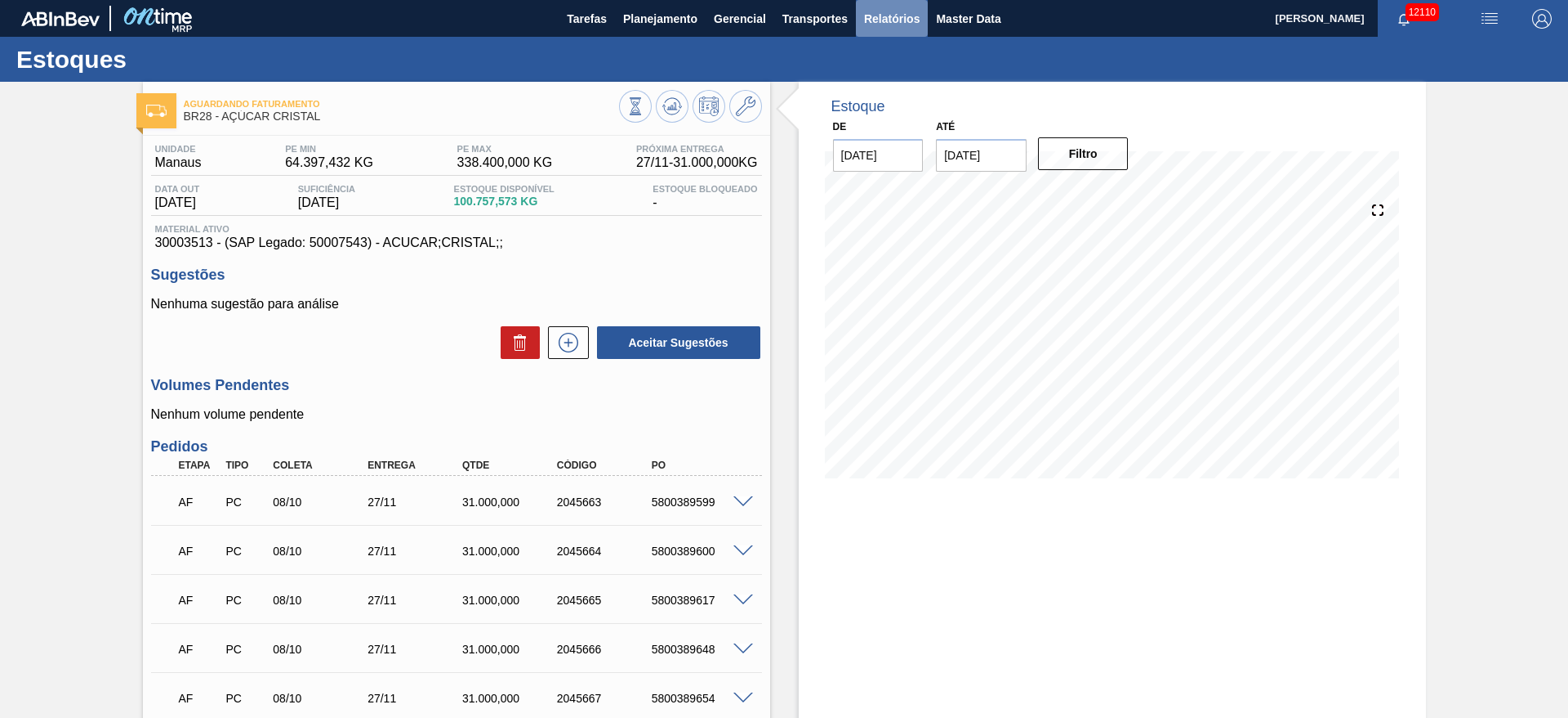
click at [893, 17] on span "Relatórios" at bounding box center [892, 18] width 56 height 20
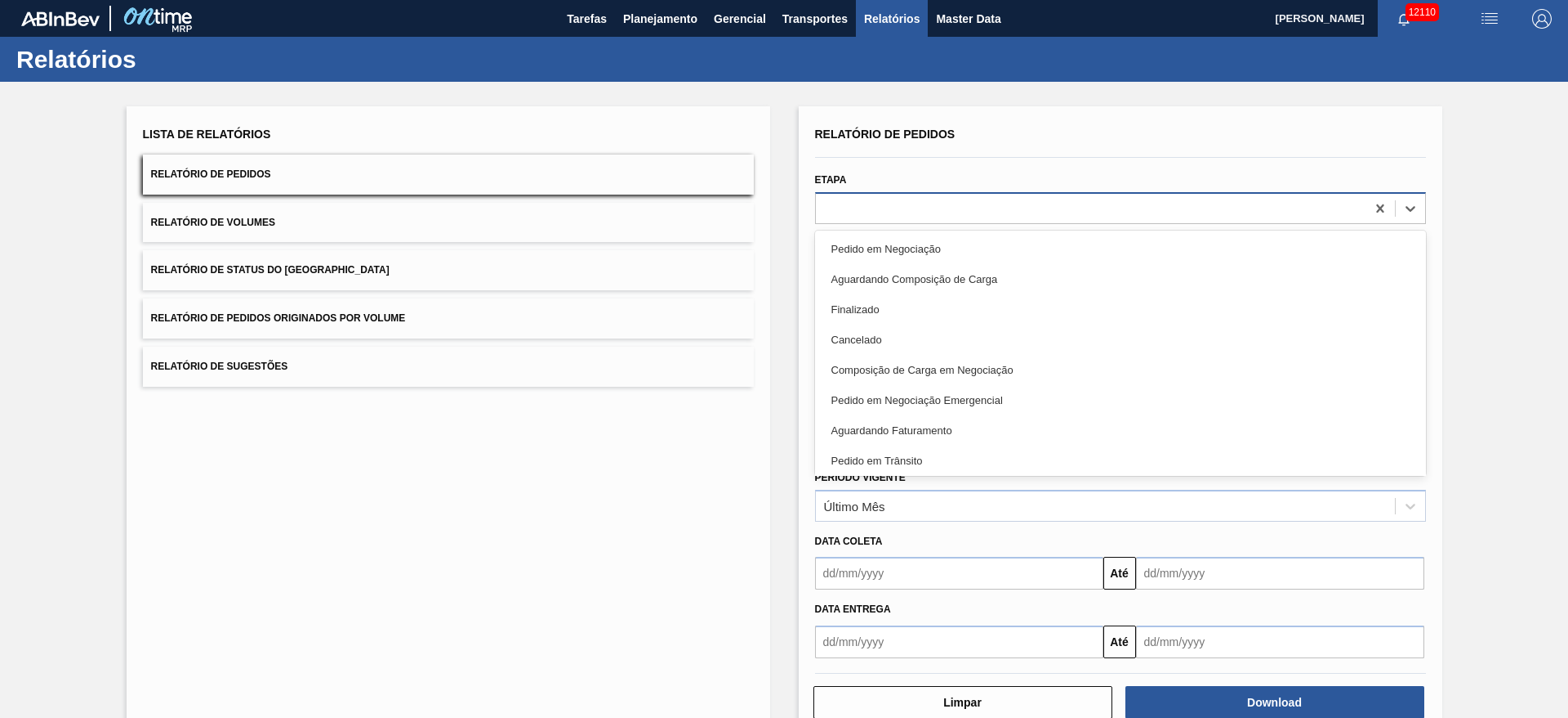
click at [860, 214] on div at bounding box center [1090, 208] width 550 height 23
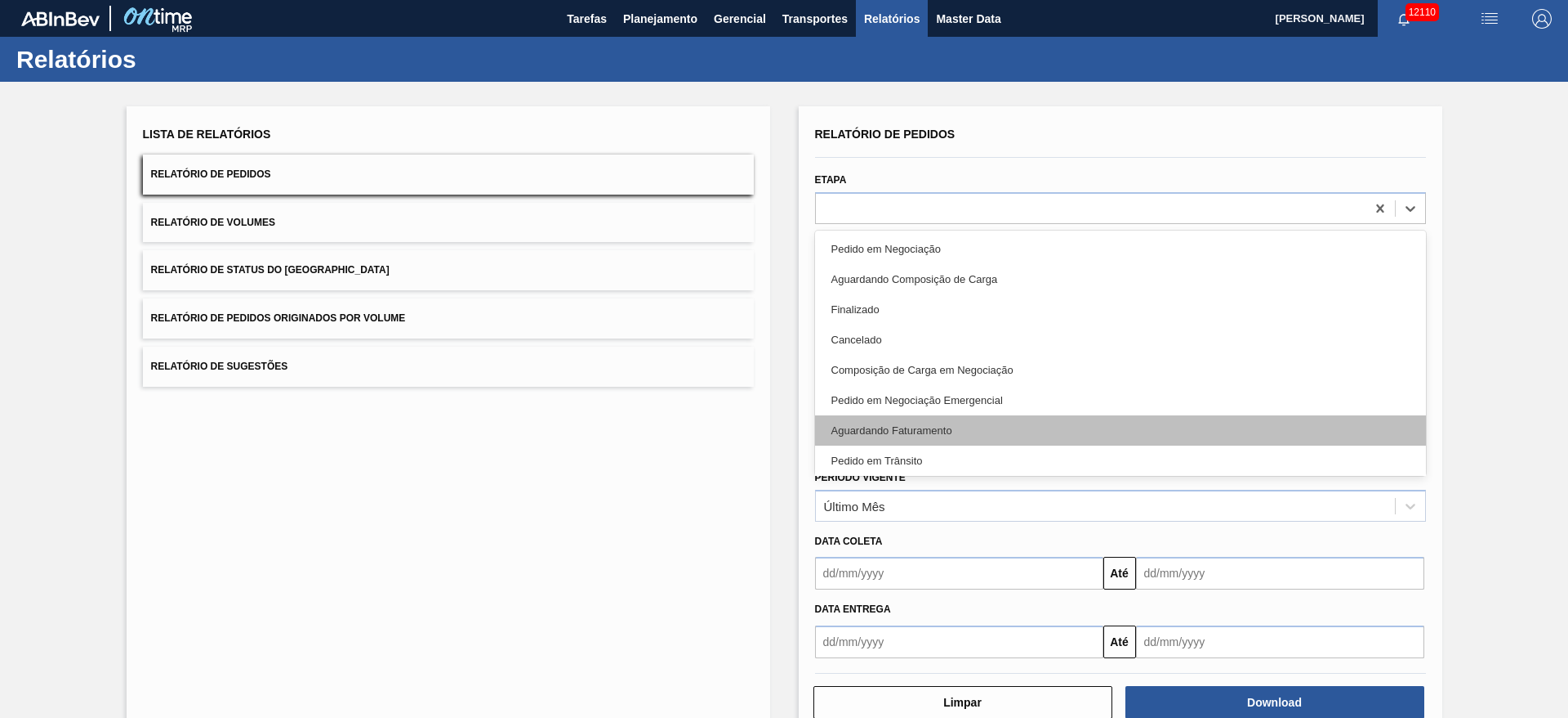
click at [924, 428] on div "Aguardando Faturamento" at bounding box center [1120, 430] width 611 height 30
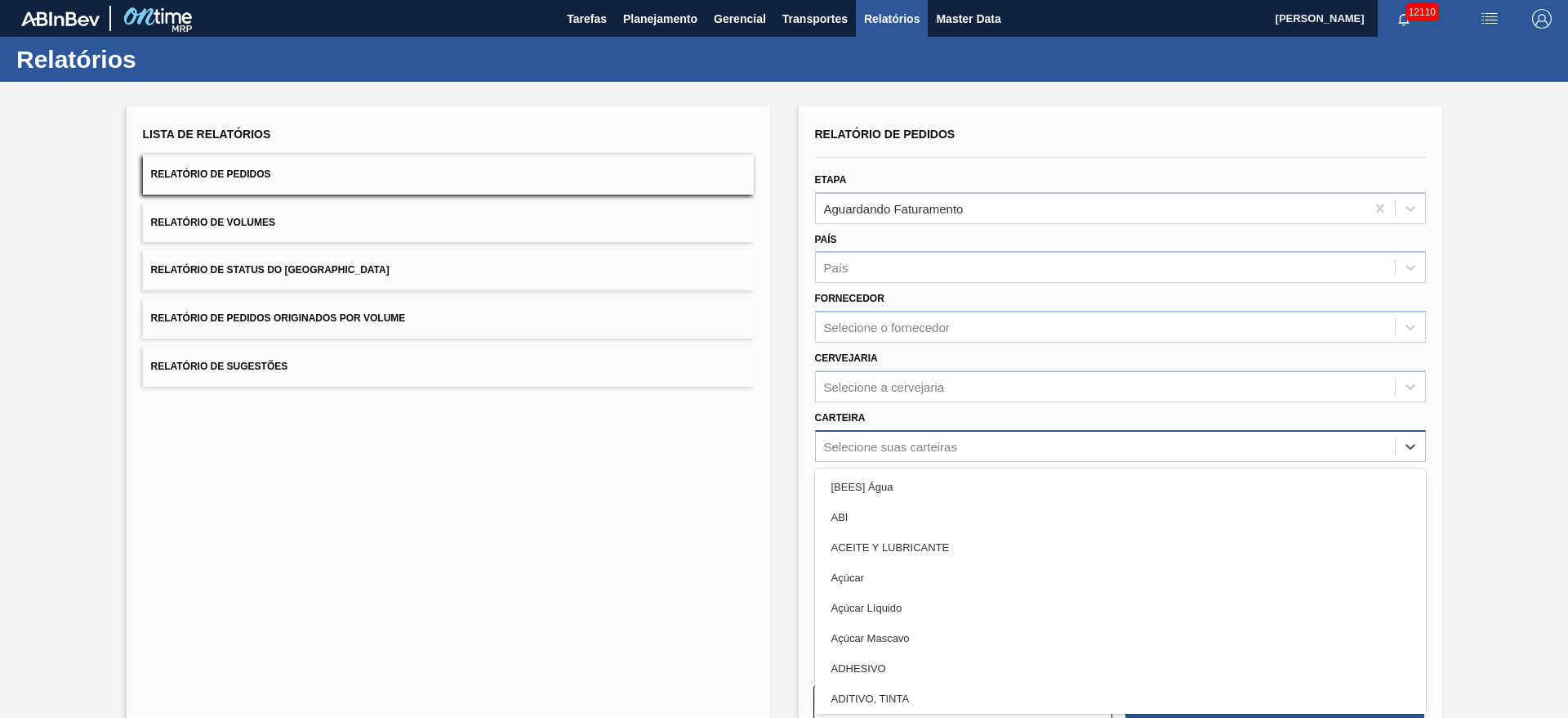
click at [941, 450] on div "Selecione suas carteiras" at bounding box center [890, 446] width 133 height 14
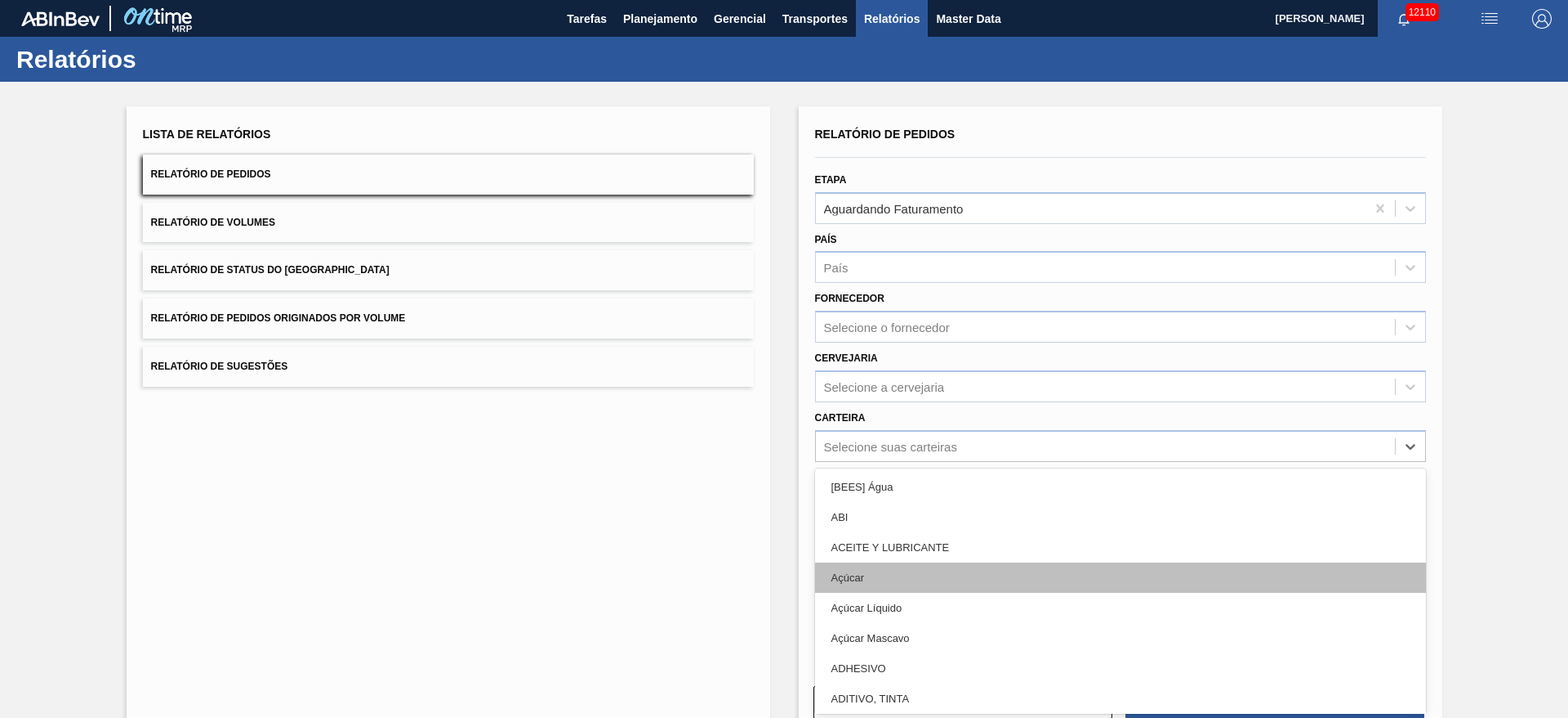
click at [945, 582] on div "Açúcar" at bounding box center [1120, 577] width 611 height 30
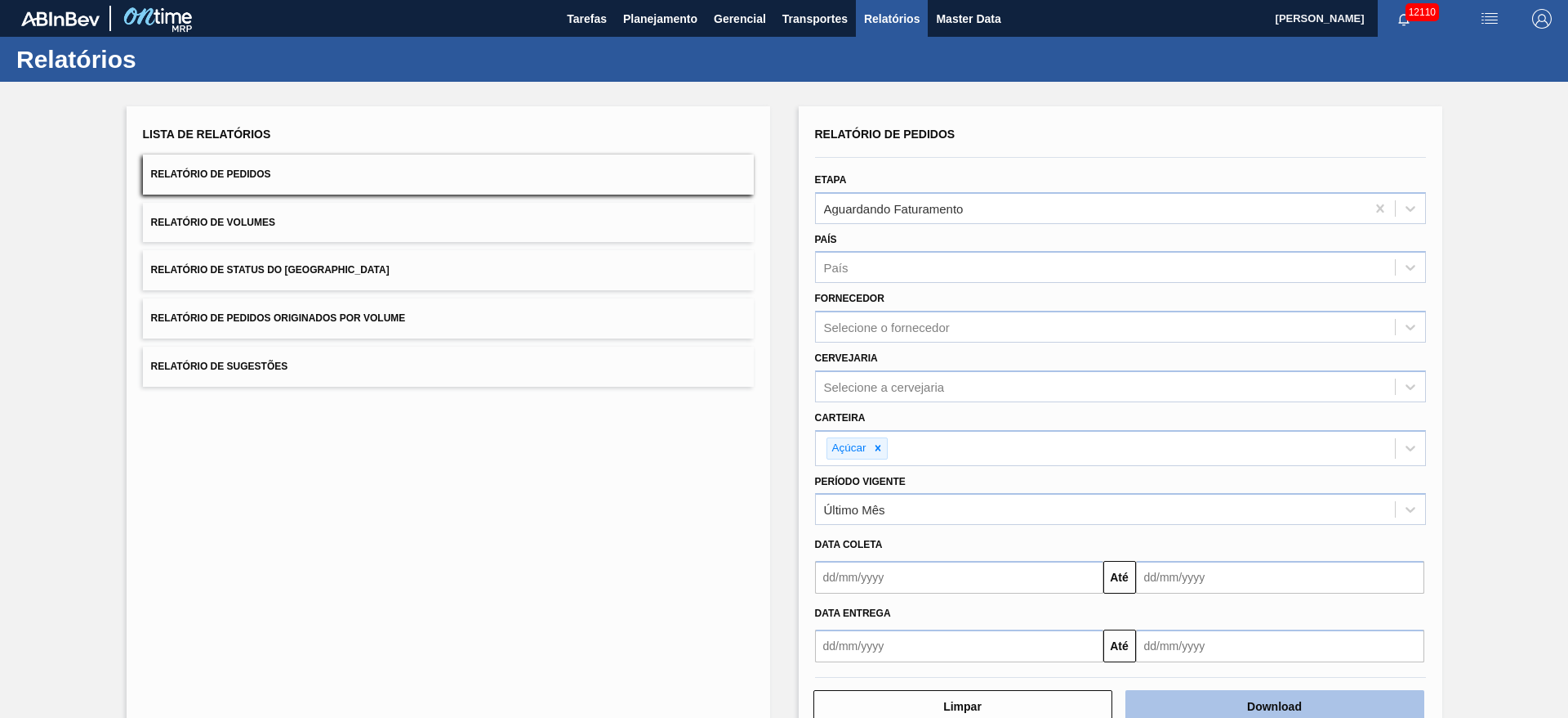
click at [1208, 703] on button "Download" at bounding box center [1275, 707] width 299 height 33
